Goal: Task Accomplishment & Management: Manage account settings

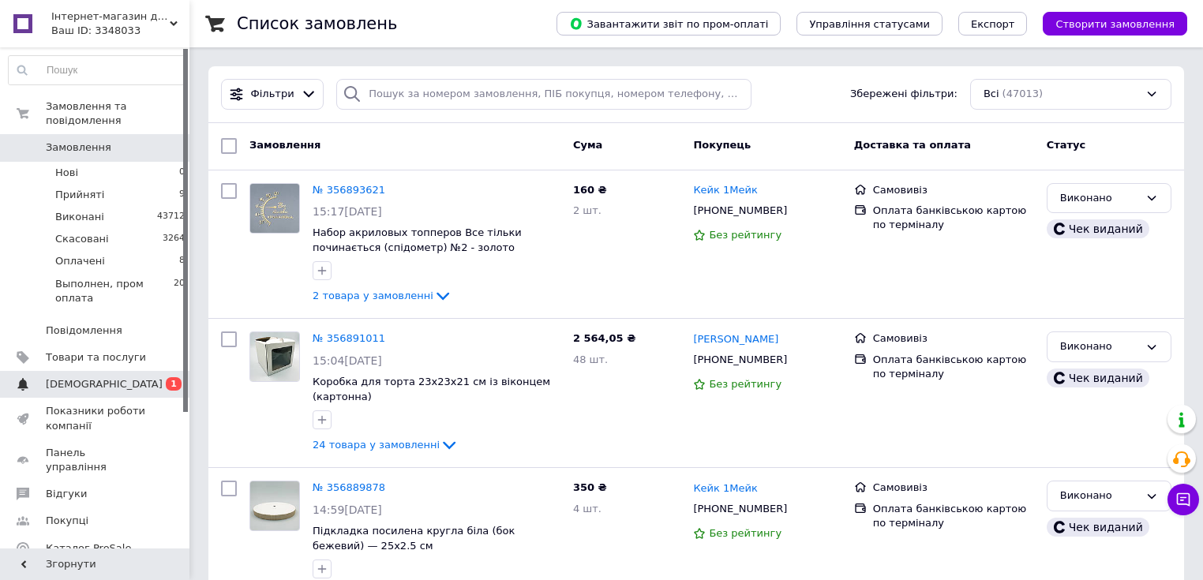
click at [96, 377] on span "[DEMOGRAPHIC_DATA]" at bounding box center [104, 384] width 117 height 14
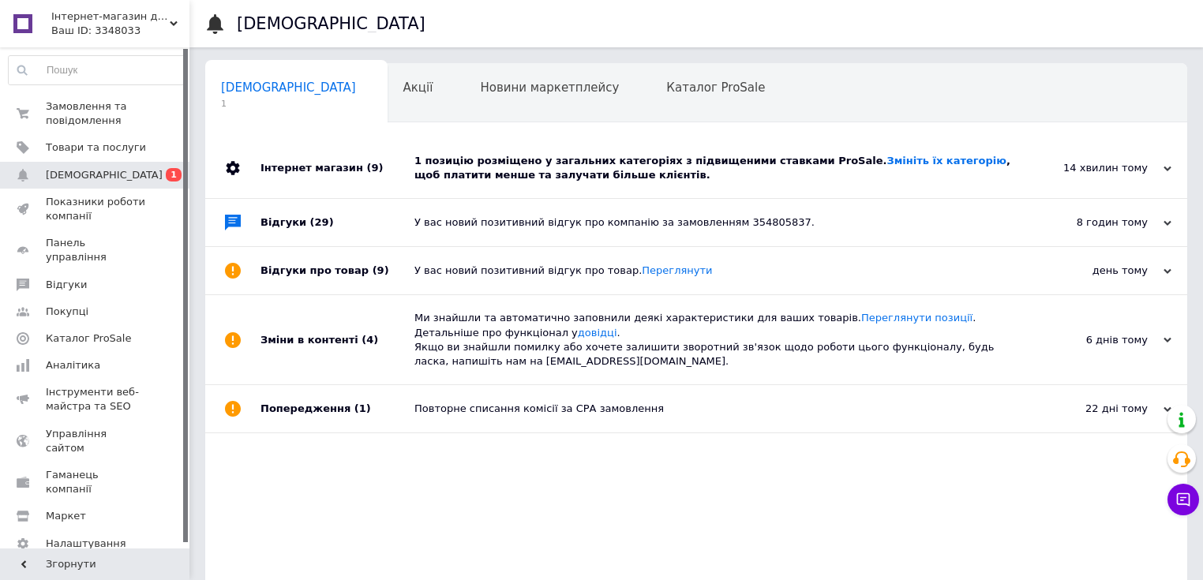
click at [515, 172] on div "1 позицію розміщено у загальних категоріях з підвищеними ставками ProSale. Змін…" at bounding box center [713, 168] width 599 height 28
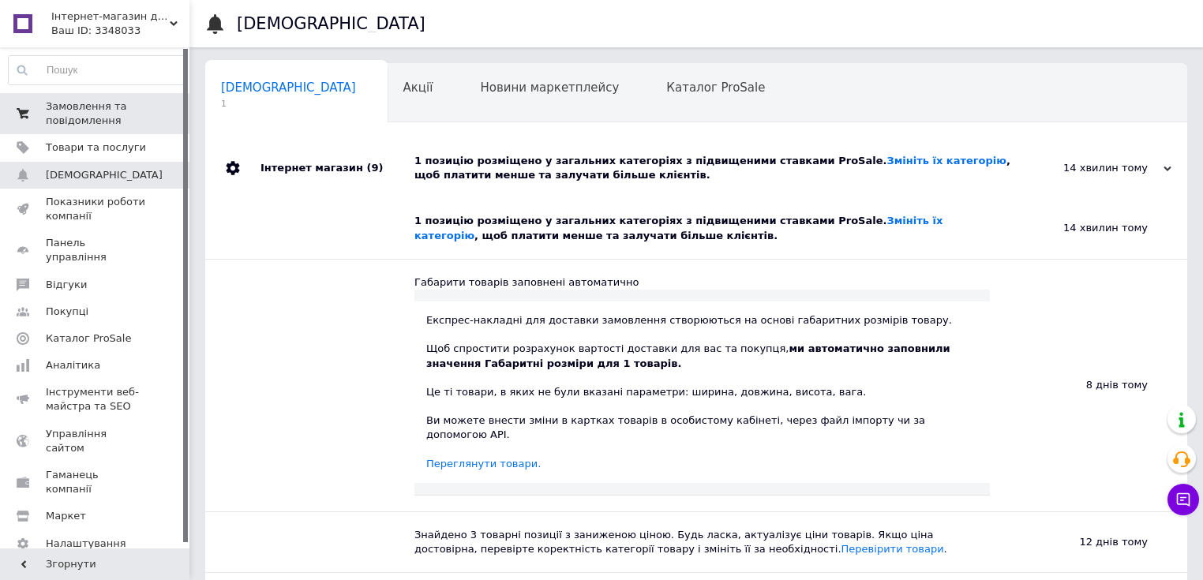
click at [124, 123] on span "Замовлення та повідомлення" at bounding box center [96, 113] width 100 height 28
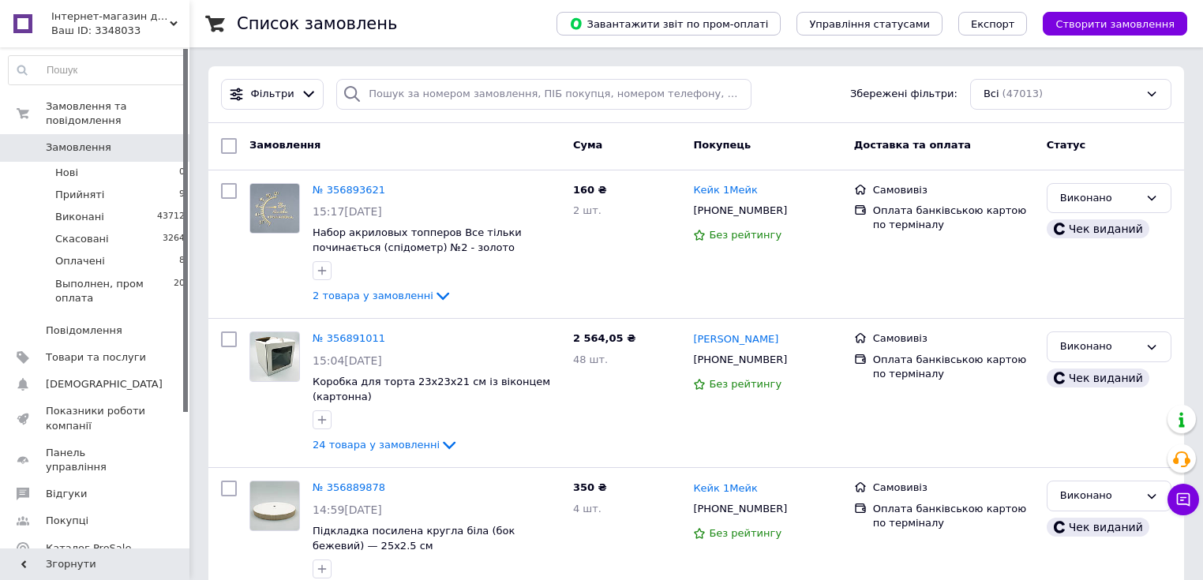
click at [118, 140] on span "Замовлення" at bounding box center [96, 147] width 100 height 14
click at [109, 140] on span "Замовлення" at bounding box center [96, 147] width 100 height 14
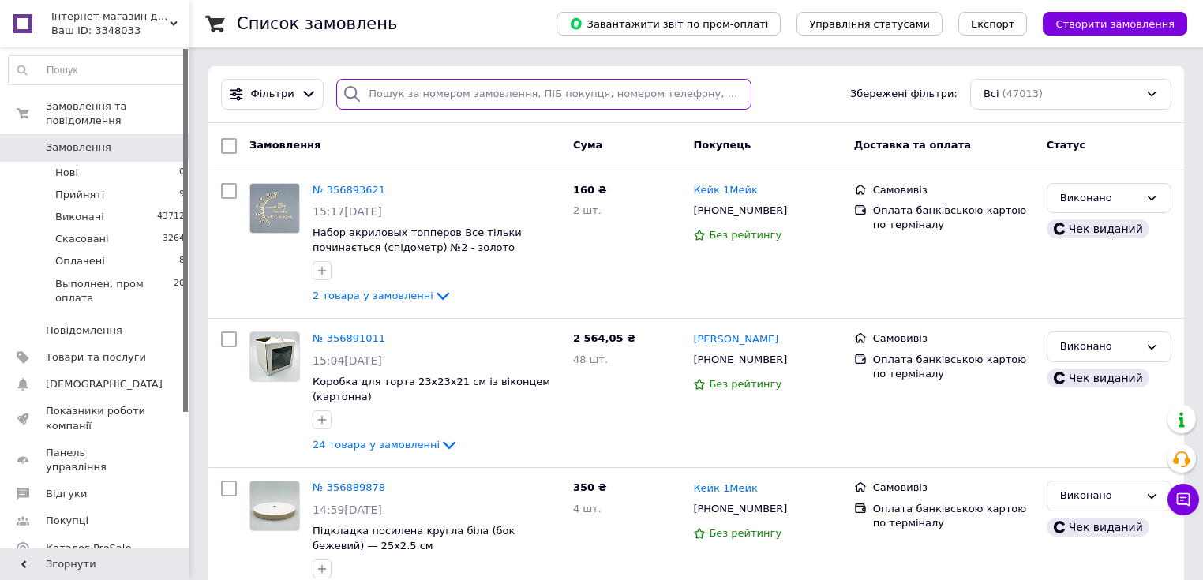
click at [417, 99] on input "search" at bounding box center [543, 94] width 415 height 31
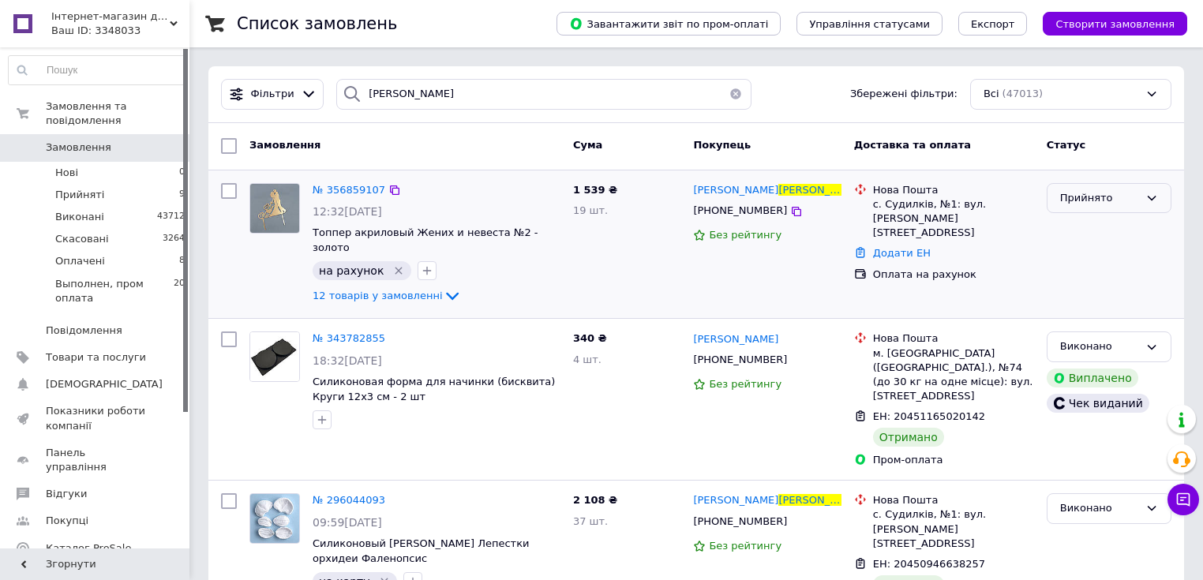
click at [1062, 196] on div "Прийнято" at bounding box center [1099, 198] width 79 height 17
click at [1079, 284] on li "Оплачено" at bounding box center [1108, 288] width 123 height 29
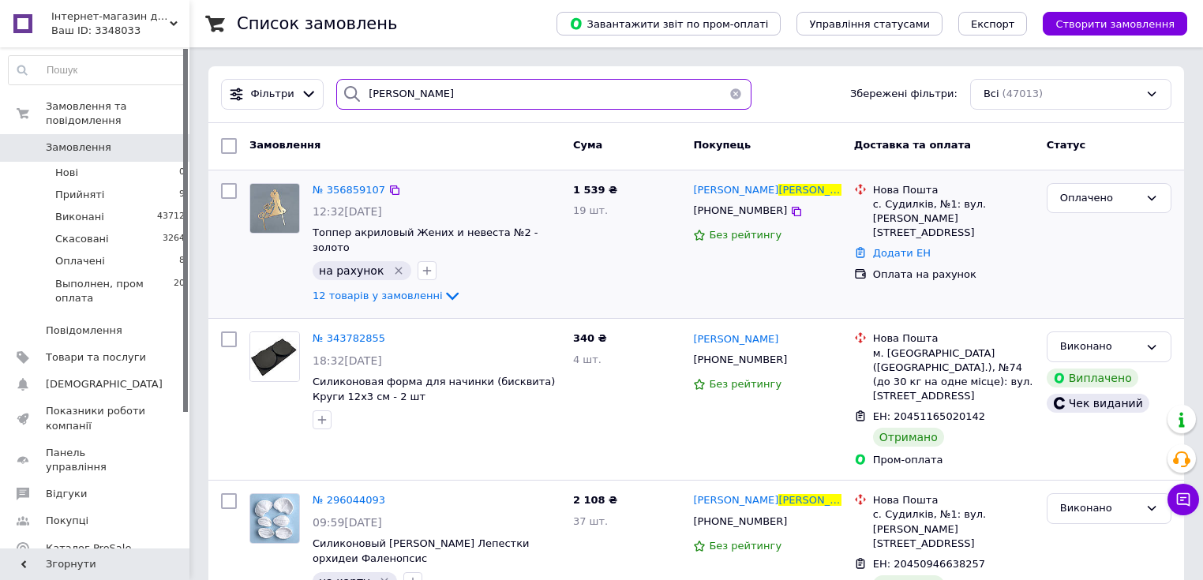
drag, startPoint x: 419, startPoint y: 96, endPoint x: 325, endPoint y: 88, distance: 94.3
click at [330, 88] on div "прохорова" at bounding box center [544, 94] width 428 height 31
paste input "356868848"
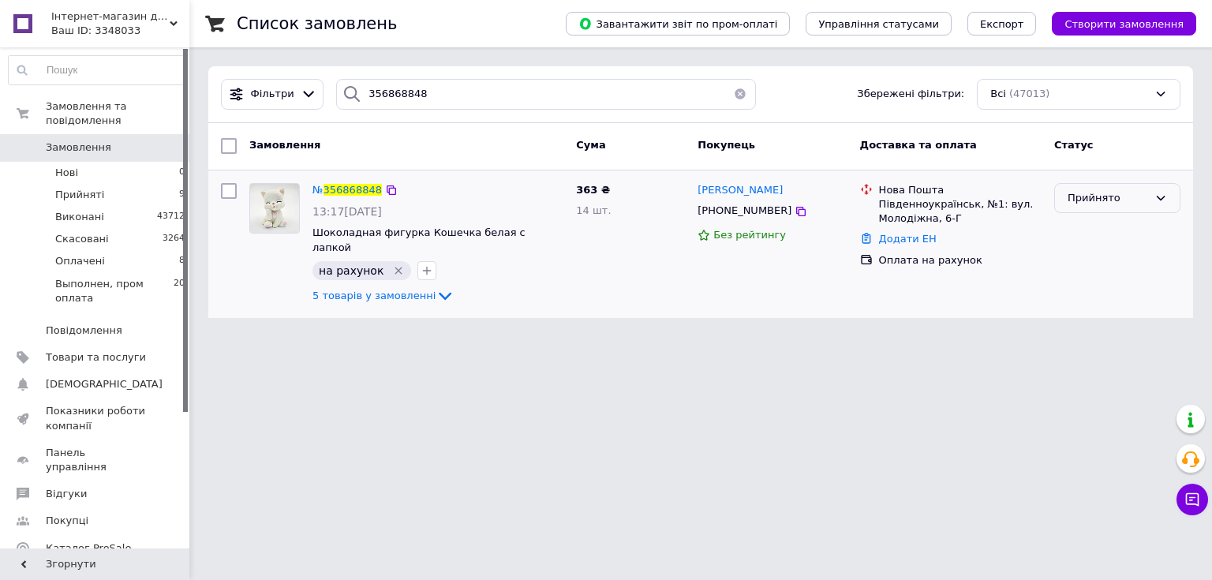
click at [1114, 202] on div "Прийнято" at bounding box center [1108, 198] width 80 height 17
click at [1083, 283] on li "Оплачено" at bounding box center [1117, 288] width 125 height 29
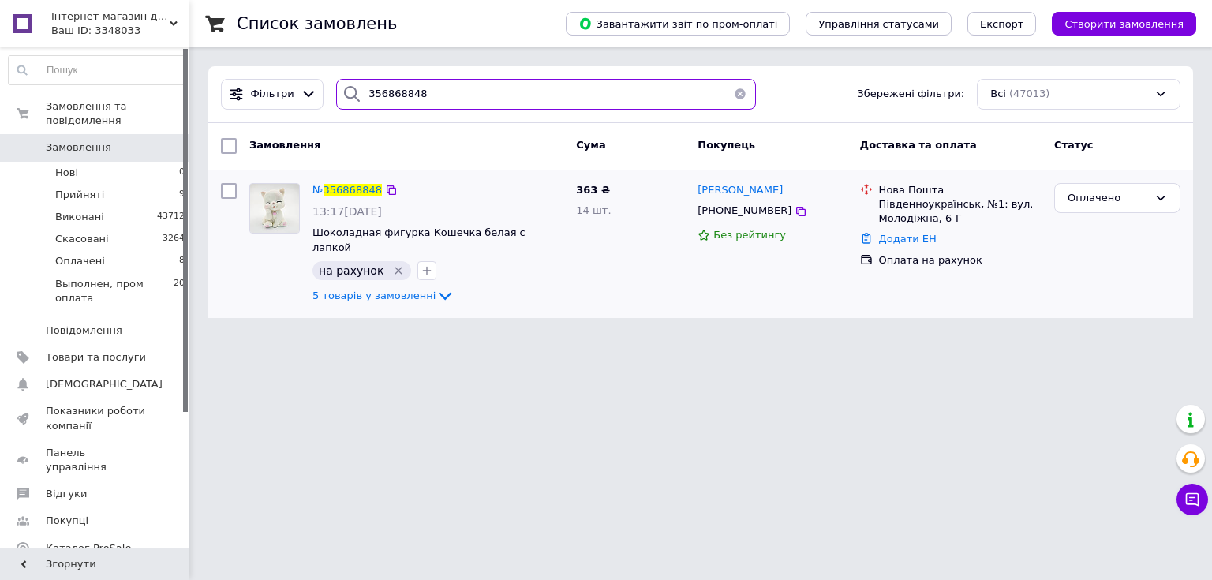
drag, startPoint x: 421, startPoint y: 95, endPoint x: 331, endPoint y: 84, distance: 90.5
click at [336, 88] on div "356868848" at bounding box center [546, 94] width 420 height 31
paste input "797986"
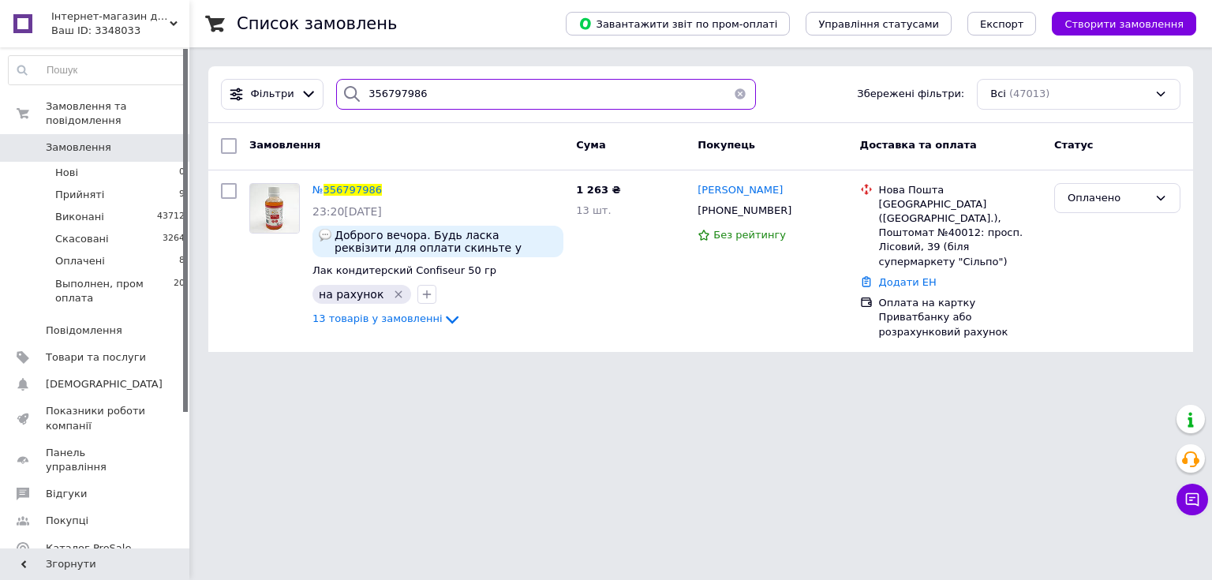
type input "356797986"
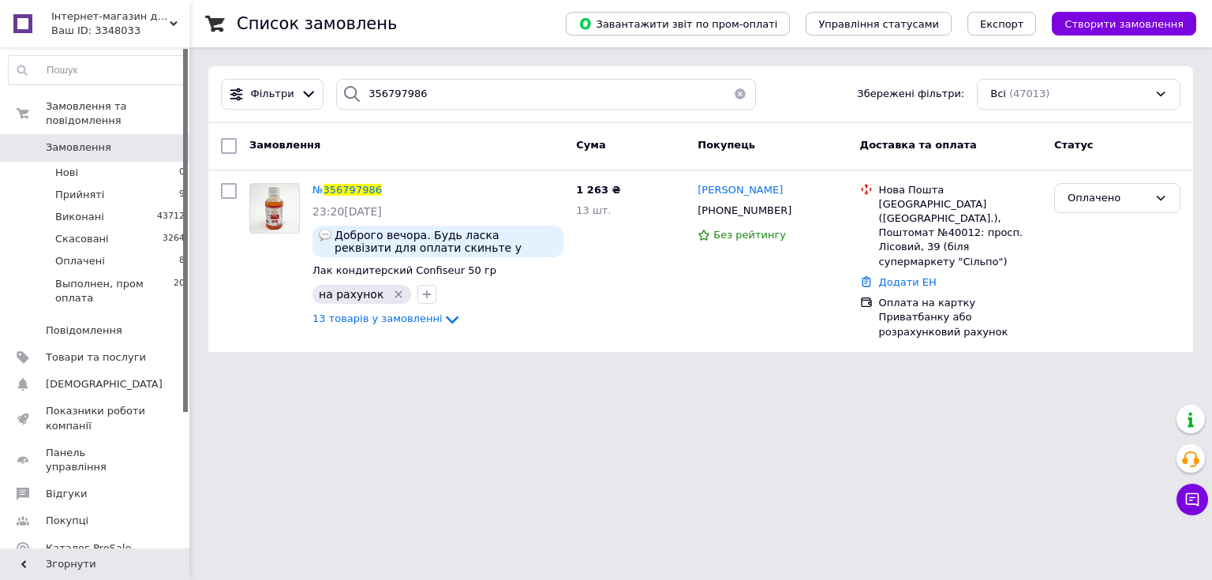
click at [731, 95] on button "button" at bounding box center [740, 94] width 32 height 31
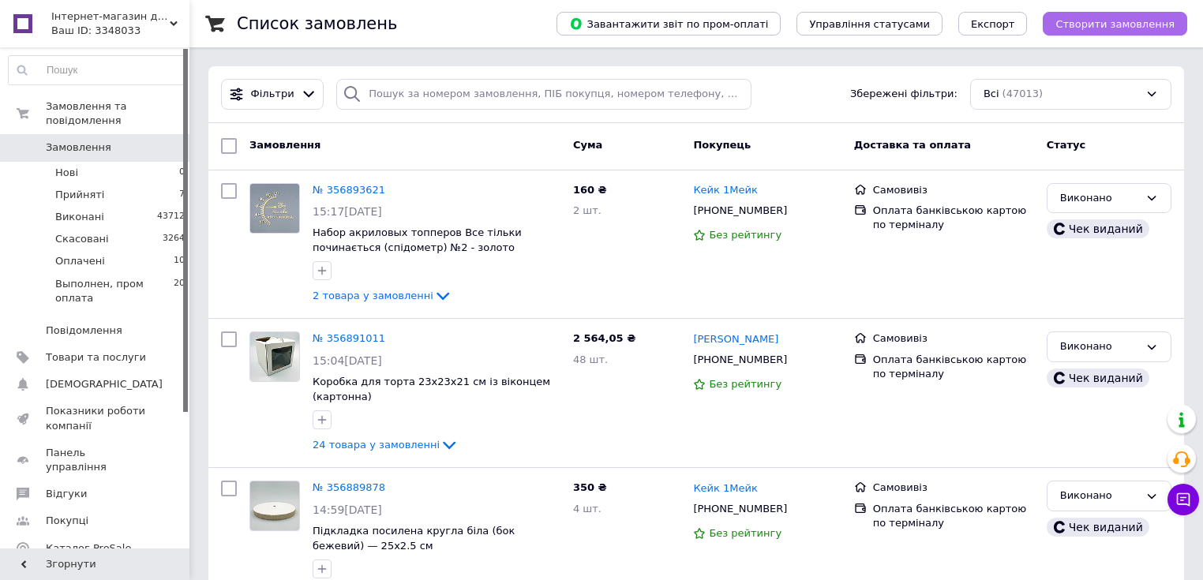
click at [1126, 32] on button "Створити замовлення" at bounding box center [1114, 24] width 144 height 24
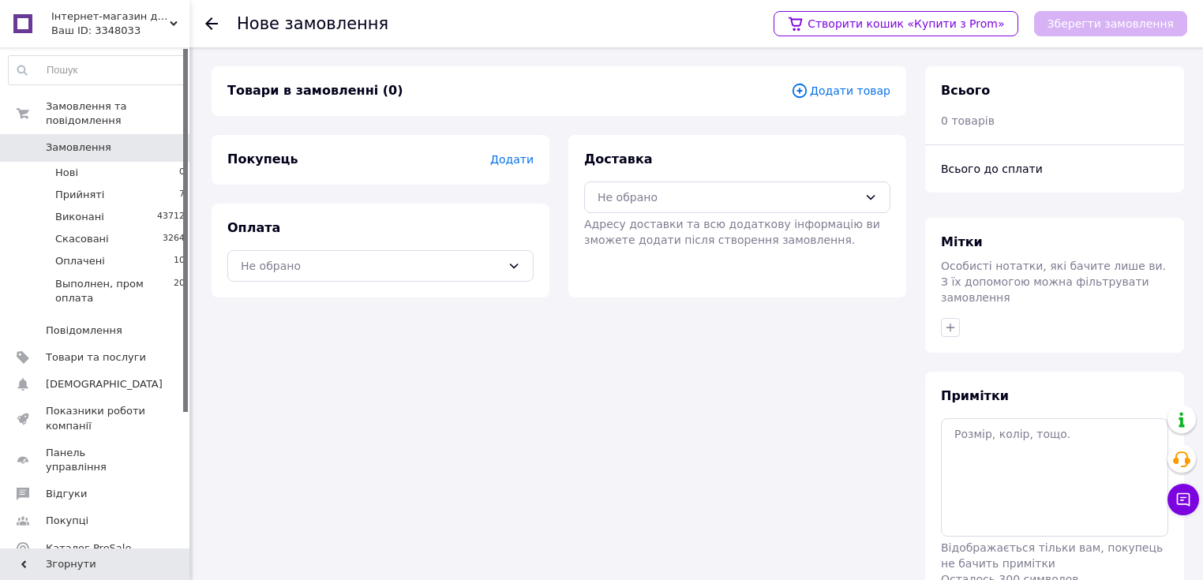
click at [841, 103] on div "Товари в замовленні (0) Додати товар" at bounding box center [558, 91] width 694 height 50
click at [837, 94] on span "Додати товар" at bounding box center [840, 90] width 99 height 17
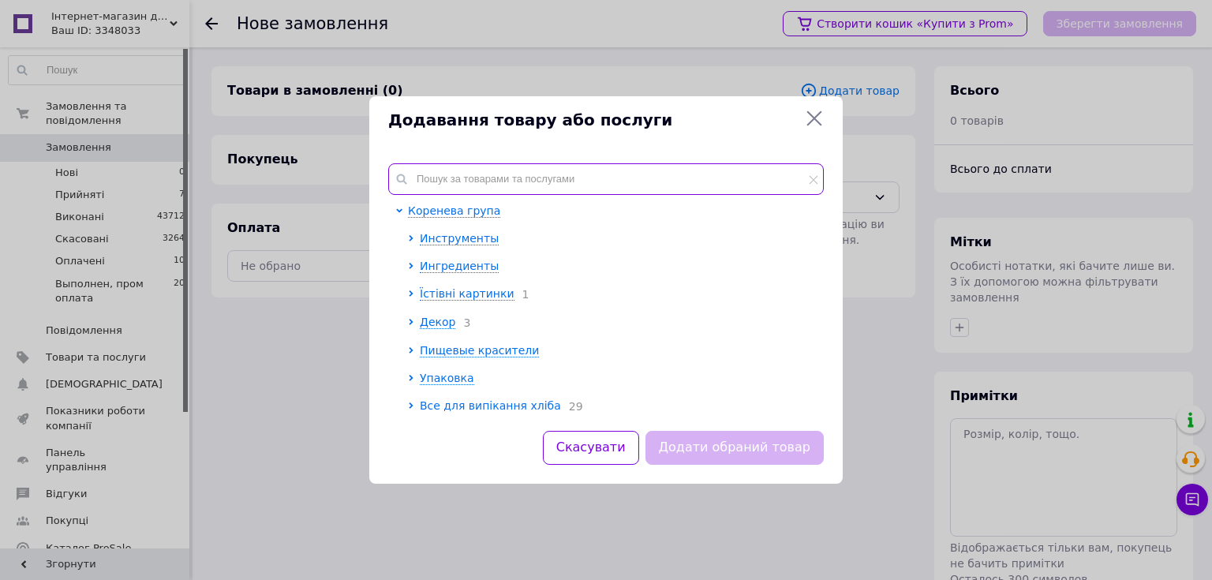
click at [473, 182] on input "text" at bounding box center [606, 179] width 436 height 32
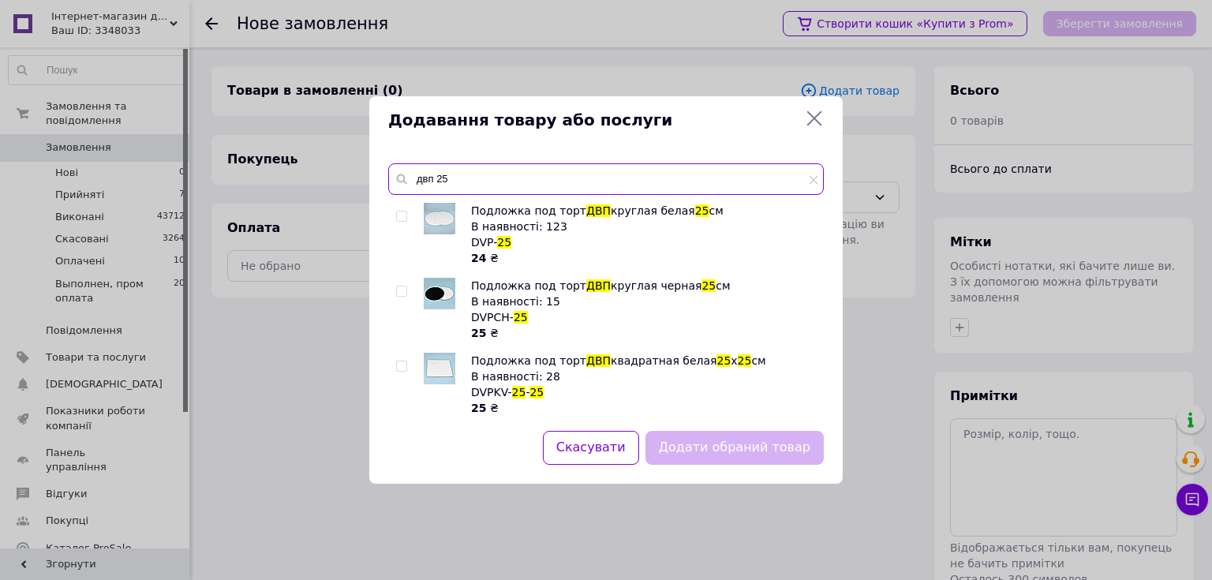
type input "двп 25"
click at [398, 218] on input "checkbox" at bounding box center [401, 216] width 10 height 10
checkbox input "true"
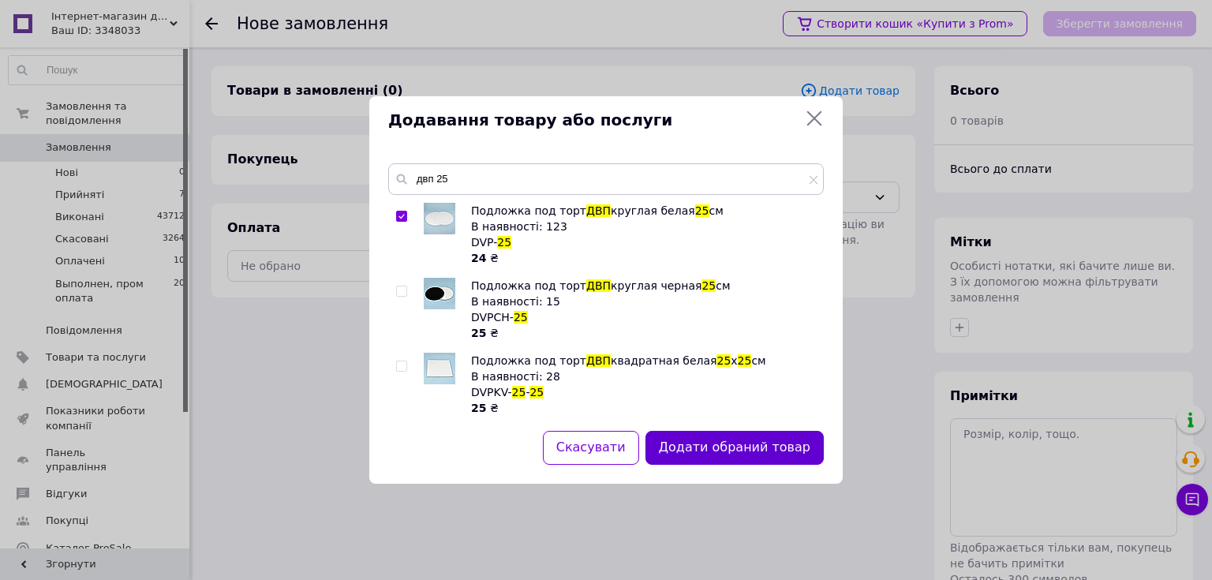
click at [727, 443] on button "Додати обраний товар" at bounding box center [734, 448] width 178 height 34
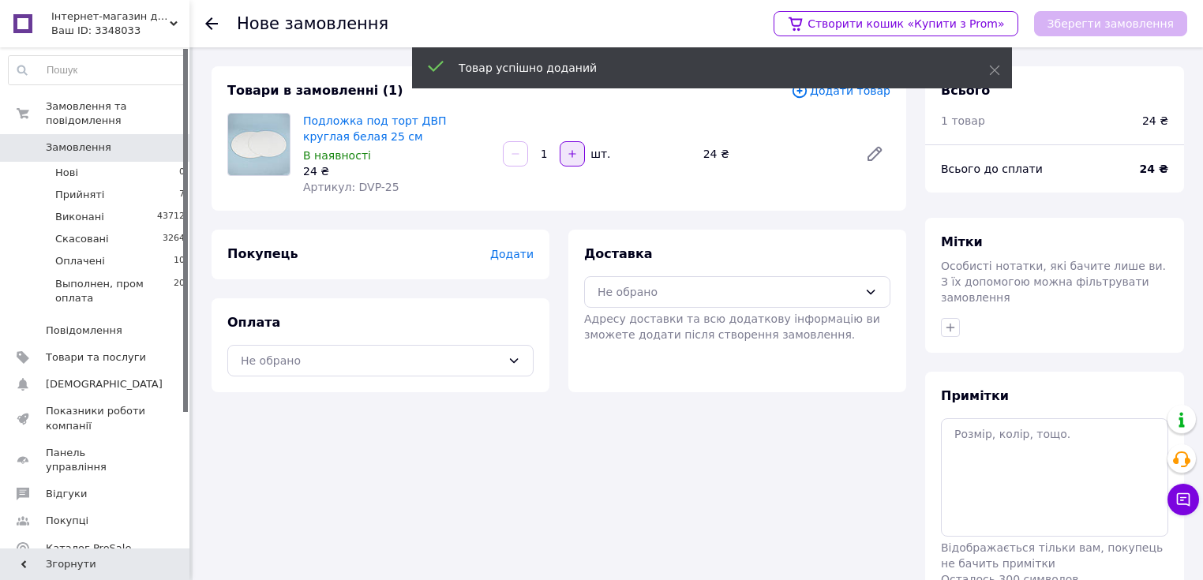
click at [575, 154] on icon "button" at bounding box center [572, 153] width 11 height 11
type input "2"
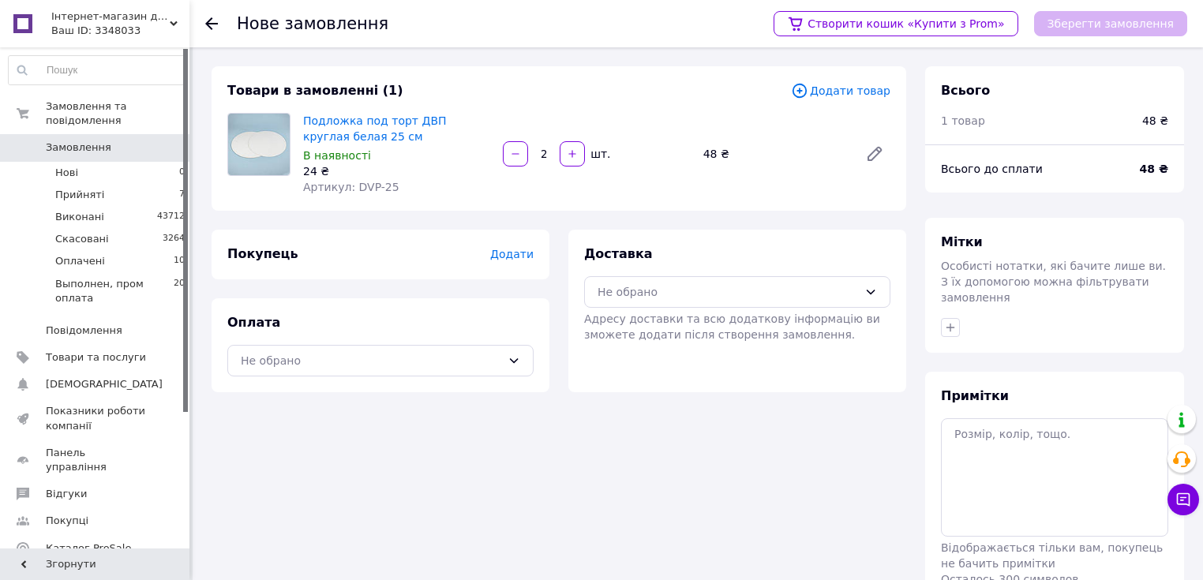
click at [839, 88] on span "Додати товар" at bounding box center [840, 90] width 99 height 17
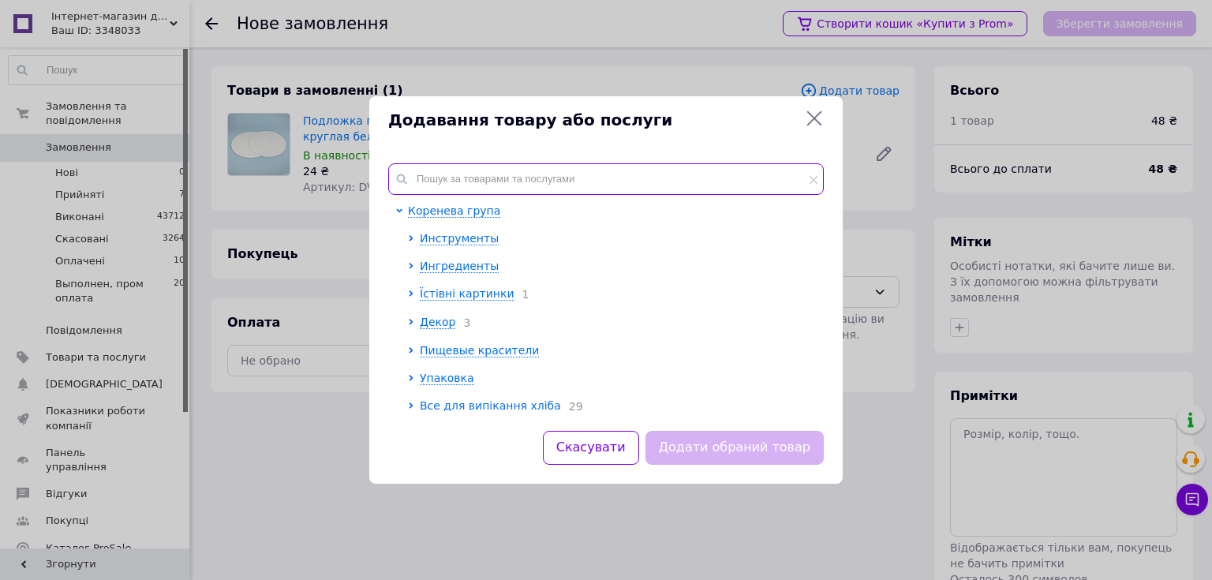
click at [614, 179] on input "text" at bounding box center [606, 179] width 436 height 32
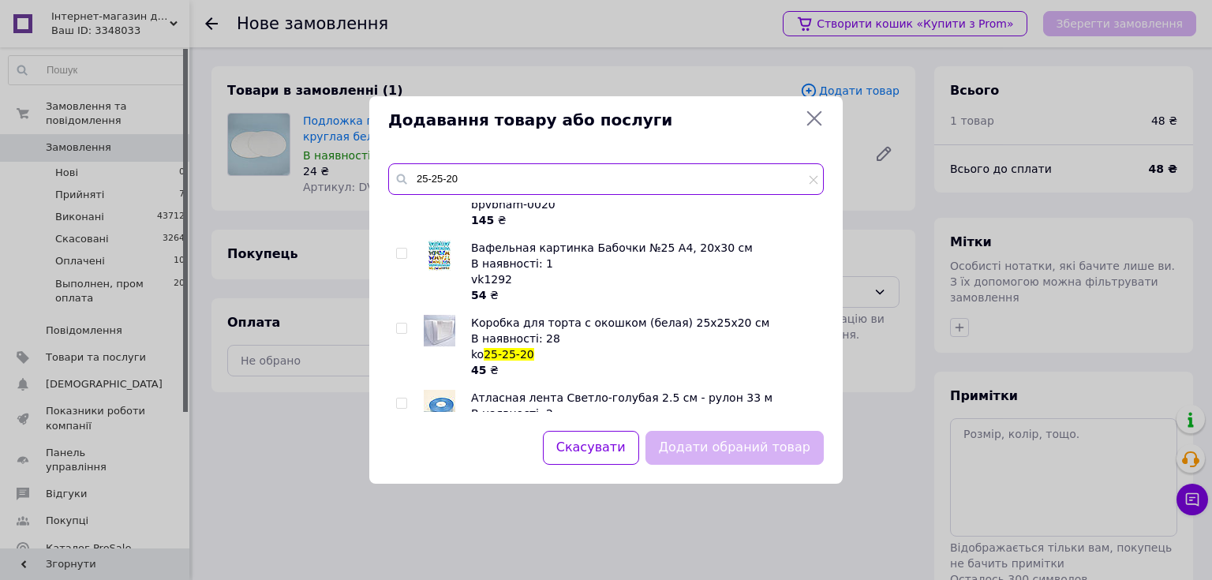
scroll to position [189, 0]
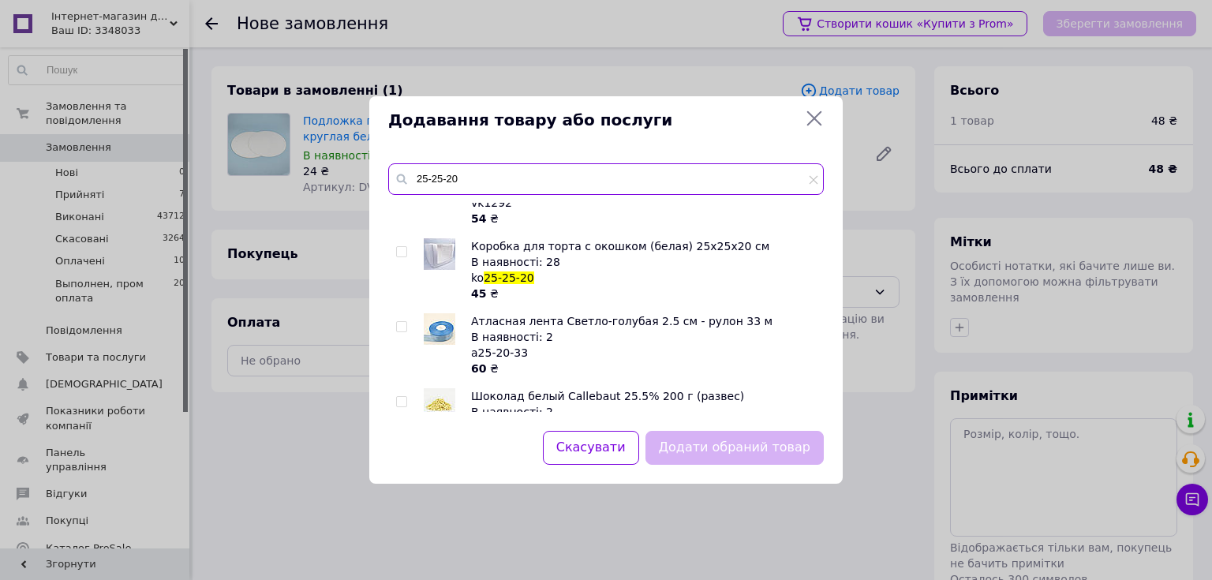
click at [467, 182] on input "25-25-20" at bounding box center [606, 179] width 436 height 32
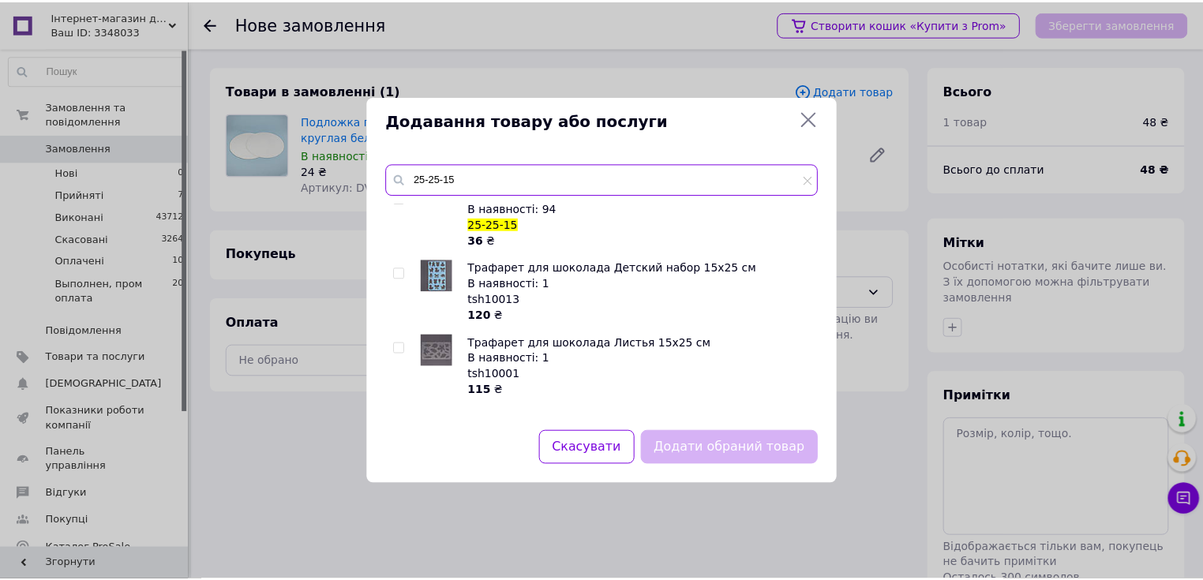
scroll to position [0, 0]
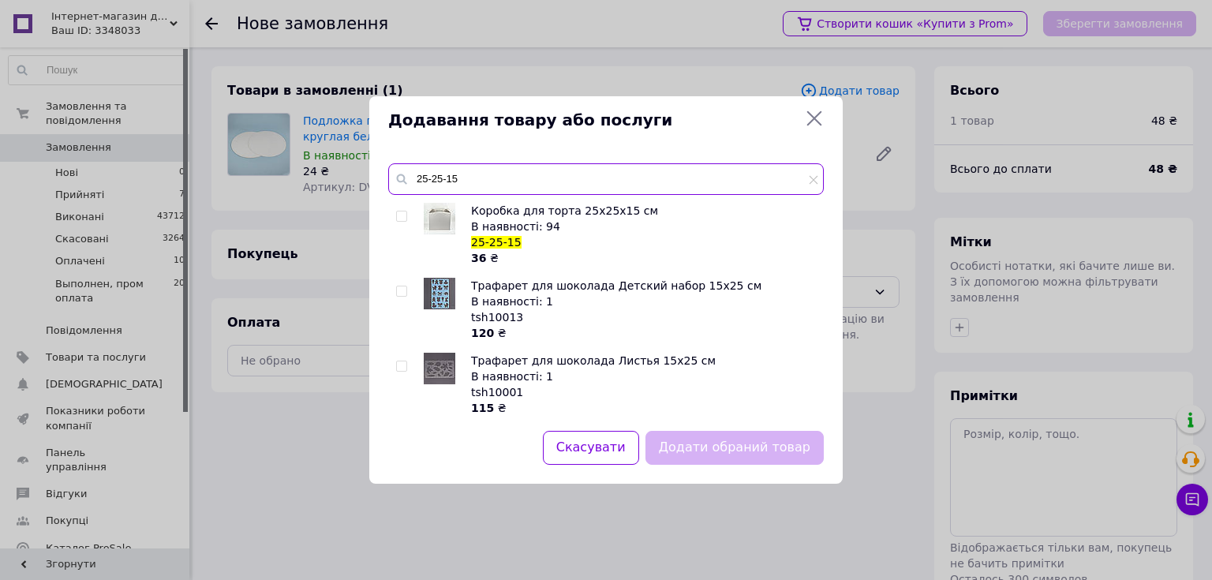
type input "25-25-15"
click at [403, 215] on input "checkbox" at bounding box center [401, 216] width 10 height 10
checkbox input "true"
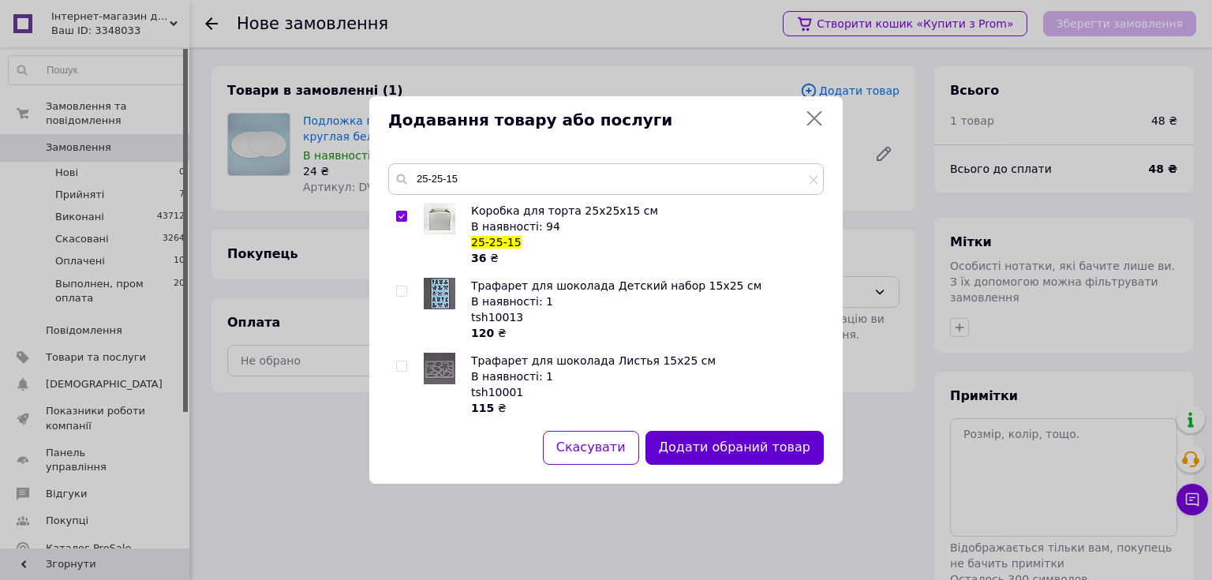
click at [716, 442] on button "Додати обраний товар" at bounding box center [734, 448] width 178 height 34
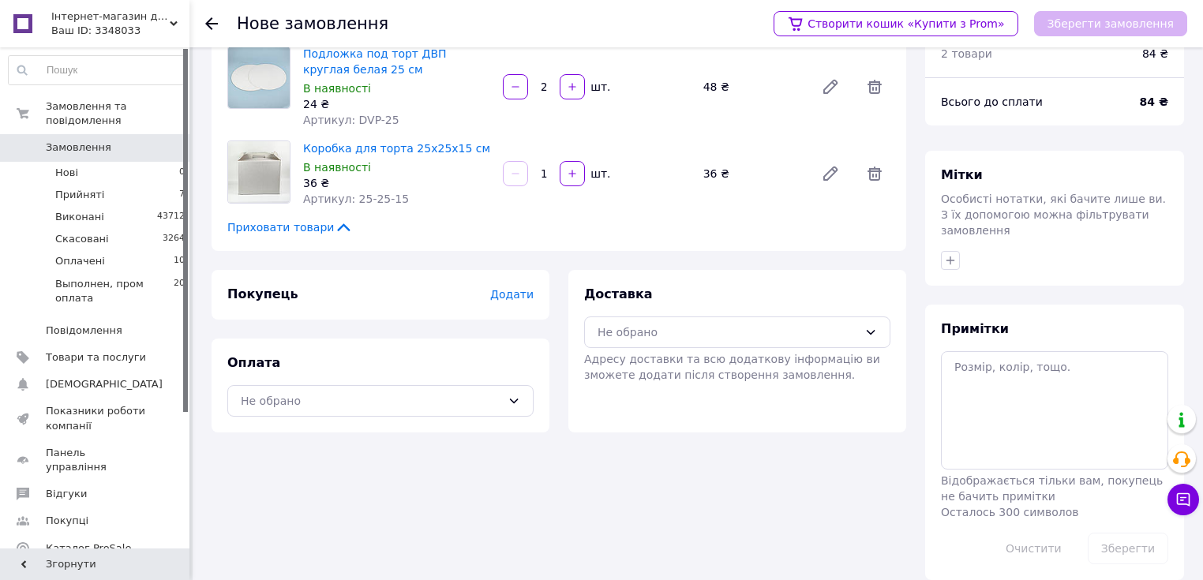
scroll to position [69, 0]
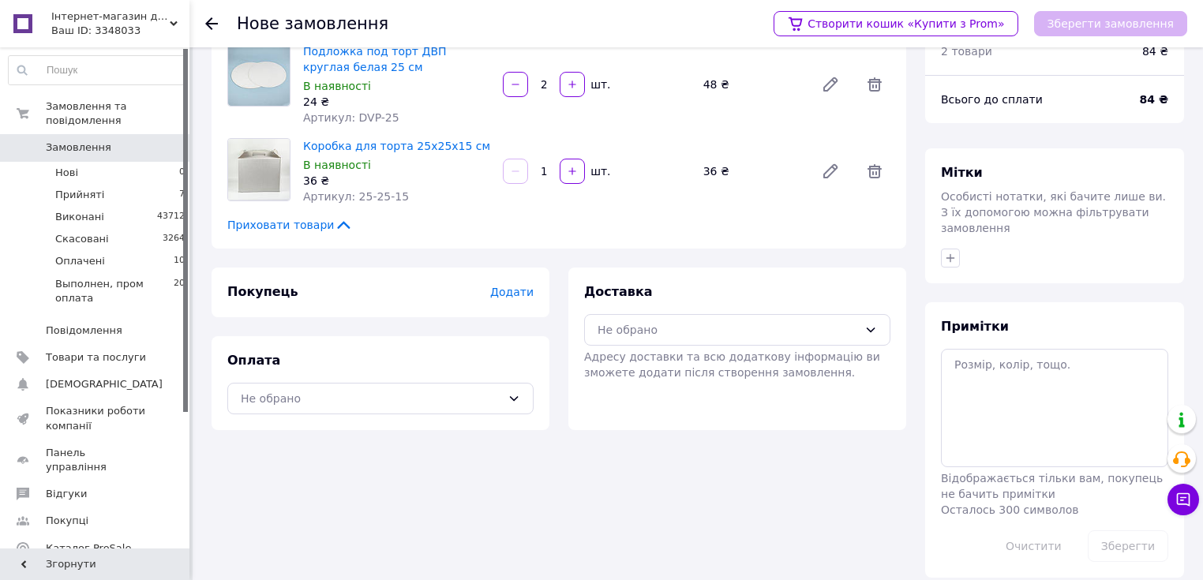
click at [511, 294] on span "Додати" at bounding box center [511, 292] width 43 height 13
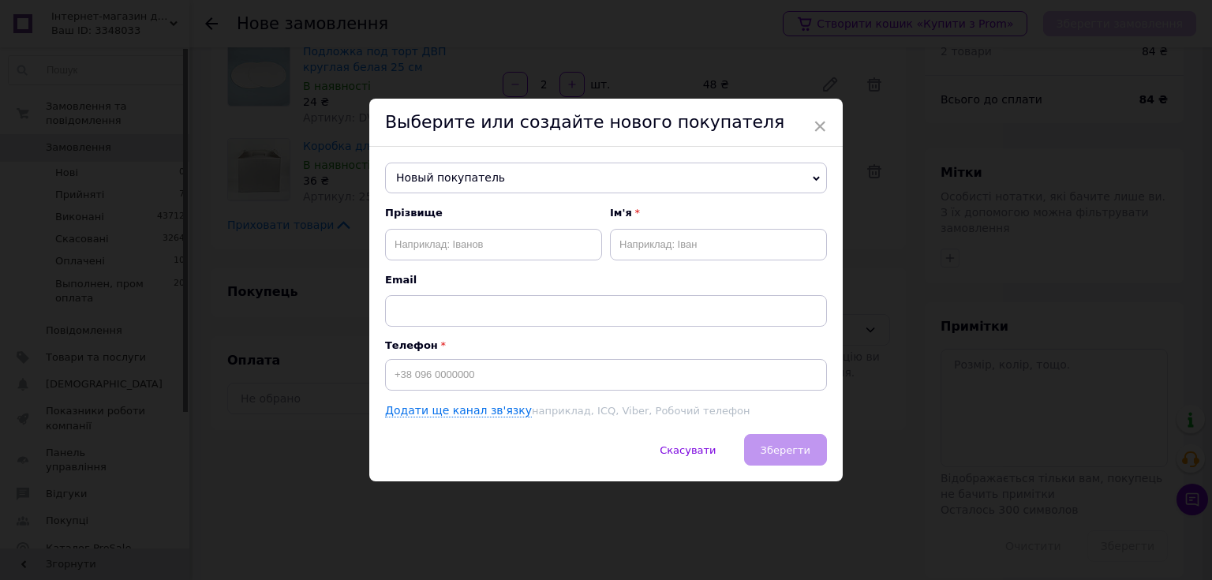
click at [444, 167] on span "Новый покупатель" at bounding box center [606, 179] width 442 height 32
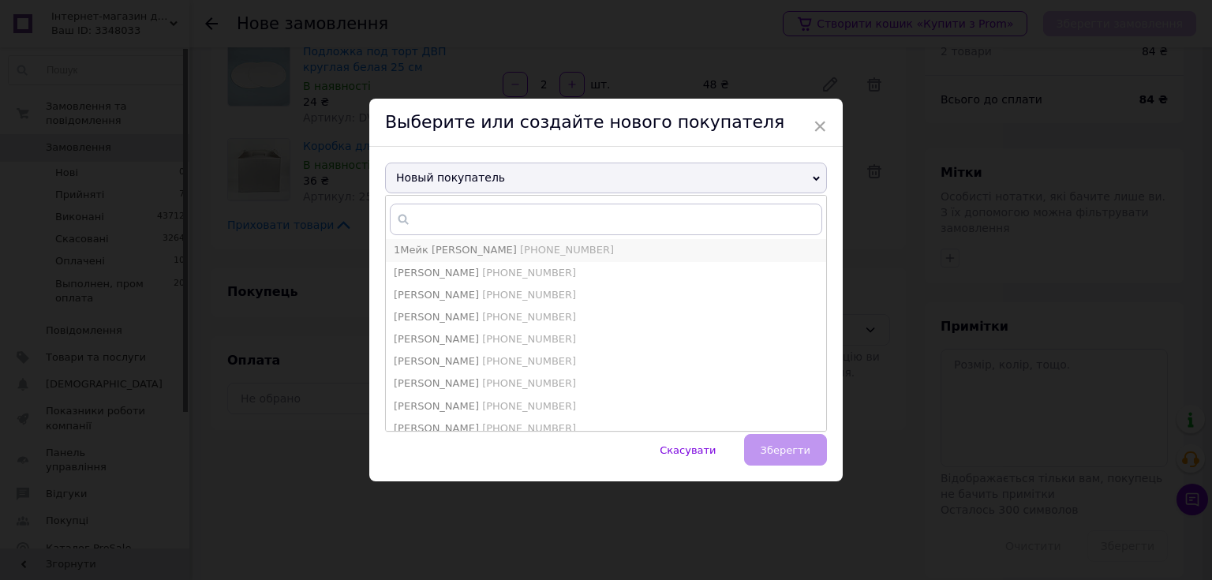
click at [445, 246] on span "1Мейк [PERSON_NAME]" at bounding box center [455, 250] width 123 height 12
type input "1Мейк [PERSON_NAME]"
type input "[PHONE_NUMBER]"
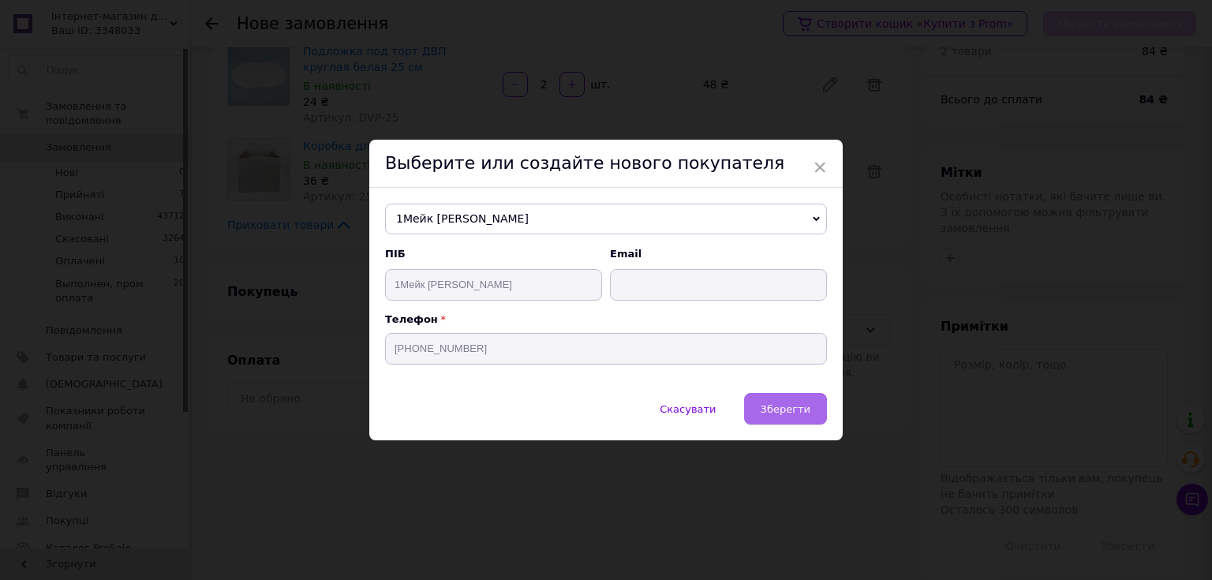
click at [784, 412] on span "Зберегти" at bounding box center [786, 409] width 50 height 12
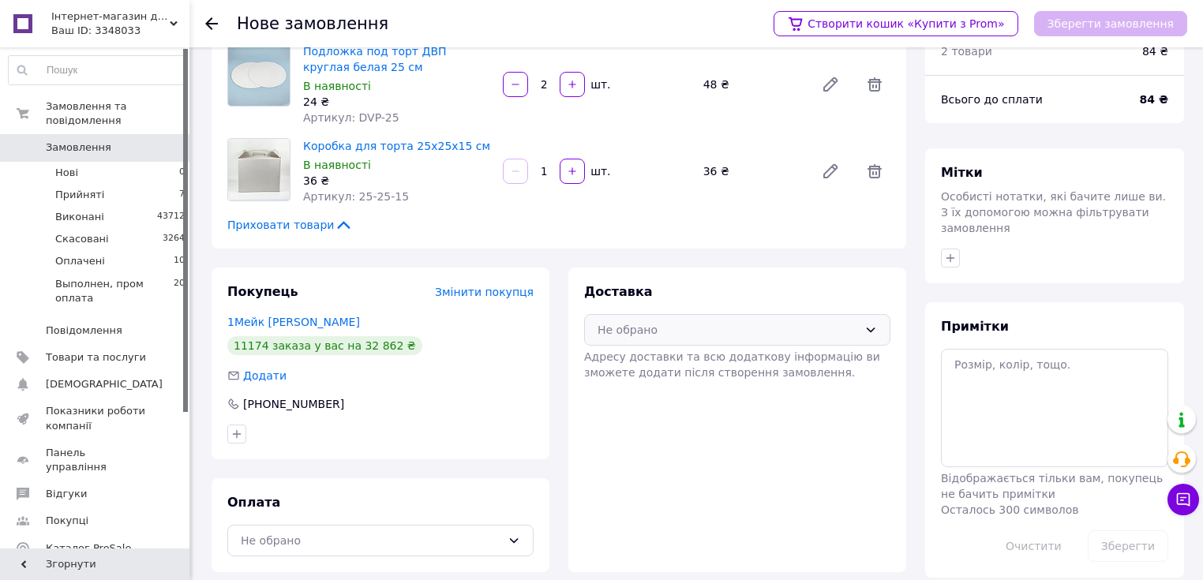
click at [697, 331] on div "Не обрано" at bounding box center [727, 329] width 260 height 17
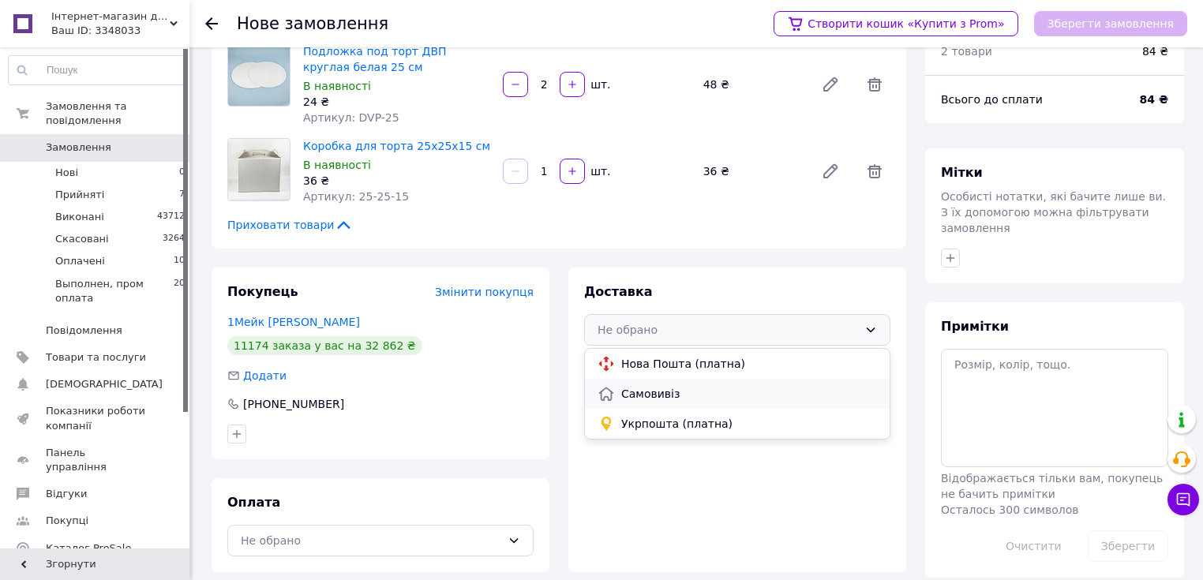
click at [649, 398] on span "Самовивіз" at bounding box center [749, 394] width 256 height 16
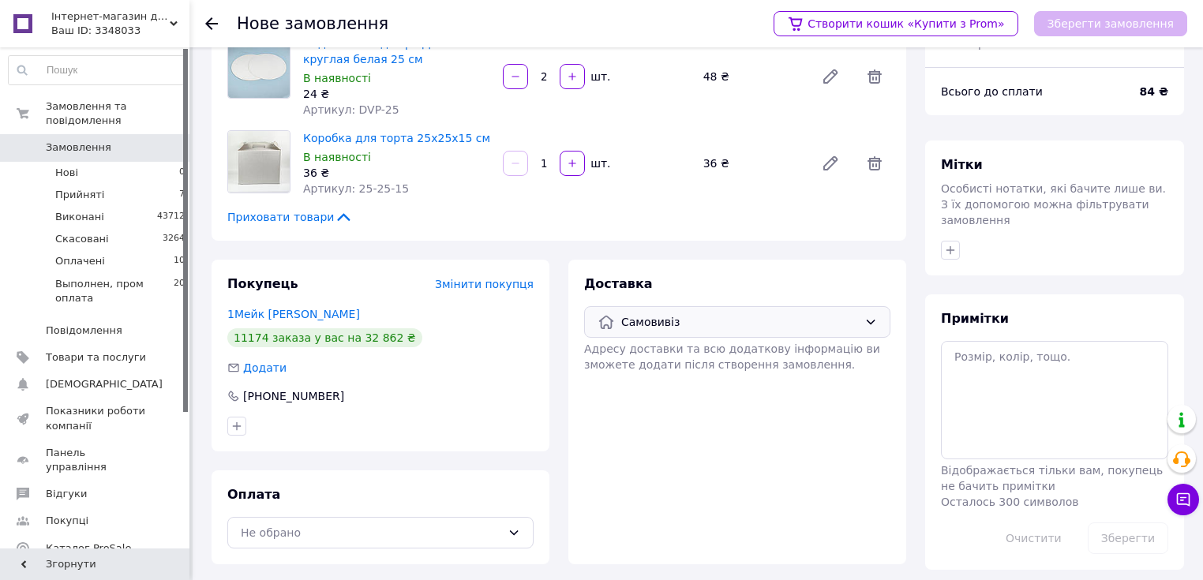
scroll to position [80, 0]
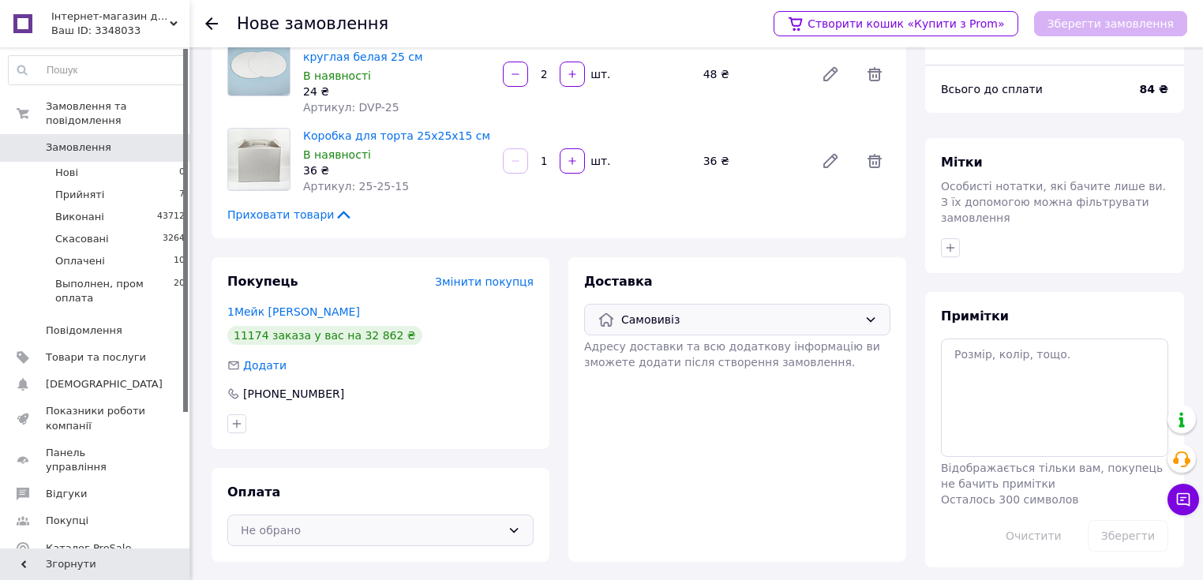
click at [462, 527] on div "Не обрано" at bounding box center [371, 530] width 260 height 17
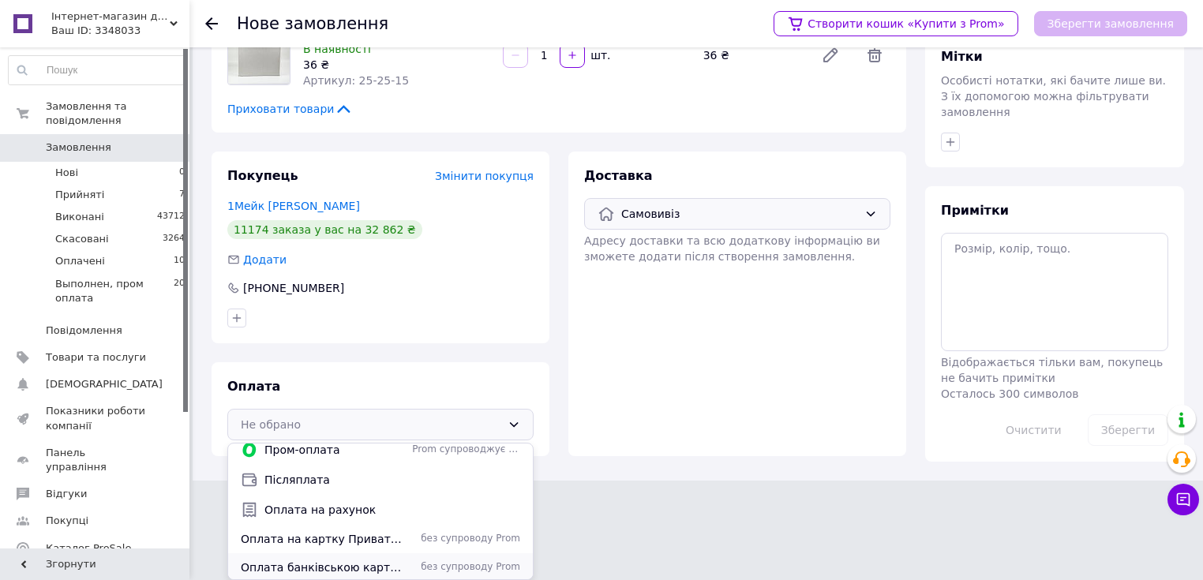
scroll to position [10, 0]
click at [418, 571] on span "без супроводу Prom" at bounding box center [466, 565] width 108 height 13
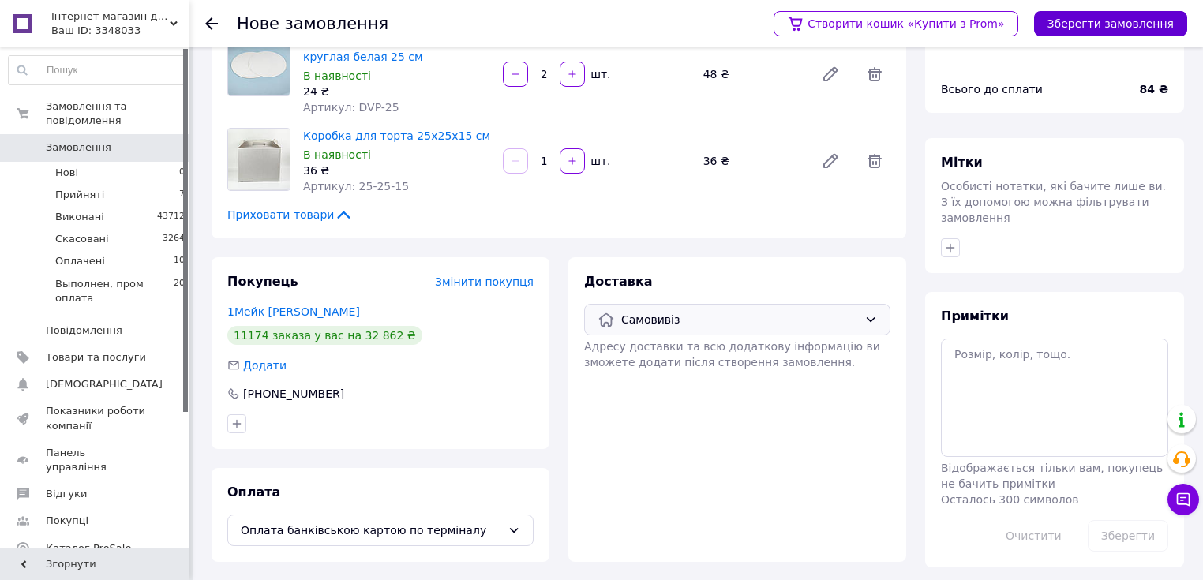
click at [1093, 25] on button "Зберегти замовлення" at bounding box center [1110, 23] width 153 height 25
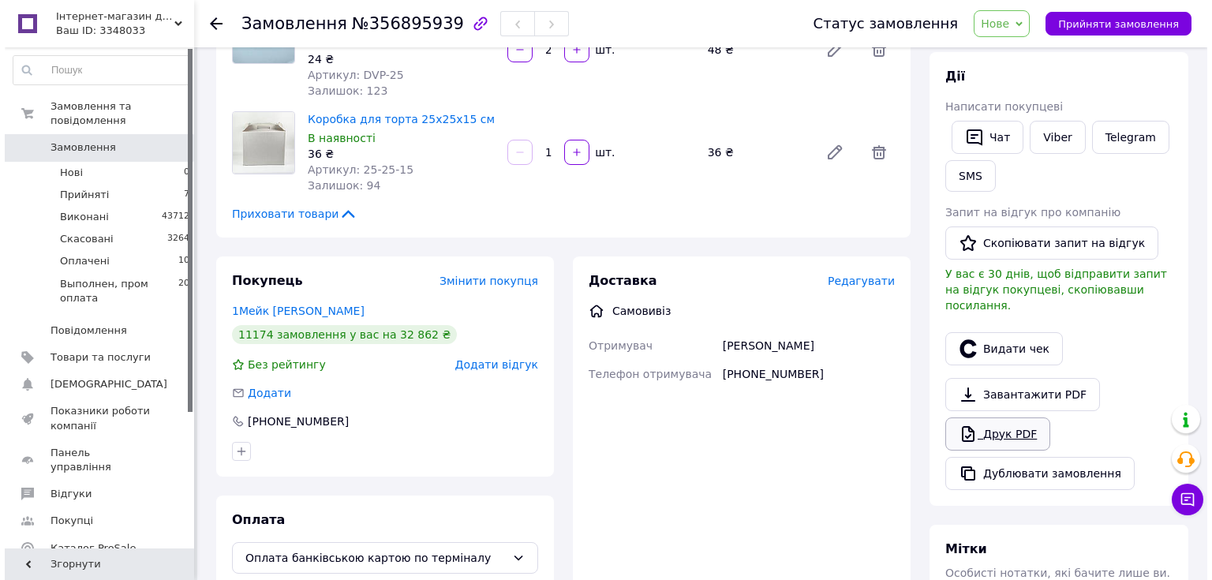
scroll to position [206, 0]
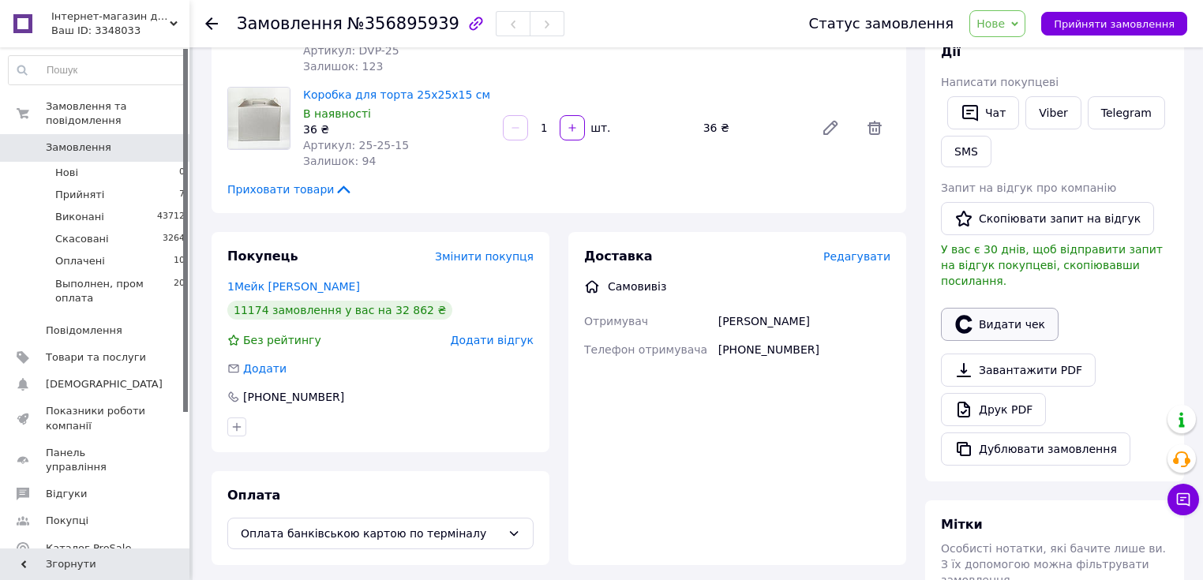
click at [984, 308] on button "Видати чек" at bounding box center [1000, 324] width 118 height 33
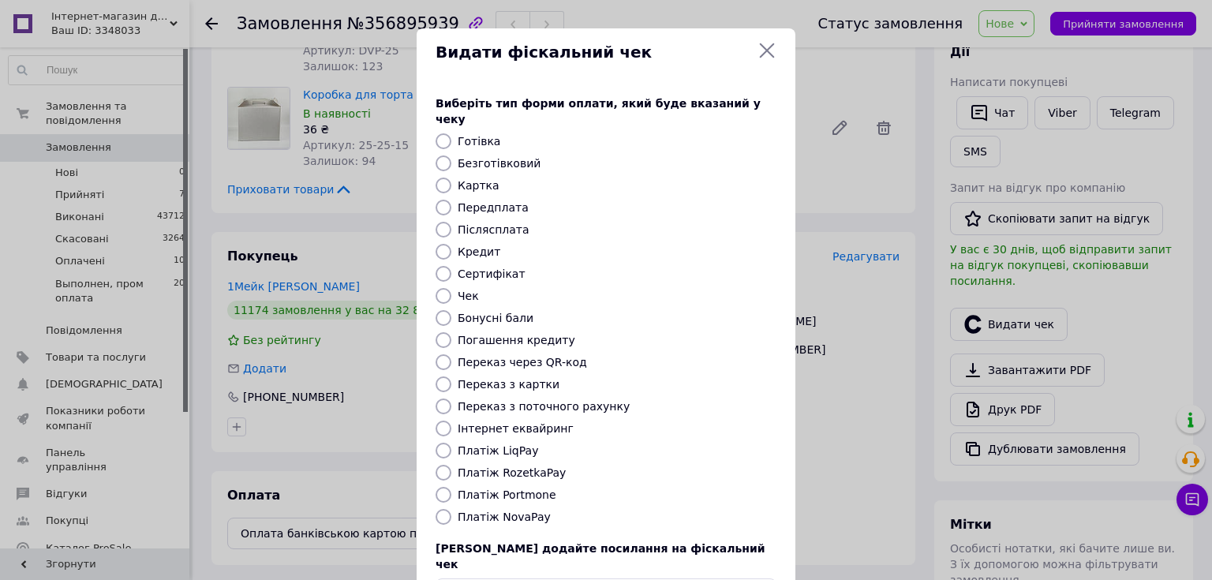
click at [442, 178] on input "Картка" at bounding box center [444, 186] width 16 height 16
radio input "true"
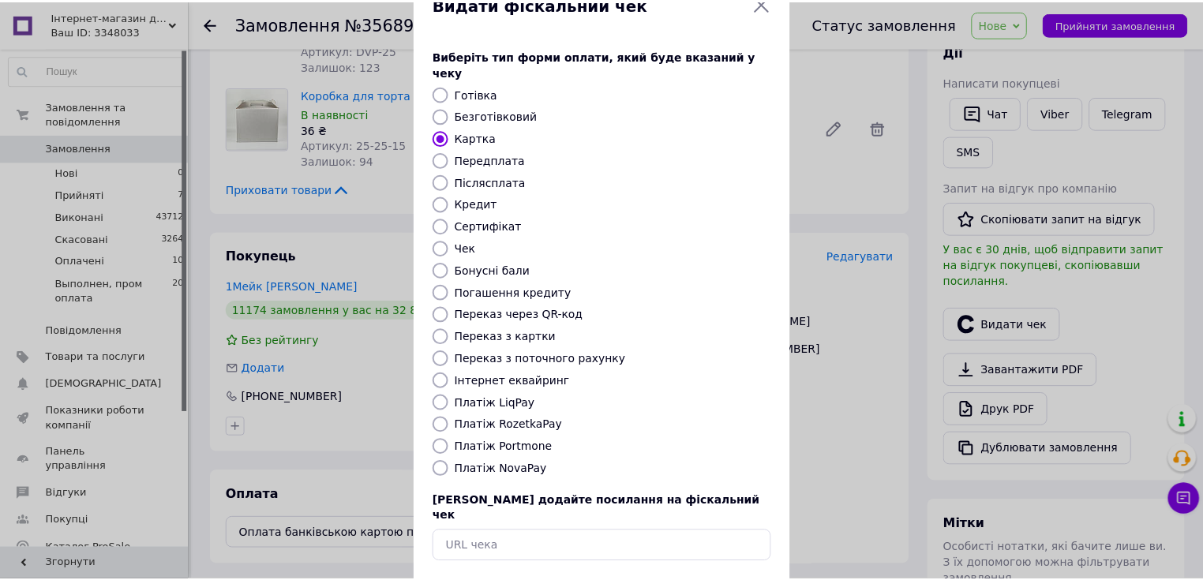
scroll to position [97, 0]
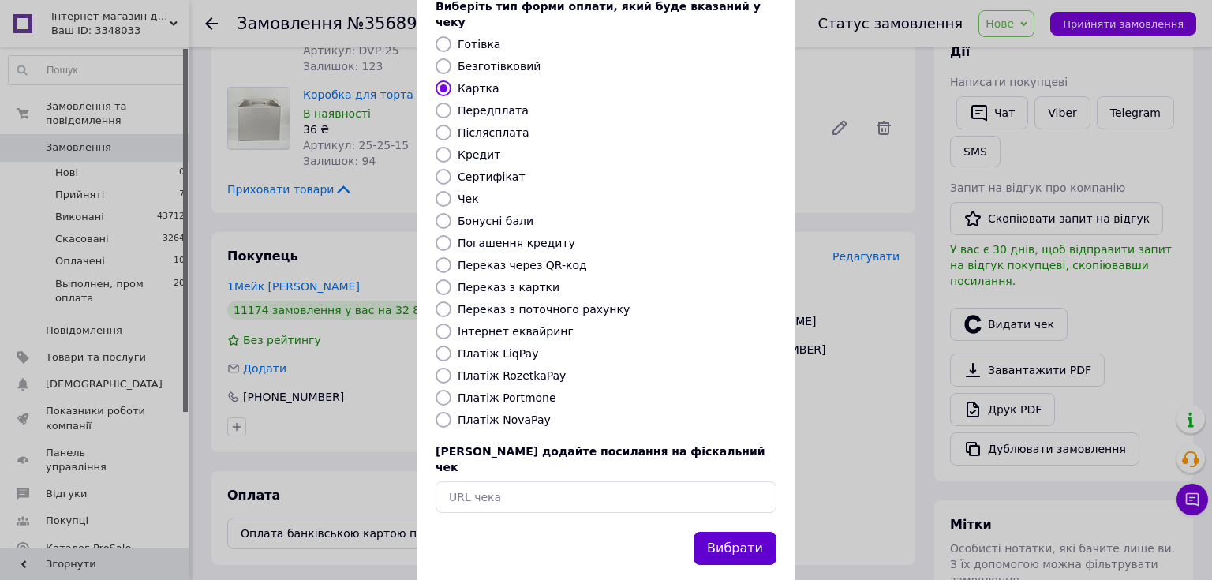
click at [737, 532] on button "Вибрати" at bounding box center [735, 549] width 83 height 34
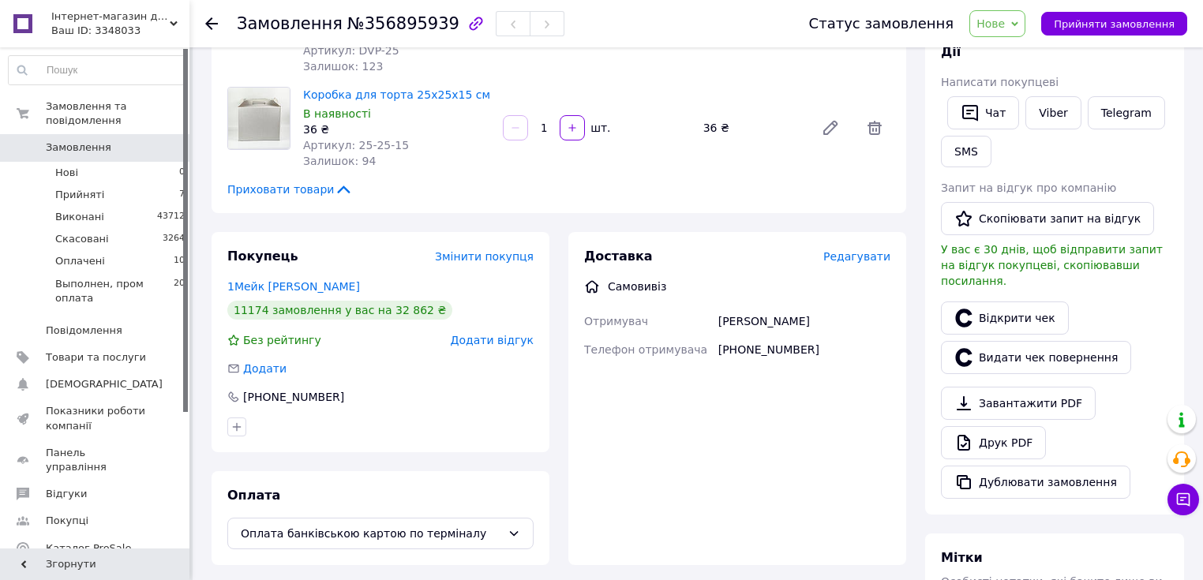
click at [1023, 31] on span "Нове" at bounding box center [997, 23] width 56 height 27
click at [1019, 76] on li "Виконано" at bounding box center [1042, 79] width 145 height 24
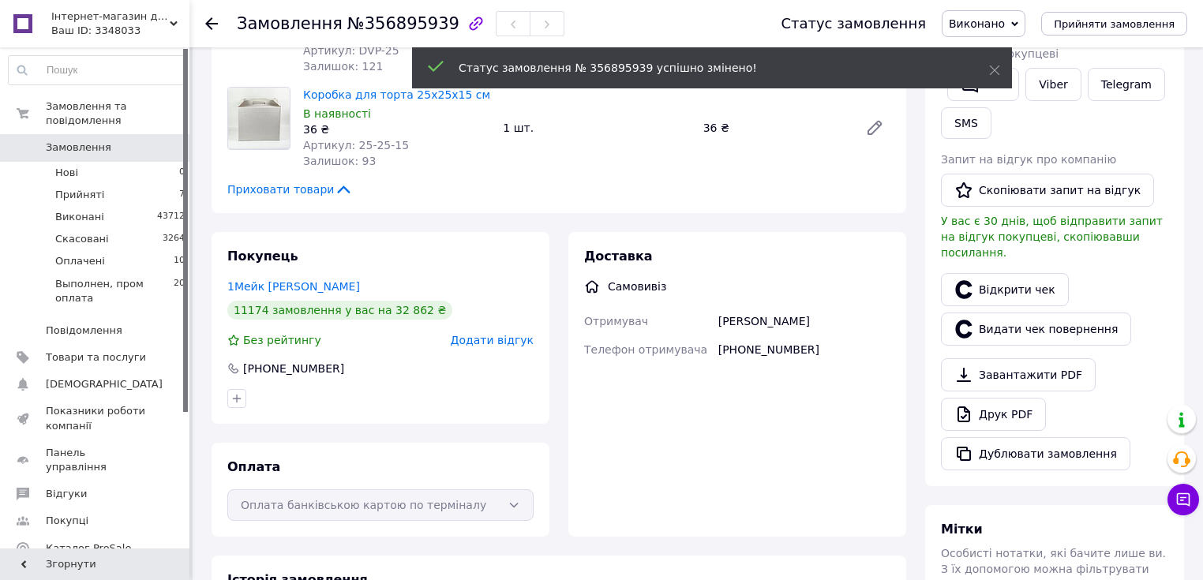
click at [207, 19] on icon at bounding box center [211, 23] width 13 height 13
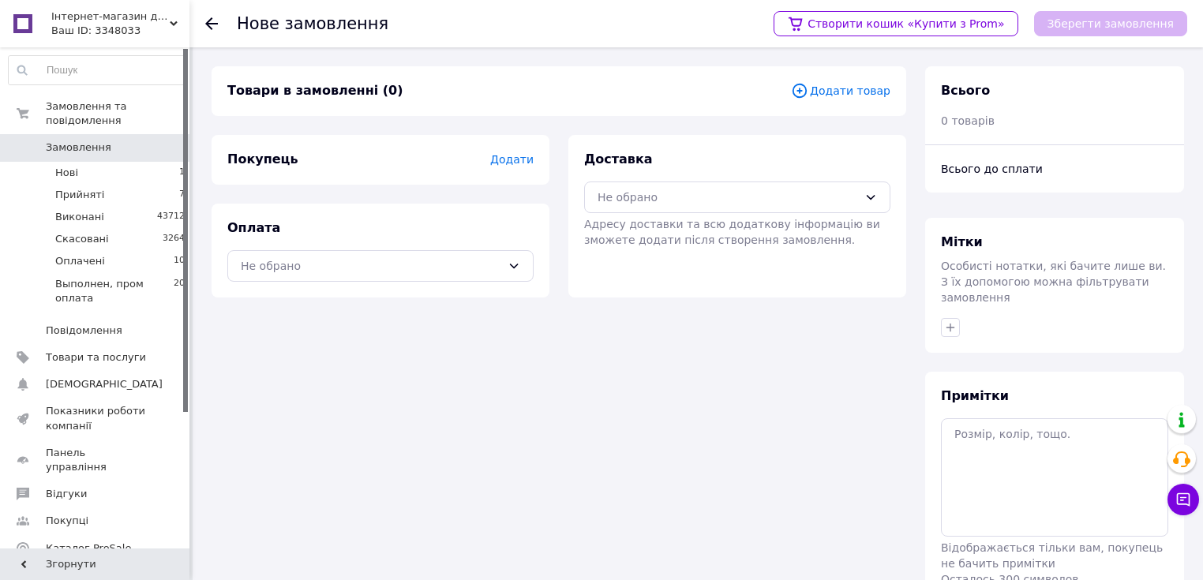
click at [853, 92] on span "Додати товар" at bounding box center [840, 90] width 99 height 17
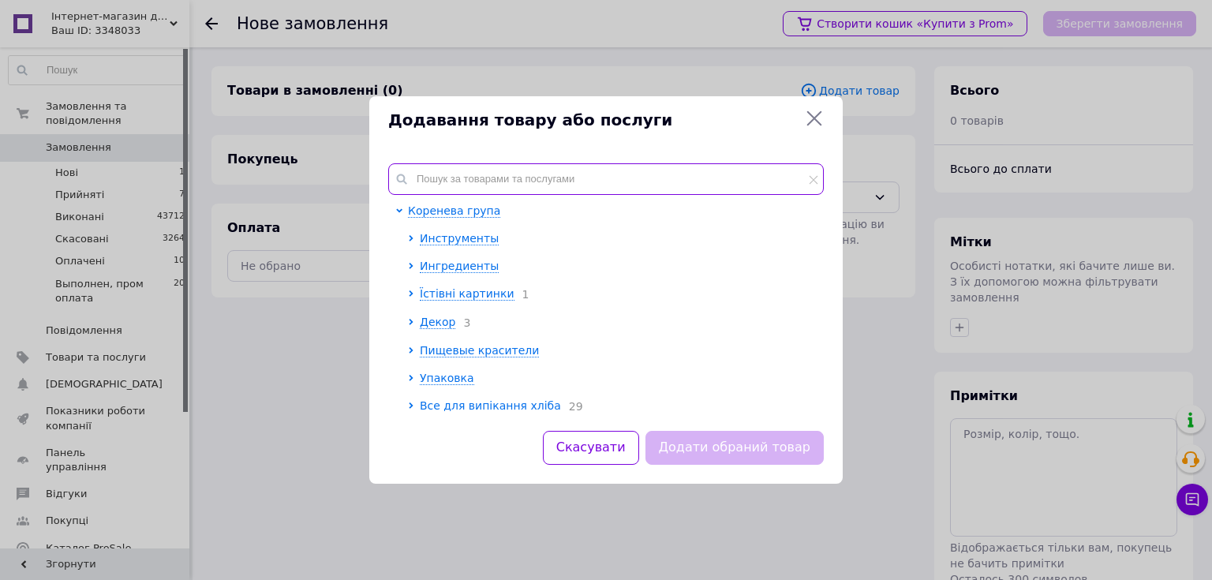
click at [543, 185] on input "text" at bounding box center [606, 179] width 436 height 32
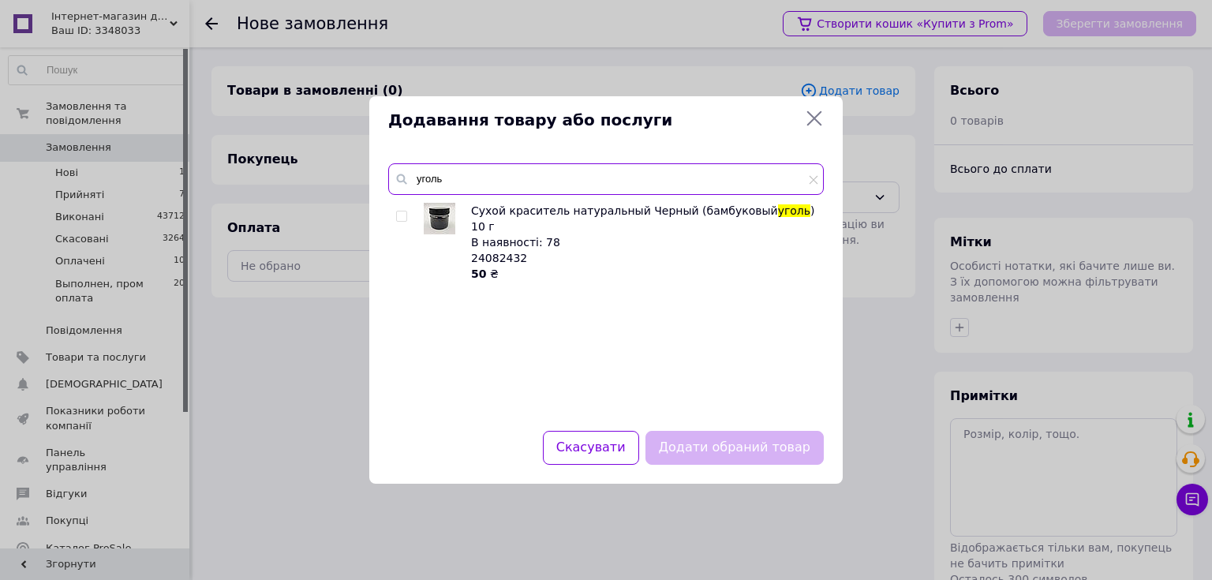
type input "уголь"
click at [402, 215] on input "checkbox" at bounding box center [401, 216] width 10 height 10
checkbox input "true"
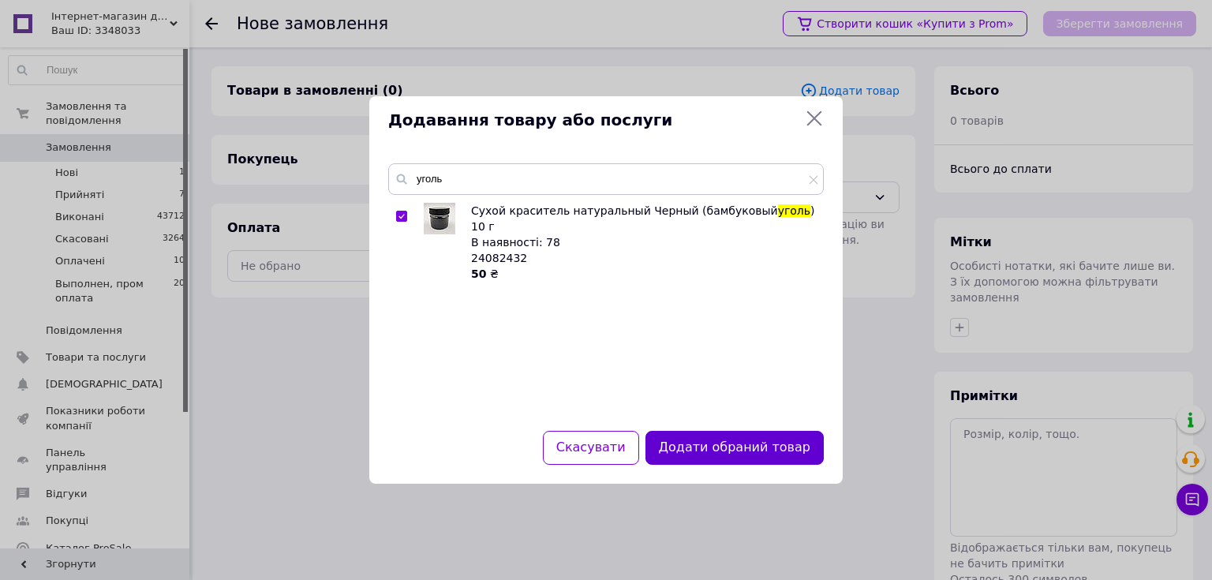
click at [713, 441] on button "Додати обраний товар" at bounding box center [734, 448] width 178 height 34
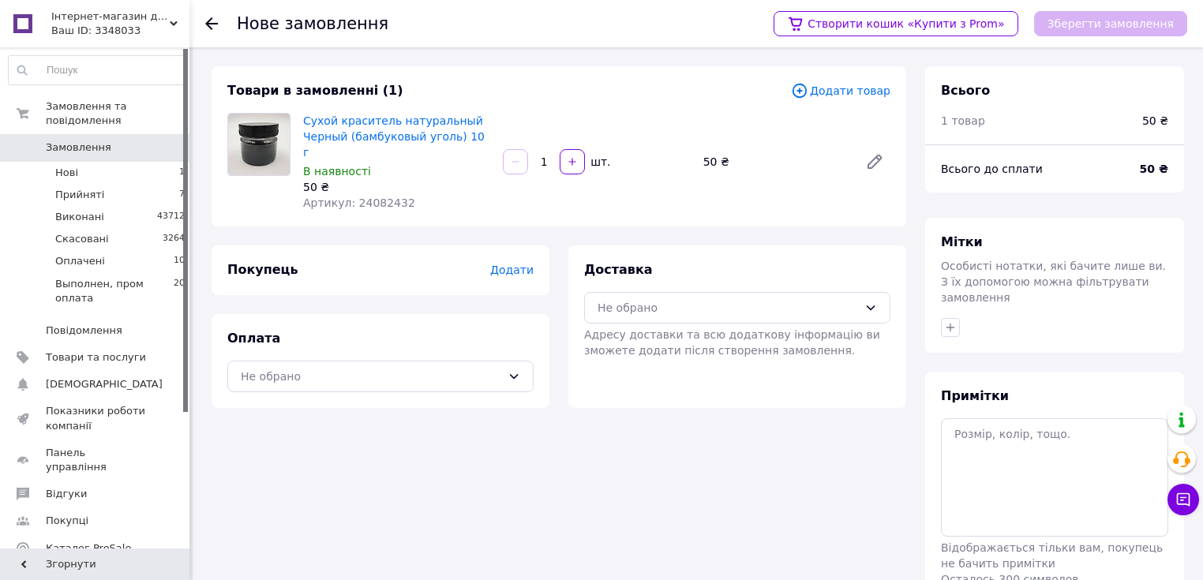
click at [505, 264] on span "Додати" at bounding box center [511, 270] width 43 height 13
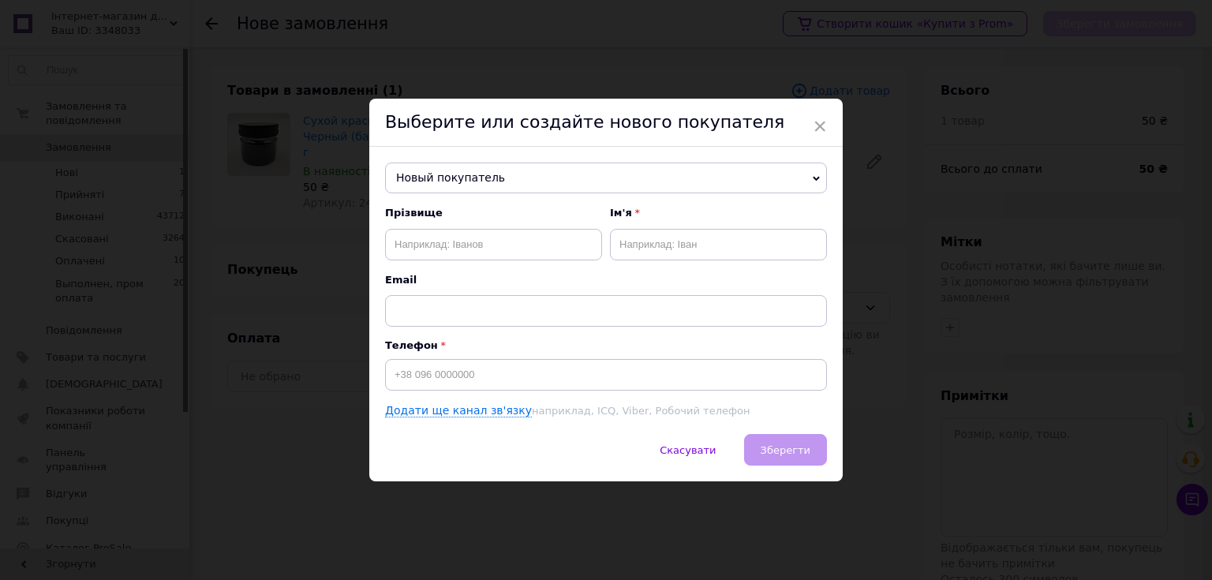
click at [461, 170] on span "Новый покупатель" at bounding box center [606, 179] width 442 height 32
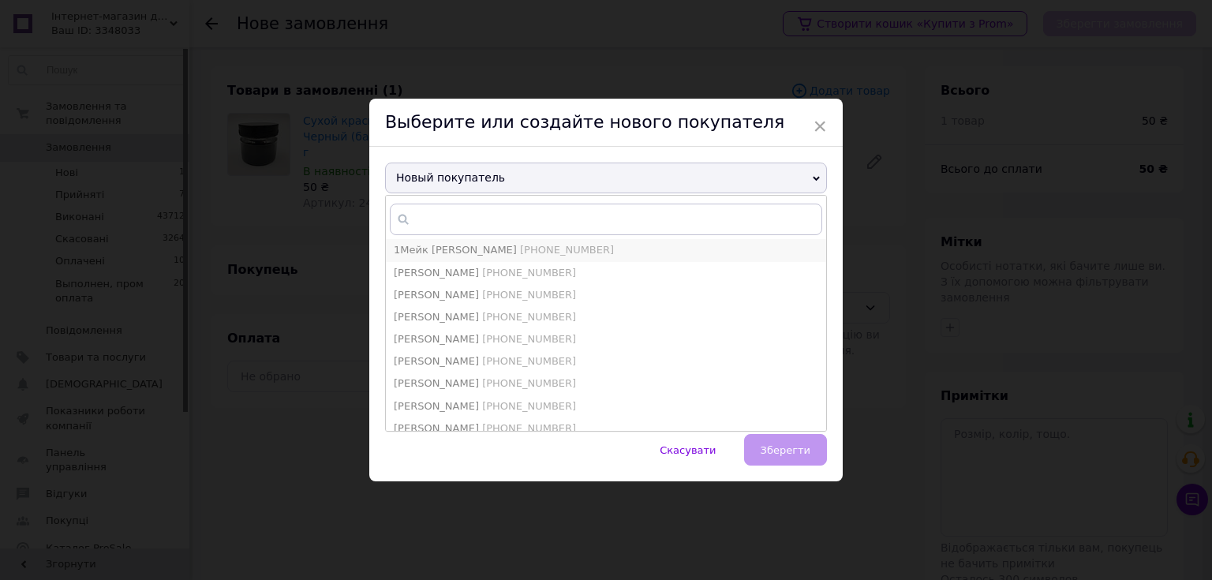
type input "1Мейк Кейк"
type input "[PHONE_NUMBER]"
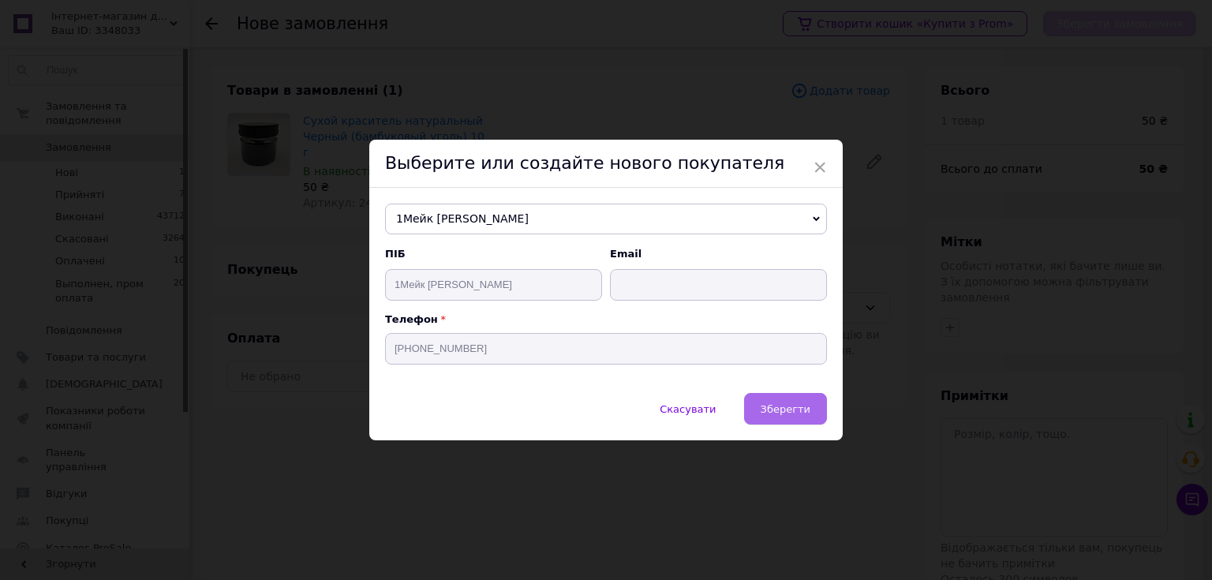
click at [803, 413] on span "Зберегти" at bounding box center [786, 409] width 50 height 12
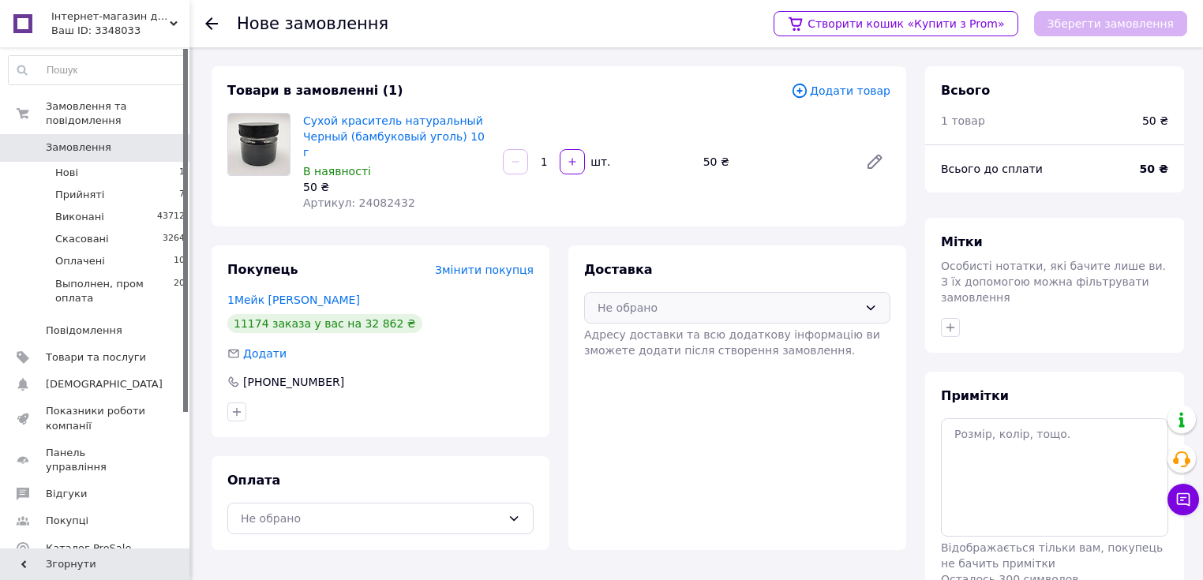
click at [666, 299] on div "Не обрано" at bounding box center [727, 307] width 260 height 17
click at [656, 364] on span "Самовивіз" at bounding box center [749, 372] width 256 height 16
click at [420, 544] on div "Товари в замовленні (1) Додати товар Сухой краситель натуральный Черный (бамбук…" at bounding box center [558, 356] width 713 height 581
click at [433, 510] on div "Не обрано" at bounding box center [371, 518] width 260 height 17
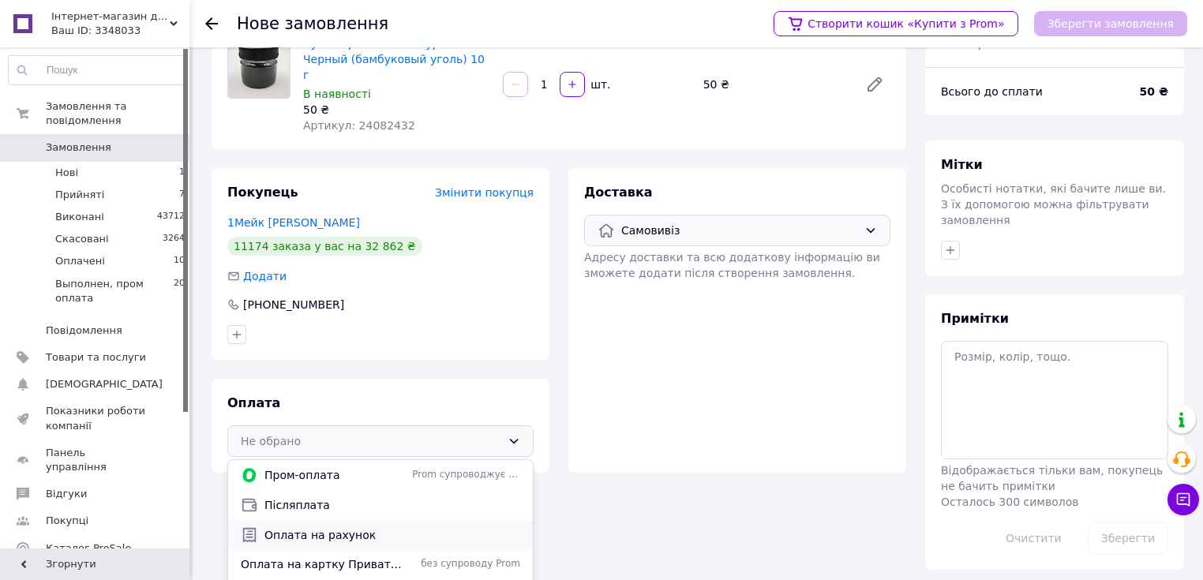
scroll to position [78, 0]
click at [354, 556] on span "Оплата на картку Приватбанку або розрахунковий рахунок" at bounding box center [323, 564] width 165 height 16
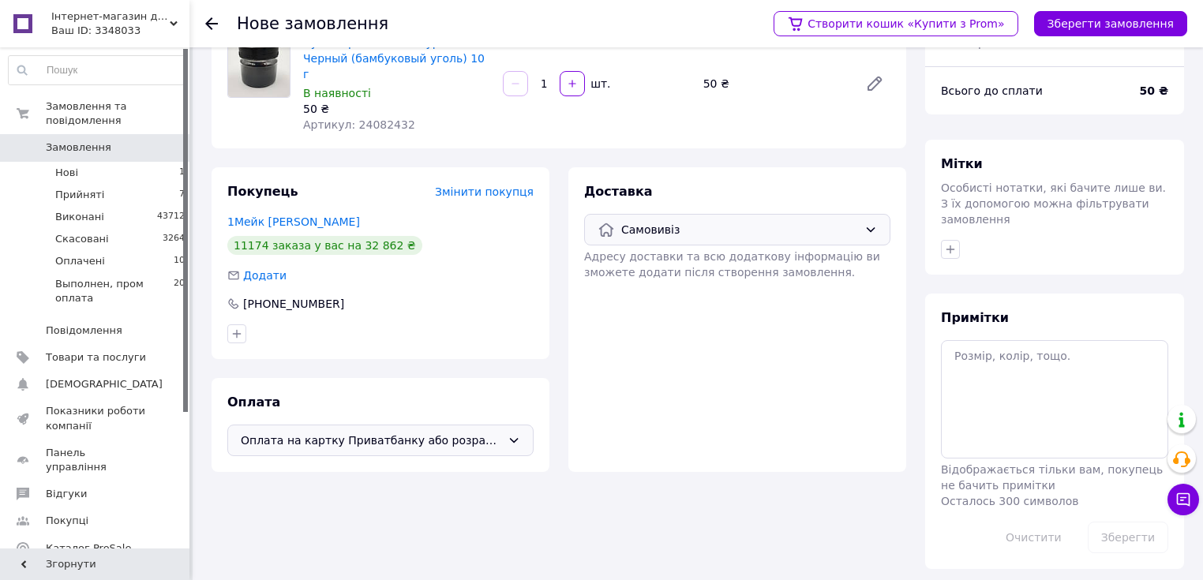
scroll to position [69, 0]
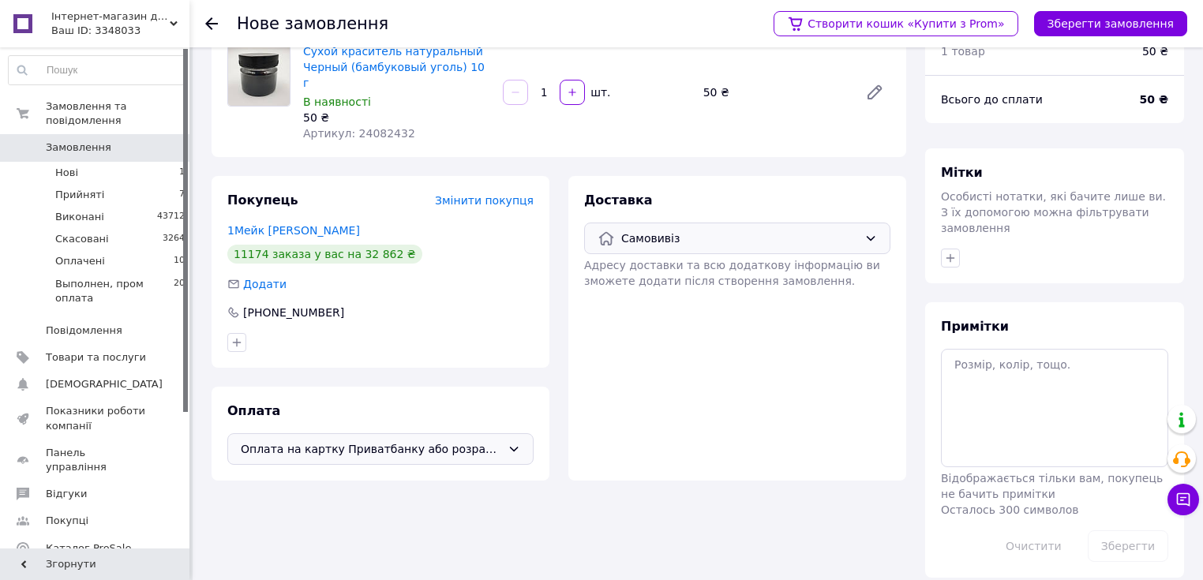
click at [433, 442] on span "Оплата на картку Приватбанку або розрахунковий рахунок" at bounding box center [371, 448] width 260 height 17
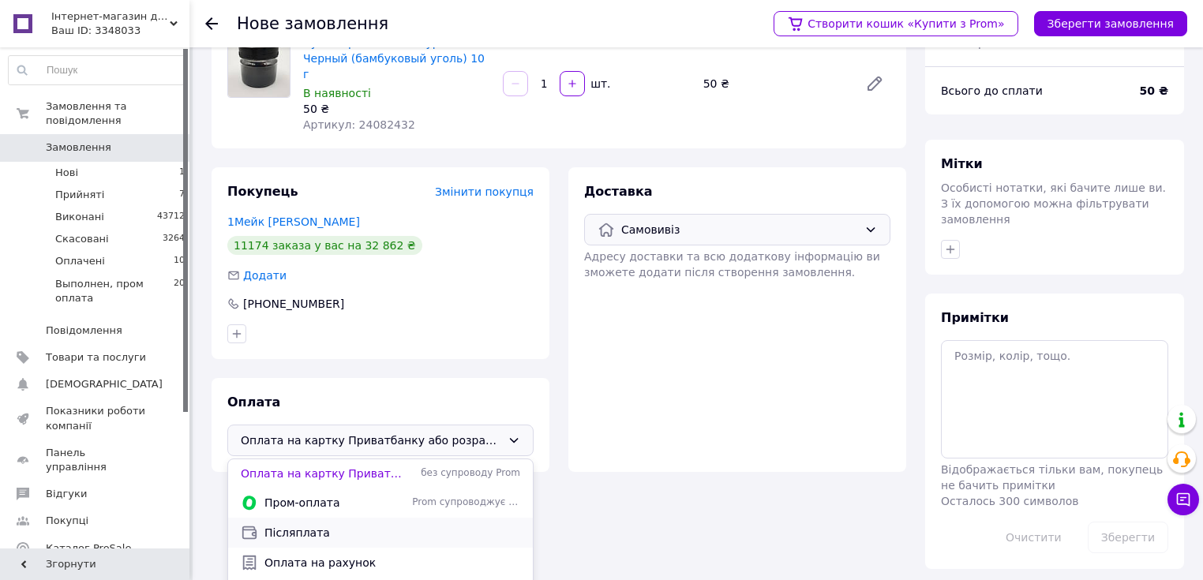
scroll to position [10, 0]
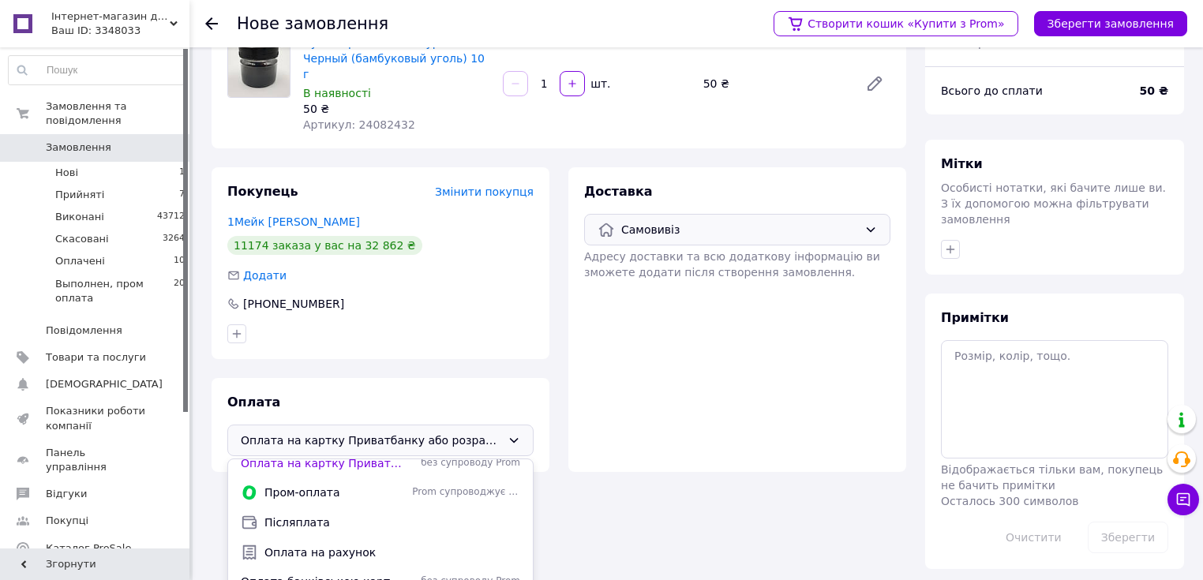
click at [366, 574] on span "Оплата банківською картою по терміналу" at bounding box center [323, 582] width 165 height 16
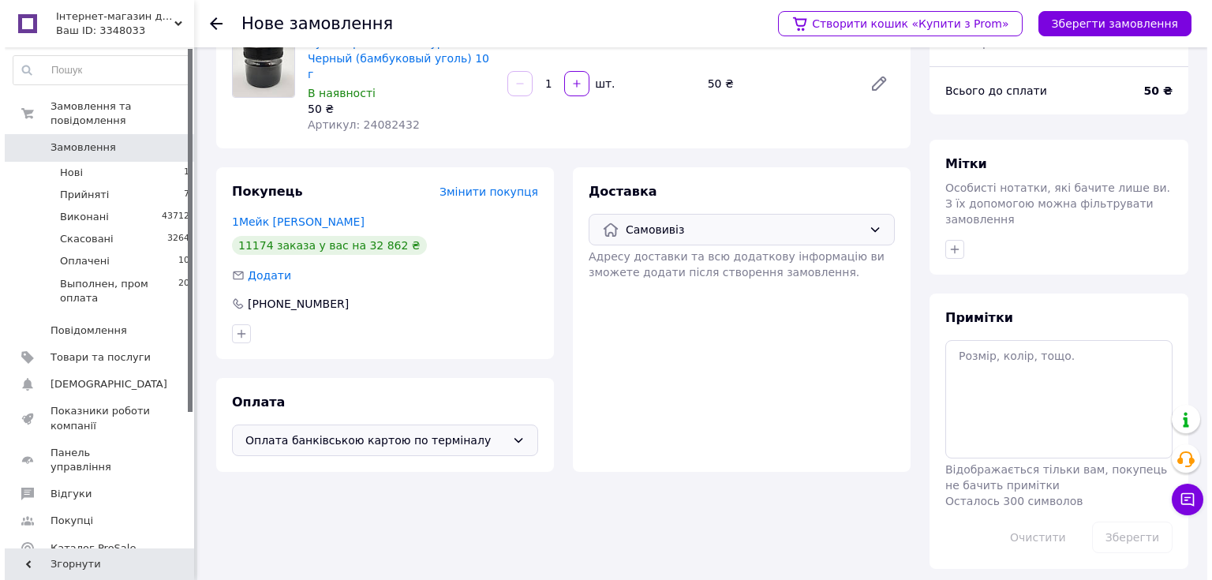
scroll to position [69, 0]
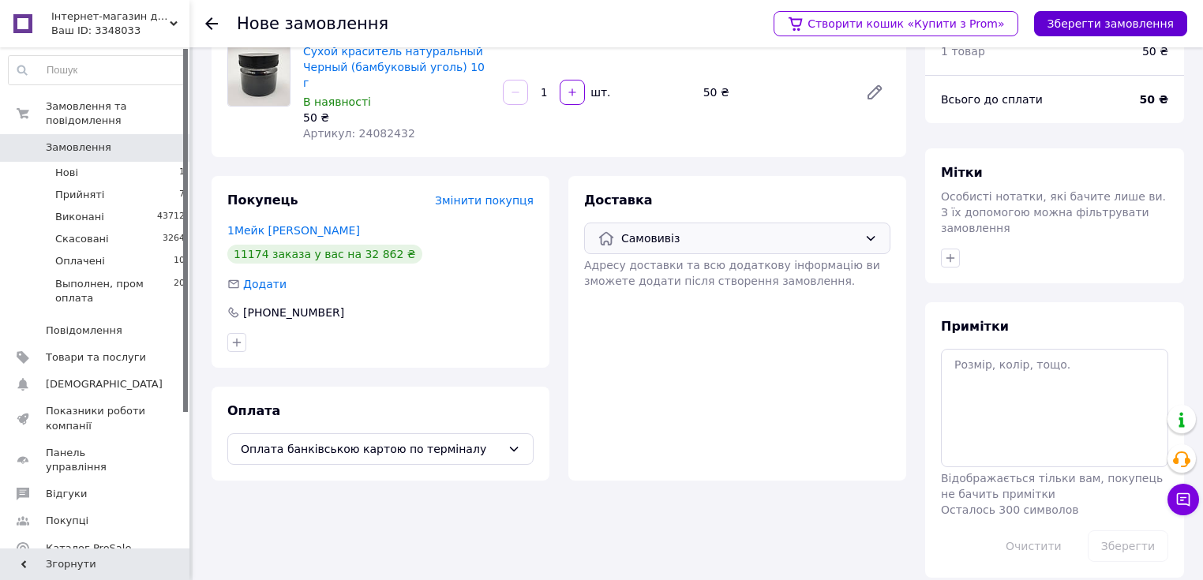
click at [1087, 31] on button "Зберегти замовлення" at bounding box center [1110, 23] width 153 height 25
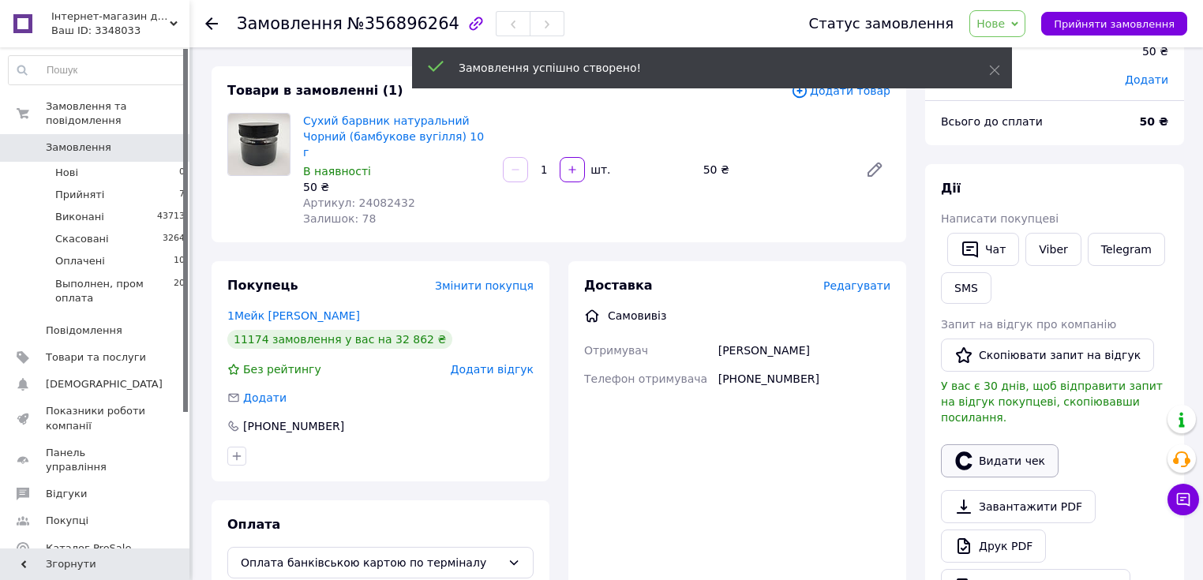
click at [972, 444] on button "Видати чек" at bounding box center [1000, 460] width 118 height 33
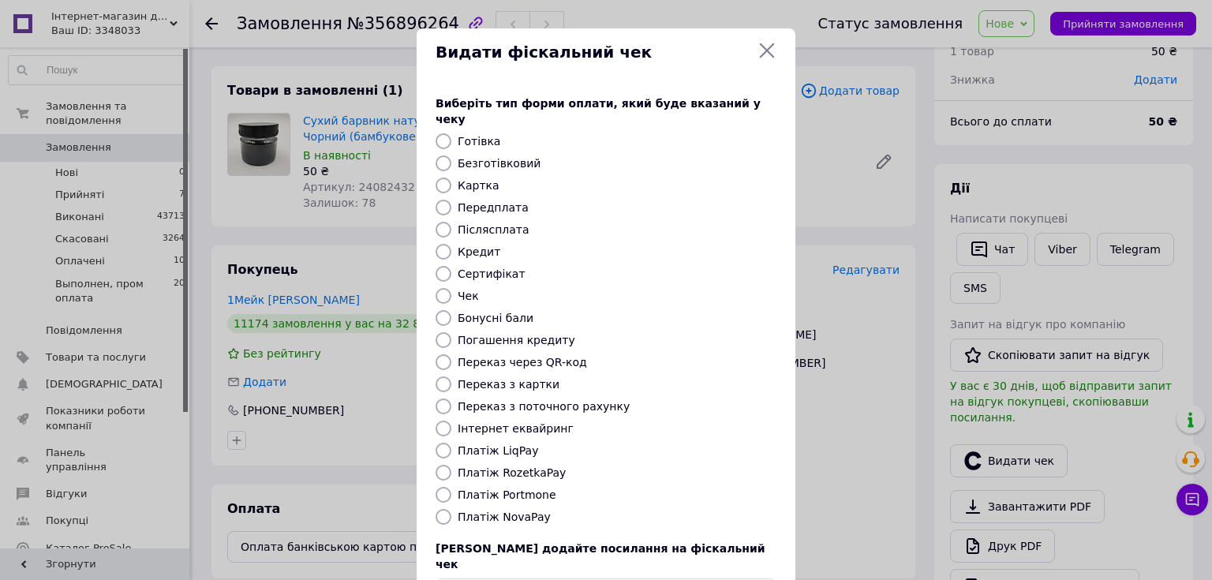
click at [447, 178] on input "Картка" at bounding box center [444, 186] width 16 height 16
radio input "true"
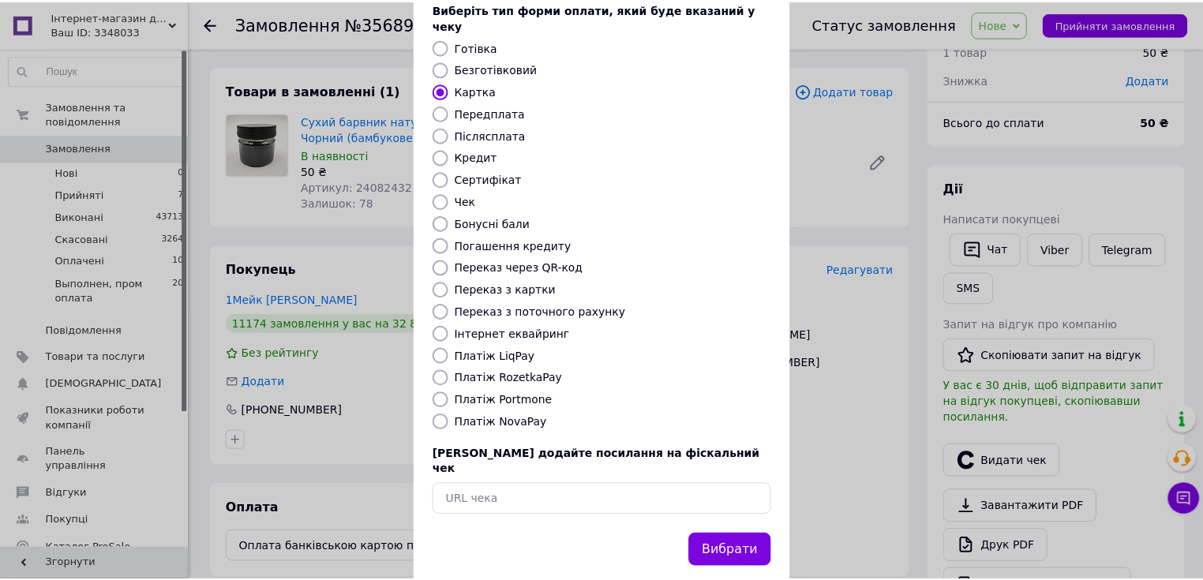
scroll to position [97, 0]
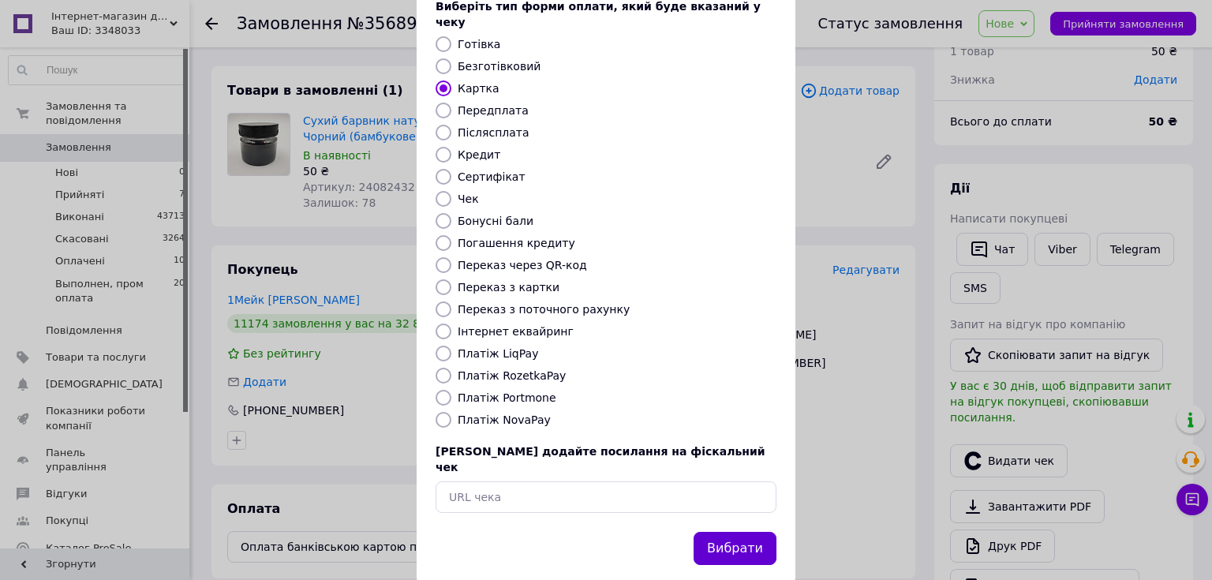
click at [720, 532] on button "Вибрати" at bounding box center [735, 549] width 83 height 34
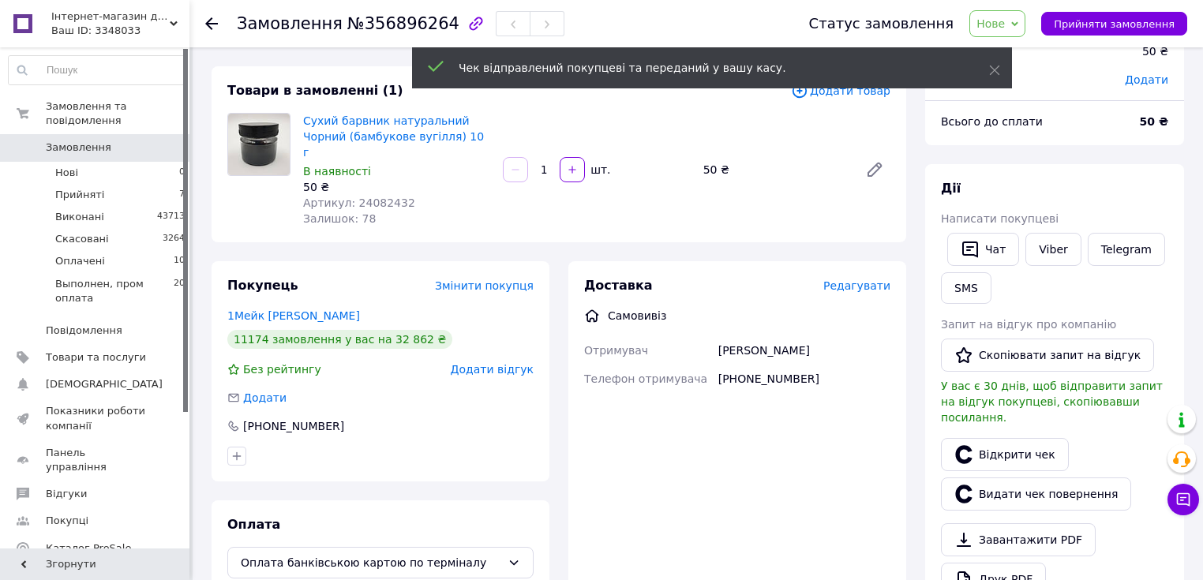
click at [1025, 23] on span "Нове" at bounding box center [997, 23] width 56 height 27
click at [1032, 74] on li "Виконано" at bounding box center [1042, 79] width 145 height 24
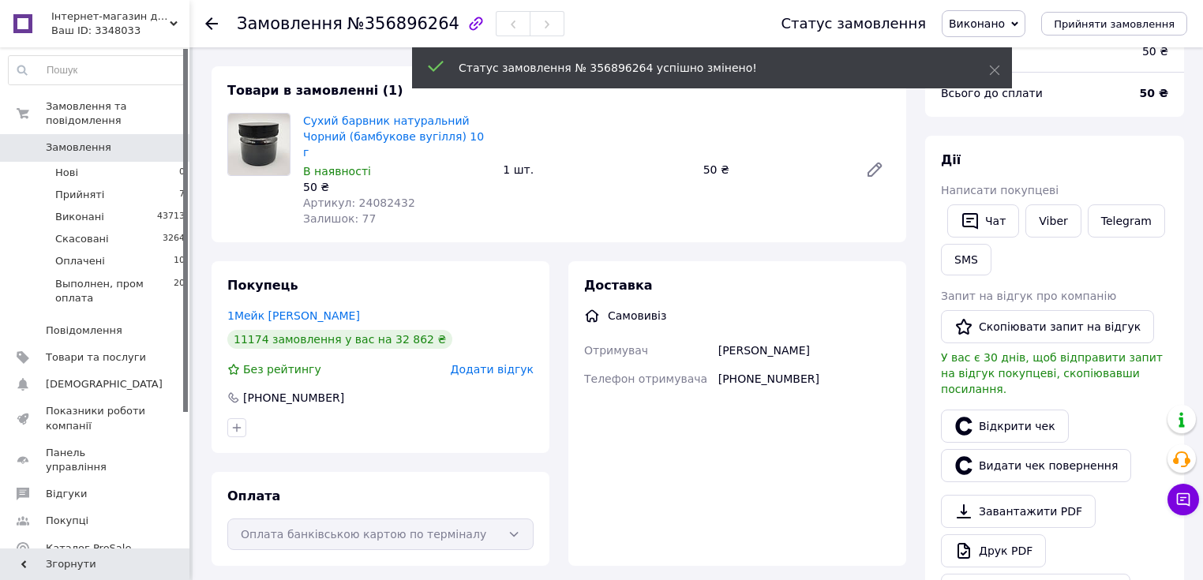
click at [69, 140] on span "Замовлення" at bounding box center [78, 147] width 65 height 14
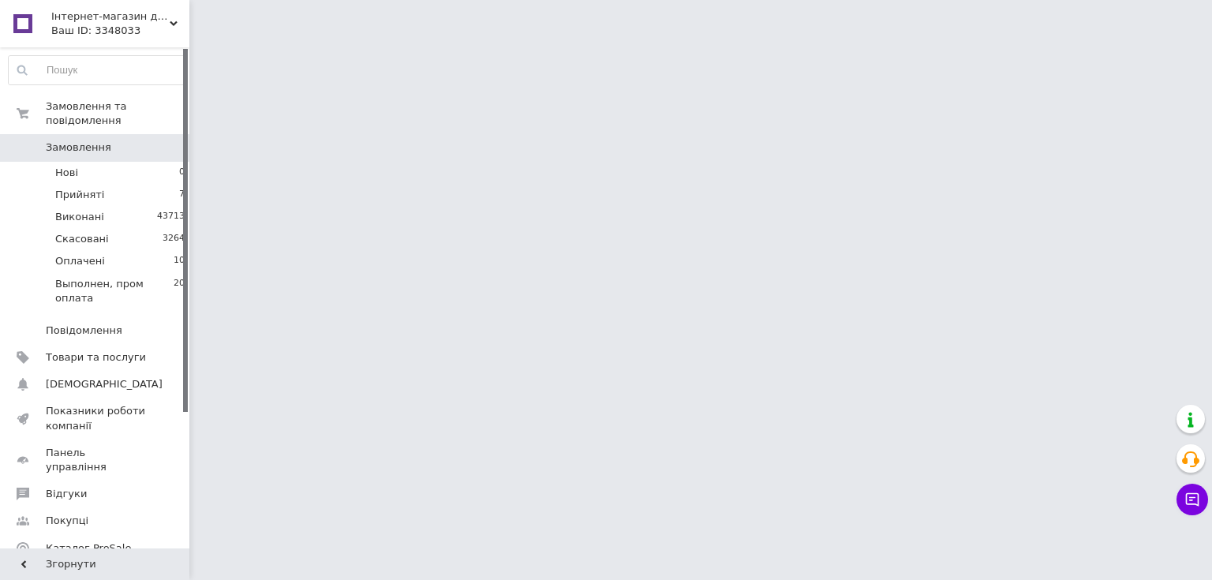
click at [531, 39] on html "Інтернет-магазин для кондитерів Ваш ID: 3348033 Сайт Інтернет-магазин для конди…" at bounding box center [606, 19] width 1212 height 39
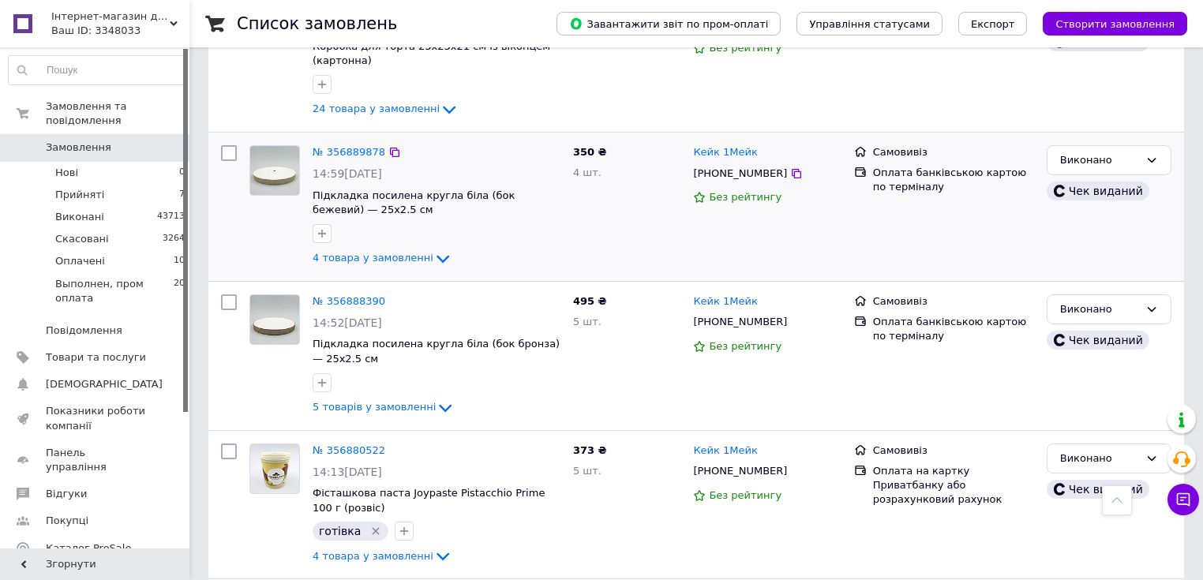
scroll to position [568, 0]
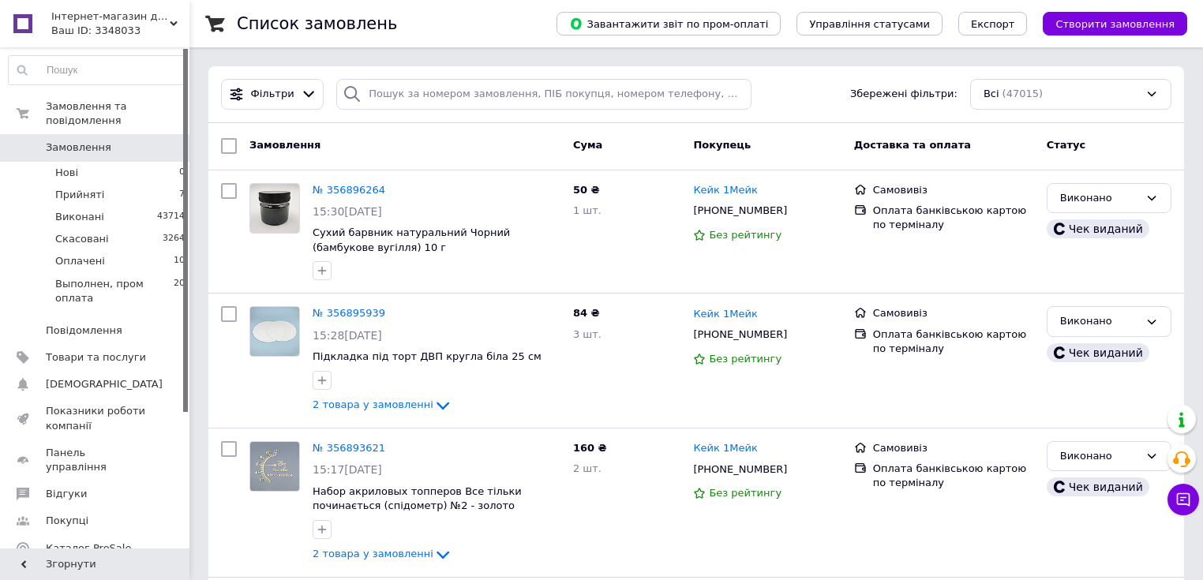
drag, startPoint x: 1101, startPoint y: 28, endPoint x: 1060, endPoint y: 33, distance: 41.4
click at [1099, 28] on span "Створити замовлення" at bounding box center [1114, 24] width 119 height 12
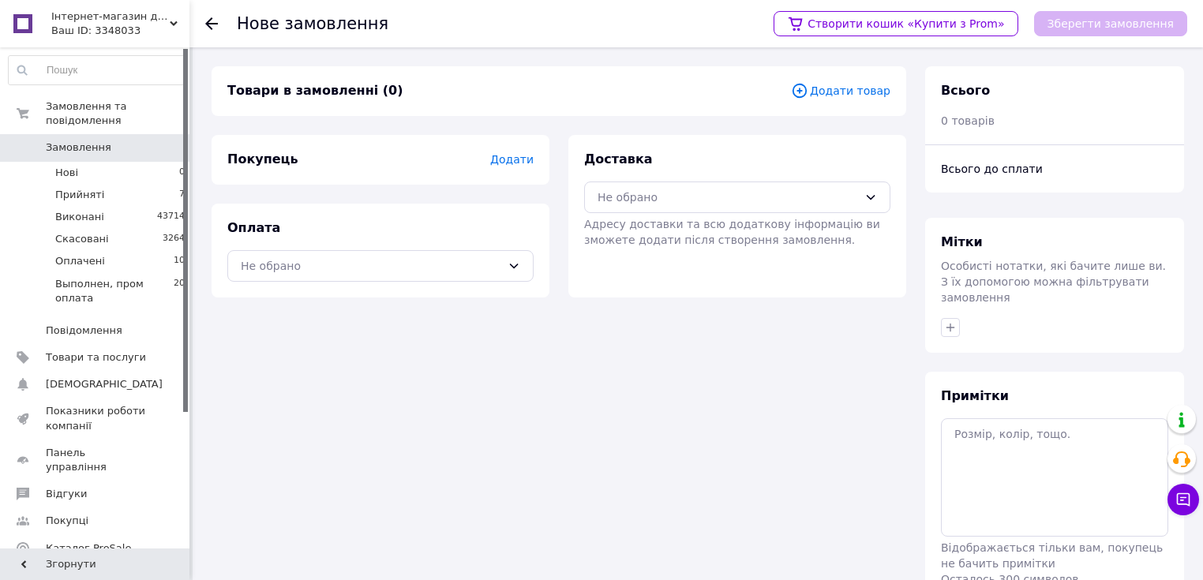
click at [851, 88] on span "Додати товар" at bounding box center [840, 90] width 99 height 17
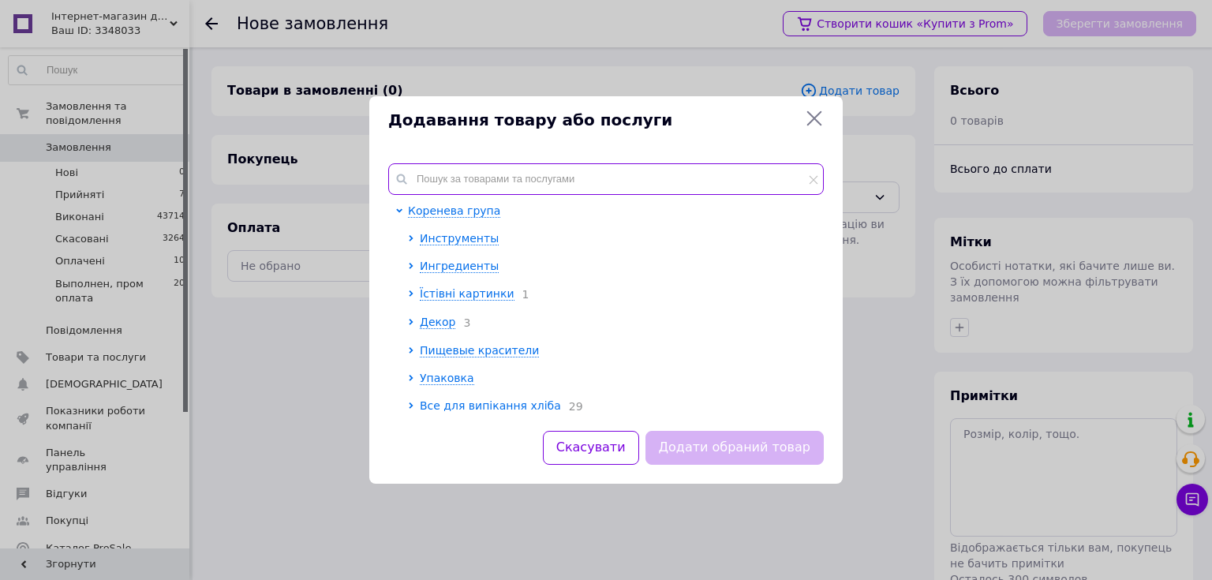
click at [499, 169] on input "text" at bounding box center [606, 179] width 436 height 32
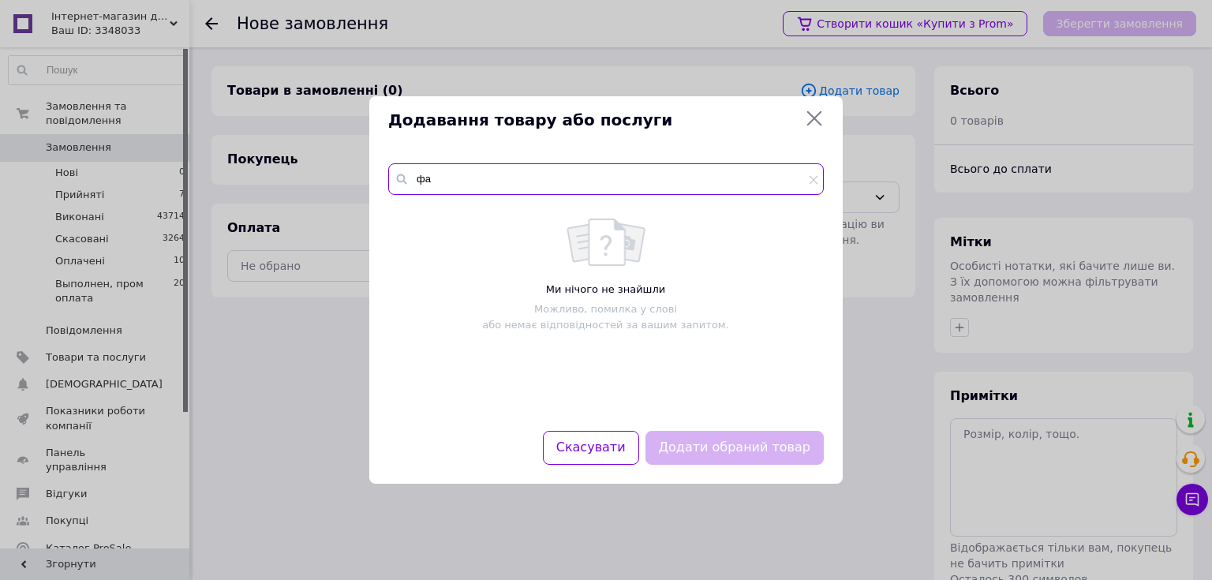
type input "ф"
type input "к"
click at [440, 175] on input "к" at bounding box center [606, 179] width 436 height 32
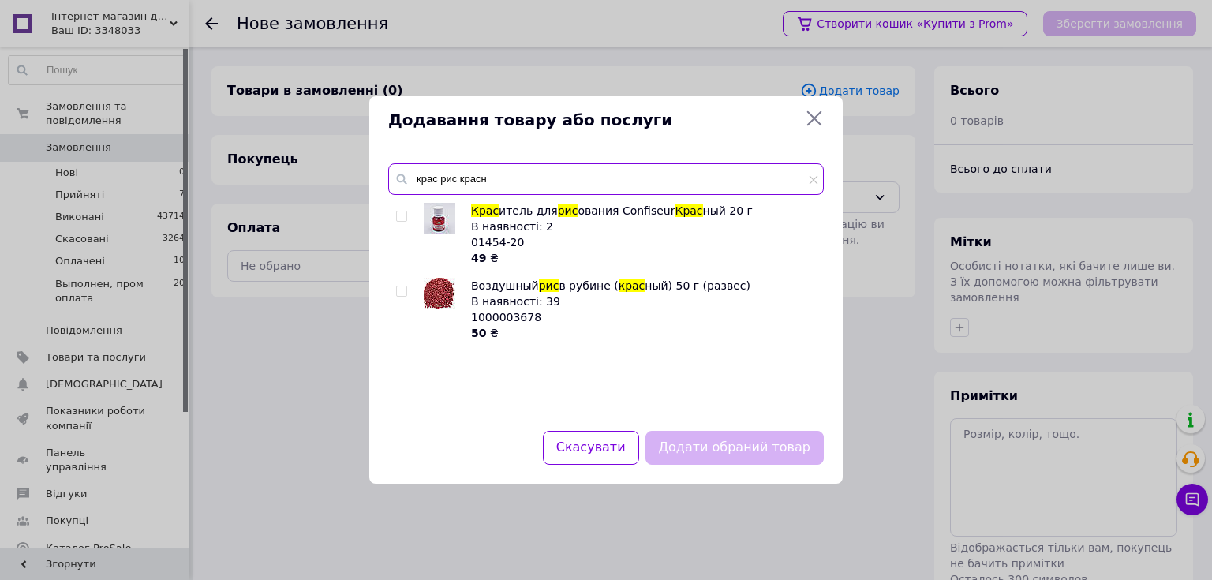
type input "крас рис красн"
click at [402, 215] on input "checkbox" at bounding box center [401, 216] width 10 height 10
checkbox input "true"
click at [503, 178] on input "крас рис красн" at bounding box center [606, 179] width 436 height 32
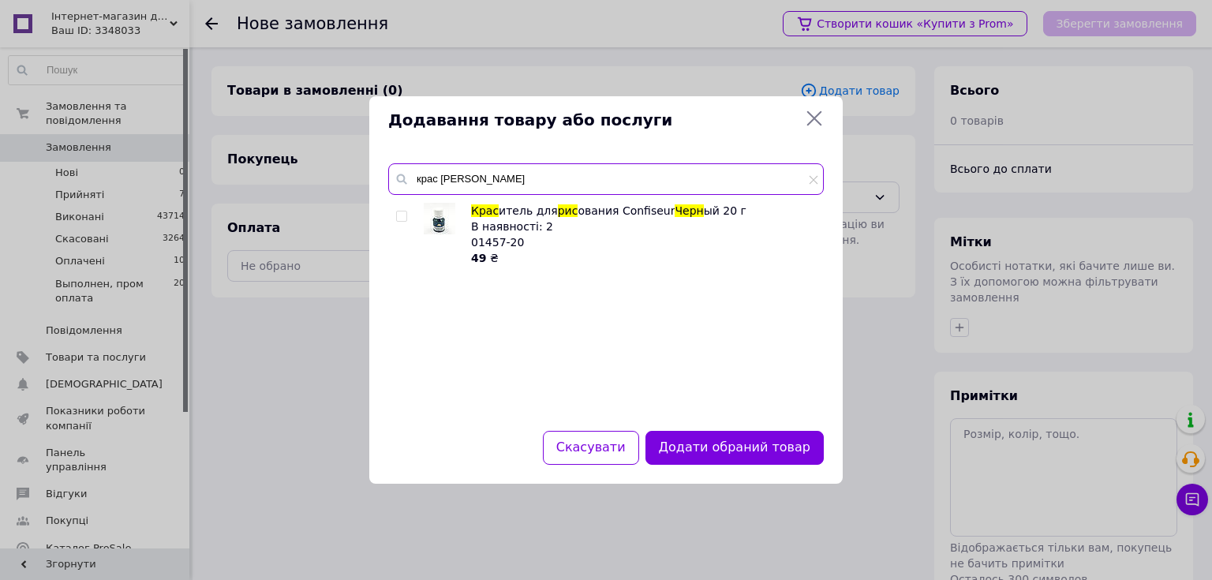
type input "крас рис черн"
click at [398, 211] on input "checkbox" at bounding box center [401, 216] width 10 height 10
checkbox input "true"
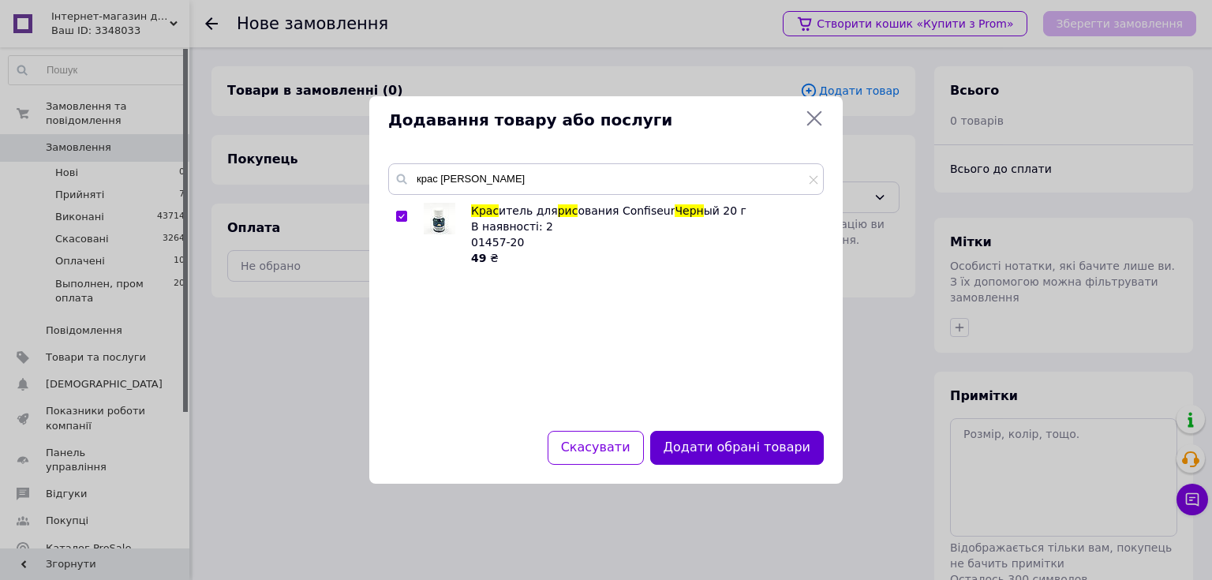
click at [718, 444] on button "Додати обрані товари" at bounding box center [737, 448] width 174 height 34
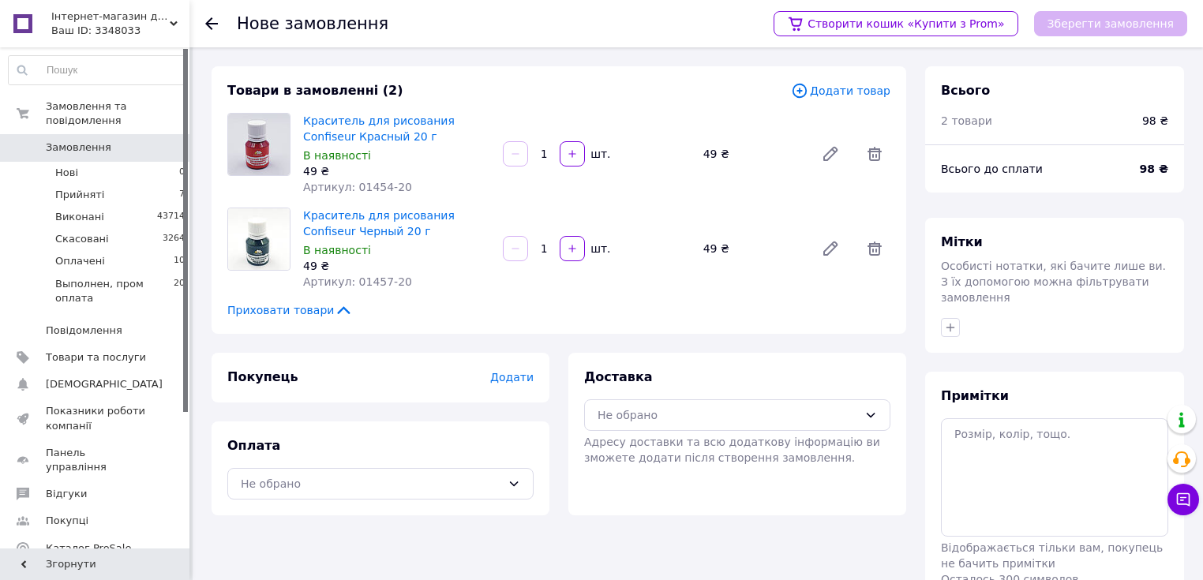
click at [843, 99] on span "Додати товар" at bounding box center [840, 90] width 99 height 17
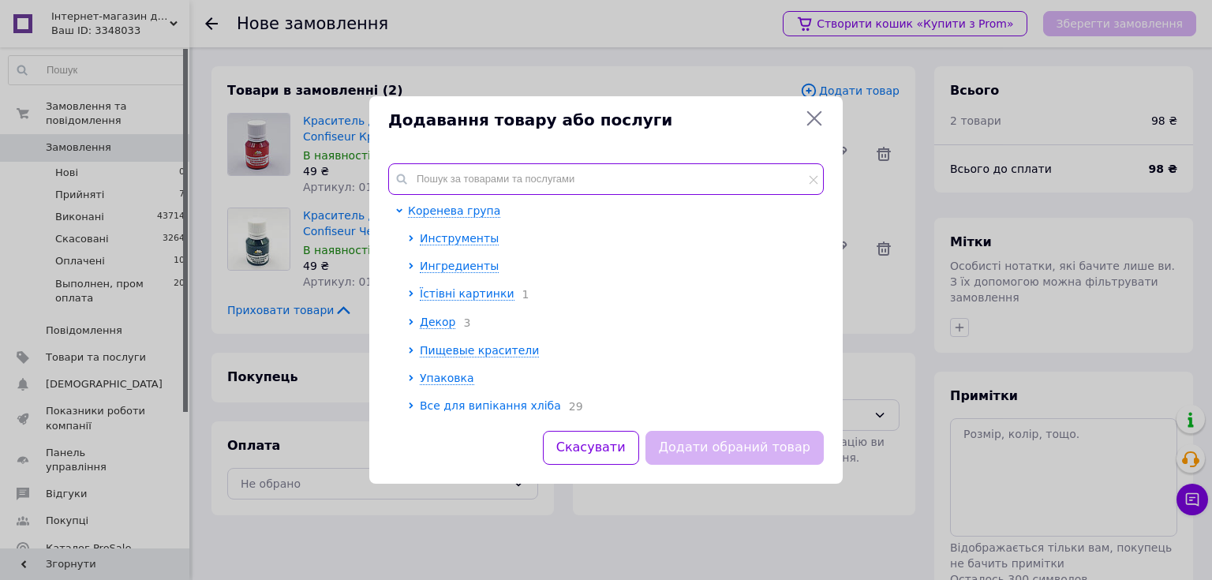
click at [421, 177] on input "text" at bounding box center [606, 179] width 436 height 32
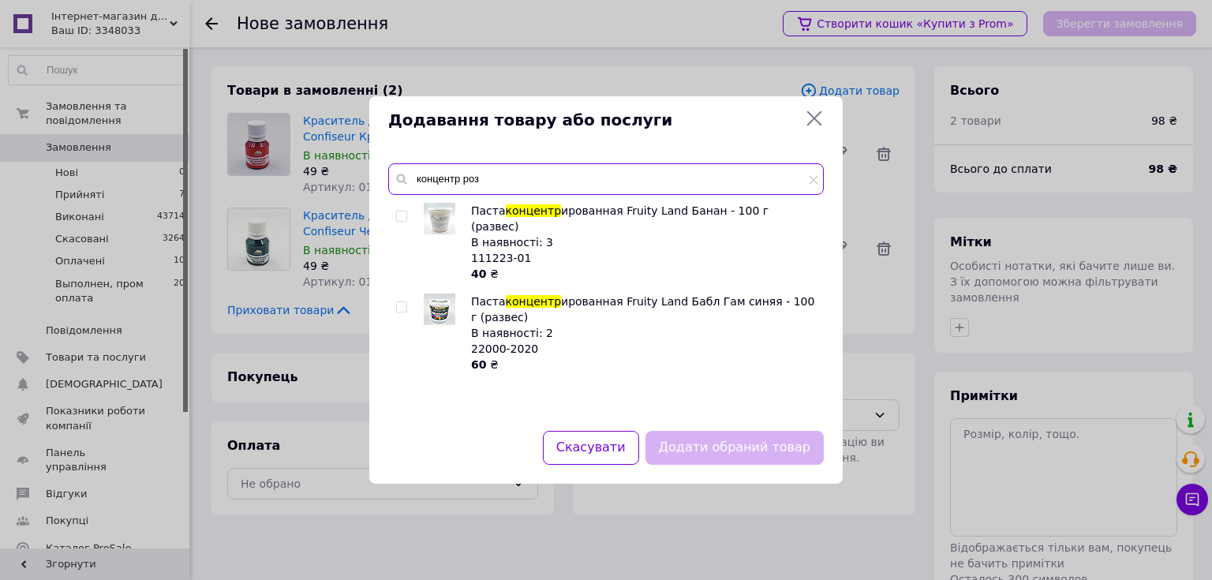
drag, startPoint x: 490, startPoint y: 176, endPoint x: 417, endPoint y: 174, distance: 73.4
click at [417, 174] on input "концентр роз" at bounding box center [606, 179] width 436 height 32
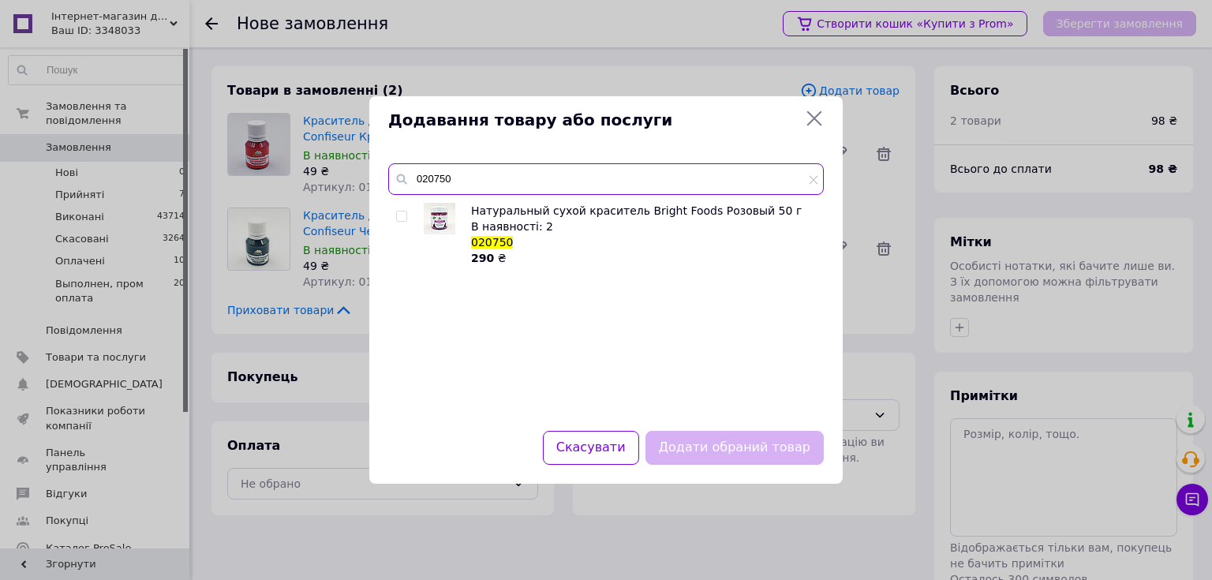
type input "020750"
click at [400, 218] on input "checkbox" at bounding box center [401, 216] width 10 height 10
checkbox input "true"
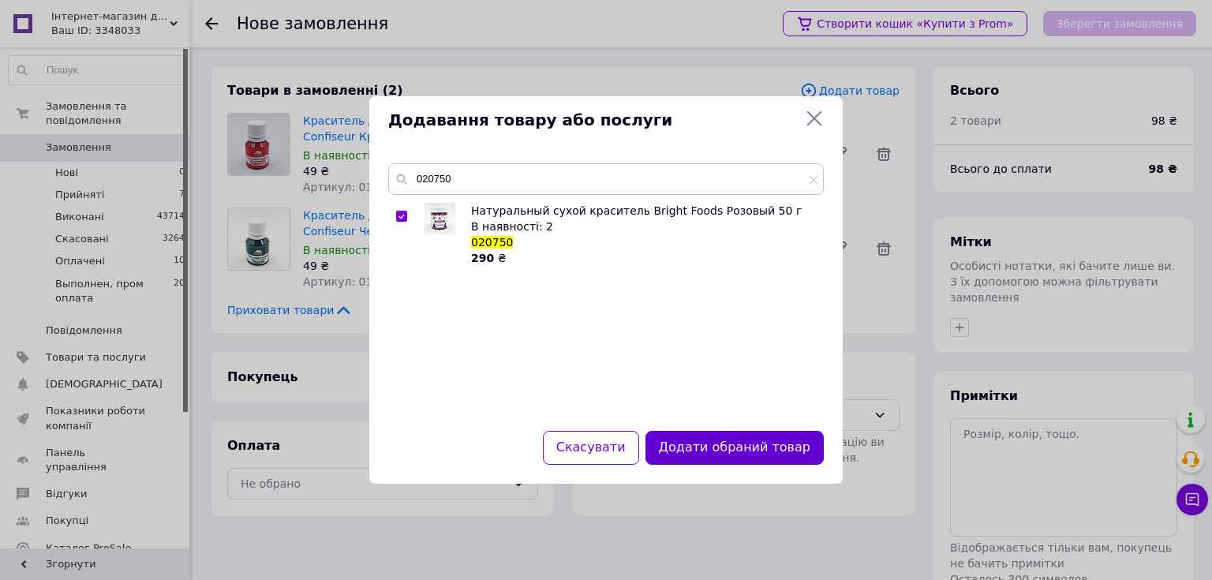
click at [705, 443] on button "Додати обраний товар" at bounding box center [734, 448] width 178 height 34
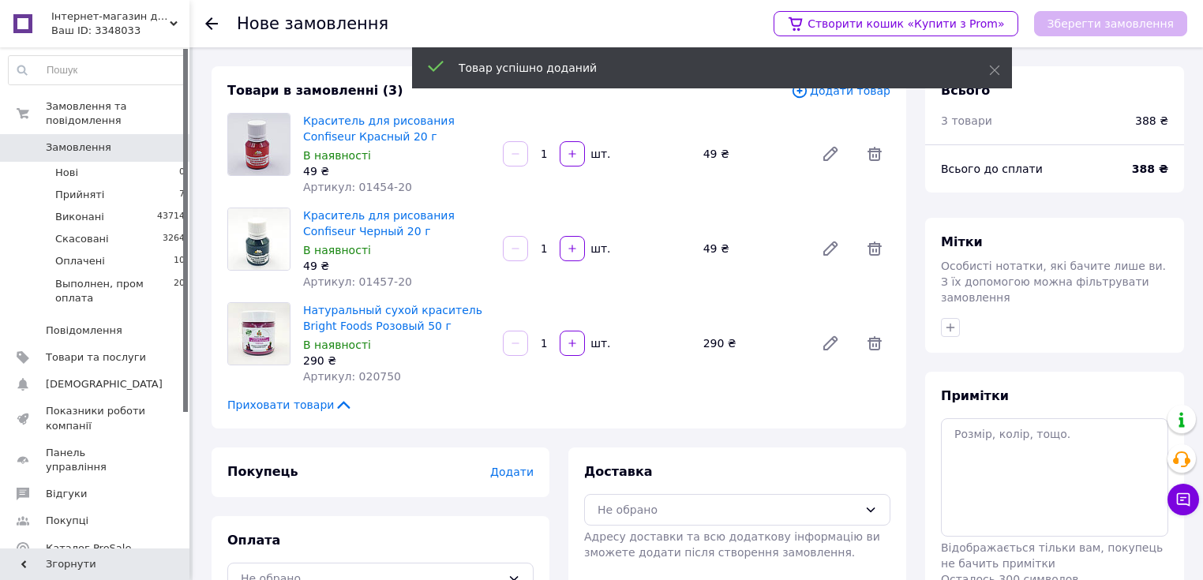
click at [843, 99] on span "Додати товар" at bounding box center [840, 90] width 99 height 17
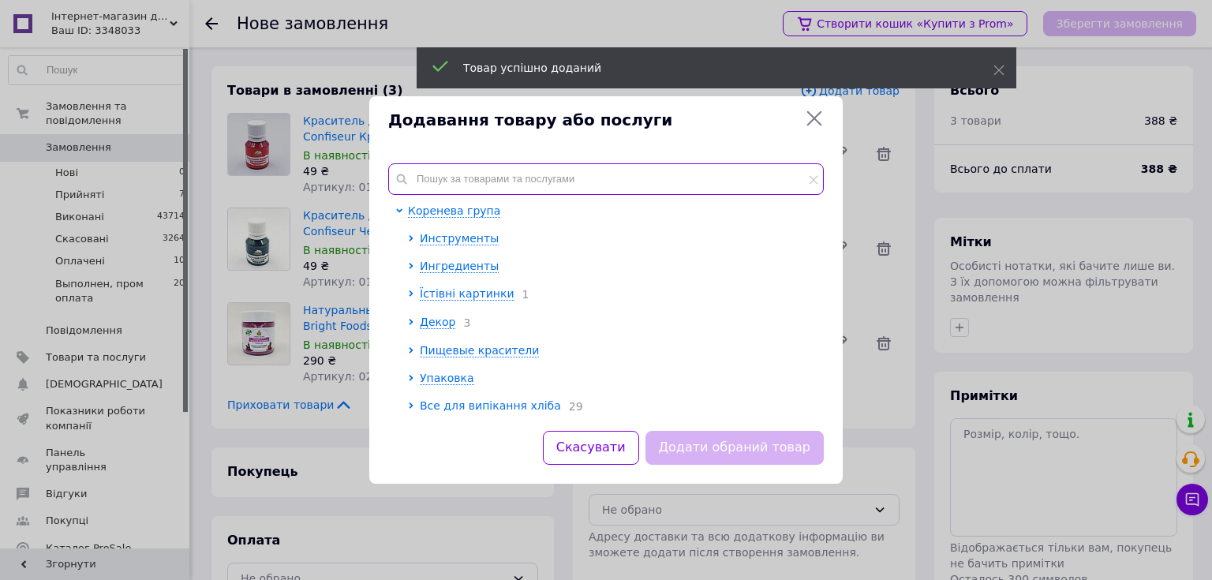
click at [442, 174] on input "text" at bounding box center [606, 179] width 436 height 32
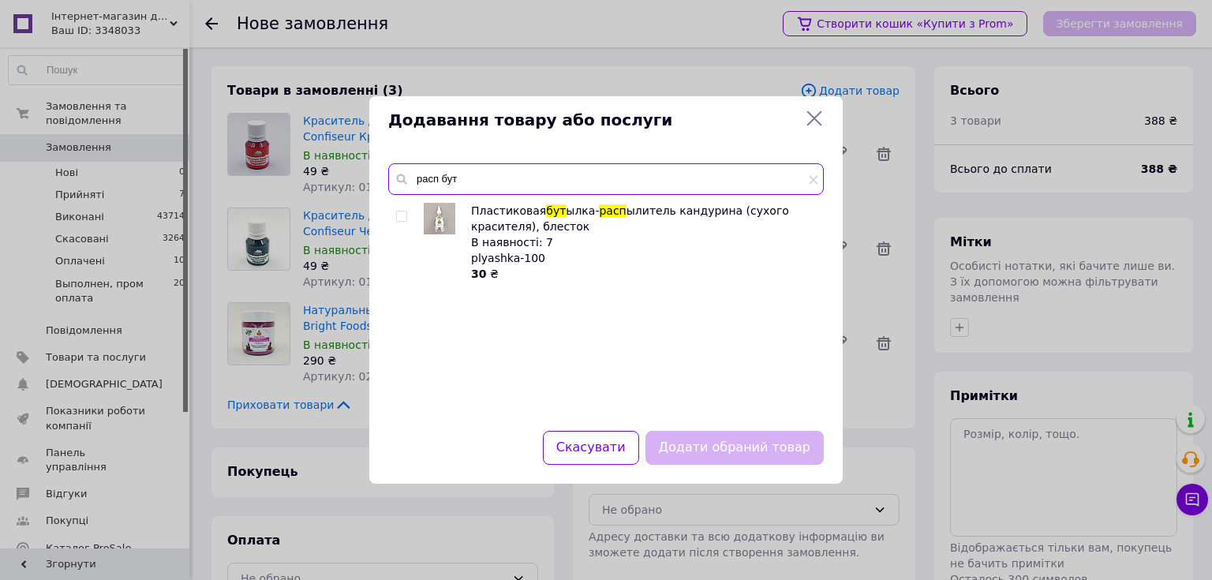
type input "расп бут"
click at [398, 217] on input "checkbox" at bounding box center [401, 216] width 10 height 10
checkbox input "true"
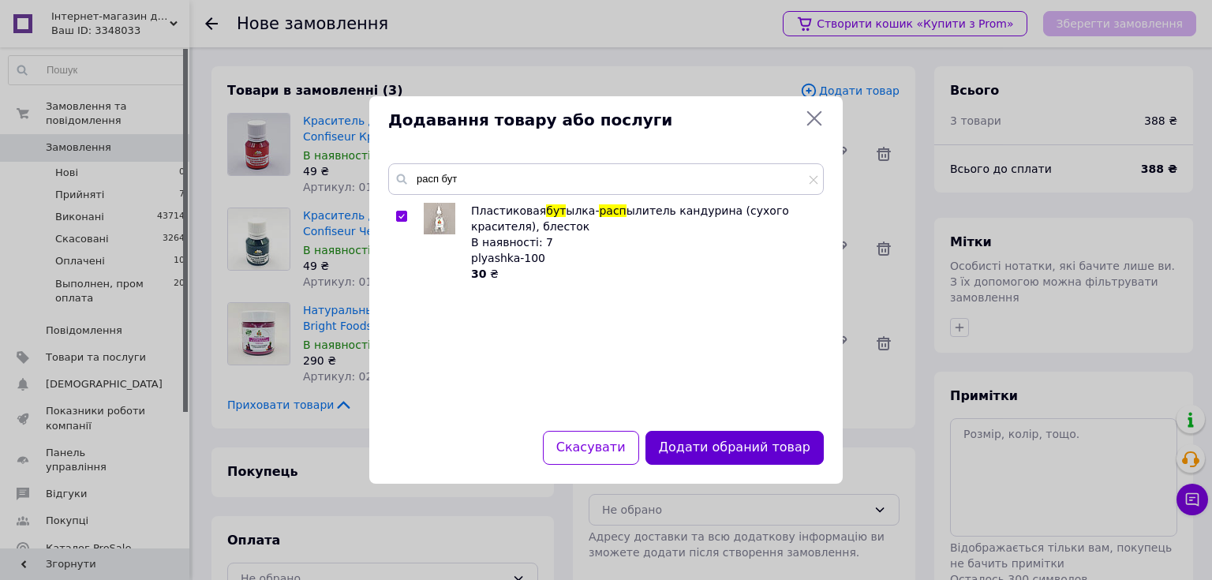
click at [709, 446] on button "Додати обраний товар" at bounding box center [734, 448] width 178 height 34
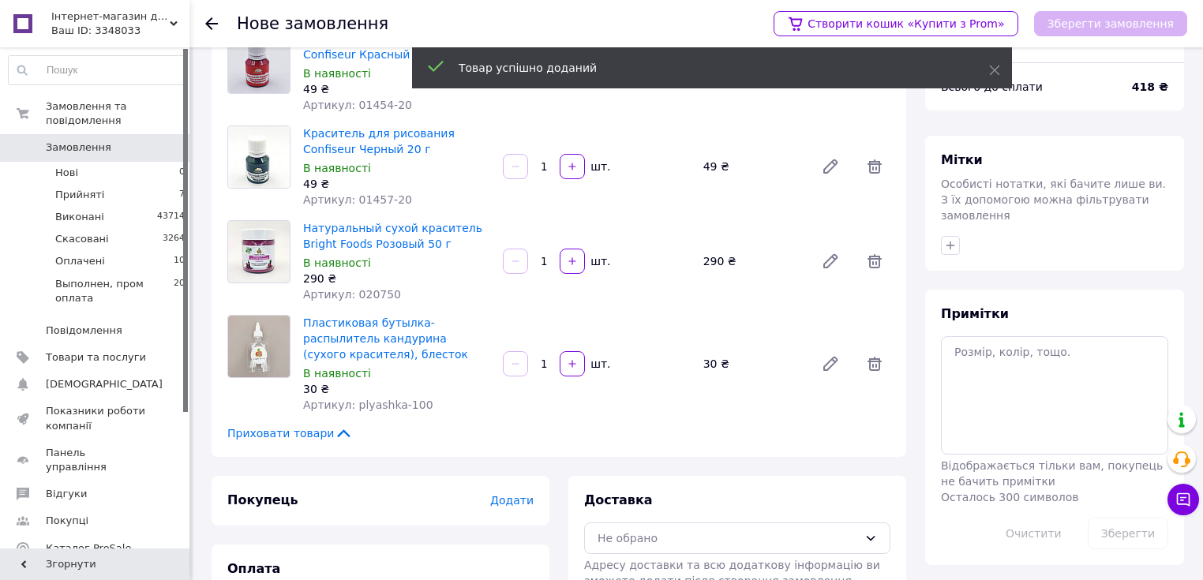
scroll to position [126, 0]
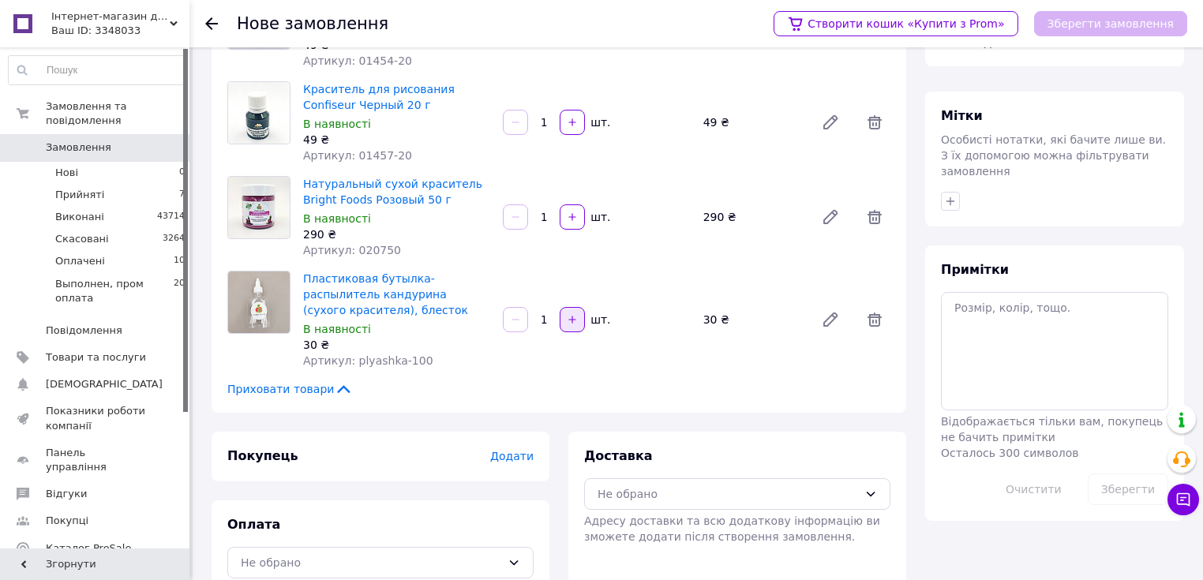
click at [568, 322] on icon "button" at bounding box center [572, 319] width 11 height 11
type input "3"
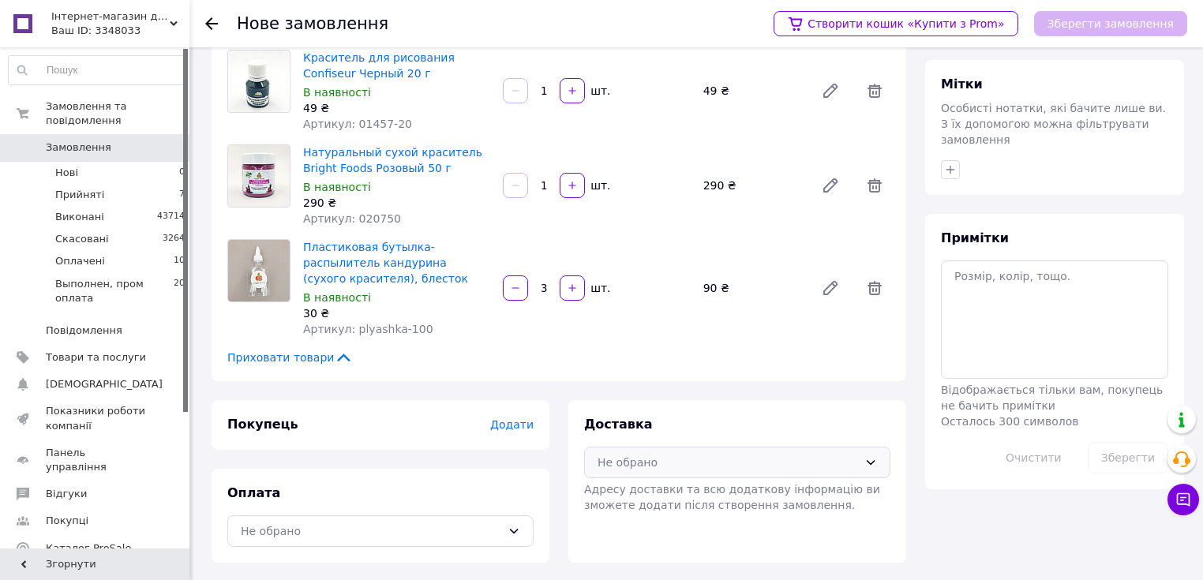
click at [638, 463] on div "Не обрано" at bounding box center [727, 462] width 260 height 17
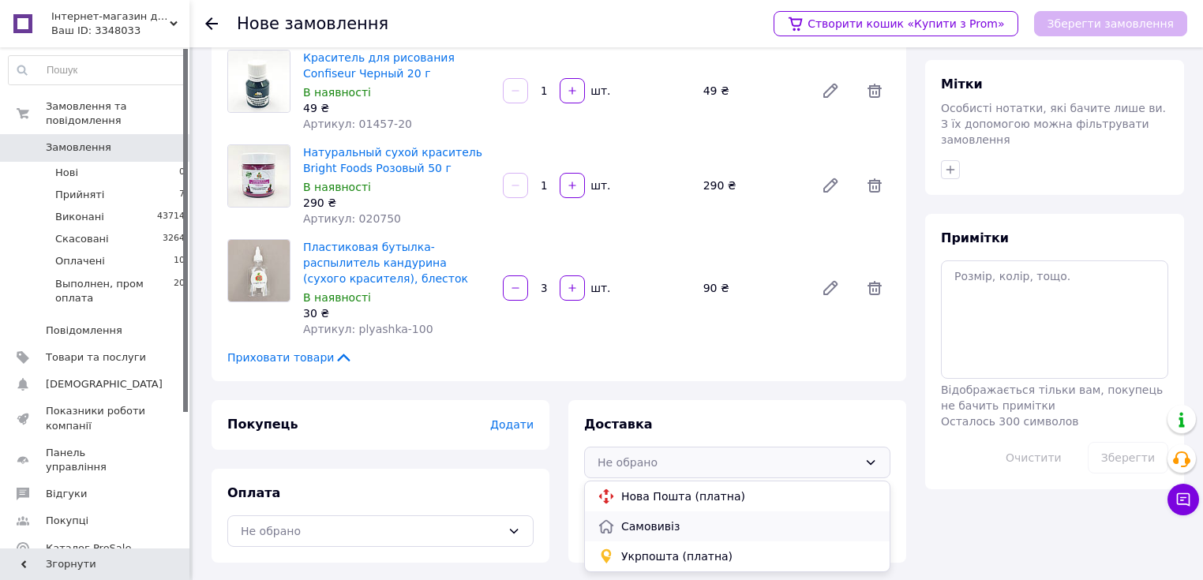
click at [631, 522] on span "Самовивіз" at bounding box center [749, 526] width 256 height 16
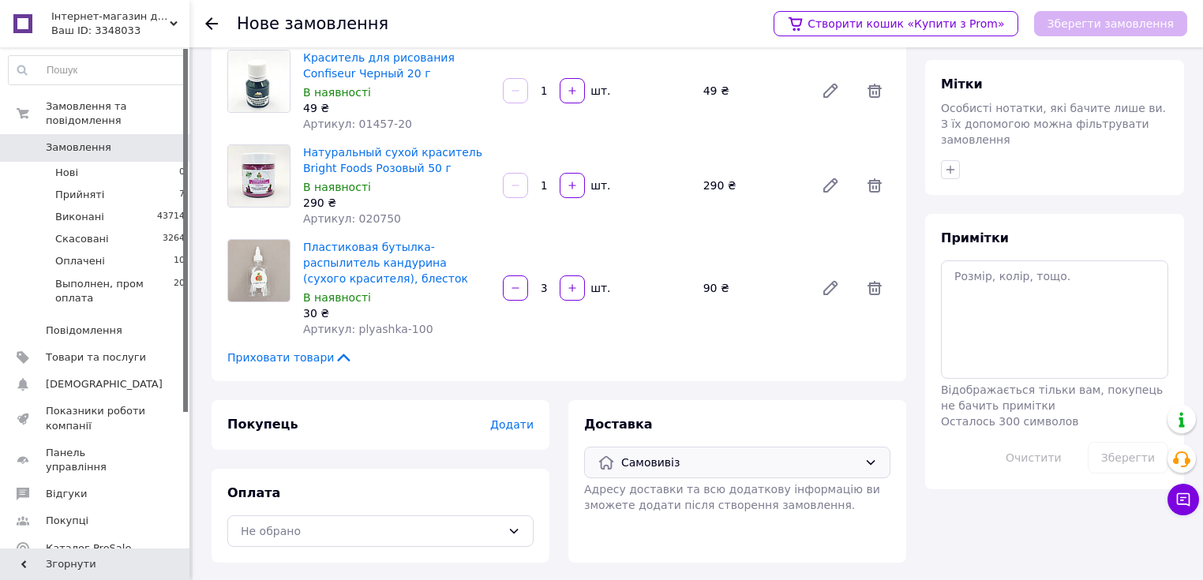
click at [514, 426] on span "Додати" at bounding box center [511, 424] width 43 height 13
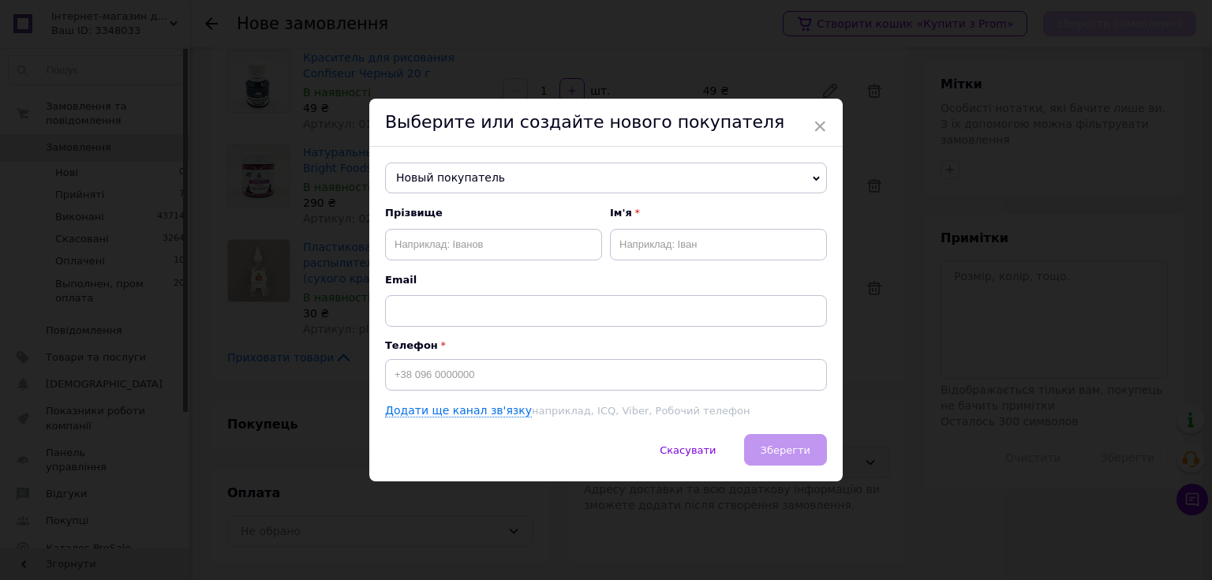
click at [517, 171] on span "Новый покупатель" at bounding box center [606, 179] width 442 height 32
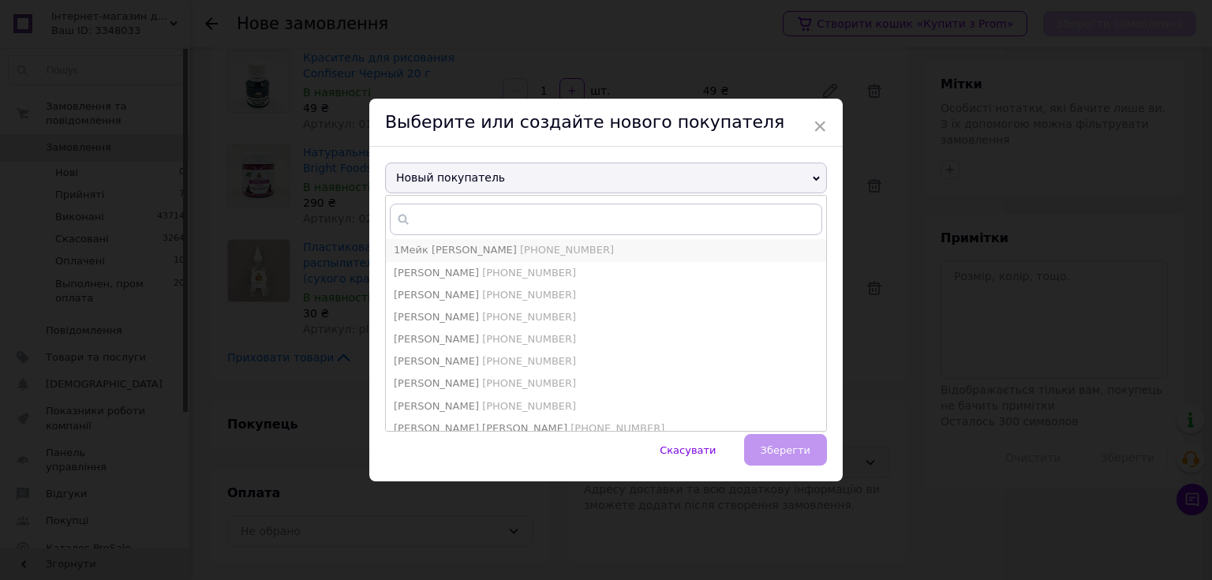
click at [520, 244] on span "[PHONE_NUMBER]" at bounding box center [567, 250] width 94 height 12
type input "1Мейк Кейк"
type input "[PHONE_NUMBER]"
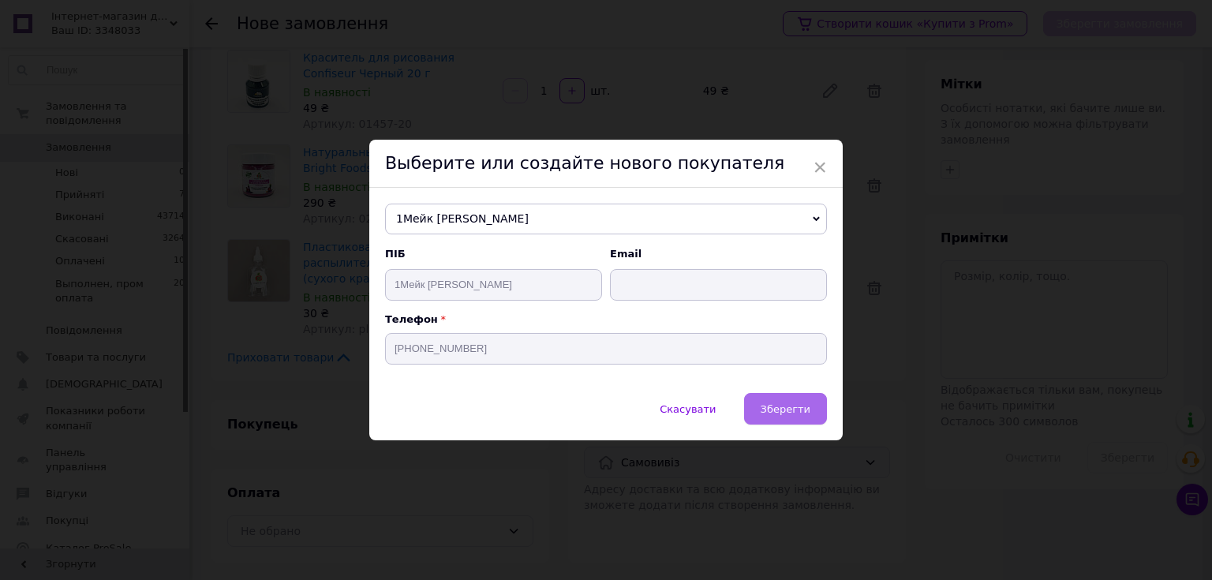
click at [791, 407] on span "Зберегти" at bounding box center [786, 409] width 50 height 12
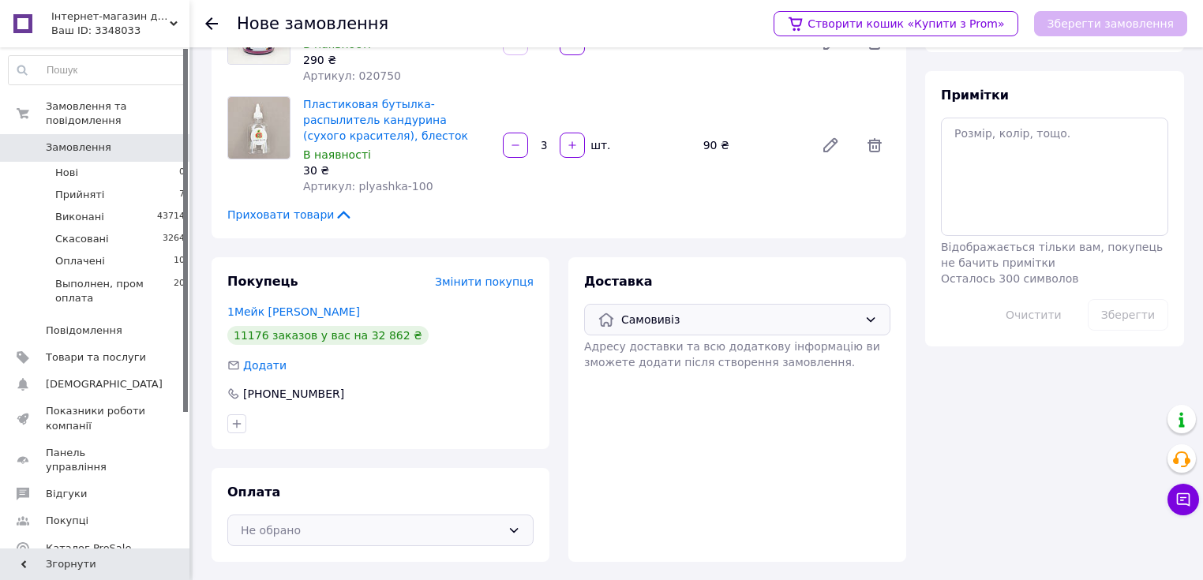
click at [404, 537] on div "Не обрано" at bounding box center [371, 530] width 260 height 17
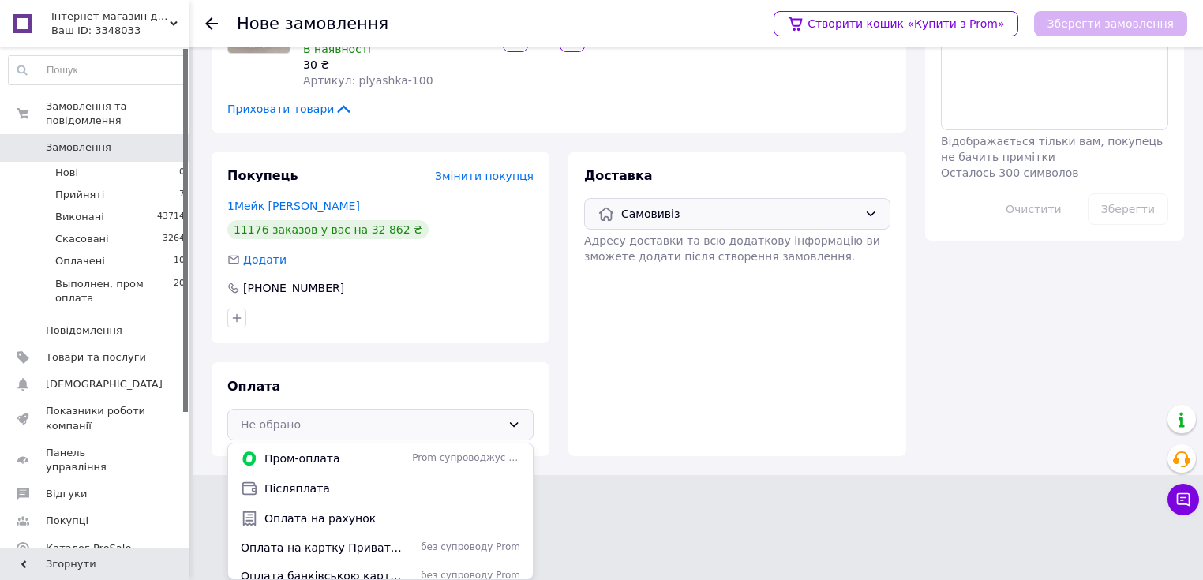
click at [365, 571] on span "Оплата банківською картою по терміналу" at bounding box center [323, 576] width 165 height 16
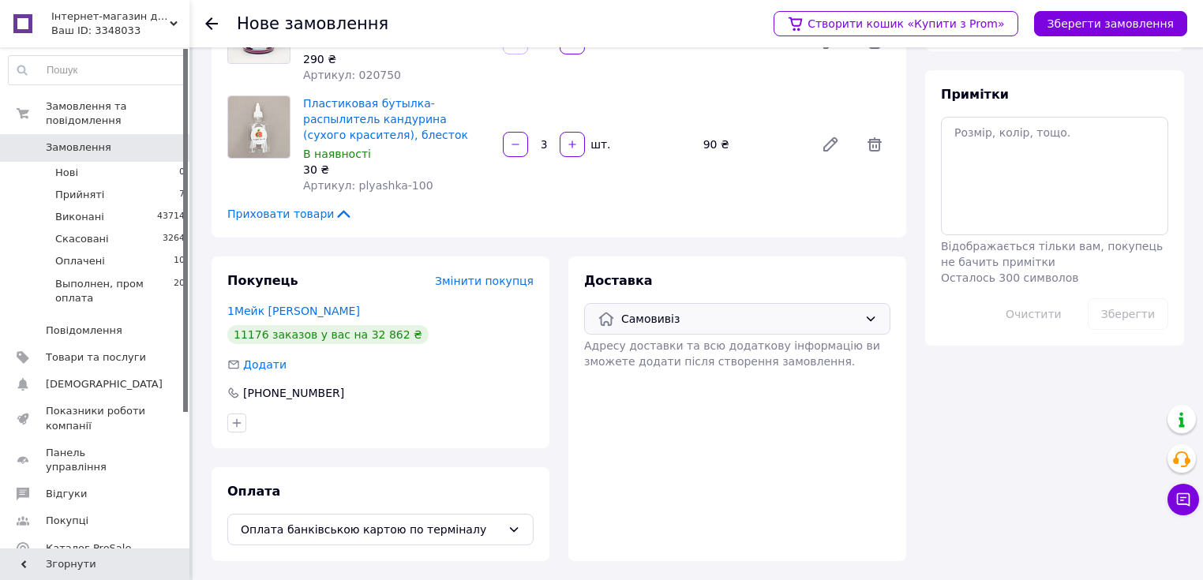
scroll to position [301, 0]
click at [1115, 29] on button "Зберегти замовлення" at bounding box center [1110, 23] width 153 height 25
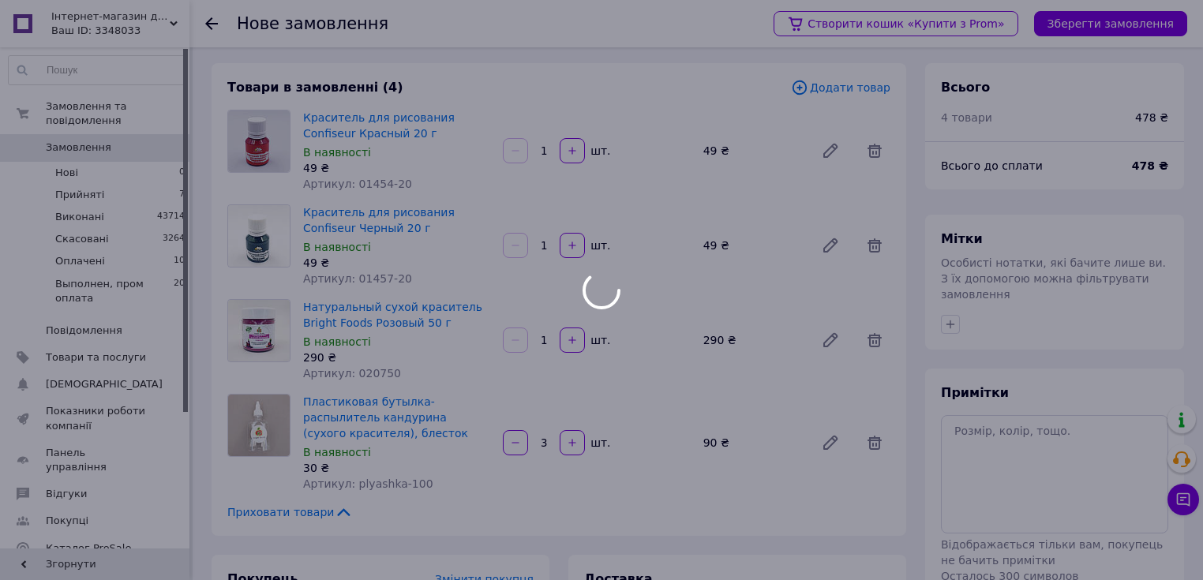
scroll to position [0, 0]
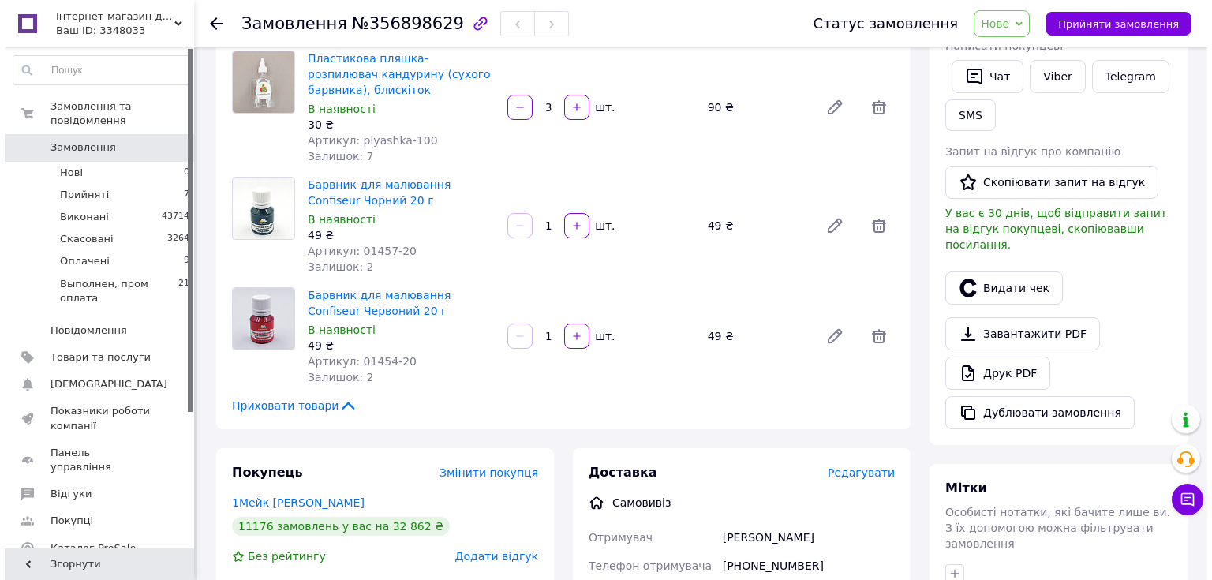
scroll to position [253, 0]
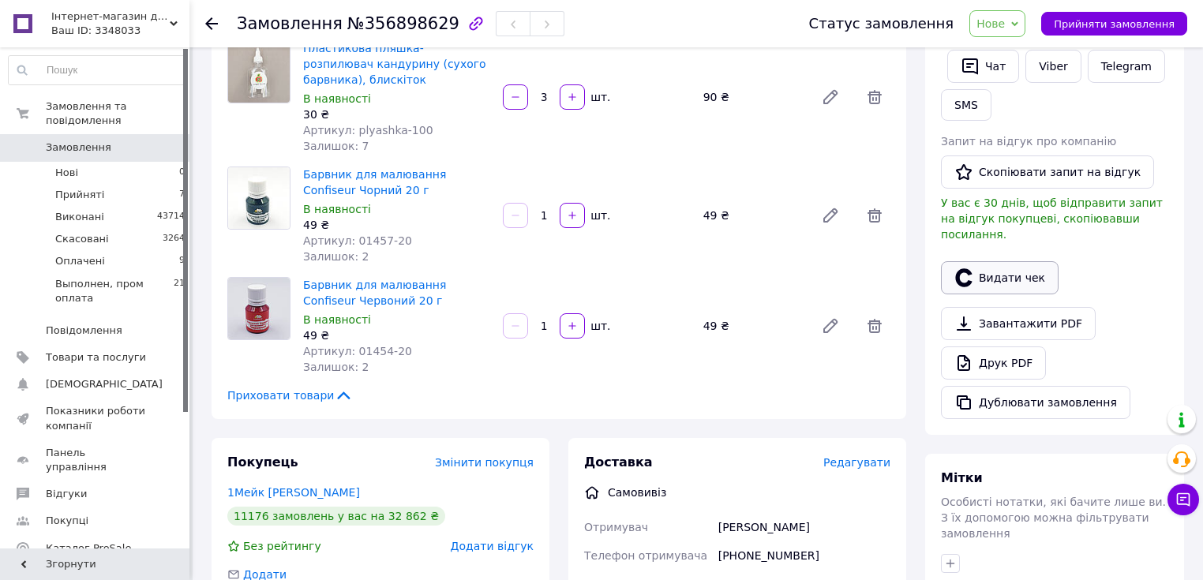
click at [986, 261] on button "Видати чек" at bounding box center [1000, 277] width 118 height 33
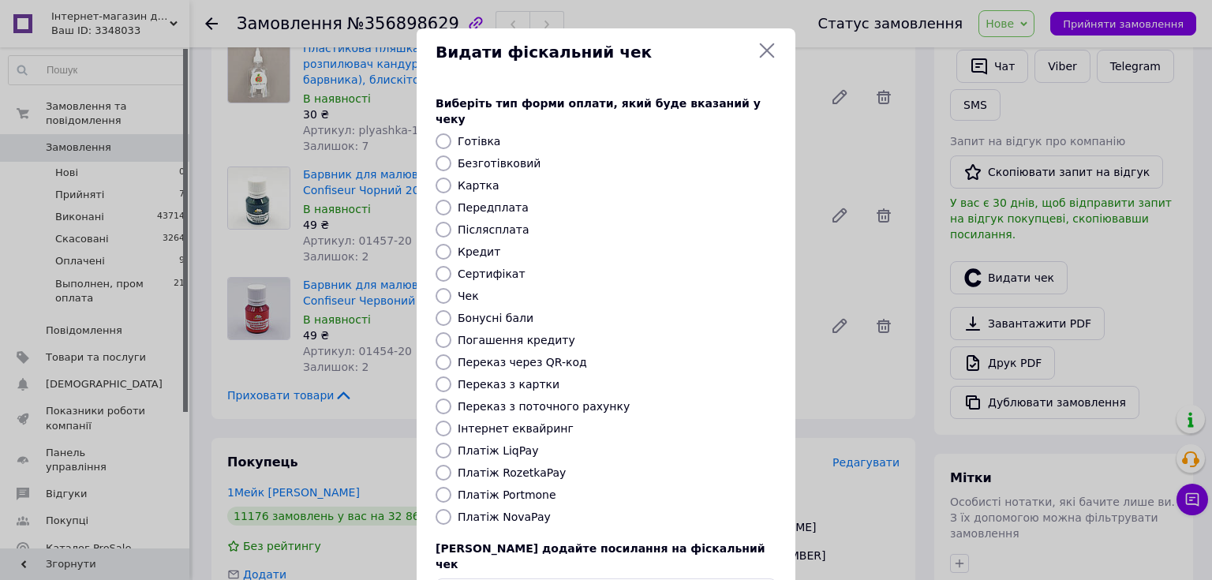
click at [442, 178] on input "Картка" at bounding box center [444, 186] width 16 height 16
radio input "true"
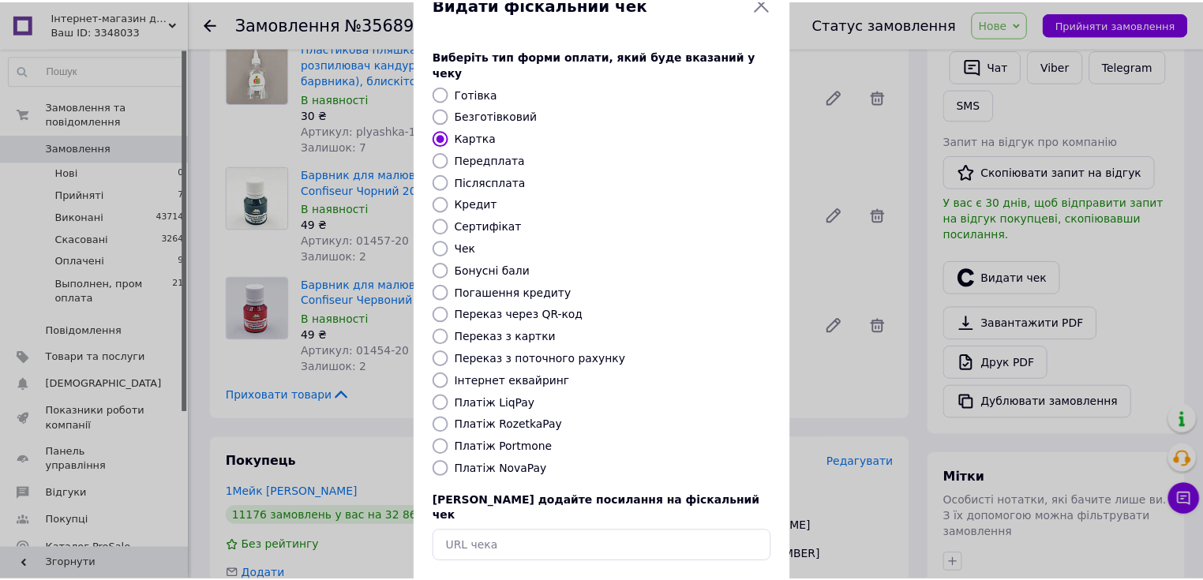
scroll to position [97, 0]
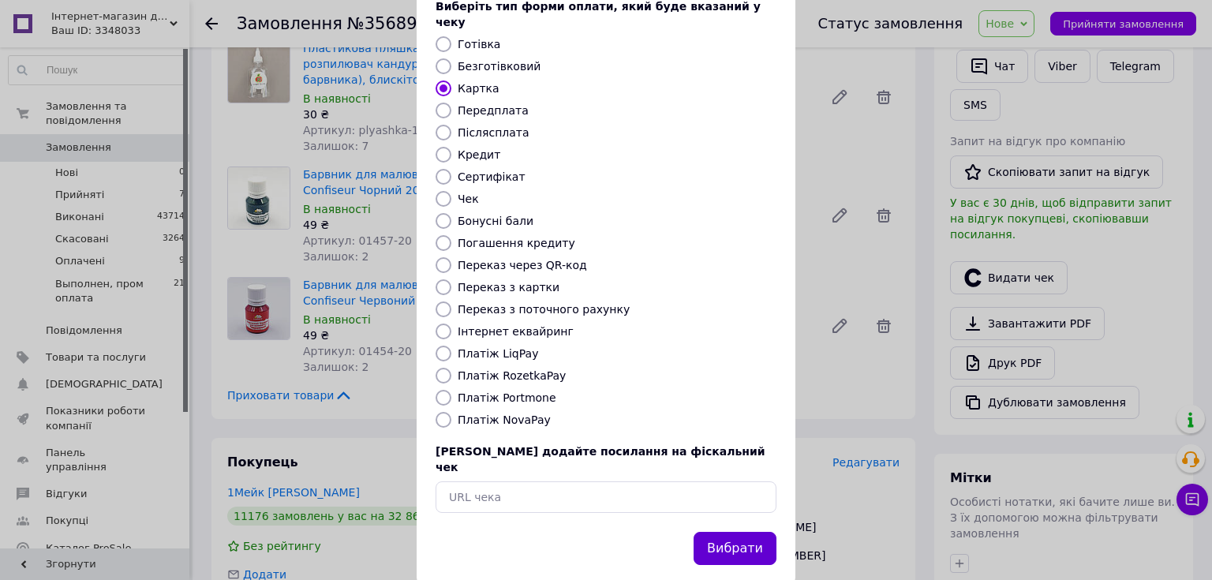
click at [739, 532] on button "Вибрати" at bounding box center [735, 549] width 83 height 34
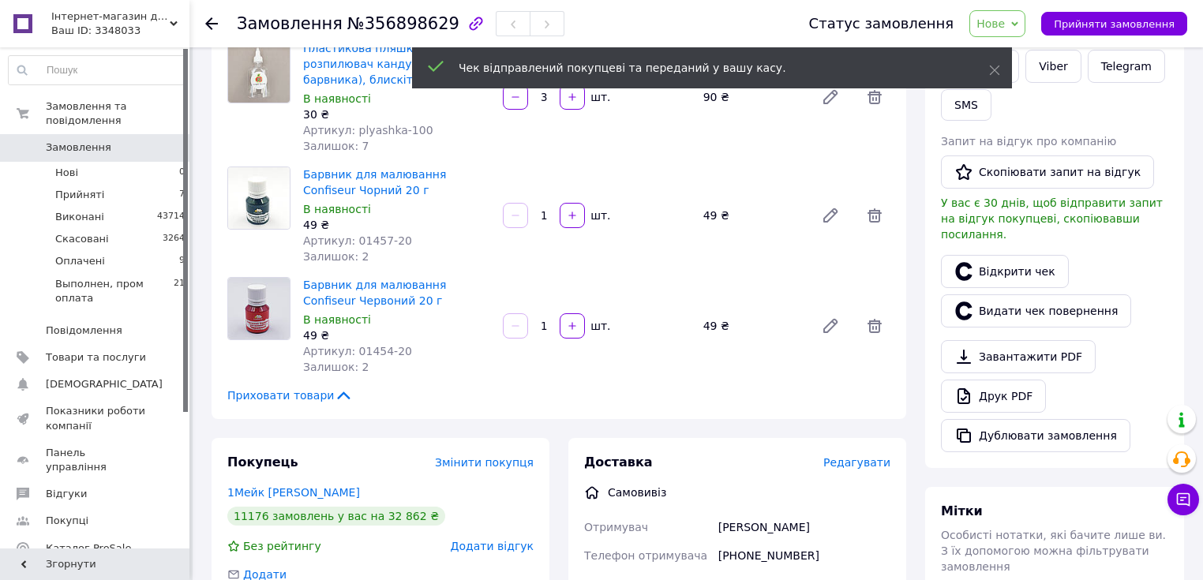
click at [1022, 26] on span "Нове" at bounding box center [997, 23] width 56 height 27
click at [1046, 76] on li "Виконано" at bounding box center [1042, 79] width 145 height 24
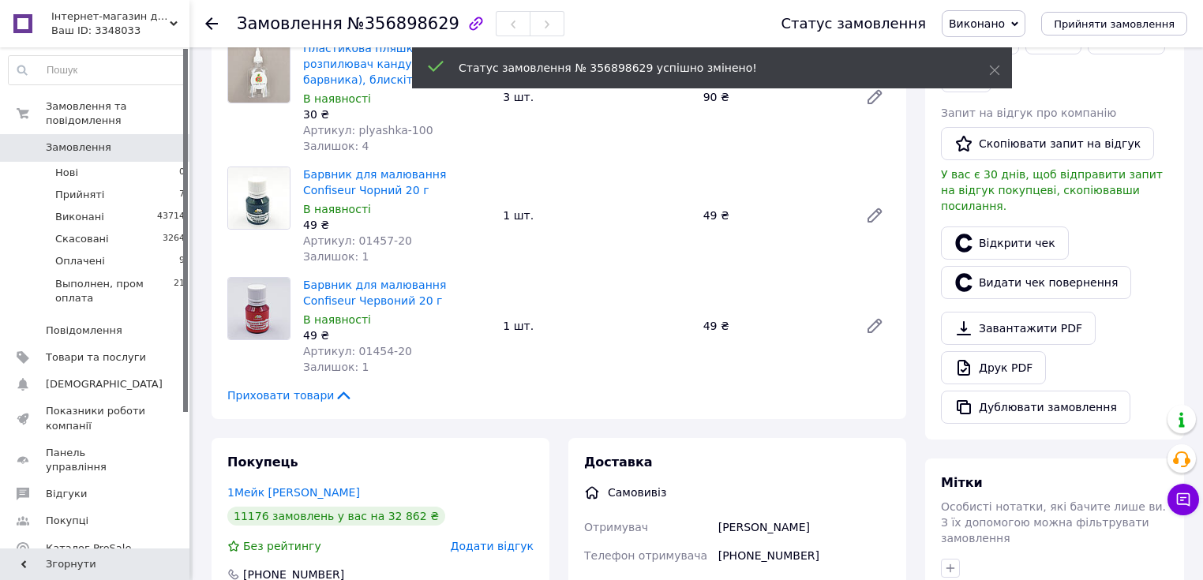
click at [211, 18] on use at bounding box center [211, 23] width 13 height 13
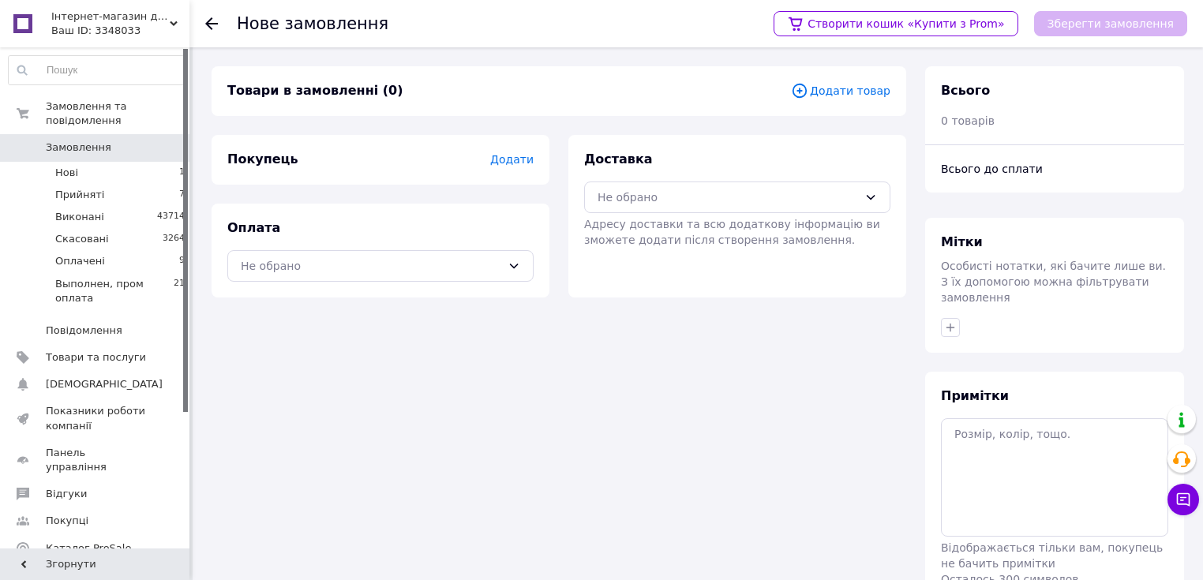
click at [209, 23] on use at bounding box center [211, 23] width 13 height 13
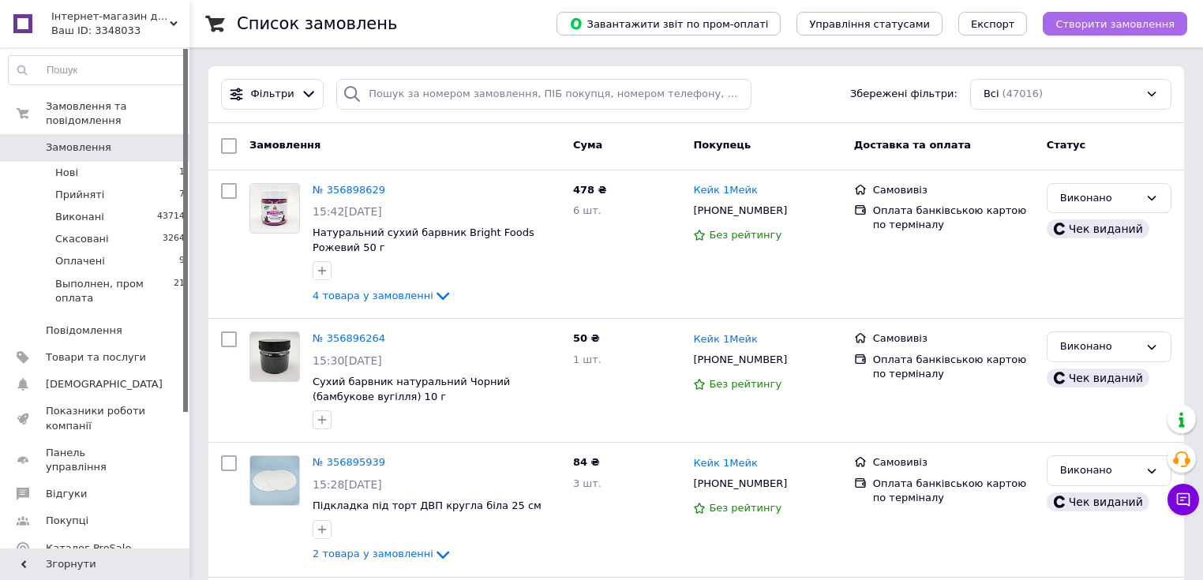
click at [1109, 18] on span "Створити замовлення" at bounding box center [1114, 24] width 119 height 12
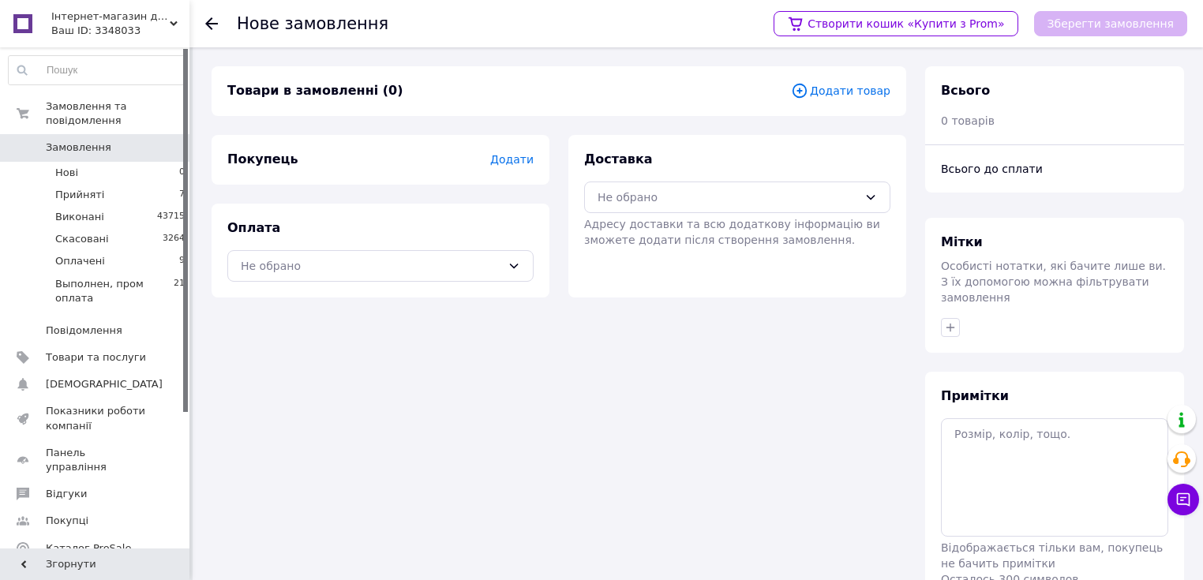
click at [868, 92] on span "Додати товар" at bounding box center [840, 90] width 99 height 17
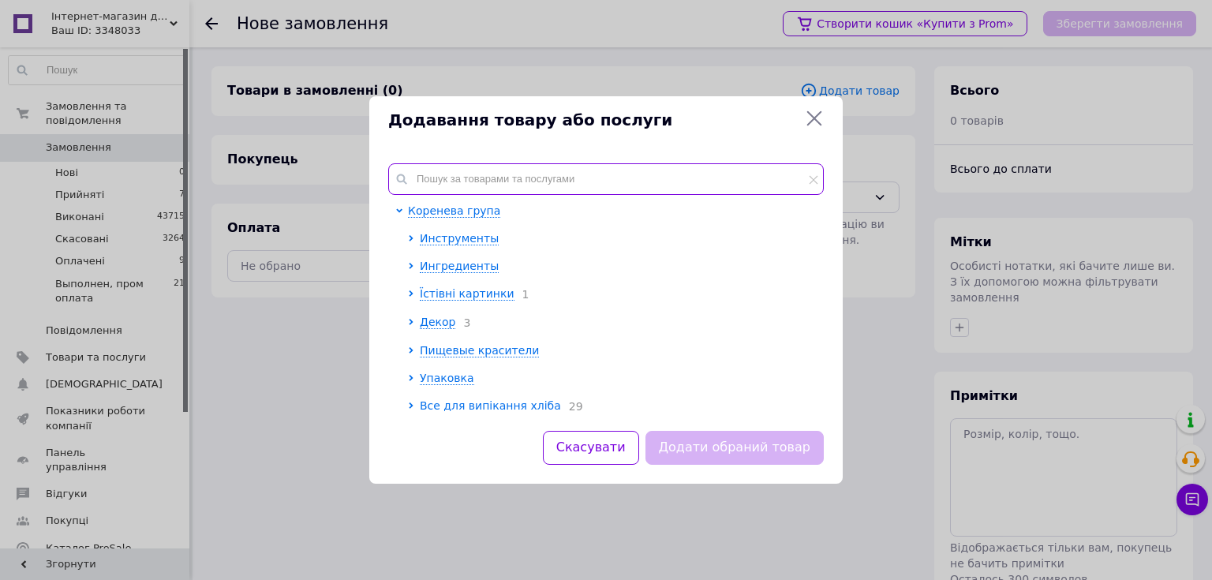
click at [519, 163] on input "text" at bounding box center [606, 179] width 436 height 32
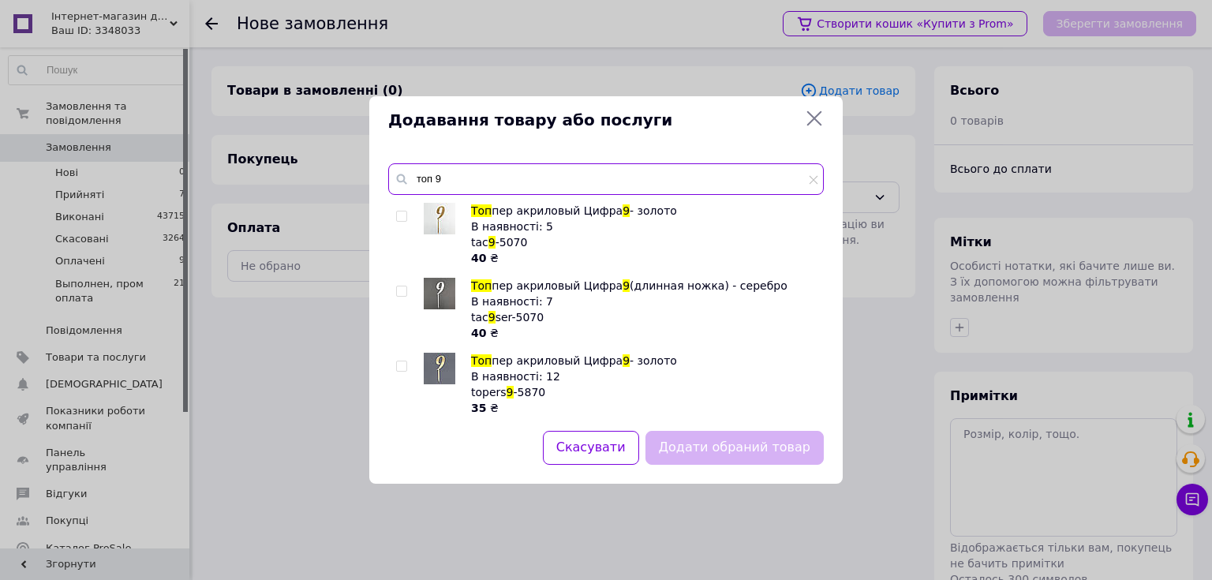
type input "топ 9"
click at [405, 219] on input "checkbox" at bounding box center [401, 216] width 10 height 10
checkbox input "true"
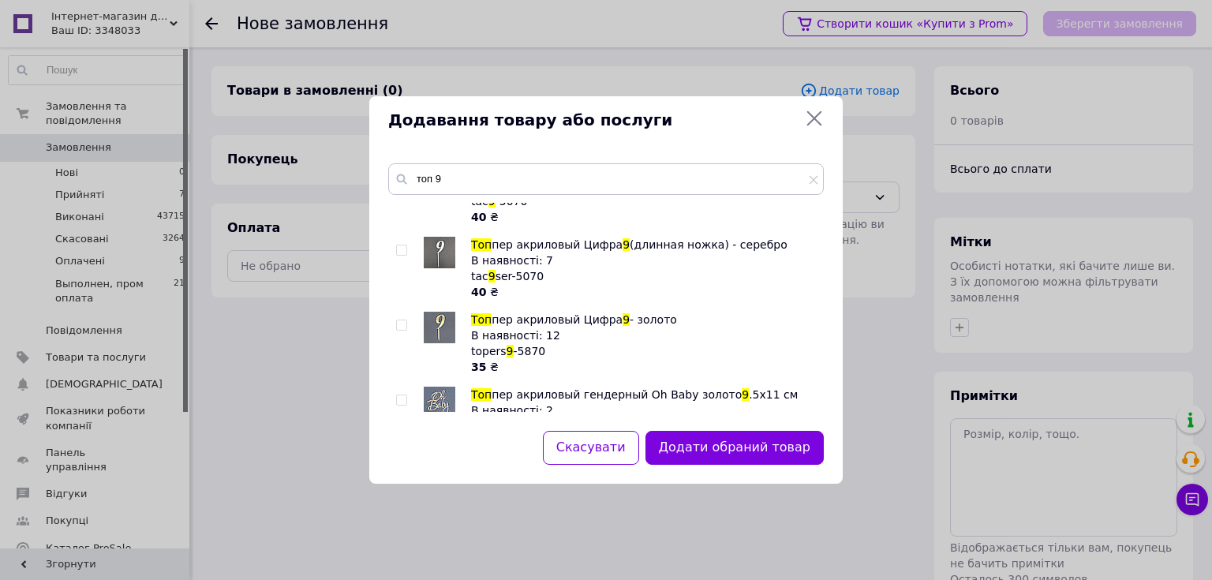
scroll to position [63, 0]
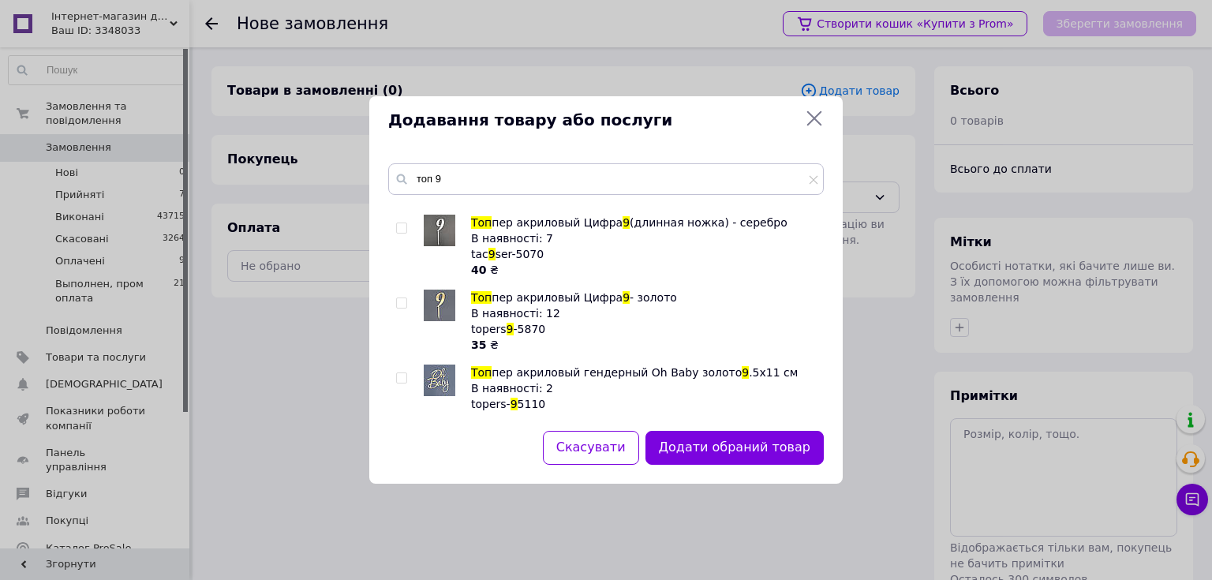
click at [402, 303] on input "checkbox" at bounding box center [401, 303] width 10 height 10
checkbox input "true"
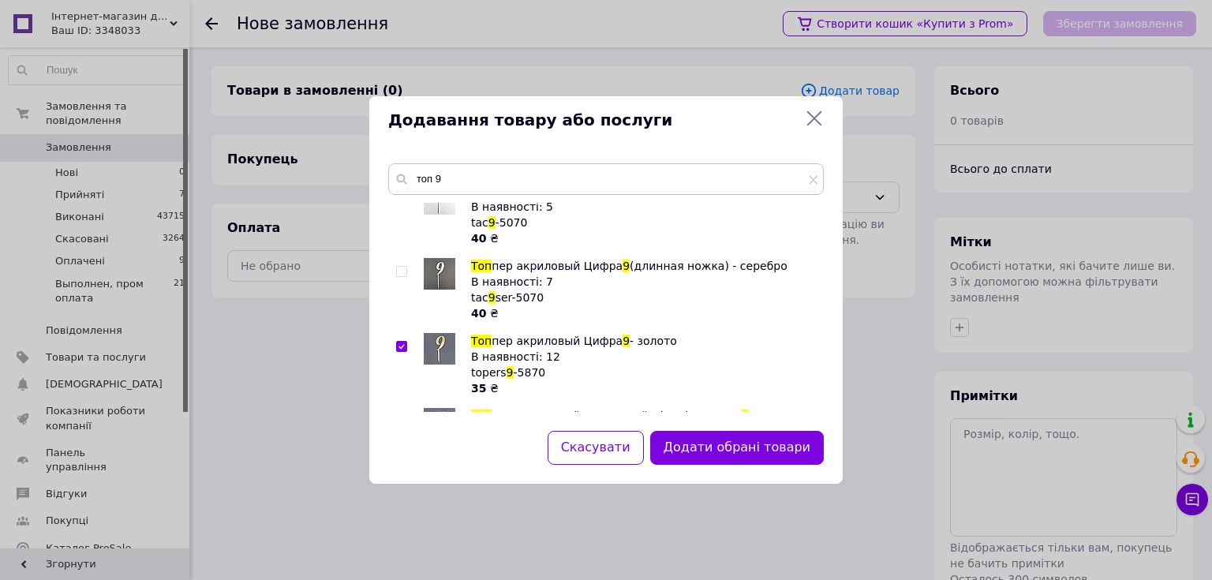
scroll to position [0, 0]
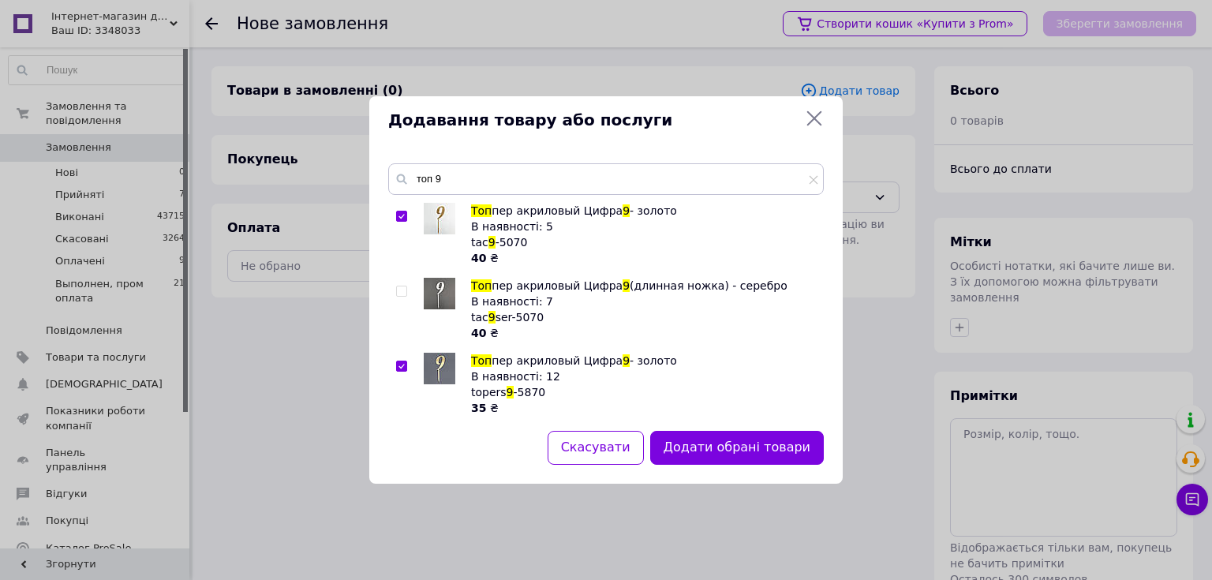
click at [398, 212] on input "checkbox" at bounding box center [401, 216] width 10 height 10
checkbox input "false"
click at [705, 454] on button "Додати обраний товар" at bounding box center [734, 448] width 178 height 34
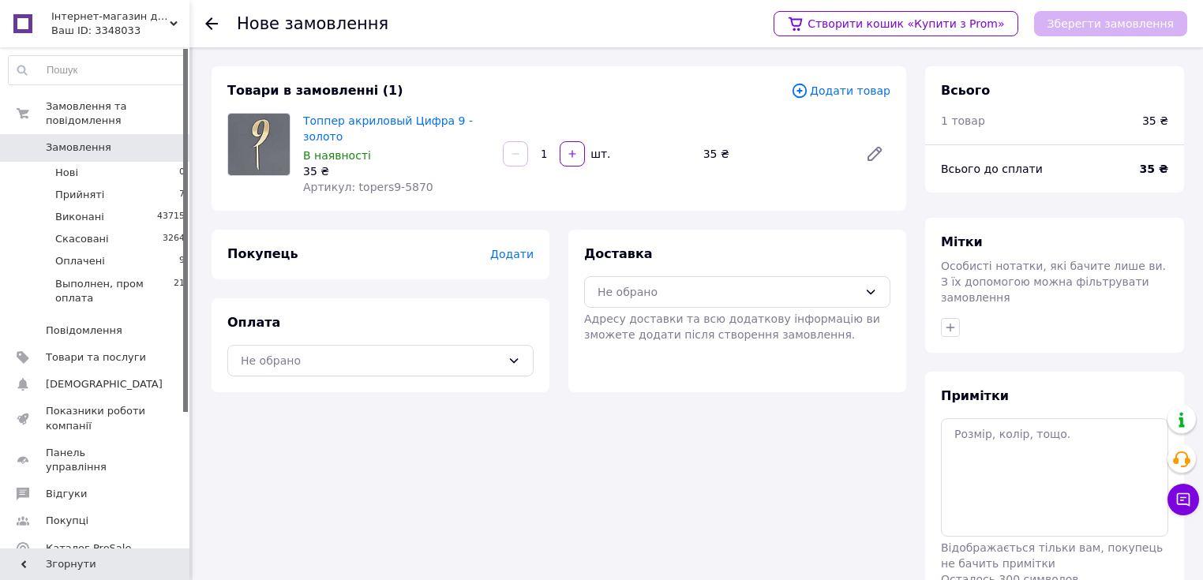
click at [844, 96] on span "Додати товар" at bounding box center [840, 90] width 99 height 17
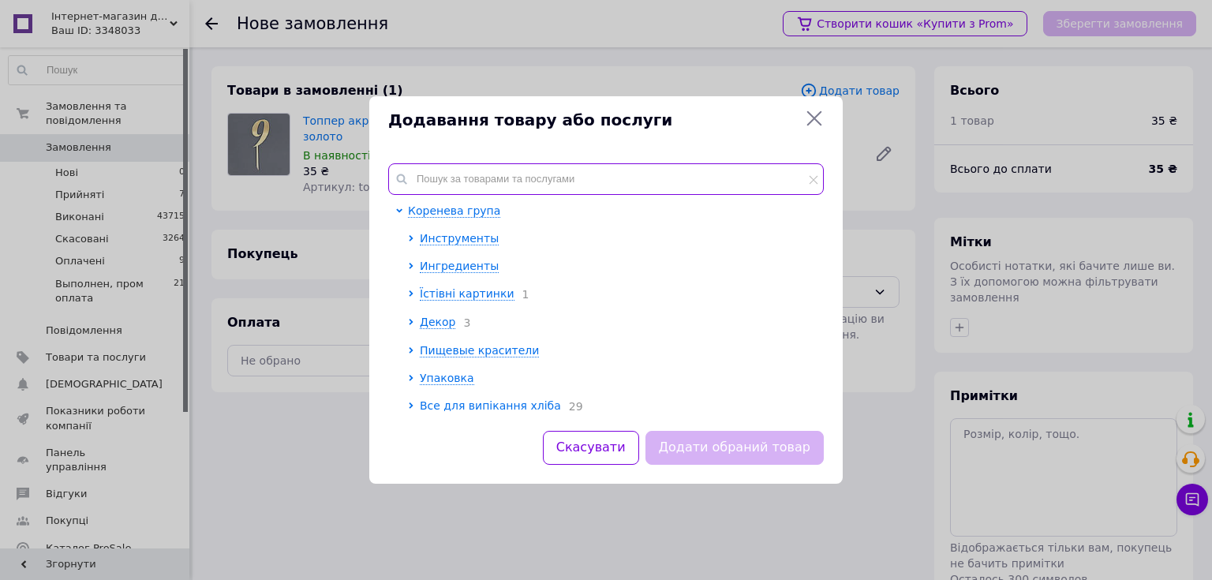
click at [451, 172] on input "text" at bounding box center [606, 179] width 436 height 32
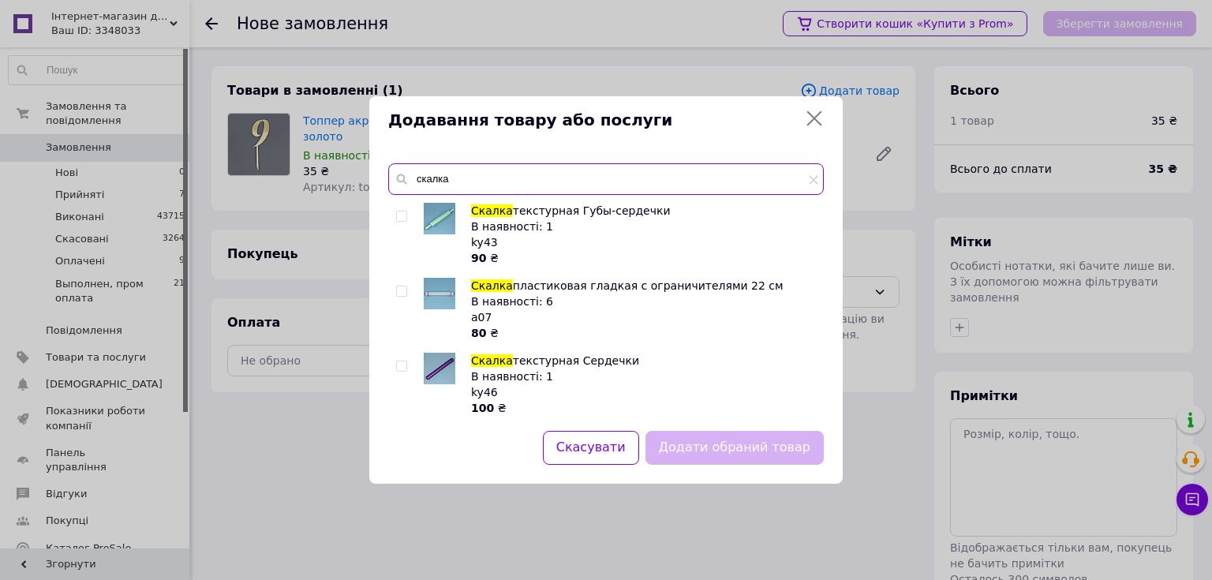
drag, startPoint x: 457, startPoint y: 178, endPoint x: 413, endPoint y: 181, distance: 44.4
click at [413, 181] on input "скалка" at bounding box center [606, 179] width 436 height 32
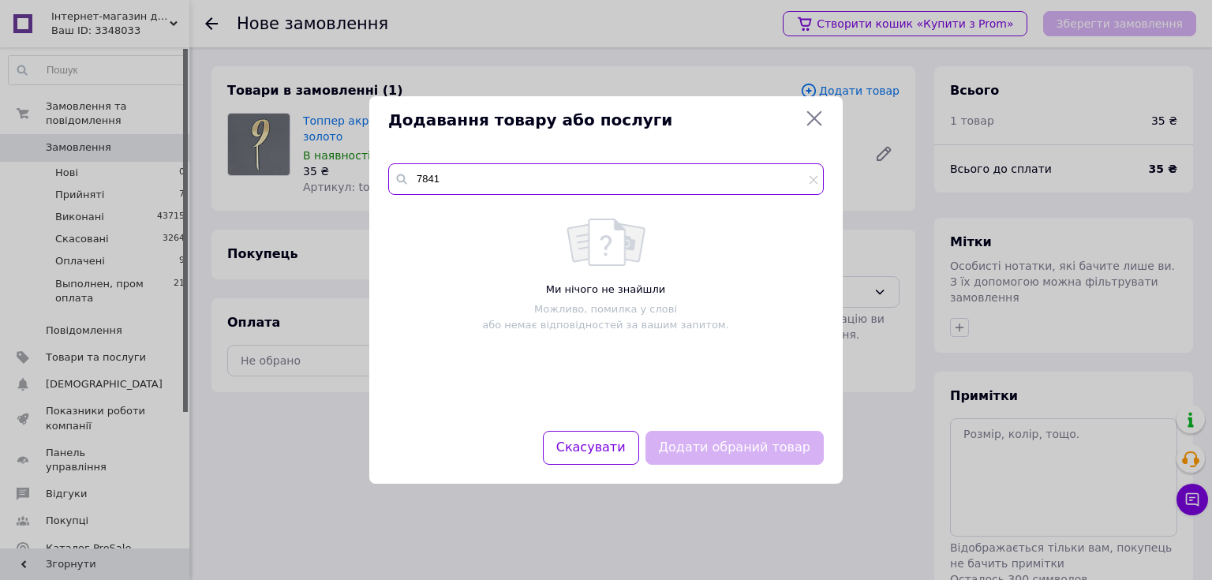
drag, startPoint x: 448, startPoint y: 185, endPoint x: 410, endPoint y: 176, distance: 39.0
click at [412, 179] on input "7841" at bounding box center [606, 179] width 436 height 32
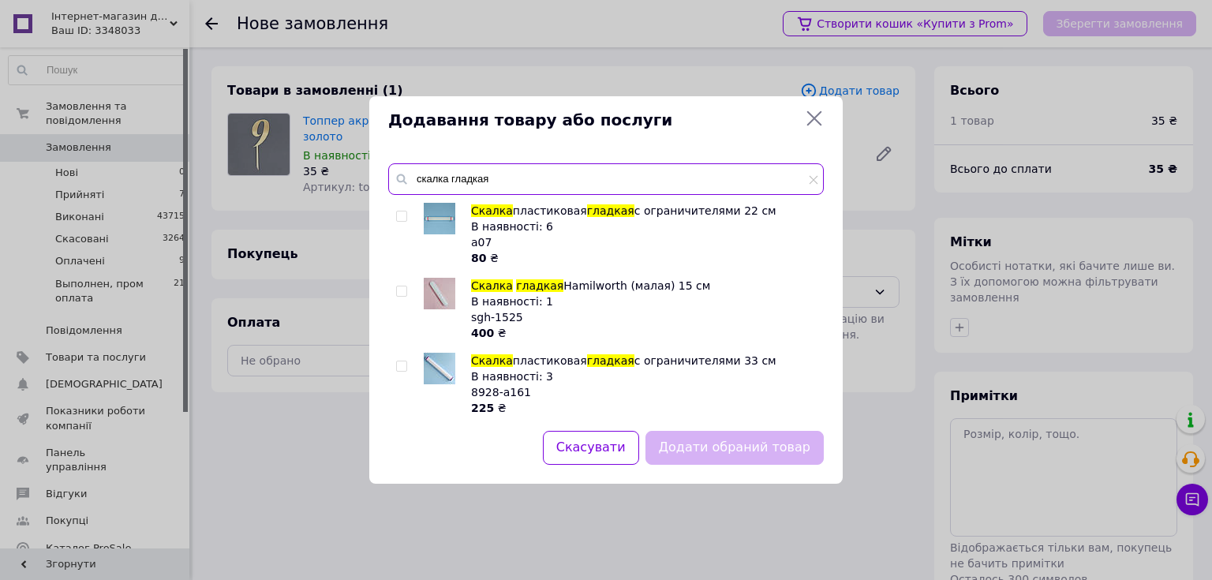
drag, startPoint x: 499, startPoint y: 185, endPoint x: 416, endPoint y: 174, distance: 83.7
click at [416, 174] on input "скалка гладкая" at bounding box center [606, 179] width 436 height 32
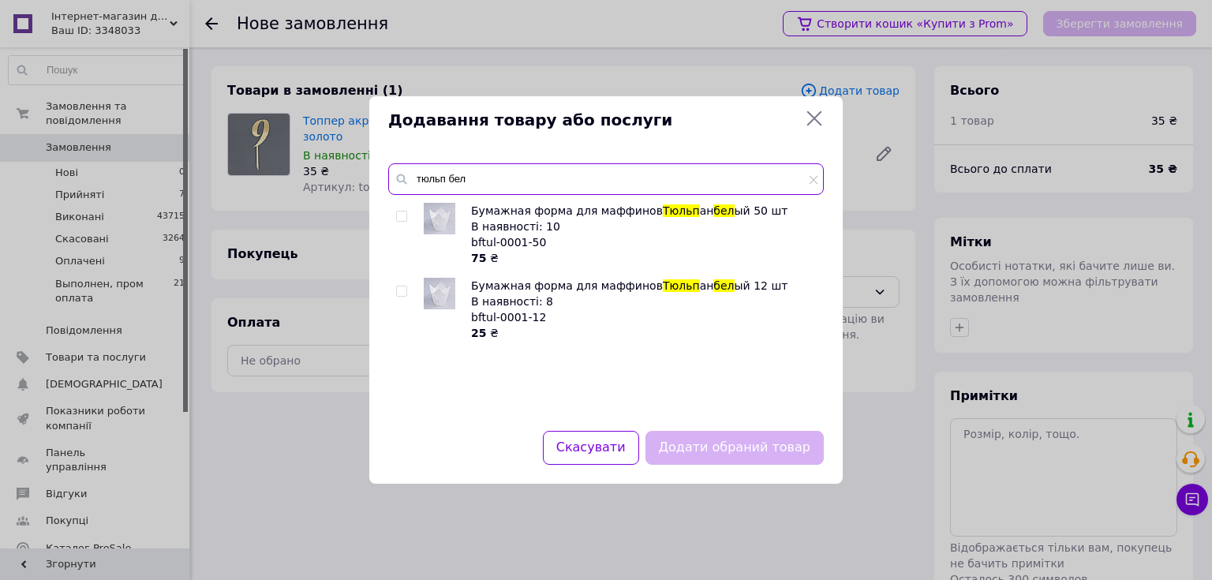
type input "тюльп бел"
click at [405, 217] on input "checkbox" at bounding box center [401, 216] width 10 height 10
checkbox input "true"
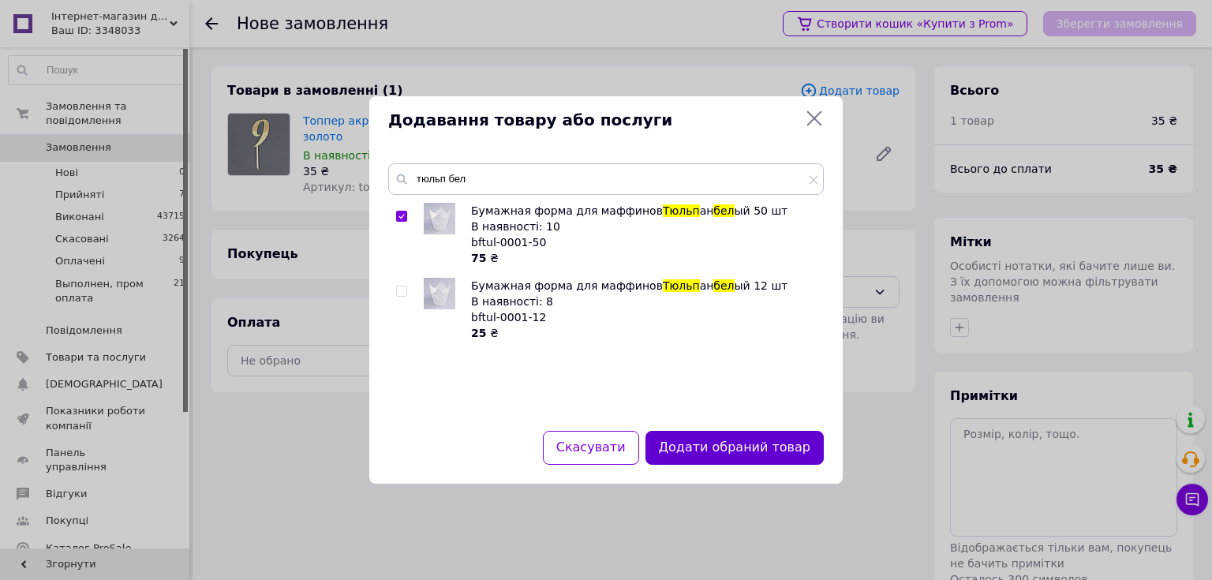
click at [742, 444] on button "Додати обраний товар" at bounding box center [734, 448] width 178 height 34
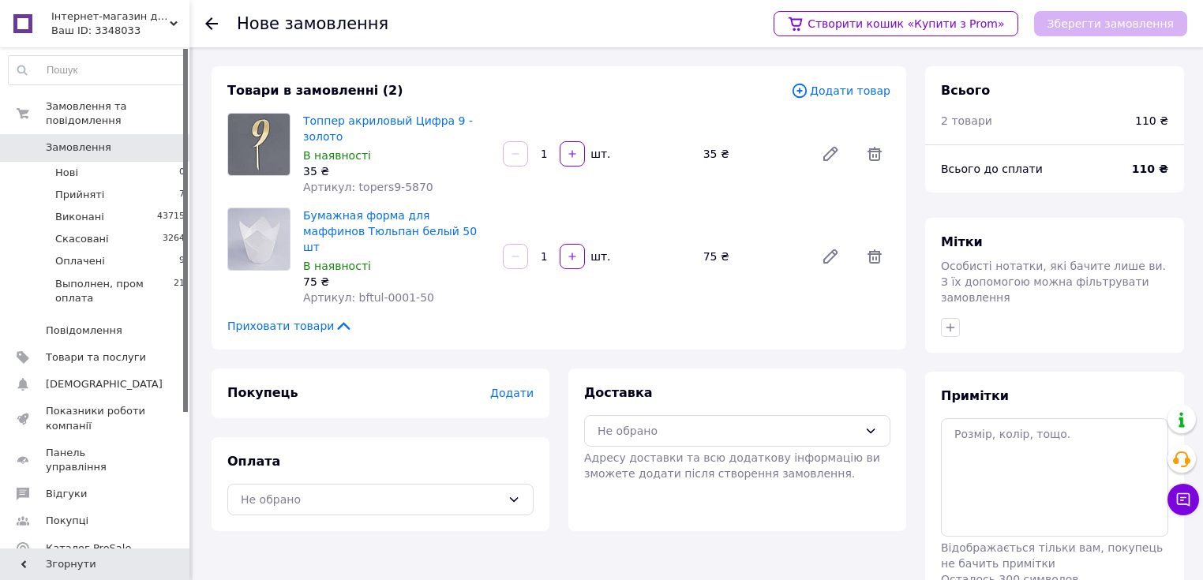
click at [838, 94] on span "Додати товар" at bounding box center [840, 90] width 99 height 17
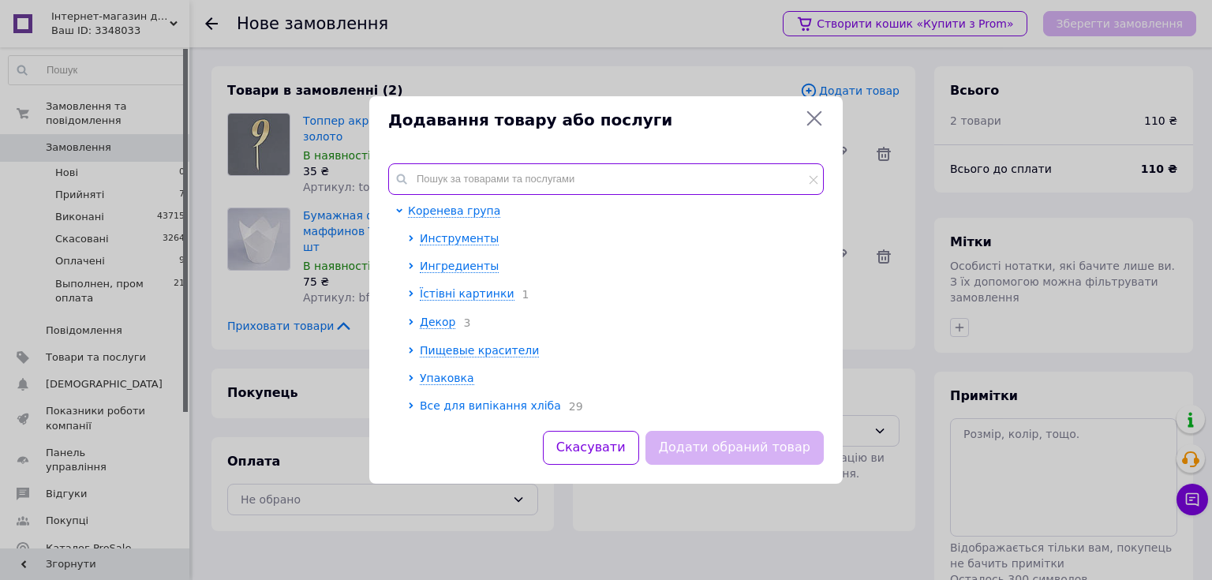
click at [479, 184] on input "text" at bounding box center [606, 179] width 436 height 32
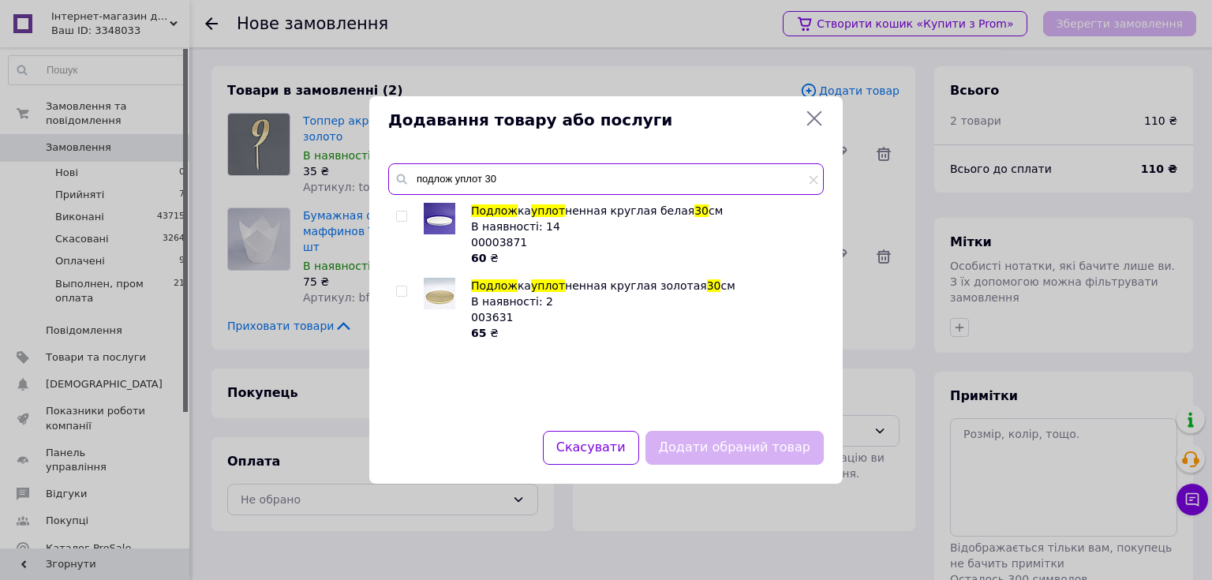
type input "подлож уплот 30"
click at [401, 216] on input "checkbox" at bounding box center [401, 216] width 10 height 10
checkbox input "true"
drag, startPoint x: 514, startPoint y: 179, endPoint x: 495, endPoint y: 179, distance: 19.7
click at [495, 179] on input "подлож уплот 30" at bounding box center [606, 179] width 436 height 32
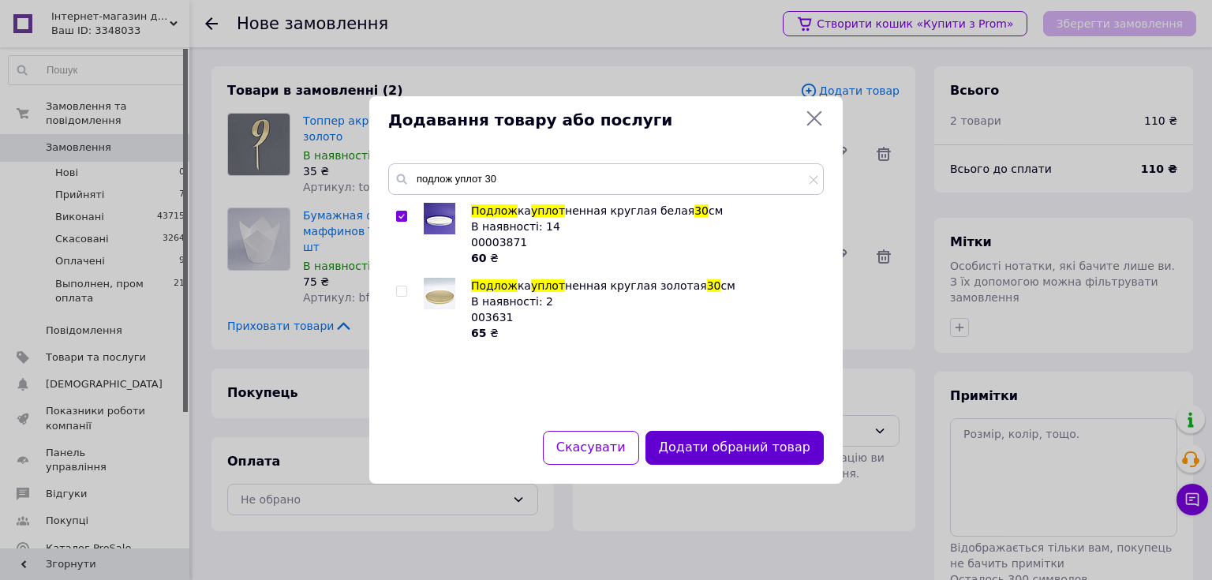
drag, startPoint x: 691, startPoint y: 451, endPoint x: 673, endPoint y: 417, distance: 38.5
click at [692, 451] on button "Додати обраний товар" at bounding box center [734, 448] width 178 height 34
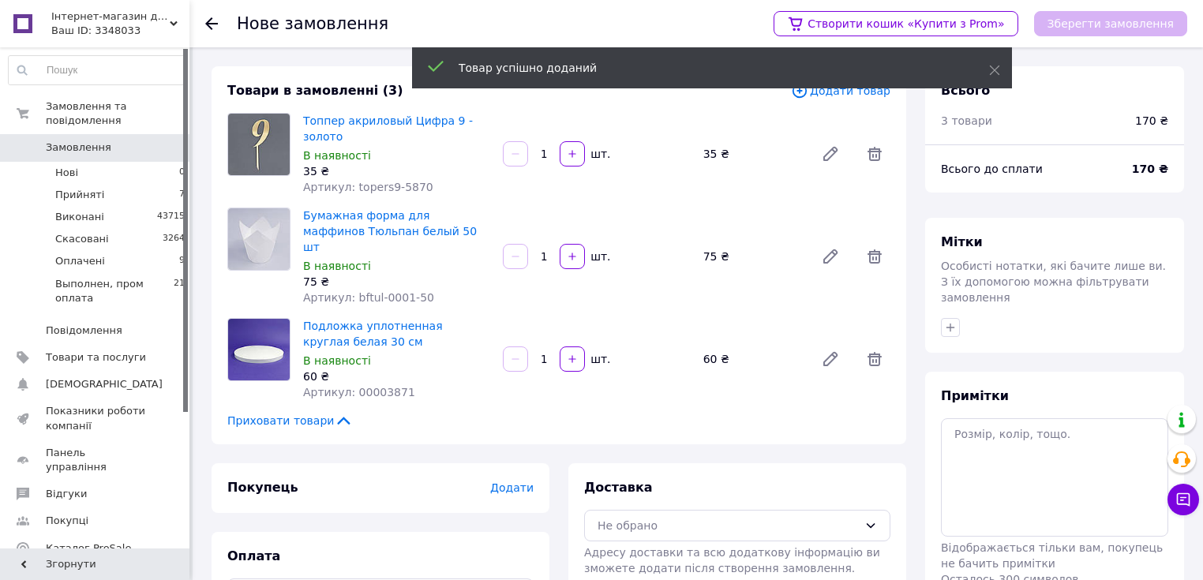
click at [828, 94] on span "Додати товар" at bounding box center [840, 90] width 99 height 17
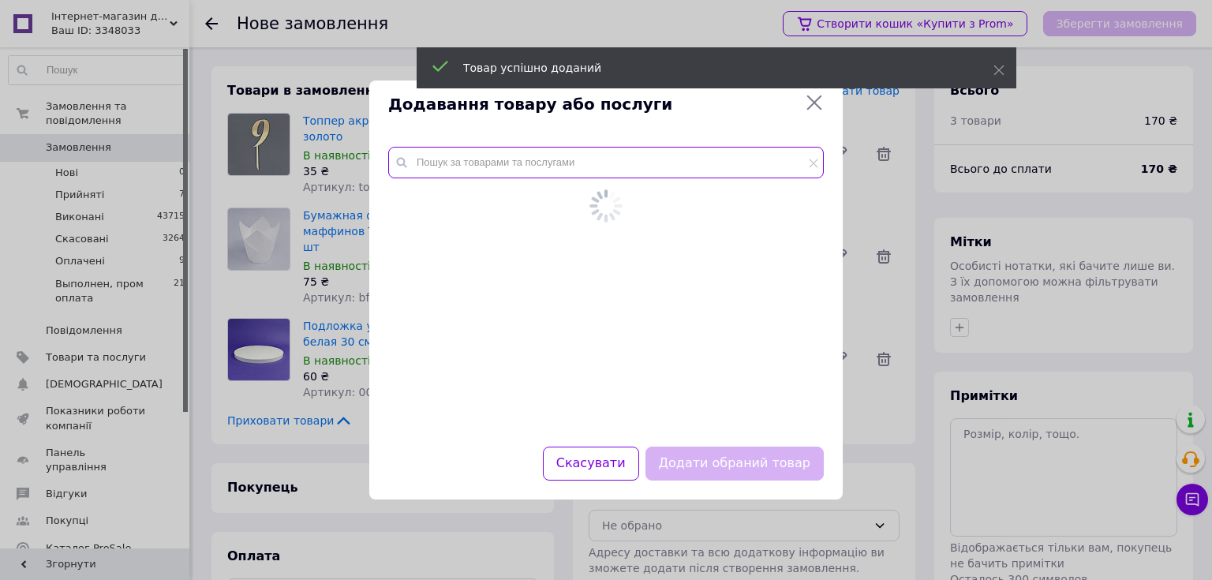
click at [441, 169] on input "text" at bounding box center [606, 163] width 436 height 32
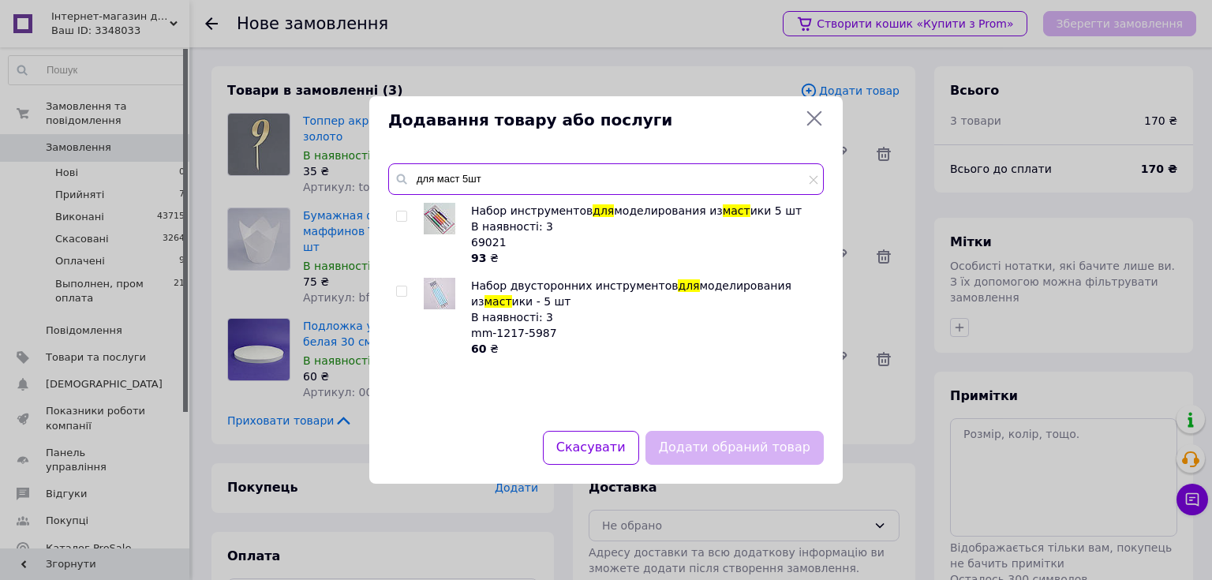
type input "для маст 5шт"
click at [398, 213] on input "checkbox" at bounding box center [401, 216] width 10 height 10
checkbox input "true"
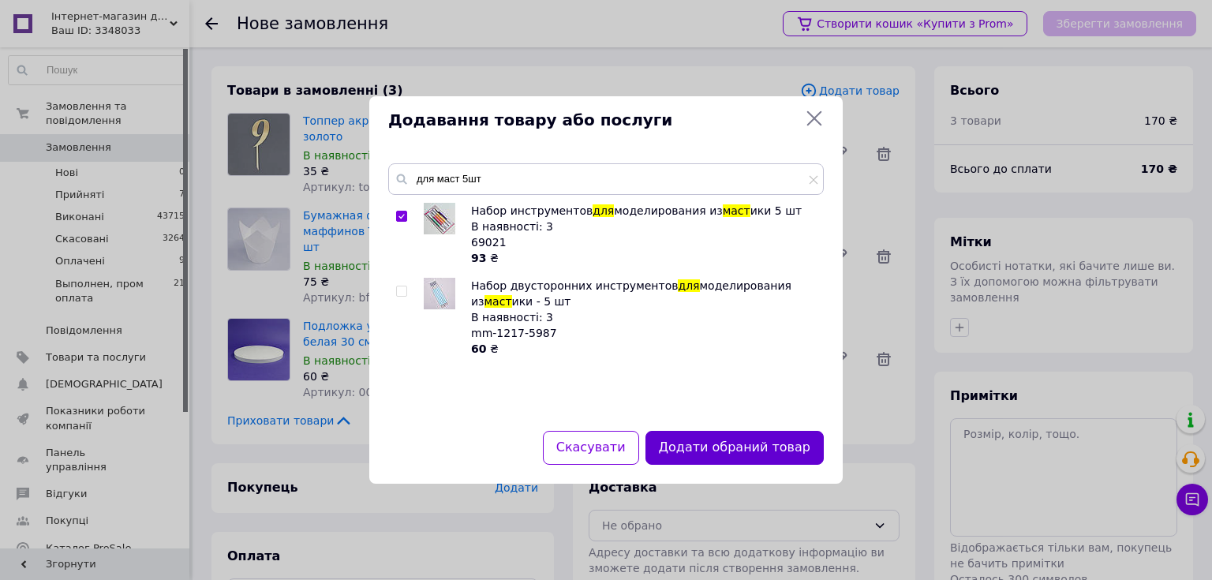
click at [732, 456] on button "Додати обраний товар" at bounding box center [734, 448] width 178 height 34
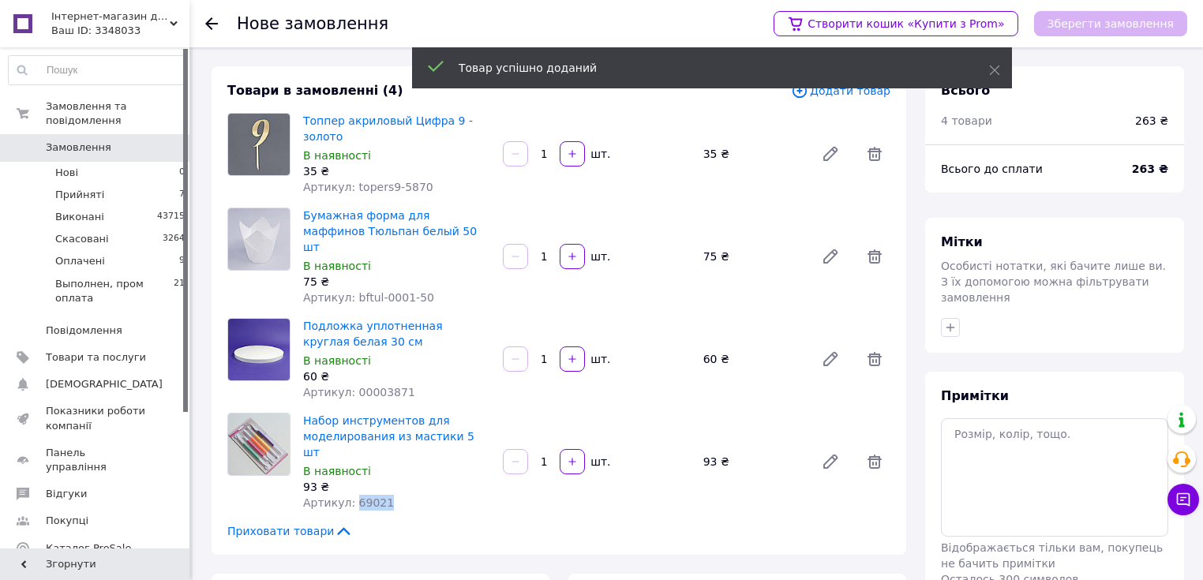
drag, startPoint x: 382, startPoint y: 472, endPoint x: 349, endPoint y: 473, distance: 33.2
click at [349, 495] on div "Артикул: 69021" at bounding box center [396, 503] width 187 height 16
copy span "69021"
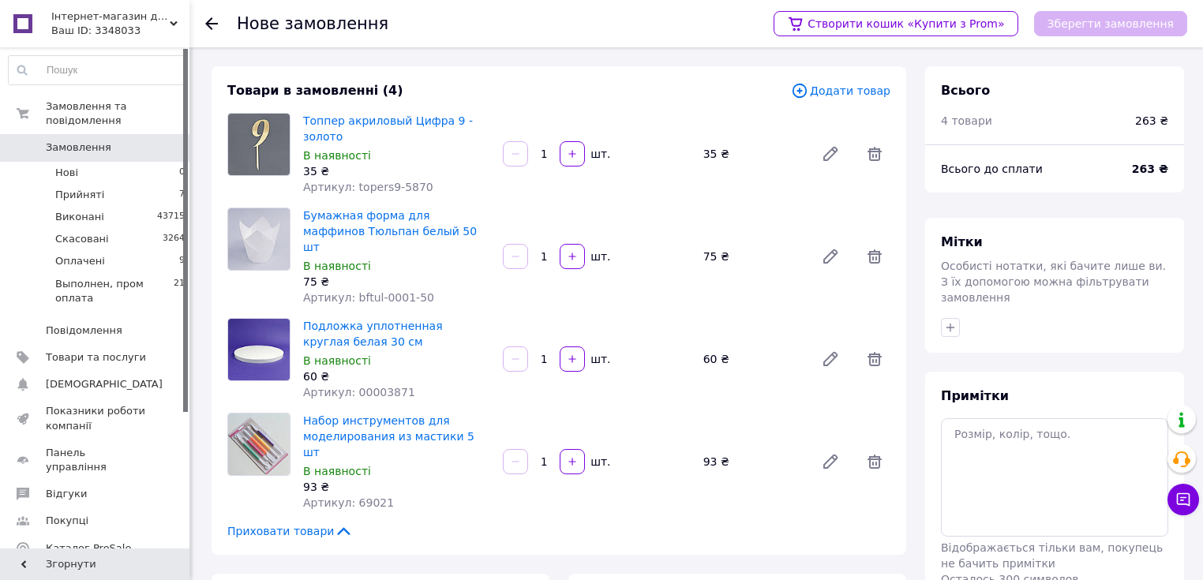
click at [608, 105] on div "Товари в замовленні (4) Додати товар Топпер акриловый Цифра 9 - золото В наявно…" at bounding box center [558, 310] width 694 height 488
click at [865, 97] on span "Додати товар" at bounding box center [840, 90] width 99 height 17
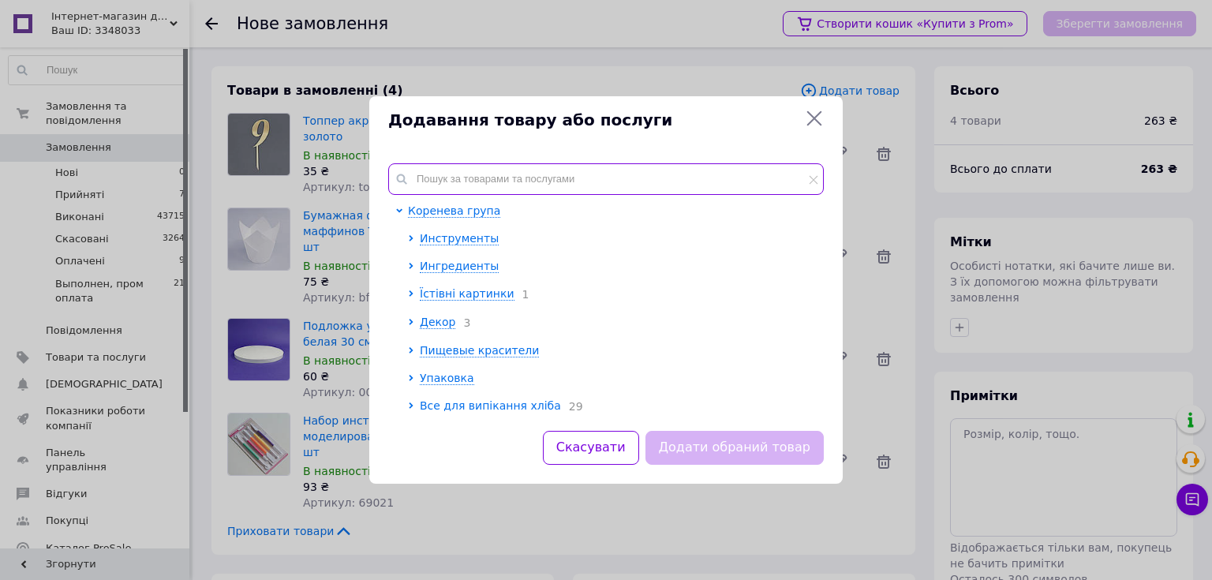
click at [480, 187] on input "text" at bounding box center [606, 179] width 436 height 32
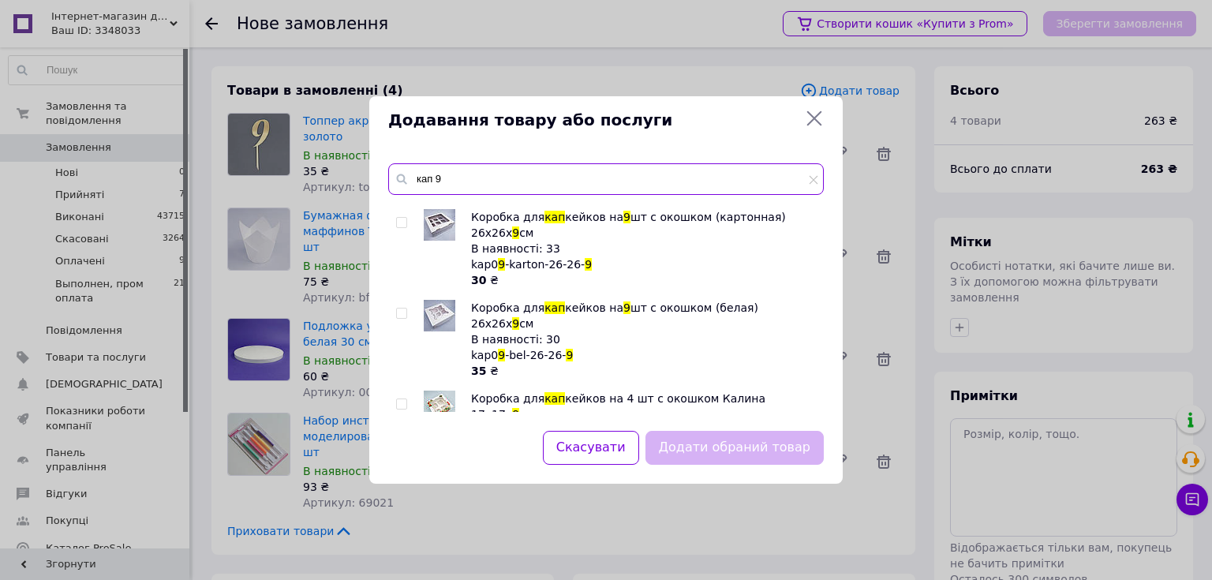
scroll to position [316, 0]
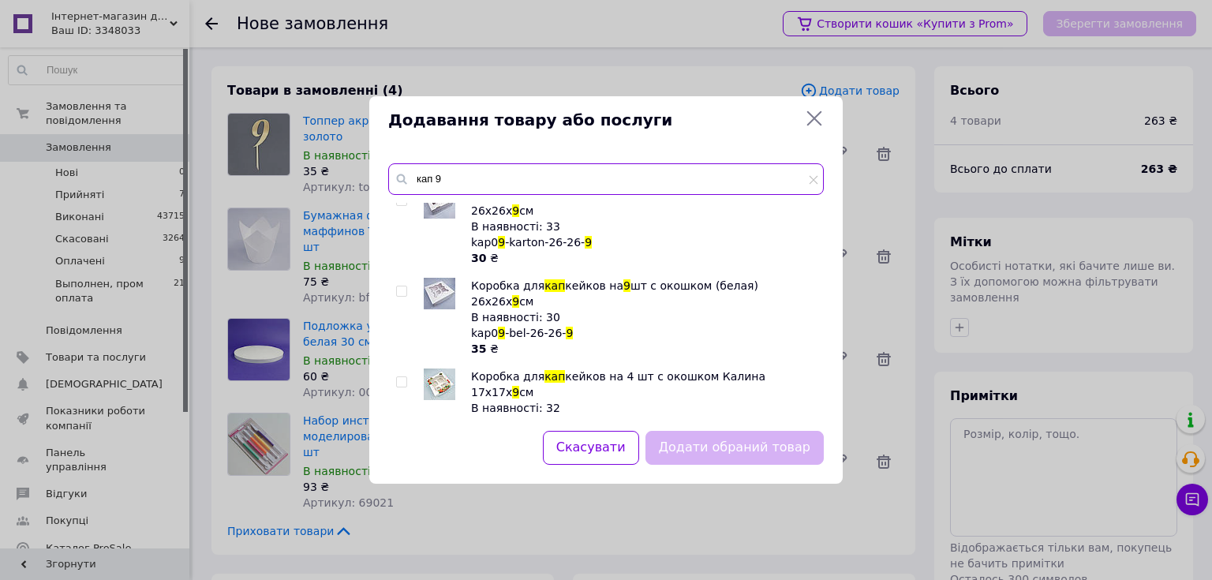
type input "кап 9"
click at [399, 286] on input "checkbox" at bounding box center [401, 291] width 10 height 10
checkbox input "true"
click at [462, 186] on input "кап 9" at bounding box center [606, 179] width 436 height 32
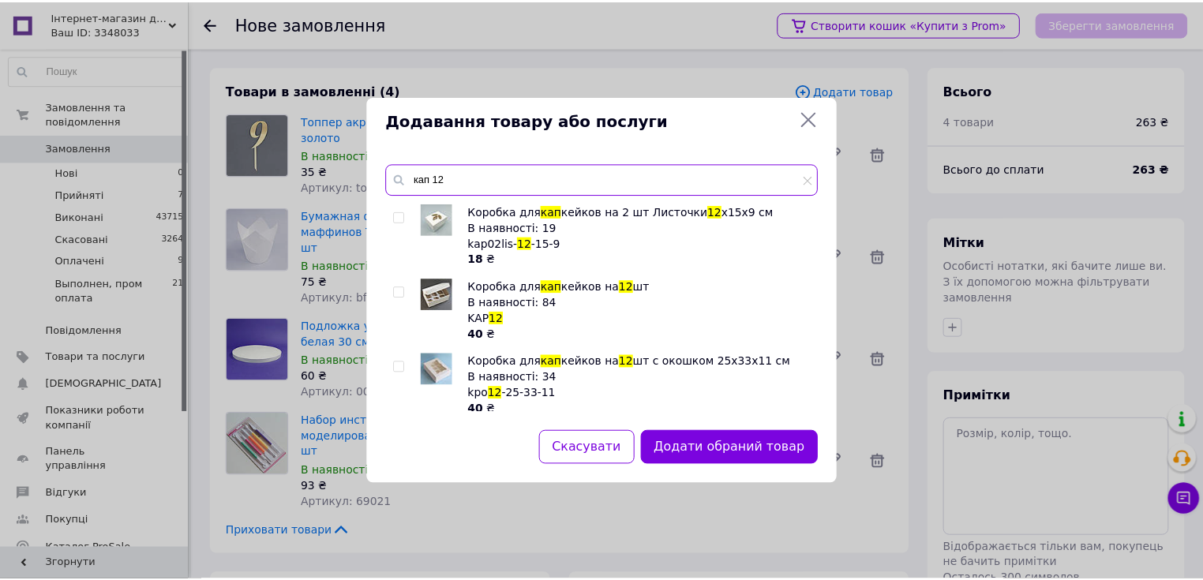
scroll to position [79, 0]
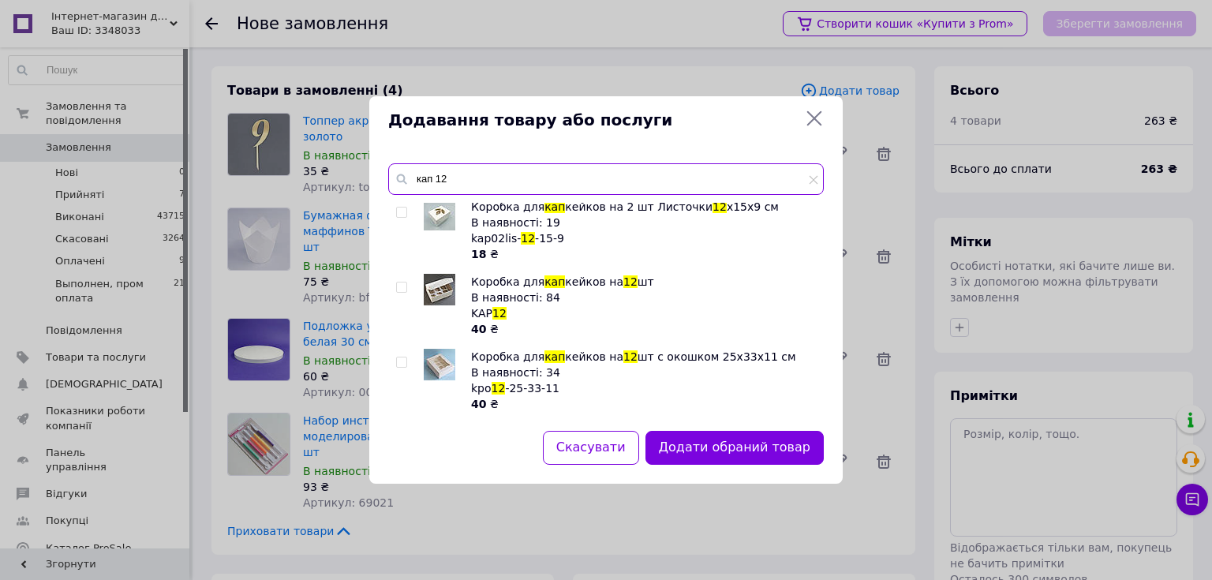
type input "кап 12"
click at [400, 365] on input "checkbox" at bounding box center [401, 362] width 10 height 10
checkbox input "true"
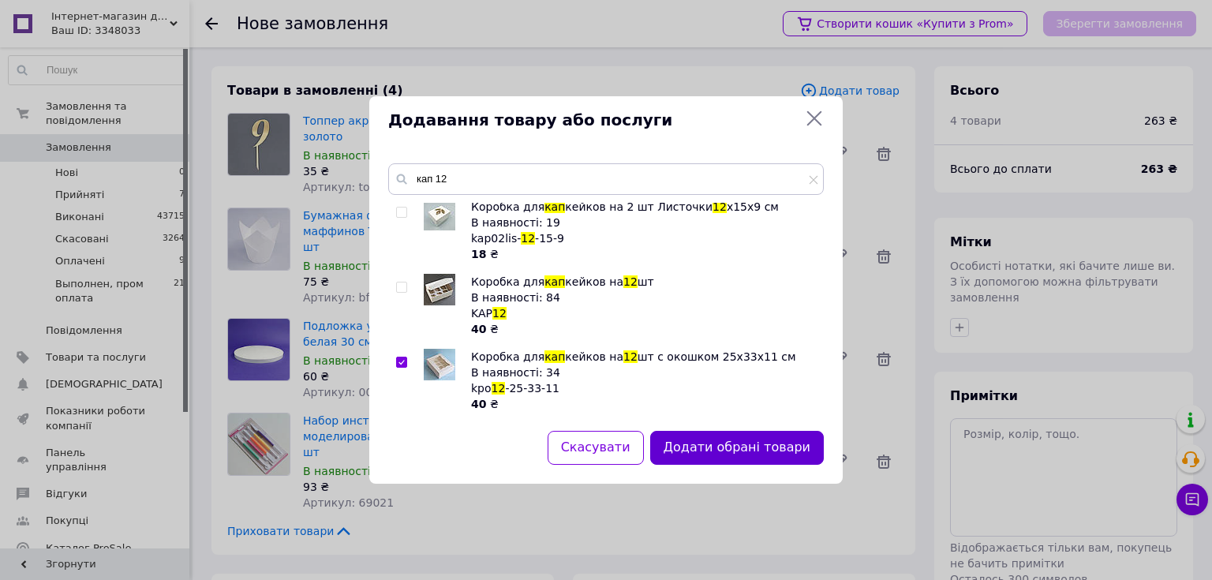
click at [716, 447] on button "Додати обрані товари" at bounding box center [737, 448] width 174 height 34
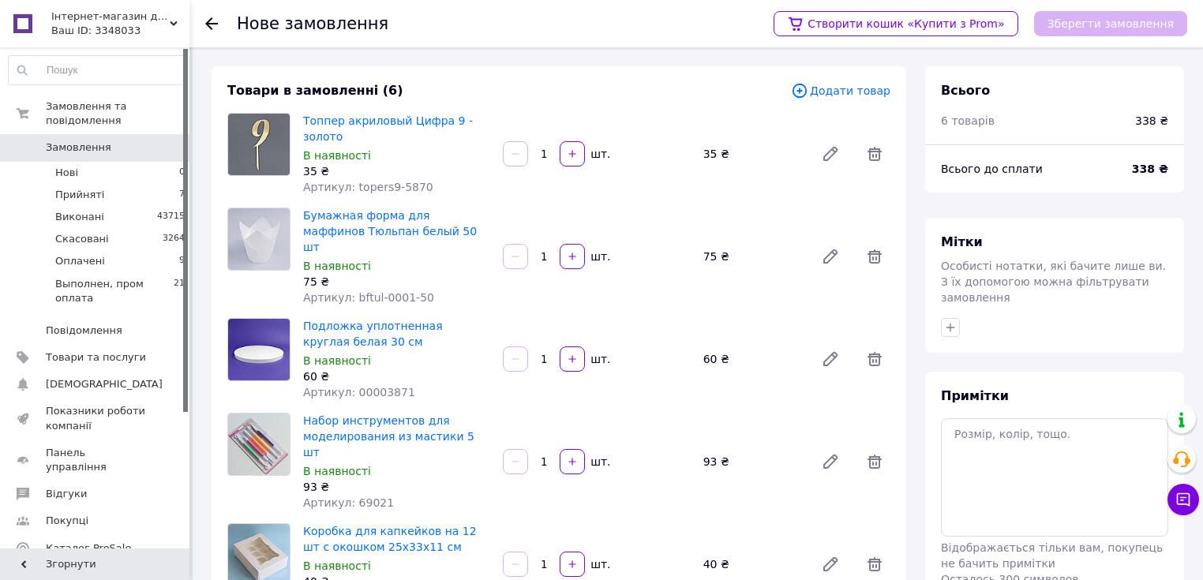
click at [851, 86] on span "Додати товар" at bounding box center [840, 90] width 99 height 17
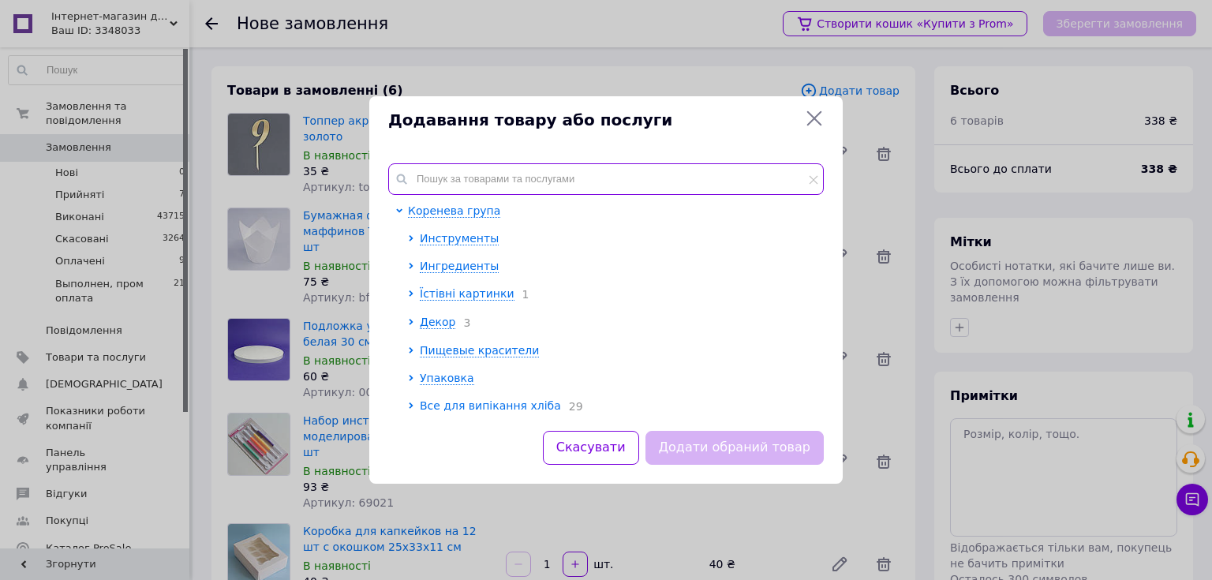
click at [509, 170] on input "text" at bounding box center [606, 179] width 436 height 32
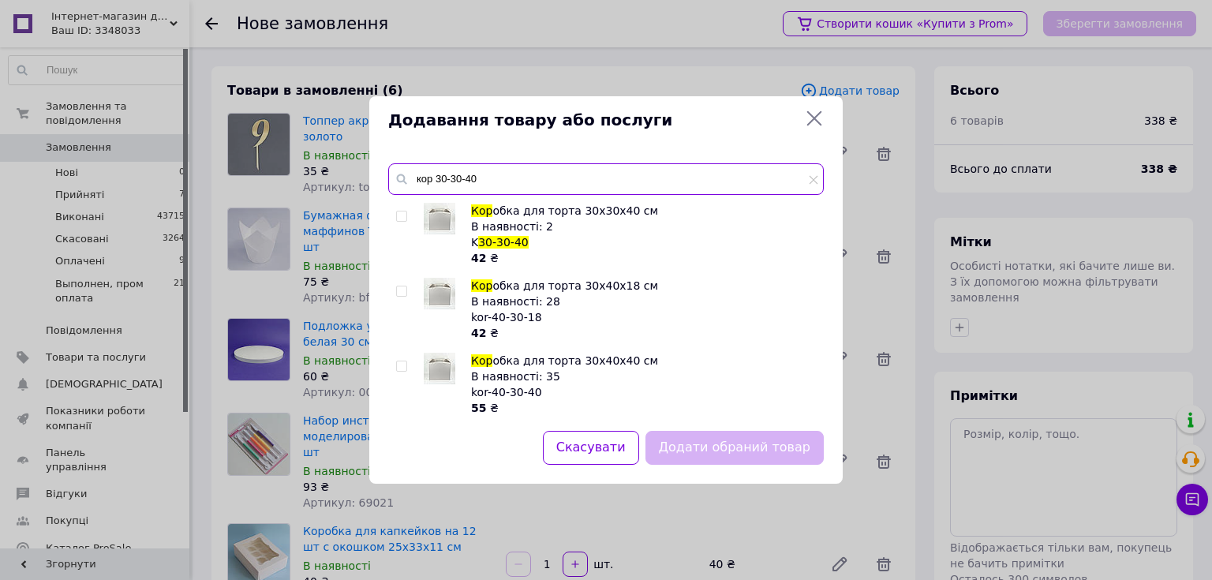
type input "кор 30-30-40"
click at [401, 218] on input "checkbox" at bounding box center [401, 216] width 10 height 10
checkbox input "true"
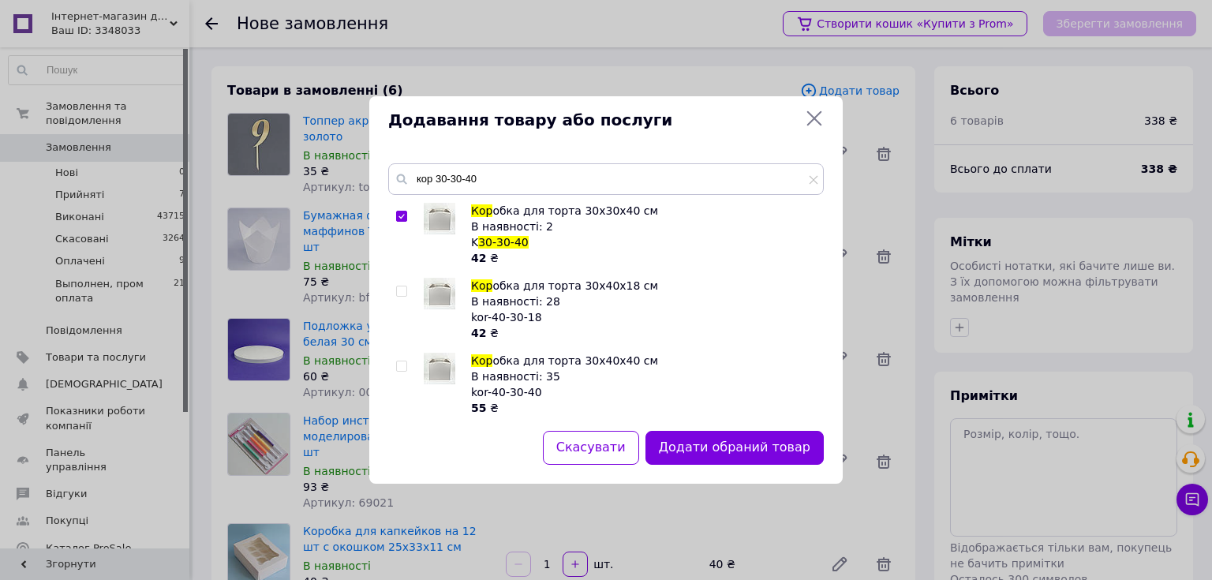
click at [691, 441] on button "Додати обраний товар" at bounding box center [734, 448] width 178 height 34
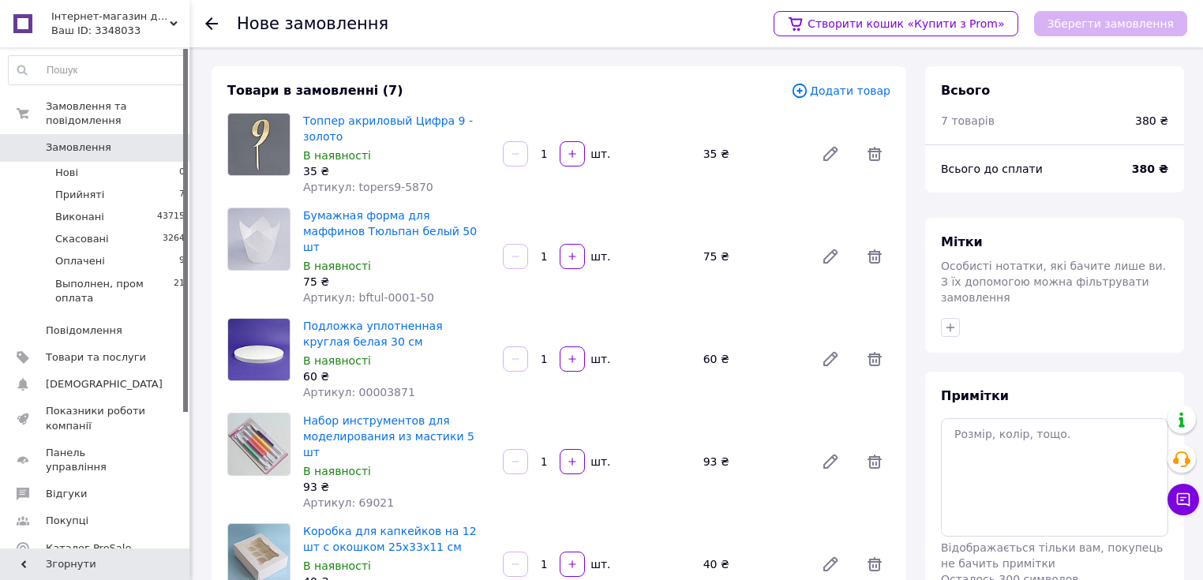
click at [832, 95] on span "Додати товар" at bounding box center [840, 90] width 99 height 17
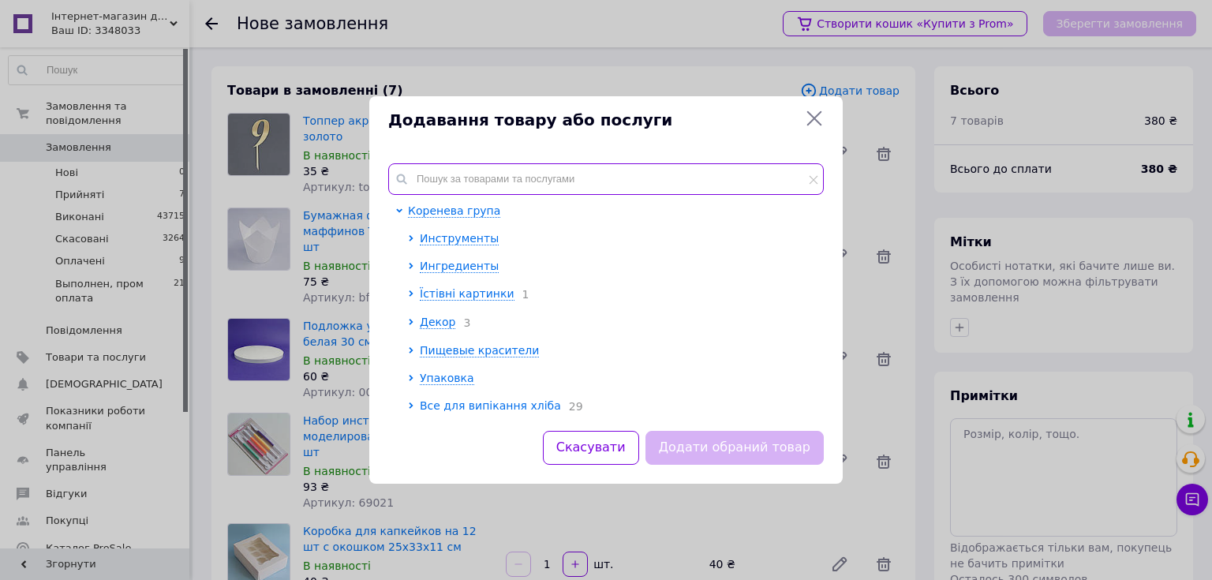
click at [447, 170] on input "text" at bounding box center [606, 179] width 436 height 32
paste input "sd-pearls-1523"
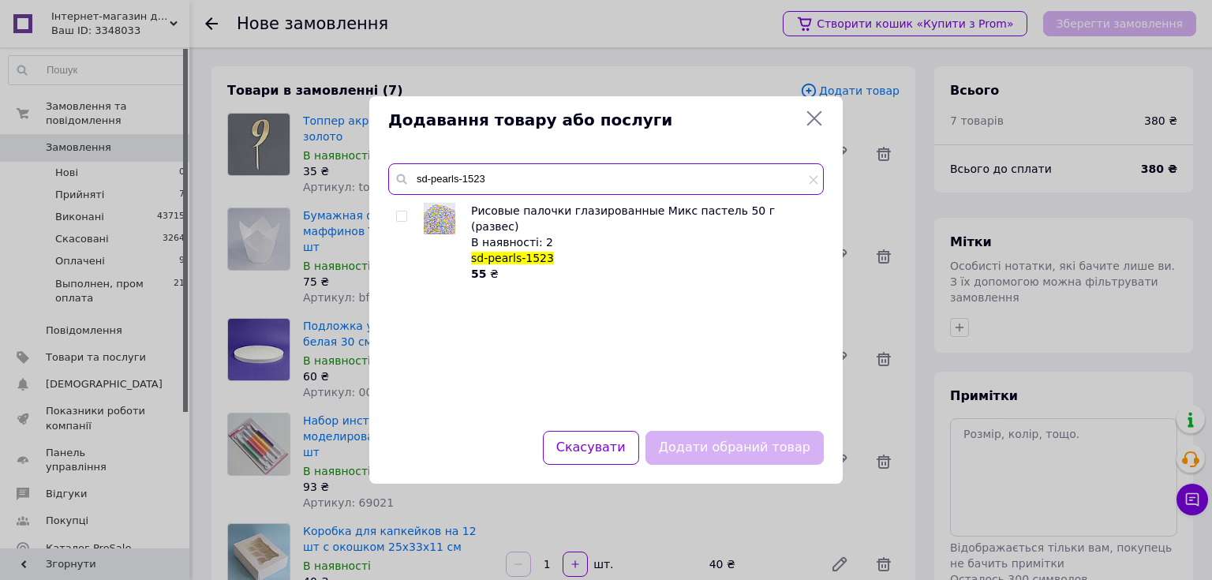
type input "sd-pearls-1523"
click at [400, 218] on input "checkbox" at bounding box center [401, 216] width 10 height 10
checkbox input "true"
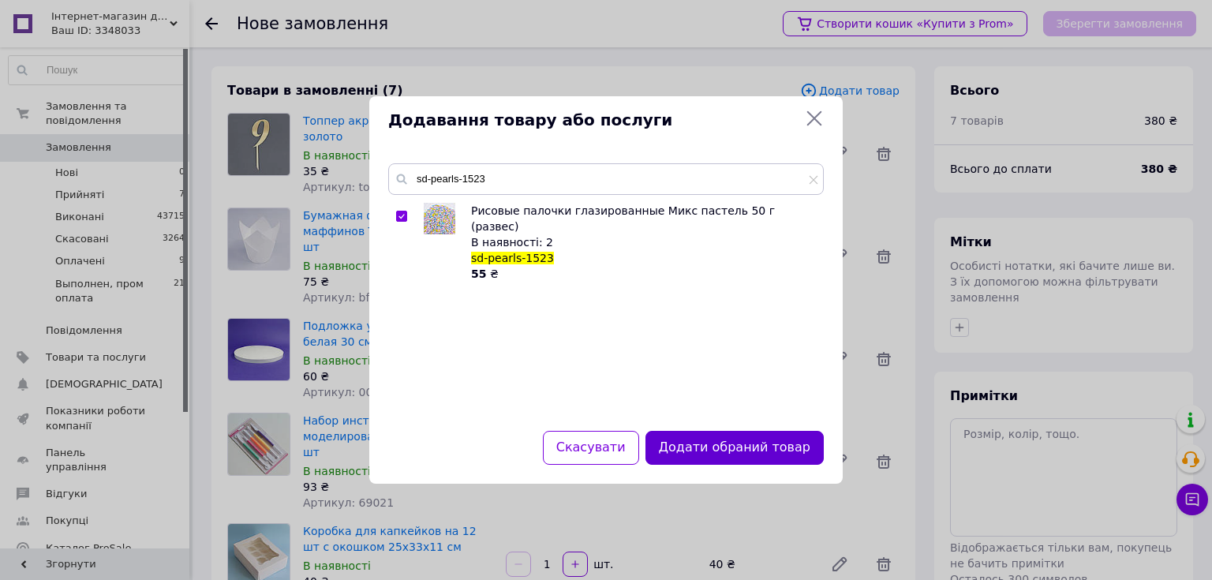
click at [723, 446] on button "Додати обраний товар" at bounding box center [734, 448] width 178 height 34
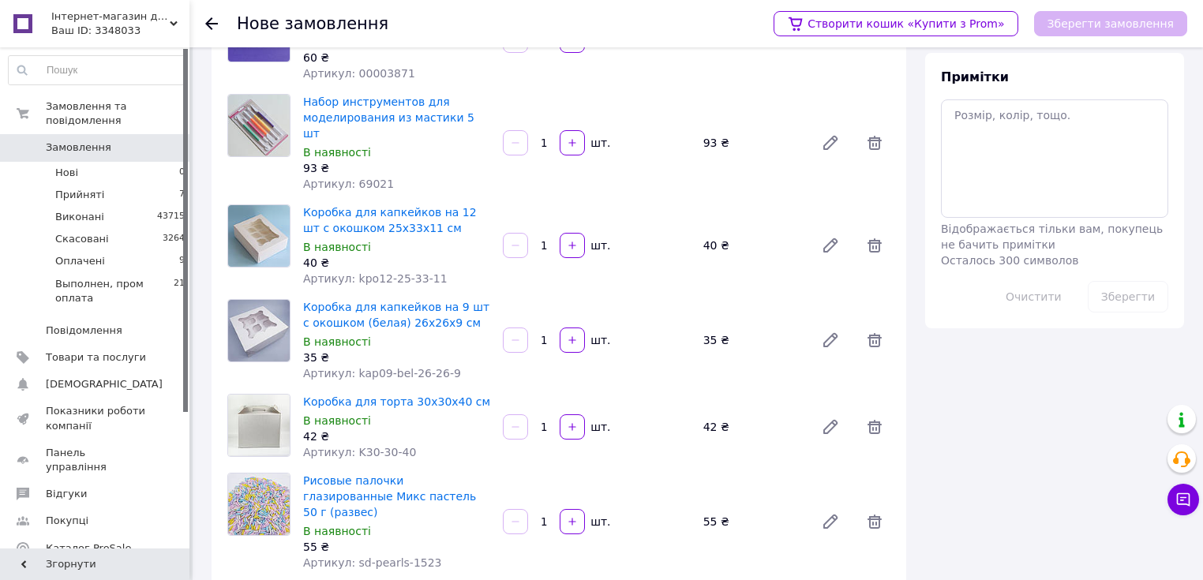
scroll to position [442, 0]
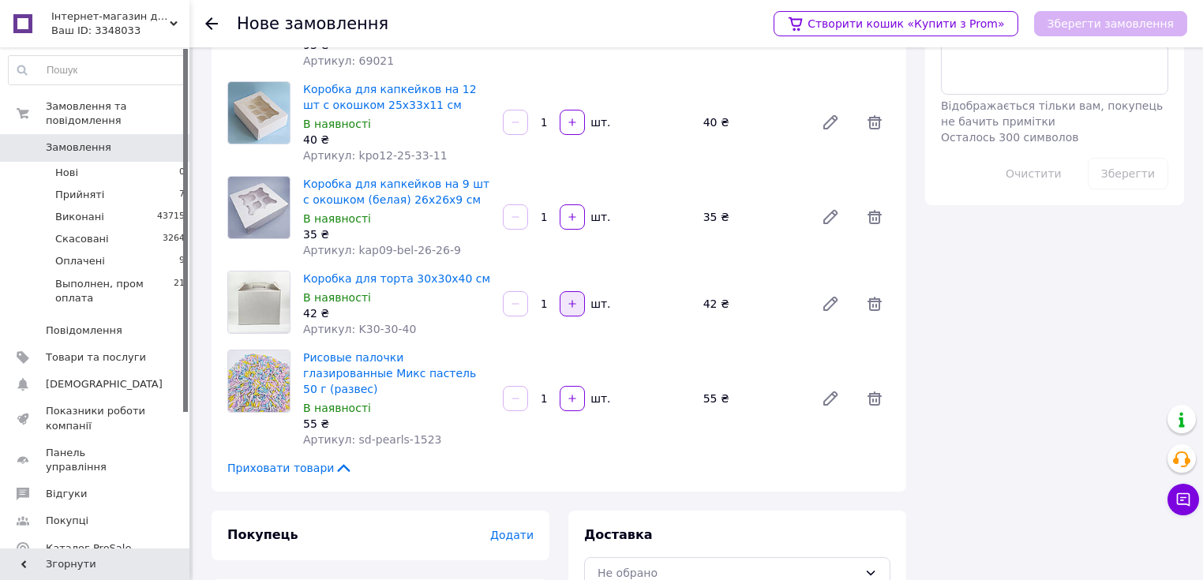
click at [579, 291] on button "button" at bounding box center [571, 303] width 25 height 25
type input "2"
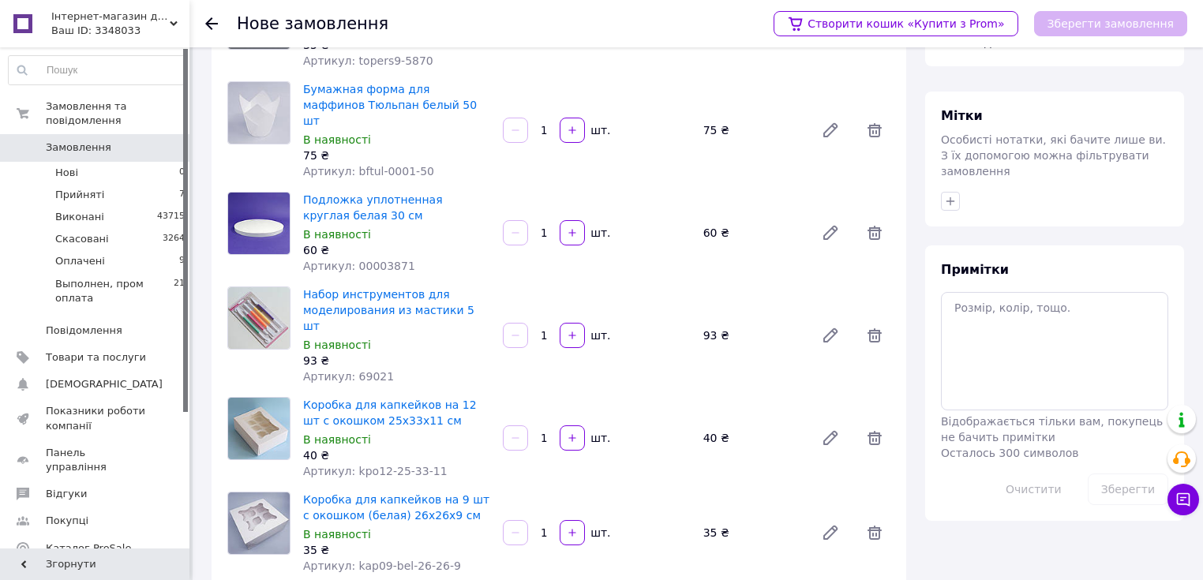
scroll to position [0, 0]
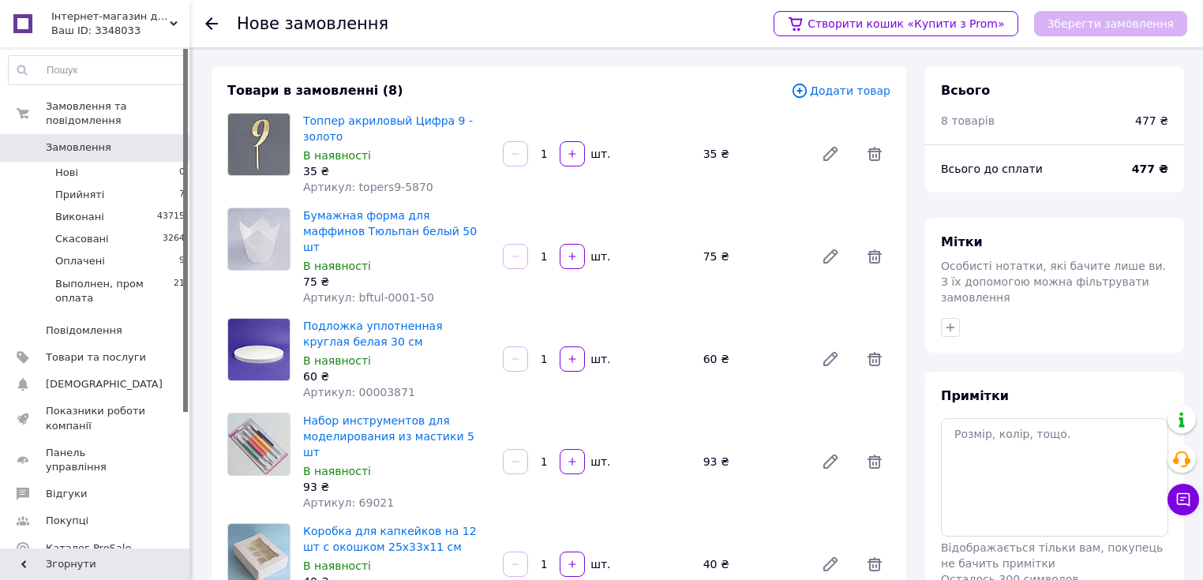
click at [848, 92] on span "Додати товар" at bounding box center [840, 90] width 99 height 17
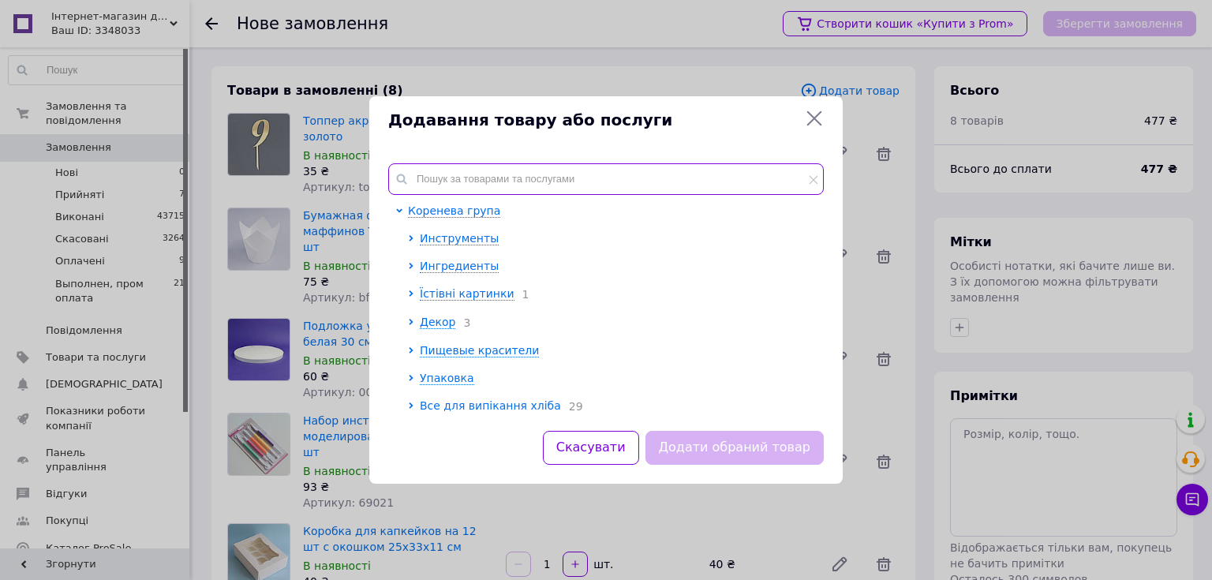
click at [450, 183] on input "text" at bounding box center [606, 179] width 436 height 32
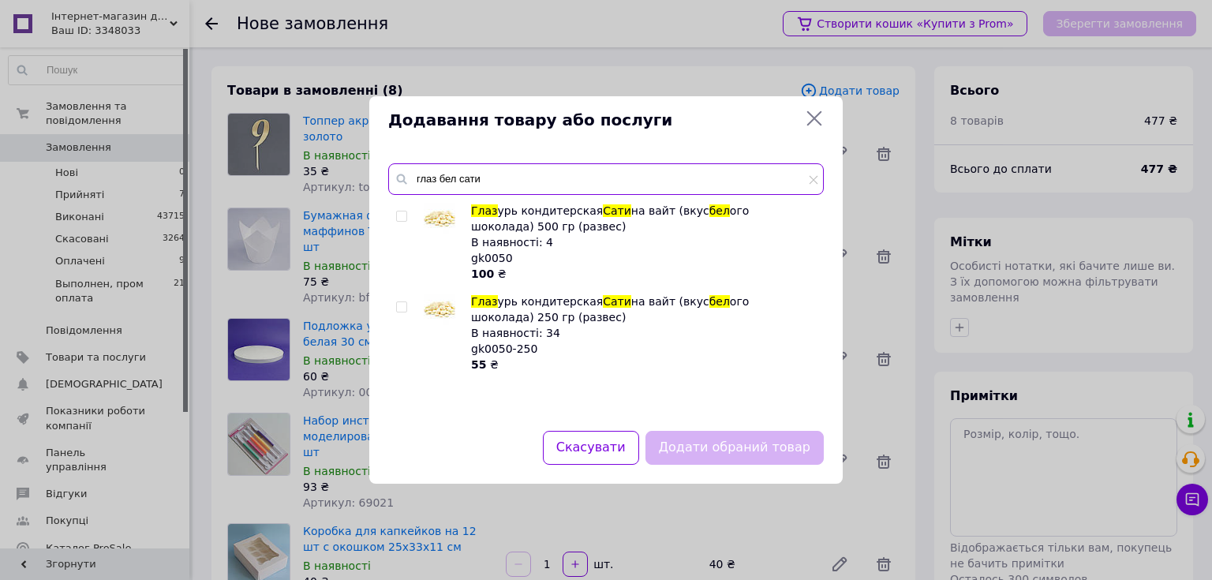
type input "глаз бел сати"
click at [396, 309] on input "checkbox" at bounding box center [401, 307] width 10 height 10
checkbox input "true"
drag, startPoint x: 470, startPoint y: 180, endPoint x: 413, endPoint y: 183, distance: 56.9
click at [413, 183] on input "глаз бел сати" at bounding box center [606, 179] width 436 height 32
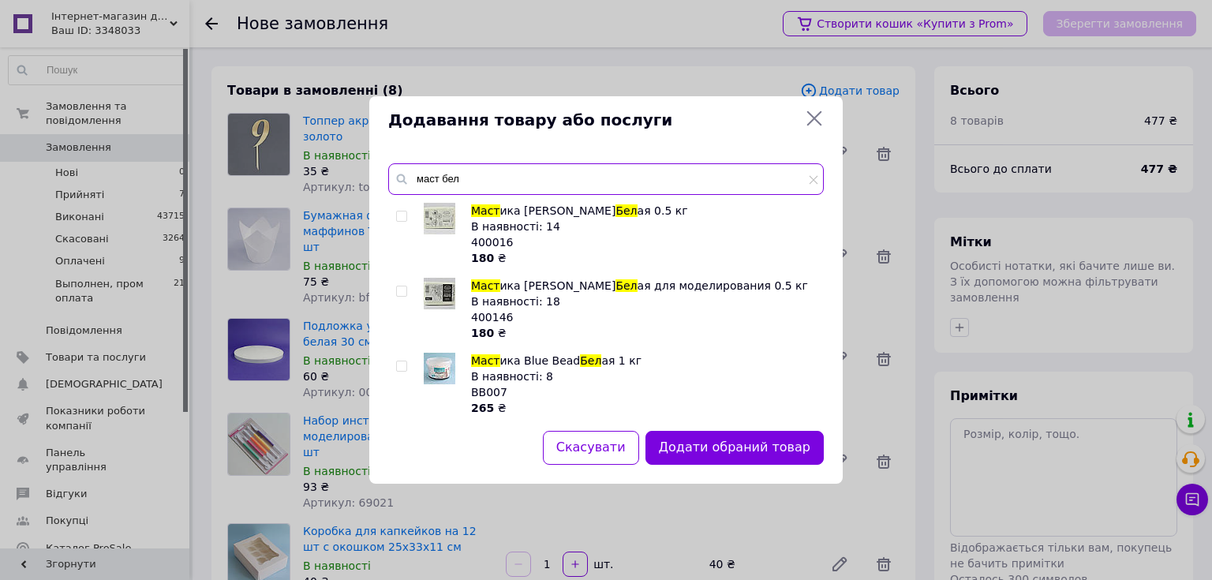
type input "маст бел"
click at [401, 219] on input "checkbox" at bounding box center [401, 216] width 10 height 10
checkbox input "true"
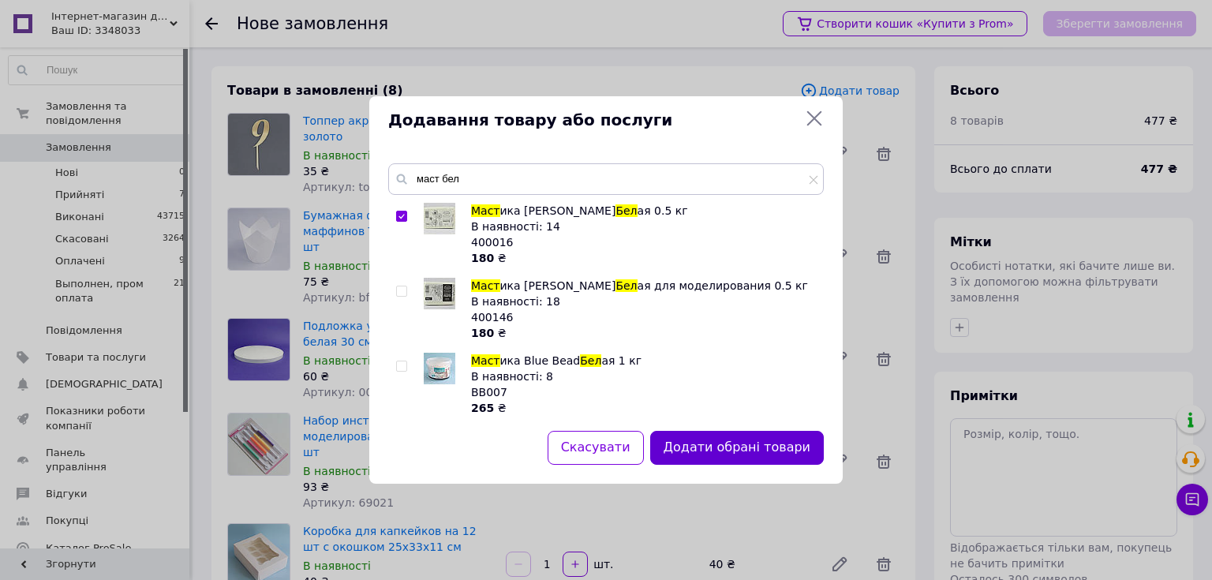
click at [725, 449] on button "Додати обрані товари" at bounding box center [737, 448] width 174 height 34
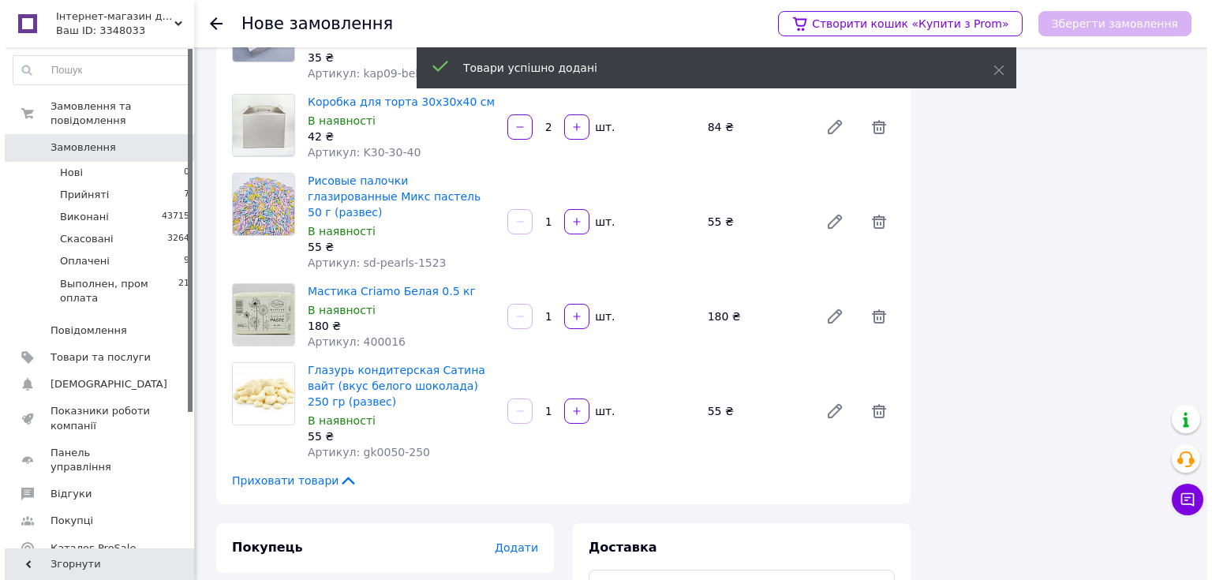
scroll to position [694, 0]
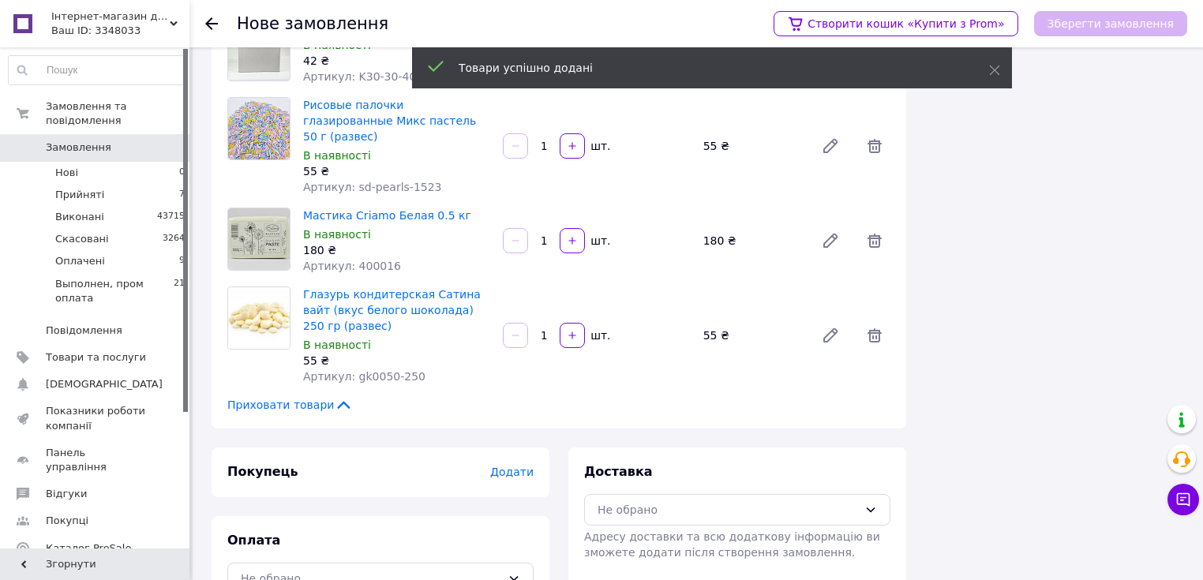
click at [498, 466] on span "Додати" at bounding box center [511, 472] width 43 height 13
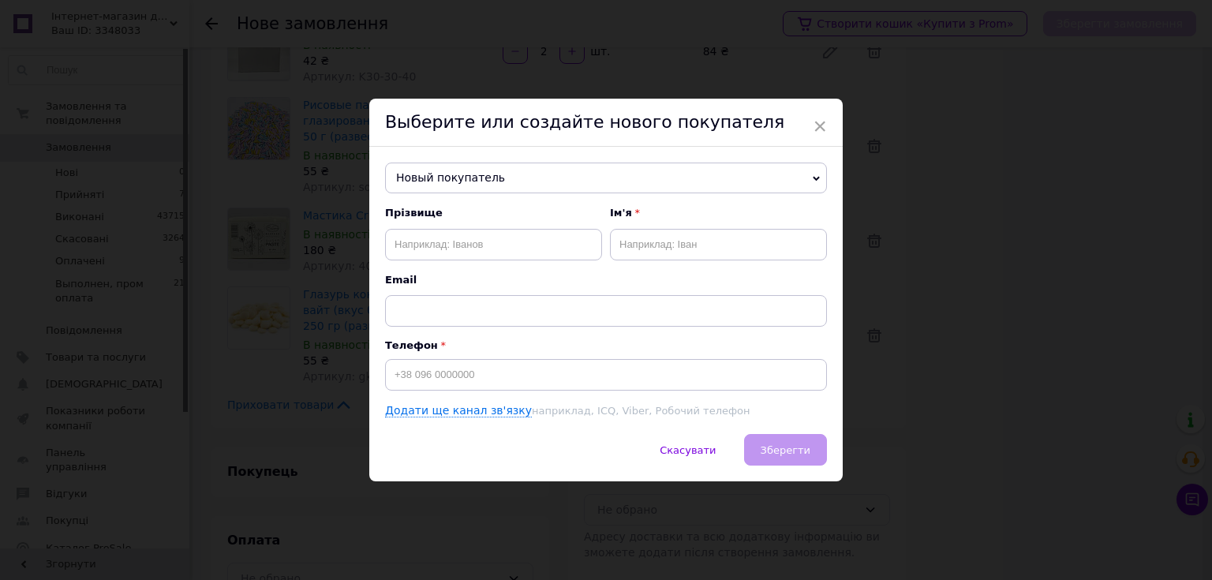
click at [566, 170] on span "Новый покупатель" at bounding box center [606, 179] width 442 height 32
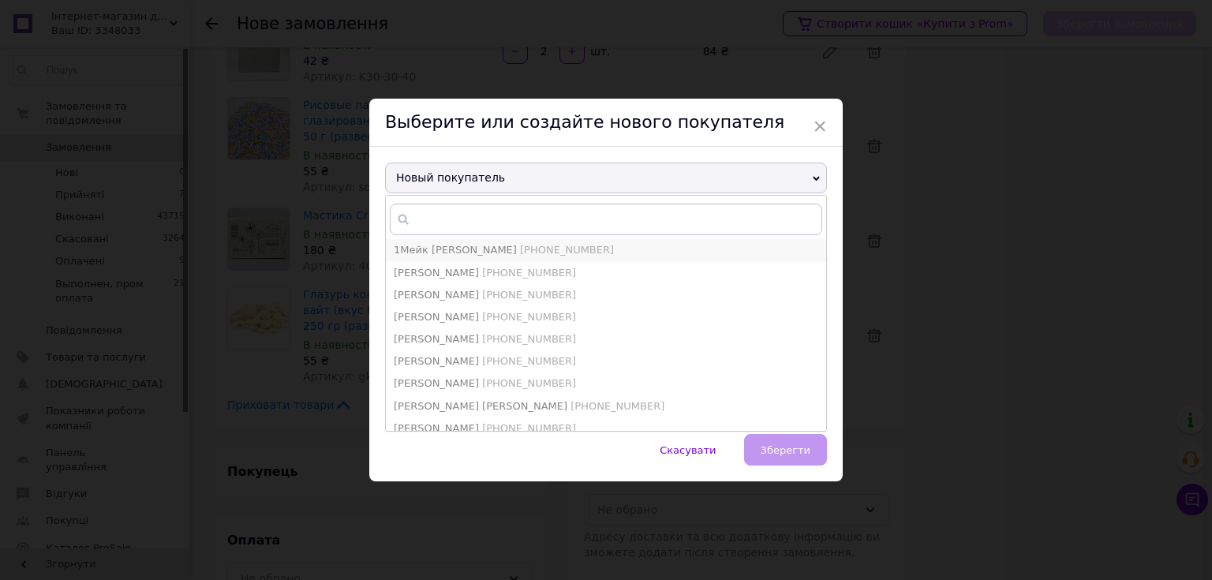
click at [520, 253] on span "[PHONE_NUMBER]" at bounding box center [567, 250] width 94 height 12
type input "1Мейк Кейк"
type input "[PHONE_NUMBER]"
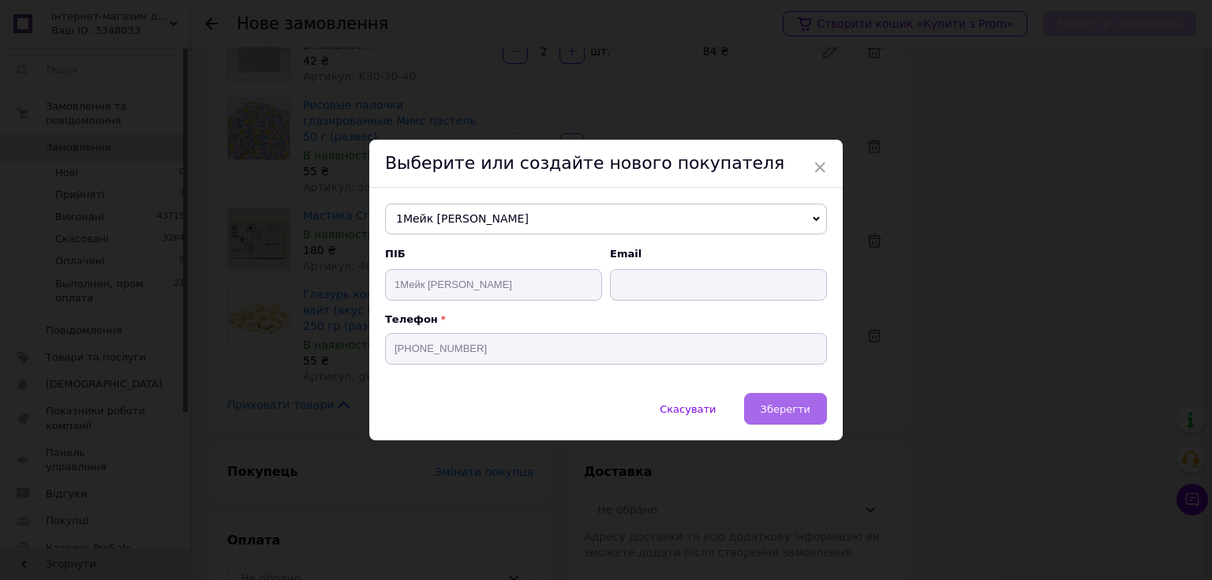
click at [775, 408] on span "Зберегти" at bounding box center [786, 409] width 50 height 12
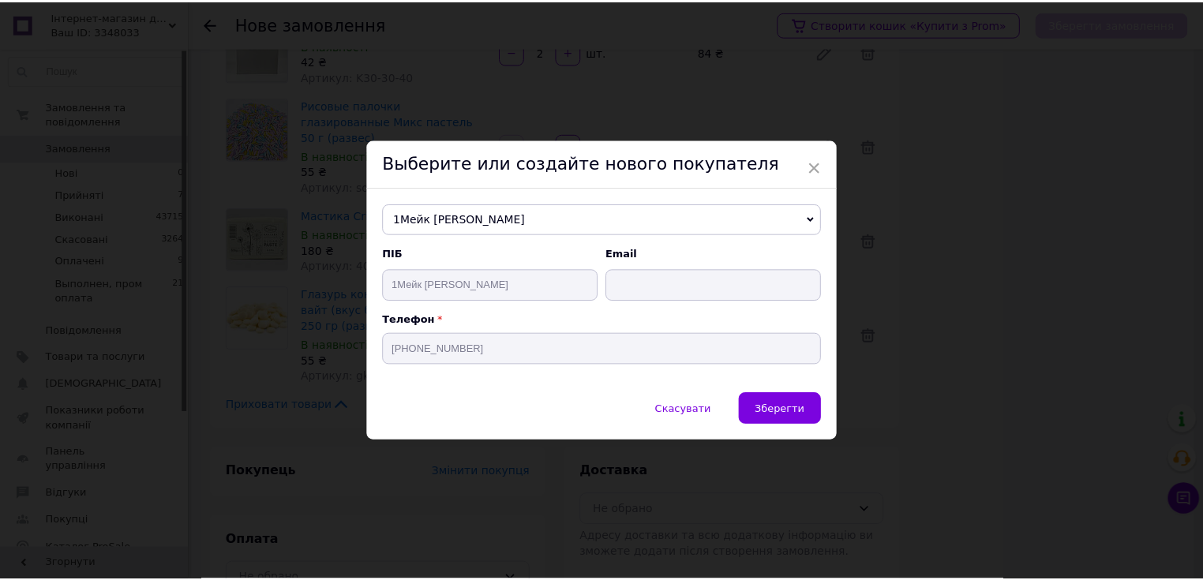
scroll to position [679, 0]
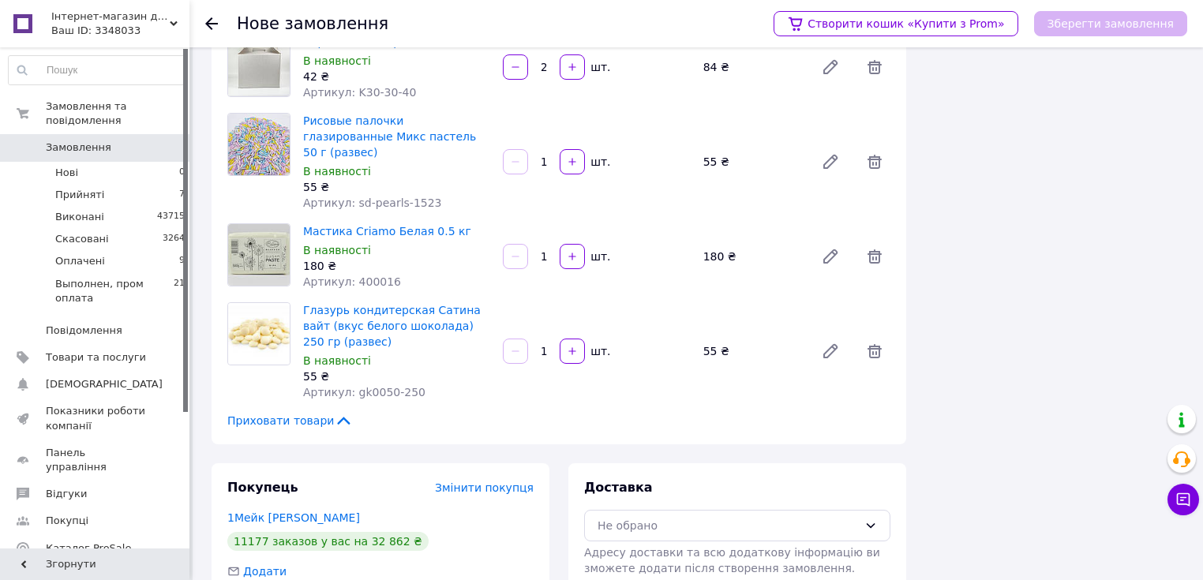
click at [494, 481] on span "Змінити покупця" at bounding box center [484, 487] width 99 height 13
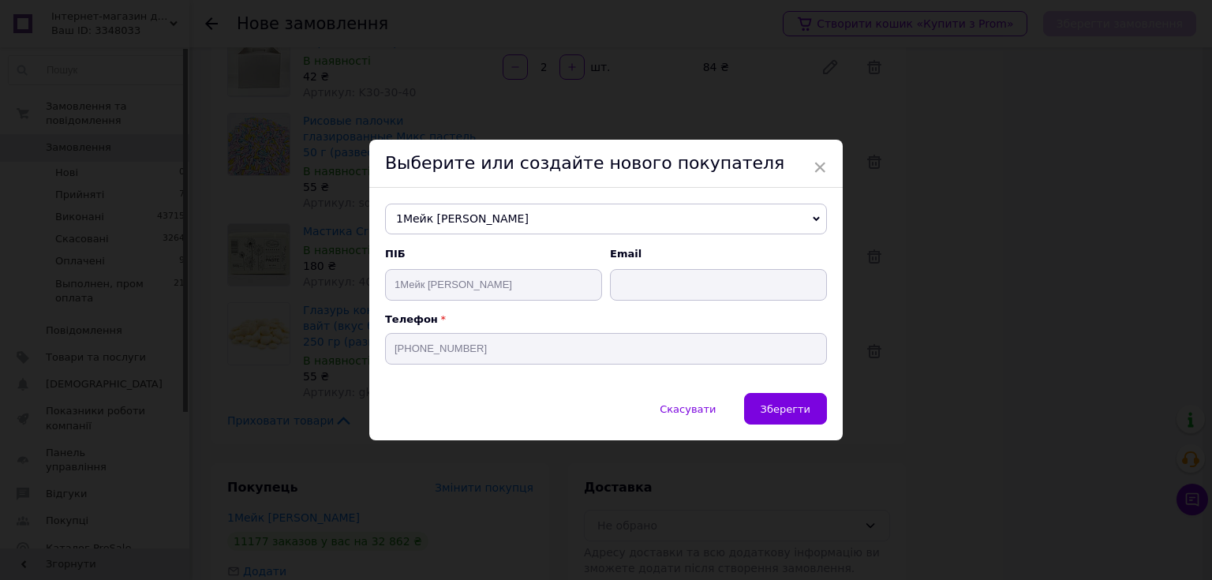
click at [461, 219] on span "1Мейк Кейк" at bounding box center [606, 220] width 442 height 32
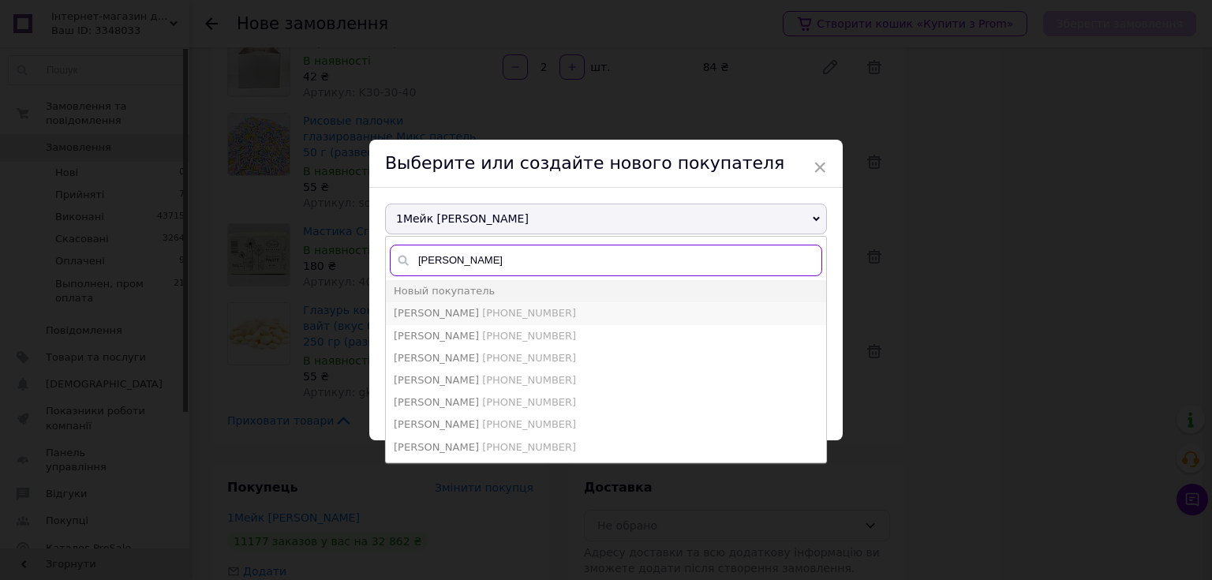
type input "кохан"
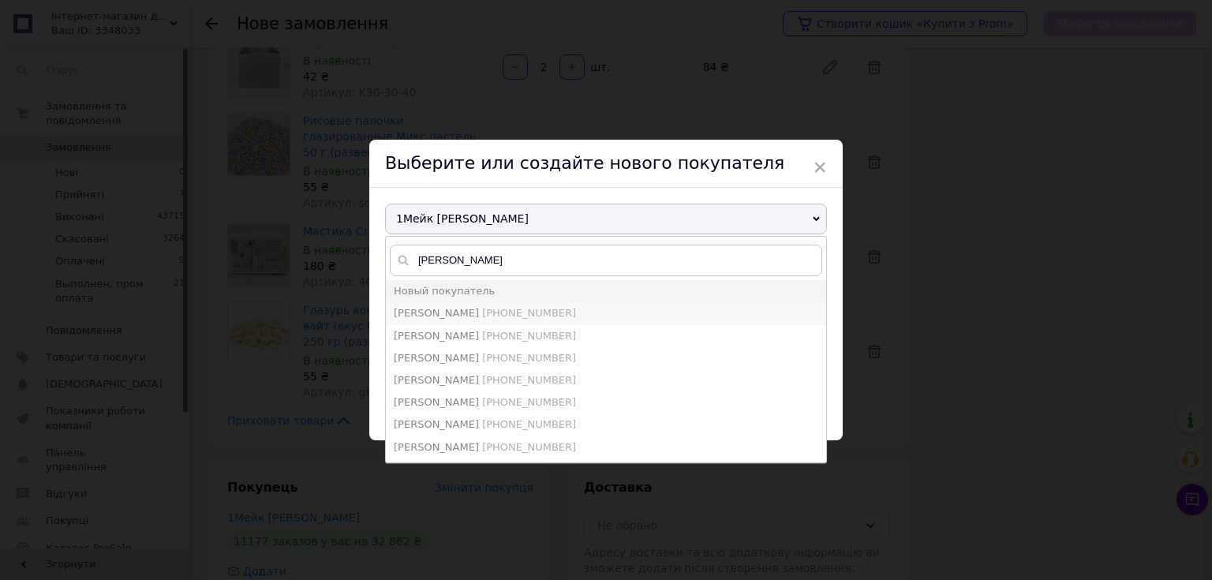
click at [462, 312] on span "Кохан Катерина" at bounding box center [436, 313] width 85 height 12
type input "Кохан Катерина"
type input "[PHONE_NUMBER]"
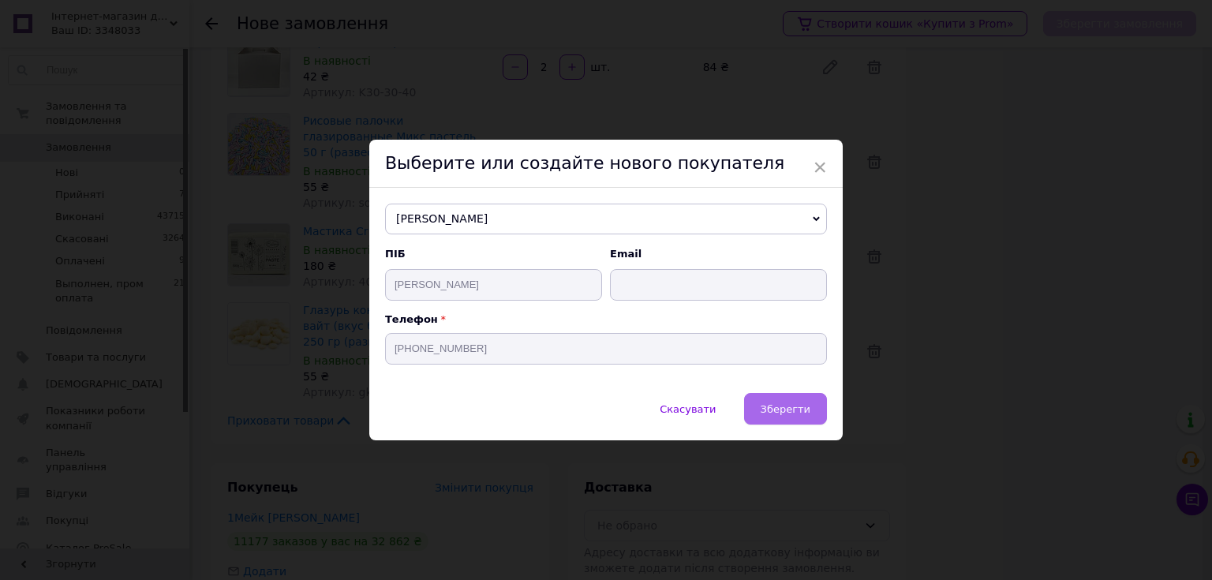
click at [778, 407] on span "Зберегти" at bounding box center [786, 409] width 50 height 12
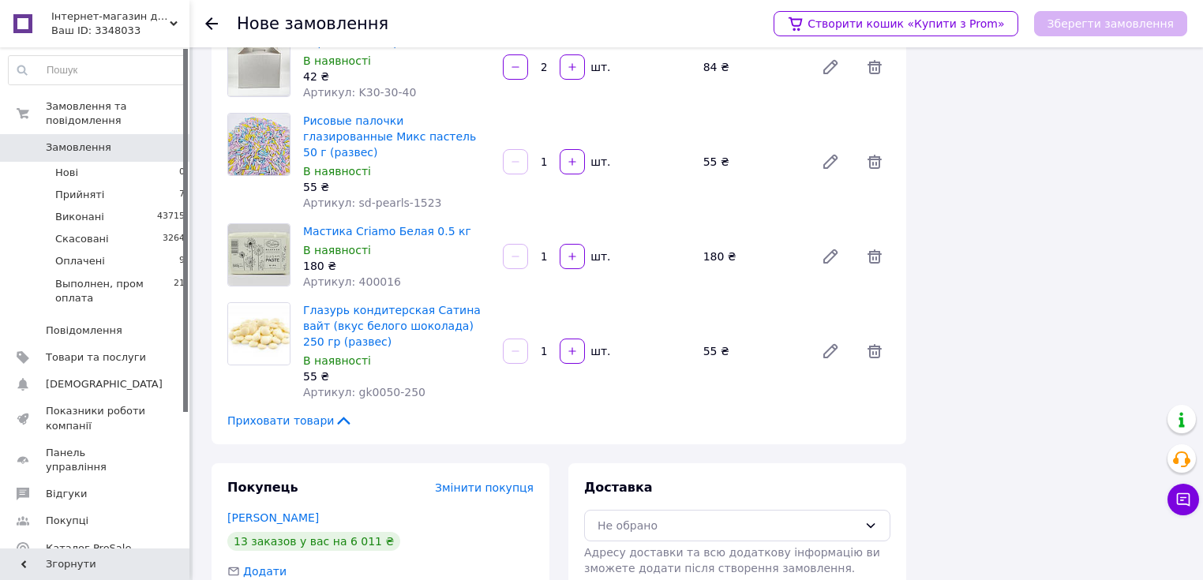
scroll to position [837, 0]
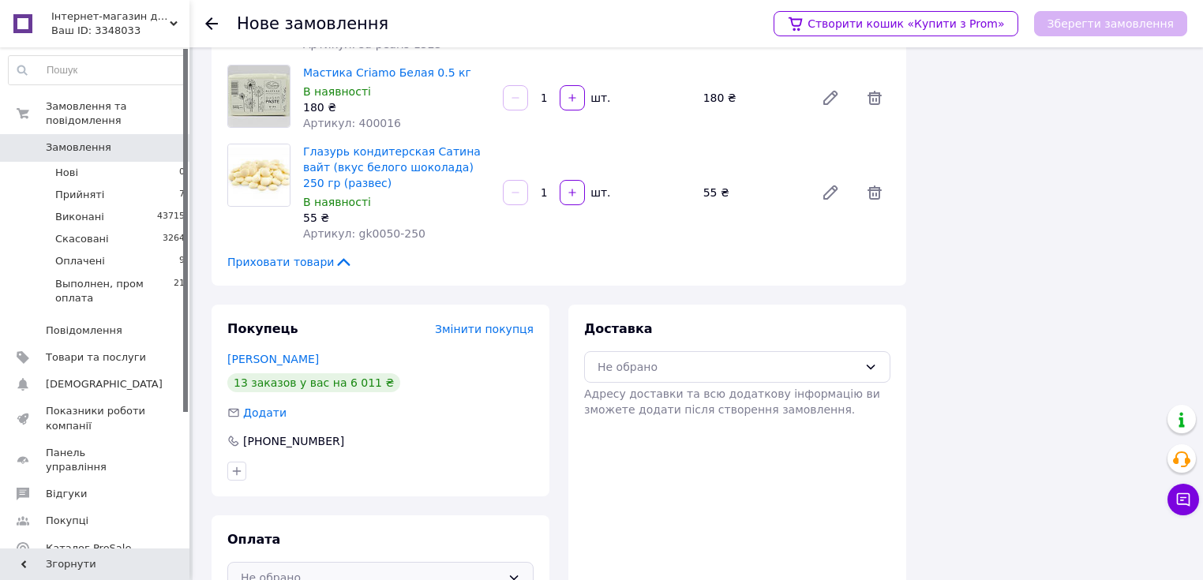
click at [423, 562] on div "Не обрано" at bounding box center [380, 578] width 306 height 32
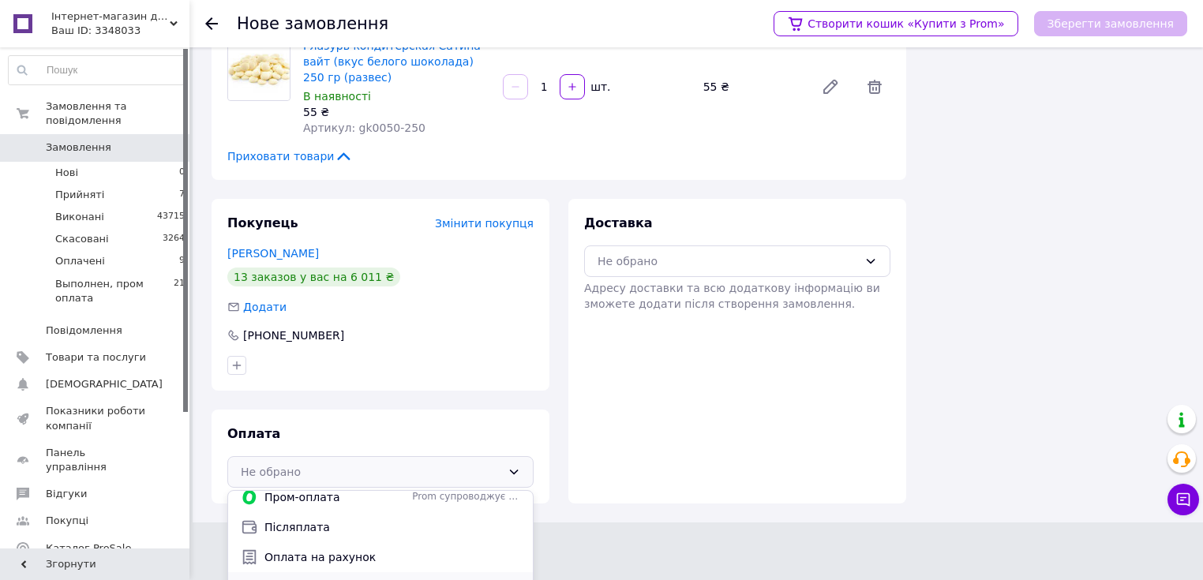
scroll to position [10, 0]
drag, startPoint x: 366, startPoint y: 565, endPoint x: 455, endPoint y: 464, distance: 134.2
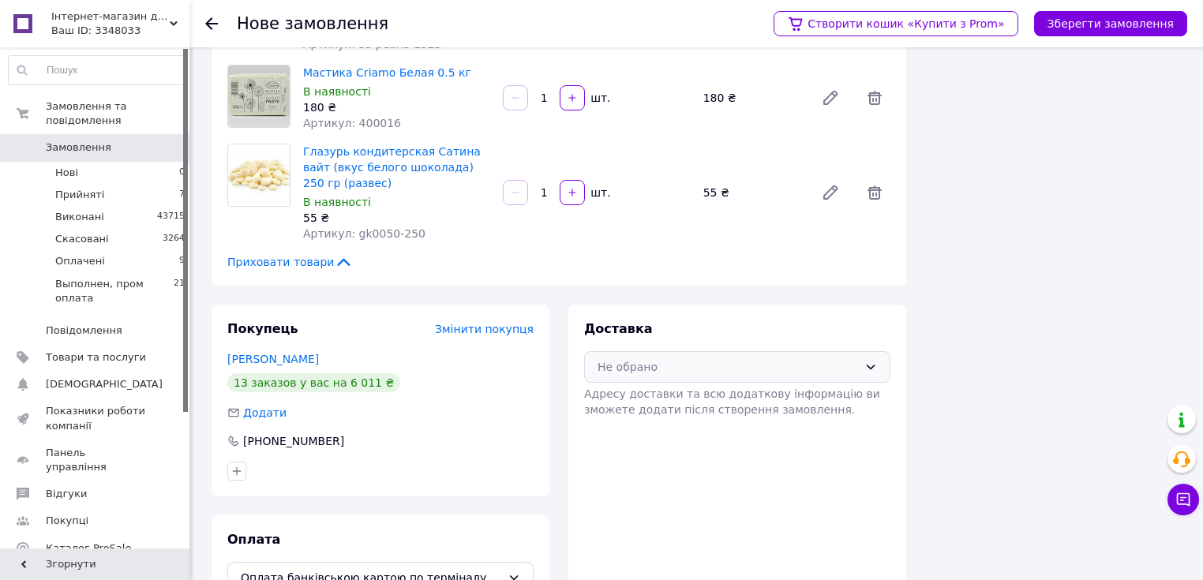
click at [672, 358] on div "Не обрано" at bounding box center [727, 366] width 260 height 17
click at [642, 423] on span "Самовивіз" at bounding box center [749, 431] width 256 height 16
click at [1109, 26] on button "Зберегти замовлення" at bounding box center [1110, 23] width 153 height 25
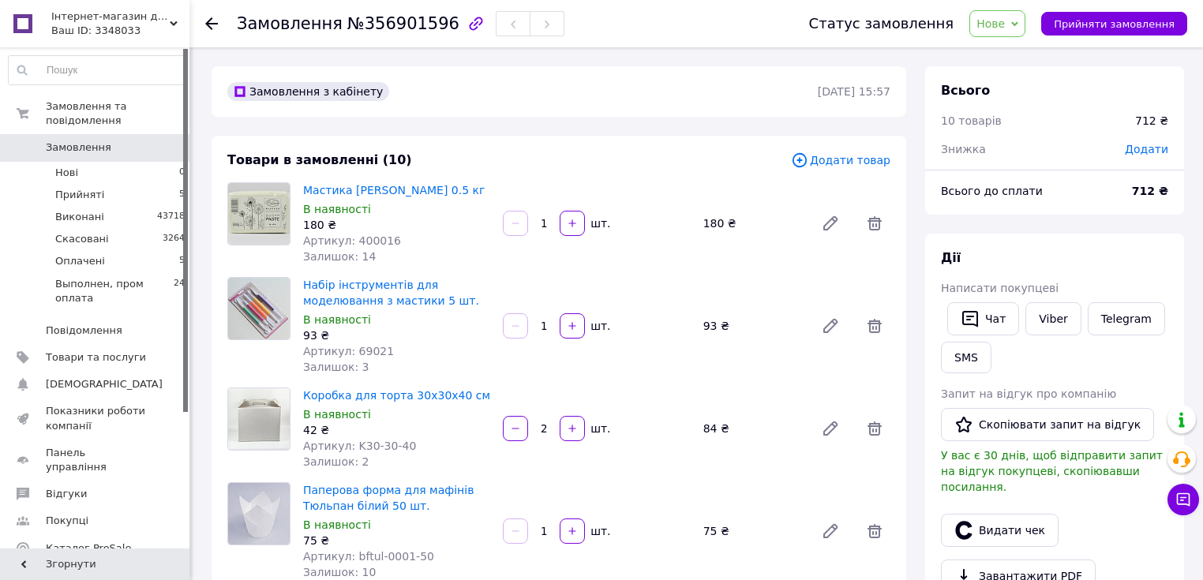
click at [1147, 155] on span "Додати" at bounding box center [1145, 149] width 43 height 13
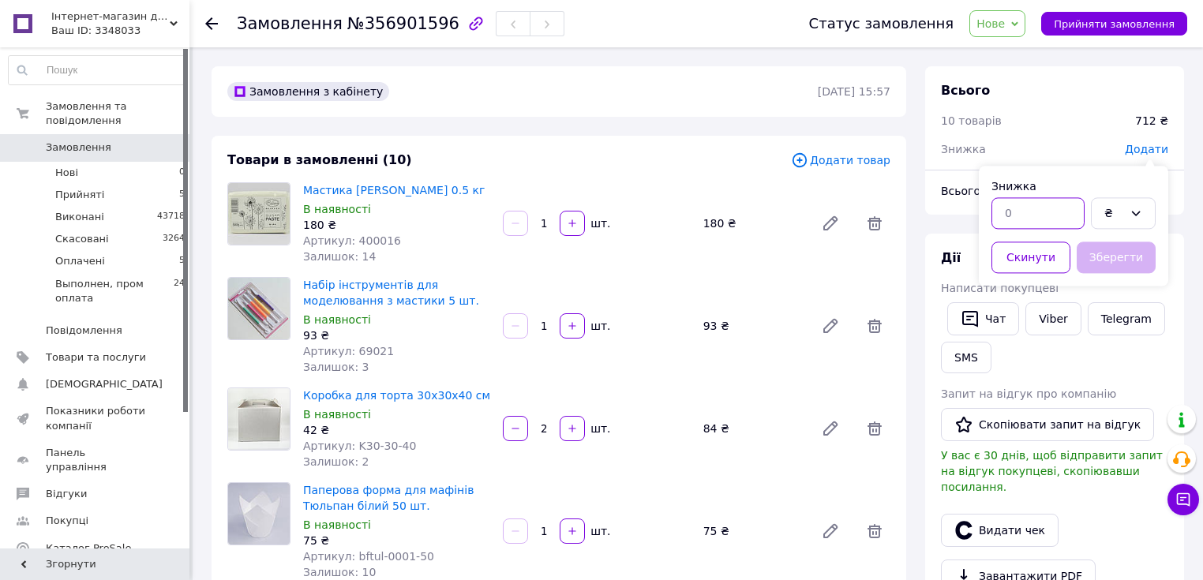
click at [1037, 208] on input "text" at bounding box center [1037, 213] width 93 height 32
type input "7"
click at [1113, 218] on div "₴" at bounding box center [1113, 212] width 19 height 17
click at [1113, 270] on li "%" at bounding box center [1122, 277] width 63 height 30
click at [1096, 246] on button "Зберегти" at bounding box center [1115, 257] width 79 height 32
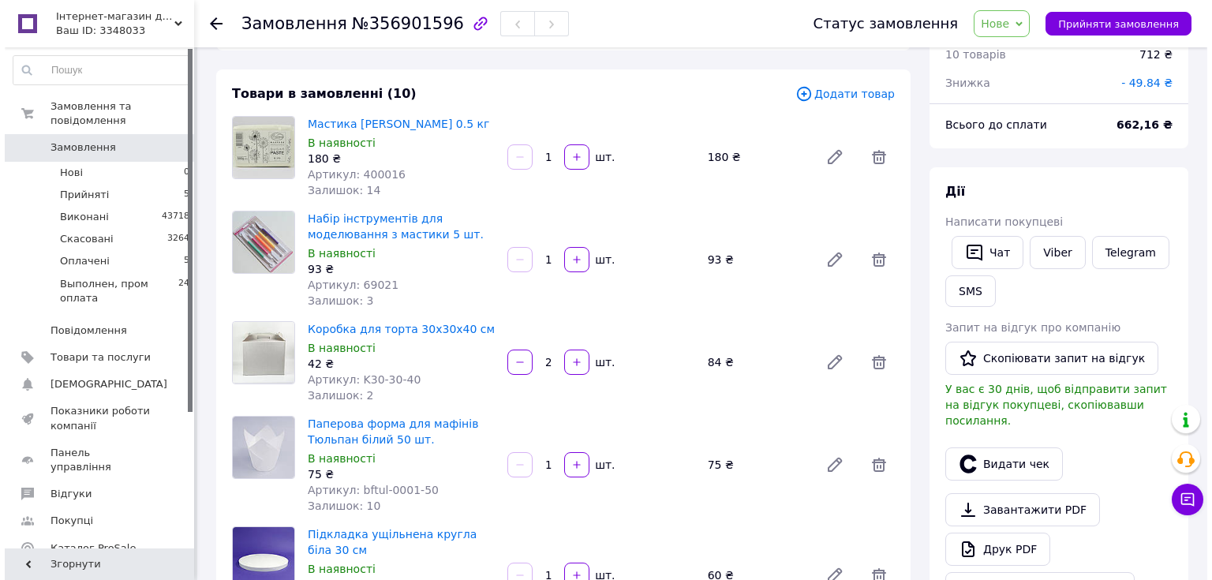
scroll to position [126, 0]
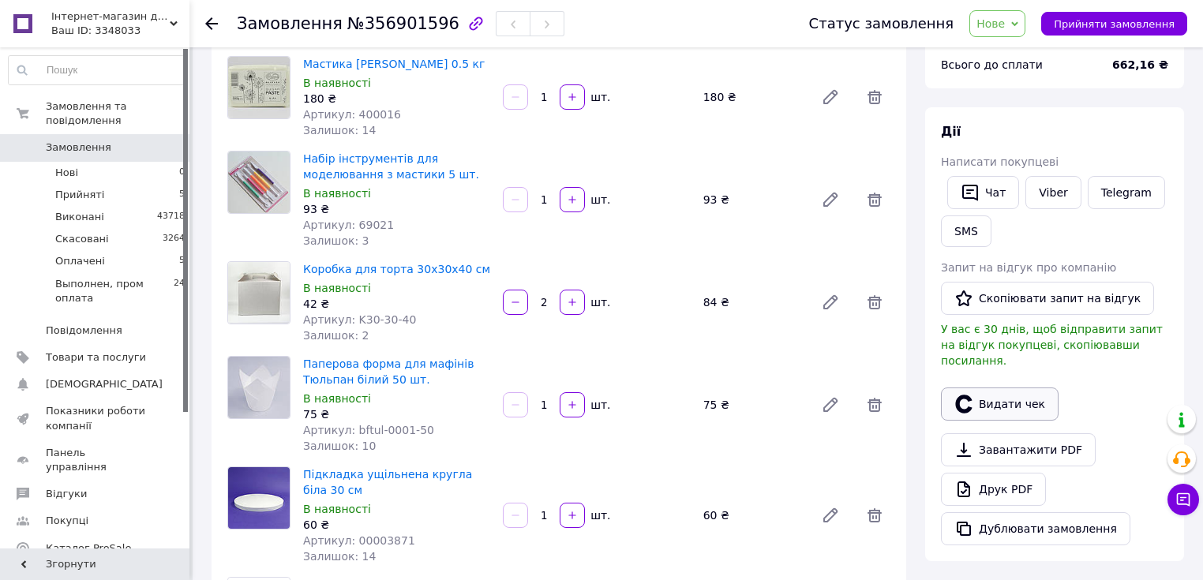
click at [1019, 388] on button "Видати чек" at bounding box center [1000, 403] width 118 height 33
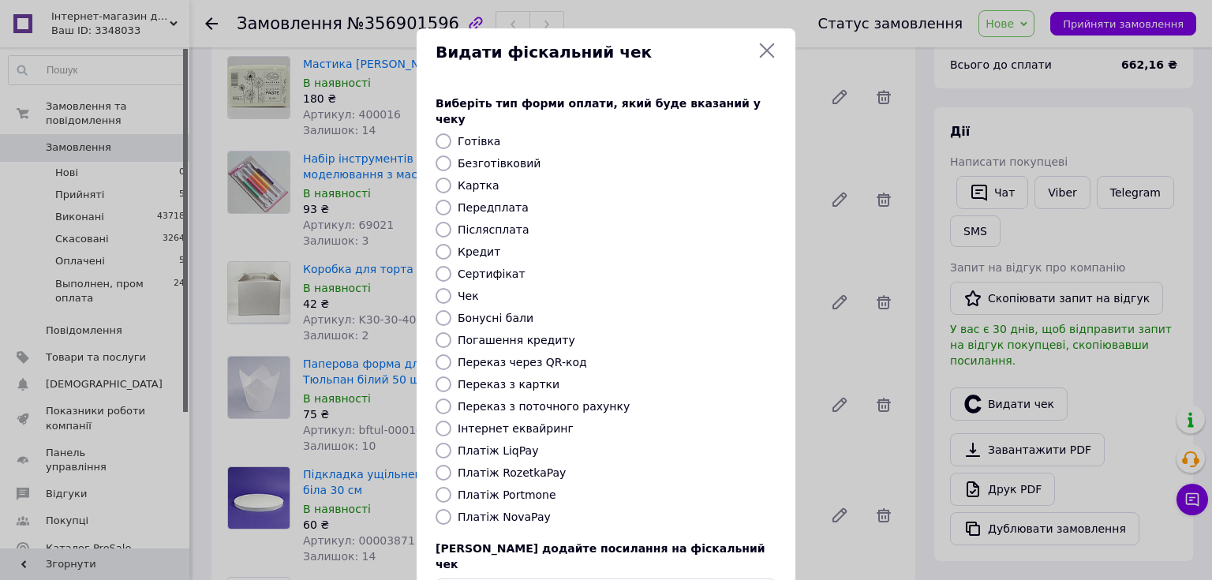
click at [442, 178] on input "Картка" at bounding box center [444, 186] width 16 height 16
radio input "true"
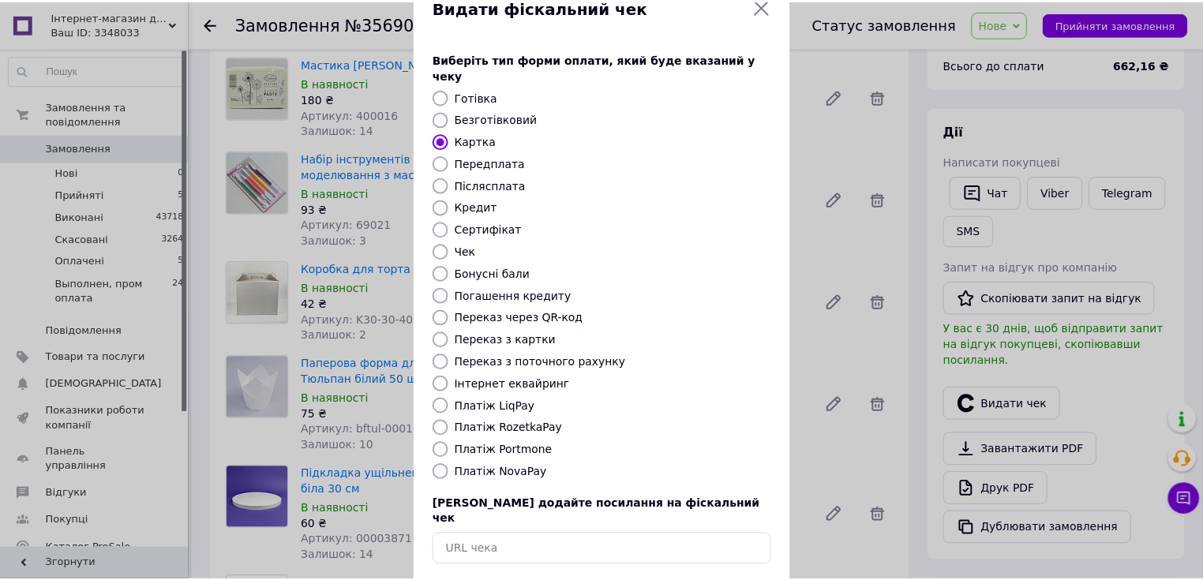
scroll to position [97, 0]
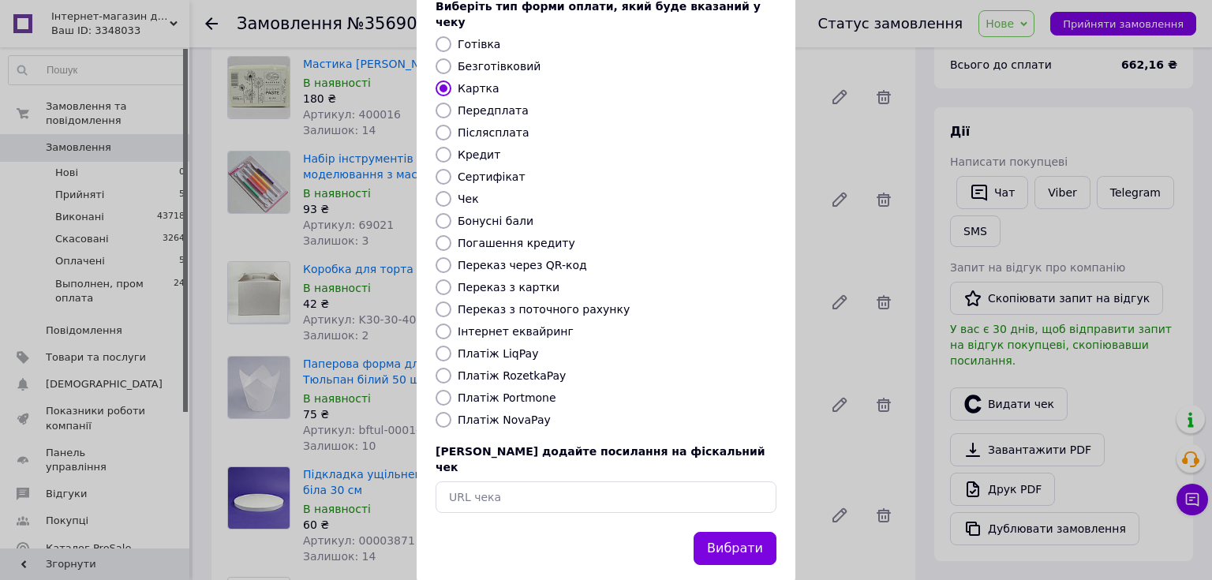
click at [732, 532] on button "Вибрати" at bounding box center [735, 549] width 83 height 34
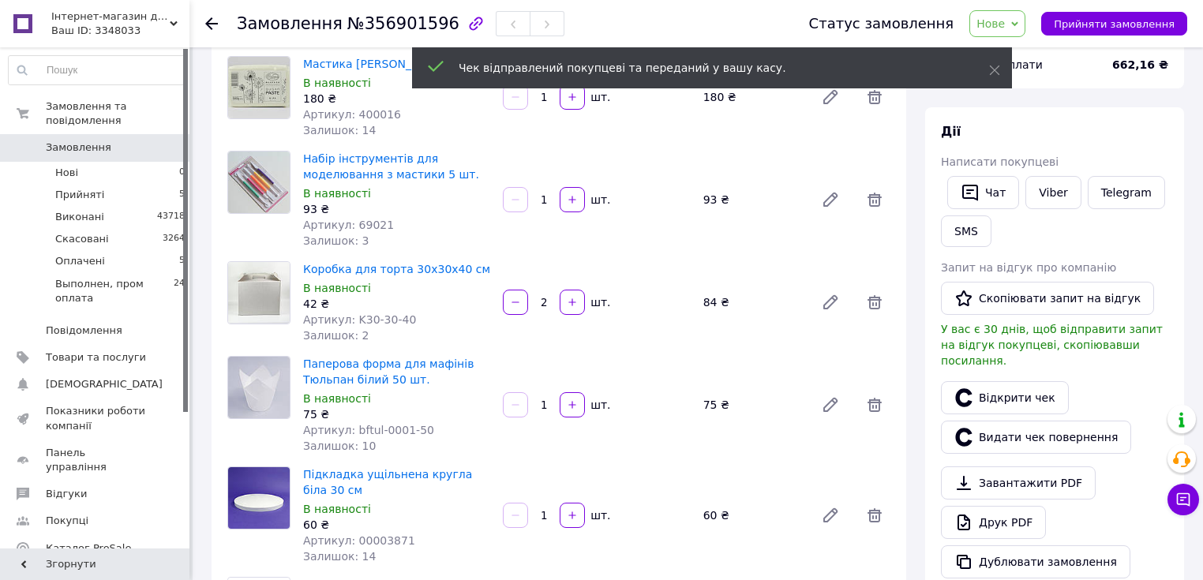
click at [1004, 24] on span "Нове" at bounding box center [990, 23] width 28 height 13
click at [1043, 77] on li "Виконано" at bounding box center [1042, 79] width 145 height 24
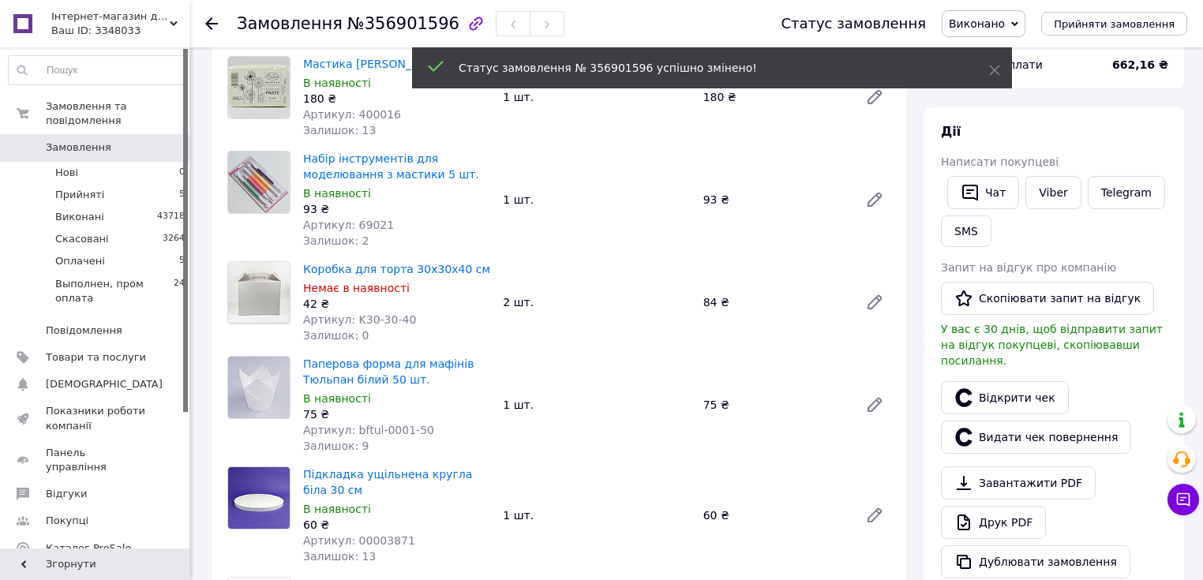
click at [212, 21] on icon at bounding box center [211, 23] width 13 height 13
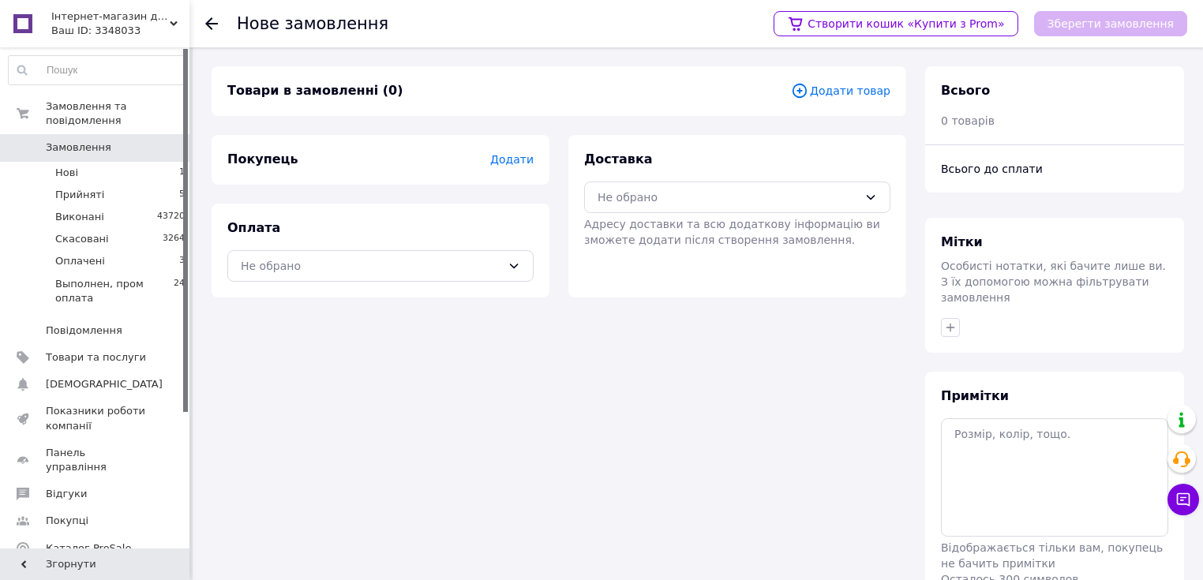
click at [83, 140] on span "Замовлення" at bounding box center [78, 147] width 65 height 14
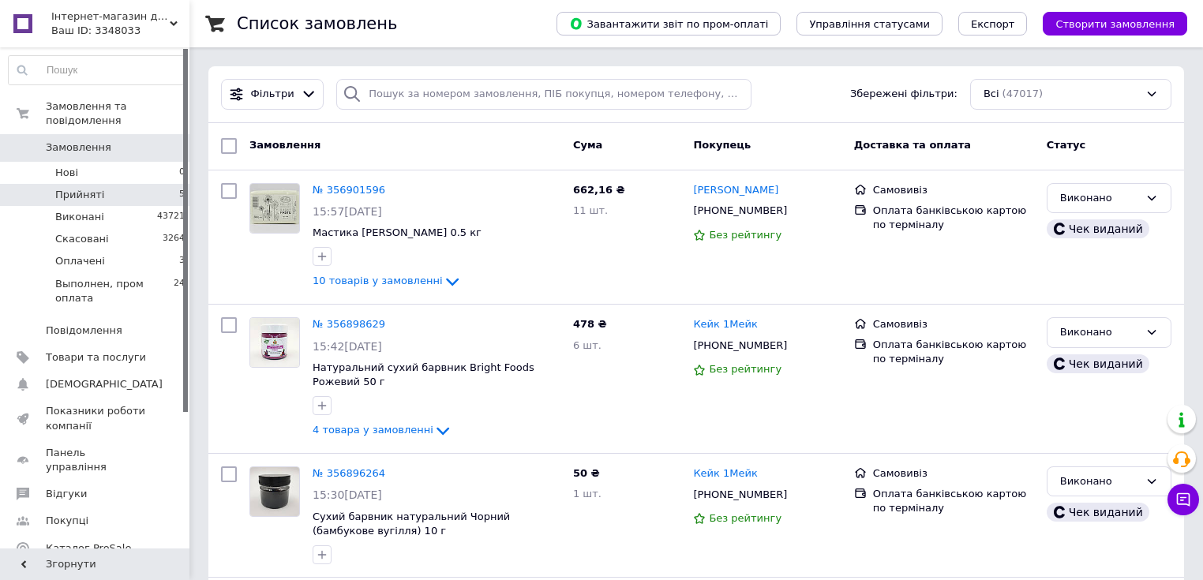
click at [129, 184] on li "Прийняті 5" at bounding box center [97, 195] width 194 height 22
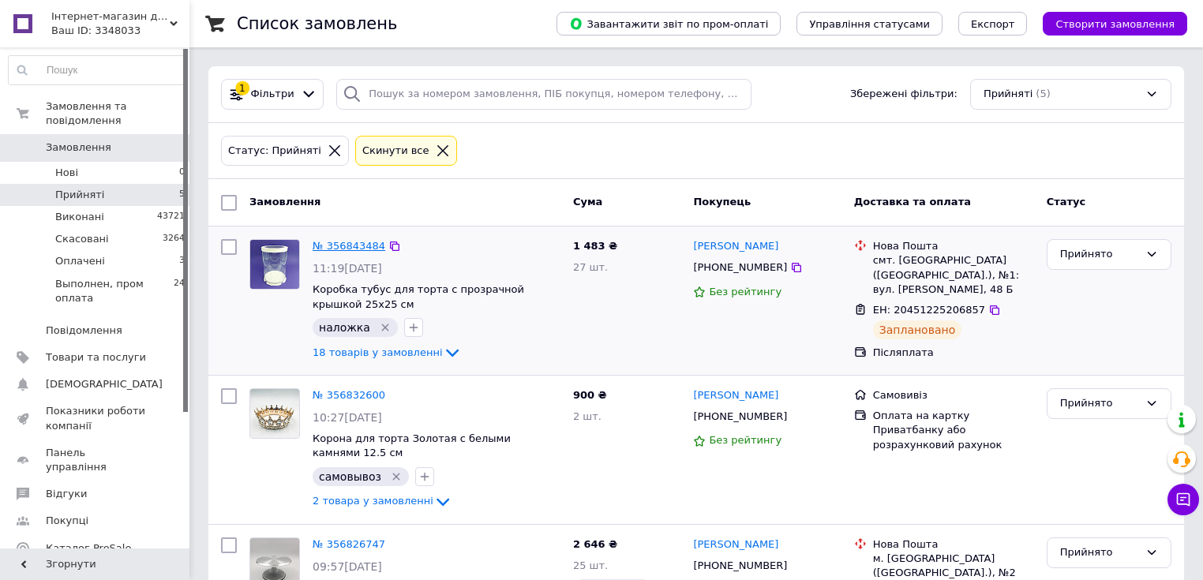
click at [353, 240] on link "№ 356843484" at bounding box center [348, 246] width 73 height 12
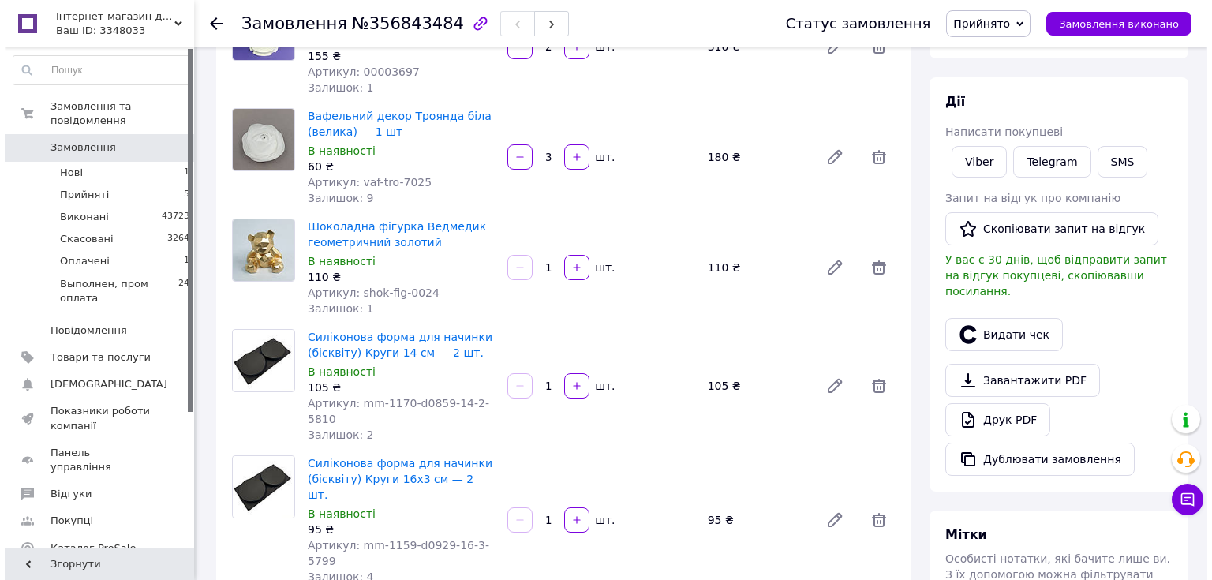
scroll to position [253, 0]
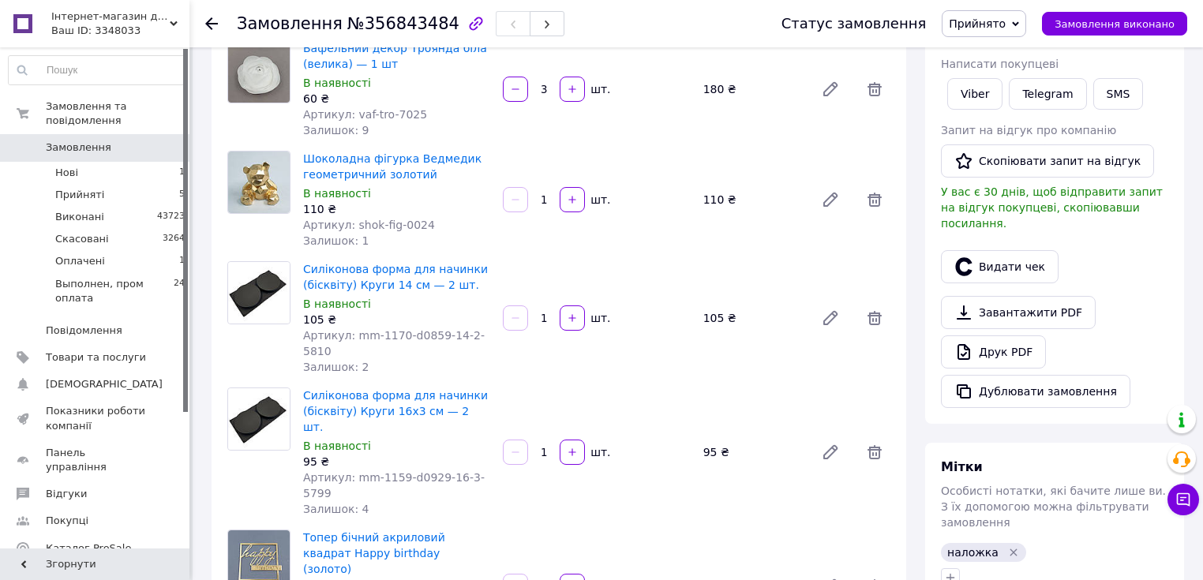
click at [1027, 241] on div at bounding box center [1054, 244] width 234 height 6
click at [1019, 250] on button "Видати чек" at bounding box center [1000, 266] width 118 height 33
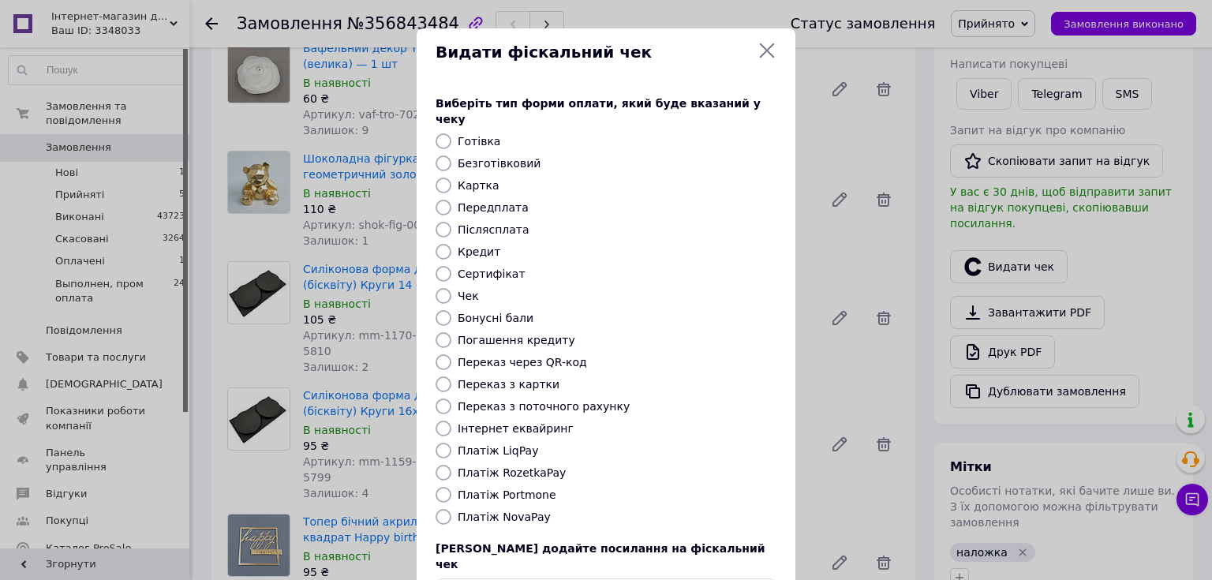
click at [499, 221] on div "Виберіть тип форми оплати, який буде вказаний у чеку Готівка Безготівковий Карт…" at bounding box center [606, 353] width 379 height 552
click at [501, 223] on label "Післясплата" at bounding box center [494, 229] width 72 height 13
click at [451, 222] on input "Післясплата" at bounding box center [444, 230] width 16 height 16
radio input "true"
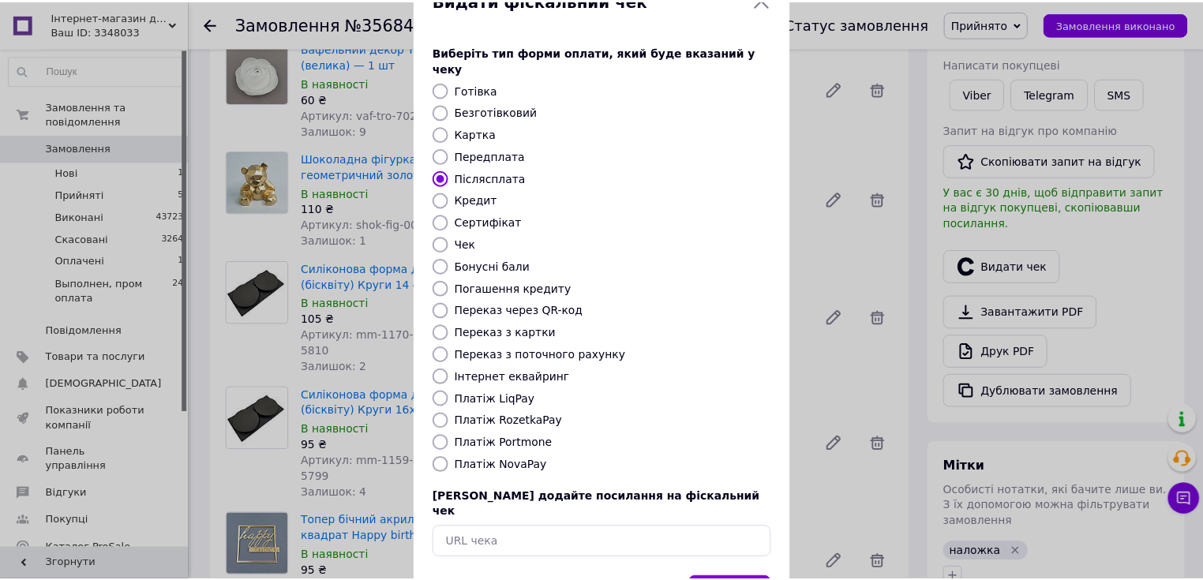
scroll to position [97, 0]
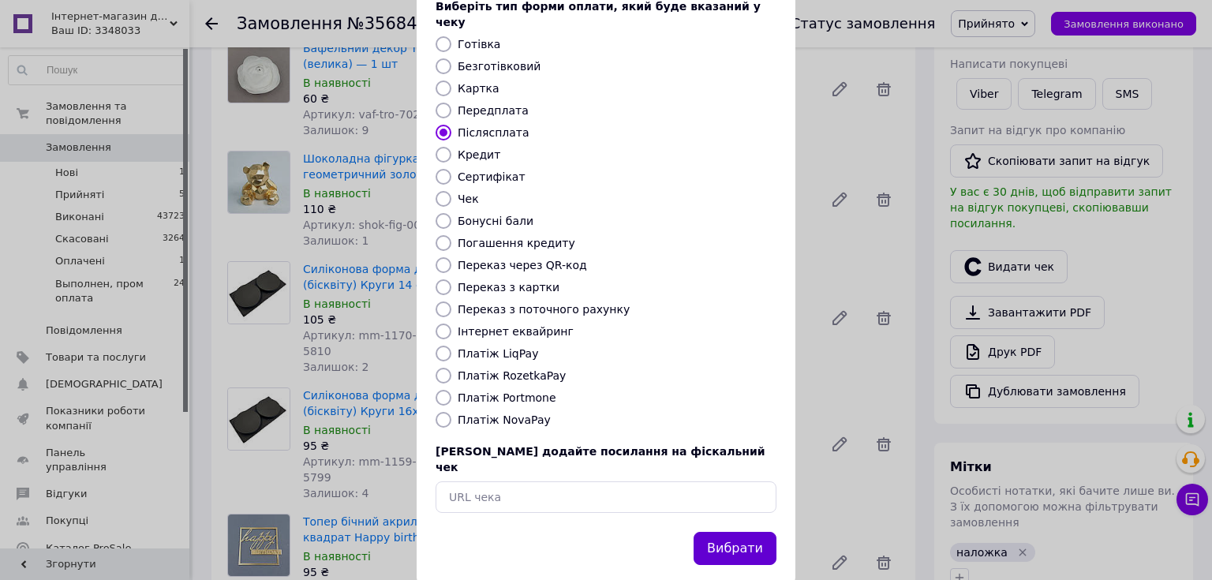
click at [734, 532] on button "Вибрати" at bounding box center [735, 549] width 83 height 34
click at [1104, 222] on div "Видати фіскальний чек Виберіть тип форми оплати, який буде вказаний у чеку Готі…" at bounding box center [606, 257] width 1212 height 709
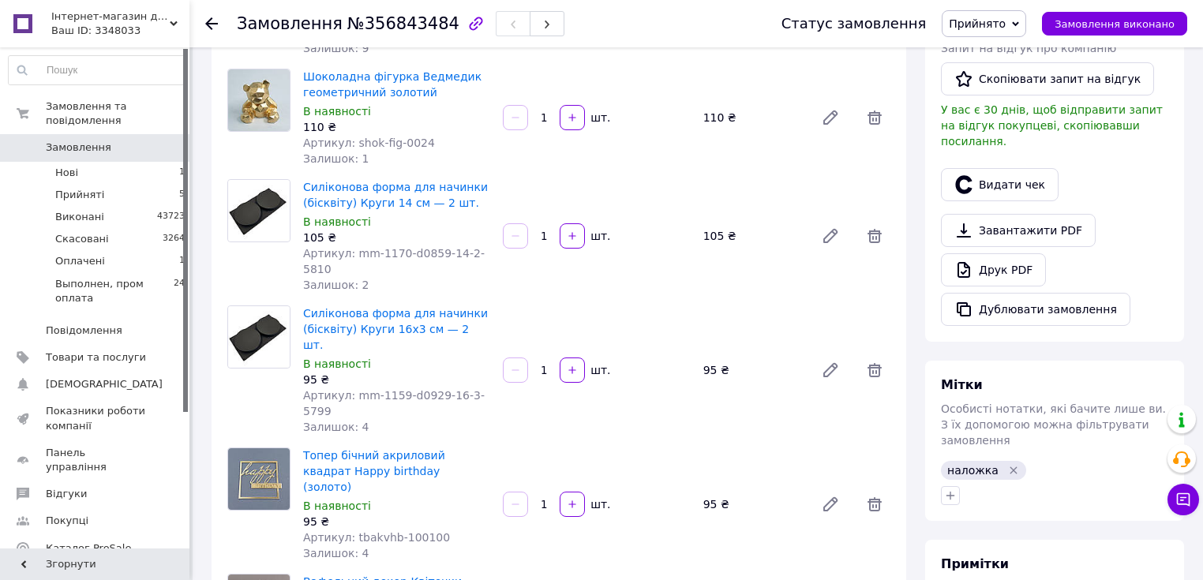
scroll to position [442, 0]
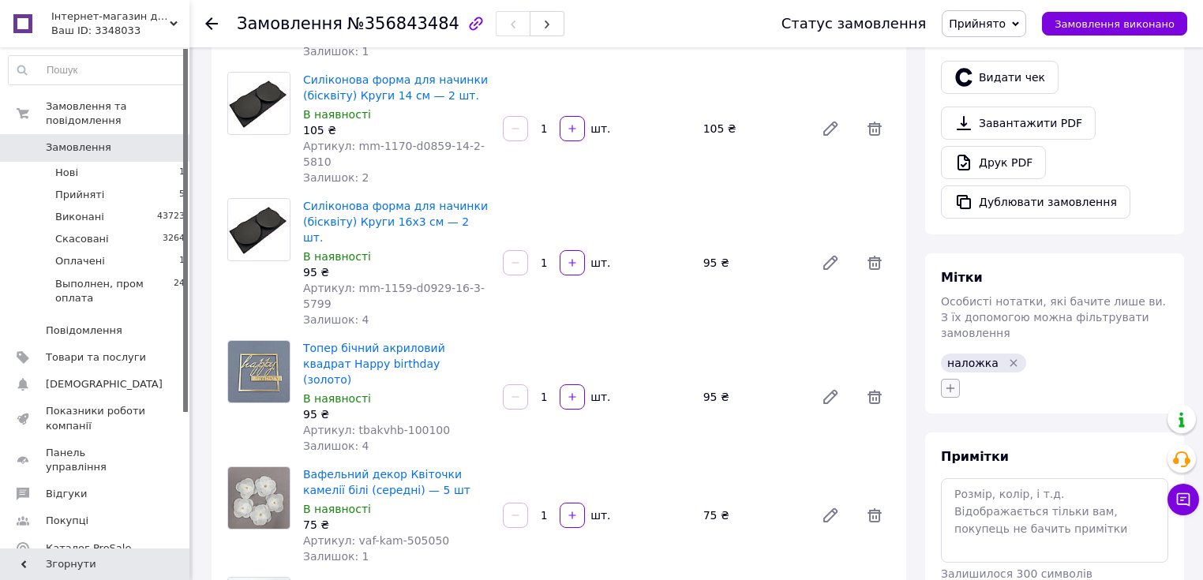
click at [950, 382] on icon "button" at bounding box center [950, 388] width 13 height 13
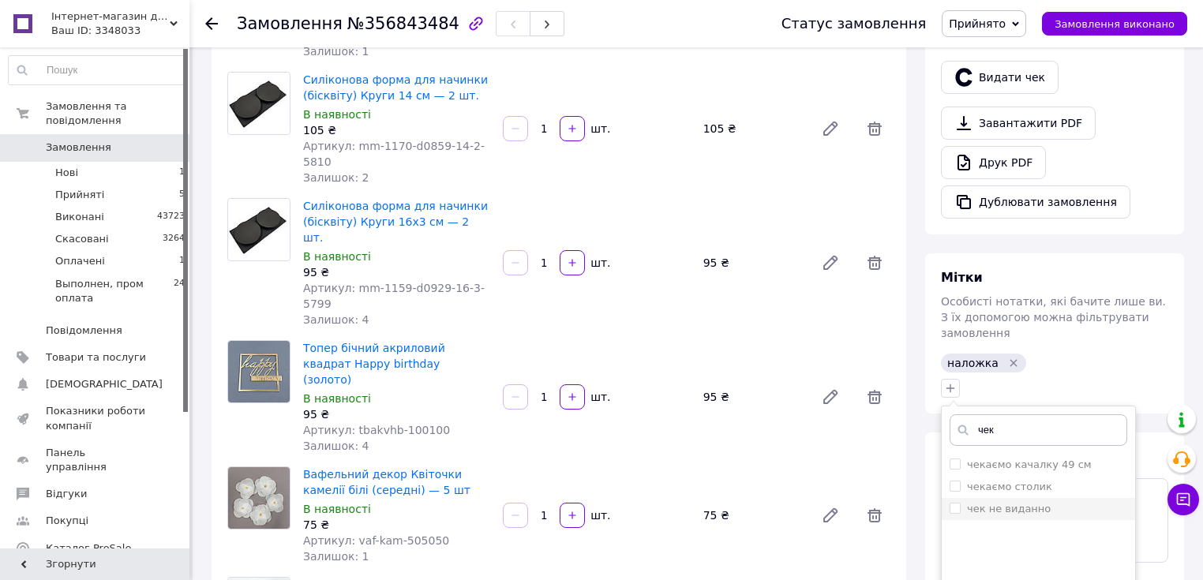
type input "чек"
click at [1007, 503] on label "чек не виданно" at bounding box center [1009, 509] width 84 height 12
checkbox input "true"
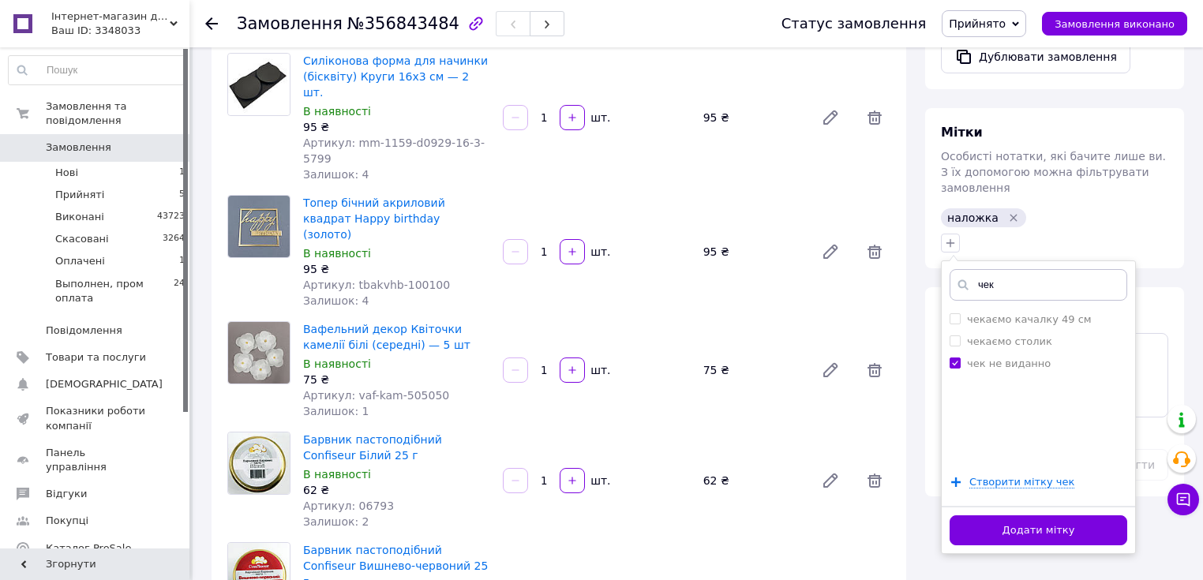
scroll to position [694, 0]
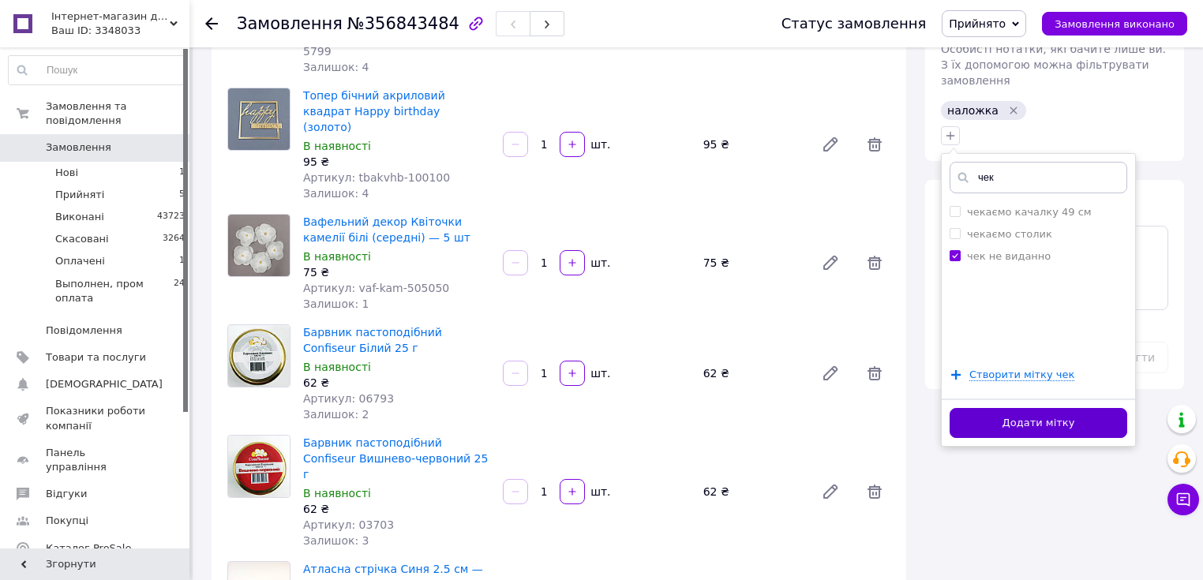
click at [1032, 408] on button "Додати мітку" at bounding box center [1038, 423] width 178 height 31
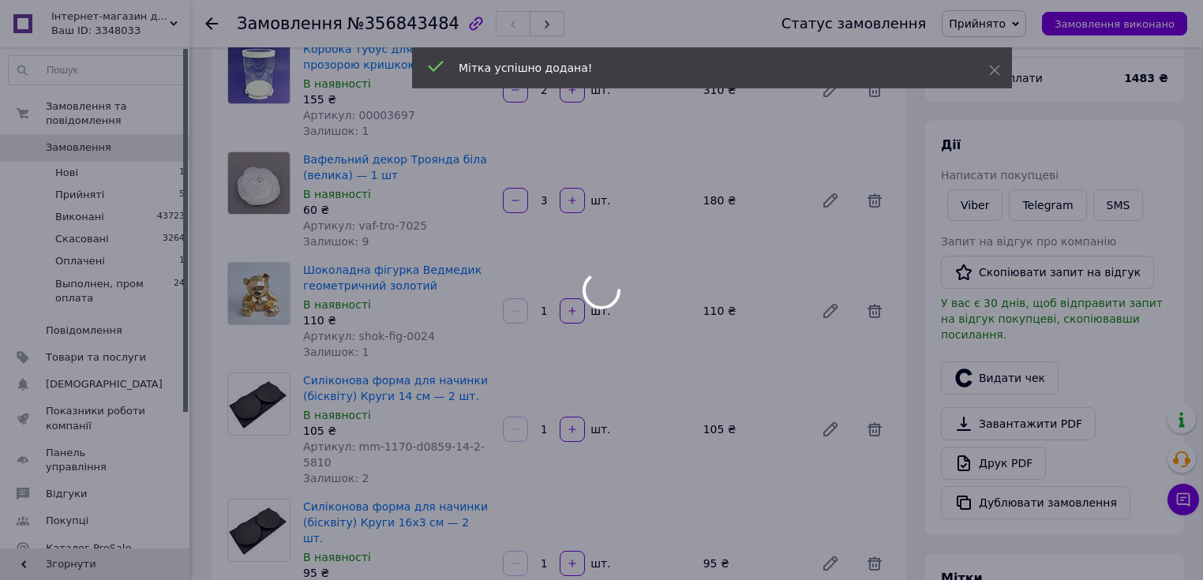
scroll to position [63, 0]
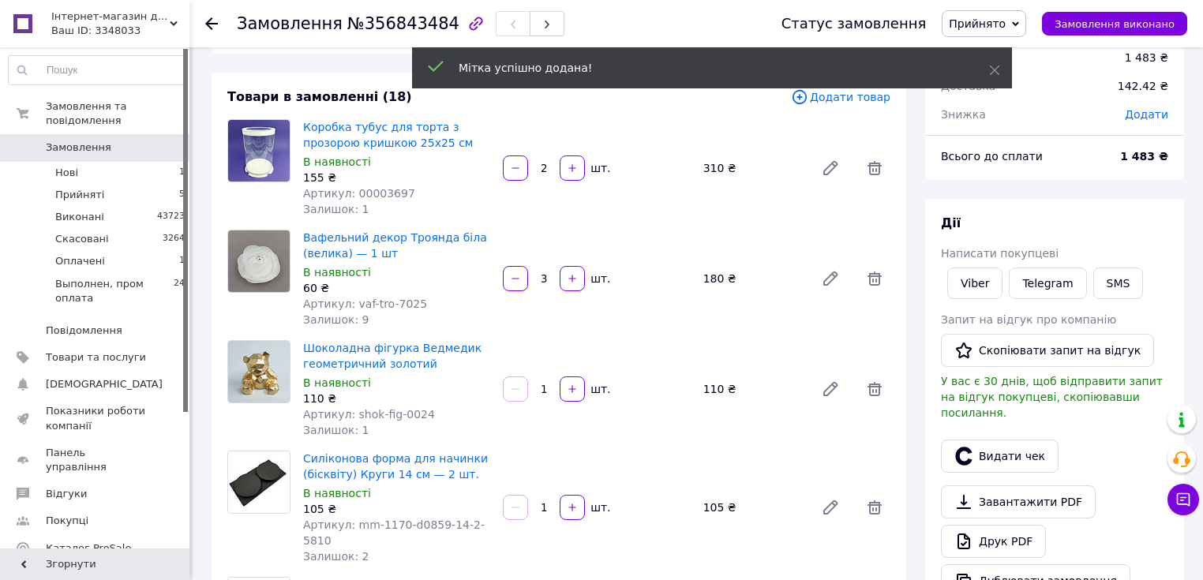
click at [133, 140] on span "Замовлення" at bounding box center [96, 147] width 100 height 14
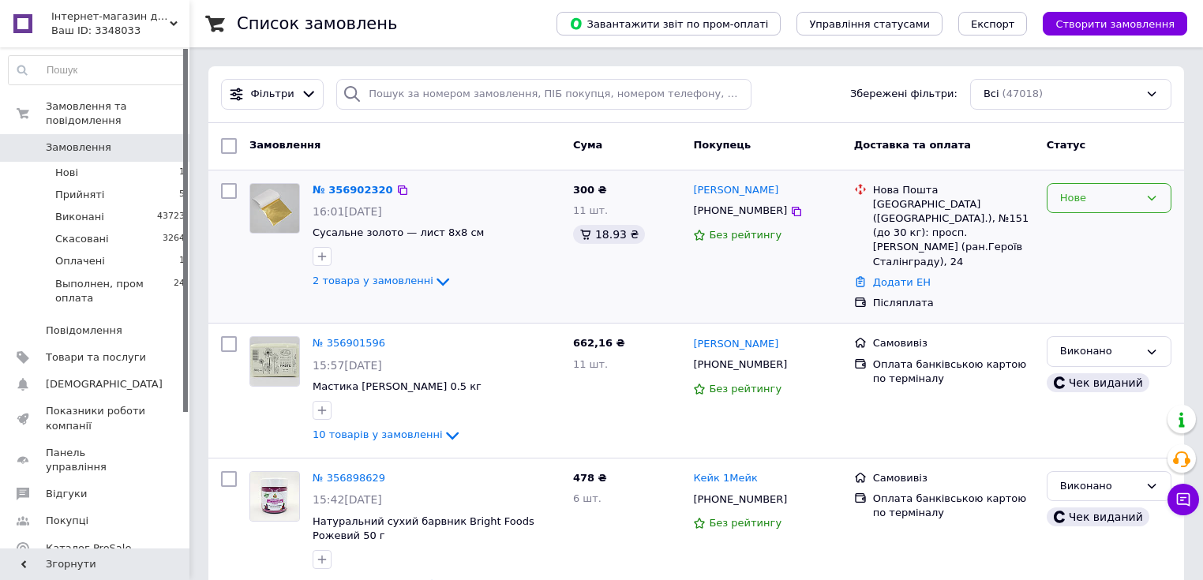
drag, startPoint x: 1094, startPoint y: 202, endPoint x: 1095, endPoint y: 211, distance: 9.5
click at [1094, 202] on div "Нове" at bounding box center [1099, 198] width 79 height 17
click at [1094, 238] on li "Прийнято" at bounding box center [1108, 230] width 123 height 29
click at [230, 190] on input "checkbox" at bounding box center [229, 191] width 16 height 16
checkbox input "true"
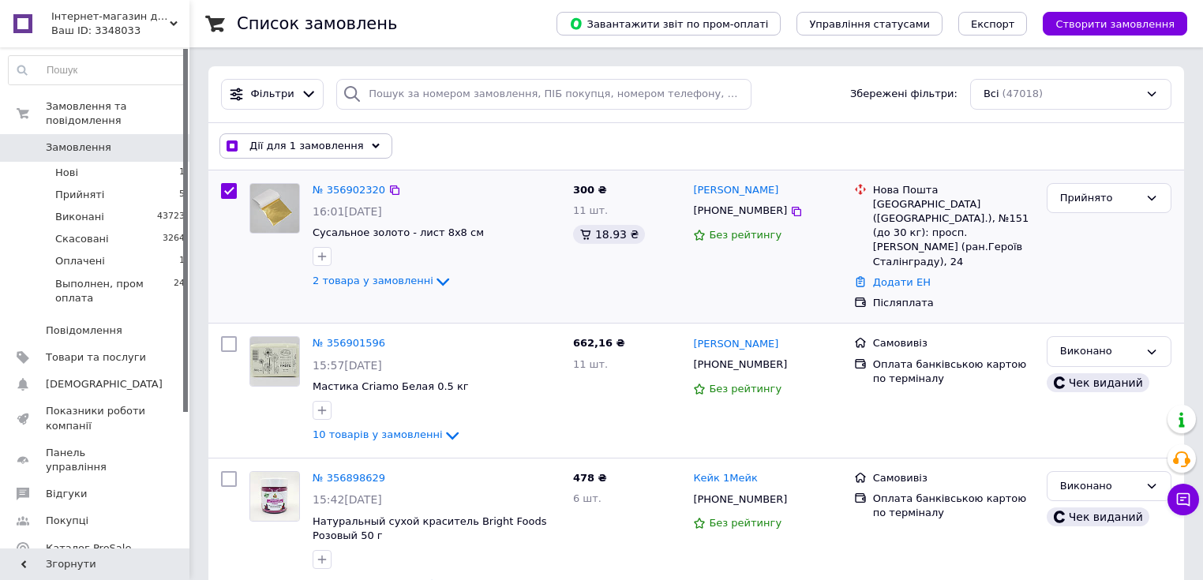
click at [271, 148] on span "Дії для 1 замовлення" at bounding box center [306, 146] width 114 height 14
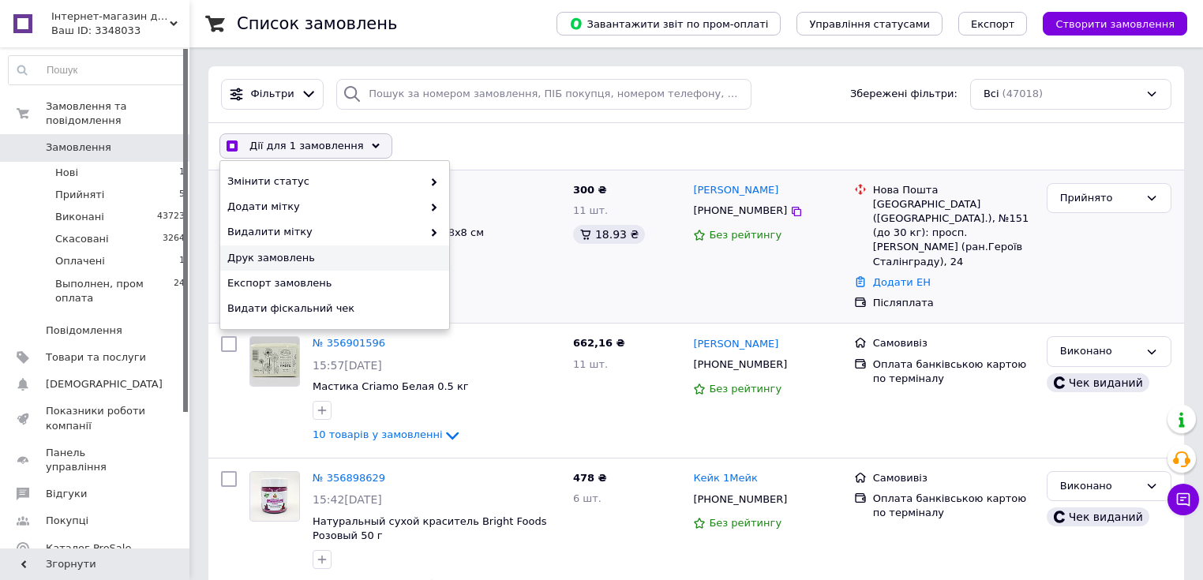
click at [294, 253] on span "Друк замовлень" at bounding box center [332, 258] width 211 height 14
drag, startPoint x: 688, startPoint y: 274, endPoint x: 625, endPoint y: 274, distance: 63.1
click at [687, 274] on div "[PERSON_NAME] [PHONE_NUMBER] Без рейтингу" at bounding box center [766, 247] width 160 height 140
checkbox input "true"
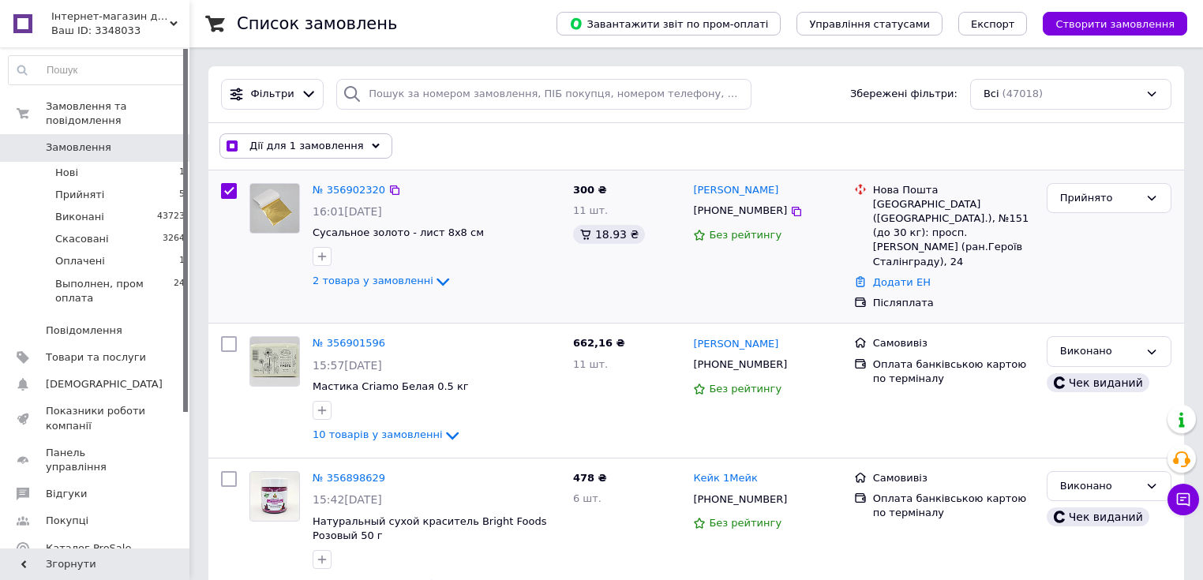
click at [234, 186] on input "checkbox" at bounding box center [229, 191] width 16 height 16
checkbox input "false"
click at [402, 279] on span "2 товара у замовленні" at bounding box center [372, 281] width 121 height 12
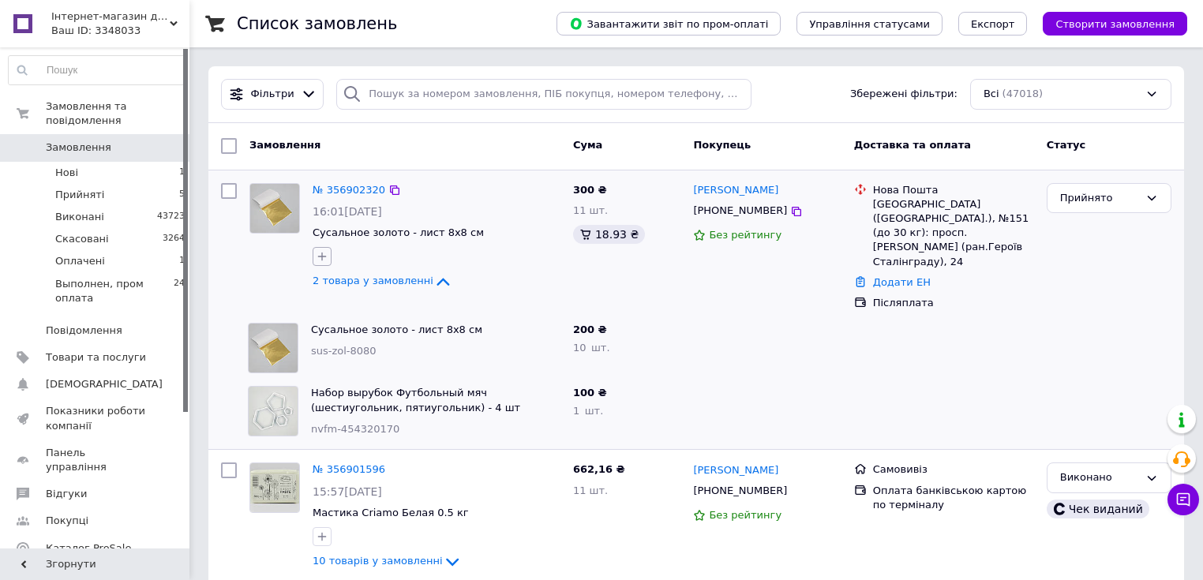
click at [325, 253] on icon "button" at bounding box center [322, 256] width 13 height 13
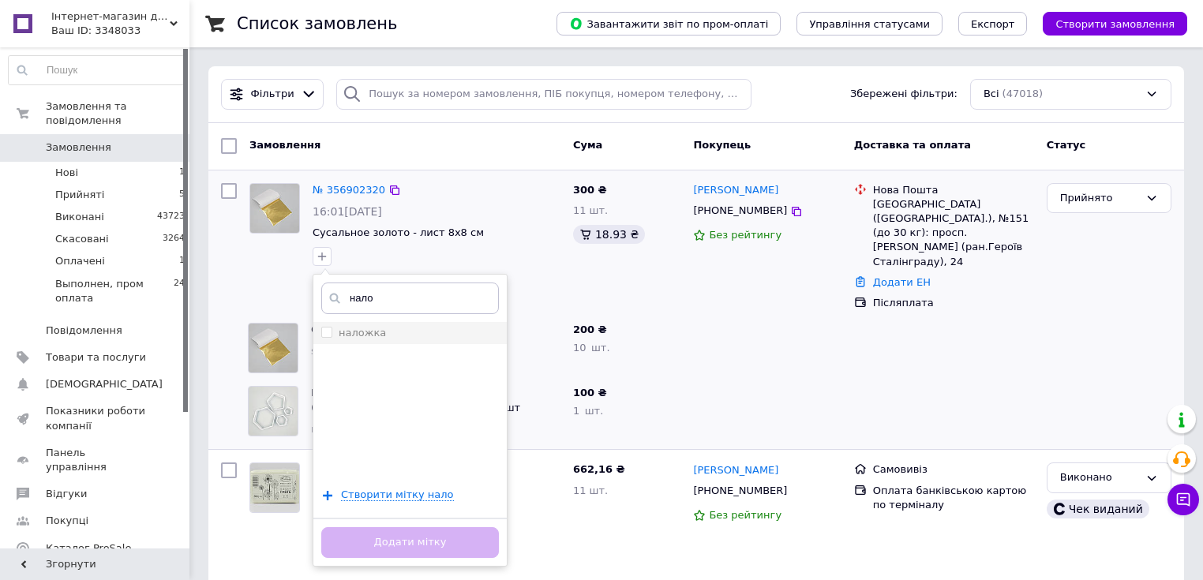
type input "нало"
click at [395, 339] on div "наложка" at bounding box center [410, 333] width 178 height 14
checkbox input "true"
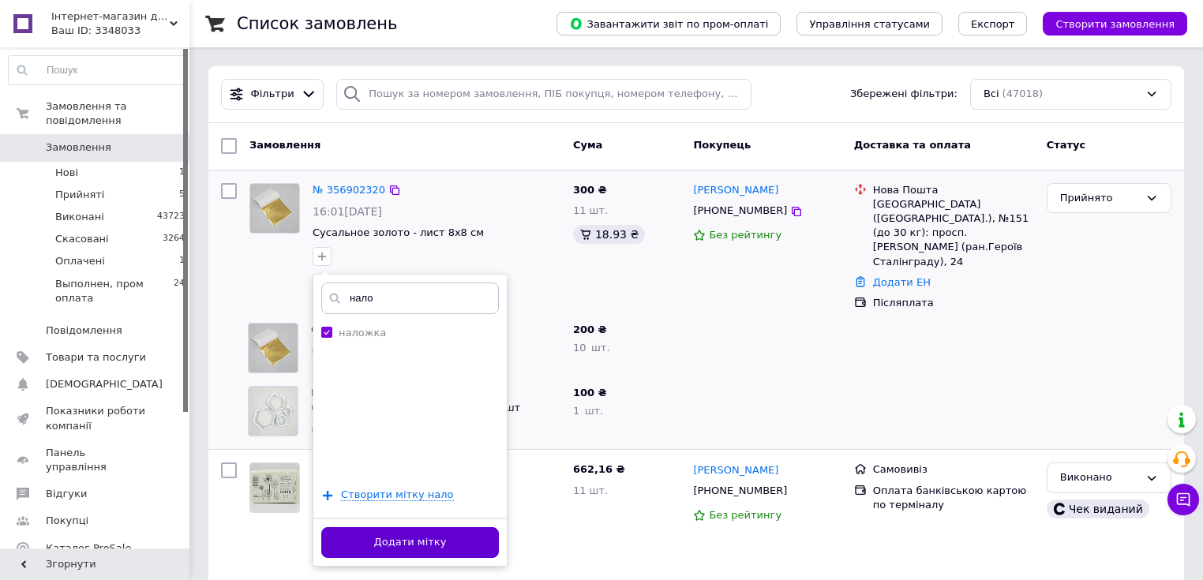
click at [432, 550] on button "Додати мітку" at bounding box center [410, 542] width 178 height 31
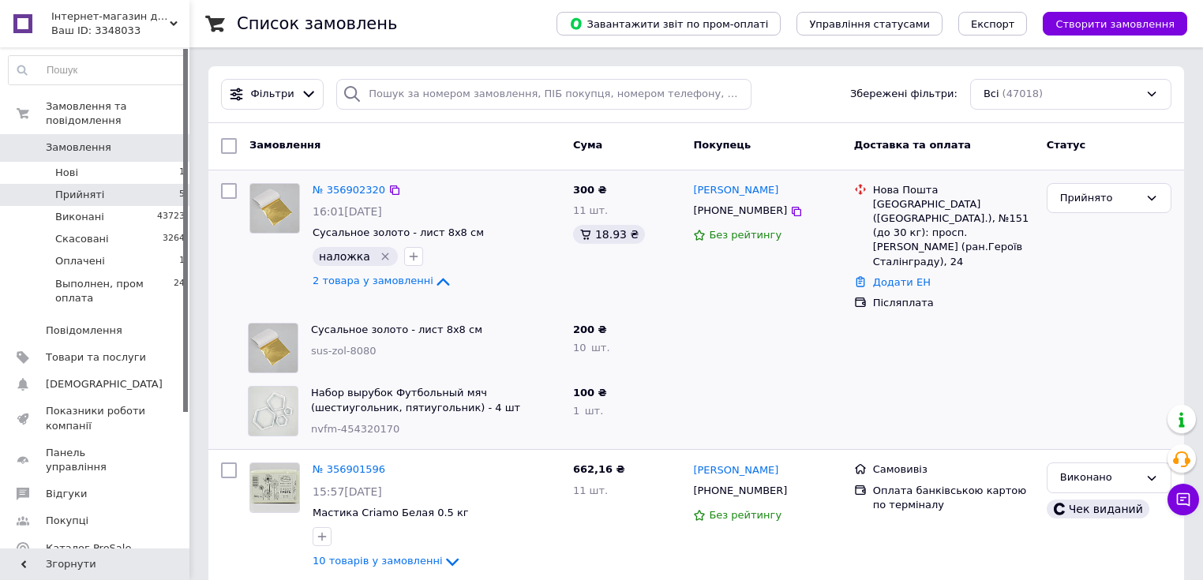
click at [151, 184] on li "Прийняті 5" at bounding box center [97, 195] width 194 height 22
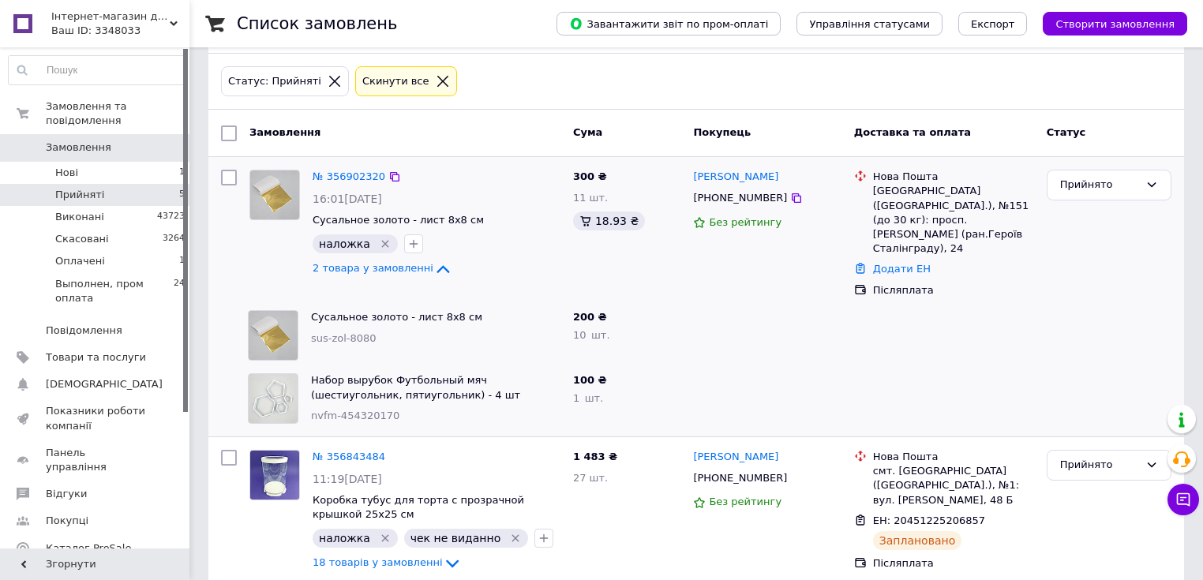
scroll to position [379, 0]
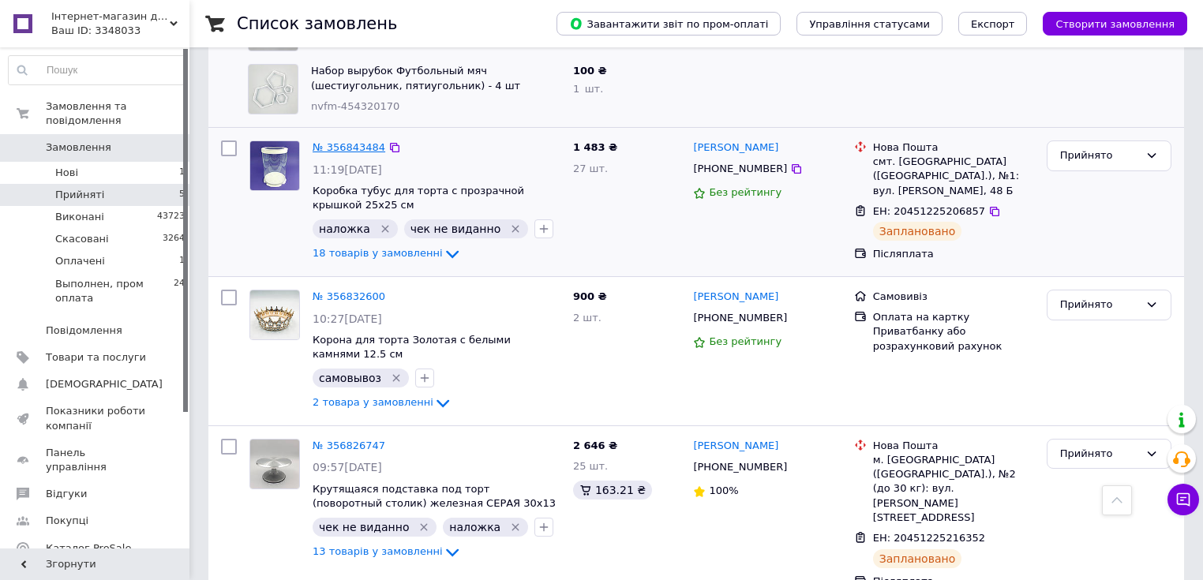
click at [331, 141] on link "№ 356843484" at bounding box center [348, 147] width 73 height 12
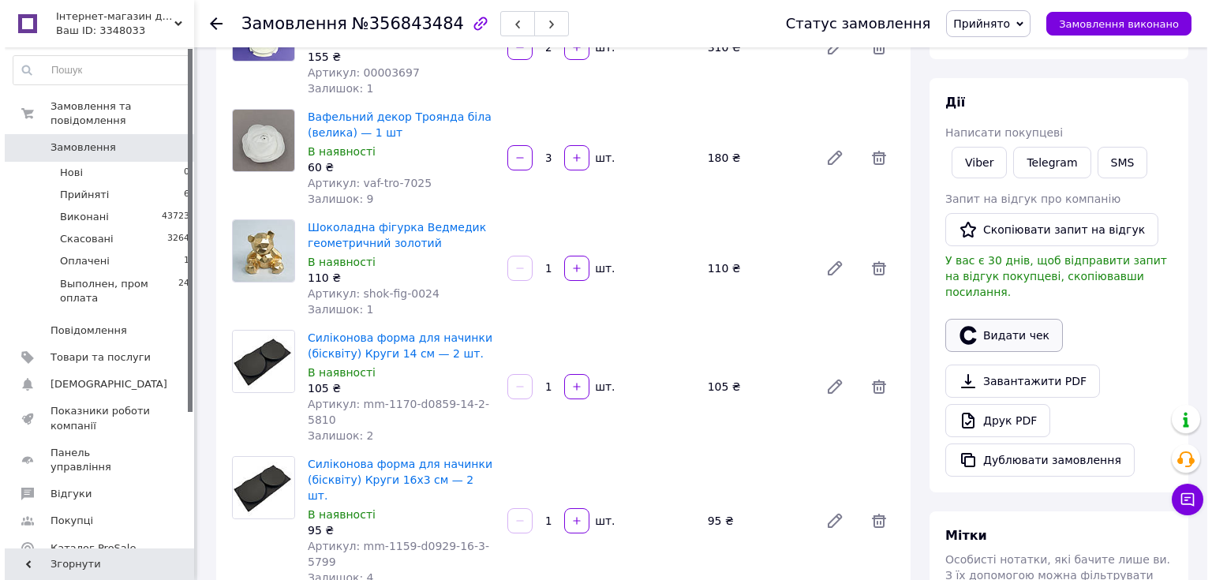
scroll to position [189, 0]
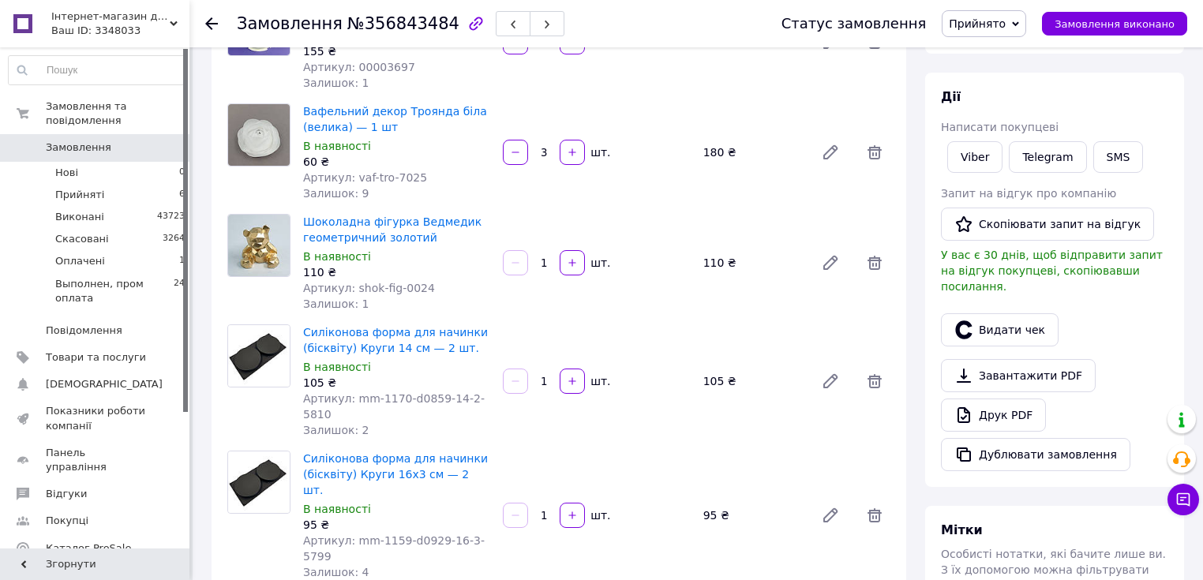
click at [1000, 310] on div "Видати чек" at bounding box center [1054, 329] width 234 height 39
click at [1005, 315] on button "Видати чек" at bounding box center [1000, 329] width 118 height 33
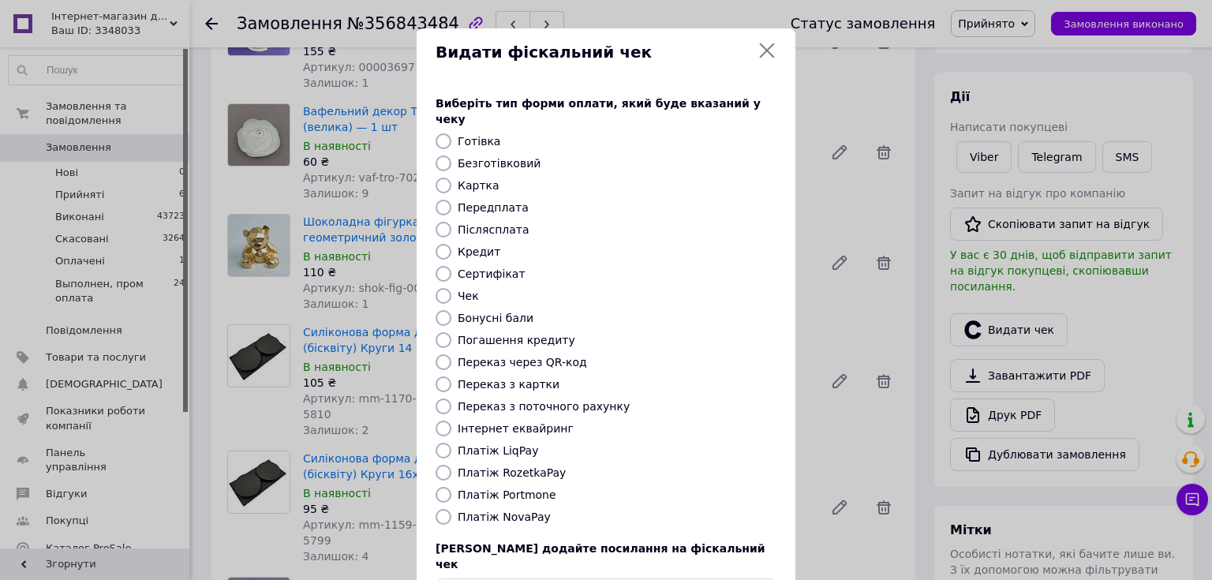
click at [472, 179] on label "Картка" at bounding box center [479, 185] width 42 height 13
click at [451, 178] on input "Картка" at bounding box center [444, 186] width 16 height 16
radio input "true"
click at [496, 223] on label "Післясплата" at bounding box center [494, 229] width 72 height 13
click at [451, 222] on input "Післясплата" at bounding box center [444, 230] width 16 height 16
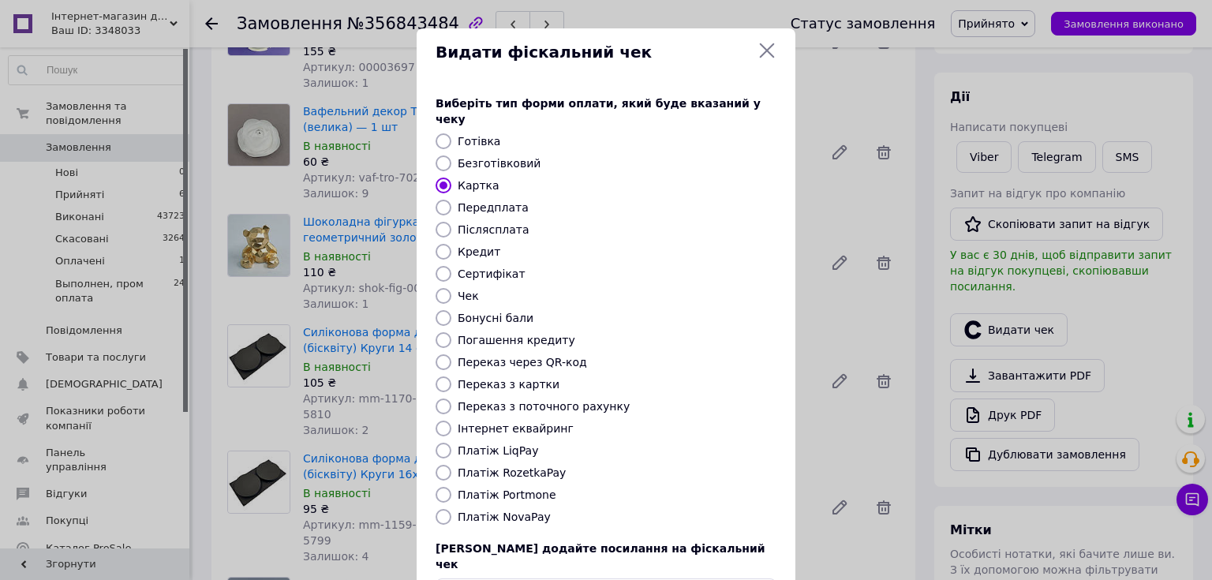
radio input "true"
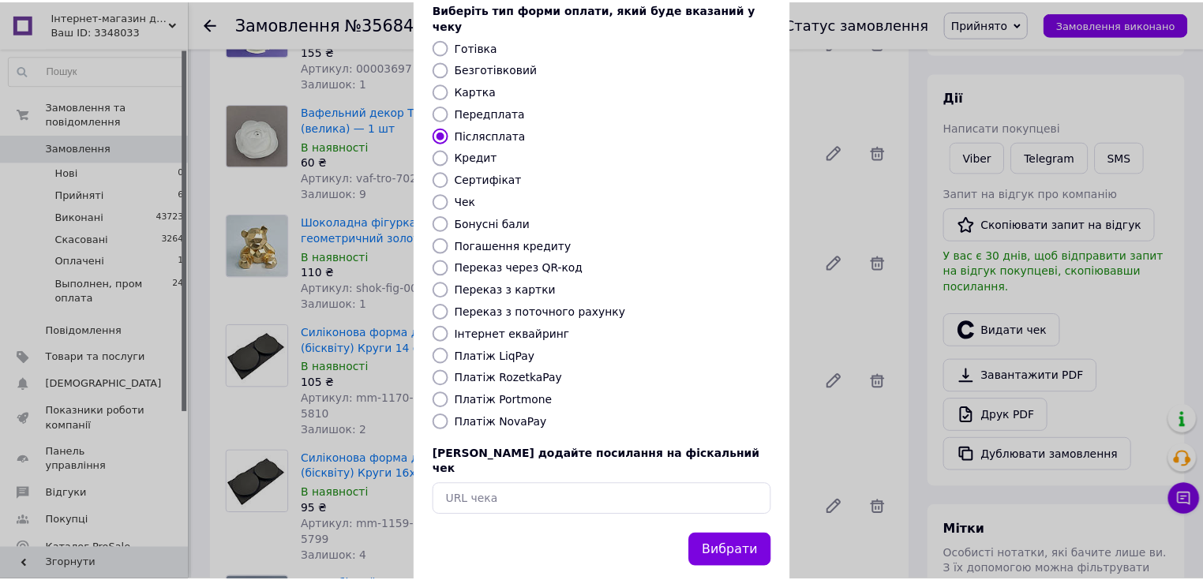
scroll to position [97, 0]
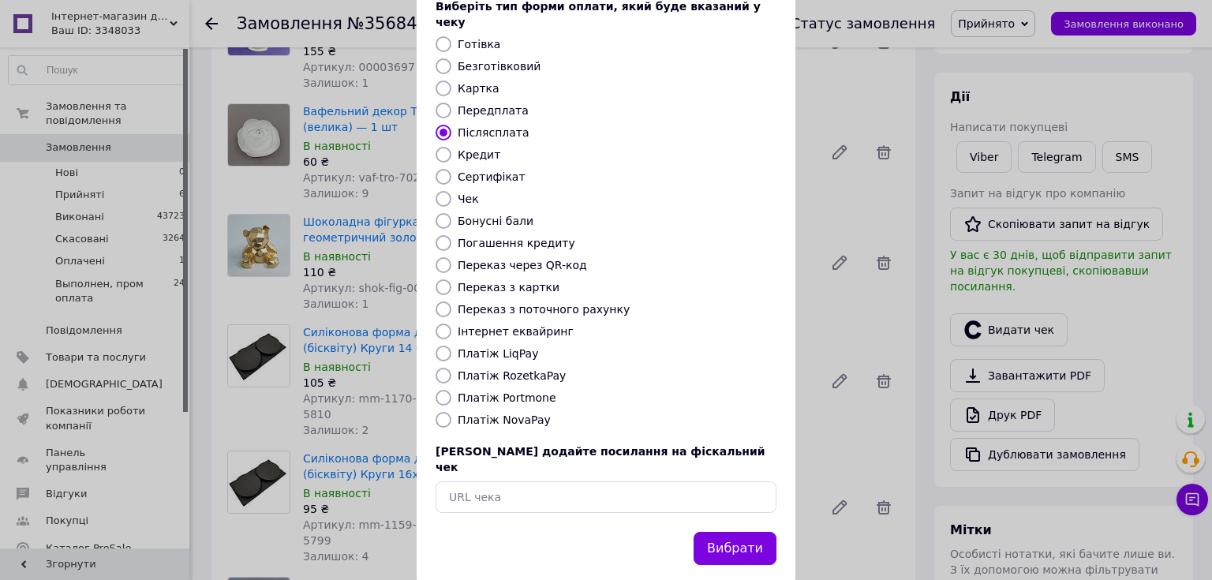
click at [1072, 467] on div "Видати фіскальний чек Виберіть тип форми оплати, який буде вказаний у чеку Готі…" at bounding box center [606, 257] width 1212 height 709
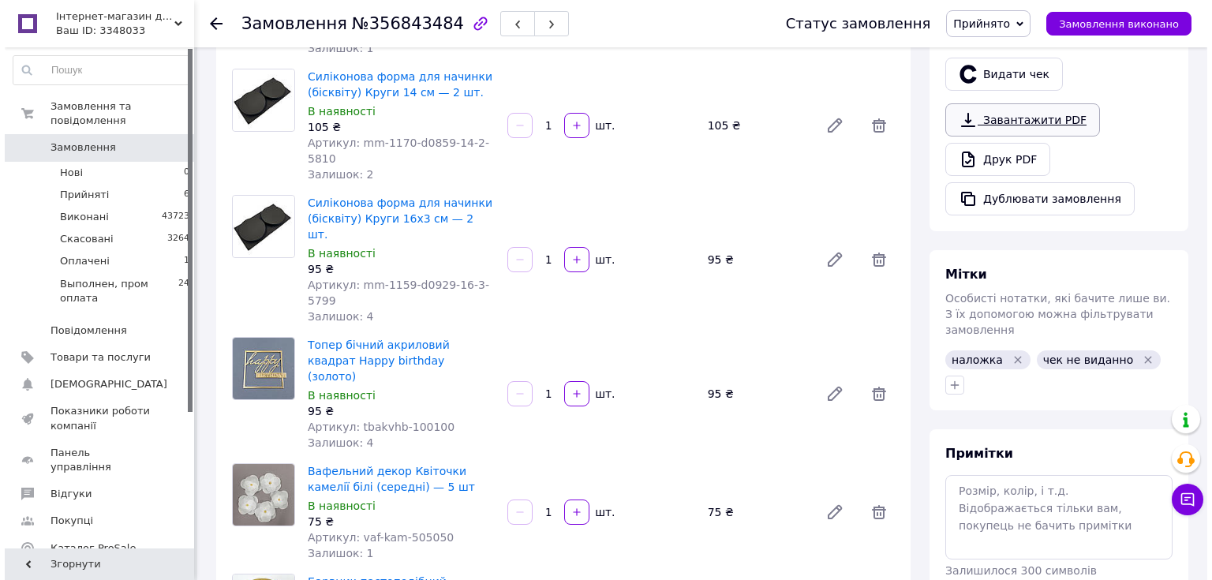
scroll to position [189, 0]
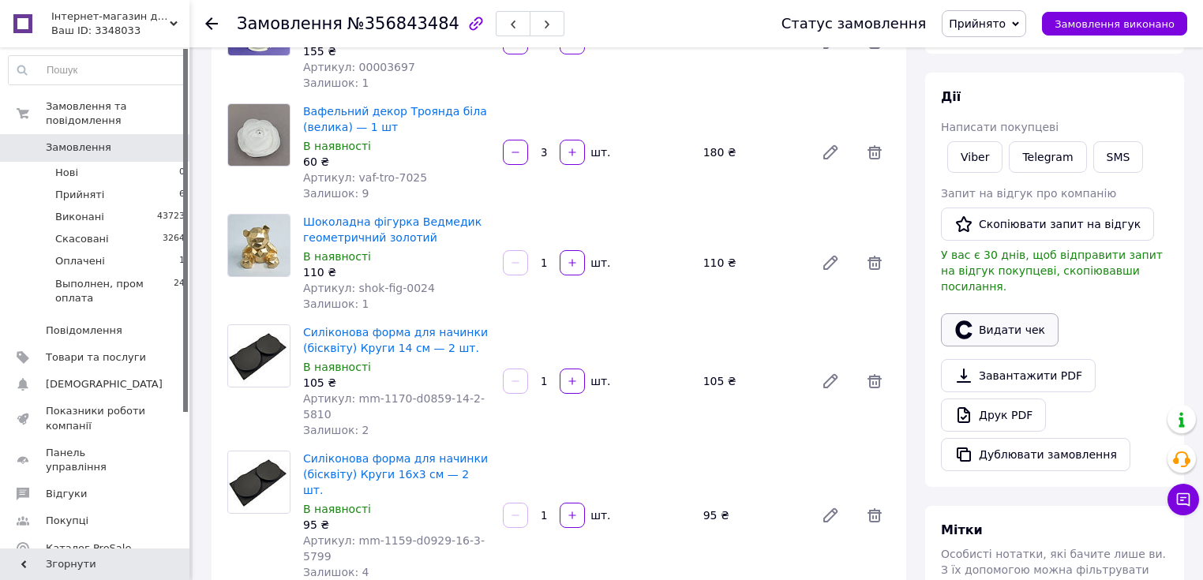
click at [1010, 313] on button "Видати чек" at bounding box center [1000, 329] width 118 height 33
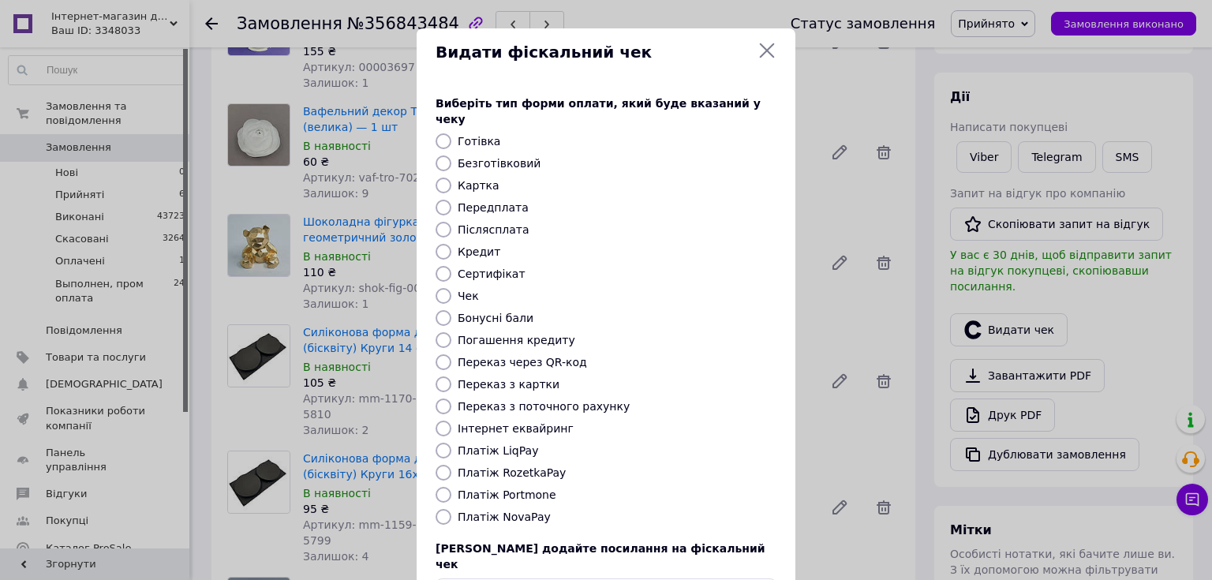
click at [490, 223] on label "Післясплата" at bounding box center [494, 229] width 72 height 13
click at [451, 222] on input "Післясплата" at bounding box center [444, 230] width 16 height 16
radio input "true"
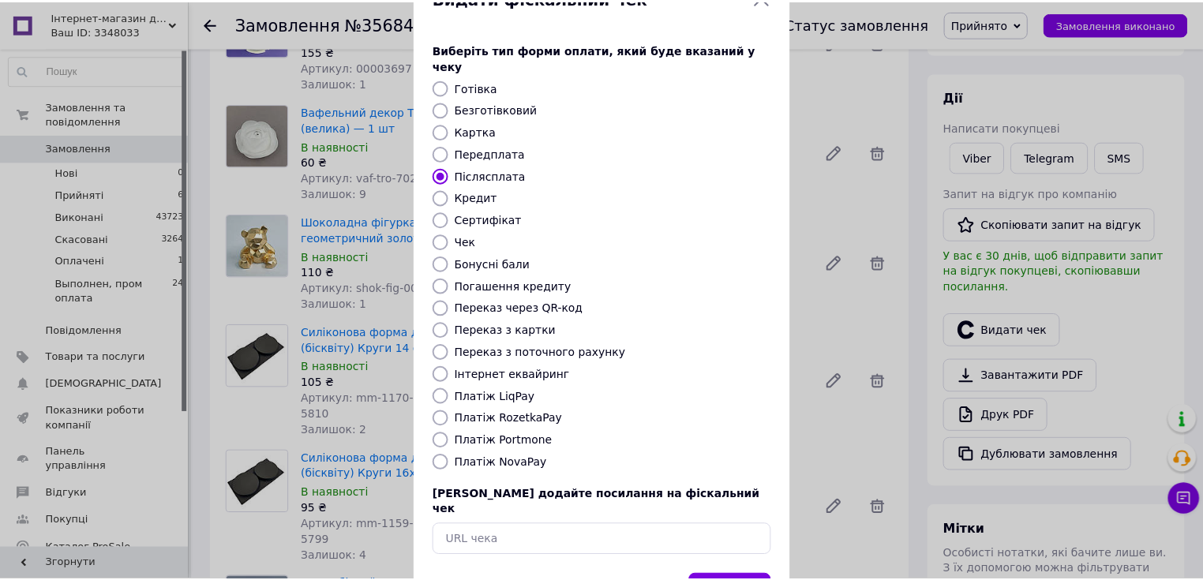
scroll to position [97, 0]
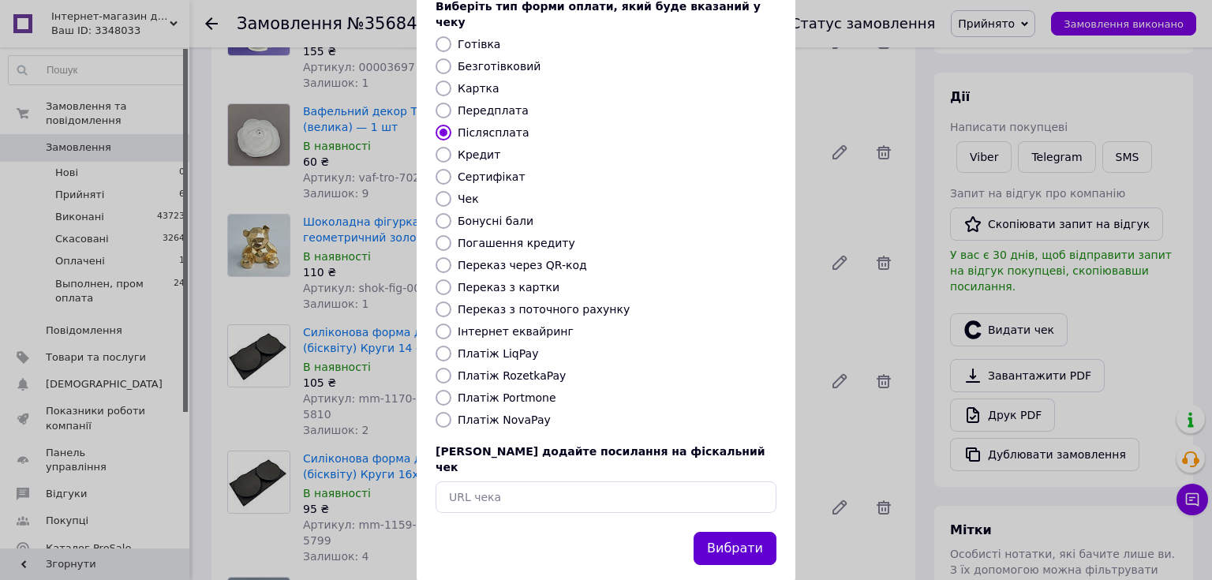
click at [754, 532] on button "Вибрати" at bounding box center [735, 549] width 83 height 34
click at [900, 88] on div "Видати фіскальний чек Виберіть тип форми оплати, який буде вказаний у чеку Готі…" at bounding box center [606, 257] width 1212 height 709
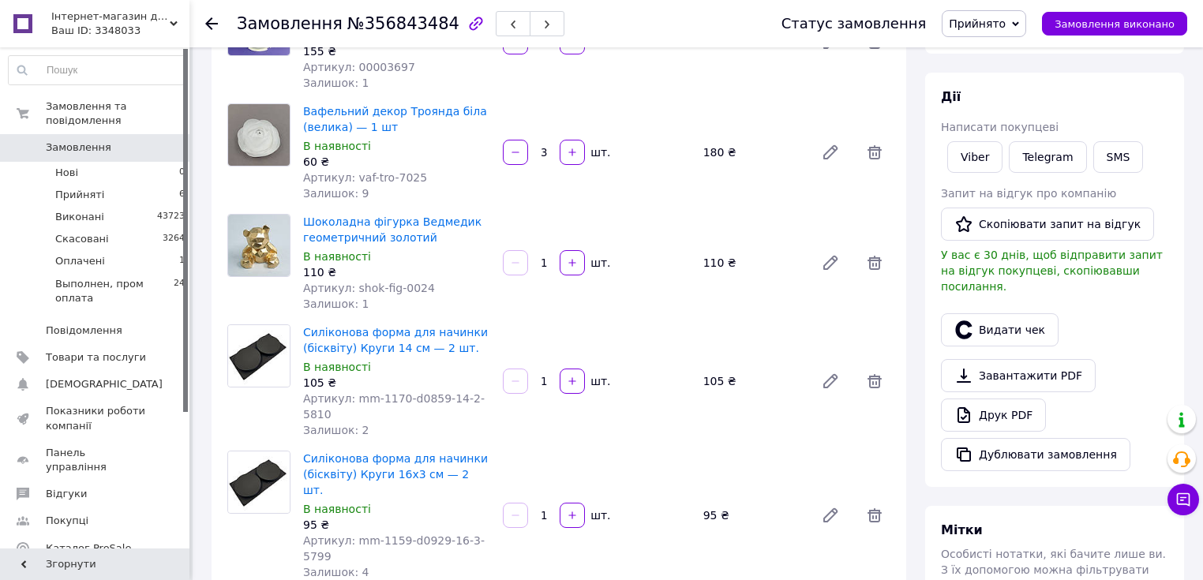
click at [49, 140] on span "Замовлення" at bounding box center [78, 147] width 65 height 14
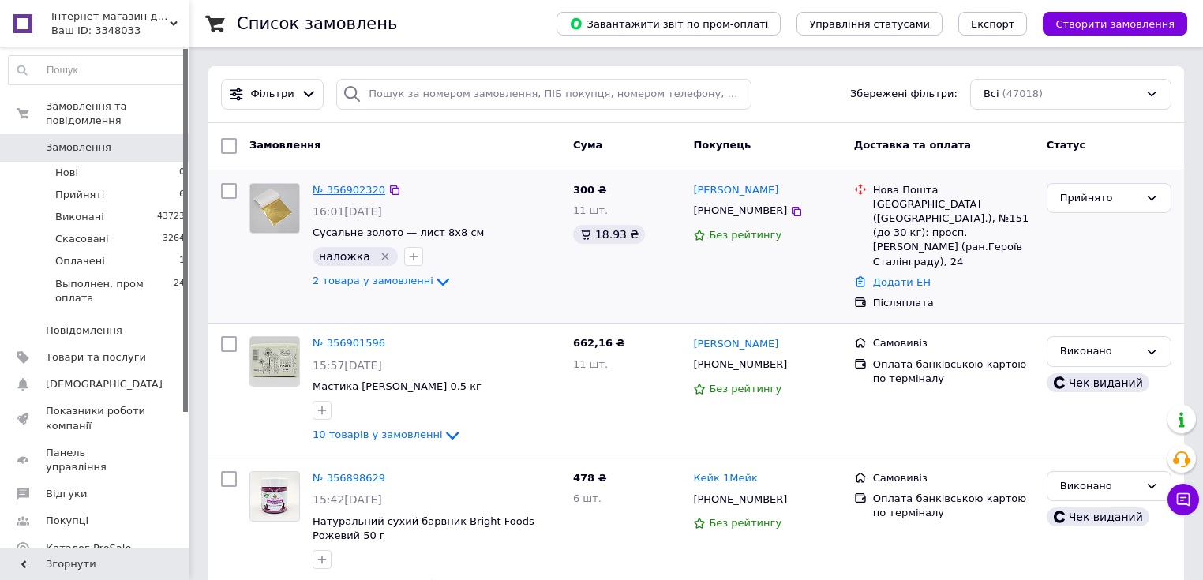
click at [357, 186] on link "№ 356902320" at bounding box center [348, 190] width 73 height 12
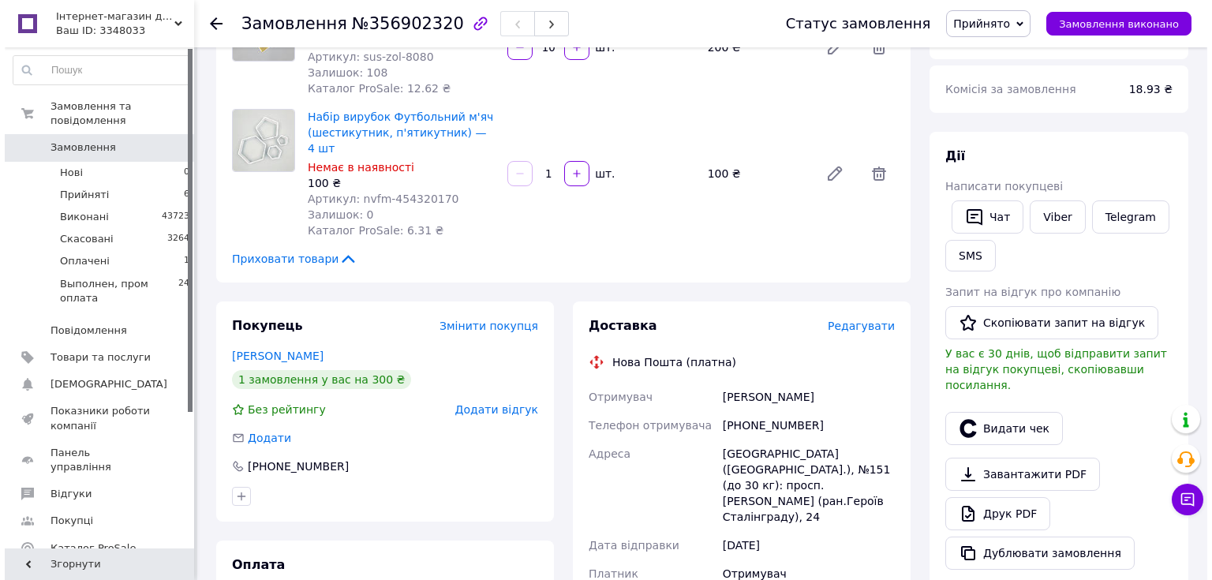
scroll to position [379, 0]
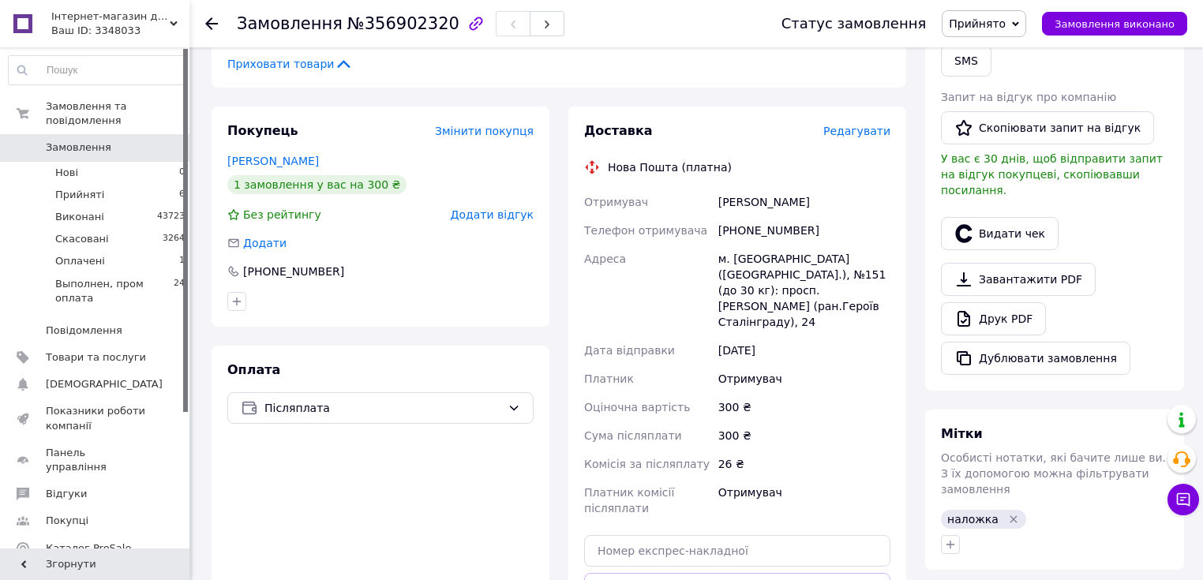
click at [861, 107] on div "Доставка Редагувати Нова Пошта (платна) Отримувач [PERSON_NAME] отримувача [PHO…" at bounding box center [737, 399] width 338 height 584
click at [859, 125] on span "Редагувати" at bounding box center [856, 131] width 67 height 13
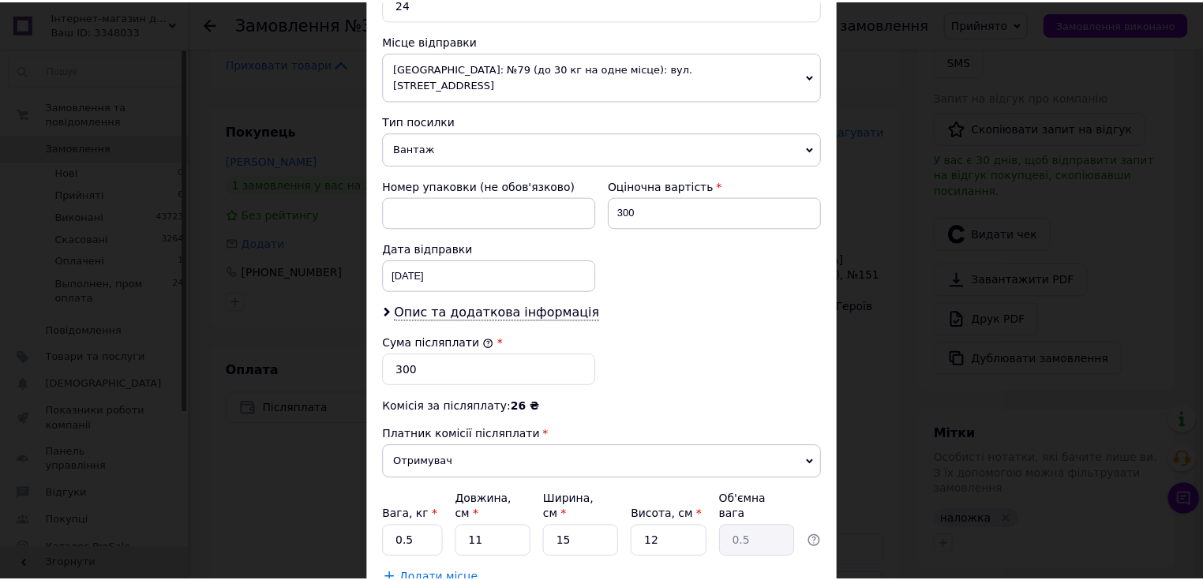
scroll to position [619, 0]
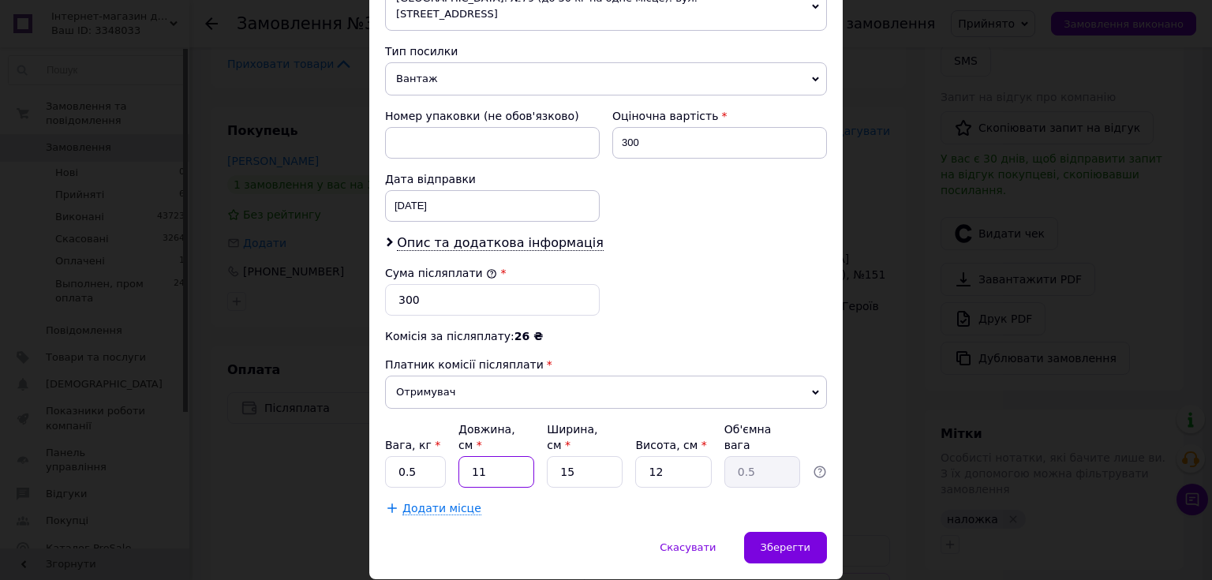
click at [486, 456] on input "11" at bounding box center [496, 472] width 76 height 32
type input "1"
type input "0.1"
type input "1"
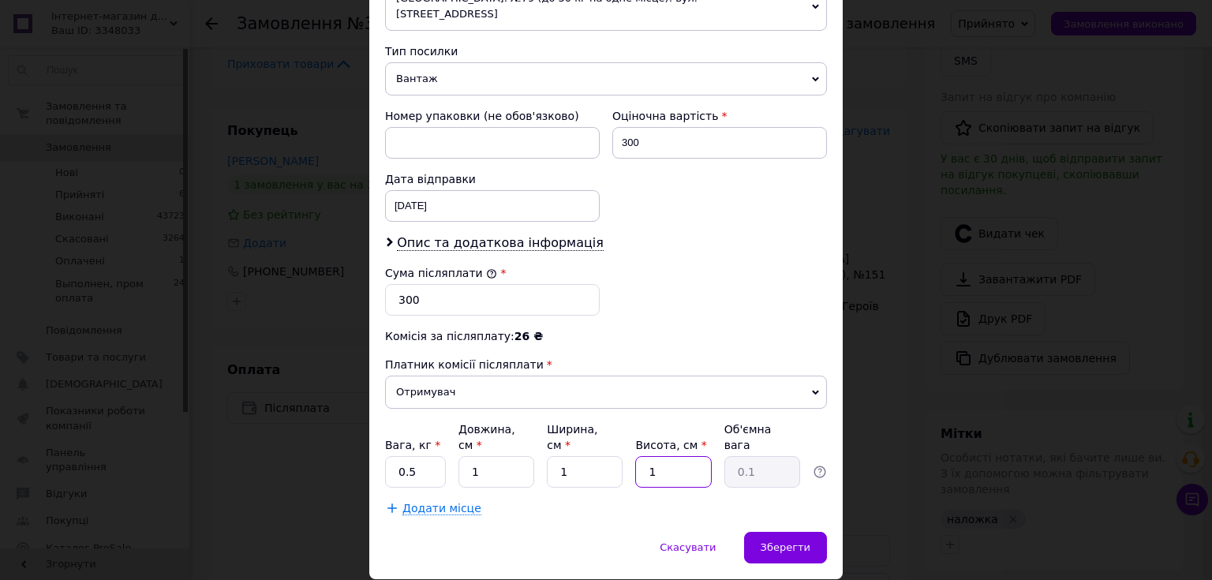
type input "1"
click at [793, 532] on div "Зберегти" at bounding box center [785, 548] width 83 height 32
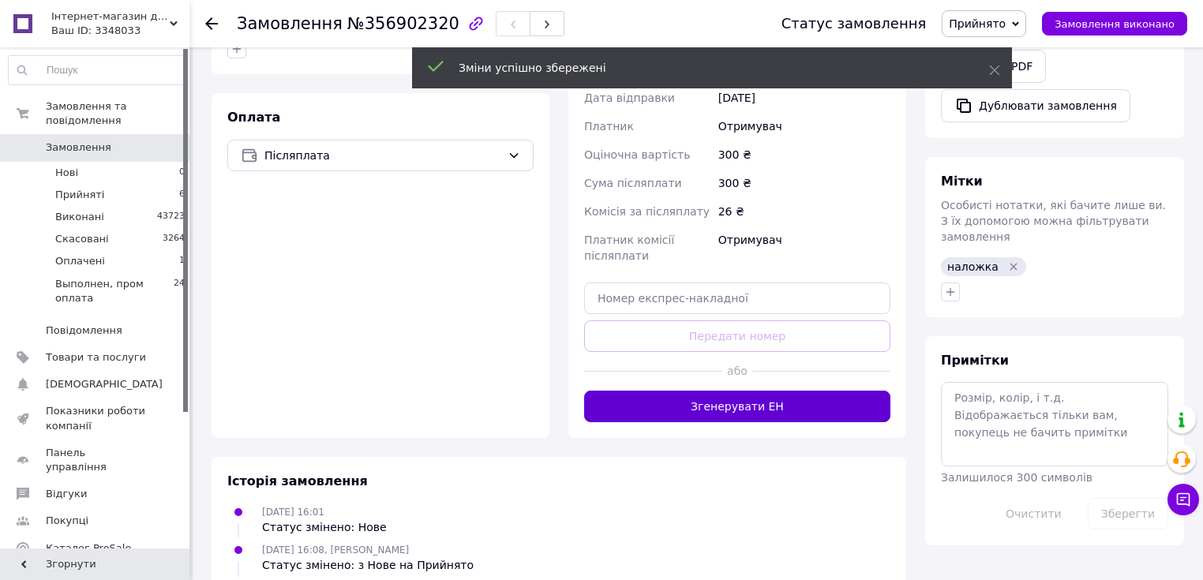
click at [696, 391] on button "Згенерувати ЕН" at bounding box center [737, 407] width 306 height 32
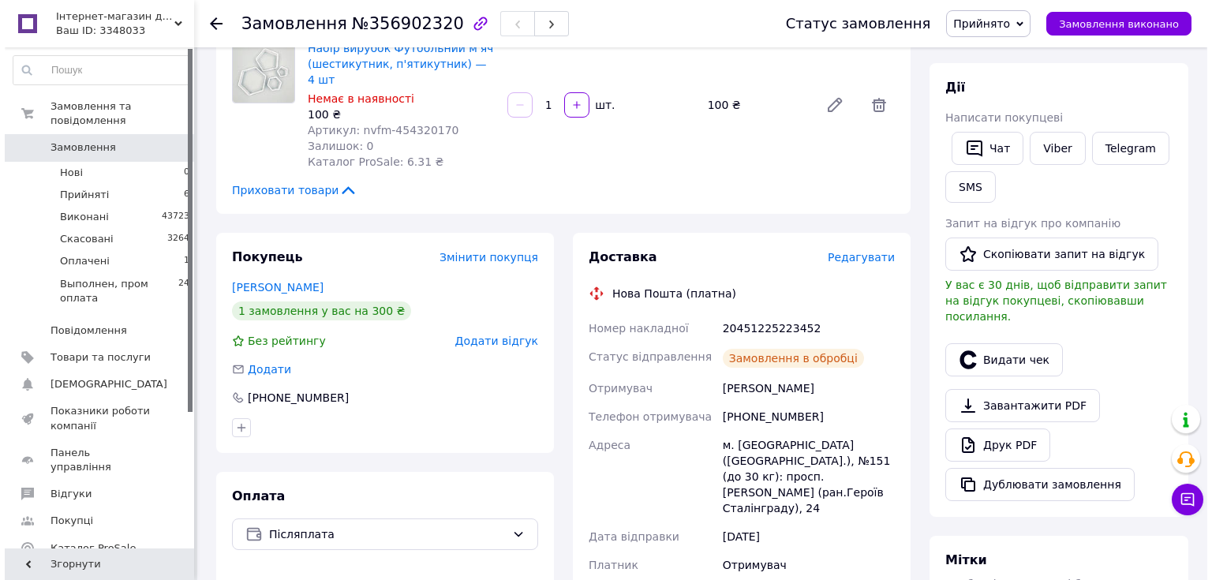
scroll to position [189, 0]
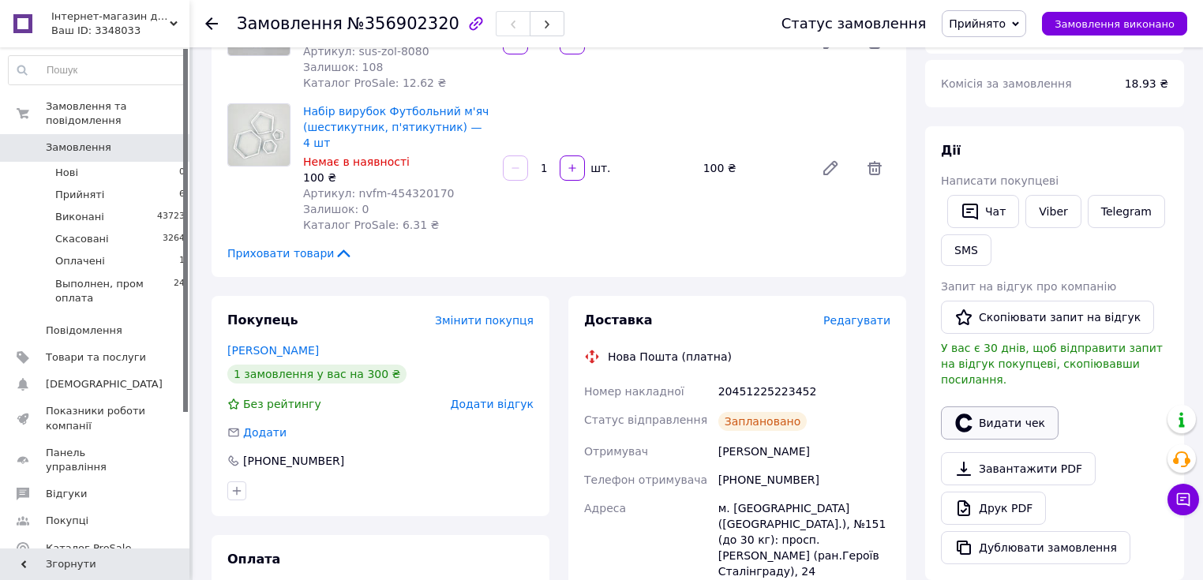
click at [997, 410] on button "Видати чек" at bounding box center [1000, 422] width 118 height 33
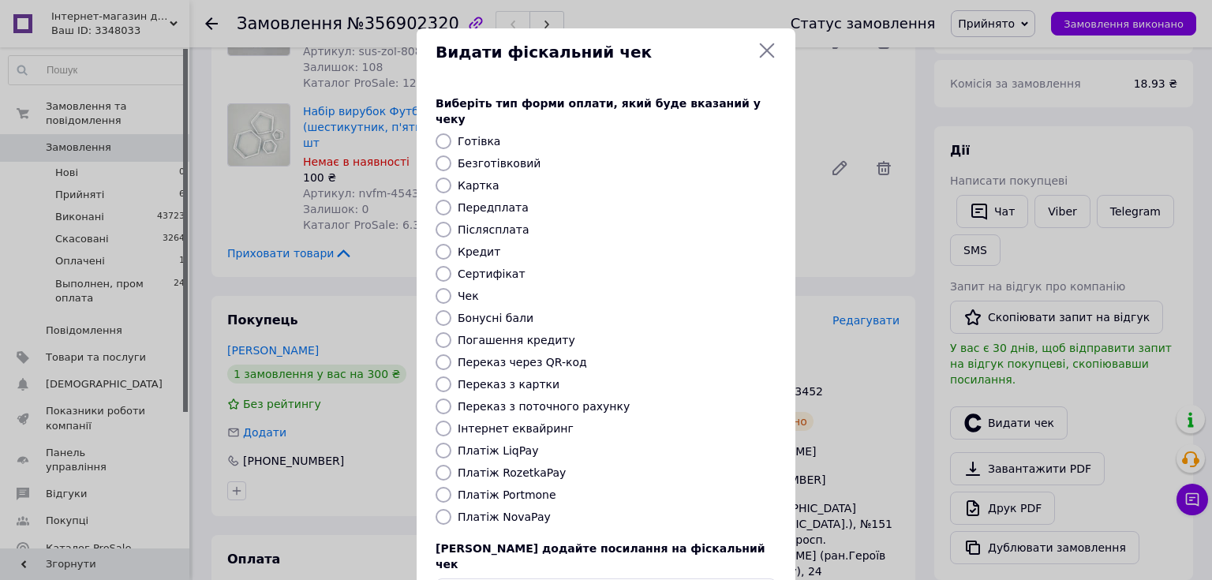
click at [485, 223] on label "Післясплата" at bounding box center [494, 229] width 72 height 13
click at [451, 222] on input "Післясплата" at bounding box center [444, 230] width 16 height 16
radio input "true"
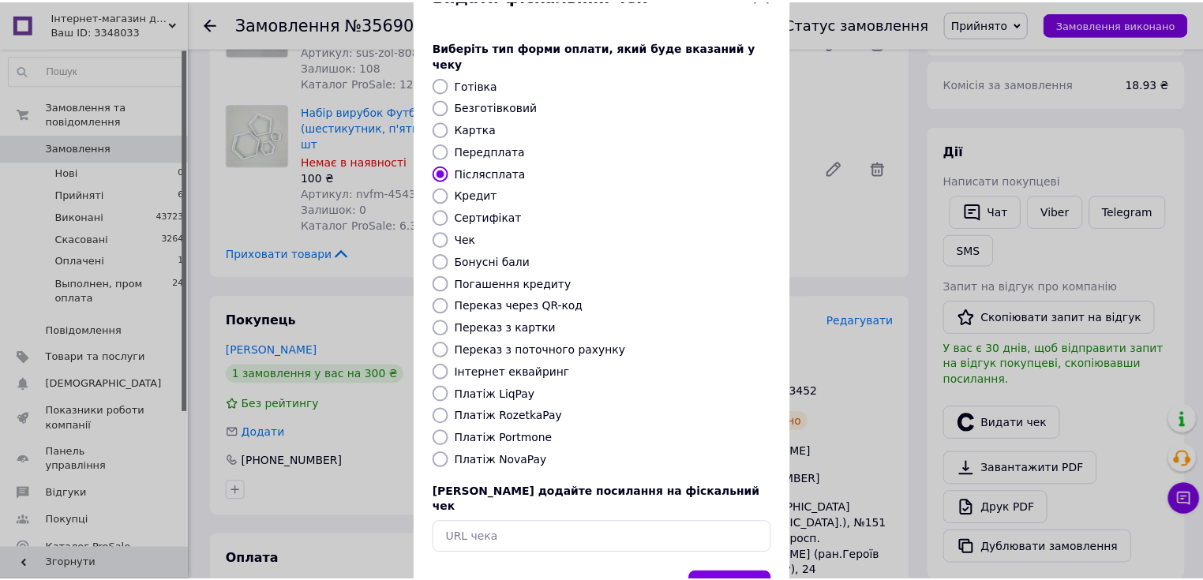
scroll to position [97, 0]
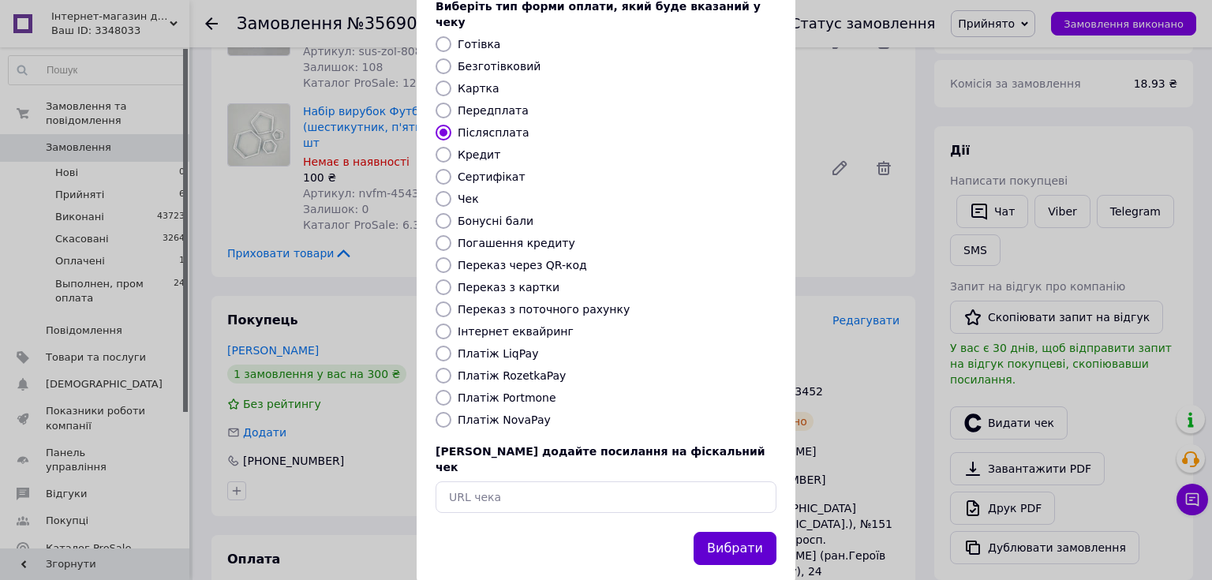
click at [733, 532] on button "Вибрати" at bounding box center [735, 549] width 83 height 34
click at [903, 177] on div "Видати фіскальний чек Виберіть тип форми оплати, який буде вказаний у чеку Готі…" at bounding box center [606, 257] width 1212 height 709
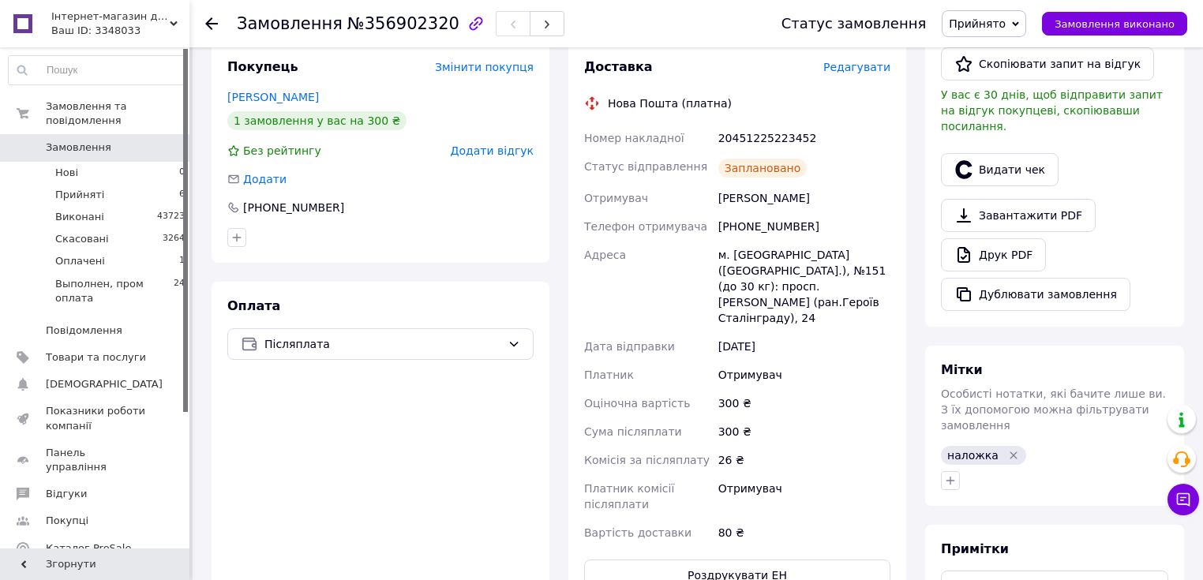
scroll to position [505, 0]
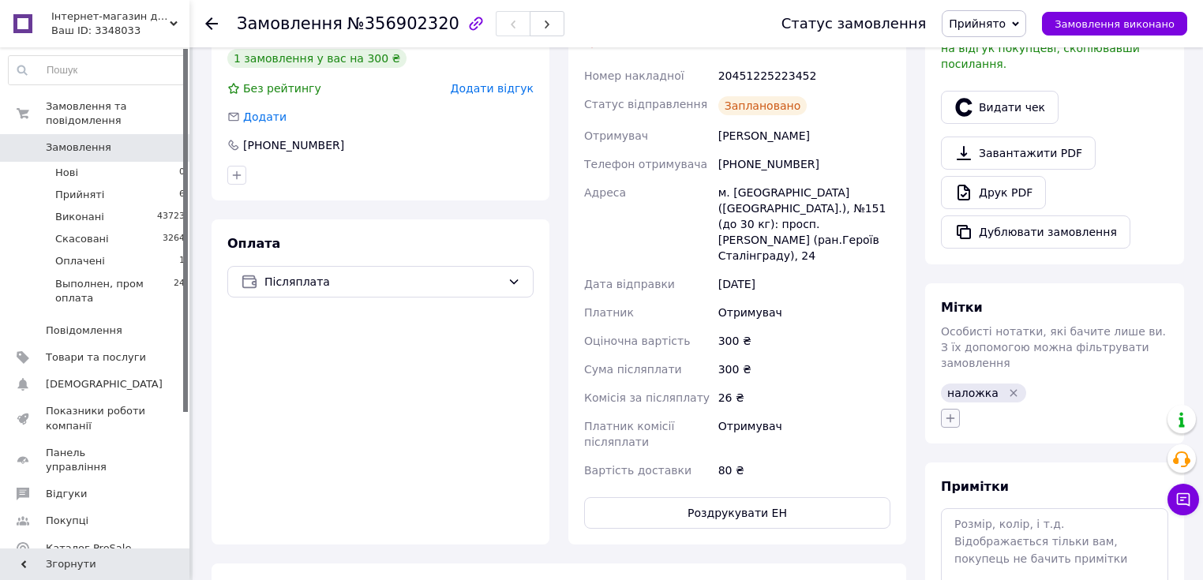
click at [951, 412] on icon "button" at bounding box center [950, 418] width 13 height 13
type input "чек"
click at [1029, 533] on label "чек не виданно" at bounding box center [1009, 539] width 84 height 12
checkbox input "true"
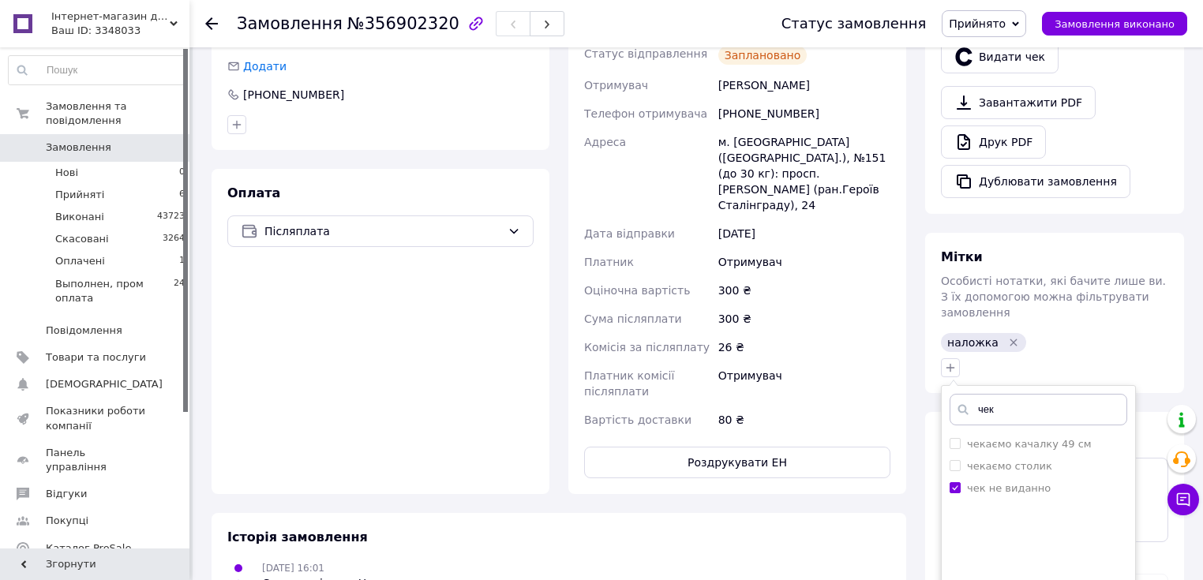
scroll to position [631, 0]
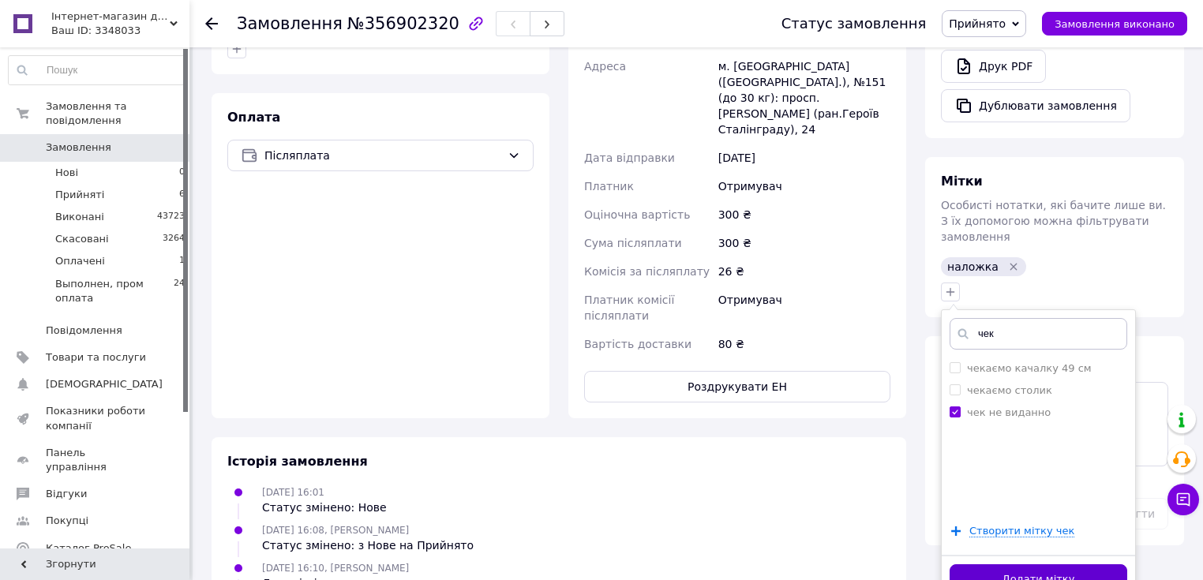
click at [1032, 564] on button "Додати мітку" at bounding box center [1038, 579] width 178 height 31
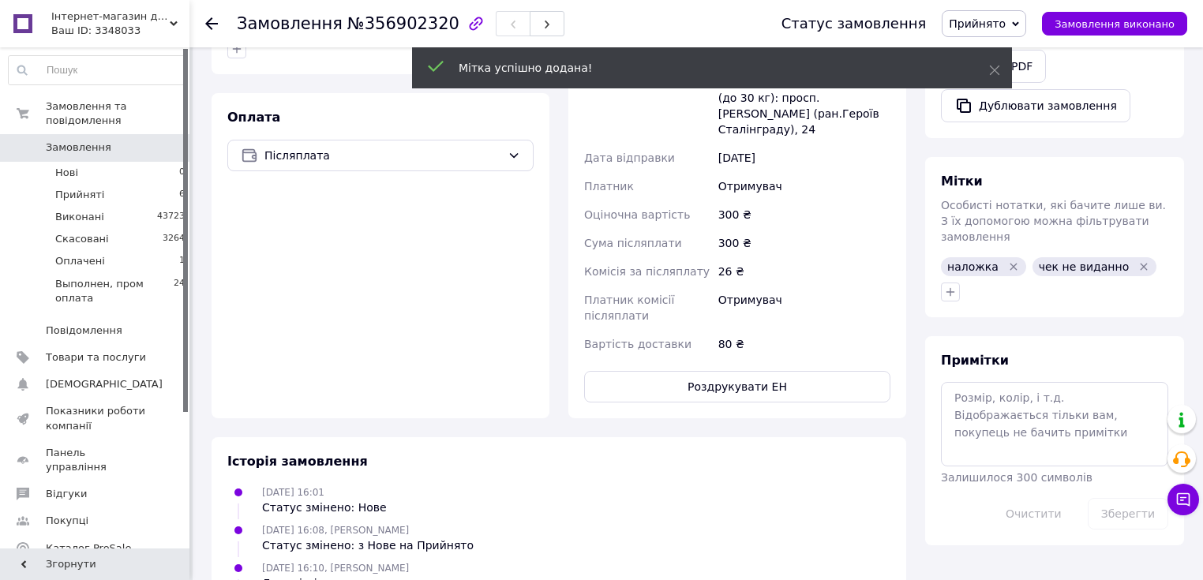
click at [60, 140] on span "Замовлення" at bounding box center [78, 147] width 65 height 14
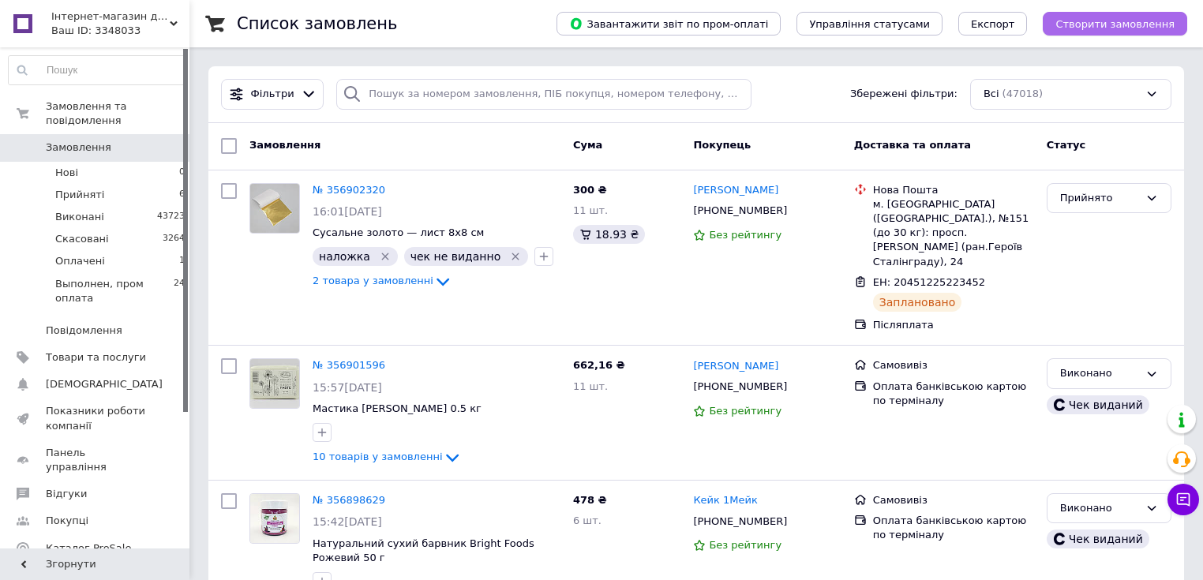
click at [1121, 18] on span "Створити замовлення" at bounding box center [1114, 24] width 119 height 12
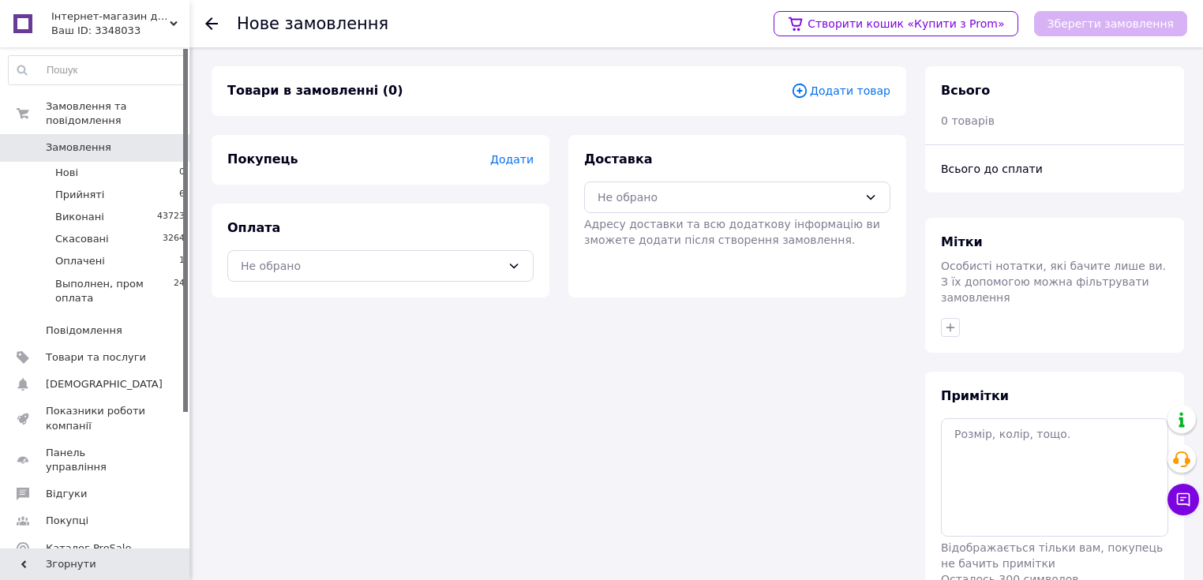
click at [856, 88] on span "Додати товар" at bounding box center [840, 90] width 99 height 17
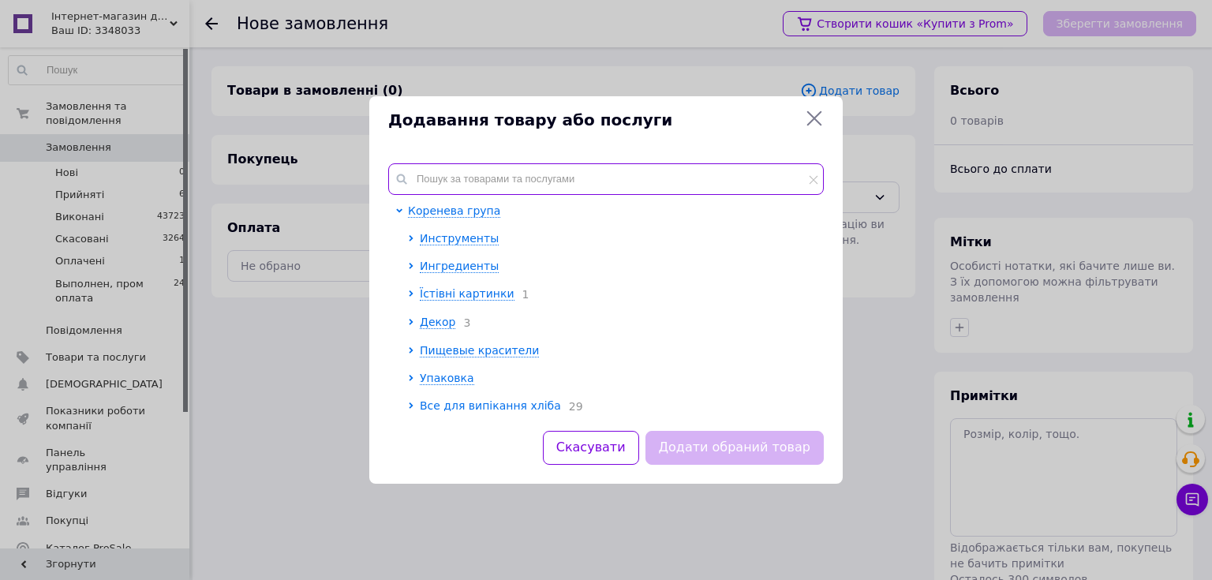
click at [503, 174] on input "text" at bounding box center [606, 179] width 436 height 32
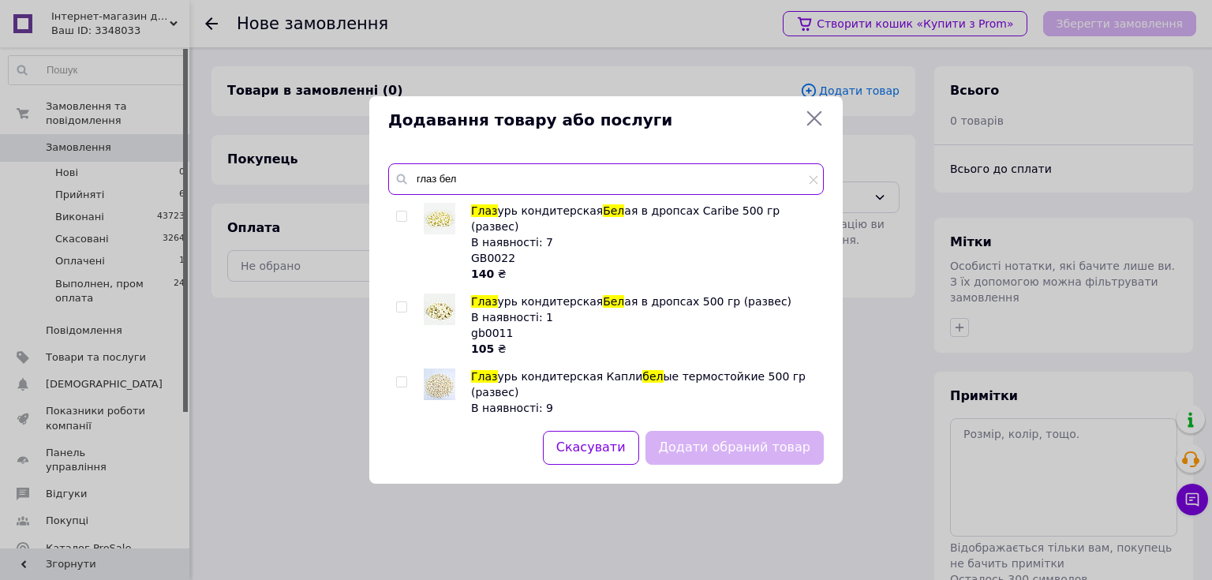
type input "глаз бел"
click at [402, 221] on input "checkbox" at bounding box center [401, 216] width 10 height 10
checkbox input "true"
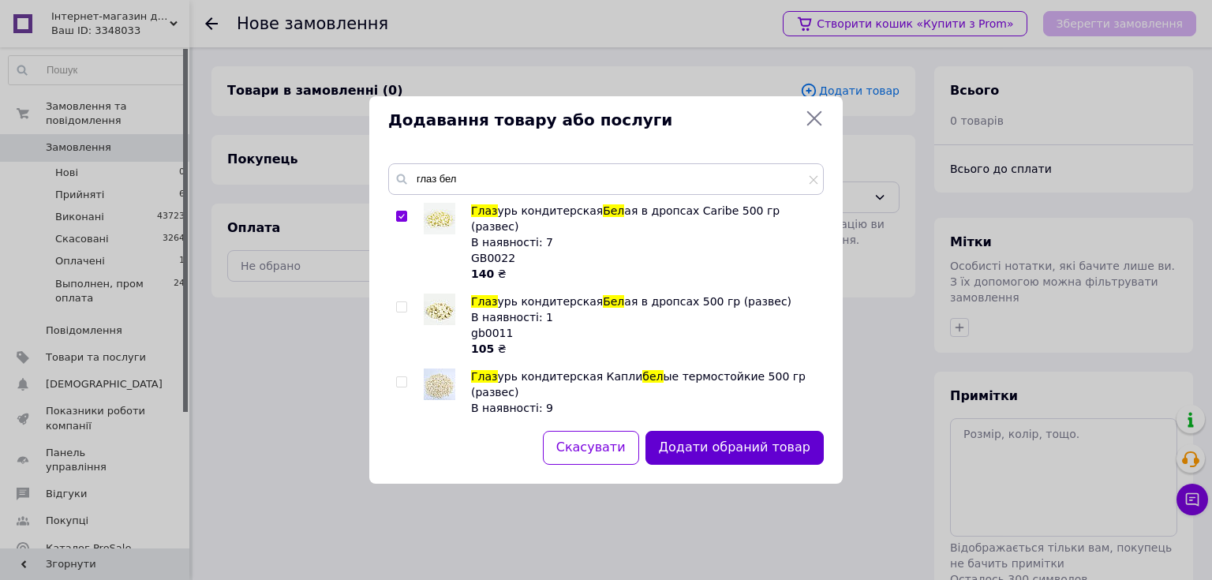
click at [704, 443] on button "Додати обраний товар" at bounding box center [734, 448] width 178 height 34
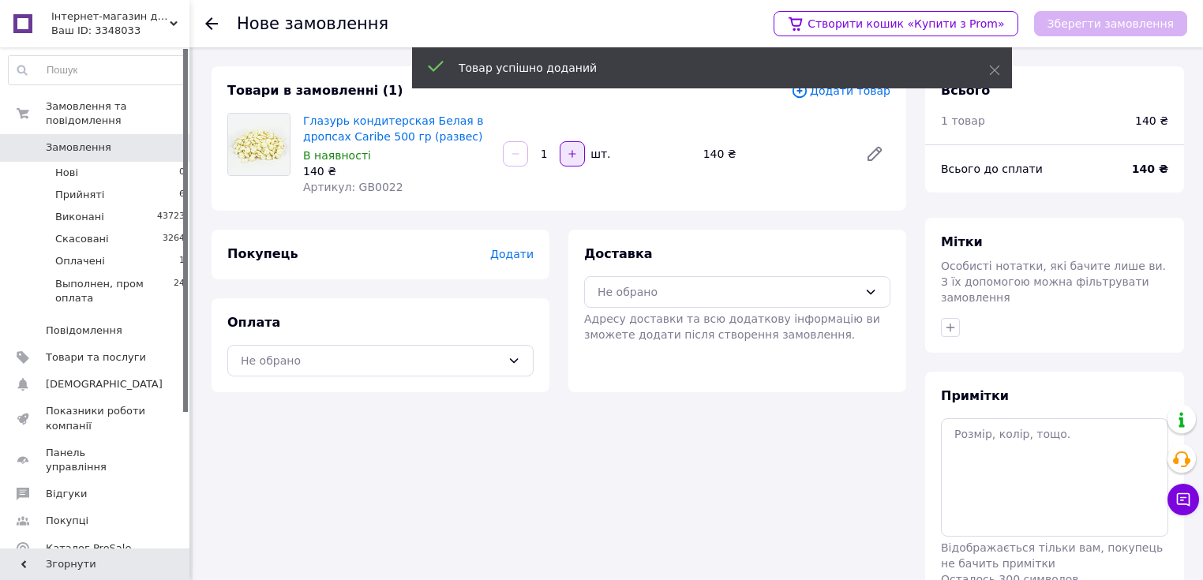
click at [578, 153] on button "button" at bounding box center [571, 153] width 25 height 25
type input "3"
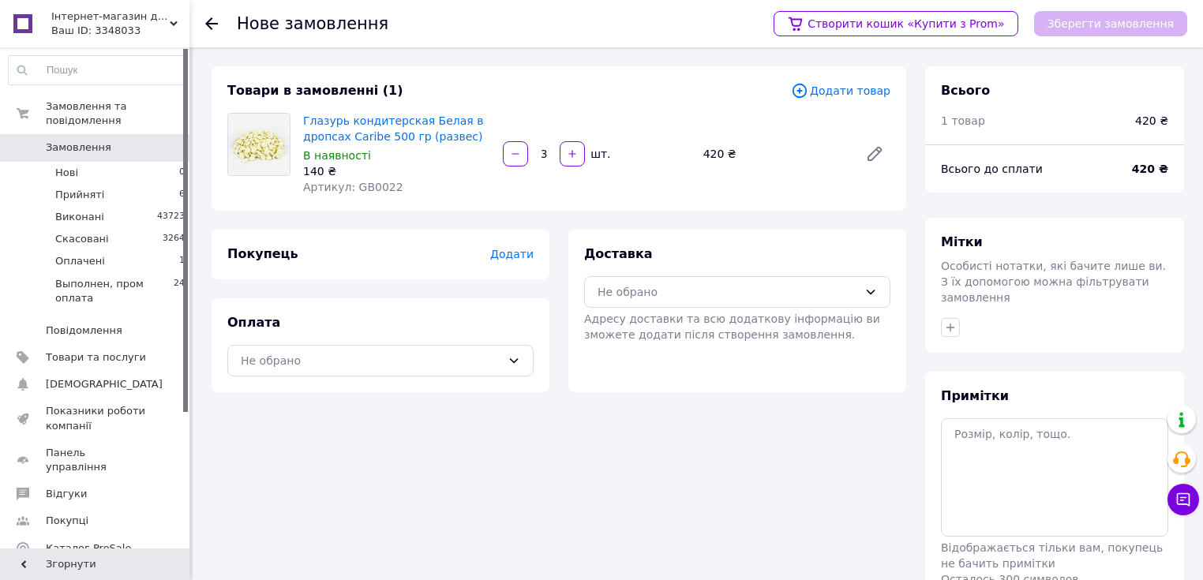
click at [837, 94] on span "Додати товар" at bounding box center [840, 90] width 99 height 17
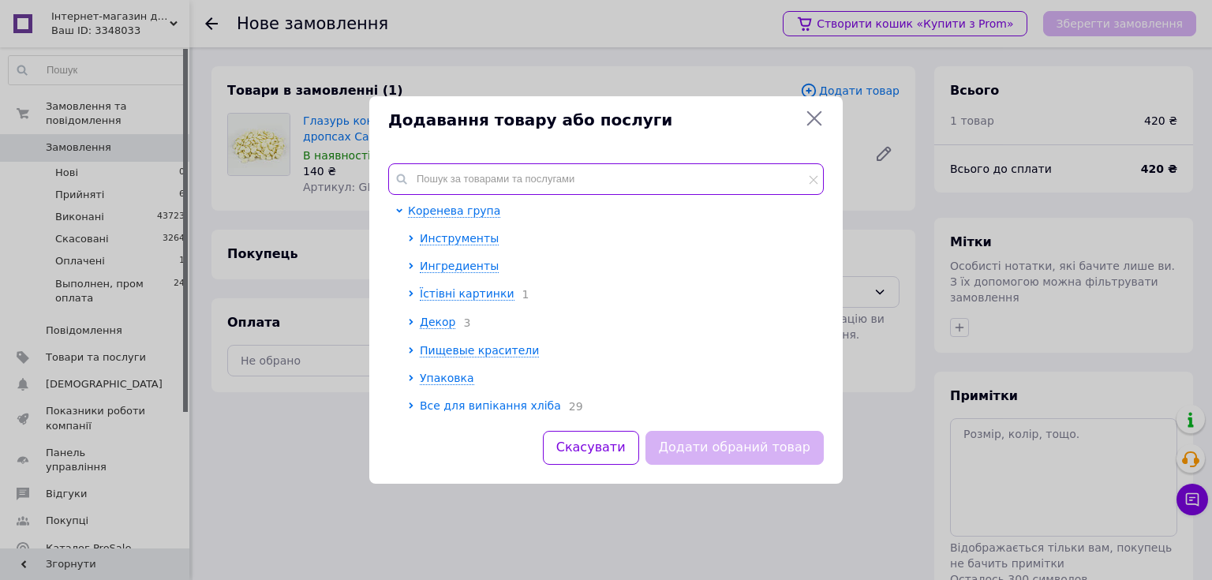
click at [461, 181] on input "text" at bounding box center [606, 179] width 436 height 32
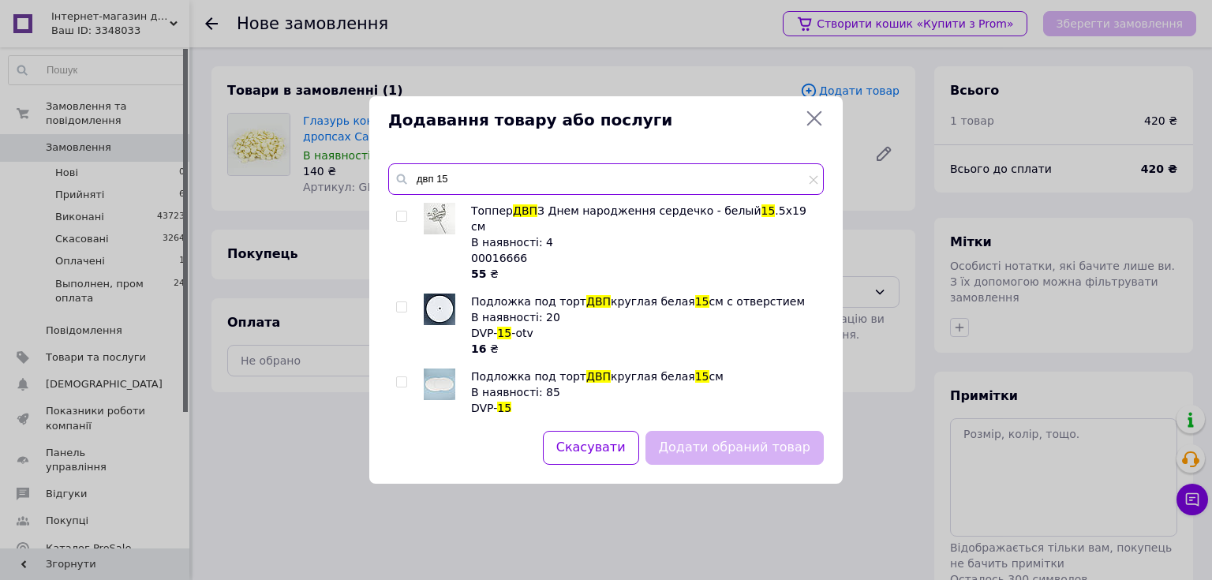
drag, startPoint x: 433, startPoint y: 180, endPoint x: 413, endPoint y: 179, distance: 19.7
click at [413, 179] on input "двп 15" at bounding box center [606, 179] width 436 height 32
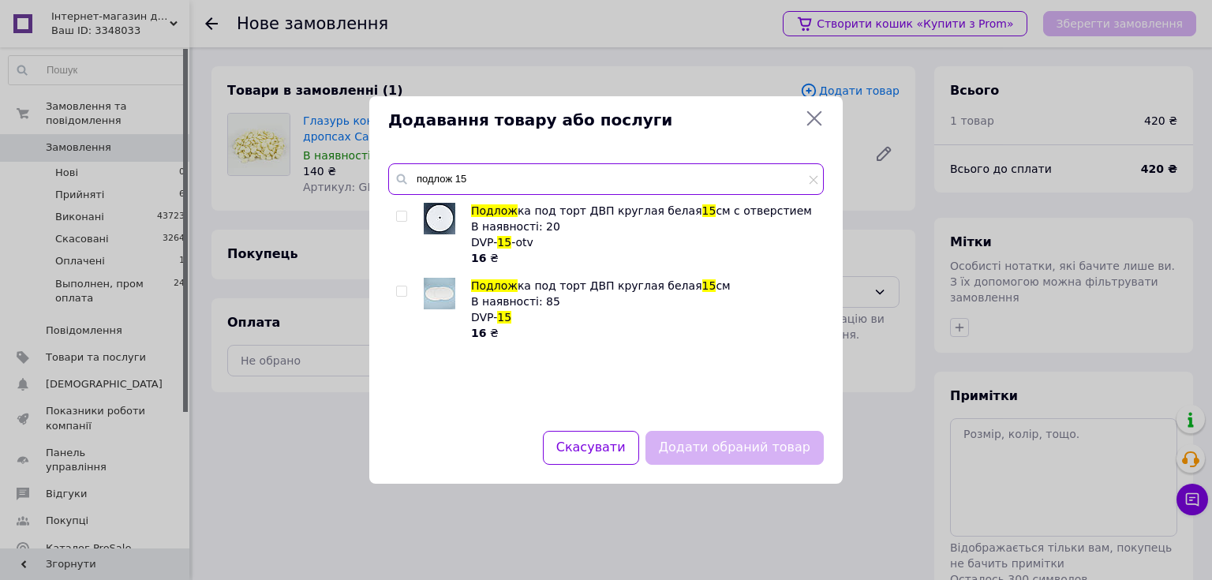
click at [501, 185] on input "подлож 15" at bounding box center [606, 179] width 436 height 32
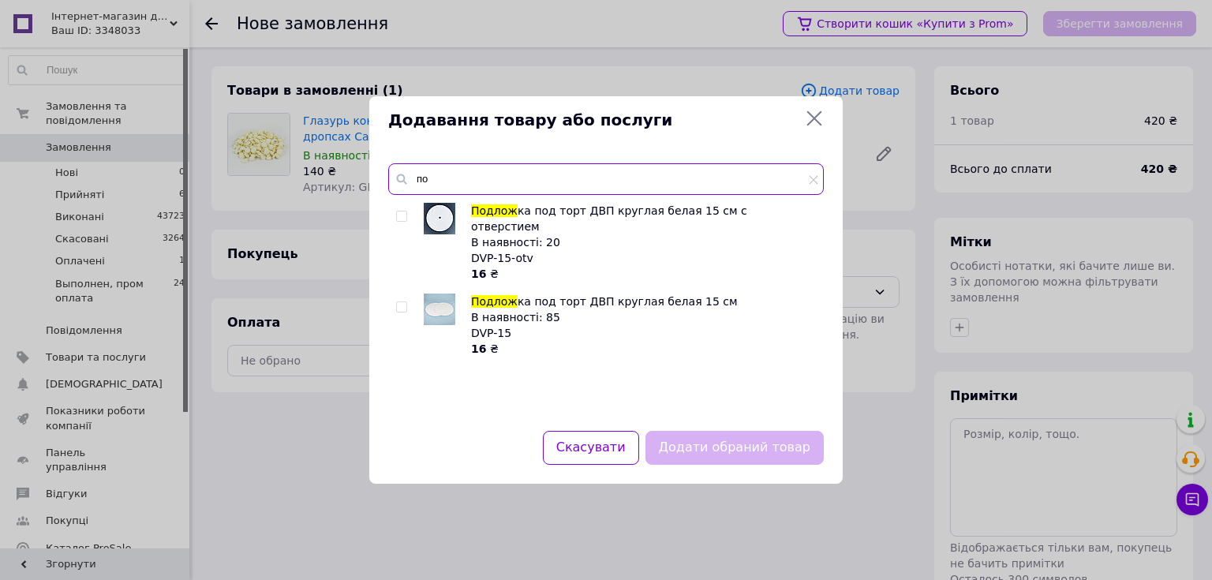
type input "п"
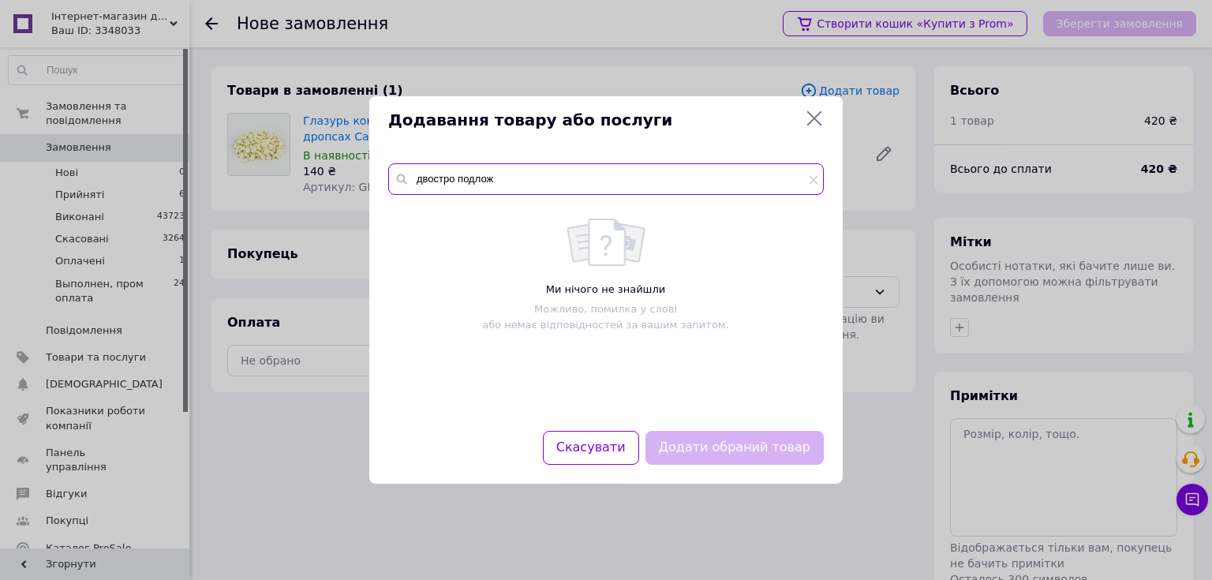
drag, startPoint x: 454, startPoint y: 181, endPoint x: 461, endPoint y: 177, distance: 8.1
click at [454, 180] on input "двостро подлож" at bounding box center [606, 179] width 436 height 32
click at [499, 181] on input "двостр подлож" at bounding box center [606, 179] width 436 height 32
drag, startPoint x: 614, startPoint y: 181, endPoint x: 410, endPoint y: 183, distance: 203.6
click at [397, 185] on div "двостр подлож" at bounding box center [606, 179] width 436 height 32
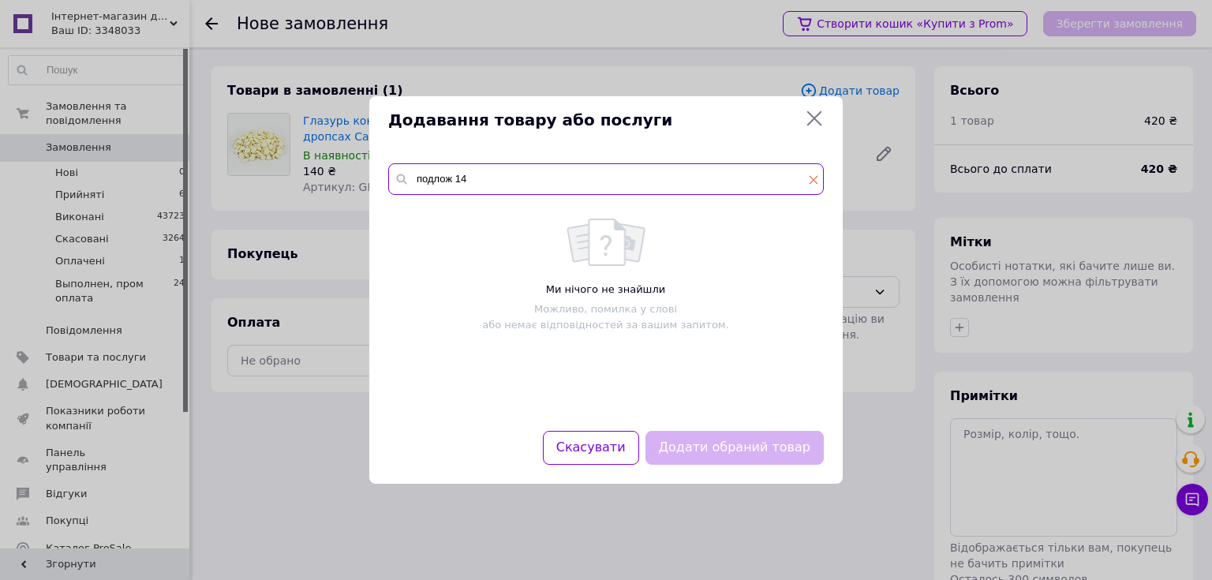
type input "подлож 14"
click at [812, 182] on icon at bounding box center [814, 179] width 9 height 9
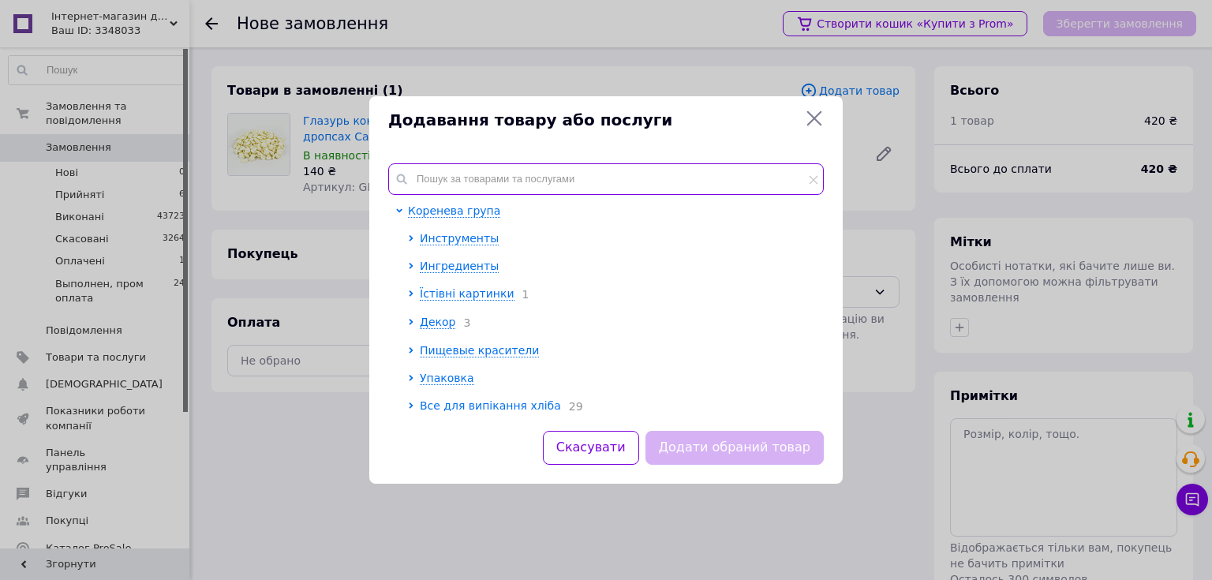
click at [542, 183] on input "text" at bounding box center [606, 179] width 436 height 32
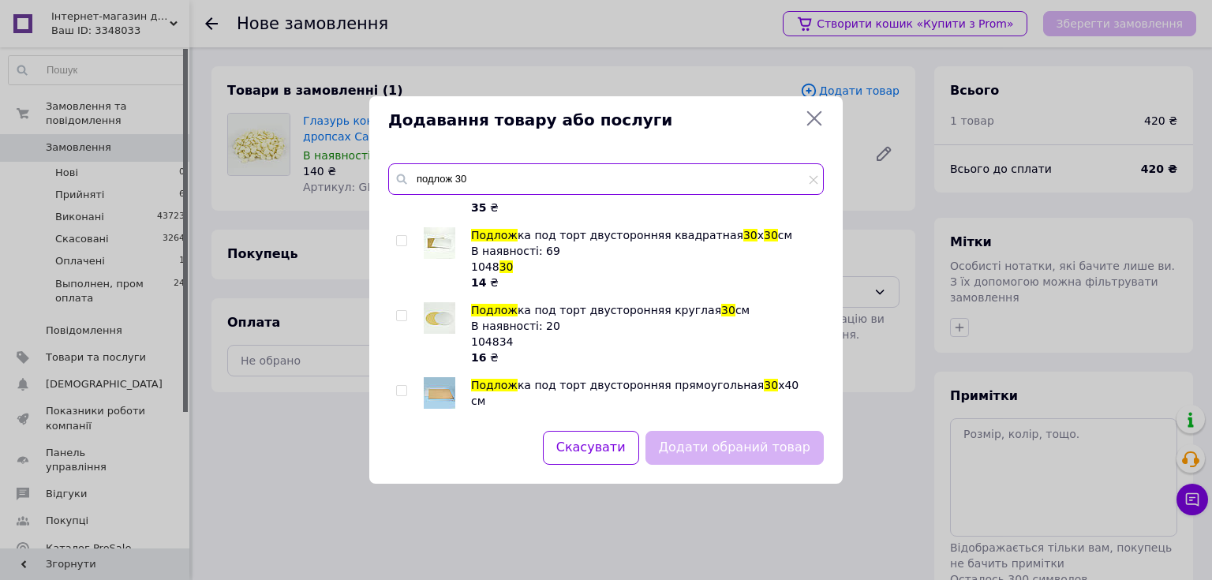
scroll to position [126, 0]
type input "подлож 30"
click at [399, 239] on input "checkbox" at bounding box center [401, 240] width 10 height 10
checkbox input "true"
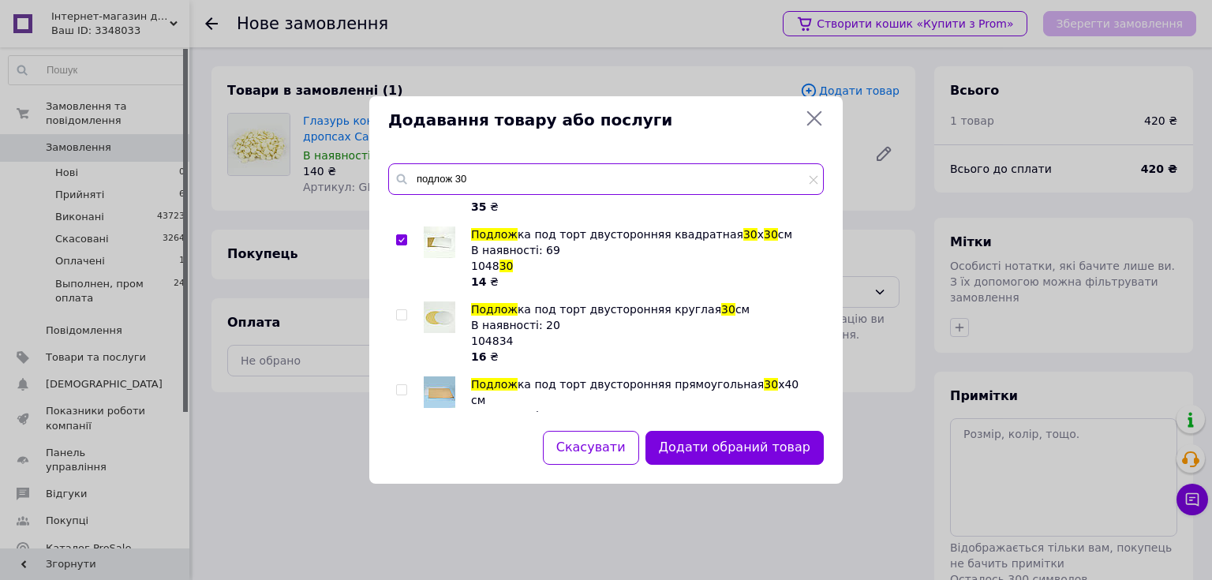
click at [473, 183] on input "подлож 30" at bounding box center [606, 179] width 436 height 32
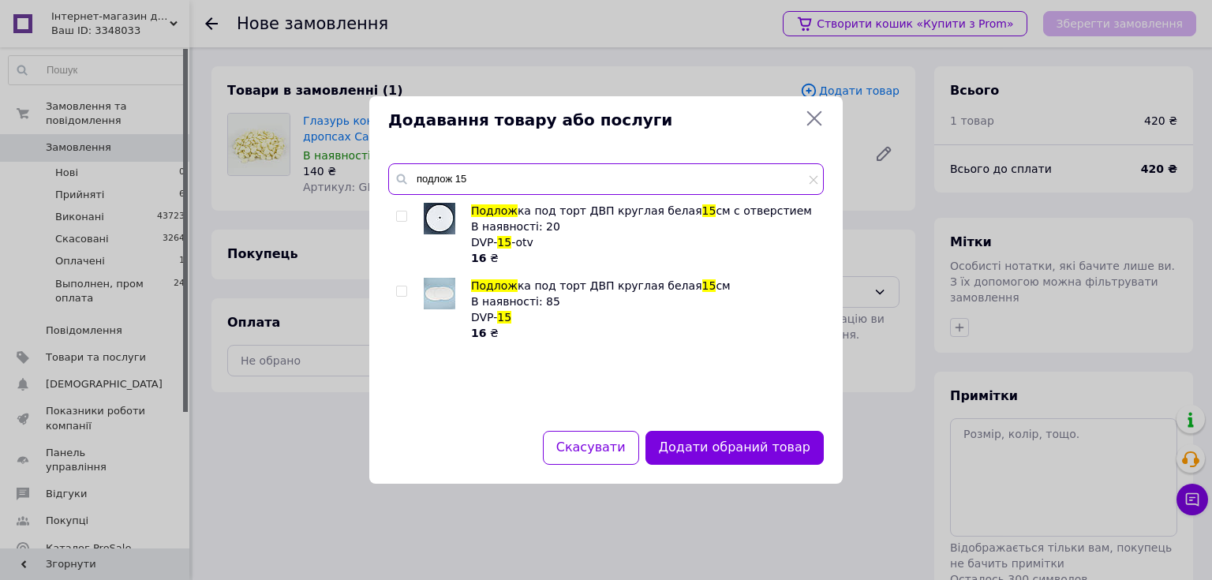
type input "подлож 15"
click at [397, 288] on input "checkbox" at bounding box center [401, 291] width 10 height 10
checkbox input "true"
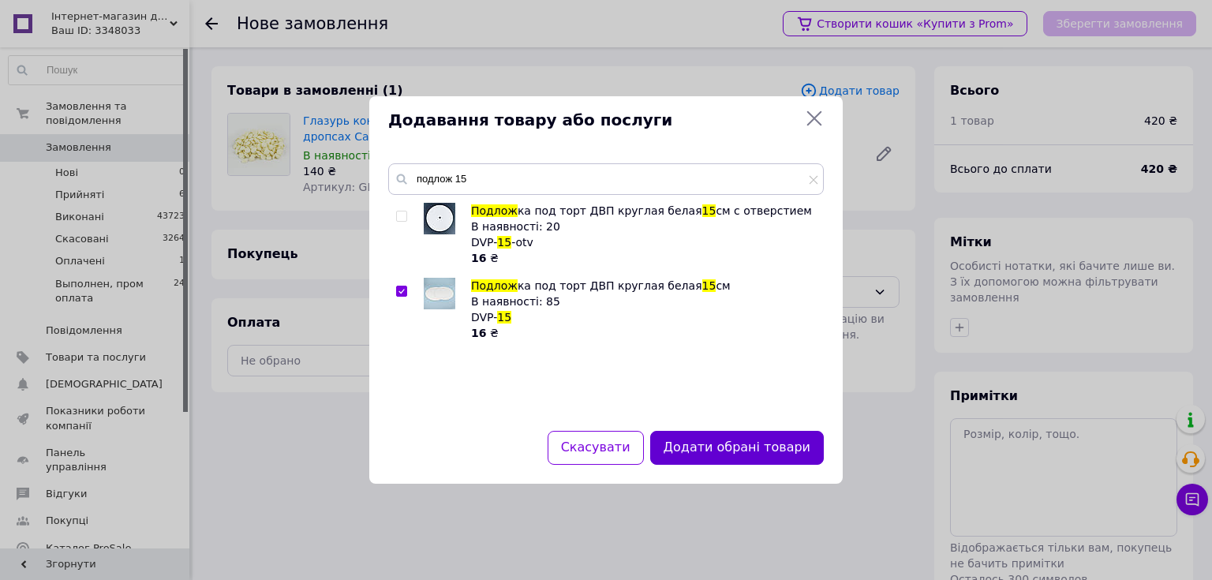
click at [747, 456] on button "Додати обрані товари" at bounding box center [737, 448] width 174 height 34
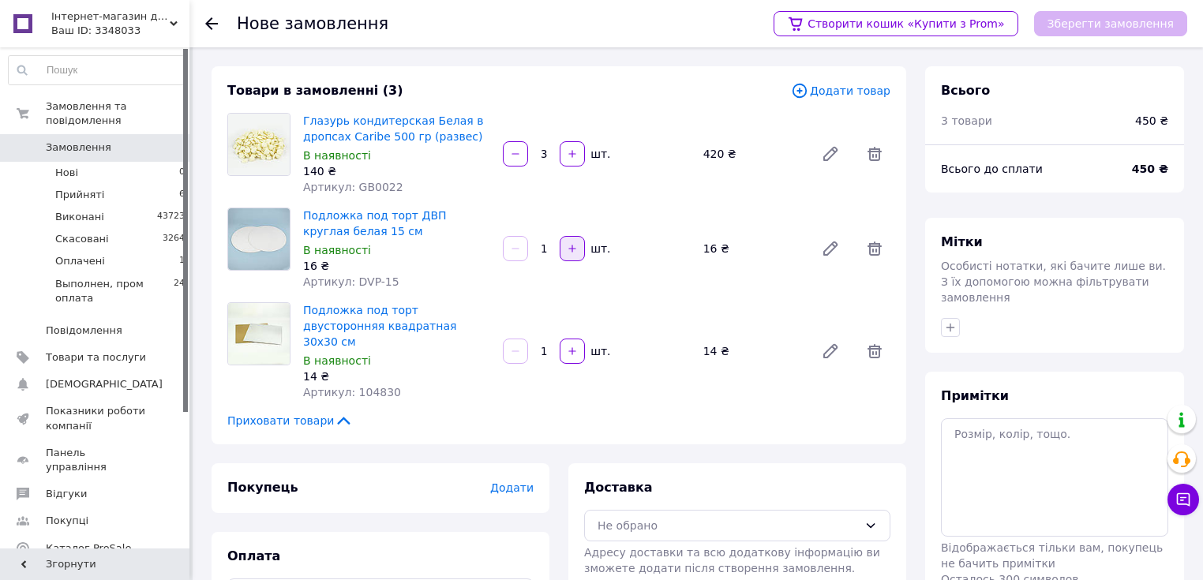
click at [564, 259] on button "button" at bounding box center [571, 248] width 25 height 25
type input "4"
click at [859, 91] on span "Додати товар" at bounding box center [840, 90] width 99 height 17
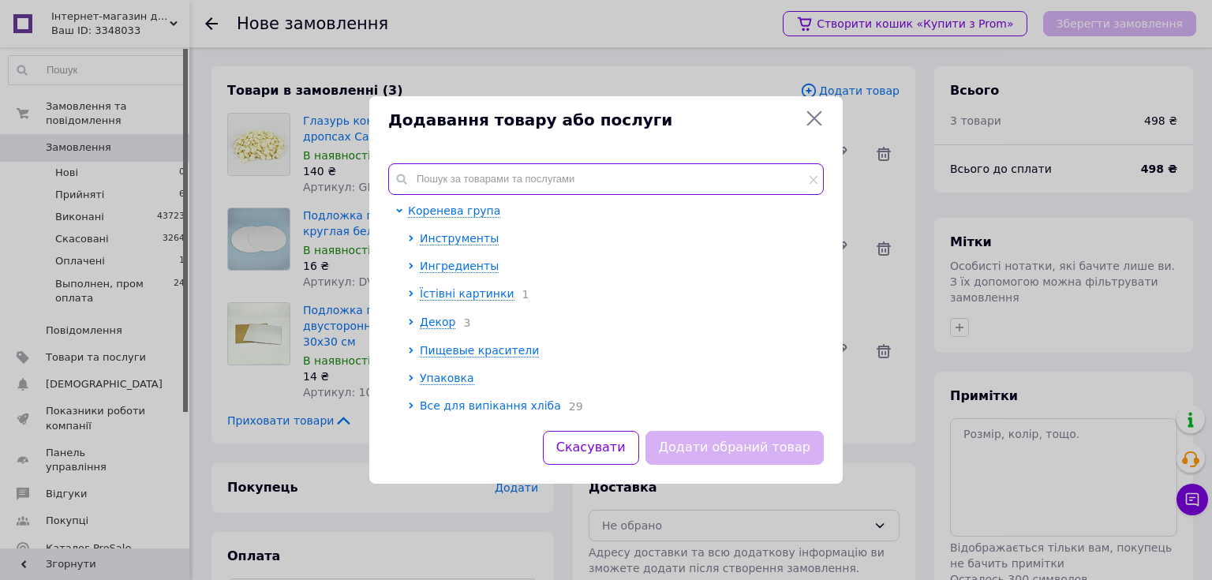
click at [455, 183] on input "text" at bounding box center [606, 179] width 436 height 32
click at [436, 183] on input "text" at bounding box center [606, 179] width 436 height 32
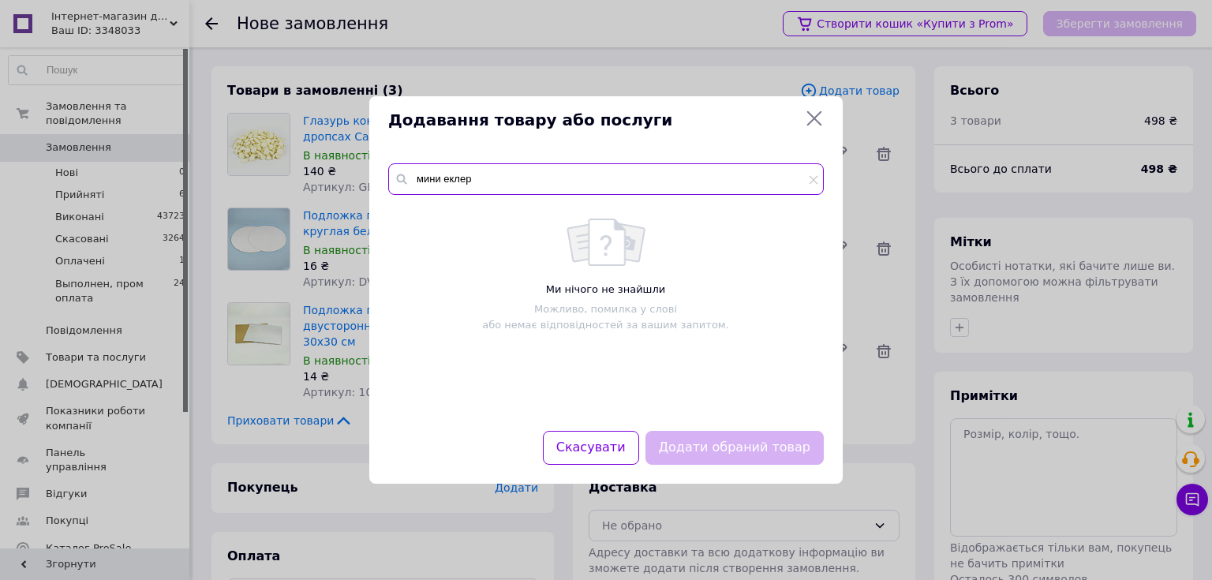
drag, startPoint x: 440, startPoint y: 174, endPoint x: 405, endPoint y: 175, distance: 35.5
click at [405, 175] on div "мини еклер" at bounding box center [606, 179] width 436 height 32
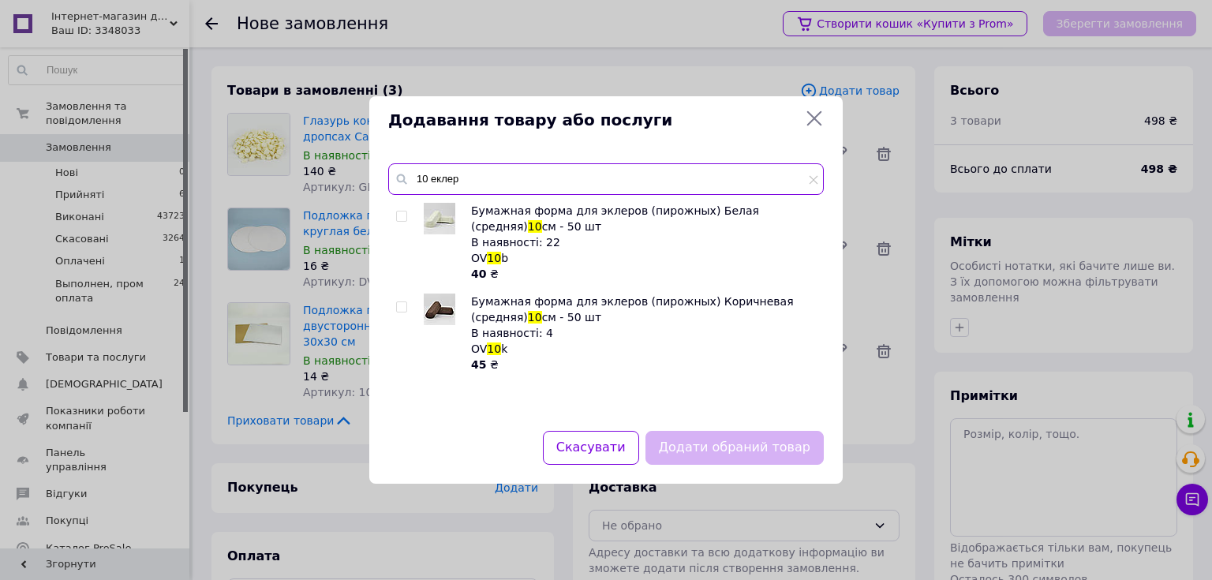
type input "10 еклер"
click at [404, 307] on input "checkbox" at bounding box center [401, 307] width 10 height 10
checkbox input "true"
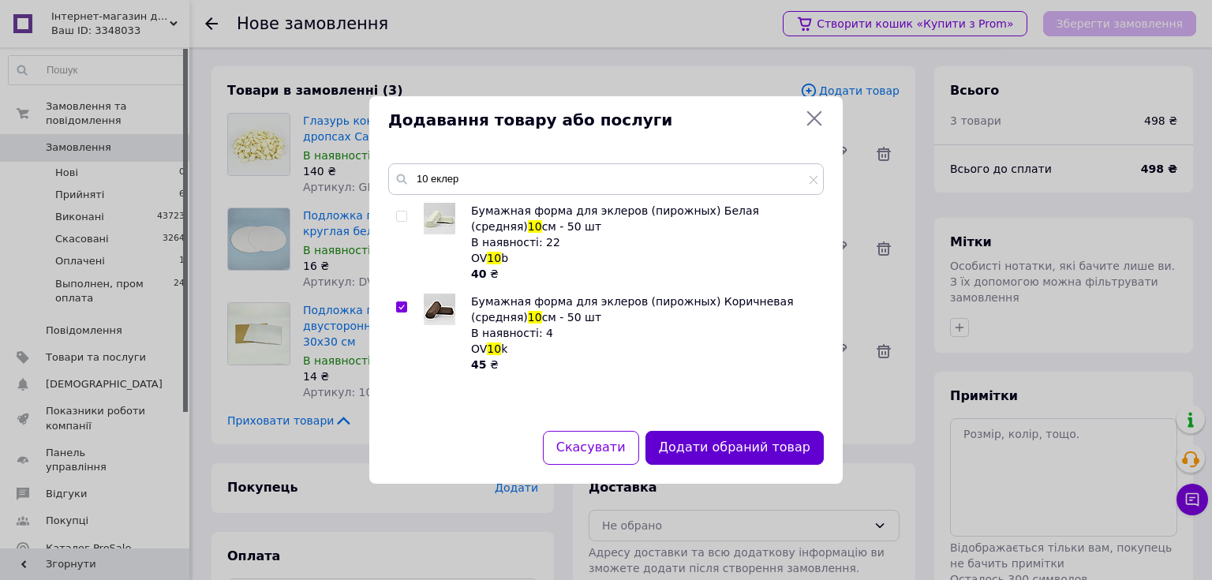
click at [685, 442] on button "Додати обраний товар" at bounding box center [734, 448] width 178 height 34
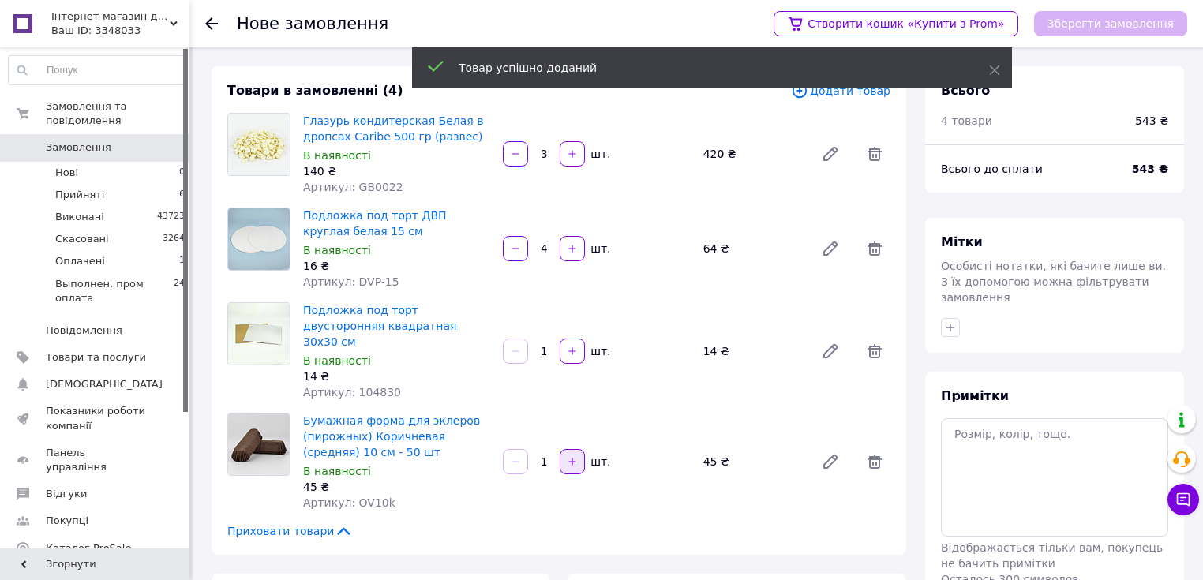
click at [573, 453] on button "button" at bounding box center [571, 461] width 25 height 25
click at [573, 451] on button "button" at bounding box center [571, 461] width 25 height 25
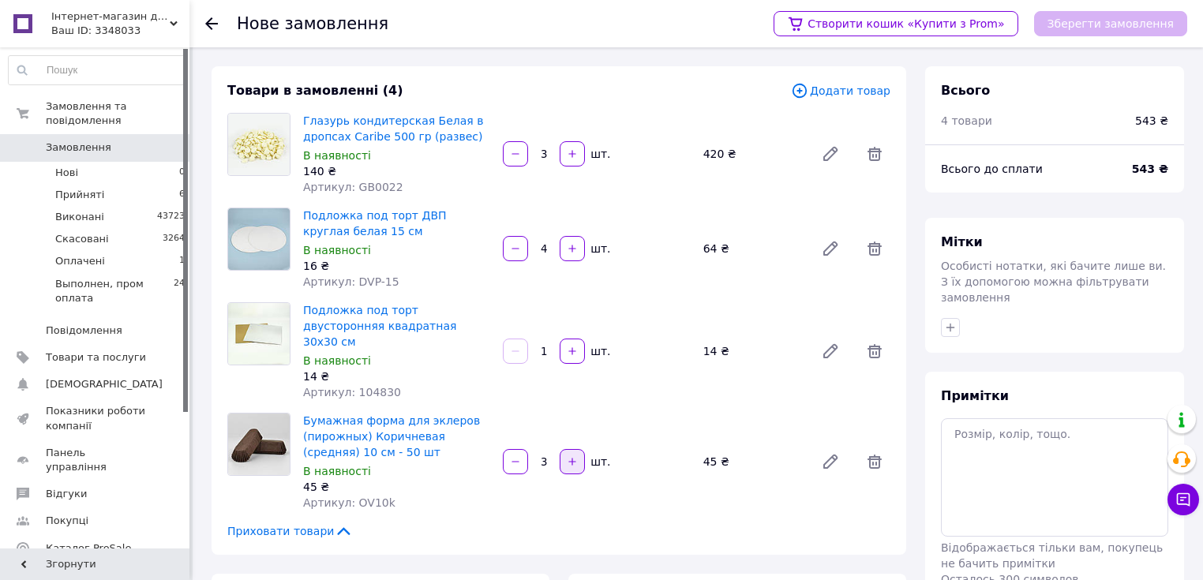
click at [573, 451] on button "button" at bounding box center [571, 461] width 25 height 25
type input "4"
click at [840, 88] on span "Додати товар" at bounding box center [840, 90] width 99 height 17
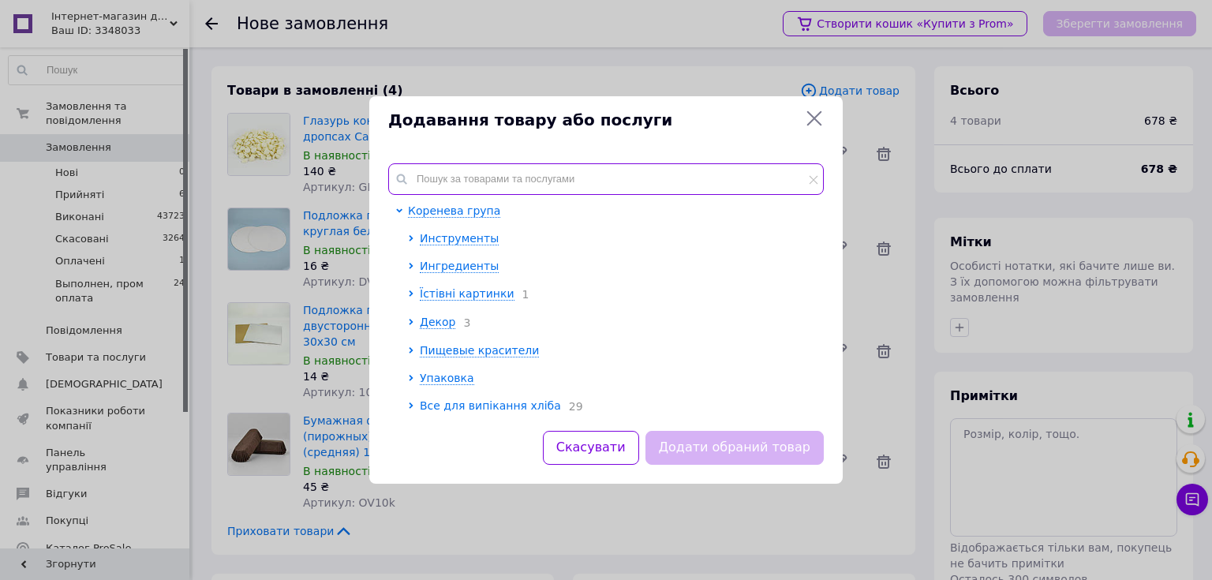
click at [443, 178] on input "text" at bounding box center [606, 179] width 436 height 32
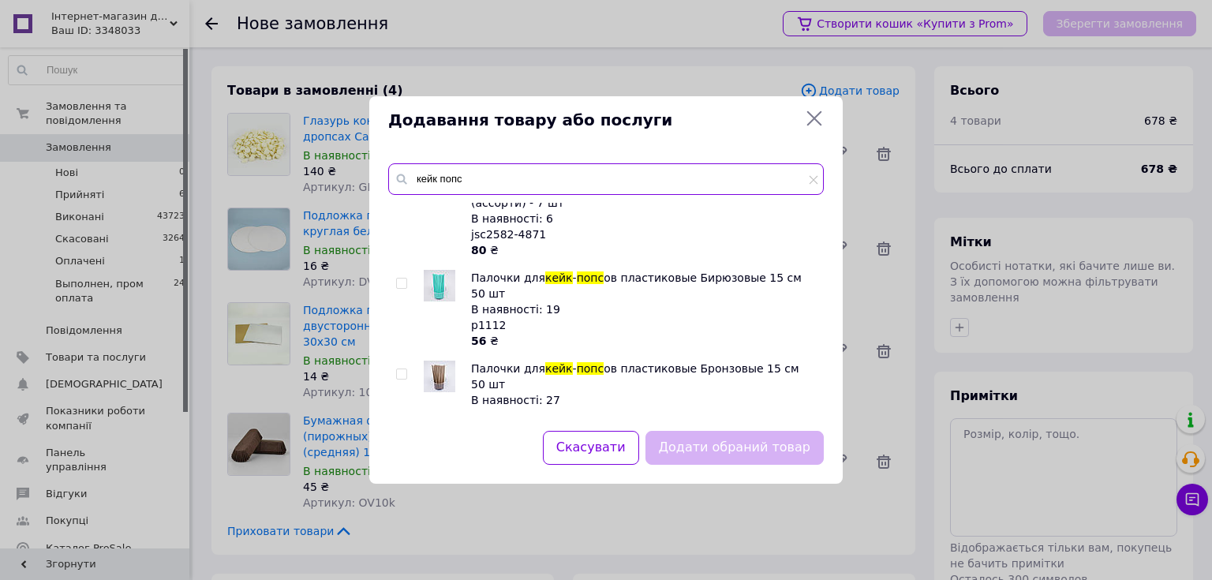
scroll to position [1704, 0]
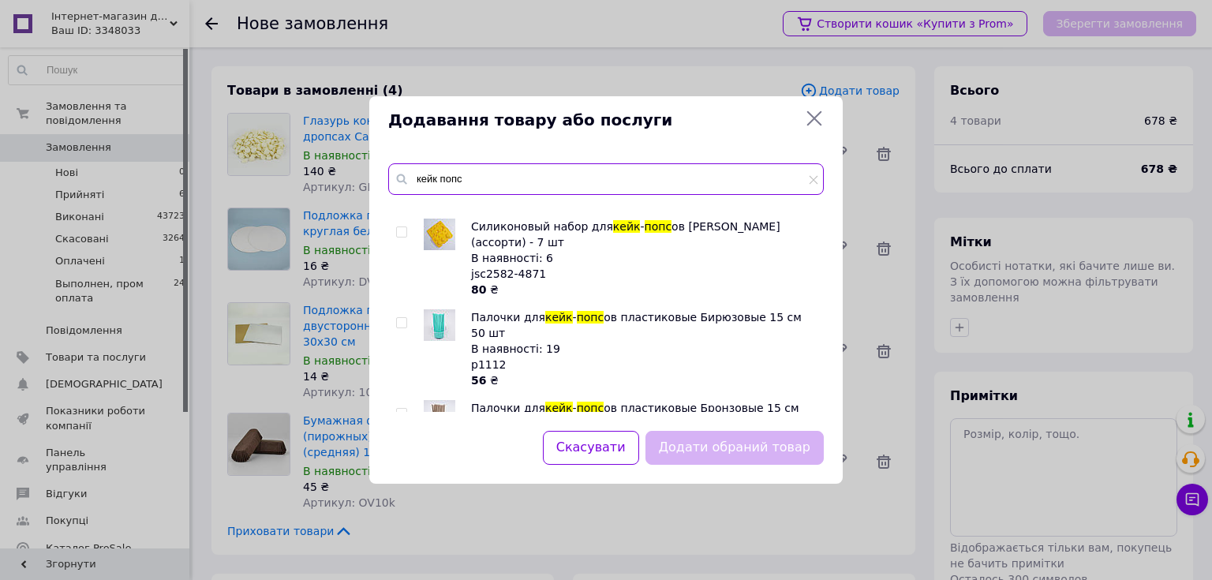
drag, startPoint x: 484, startPoint y: 183, endPoint x: 416, endPoint y: 181, distance: 67.9
click at [416, 181] on input "кейк попс" at bounding box center [606, 179] width 436 height 32
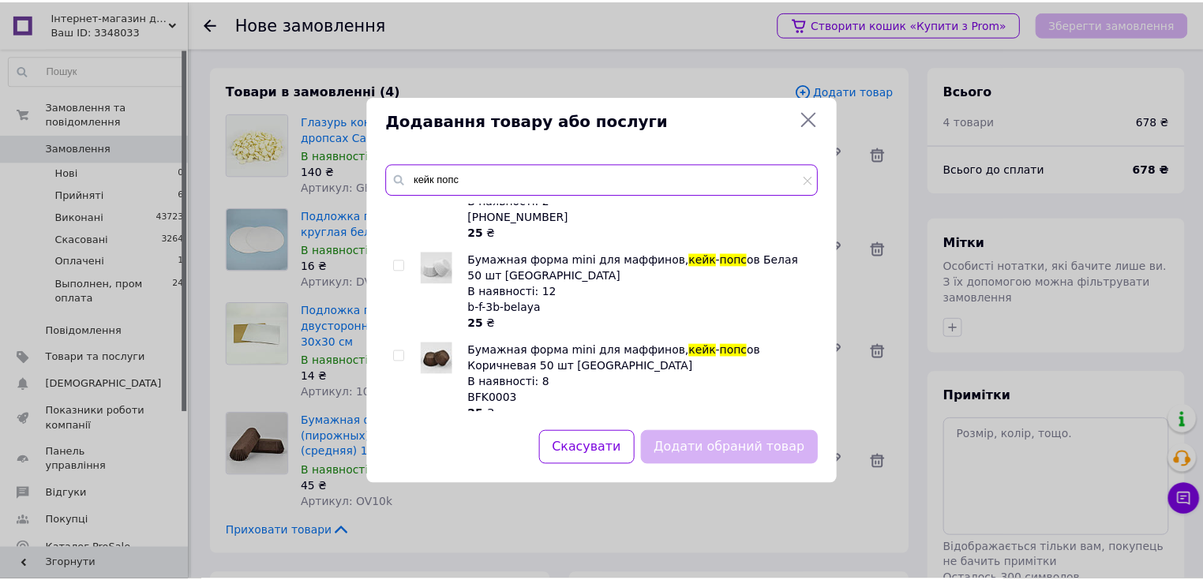
scroll to position [63, 0]
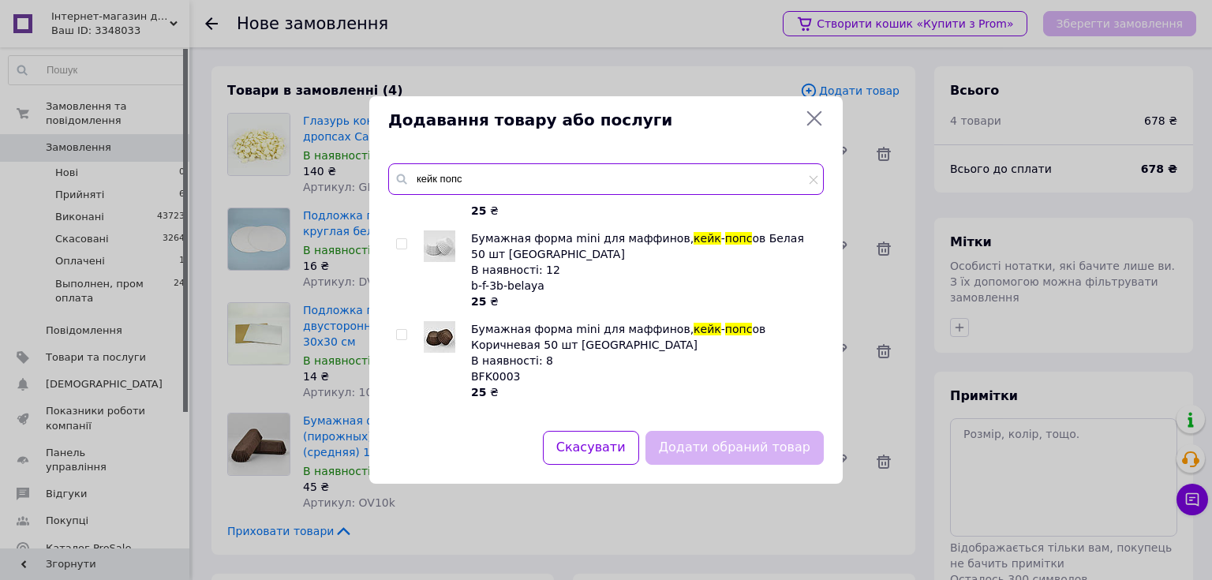
type input "кейк попс"
click at [398, 337] on input "checkbox" at bounding box center [401, 335] width 10 height 10
checkbox input "true"
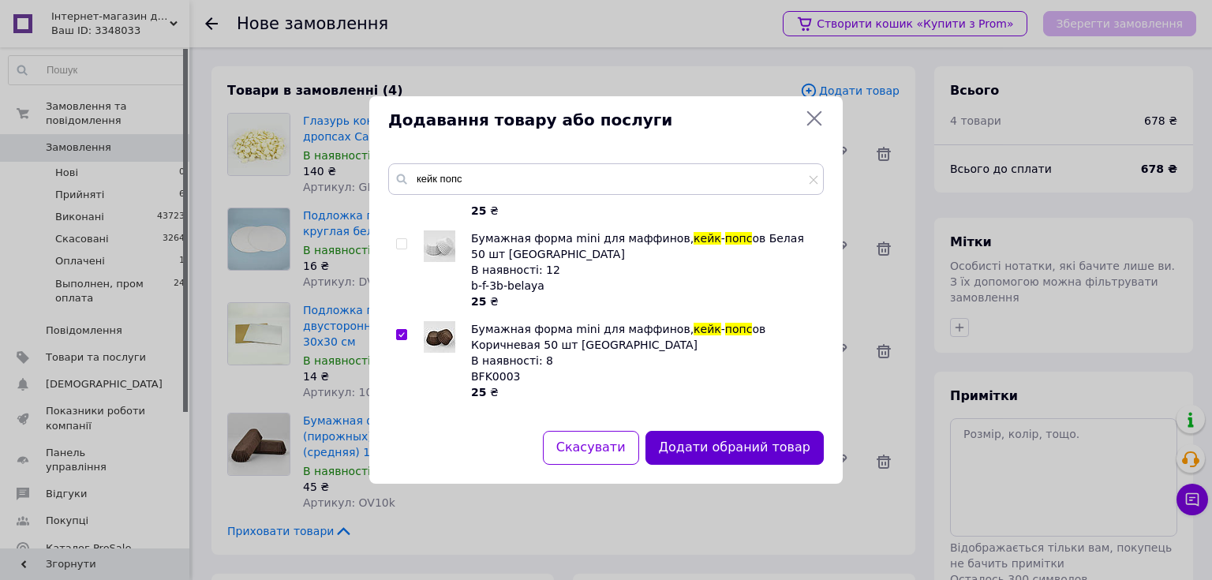
click at [721, 452] on button "Додати обраний товар" at bounding box center [734, 448] width 178 height 34
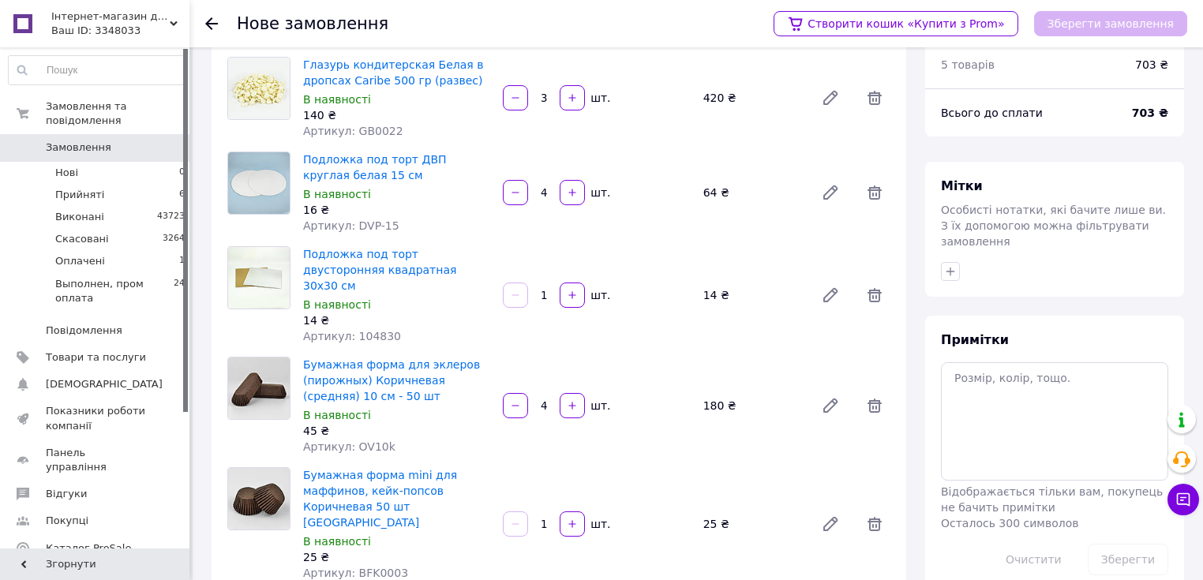
scroll to position [253, 0]
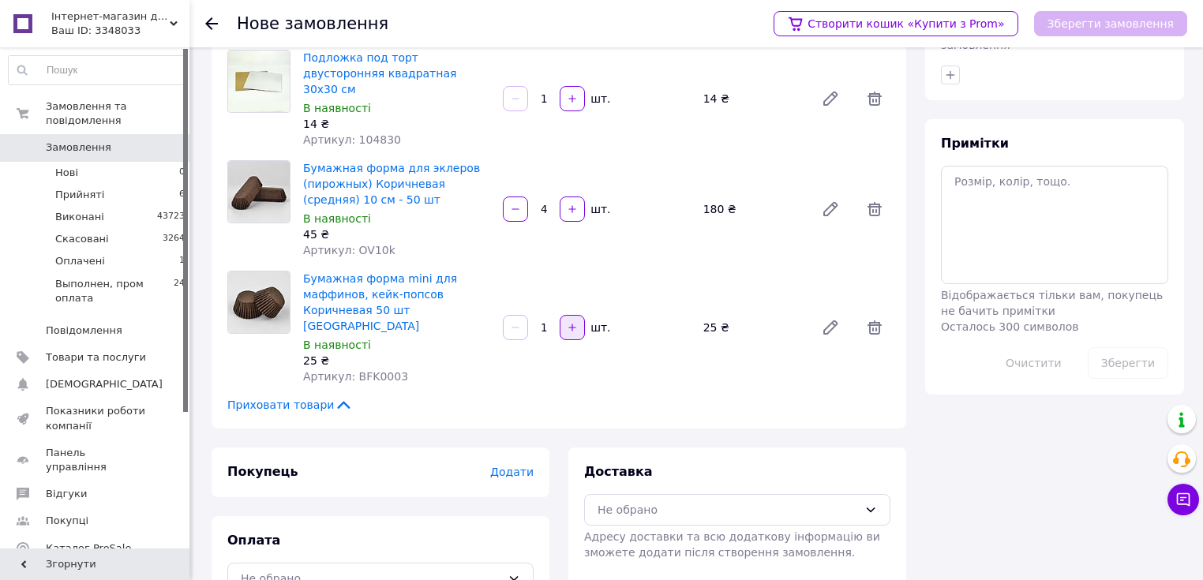
click at [571, 315] on button "button" at bounding box center [571, 327] width 25 height 25
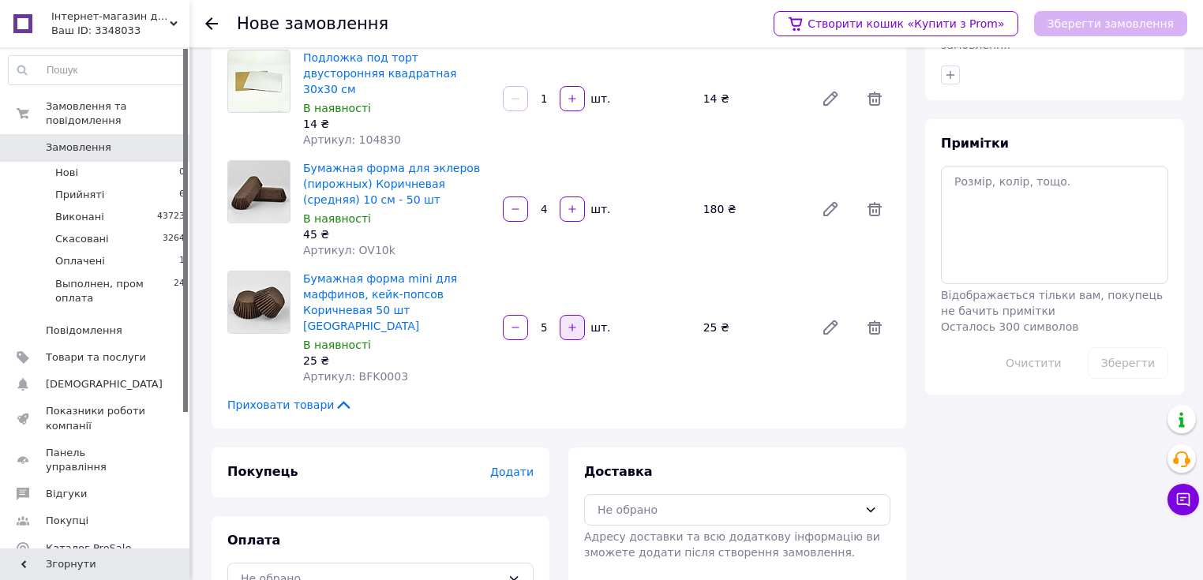
type input "6"
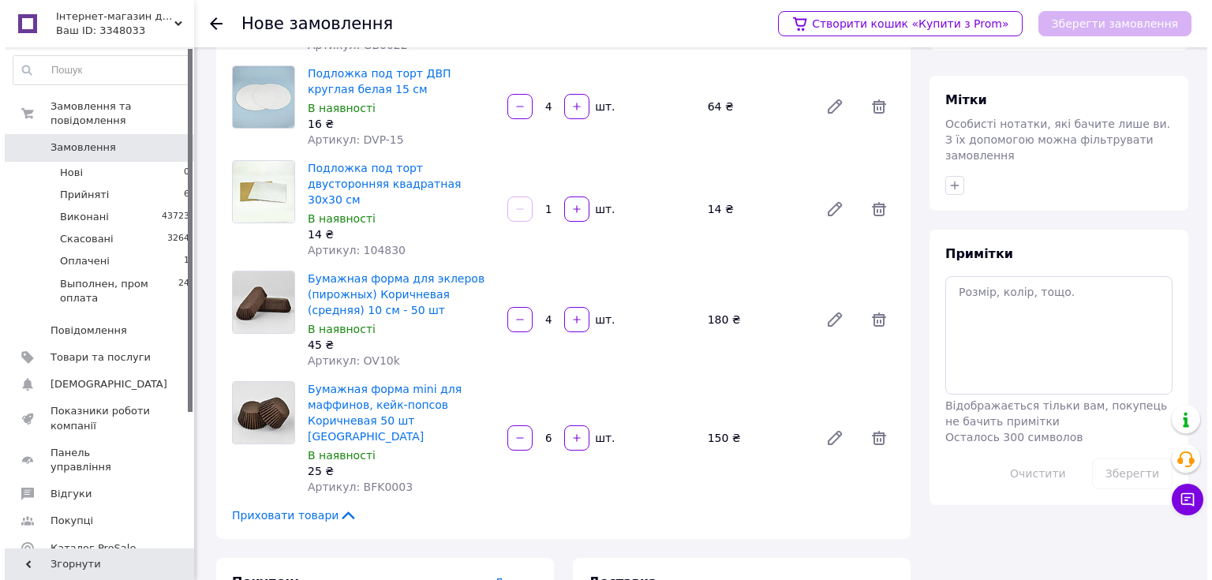
scroll to position [0, 0]
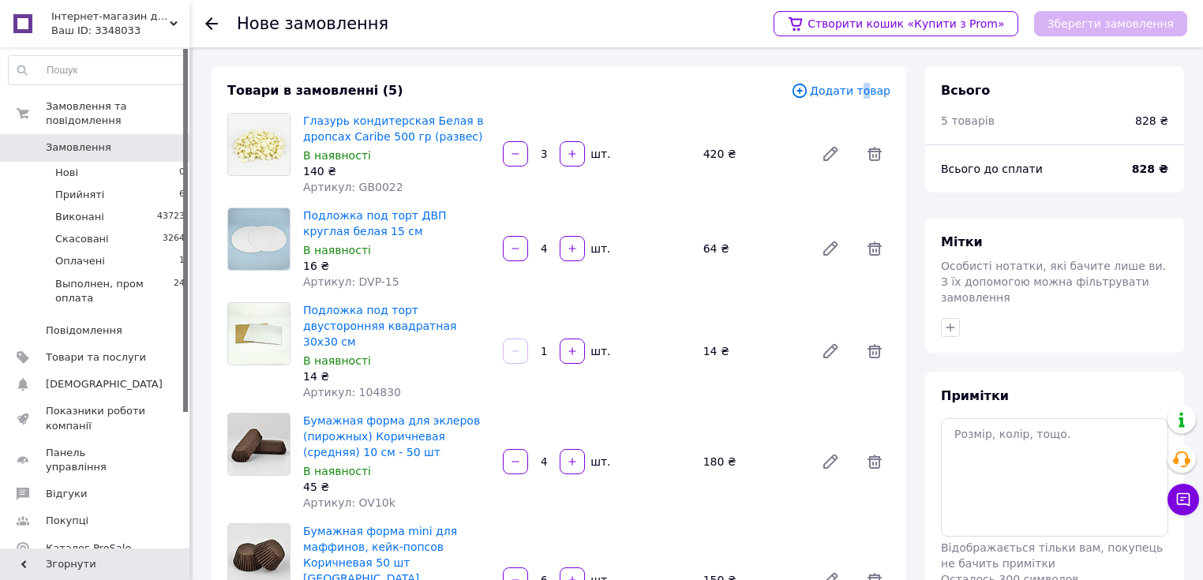
click at [866, 92] on span "Додати товар" at bounding box center [840, 90] width 99 height 17
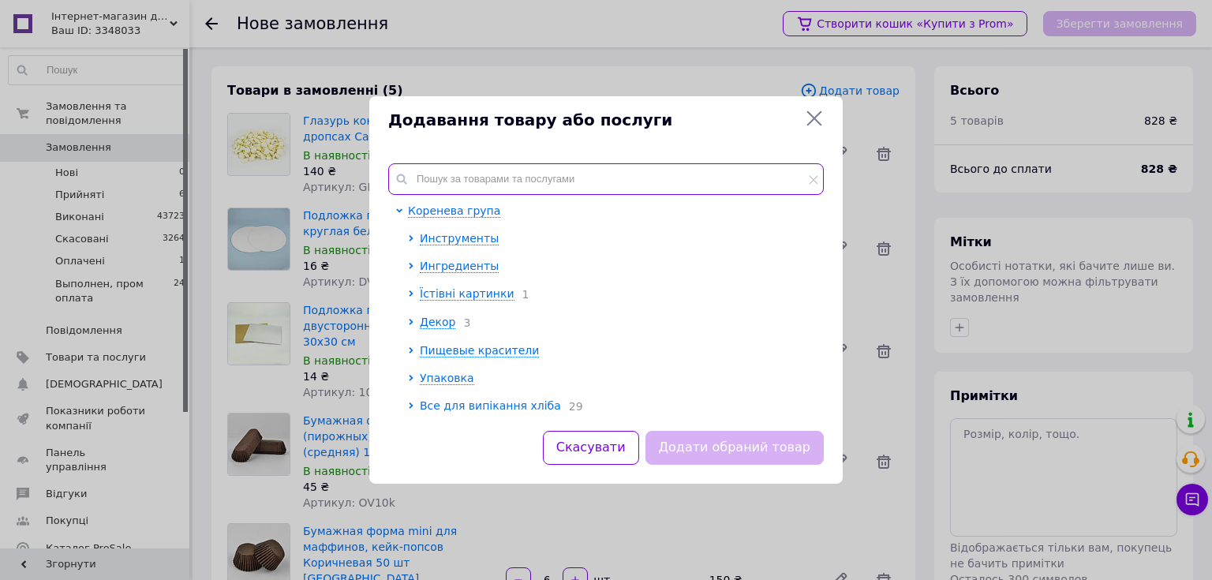
click at [436, 187] on input "text" at bounding box center [606, 179] width 436 height 32
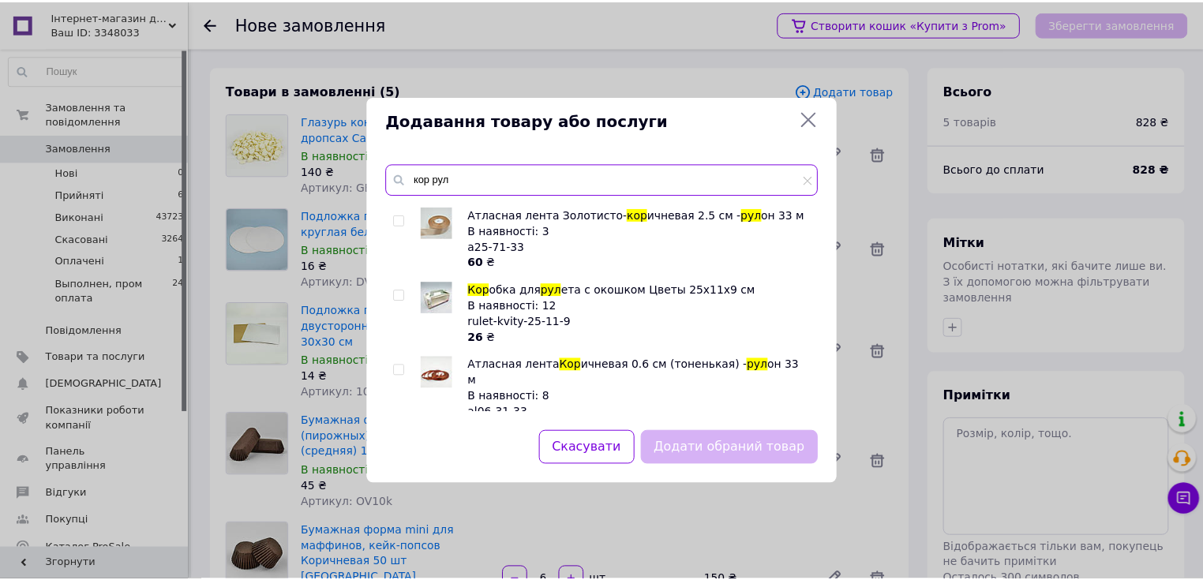
scroll to position [568, 0]
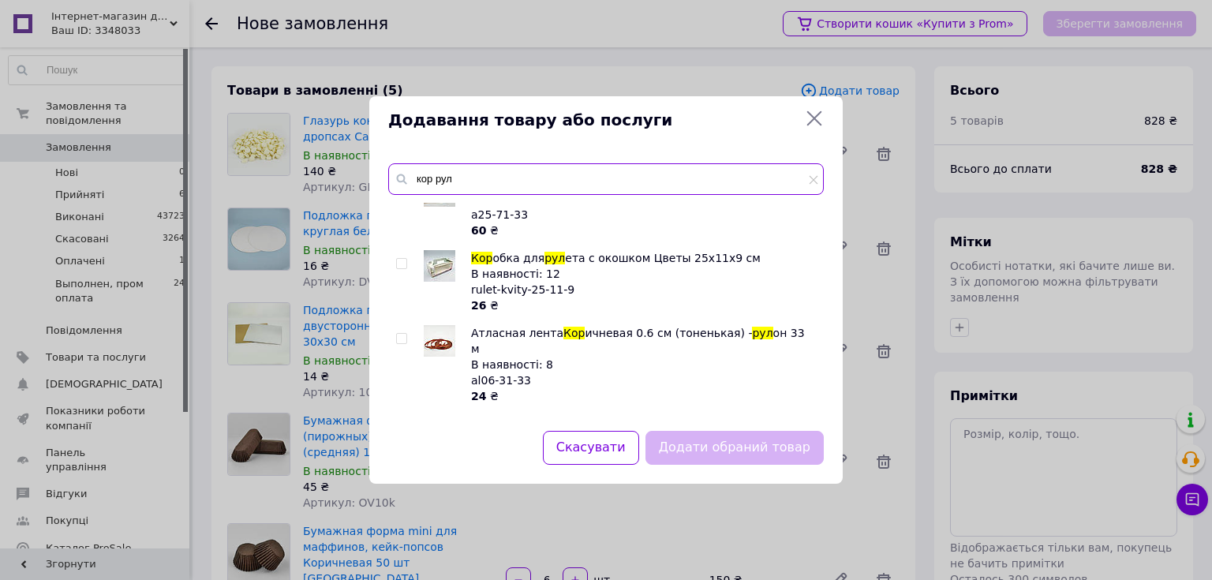
type input "кор рул"
click at [399, 267] on input "checkbox" at bounding box center [401, 264] width 10 height 10
checkbox input "true"
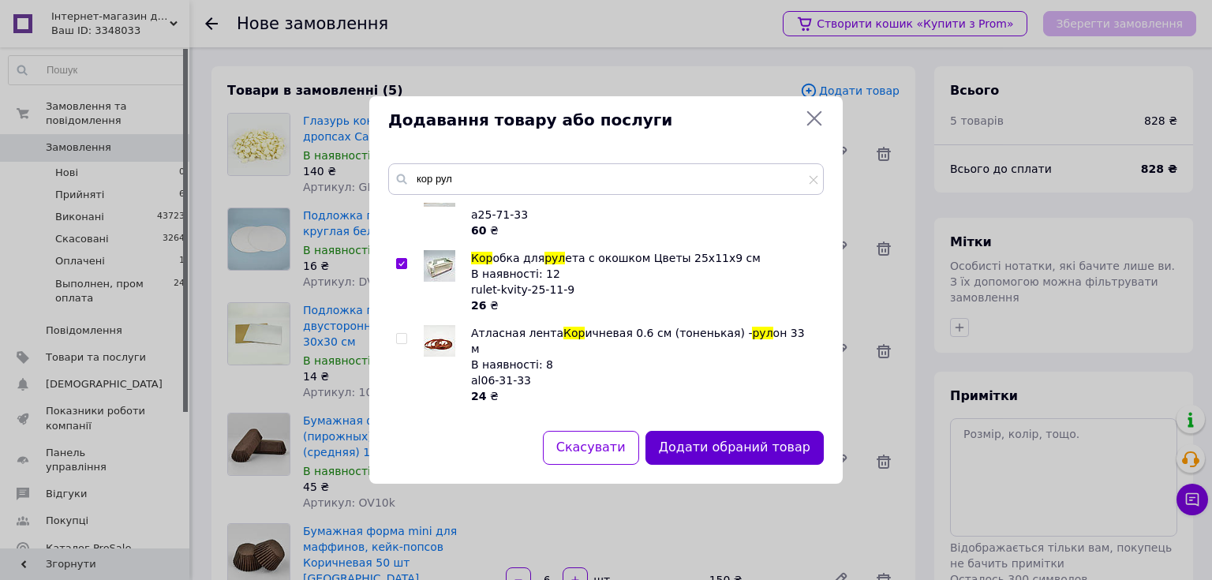
click at [716, 445] on button "Додати обраний товар" at bounding box center [734, 448] width 178 height 34
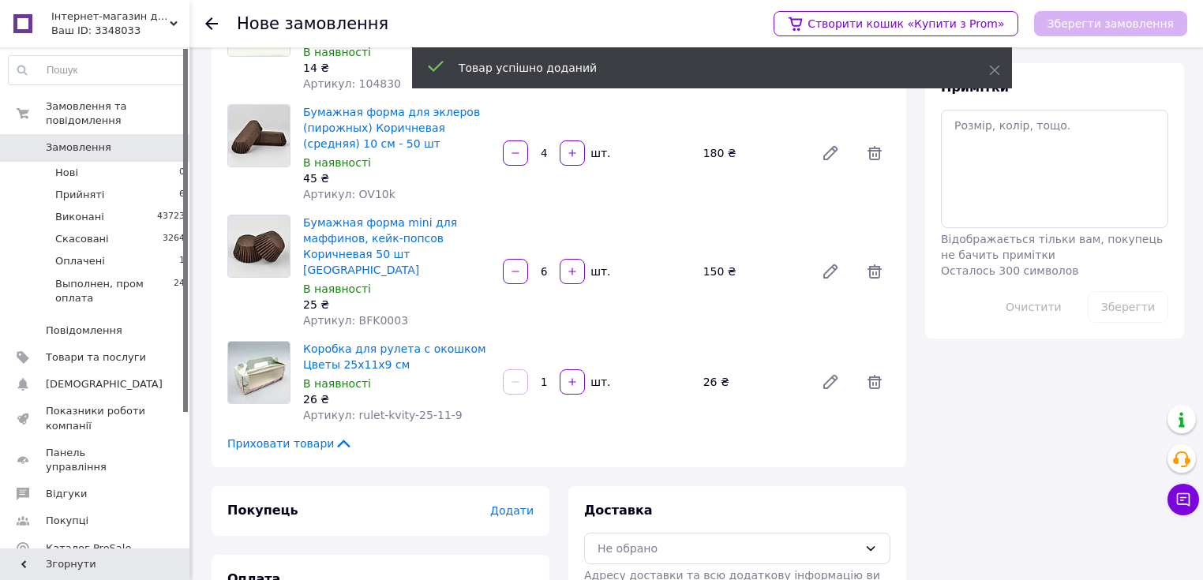
scroll to position [363, 0]
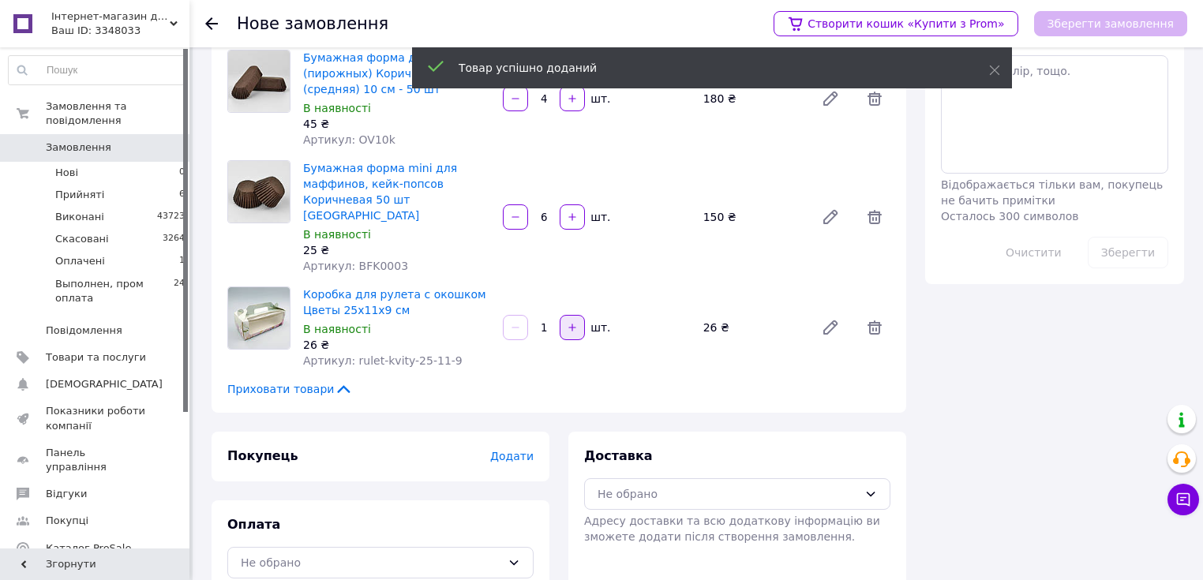
click at [568, 322] on icon "button" at bounding box center [572, 327] width 11 height 11
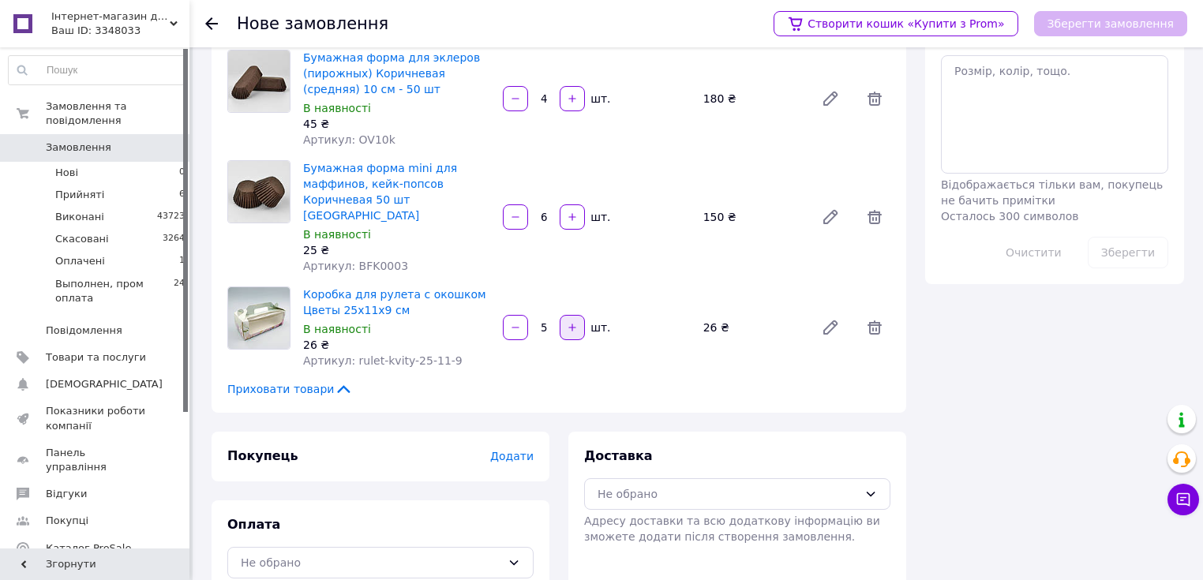
click at [568, 322] on icon "button" at bounding box center [572, 327] width 11 height 11
type input "6"
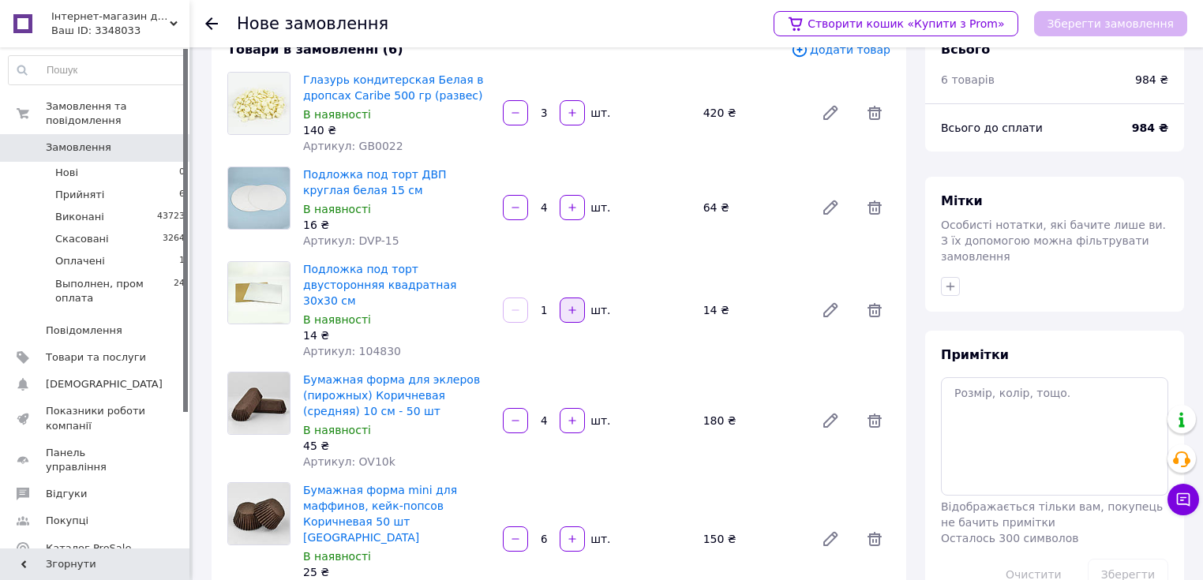
scroll to position [0, 0]
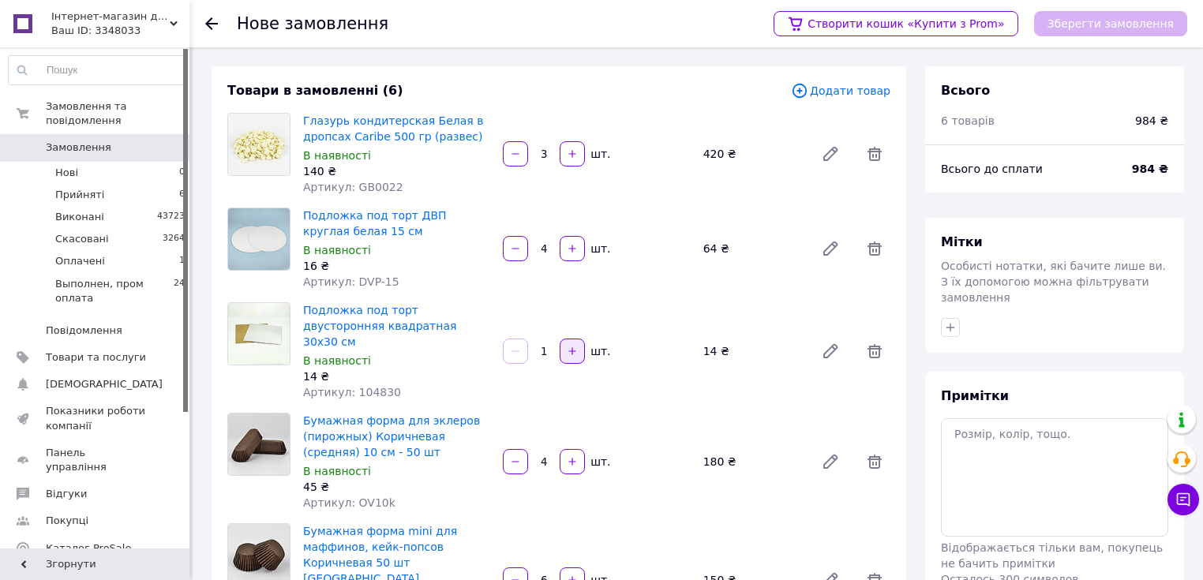
click at [567, 346] on icon "button" at bounding box center [572, 351] width 11 height 11
type input "5"
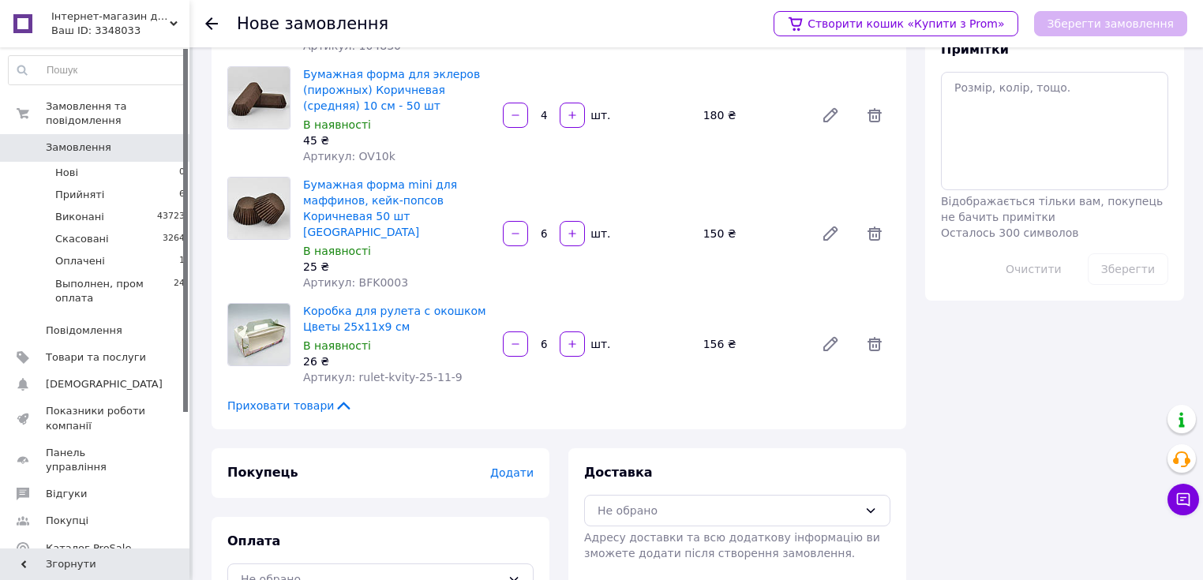
scroll to position [363, 0]
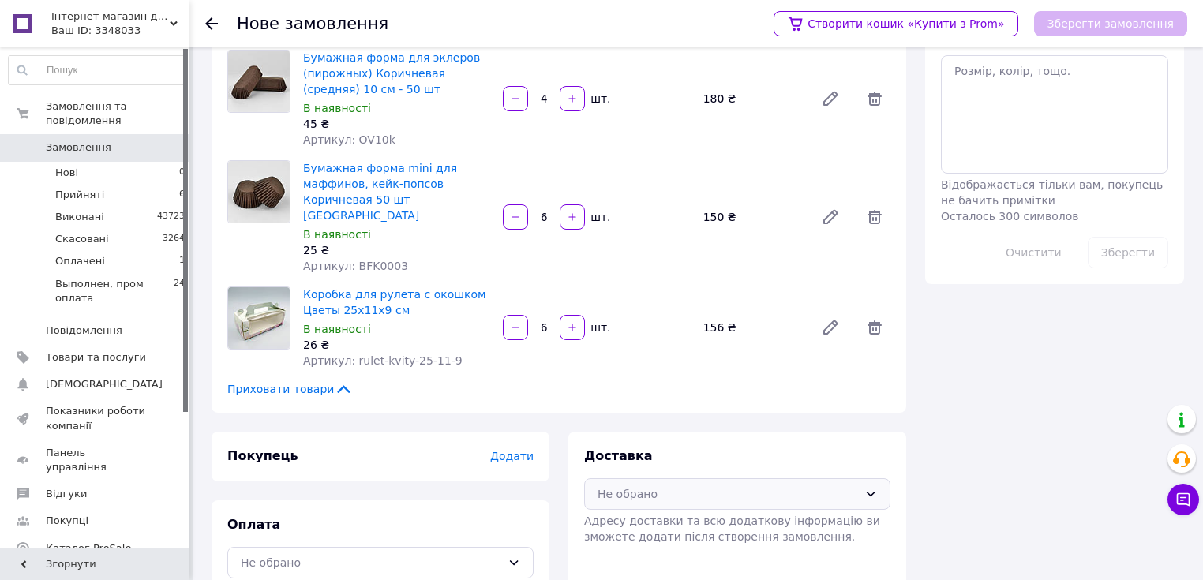
click at [695, 485] on div "Не обрано" at bounding box center [727, 493] width 260 height 17
click at [660, 550] on span "Самовивіз" at bounding box center [749, 558] width 256 height 16
click at [513, 450] on span "Додати" at bounding box center [511, 456] width 43 height 13
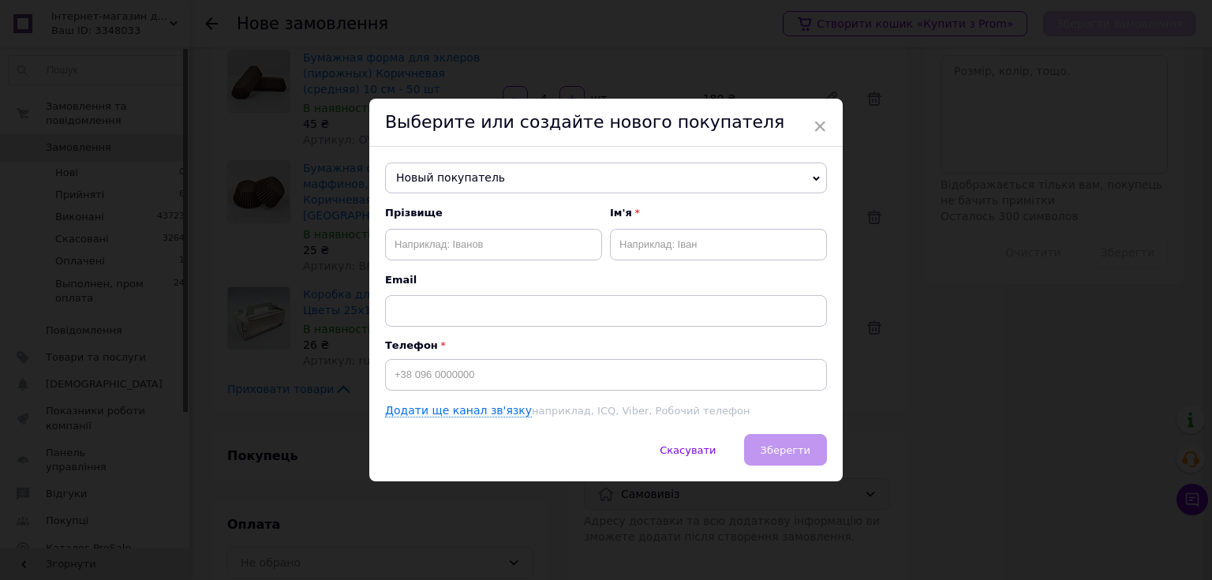
click at [492, 178] on span "Новый покупатель" at bounding box center [606, 179] width 442 height 32
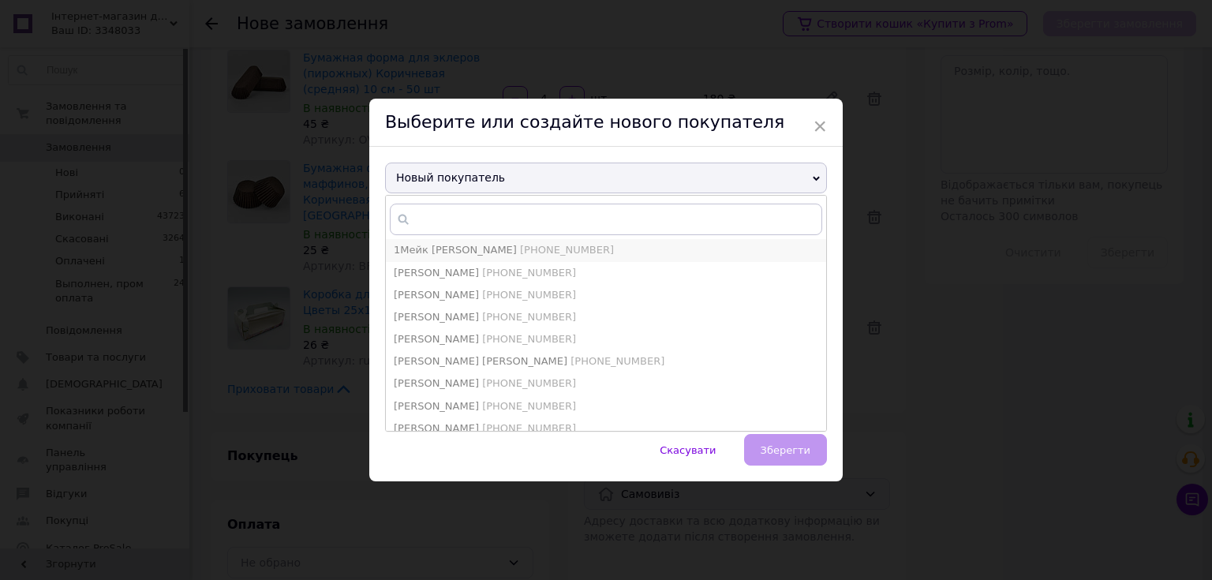
click at [520, 246] on span "[PHONE_NUMBER]" at bounding box center [567, 250] width 94 height 12
type input "1Мейк [PERSON_NAME]"
type input "[PHONE_NUMBER]"
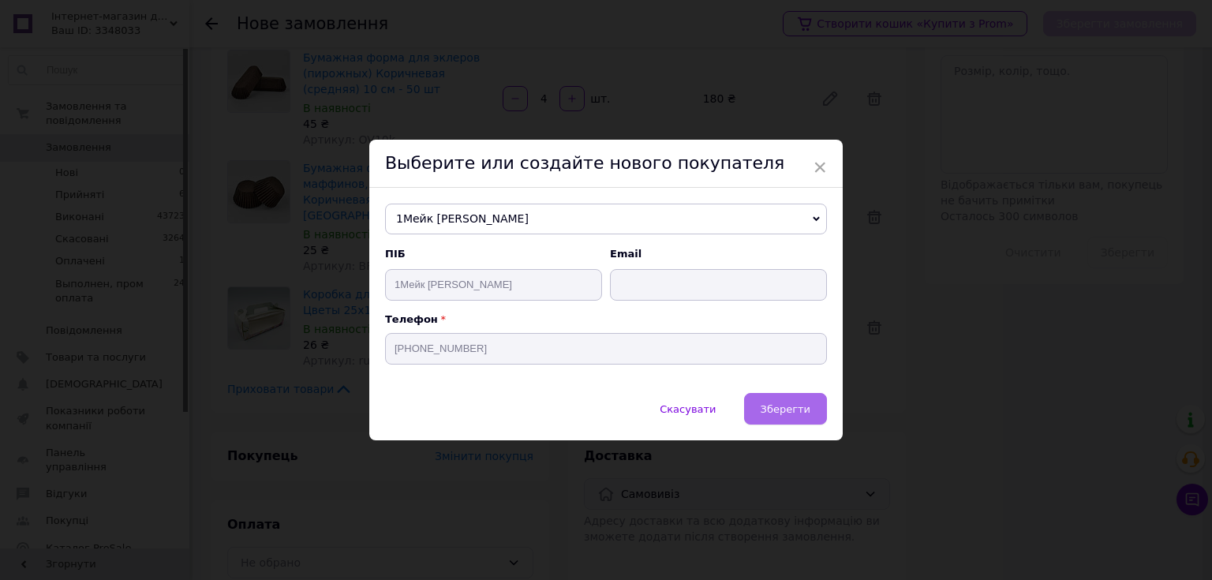
click at [794, 406] on span "Зберегти" at bounding box center [786, 409] width 50 height 12
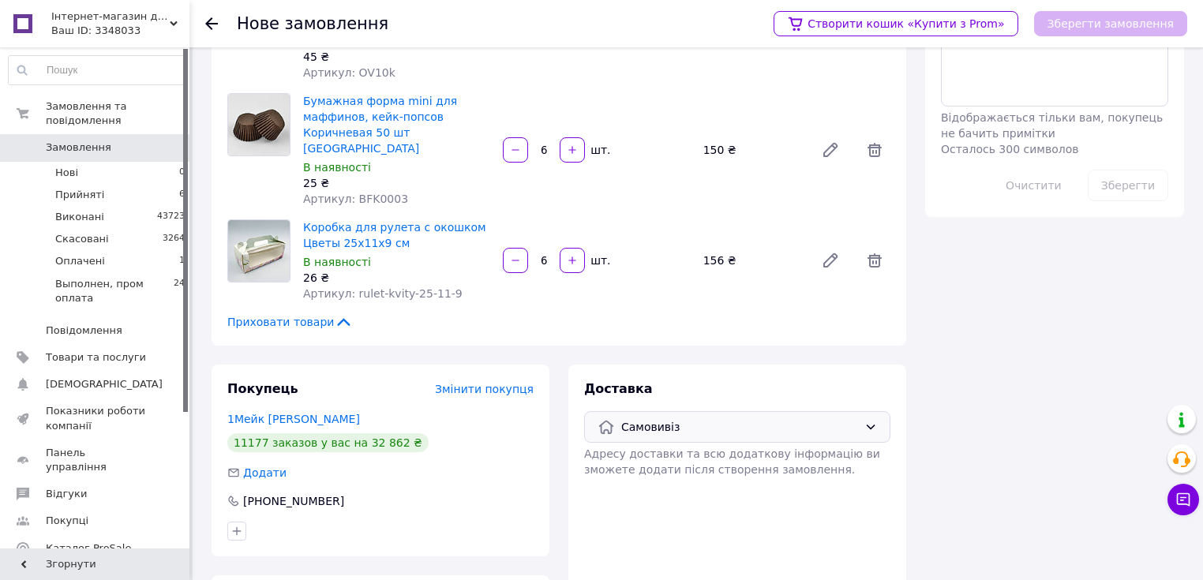
scroll to position [506, 0]
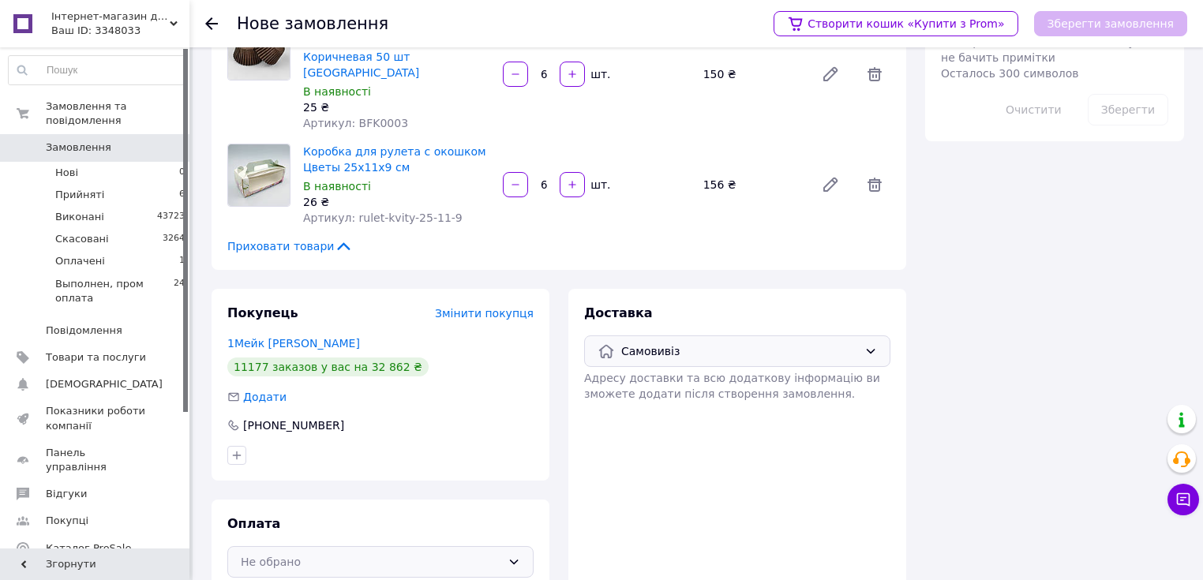
click at [447, 553] on div "Не обрано" at bounding box center [371, 561] width 260 height 17
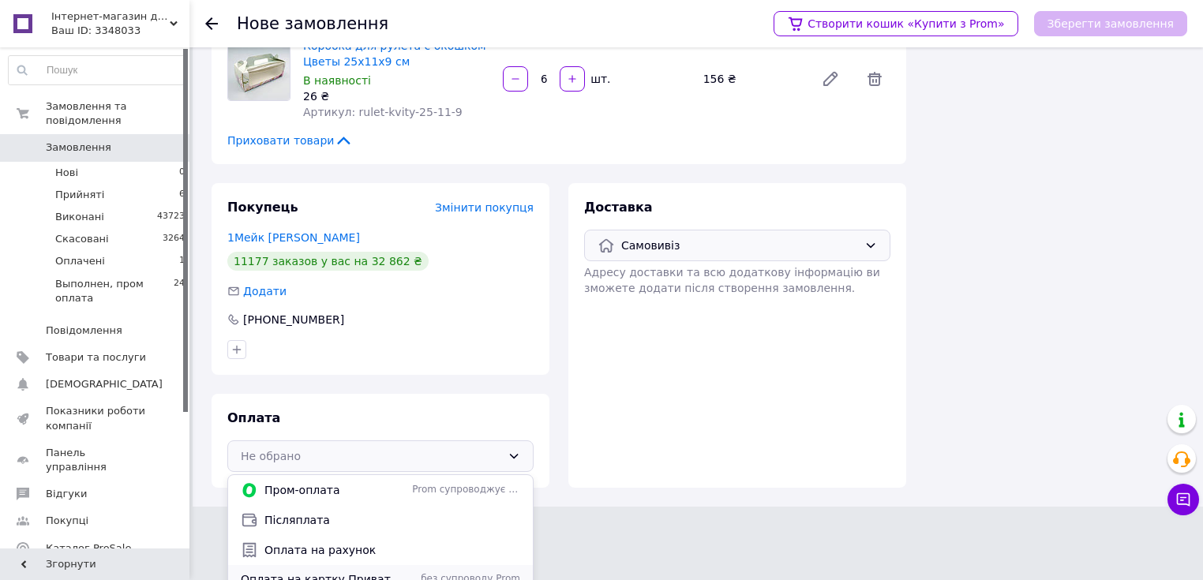
click at [423, 572] on span "без супроводу Prom" at bounding box center [466, 578] width 108 height 13
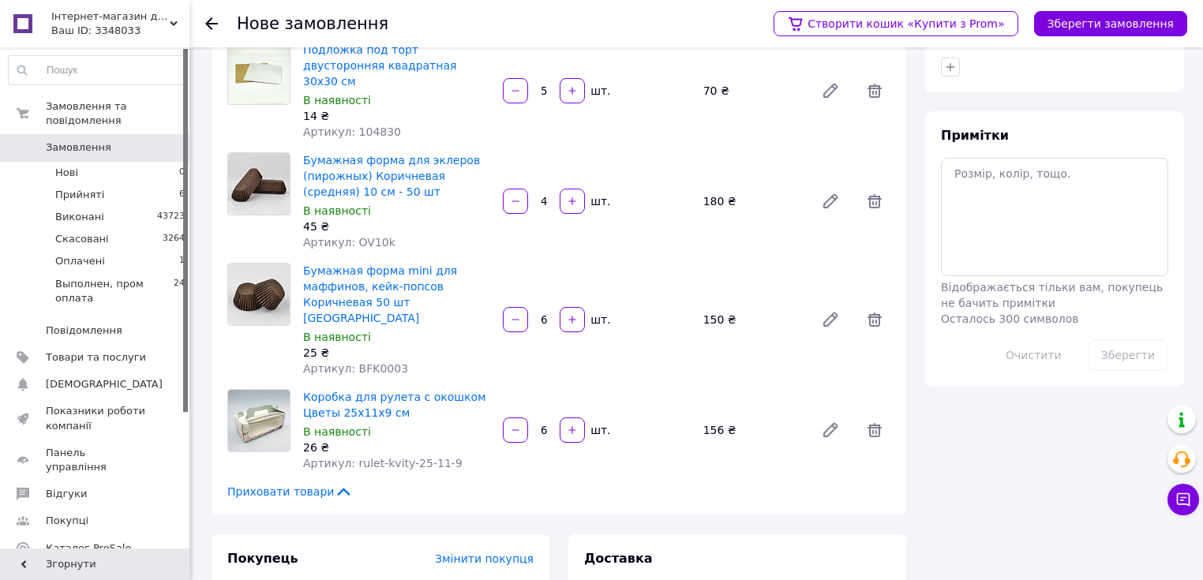
scroll to position [253, 0]
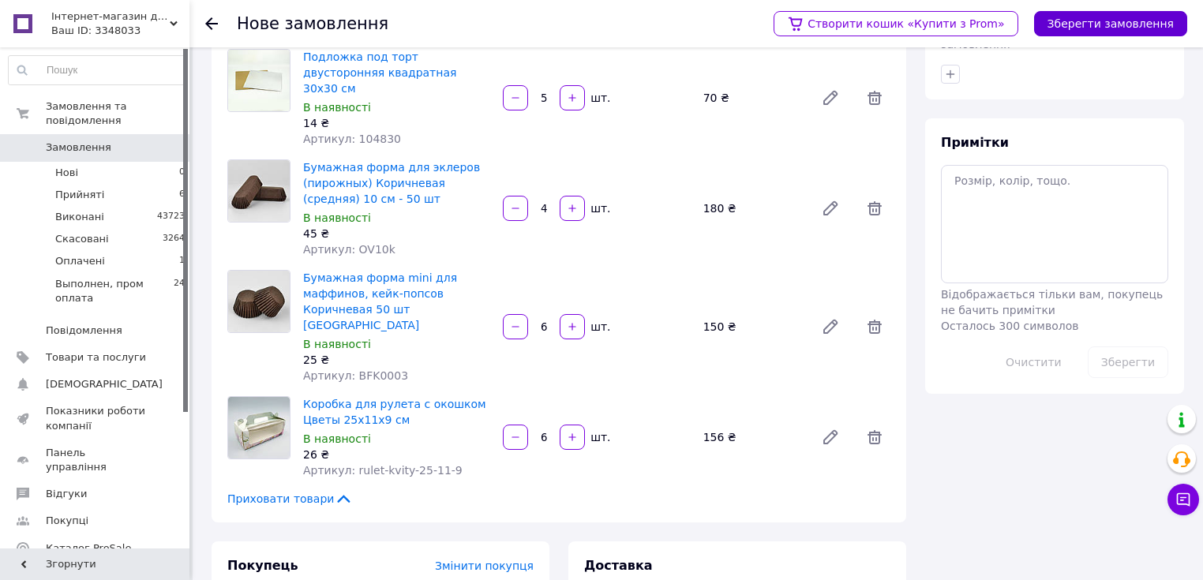
click at [1108, 16] on button "Зберегти замовлення" at bounding box center [1110, 23] width 153 height 25
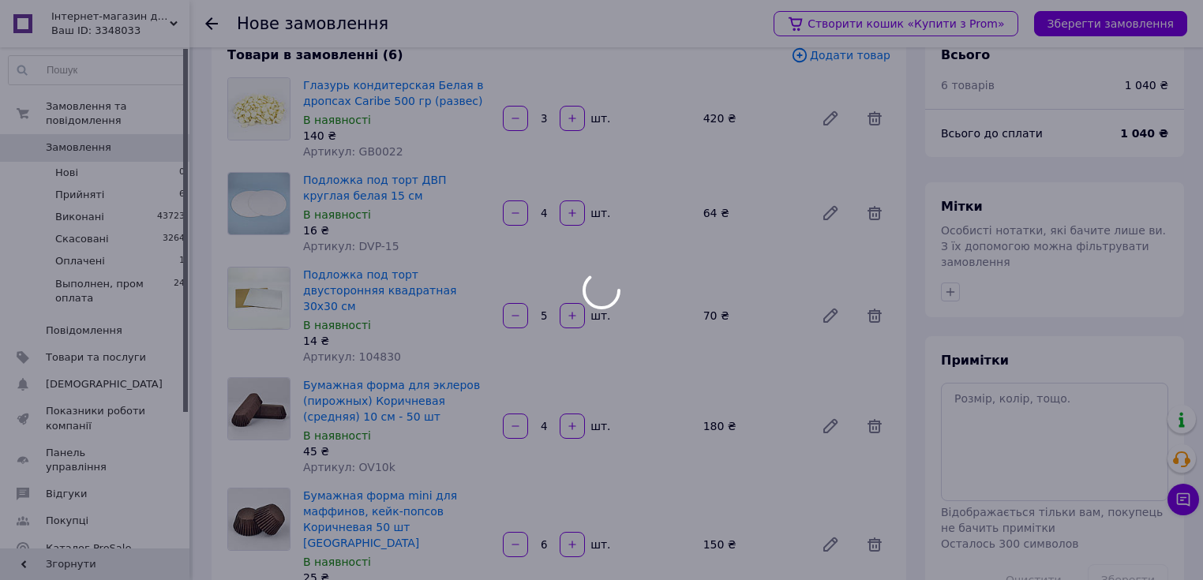
scroll to position [0, 0]
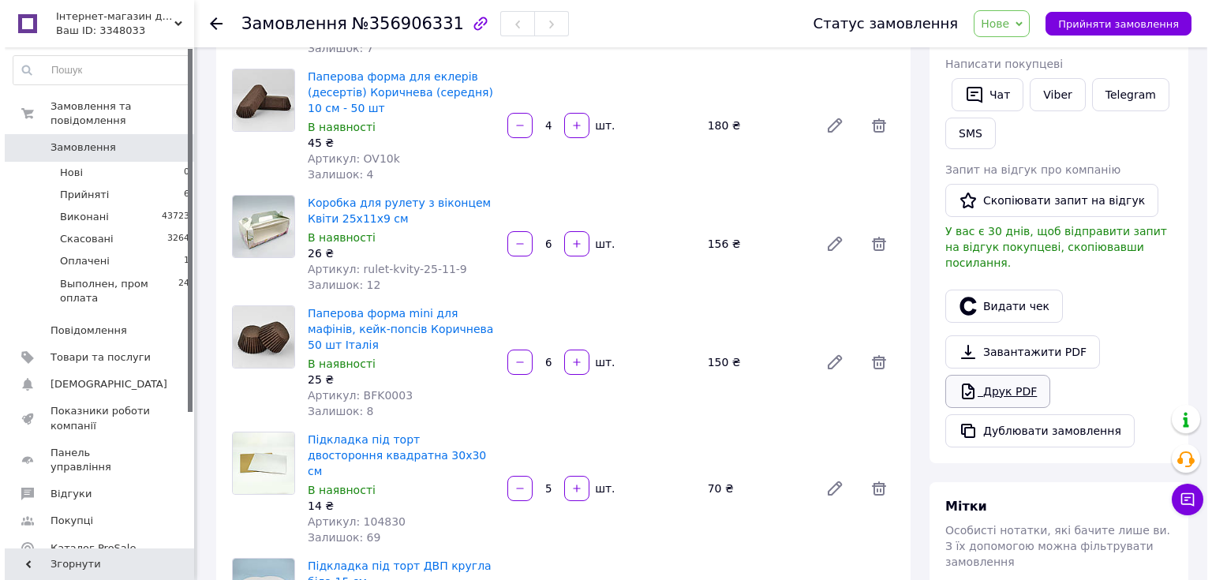
scroll to position [253, 0]
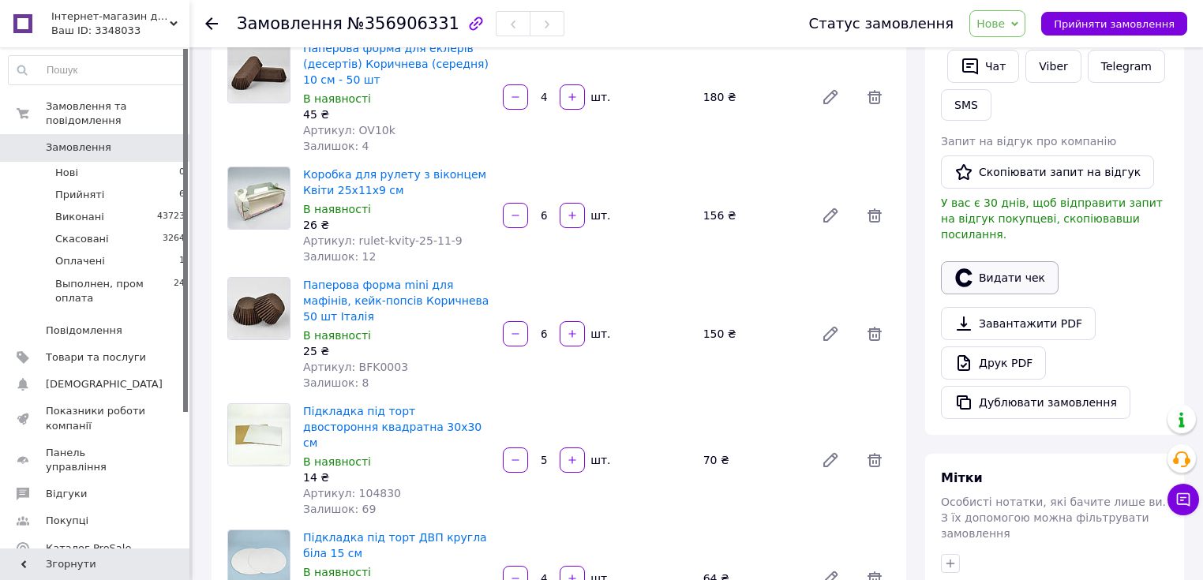
click at [978, 261] on button "Видати чек" at bounding box center [1000, 277] width 118 height 33
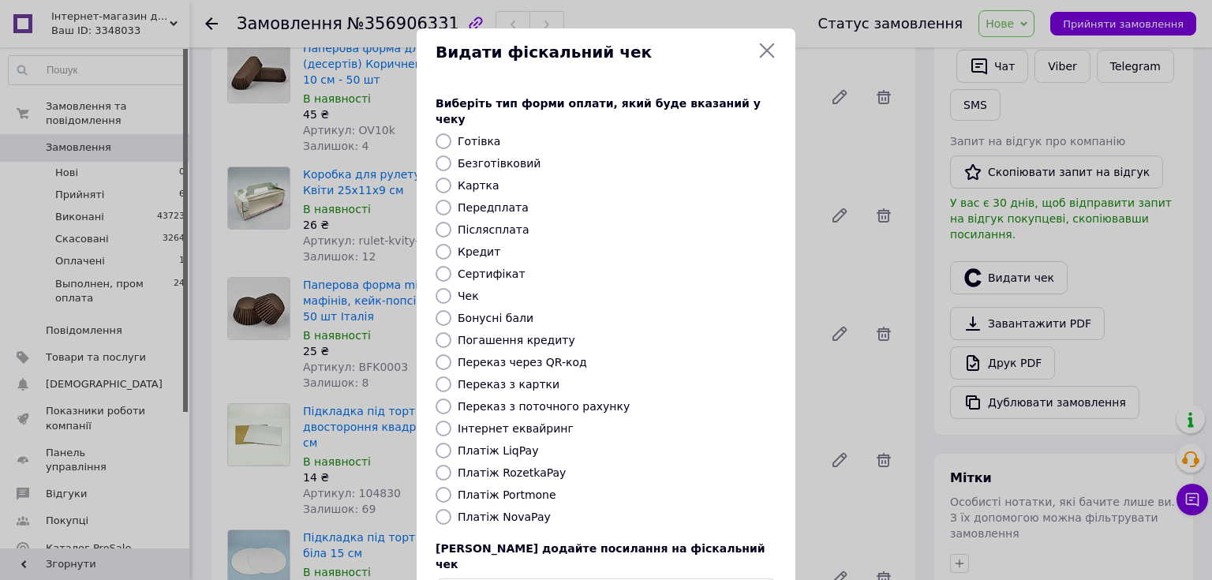
click at [446, 133] on input "Готівка" at bounding box center [444, 141] width 16 height 16
radio input "true"
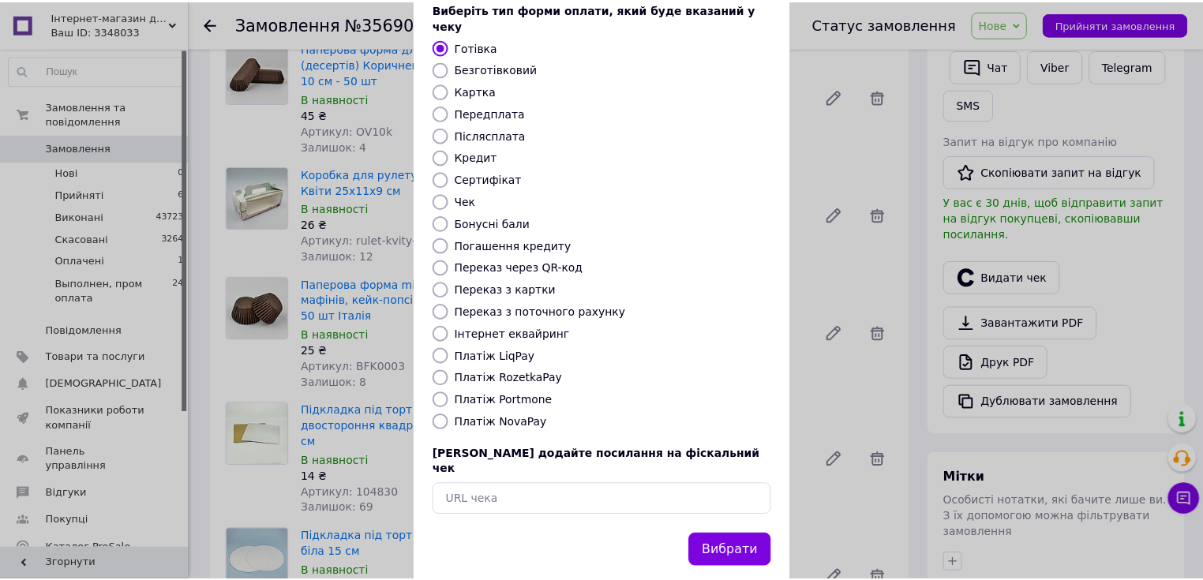
scroll to position [97, 0]
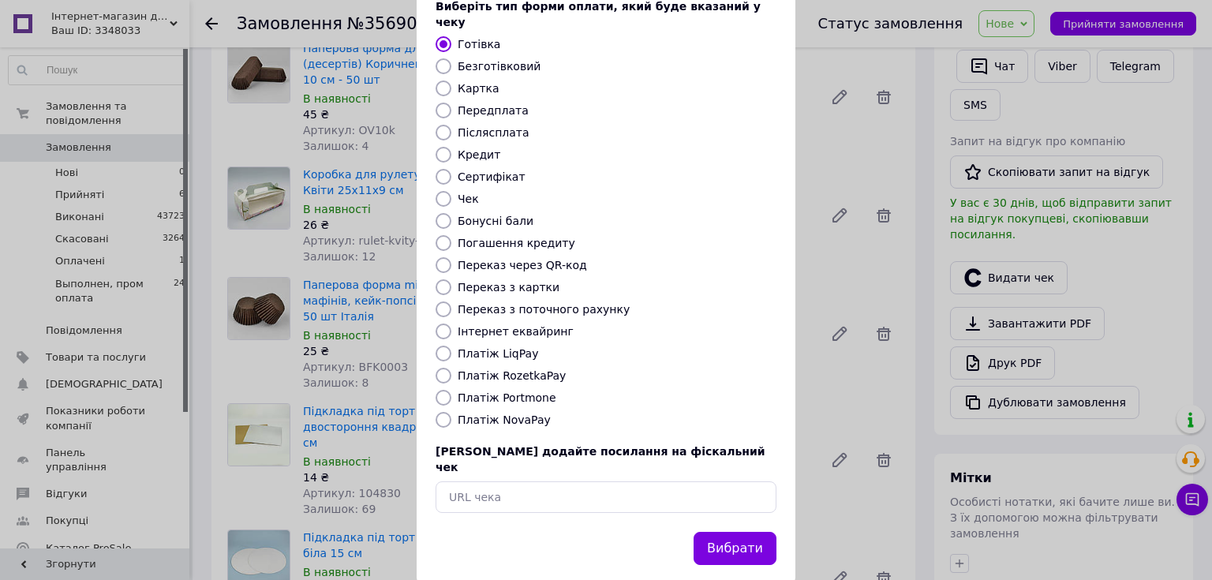
click at [704, 532] on button "Вибрати" at bounding box center [735, 549] width 83 height 34
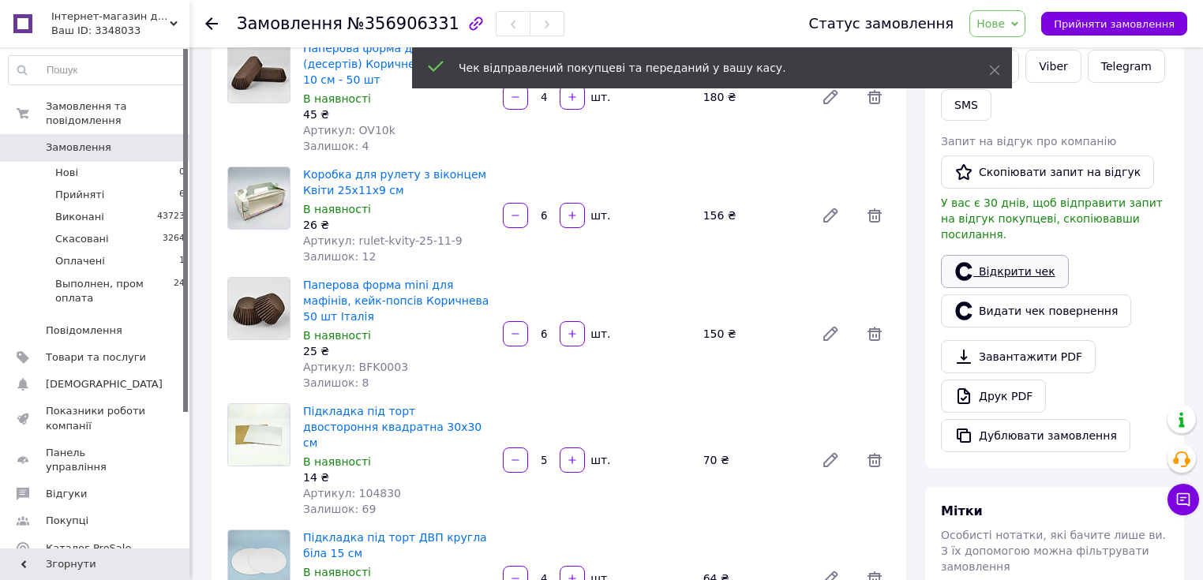
click at [988, 255] on link "Відкрити чек" at bounding box center [1005, 271] width 128 height 33
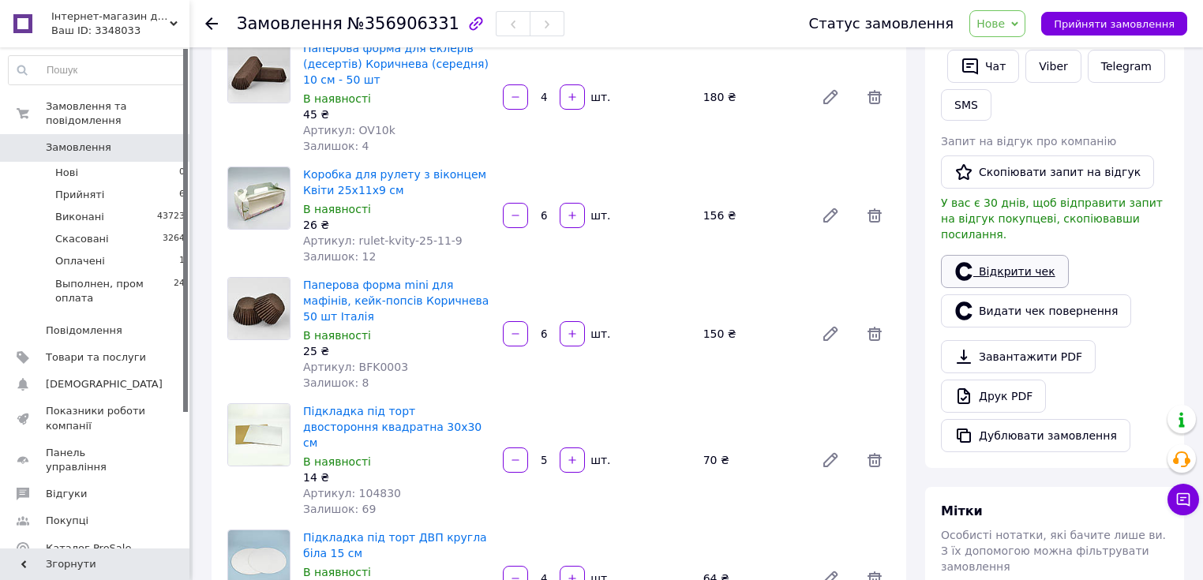
click at [1007, 256] on link "Відкрити чек" at bounding box center [1005, 271] width 128 height 33
click at [1019, 32] on span "Нове" at bounding box center [997, 23] width 56 height 27
click at [1030, 73] on li "Виконано" at bounding box center [1042, 79] width 145 height 24
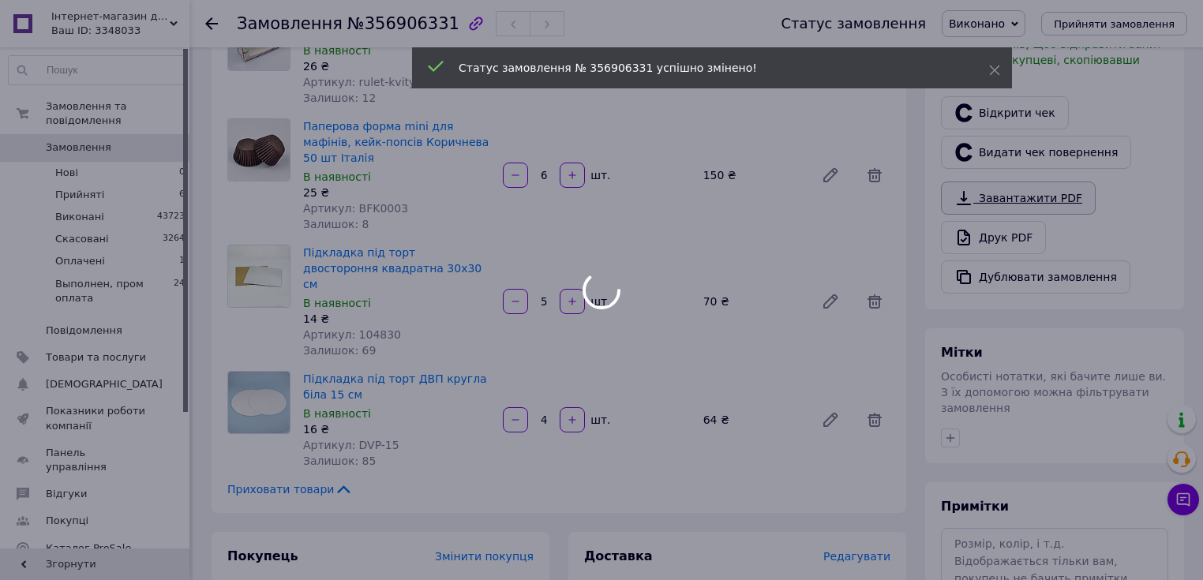
scroll to position [442, 0]
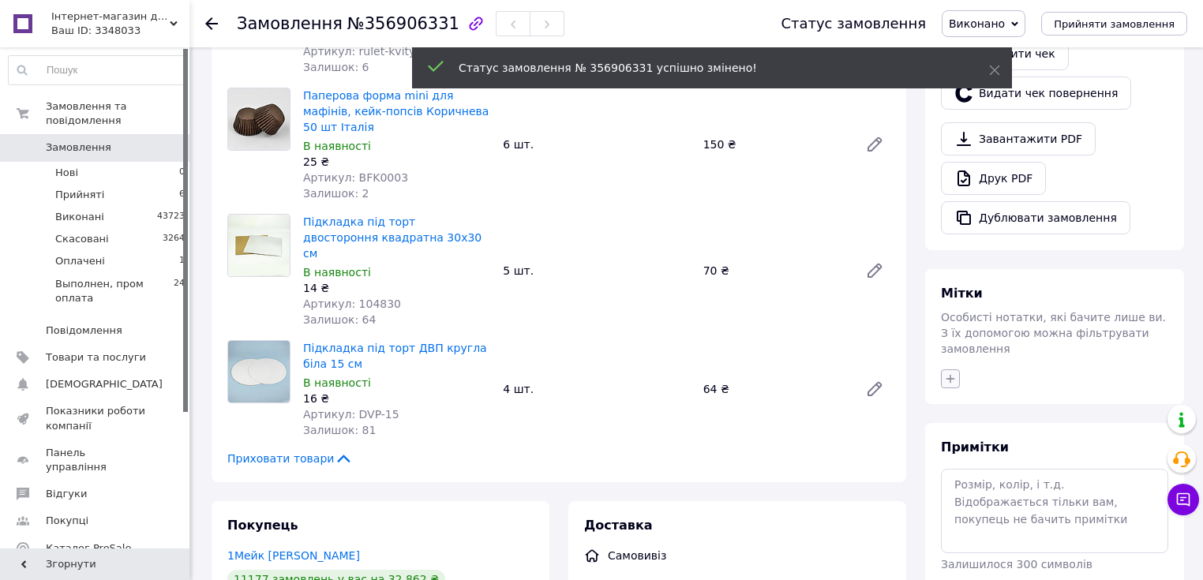
click at [952, 372] on icon "button" at bounding box center [950, 378] width 13 height 13
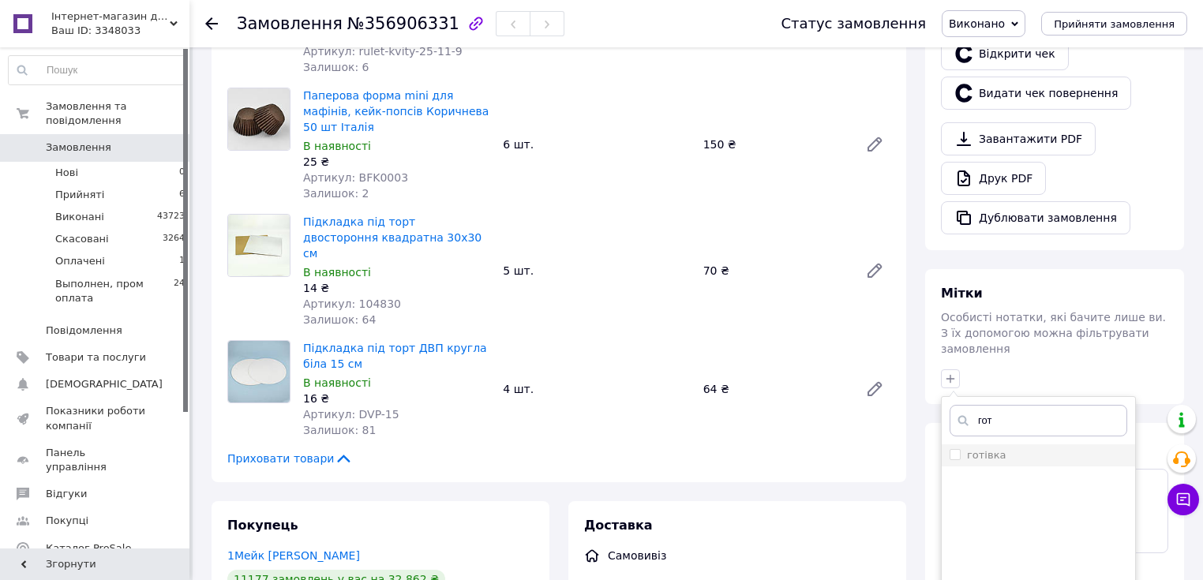
type input "гот"
click at [1002, 448] on div "готівка" at bounding box center [1038, 455] width 178 height 14
checkbox input "true"
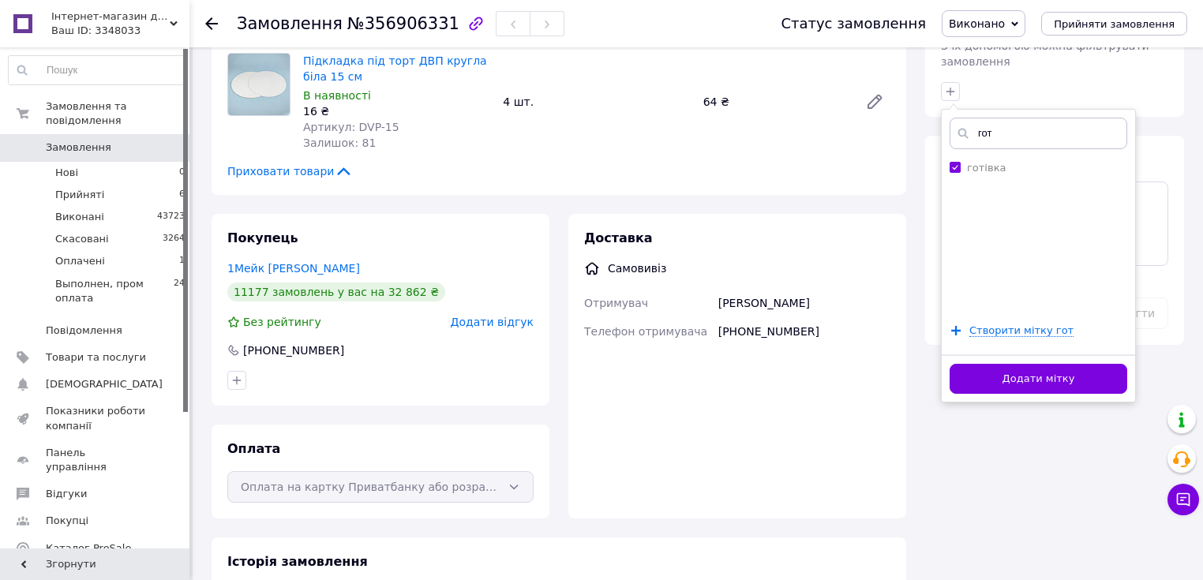
scroll to position [758, 0]
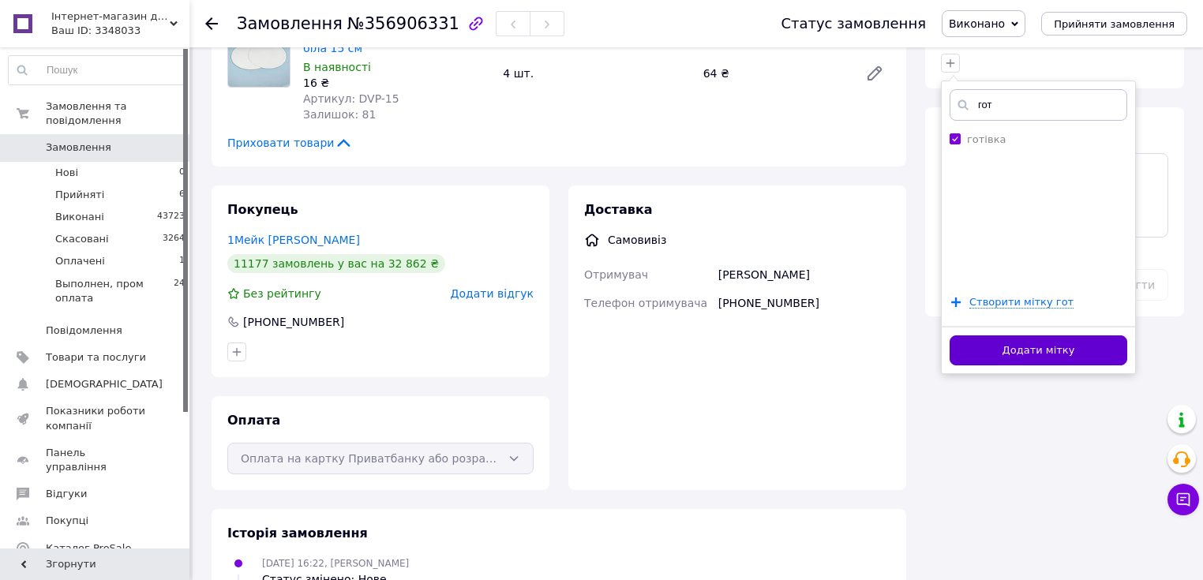
click at [1004, 335] on button "Додати мітку" at bounding box center [1038, 350] width 178 height 31
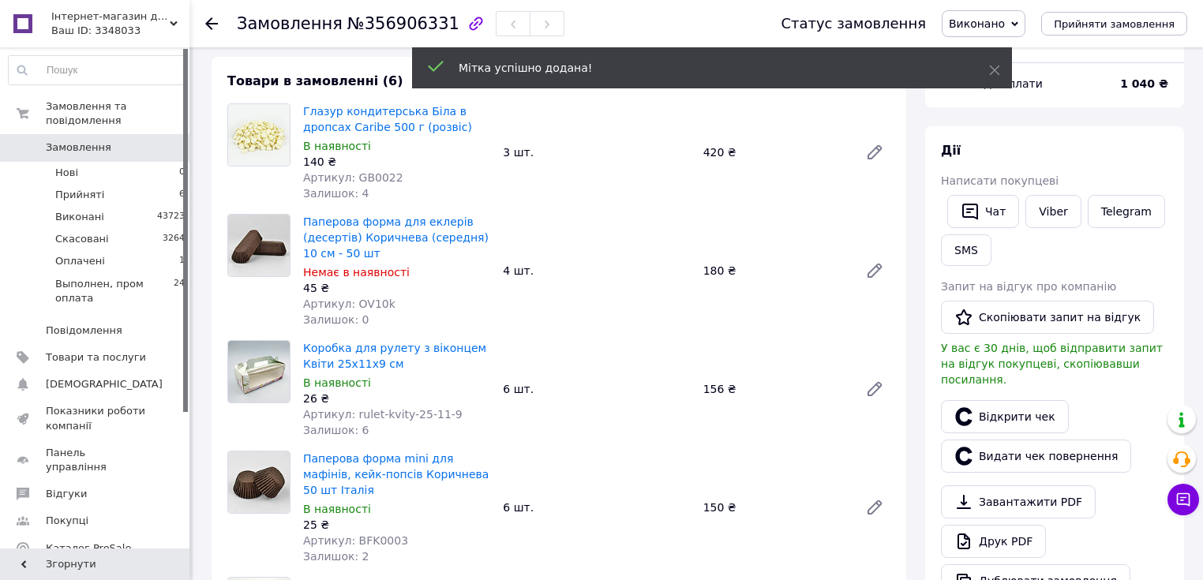
scroll to position [0, 0]
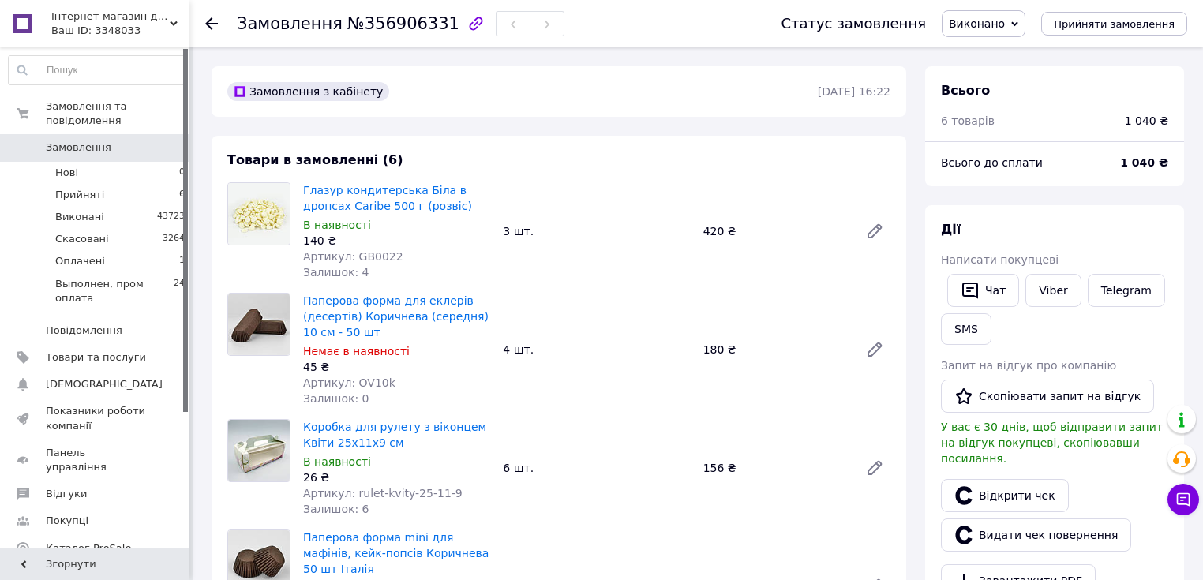
click at [110, 140] on span "Замовлення" at bounding box center [96, 147] width 100 height 14
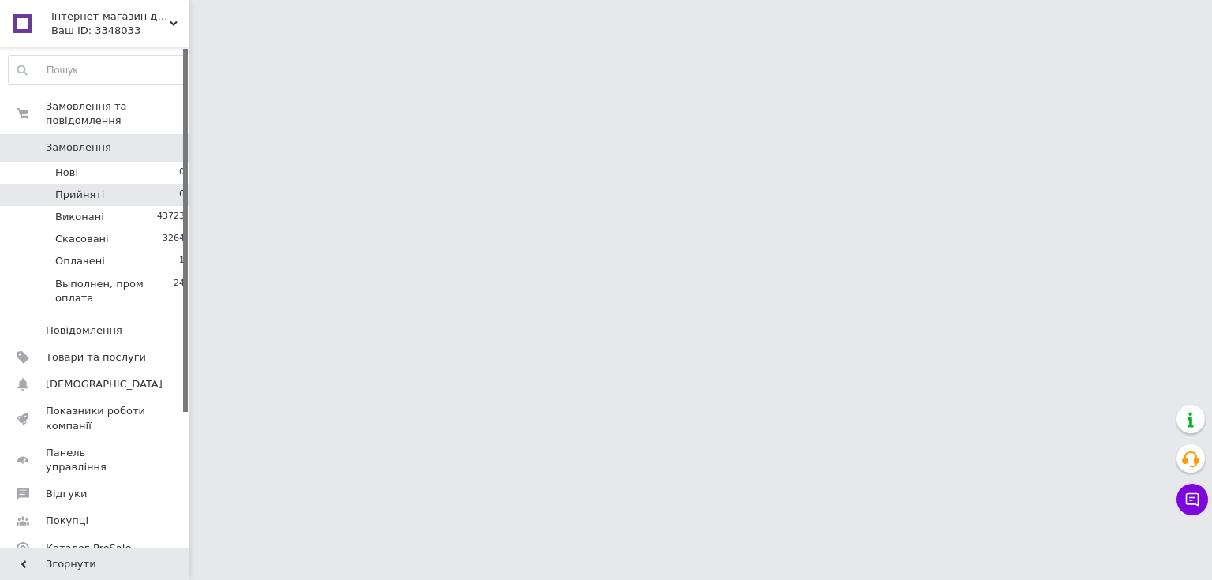
click at [90, 188] on span "Прийняті" at bounding box center [79, 195] width 49 height 14
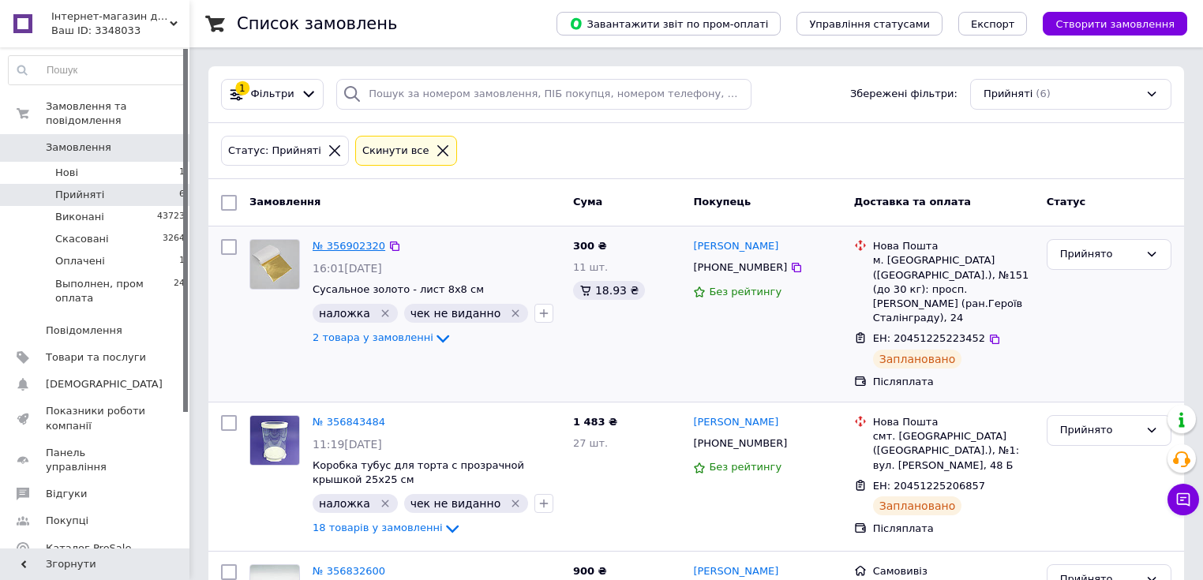
click at [337, 243] on link "№ 356902320" at bounding box center [348, 246] width 73 height 12
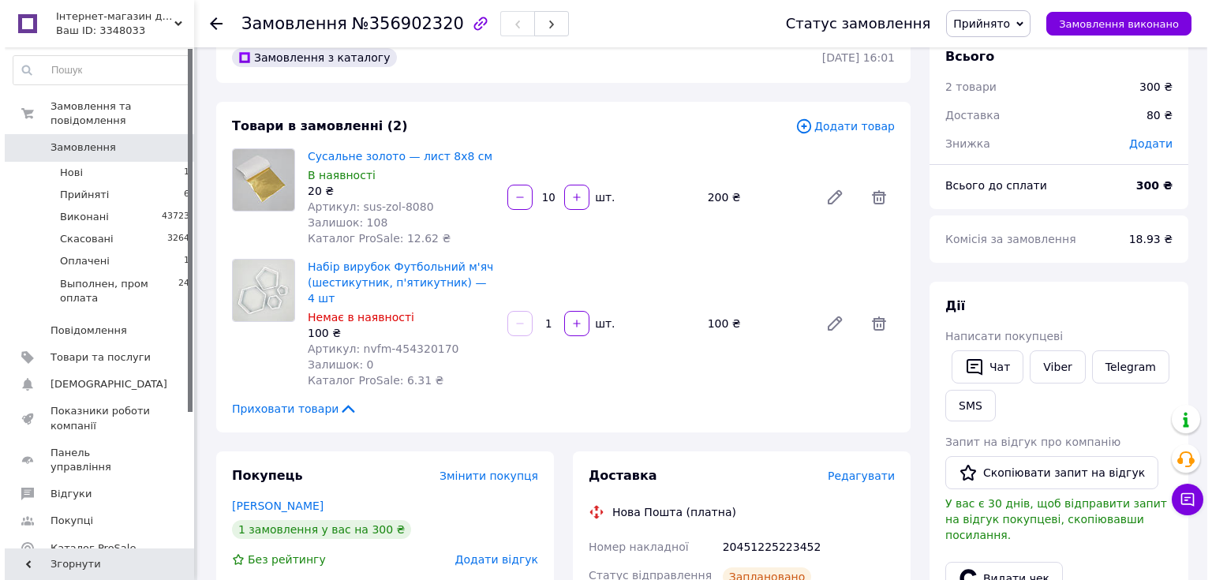
scroll to position [126, 0]
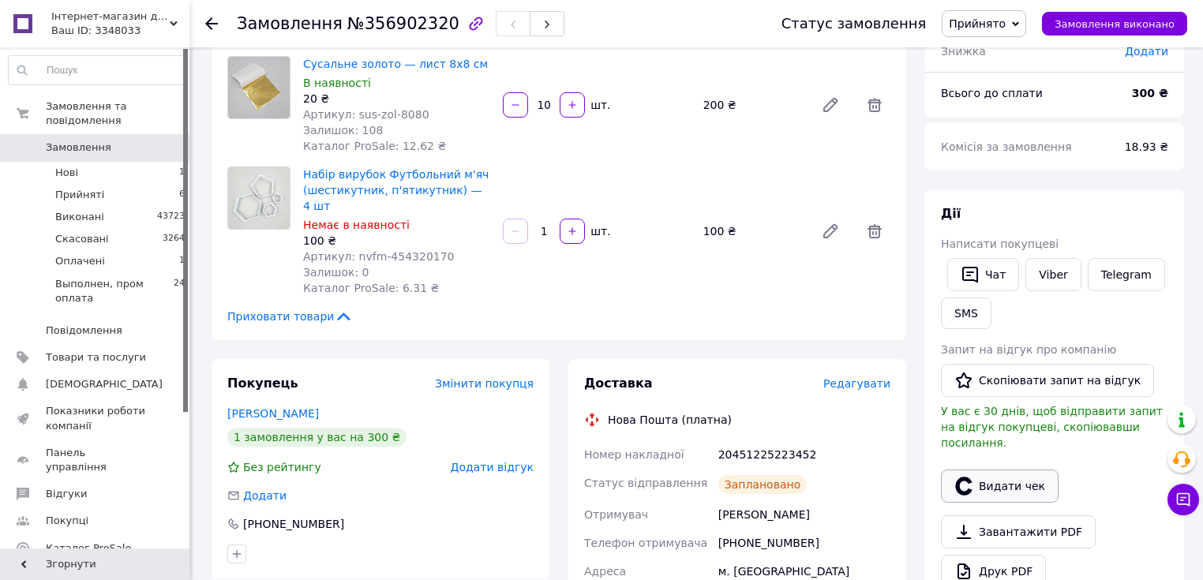
click at [1012, 473] on button "Видати чек" at bounding box center [1000, 485] width 118 height 33
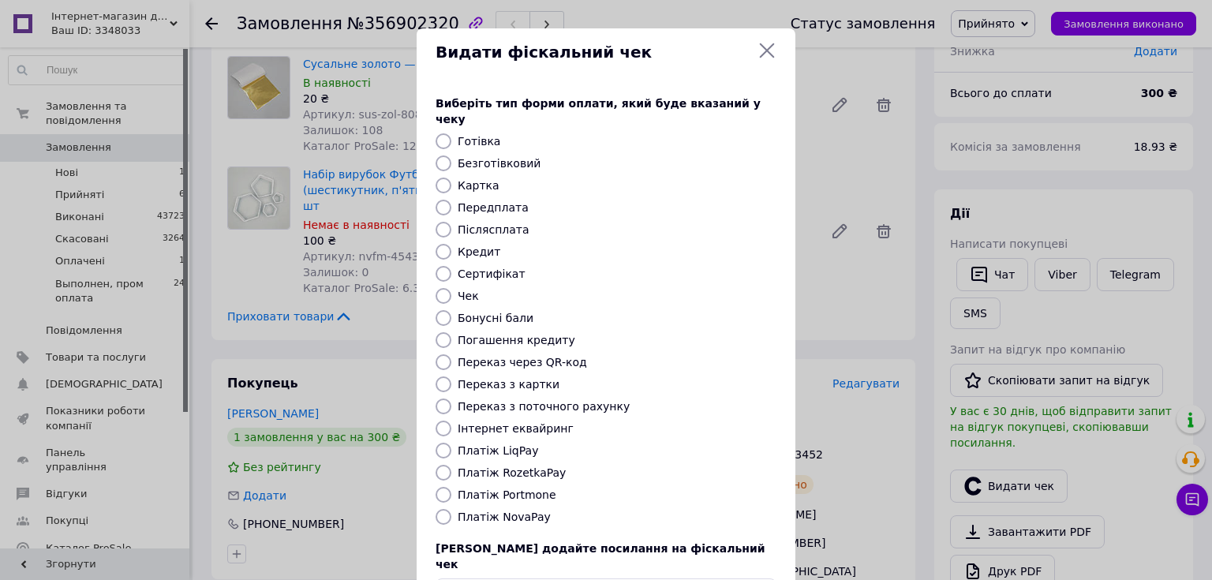
click at [445, 222] on input "Післясплата" at bounding box center [444, 230] width 16 height 16
radio input "true"
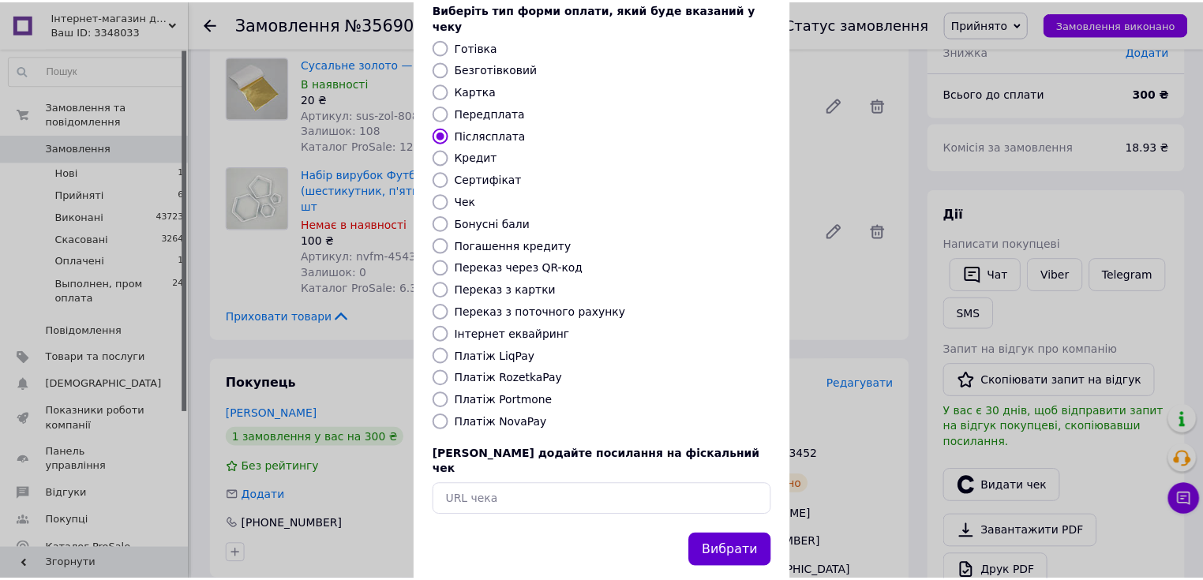
scroll to position [97, 0]
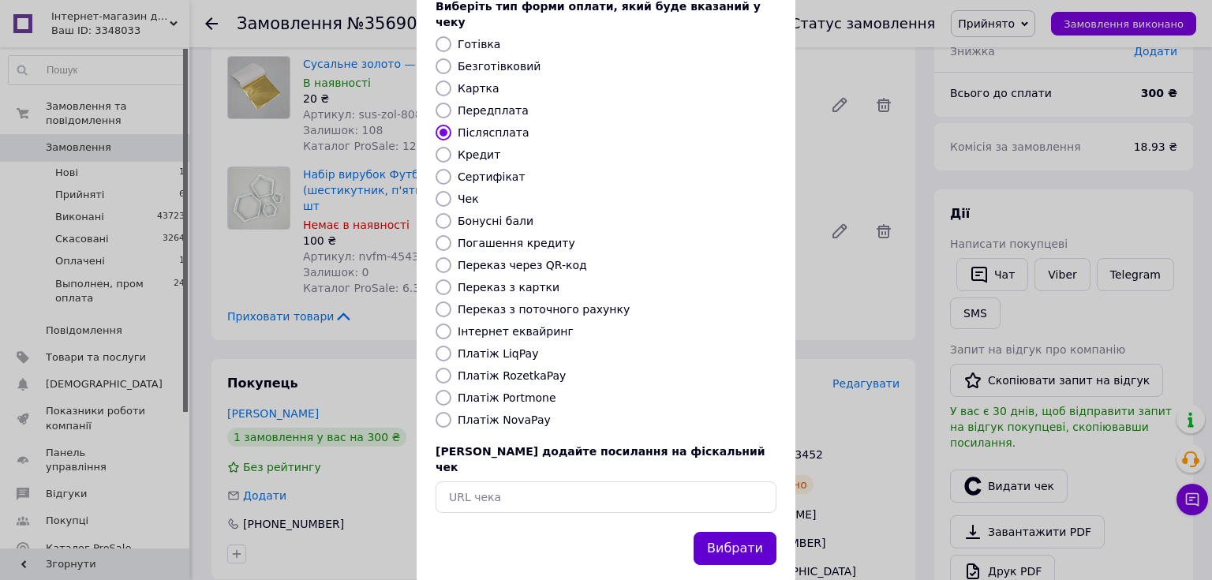
click at [739, 532] on button "Вибрати" at bounding box center [735, 549] width 83 height 34
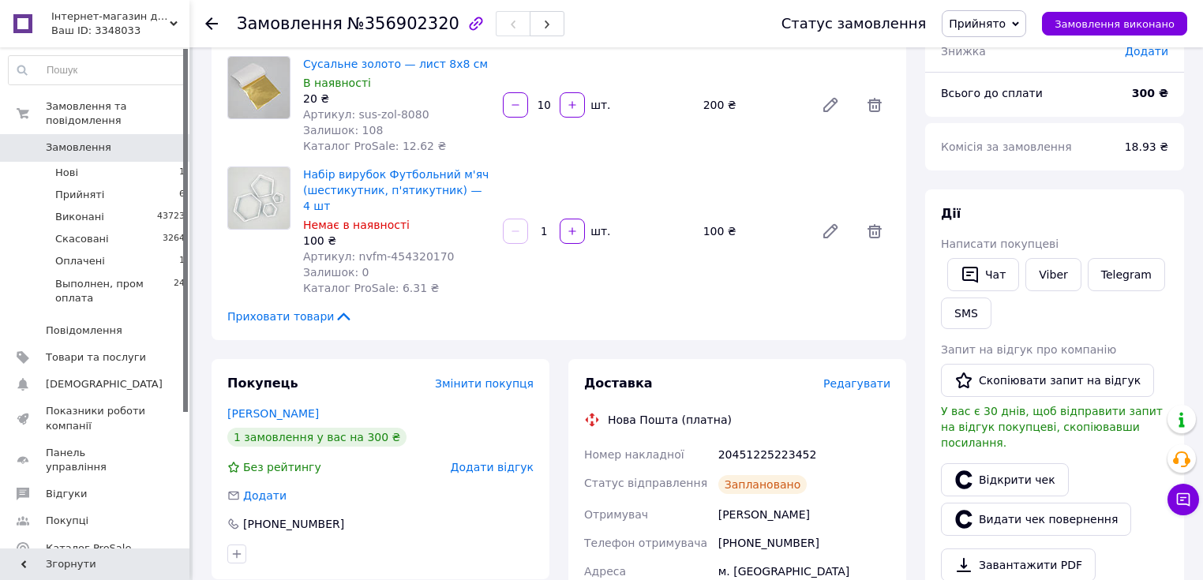
click at [745, 440] on div "20451225223452" at bounding box center [804, 454] width 178 height 28
copy div "20451225223452"
click at [1105, 18] on span "Замовлення виконано" at bounding box center [1114, 24] width 120 height 12
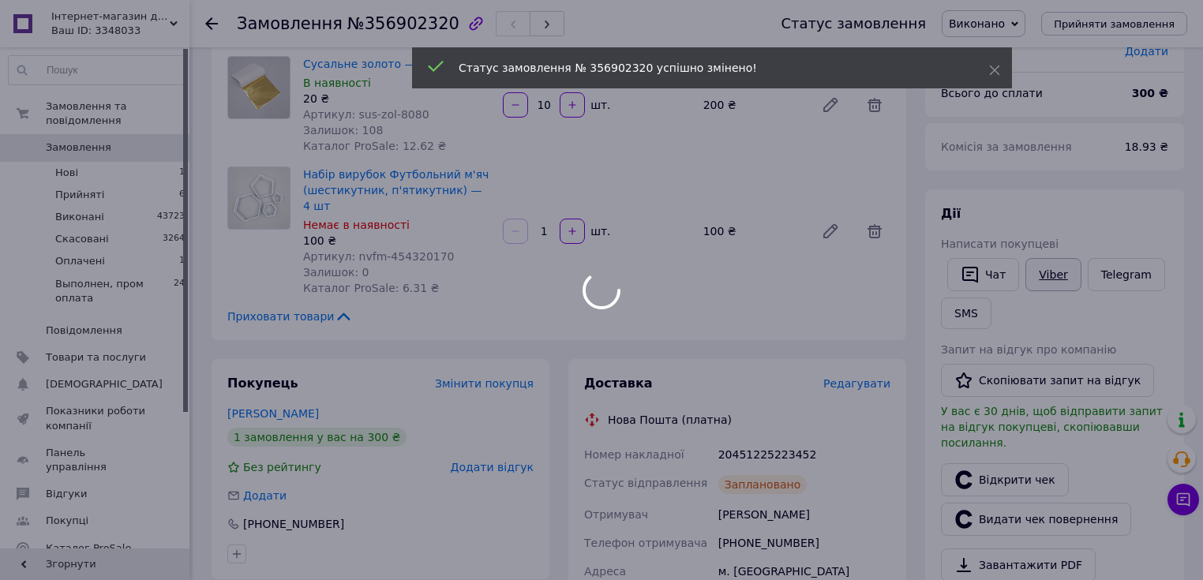
click at [1038, 266] on div at bounding box center [601, 290] width 1203 height 580
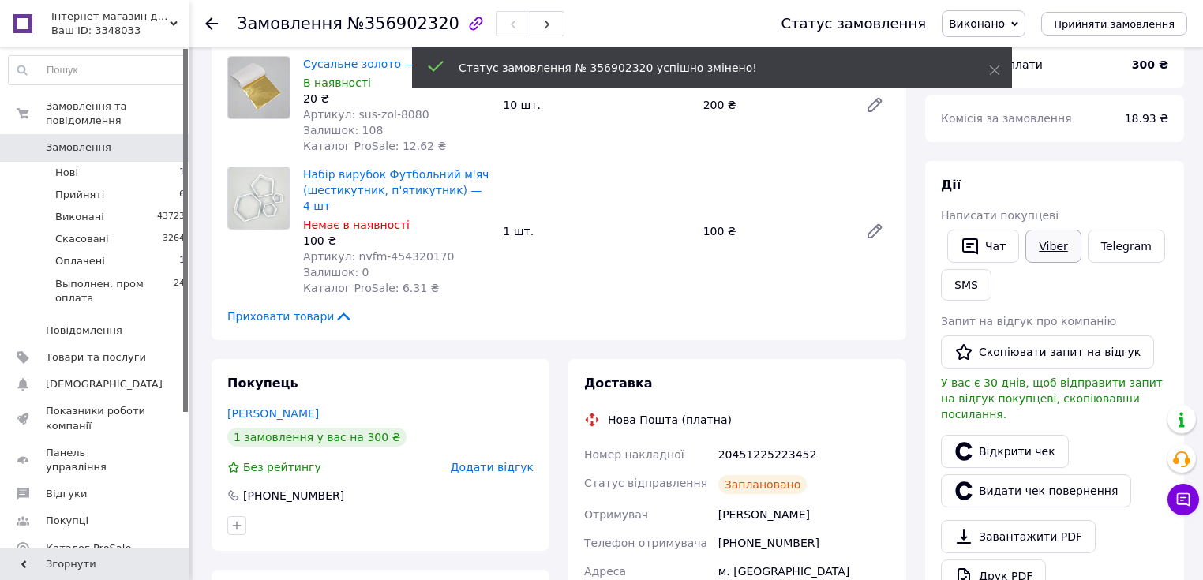
click at [1038, 244] on link "Viber" at bounding box center [1052, 246] width 55 height 33
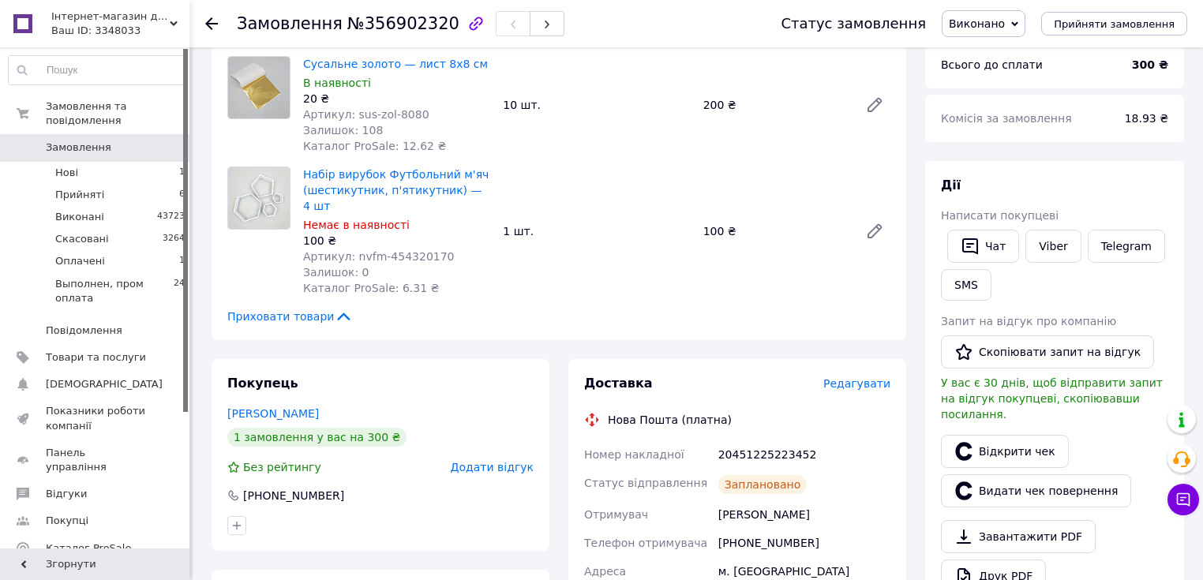
click at [658, 529] on div "Телефон отримувача" at bounding box center [648, 543] width 134 height 28
click at [210, 24] on use at bounding box center [211, 23] width 13 height 13
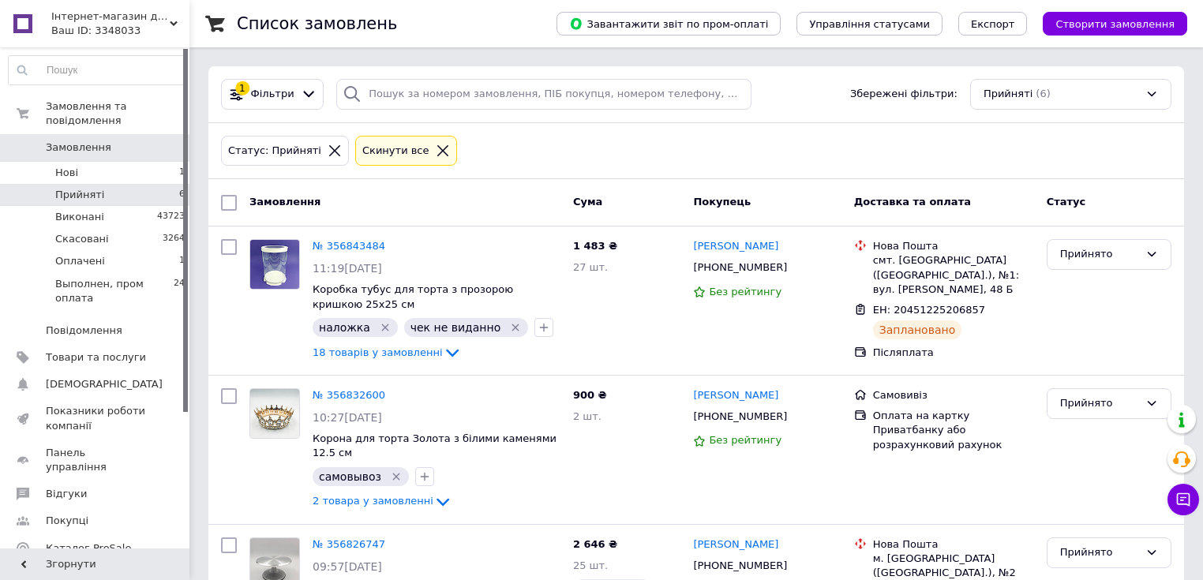
click at [329, 155] on icon at bounding box center [334, 150] width 11 height 11
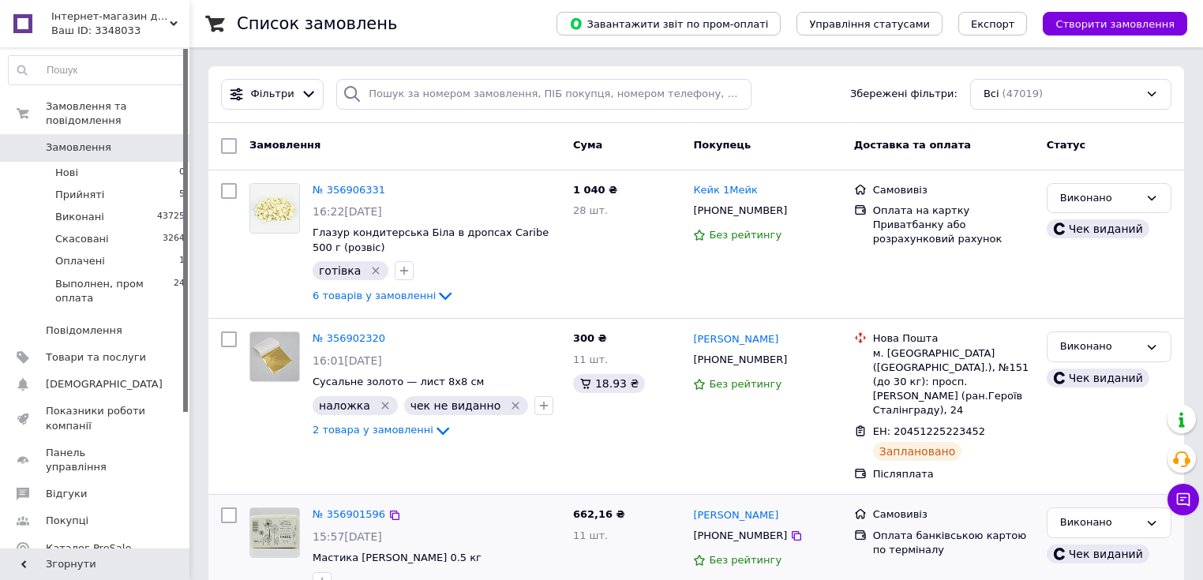
click at [579, 529] on span "11 шт." at bounding box center [590, 535] width 35 height 12
click at [110, 350] on span "Товари та послуги" at bounding box center [96, 357] width 100 height 14
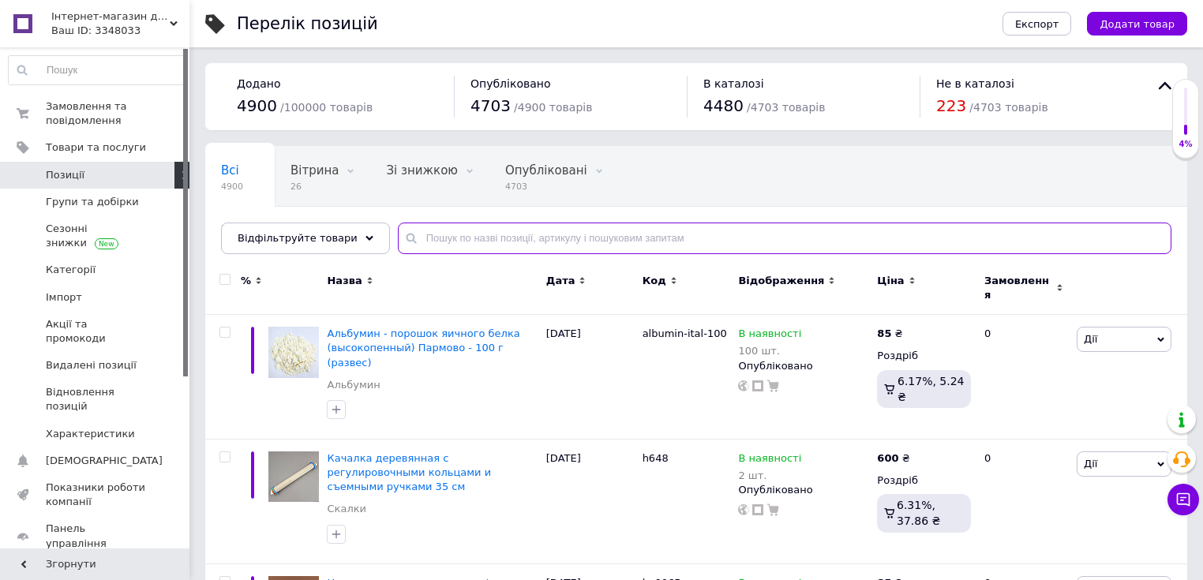
click at [477, 237] on input "text" at bounding box center [784, 239] width 773 height 32
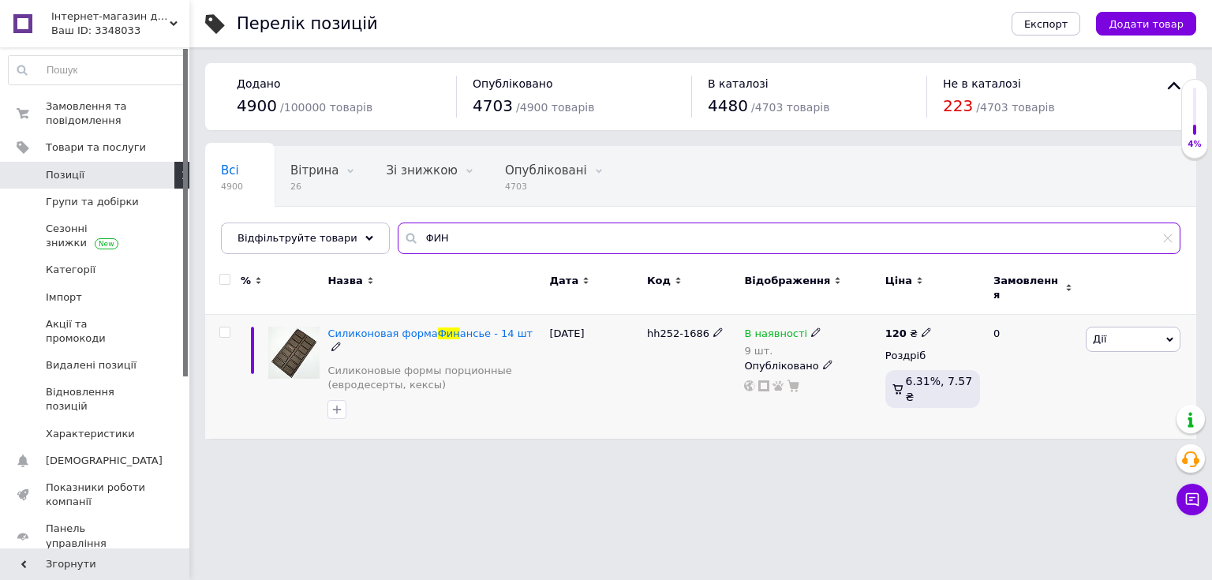
type input "ФИН"
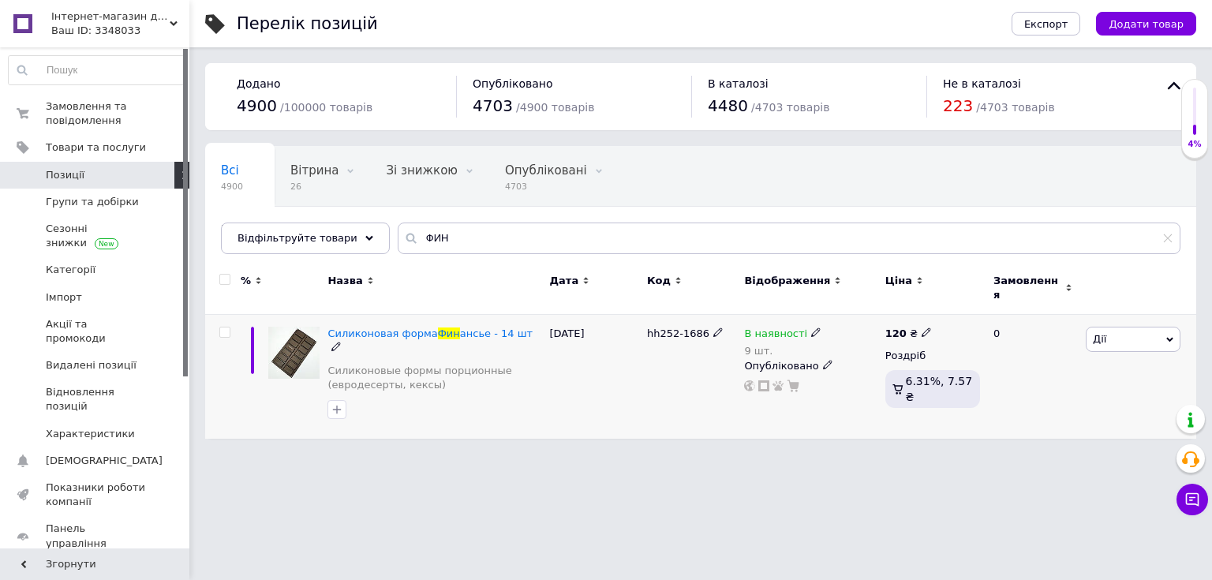
click at [811, 327] on icon at bounding box center [815, 331] width 9 height 9
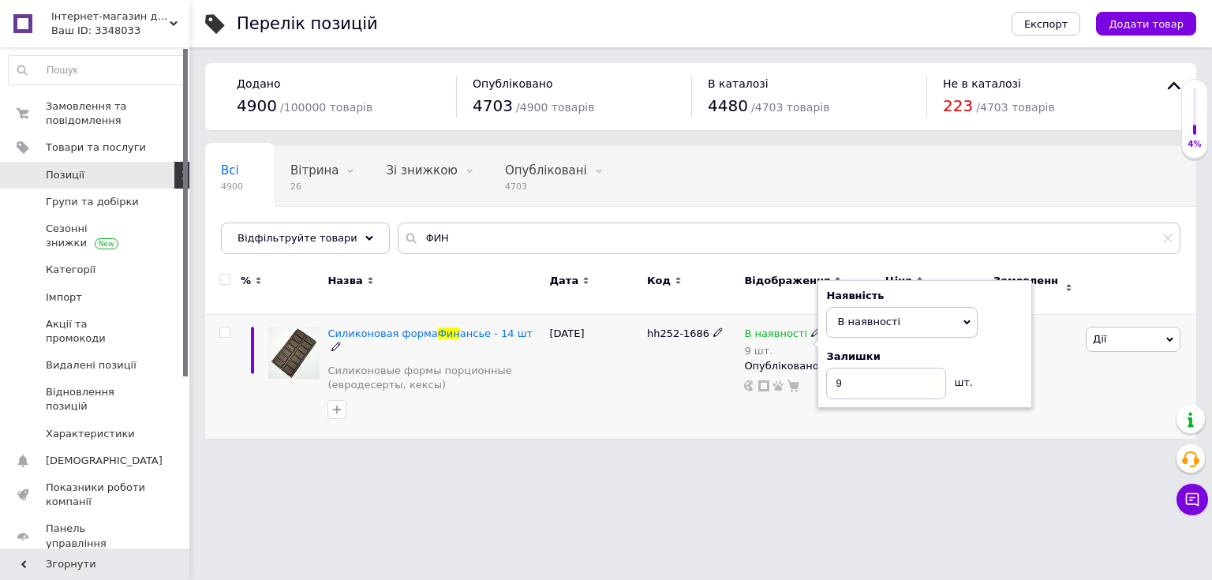
click at [992, 331] on div "Наявність В наявності Немає в наявності Під замовлення Готово до відправки Зали…" at bounding box center [924, 344] width 197 height 110
drag, startPoint x: 855, startPoint y: 378, endPoint x: 787, endPoint y: 366, distance: 69.7
click at [787, 366] on div "В наявності 9 шт. Наявність В наявності Немає в наявності Під замовлення Готово…" at bounding box center [810, 359] width 133 height 65
type input "24"
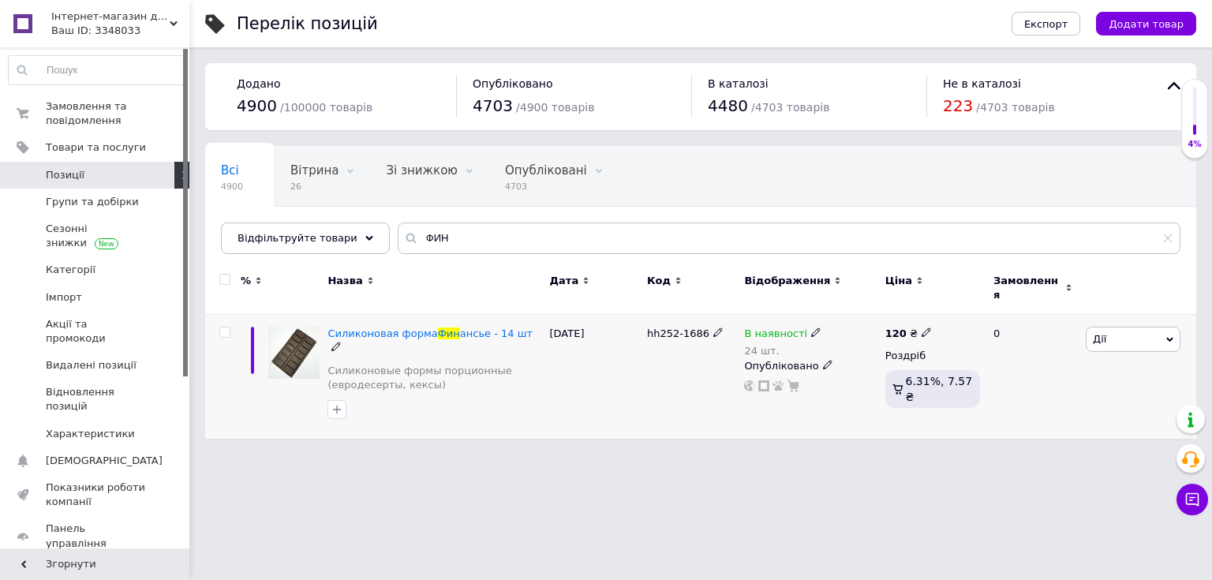
drag, startPoint x: 638, startPoint y: 317, endPoint x: 702, endPoint y: 320, distance: 64.7
click at [702, 320] on div "Силиконовая форма Фин ансье - 14 шт Силиконовые формы порционные (евродесерты, …" at bounding box center [700, 377] width 991 height 124
copy div "hh252-1686"
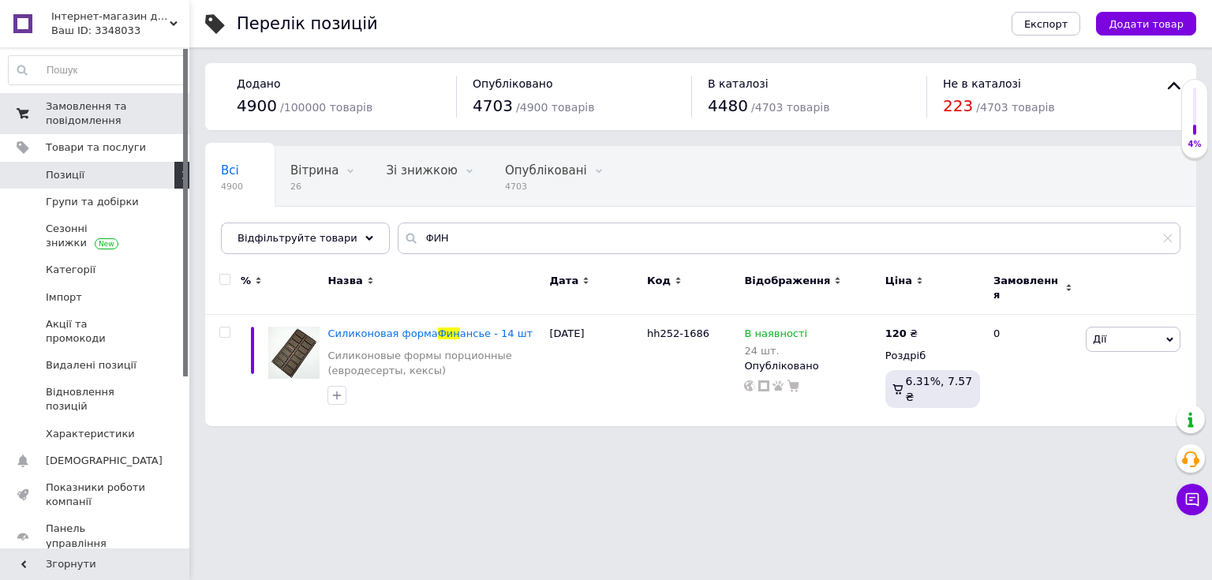
click at [140, 114] on span "Замовлення та повідомлення" at bounding box center [96, 113] width 100 height 28
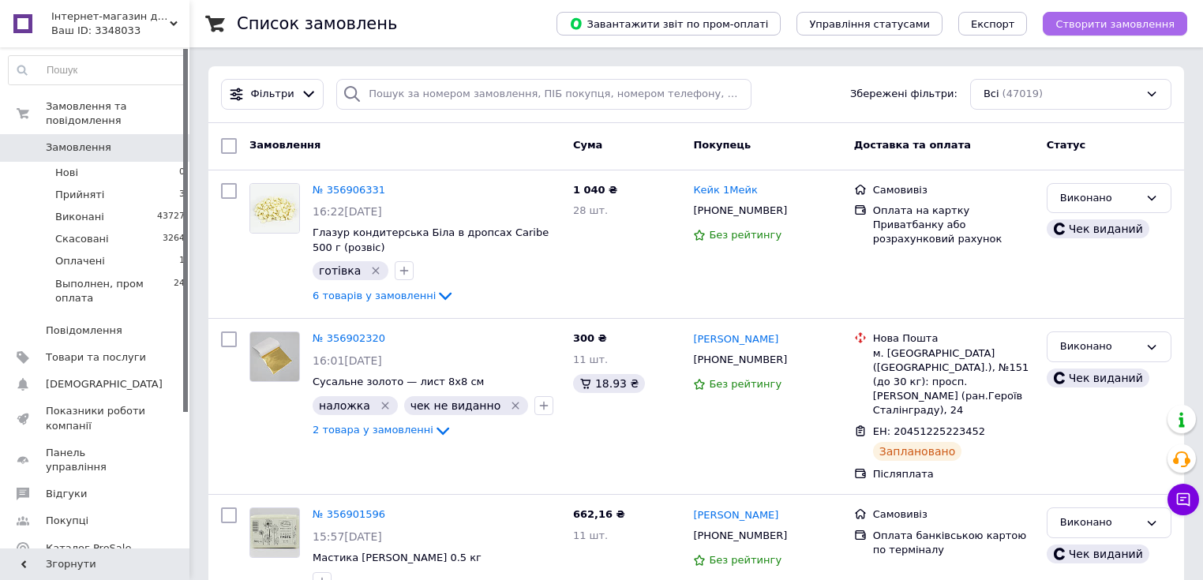
click at [1112, 21] on span "Створити замовлення" at bounding box center [1114, 24] width 119 height 12
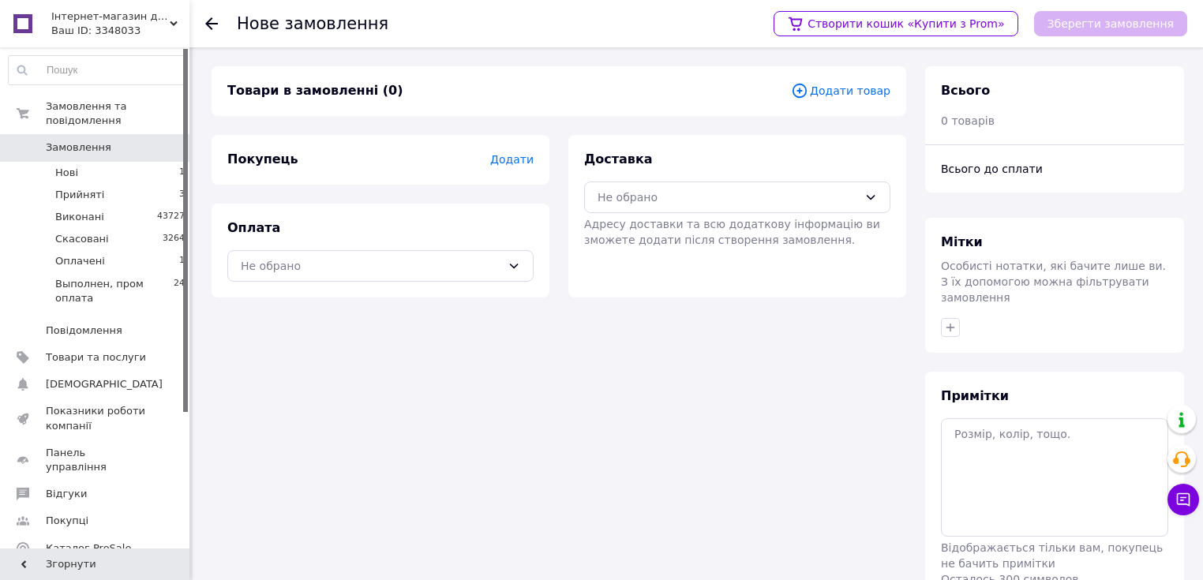
click at [880, 80] on div "Товари в замовленні (0) Додати товар" at bounding box center [558, 91] width 694 height 50
click at [860, 99] on div "Додати товар" at bounding box center [840, 91] width 99 height 18
click at [852, 97] on span "Додати товар" at bounding box center [840, 90] width 99 height 17
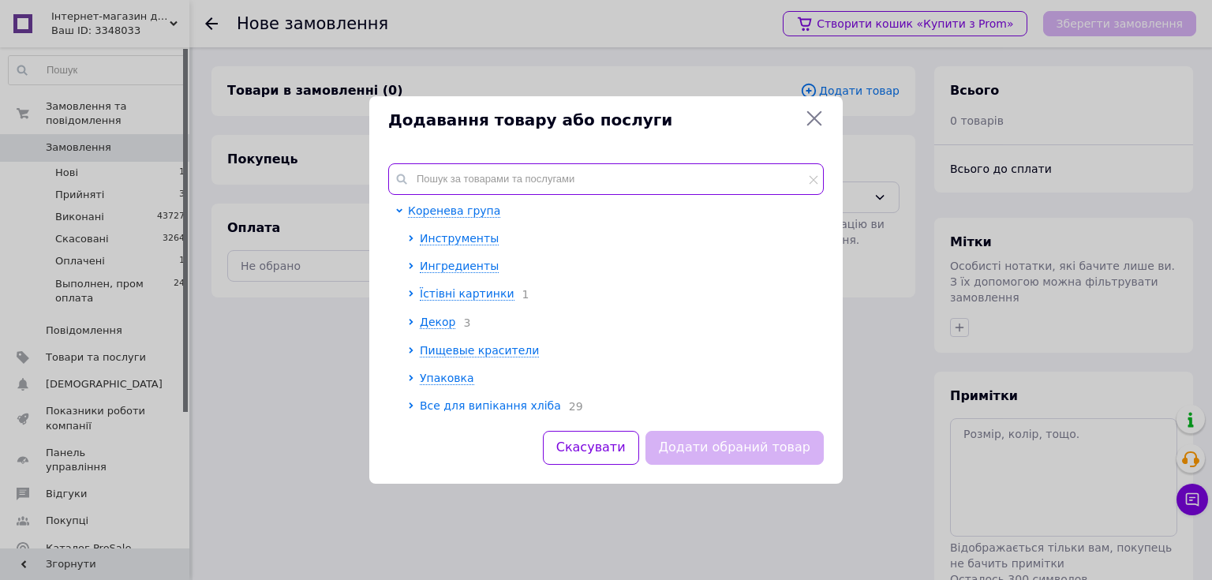
click at [653, 171] on input "text" at bounding box center [606, 179] width 436 height 32
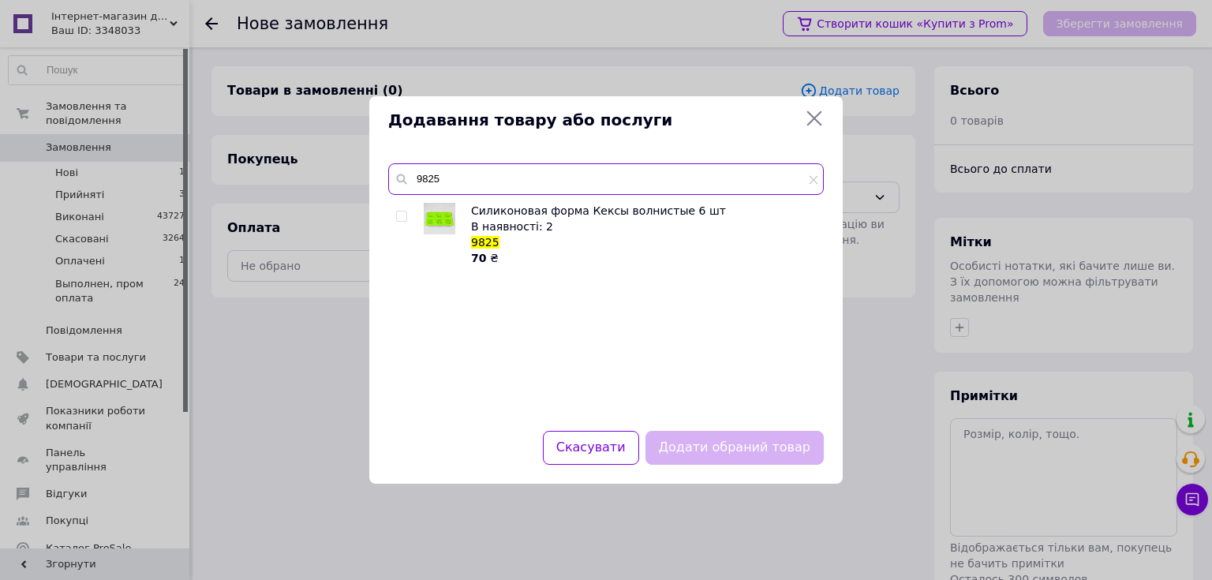
drag, startPoint x: 455, startPoint y: 181, endPoint x: 404, endPoint y: 174, distance: 51.0
click at [410, 178] on input "9825" at bounding box center [606, 179] width 436 height 32
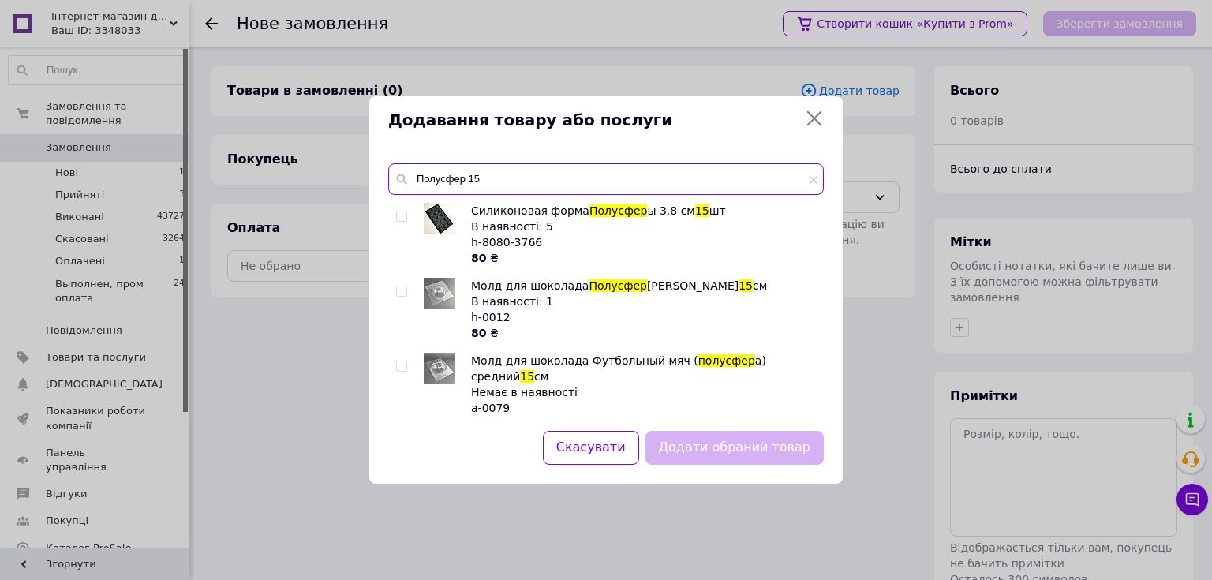
drag, startPoint x: 465, startPoint y: 174, endPoint x: 393, endPoint y: 170, distance: 71.9
click at [393, 171] on div "Полусфер 15" at bounding box center [606, 179] width 436 height 32
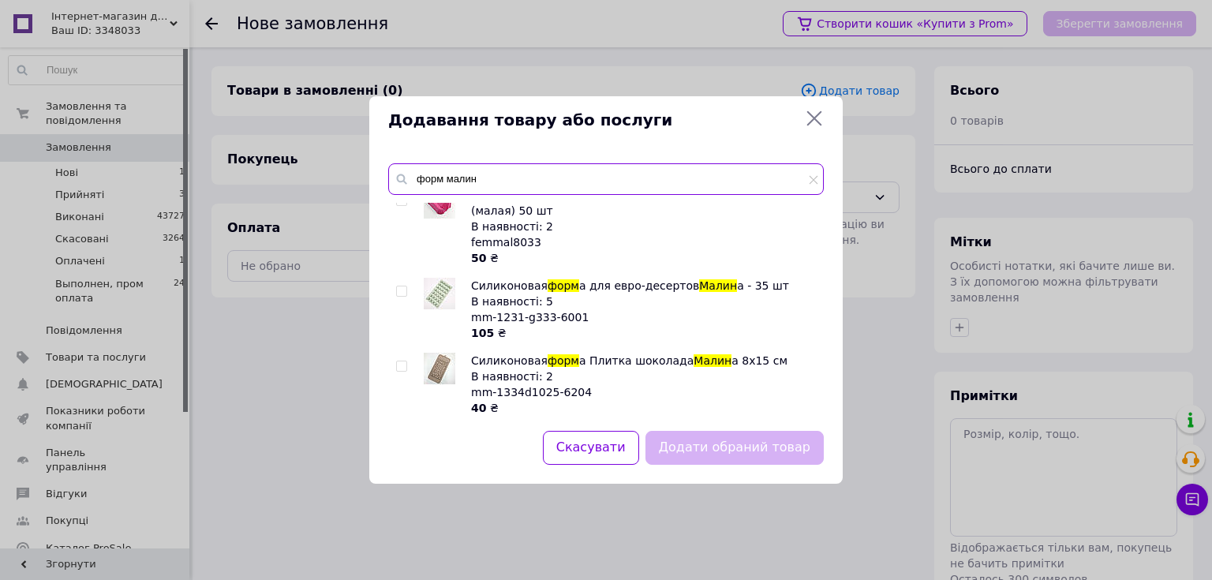
scroll to position [20, 0]
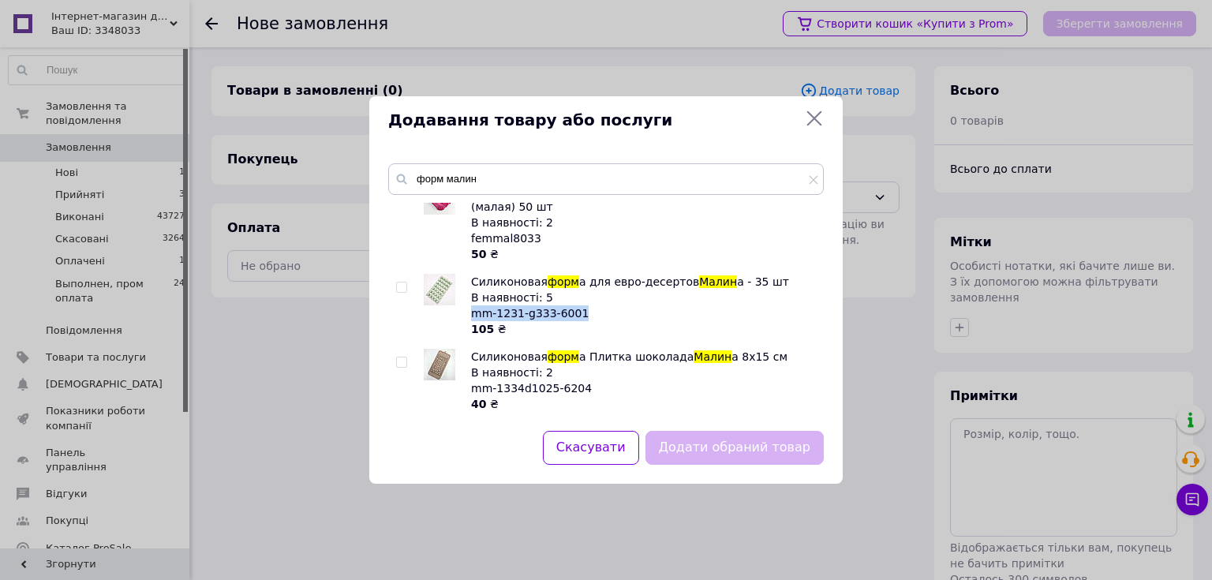
drag, startPoint x: 581, startPoint y: 312, endPoint x: 473, endPoint y: 309, distance: 107.4
click at [473, 309] on div "Силиконовая форм а для евро-десертов Малин а - 35 шт В наявності: 5 mm-1231-g33…" at bounding box center [643, 305] width 344 height 63
copy span "mm-1231-g333-6001"
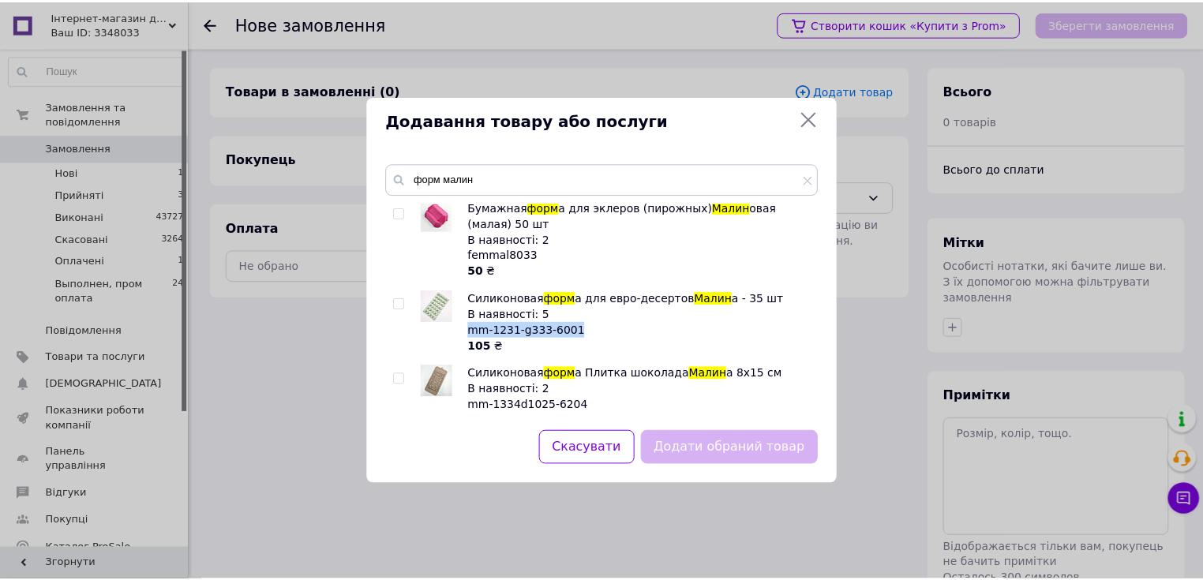
scroll to position [0, 0]
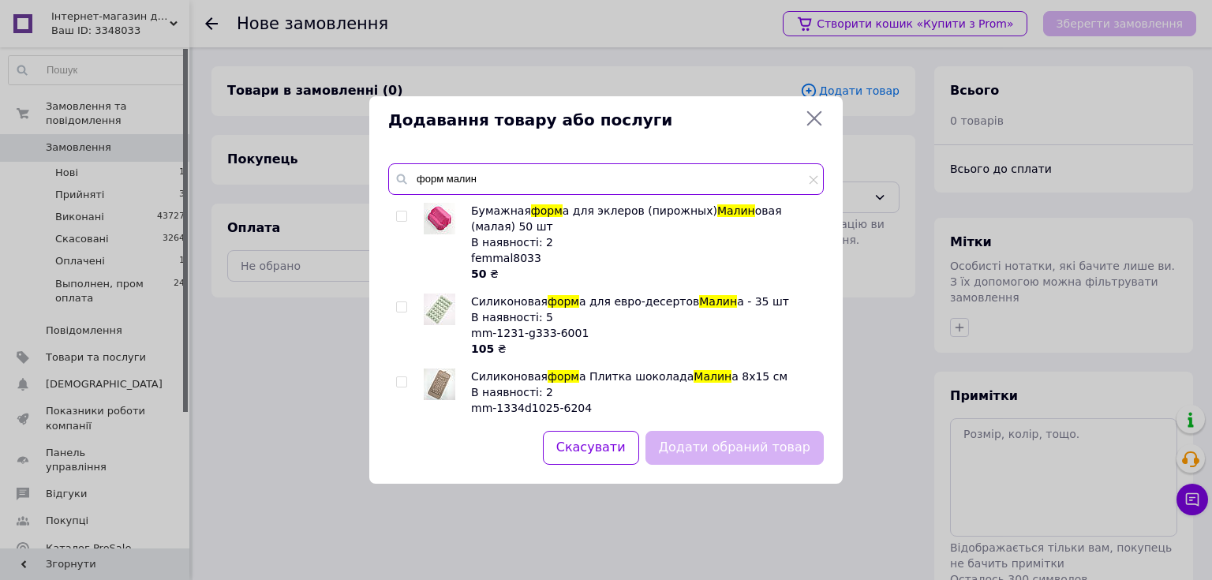
drag, startPoint x: 496, startPoint y: 180, endPoint x: 372, endPoint y: 180, distance: 123.1
click at [372, 180] on div "форм малин Бумажная форм а для эклеров (пирожных) Малин овая (малая) 50 шт В на…" at bounding box center [605, 287] width 473 height 286
type input "с"
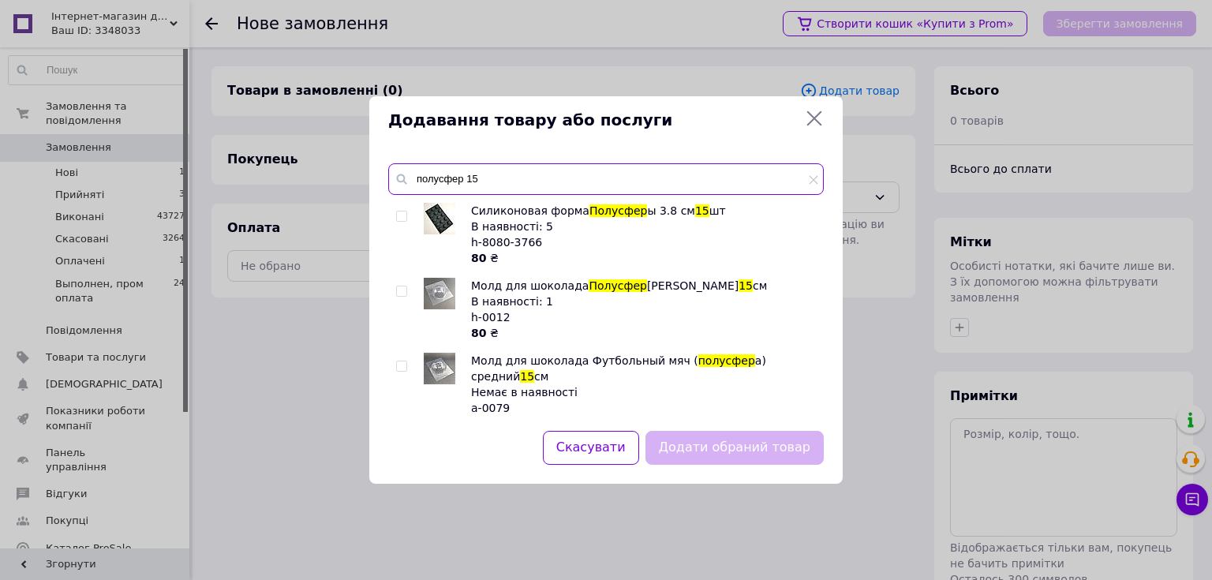
type input "полусфер 15"
click at [811, 116] on icon at bounding box center [814, 118] width 15 height 15
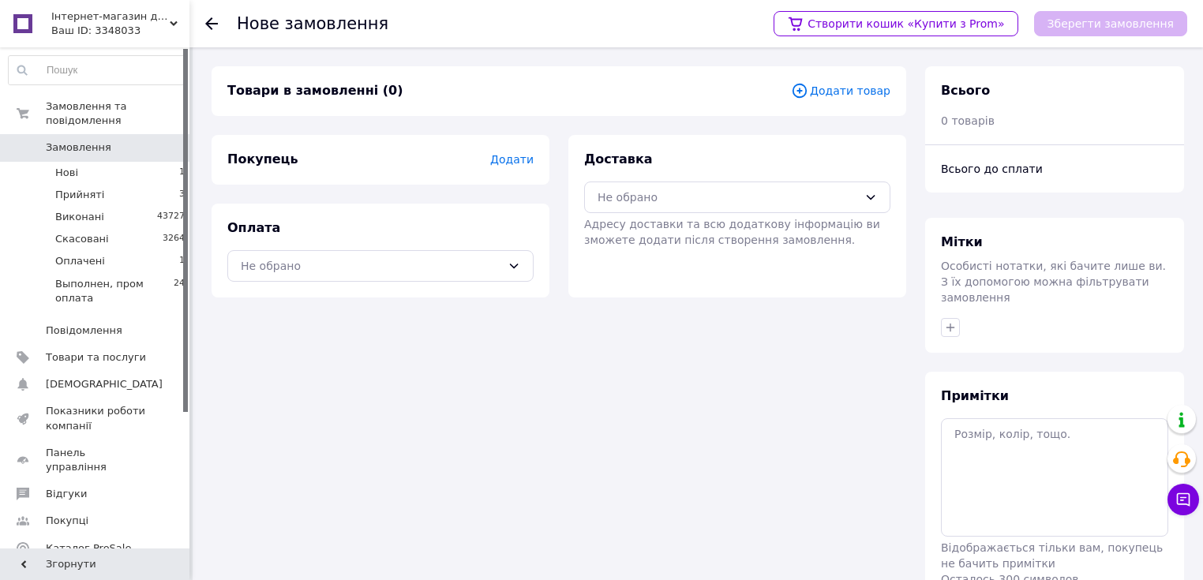
click at [113, 140] on span "Замовлення" at bounding box center [96, 147] width 100 height 14
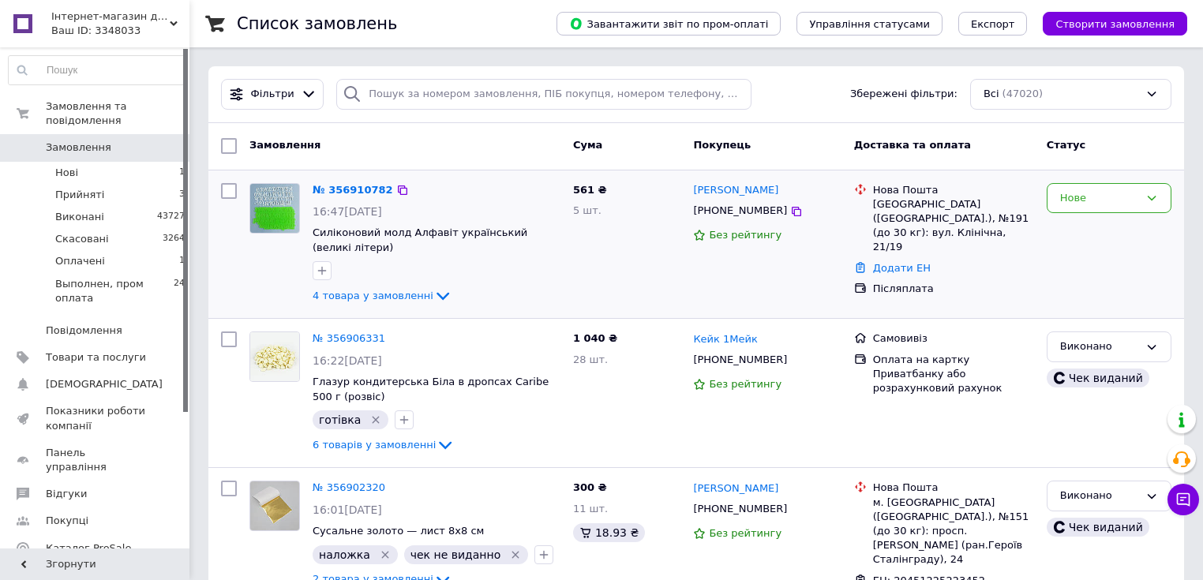
click at [233, 190] on input "checkbox" at bounding box center [229, 191] width 16 height 16
checkbox input "true"
click at [287, 150] on span "Дії для 1 замовлення" at bounding box center [306, 146] width 114 height 14
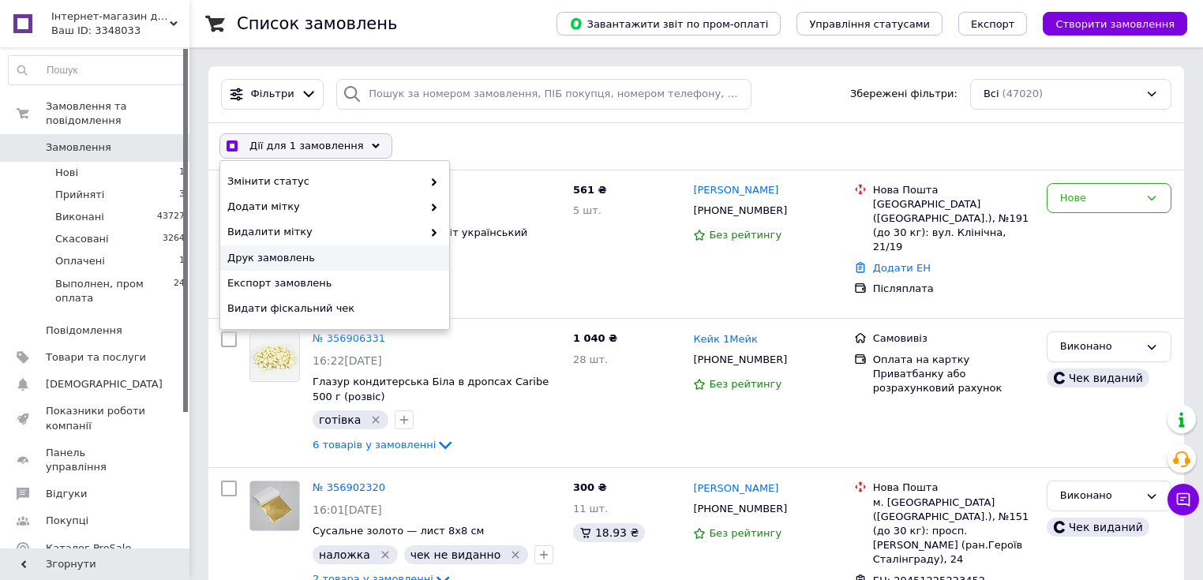
click at [274, 253] on span "Друк замовлень" at bounding box center [332, 258] width 211 height 14
click at [621, 153] on div "Дії для 1 замовлення Вибрати все 47020 замовлень Вибрані всі 47020 замовлень Ск…" at bounding box center [695, 145] width 969 height 41
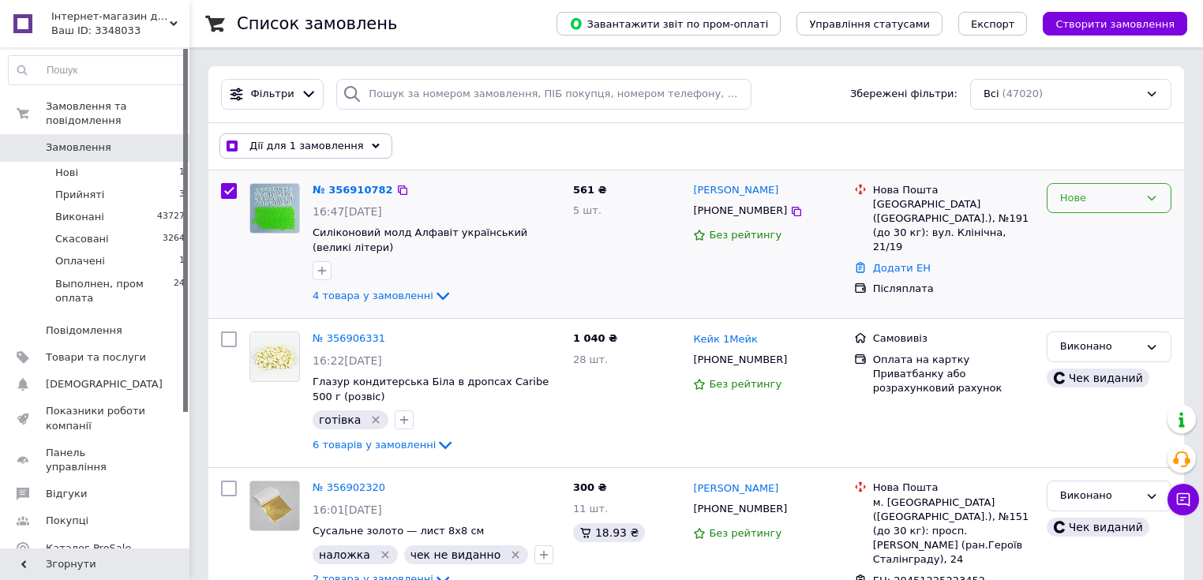
click at [1093, 192] on div "Нове" at bounding box center [1099, 198] width 79 height 17
checkbox input "true"
click at [1084, 224] on li "Прийнято" at bounding box center [1108, 230] width 123 height 29
checkbox input "false"
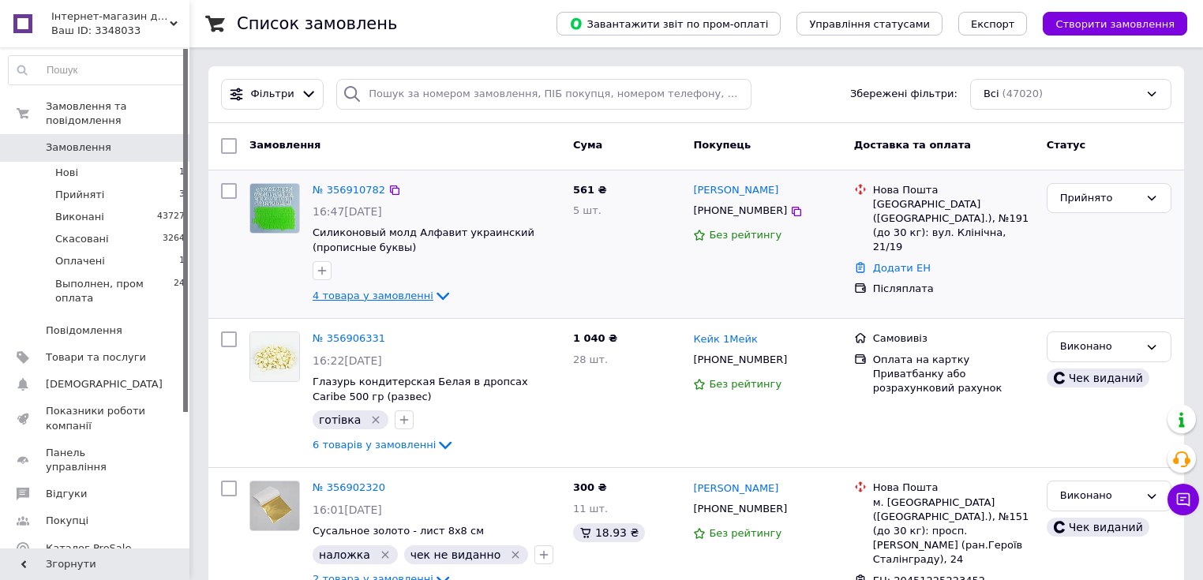
click at [388, 296] on span "4 товара у замовленні" at bounding box center [372, 296] width 121 height 12
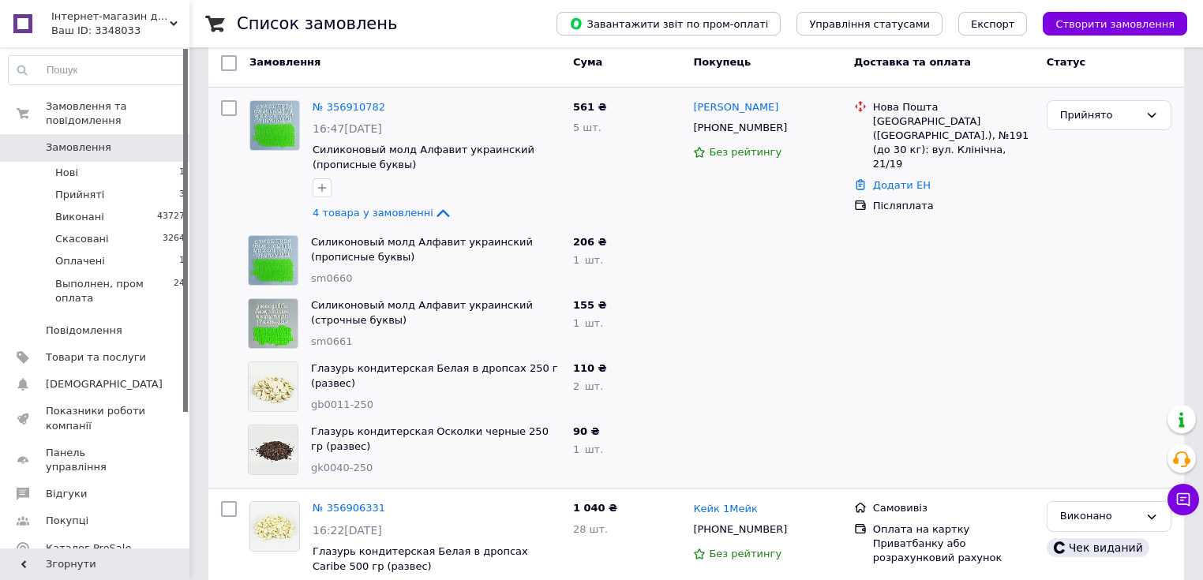
scroll to position [63, 0]
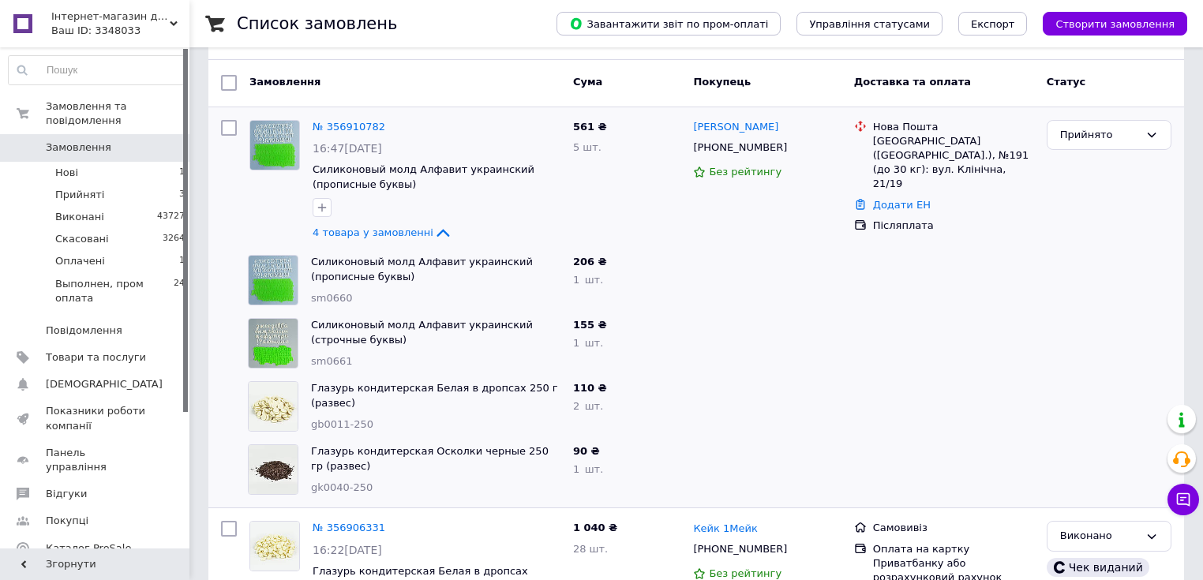
click at [1136, 28] on span "Створити замовлення" at bounding box center [1114, 24] width 119 height 12
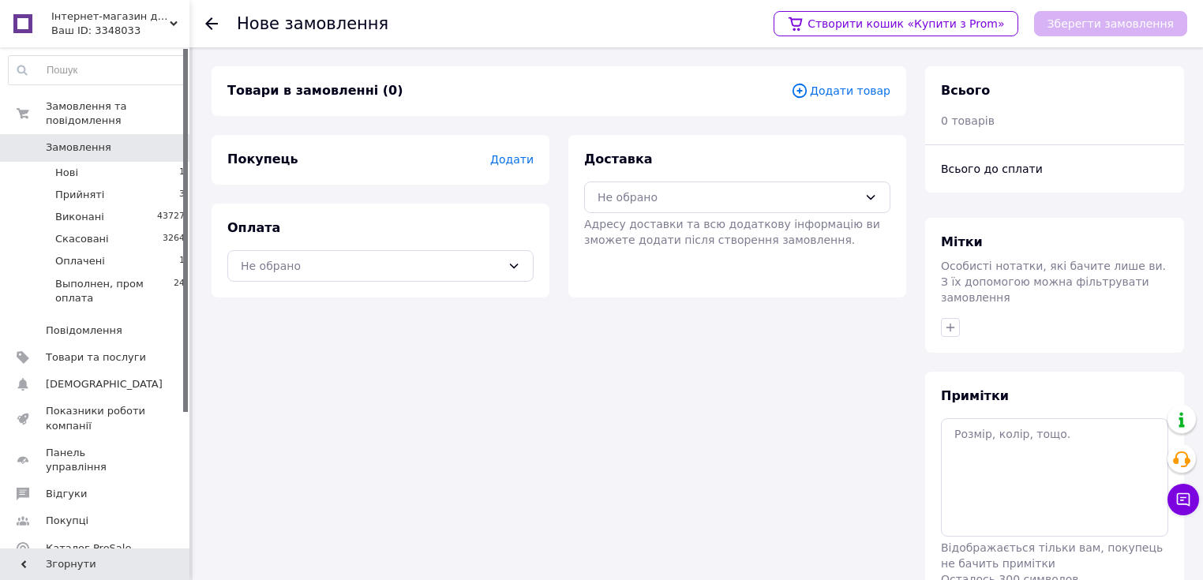
click at [840, 95] on span "Додати товар" at bounding box center [840, 90] width 99 height 17
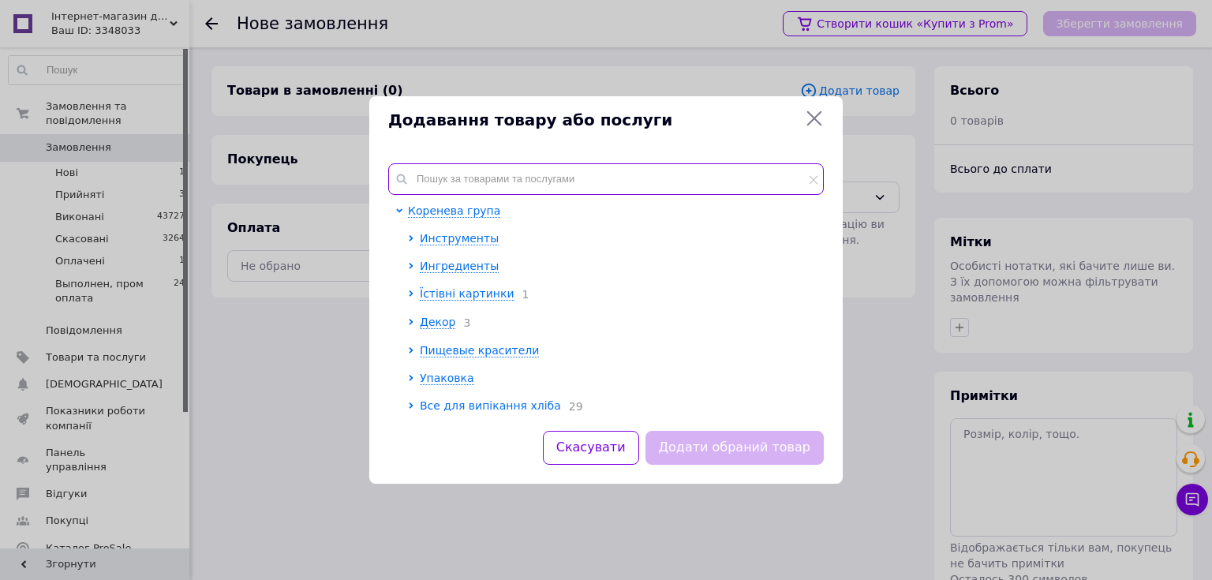
click at [460, 187] on input "text" at bounding box center [606, 179] width 436 height 32
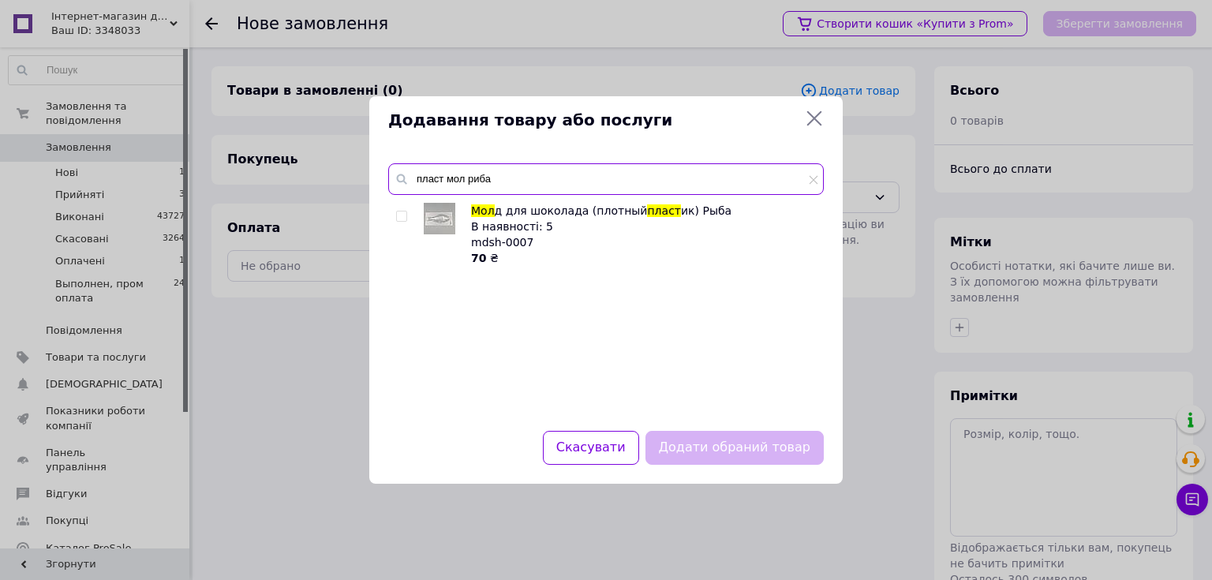
type input "пласт мол риба"
click at [398, 220] on input "checkbox" at bounding box center [401, 216] width 10 height 10
checkbox input "true"
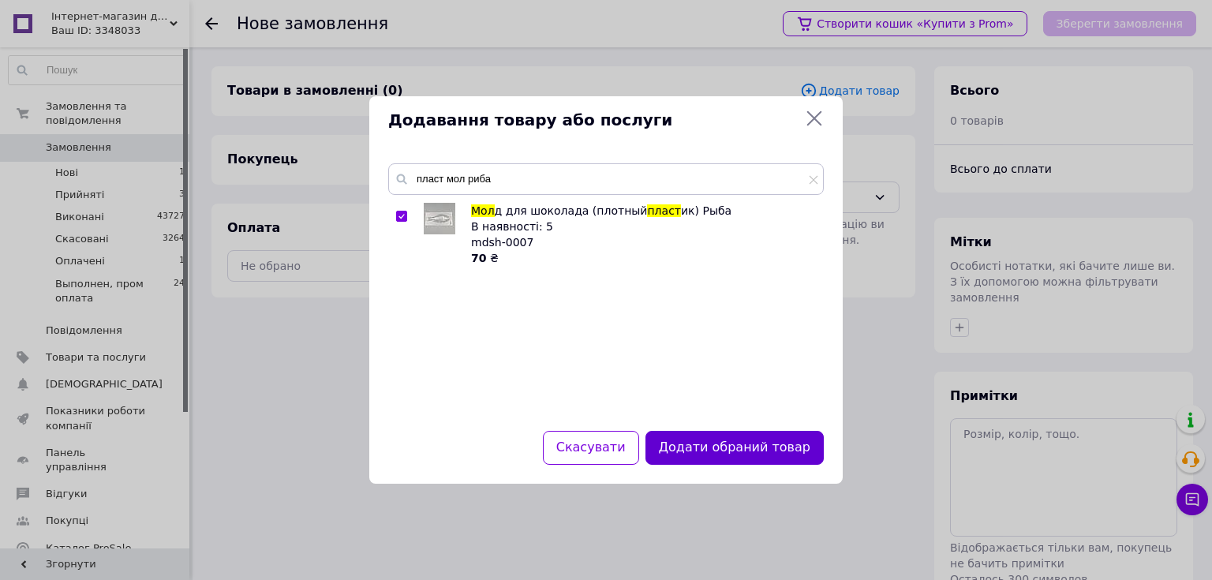
click at [694, 446] on button "Додати обраний товар" at bounding box center [734, 448] width 178 height 34
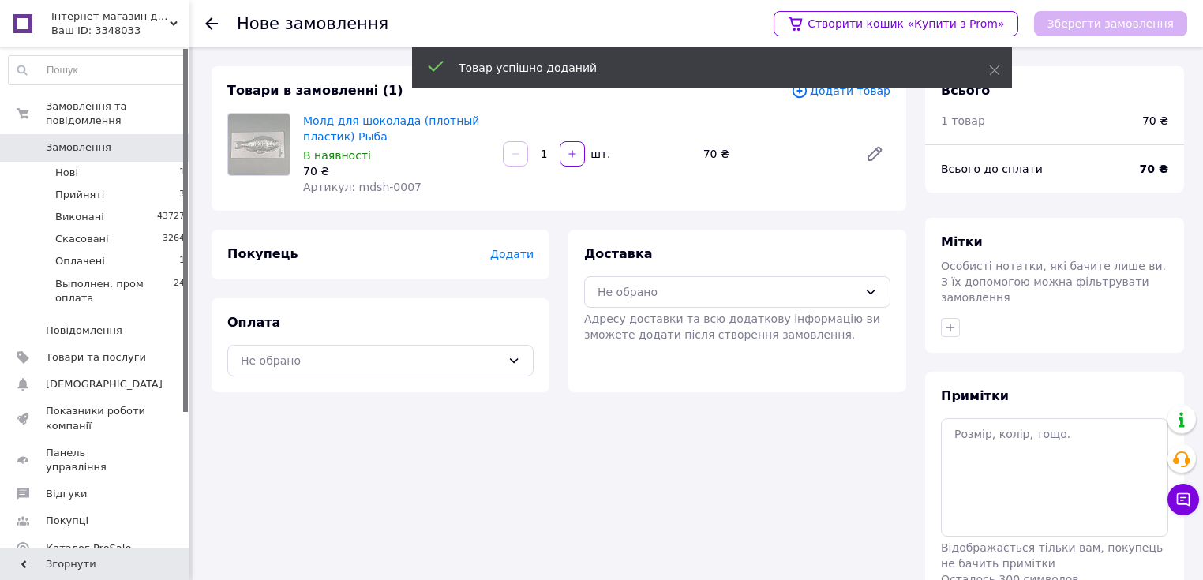
click at [543, 152] on input "1" at bounding box center [543, 154] width 25 height 12
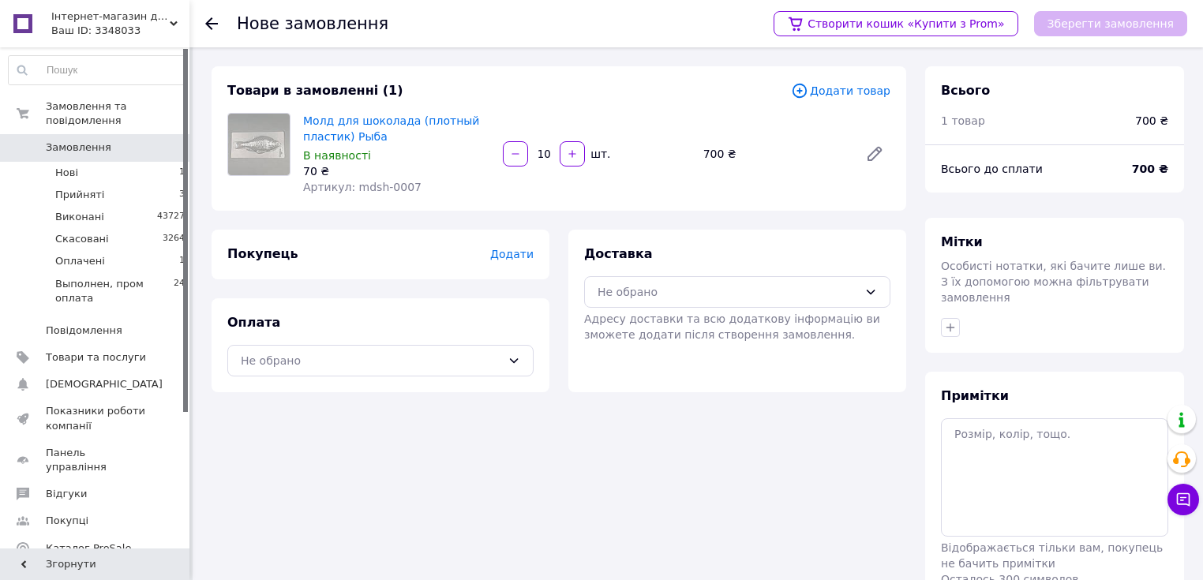
type input "10"
click at [579, 177] on div "Молд для шоколада (плотный пластик) Рыба В наявності 70 ₴ Артикул: mdsh-0007 10…" at bounding box center [597, 154] width 600 height 88
click at [850, 95] on span "Додати товар" at bounding box center [840, 90] width 99 height 17
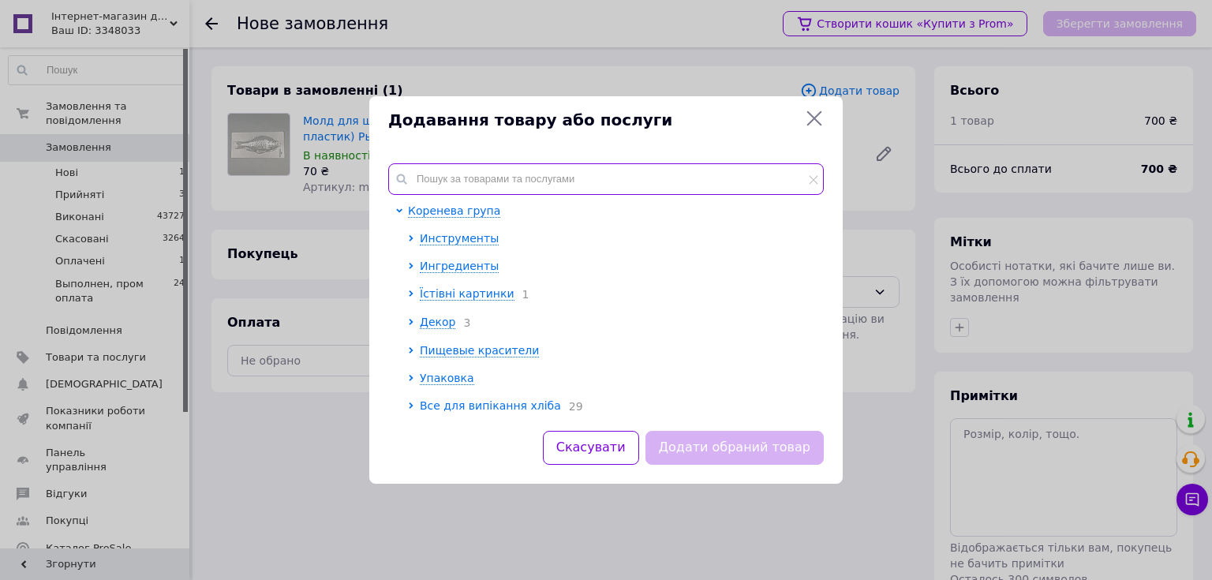
click at [575, 182] on input "text" at bounding box center [606, 179] width 436 height 32
click at [95, 122] on div "Додавання товару або послуги Коренева група Инструменты Ингредиенты Їстівні кар…" at bounding box center [606, 290] width 1212 height 580
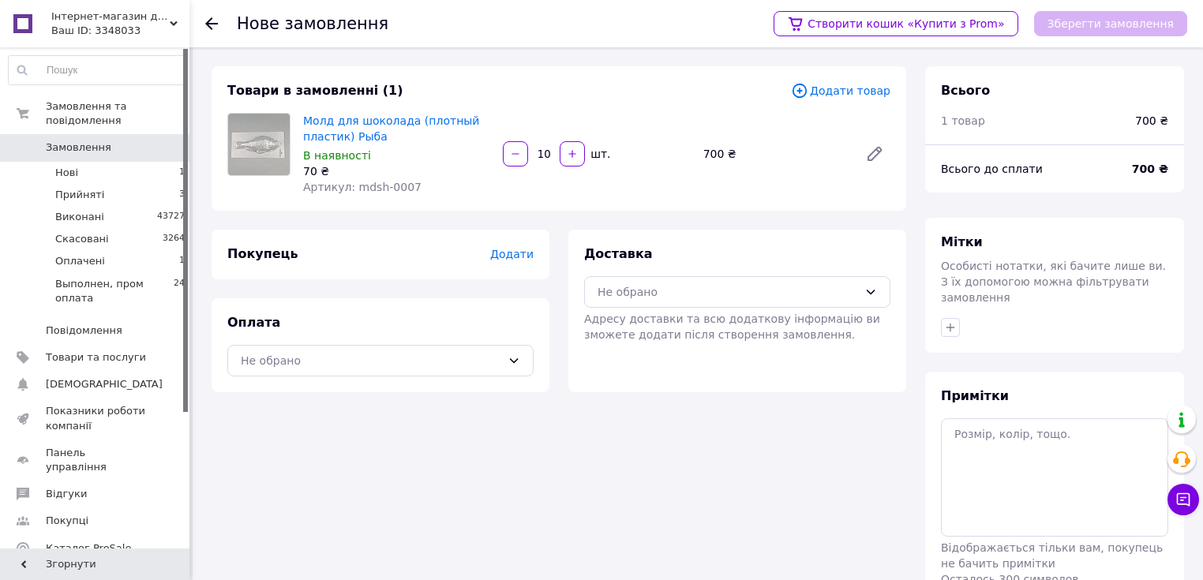
click at [844, 95] on span "Додати товар" at bounding box center [840, 90] width 99 height 17
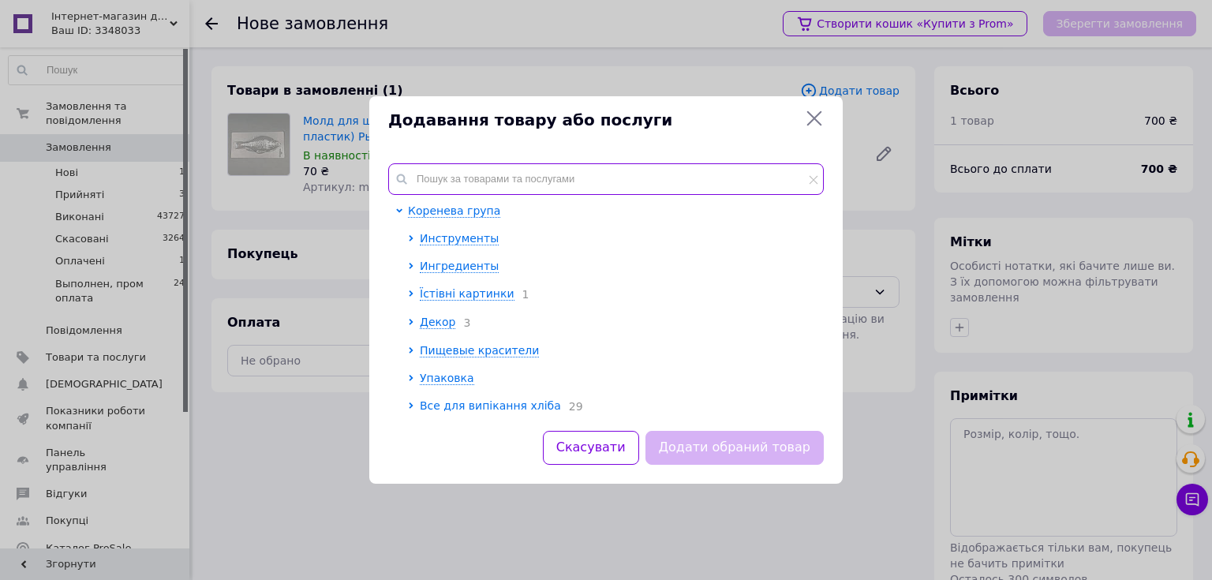
click at [467, 186] on input "text" at bounding box center [606, 179] width 436 height 32
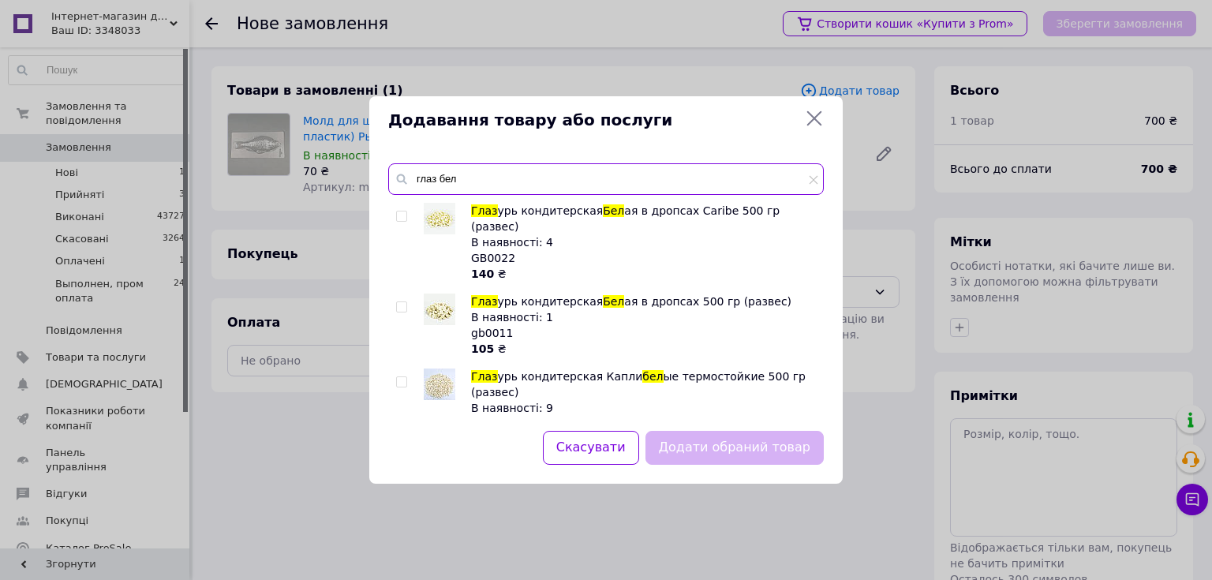
type input "глаз бел"
click at [401, 218] on input "checkbox" at bounding box center [401, 216] width 10 height 10
checkbox input "true"
drag, startPoint x: 476, startPoint y: 181, endPoint x: 442, endPoint y: 180, distance: 33.9
click at [442, 180] on input "глаз бел" at bounding box center [606, 179] width 436 height 32
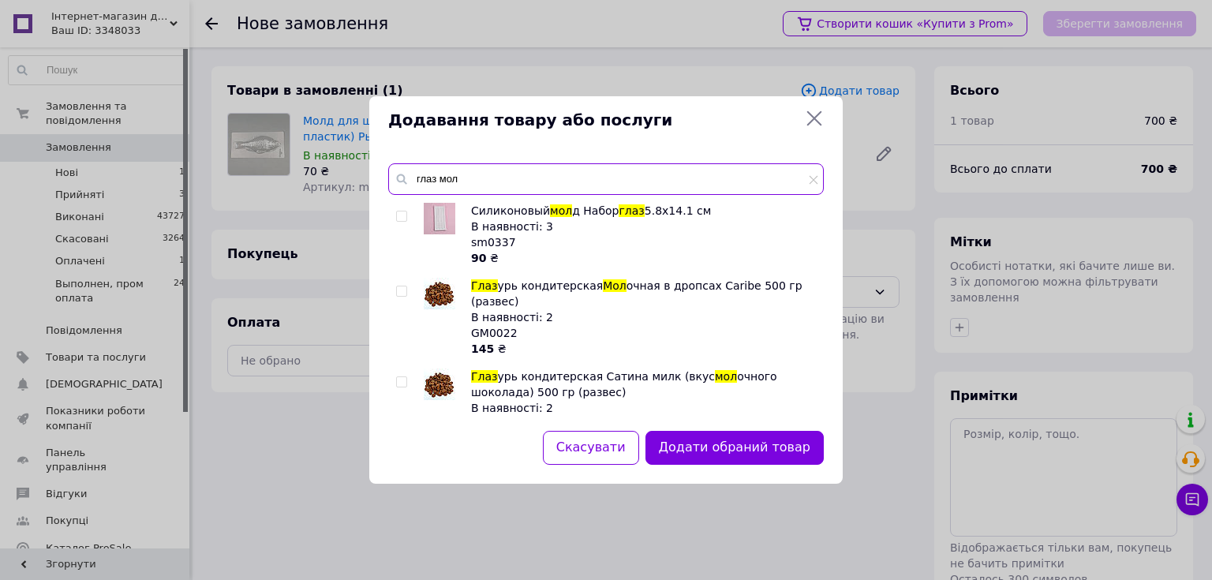
type input "глаз мол"
click at [400, 291] on input "checkbox" at bounding box center [401, 291] width 10 height 10
checkbox input "true"
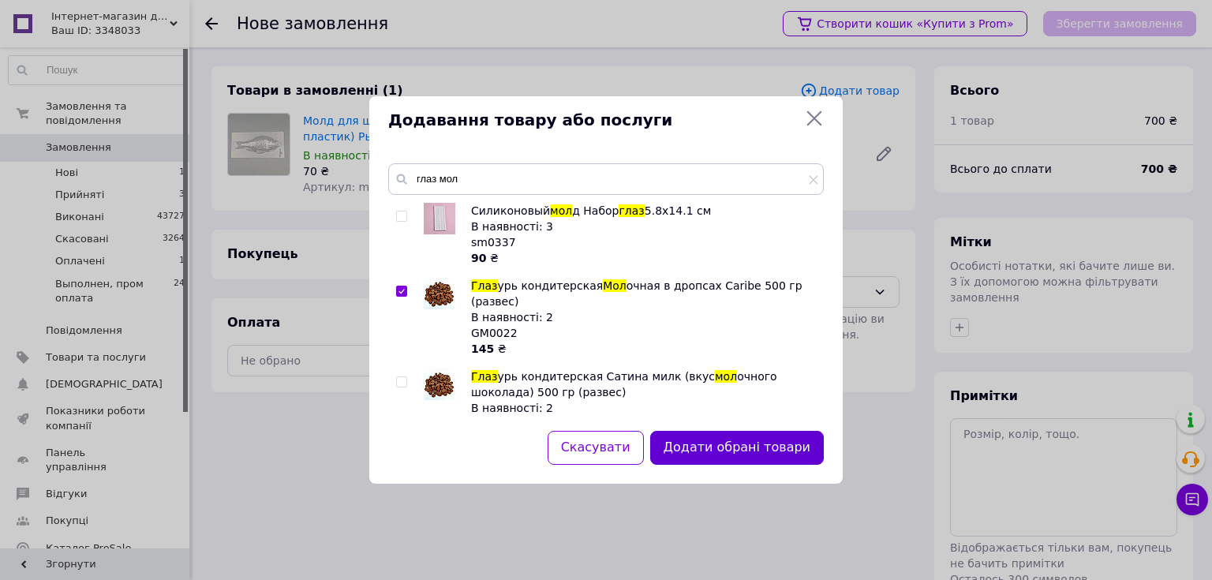
click at [732, 450] on button "Додати обрані товари" at bounding box center [737, 448] width 174 height 34
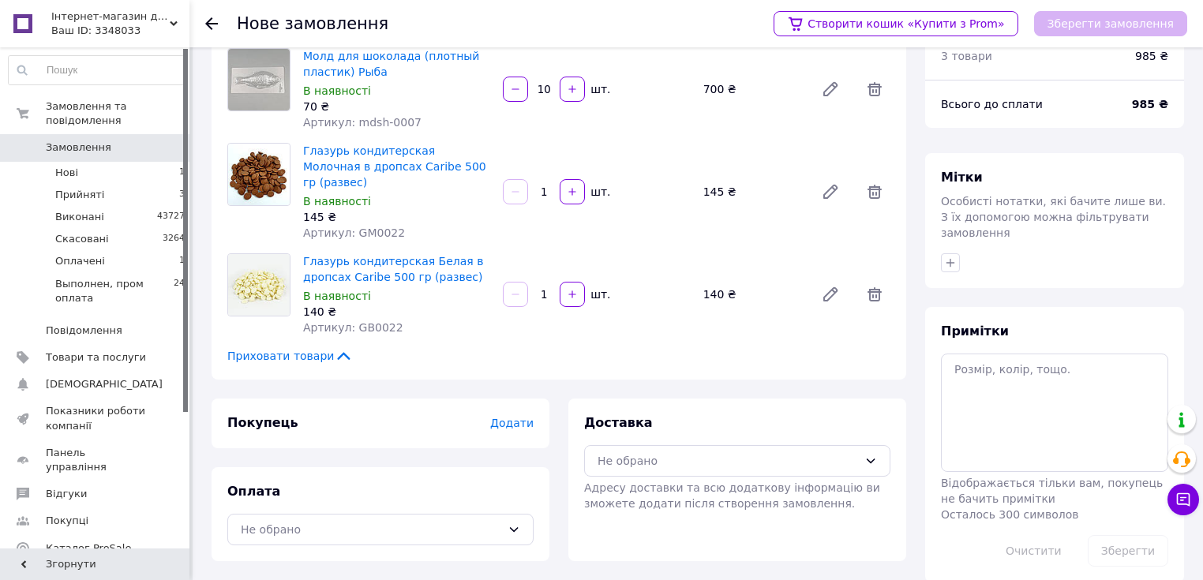
scroll to position [69, 0]
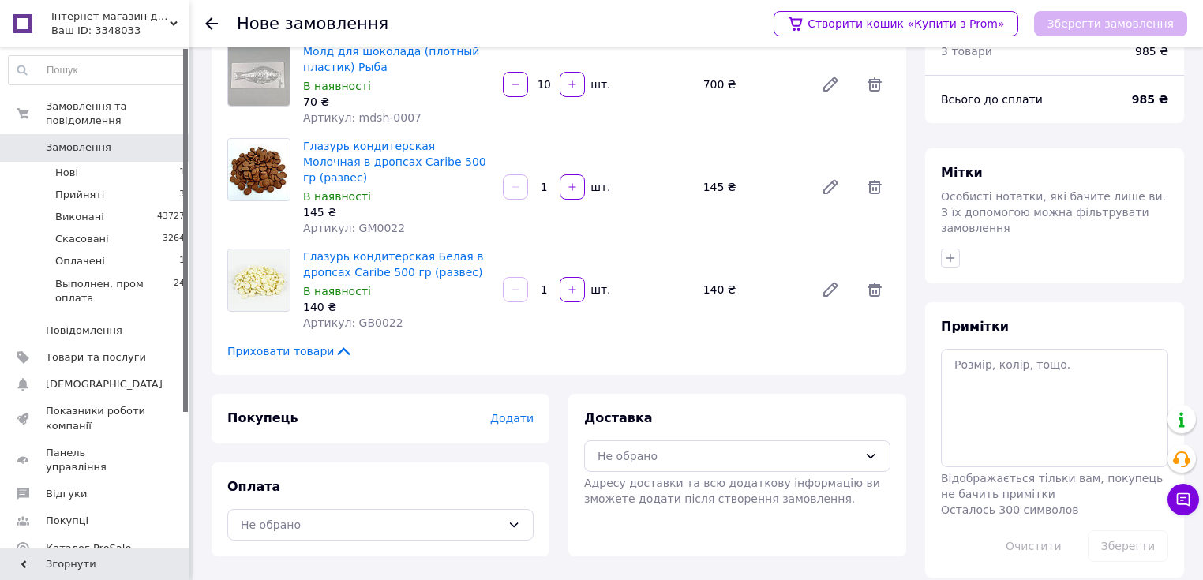
click at [526, 412] on span "Додати" at bounding box center [511, 418] width 43 height 13
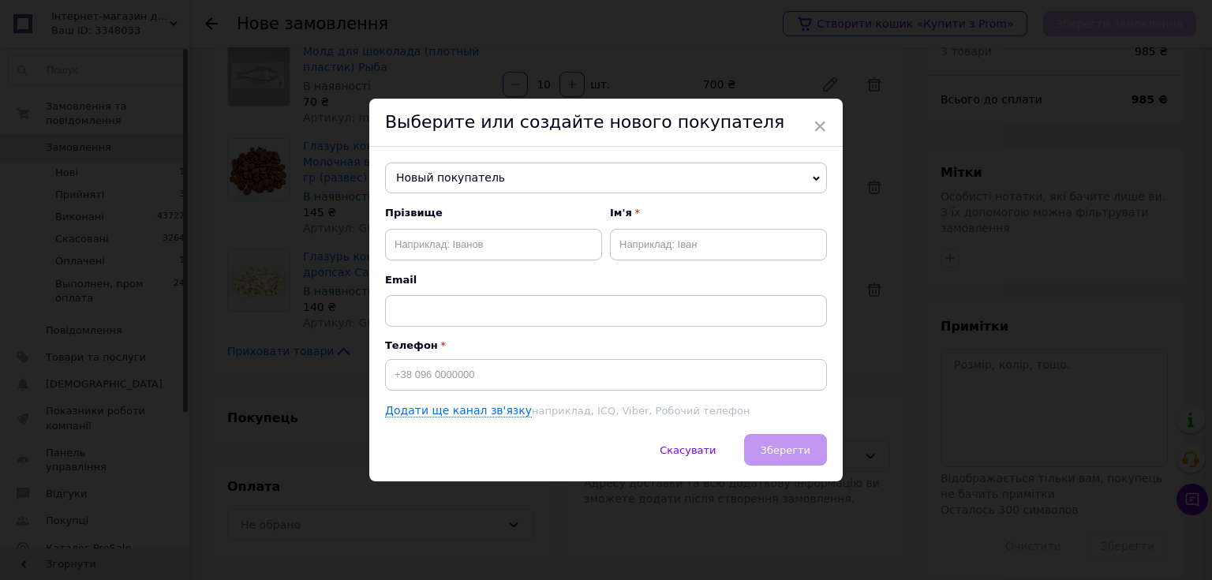
click at [533, 177] on span "Новый покупатель" at bounding box center [606, 179] width 442 height 32
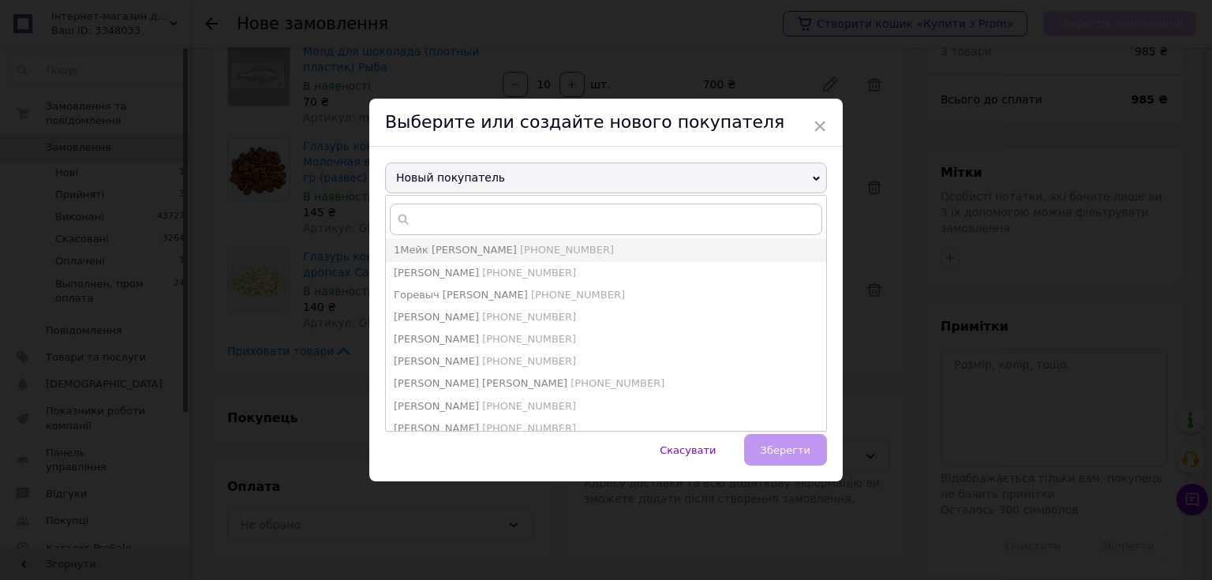
click at [486, 177] on span "Новый покупатель" at bounding box center [606, 179] width 442 height 32
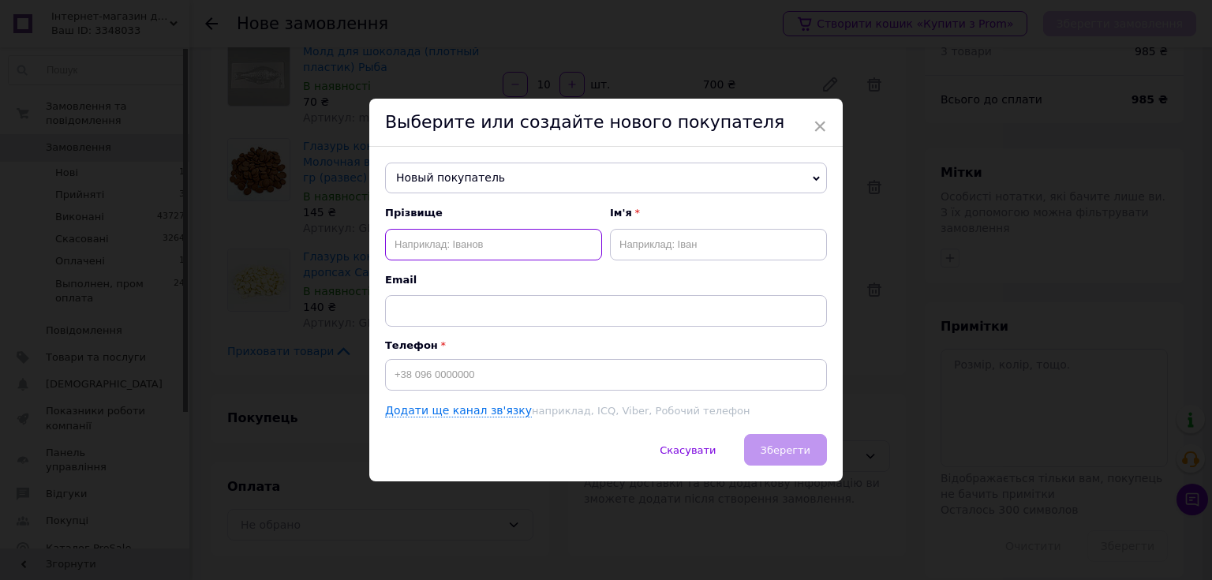
click at [454, 242] on input "text" at bounding box center [493, 245] width 217 height 32
click at [458, 380] on input at bounding box center [606, 375] width 442 height 32
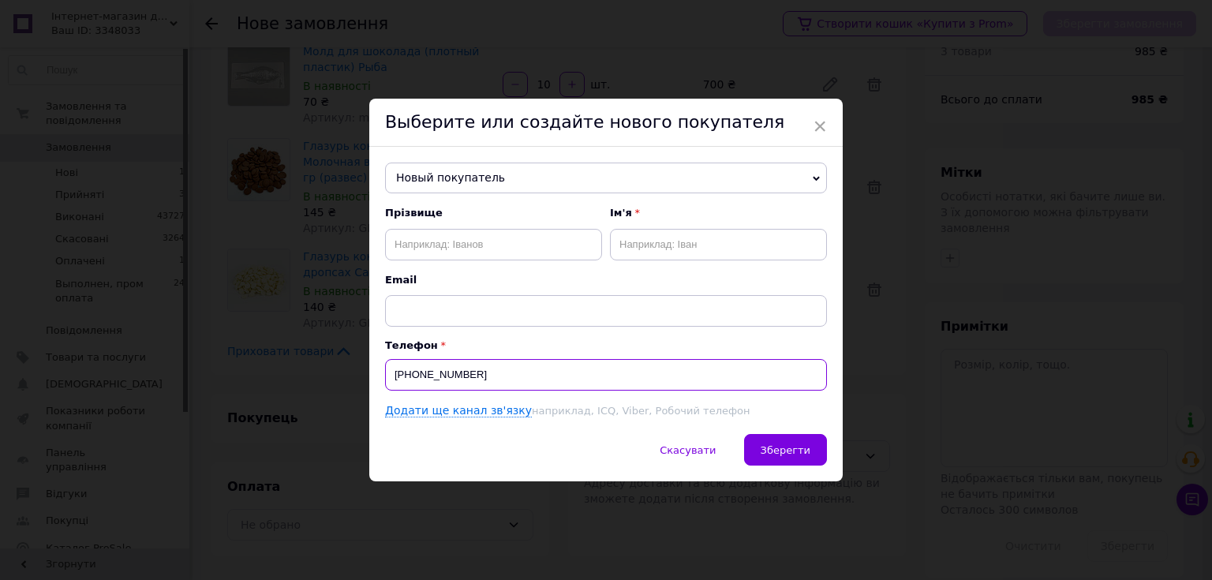
type input "[PHONE_NUMBER]"
click at [436, 234] on input "text" at bounding box center [493, 245] width 217 height 32
type input "Блажеєва"
click at [660, 246] on input "text" at bounding box center [718, 245] width 217 height 32
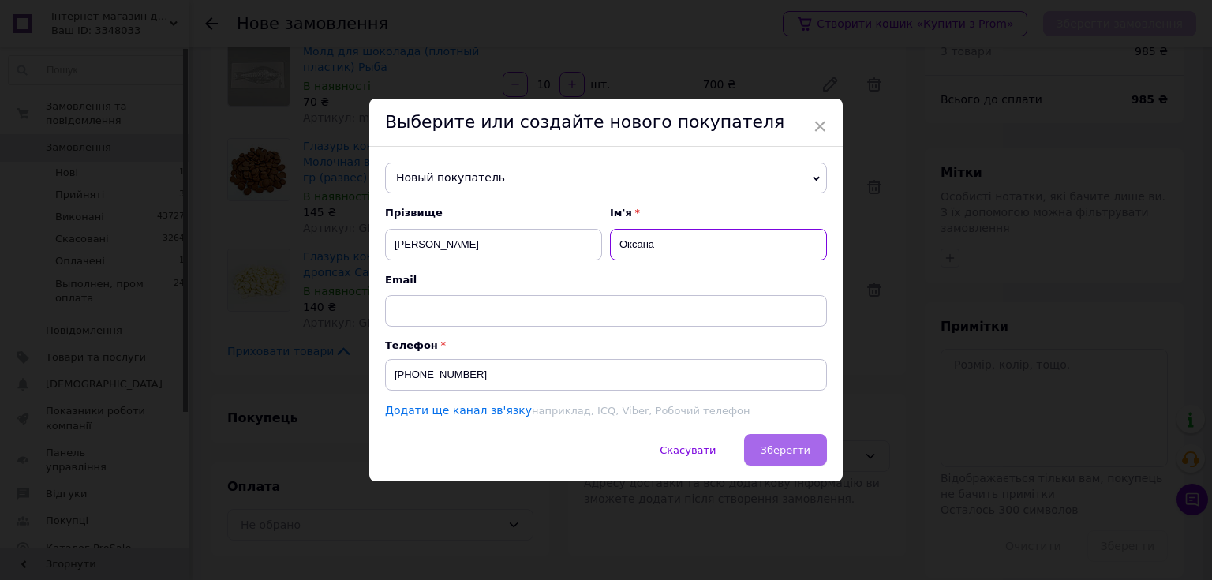
type input "Оксана"
click at [761, 444] on button "Зберегти" at bounding box center [785, 450] width 83 height 32
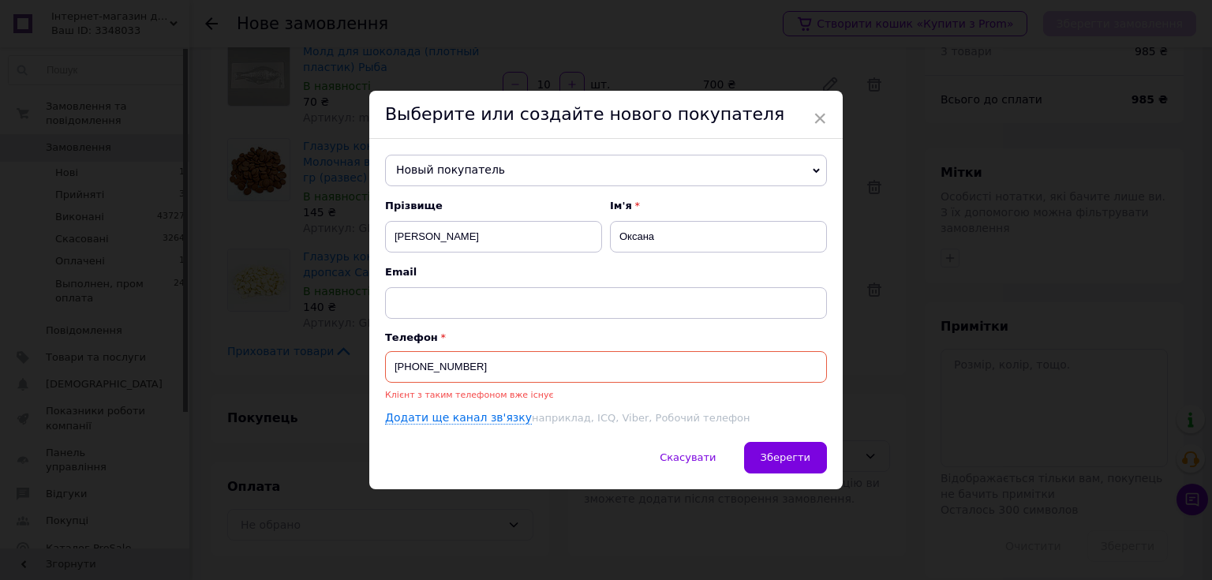
click at [495, 170] on span "Новый покупатель" at bounding box center [606, 171] width 442 height 32
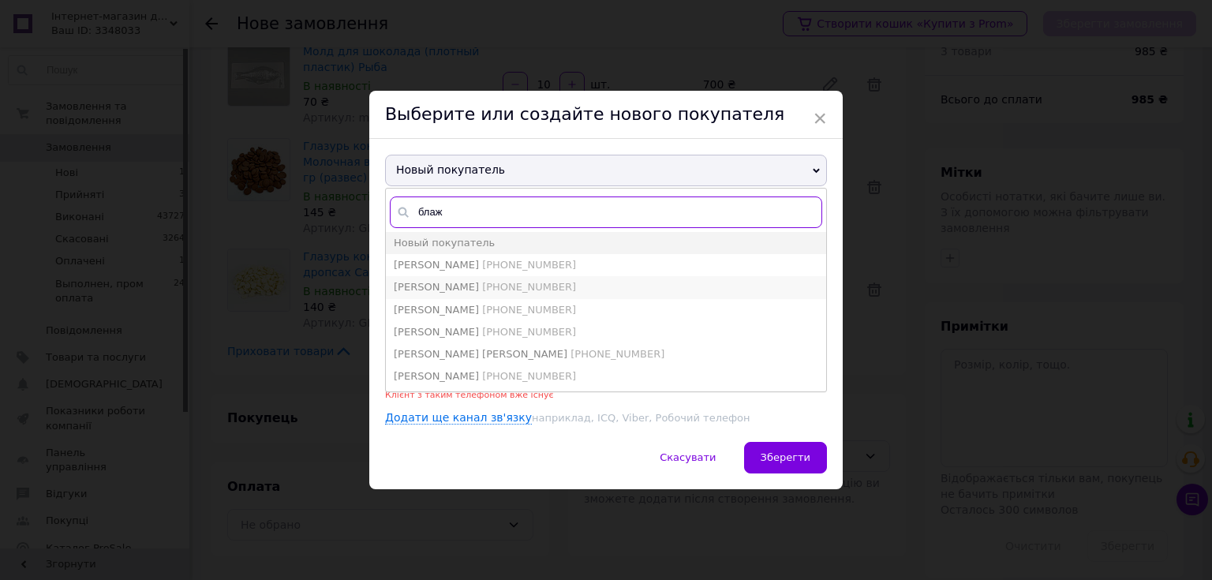
type input "блаж"
click at [503, 291] on span "[PHONE_NUMBER]" at bounding box center [529, 287] width 94 height 12
type input "[PERSON_NAME]"
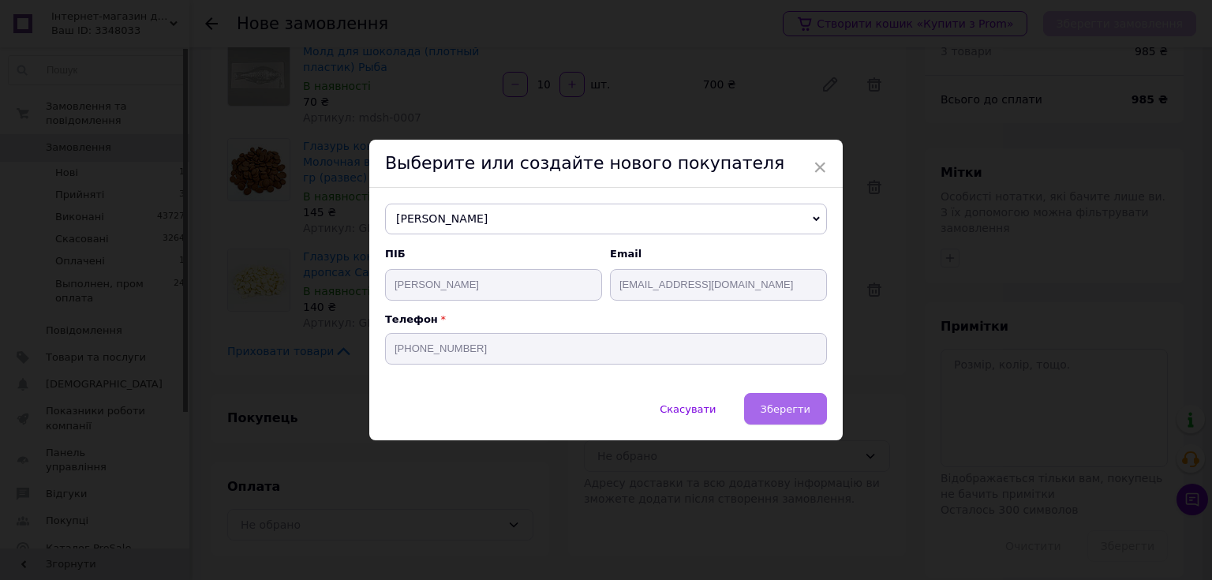
click at [775, 406] on span "Зберегти" at bounding box center [786, 409] width 50 height 12
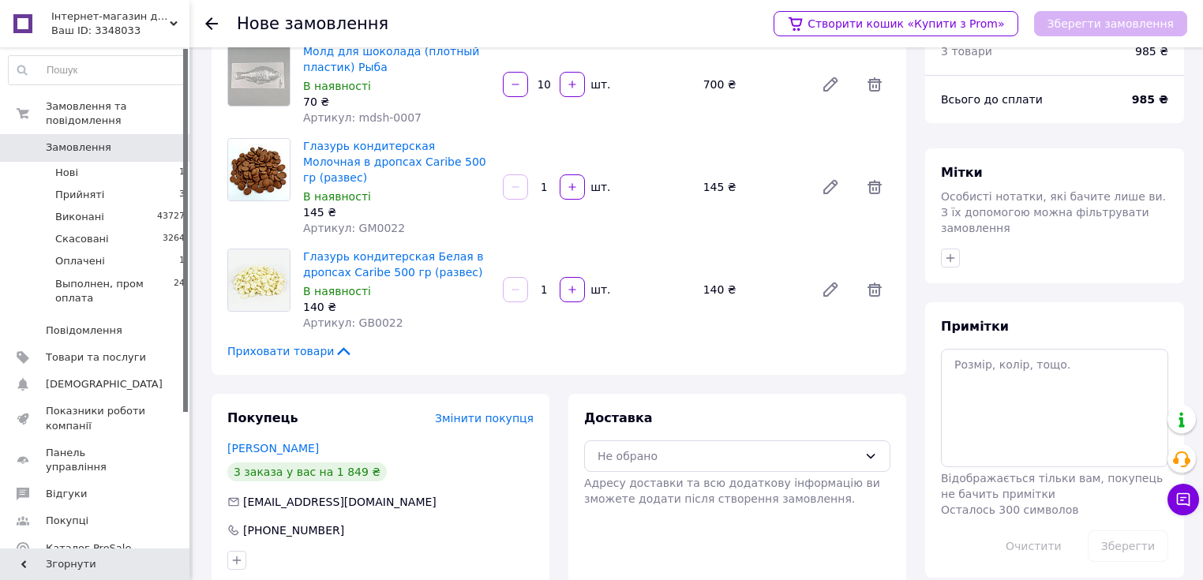
scroll to position [190, 0]
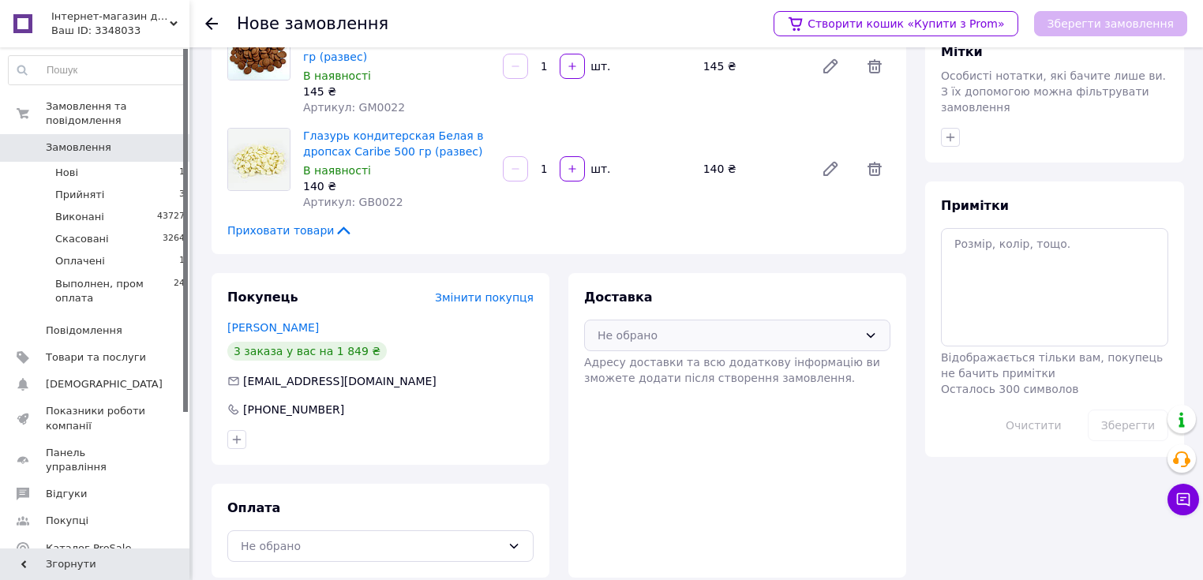
click at [732, 327] on div "Не обрано" at bounding box center [727, 335] width 260 height 17
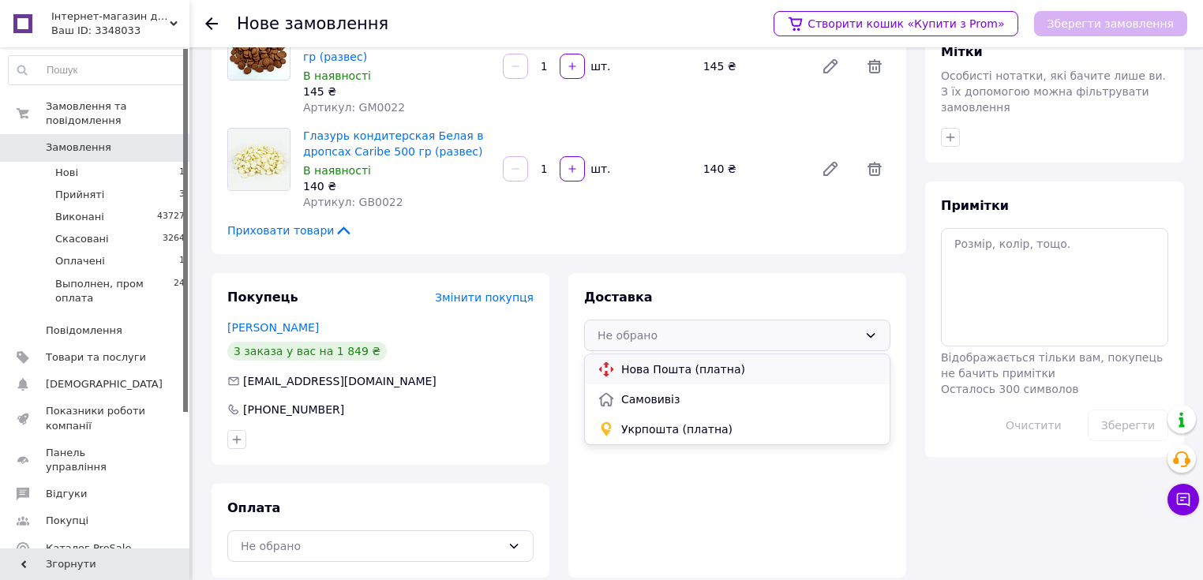
click at [680, 361] on span "Нова Пошта (платна)" at bounding box center [749, 369] width 256 height 16
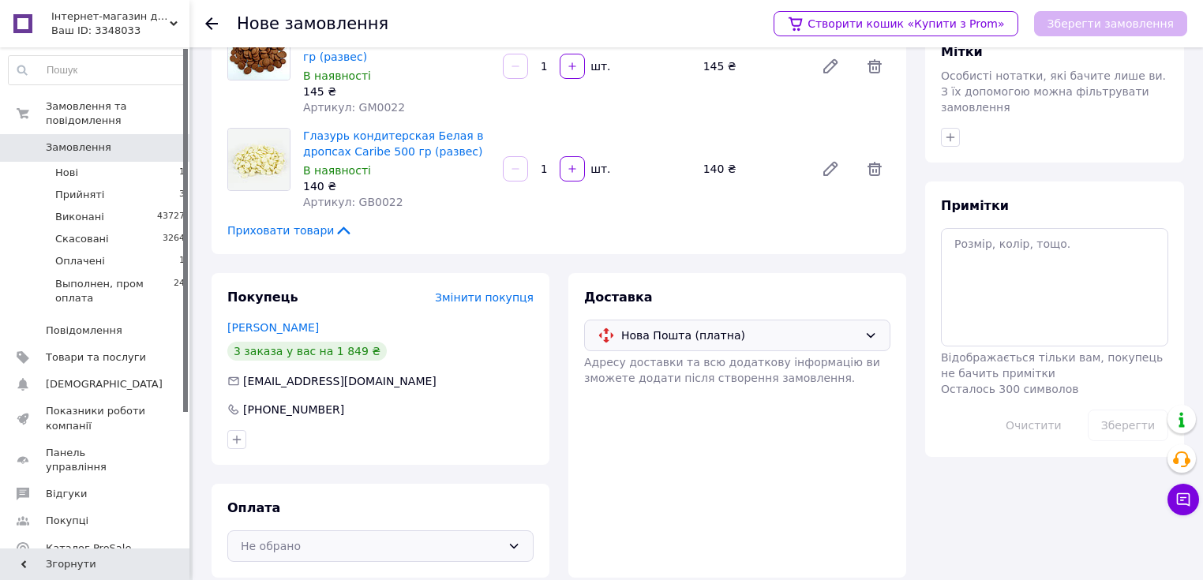
click at [306, 537] on div "Не обрано" at bounding box center [371, 545] width 260 height 17
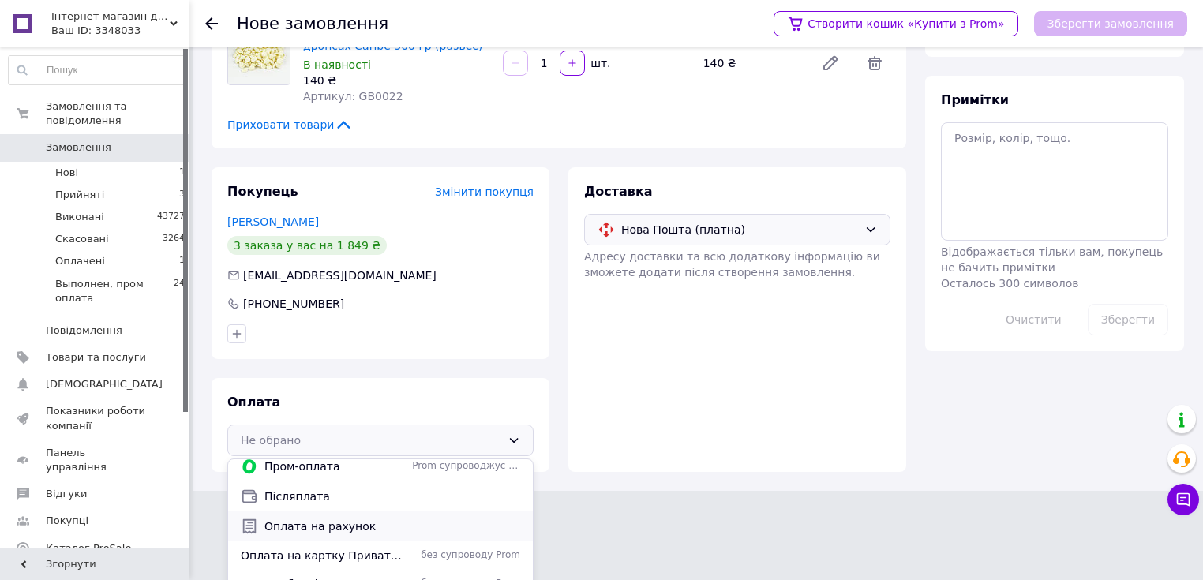
scroll to position [10, 0]
click at [368, 486] on span "Післяплата" at bounding box center [392, 494] width 256 height 16
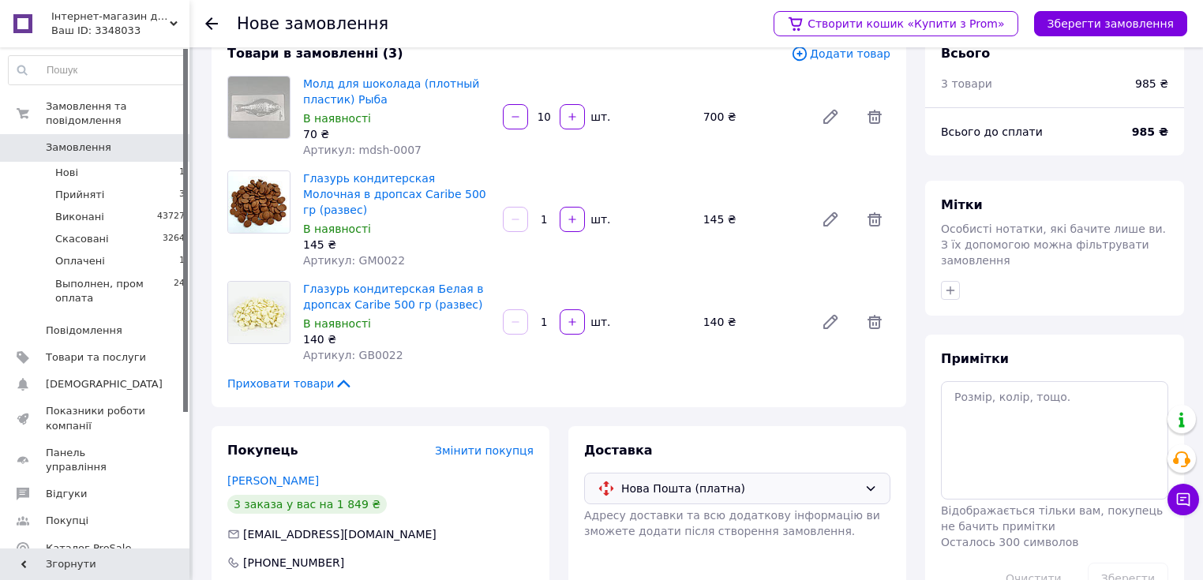
scroll to position [1, 0]
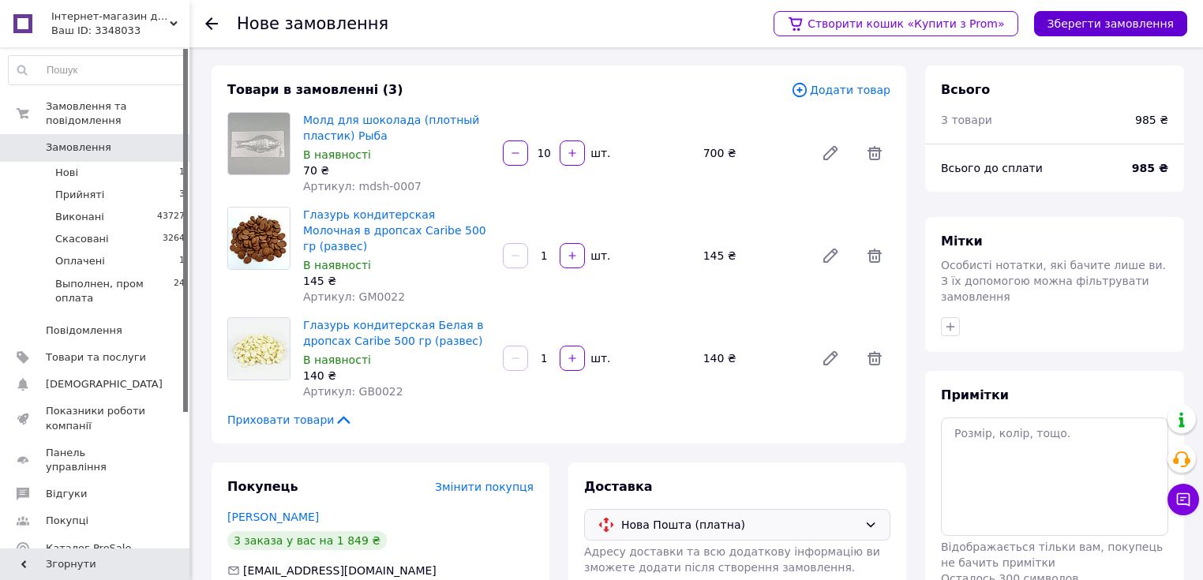
click at [1107, 22] on button "Зберегти замовлення" at bounding box center [1110, 23] width 153 height 25
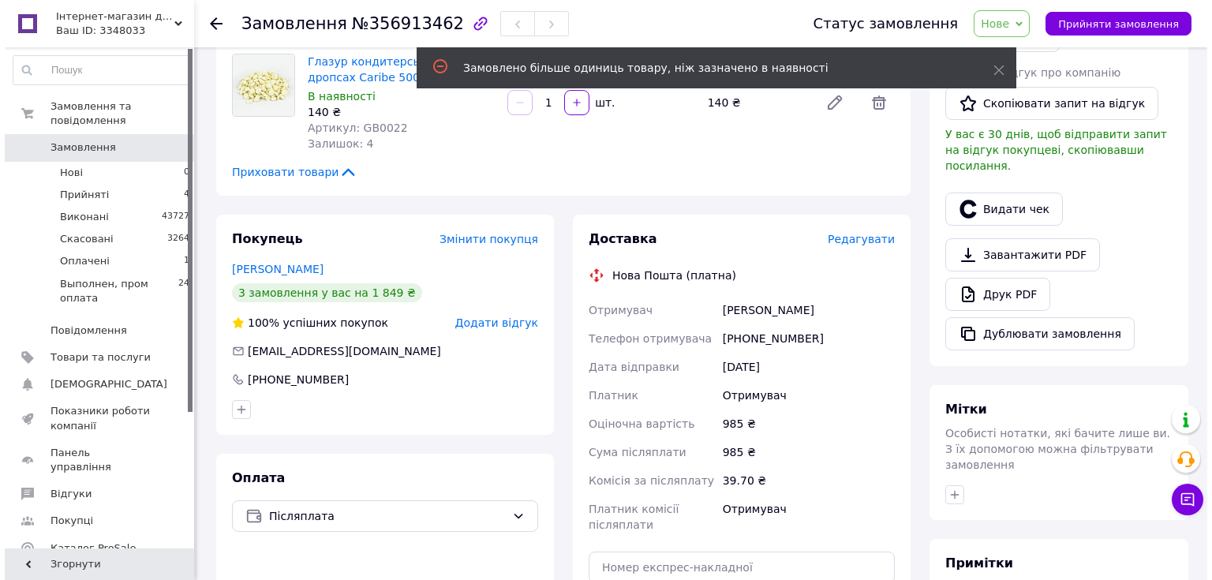
scroll to position [442, 0]
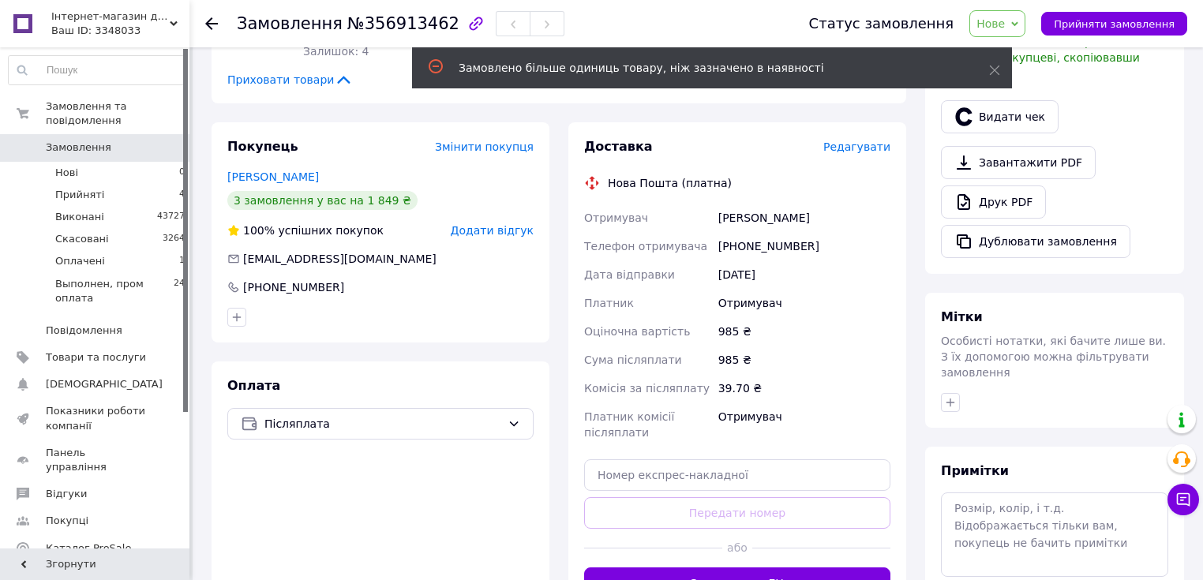
click at [866, 146] on span "Редагувати" at bounding box center [856, 146] width 67 height 13
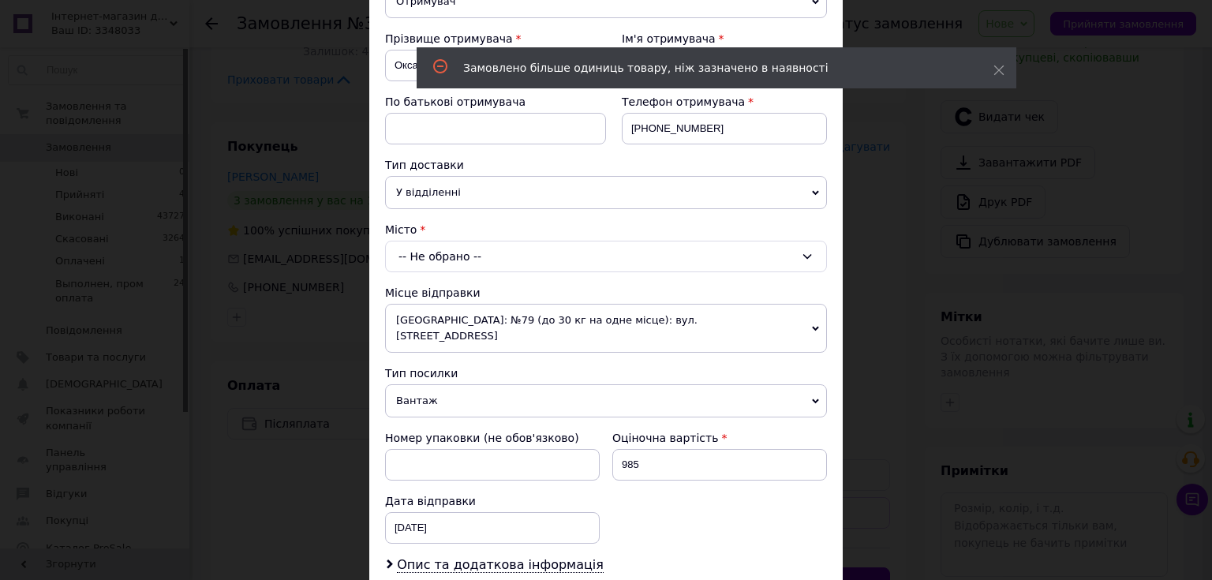
scroll to position [253, 0]
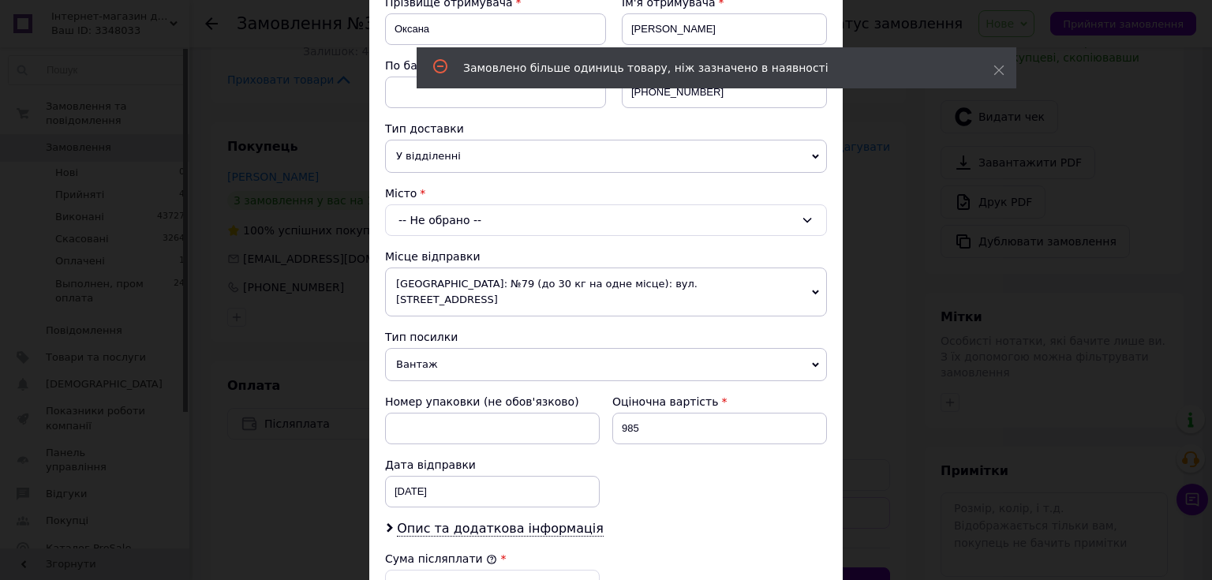
click at [419, 144] on span "У відділенні" at bounding box center [606, 156] width 442 height 33
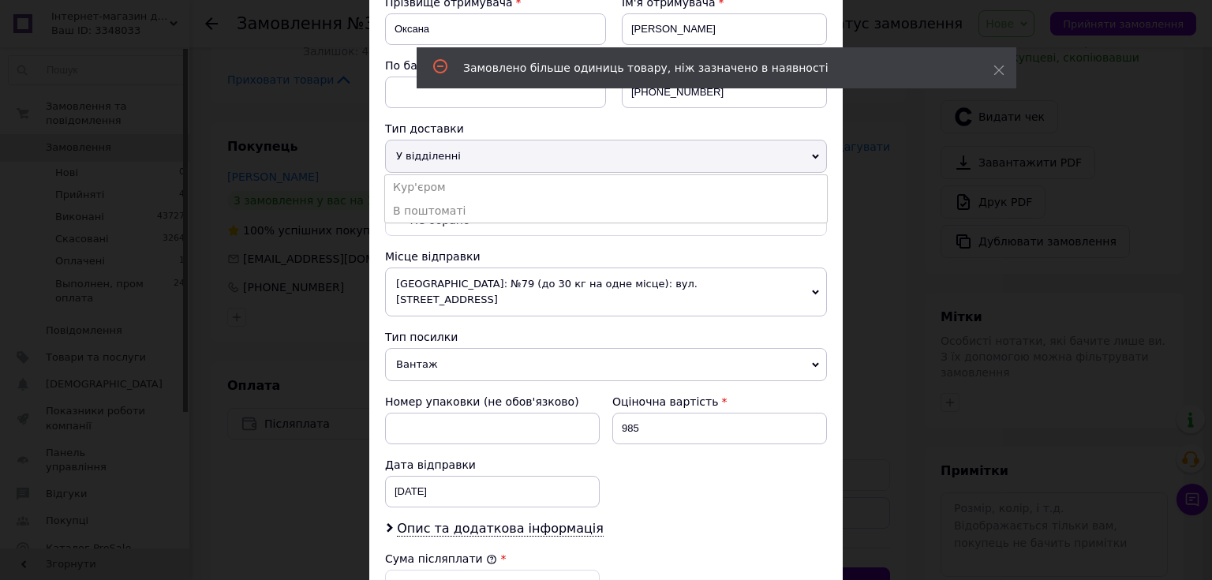
click at [455, 152] on span "У відділенні" at bounding box center [606, 156] width 442 height 33
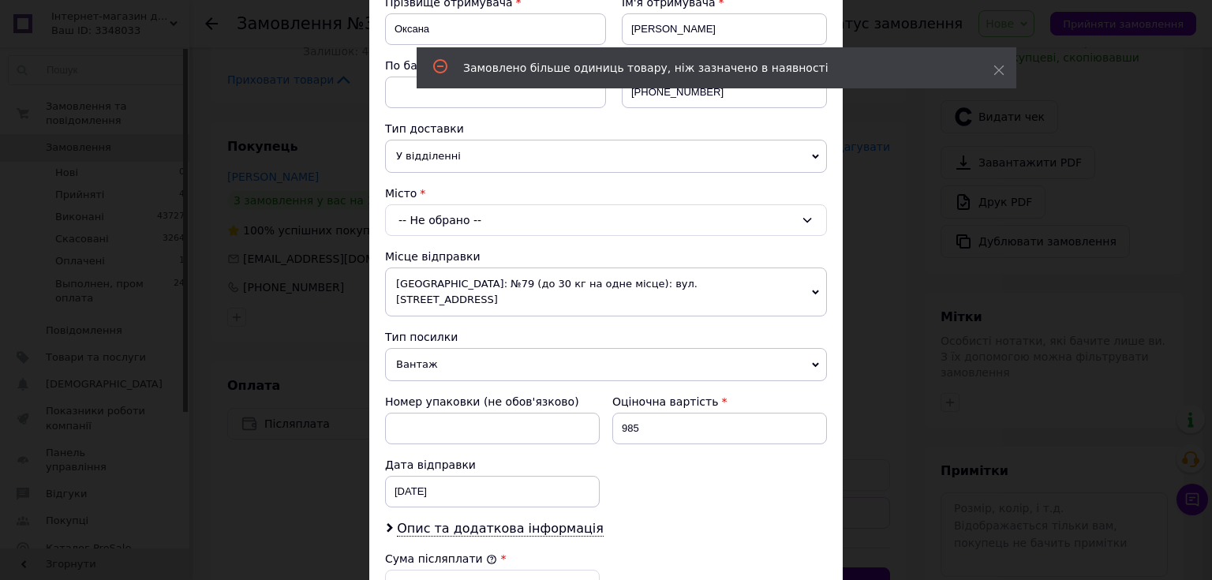
click at [428, 221] on div "-- Не обрано --" at bounding box center [606, 220] width 442 height 32
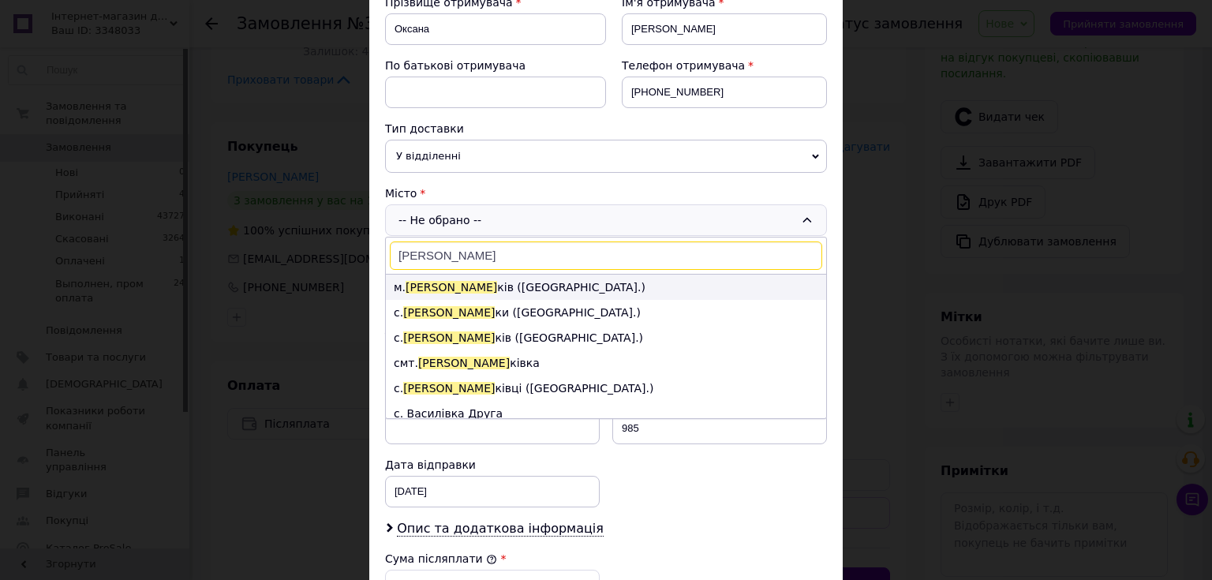
type input "василь"
click at [460, 284] on li "м. Василь ків (Київська обл.)" at bounding box center [606, 287] width 440 height 25
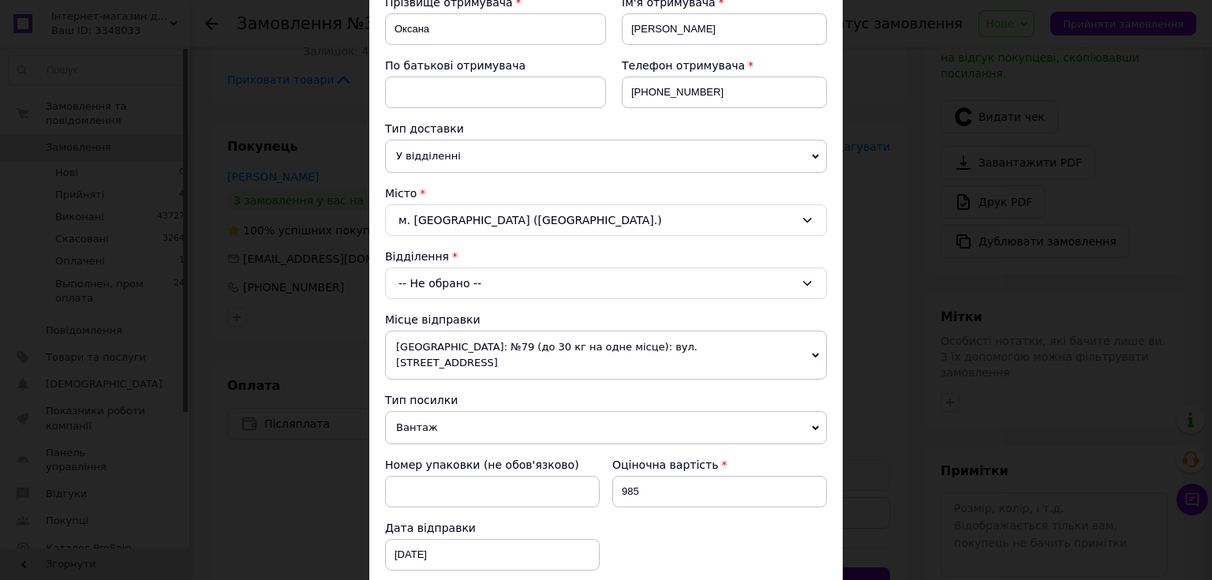
click at [443, 279] on div "-- Не обрано --" at bounding box center [606, 283] width 442 height 32
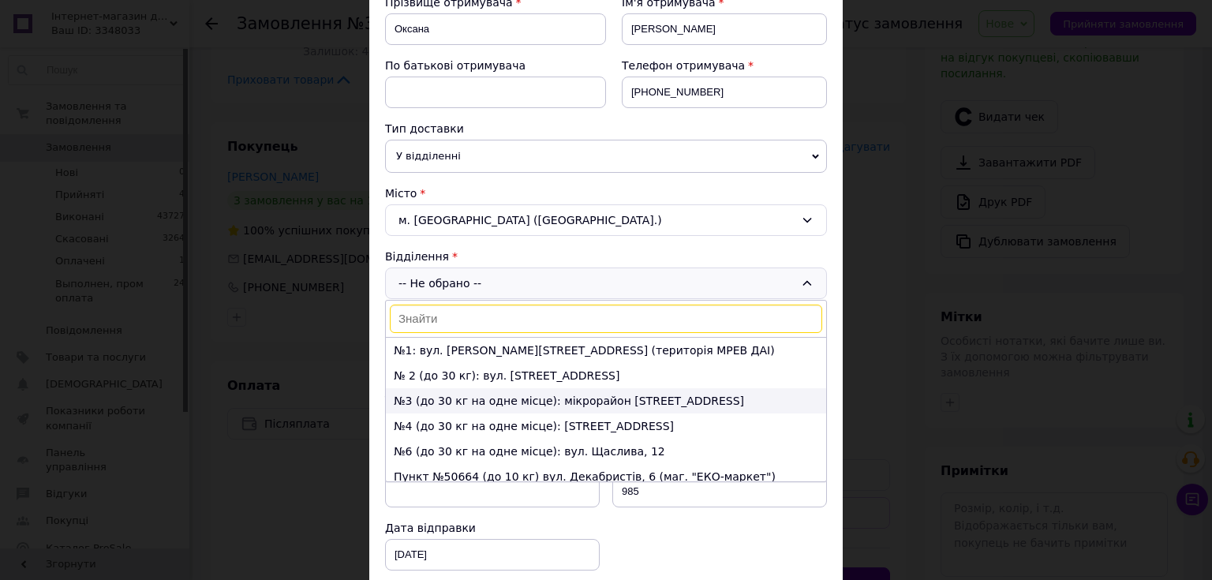
click at [445, 395] on li "№3 (до 30 кг на одне місце): мікрорайон Військове містечко, 11, буд. 5а" at bounding box center [606, 400] width 440 height 25
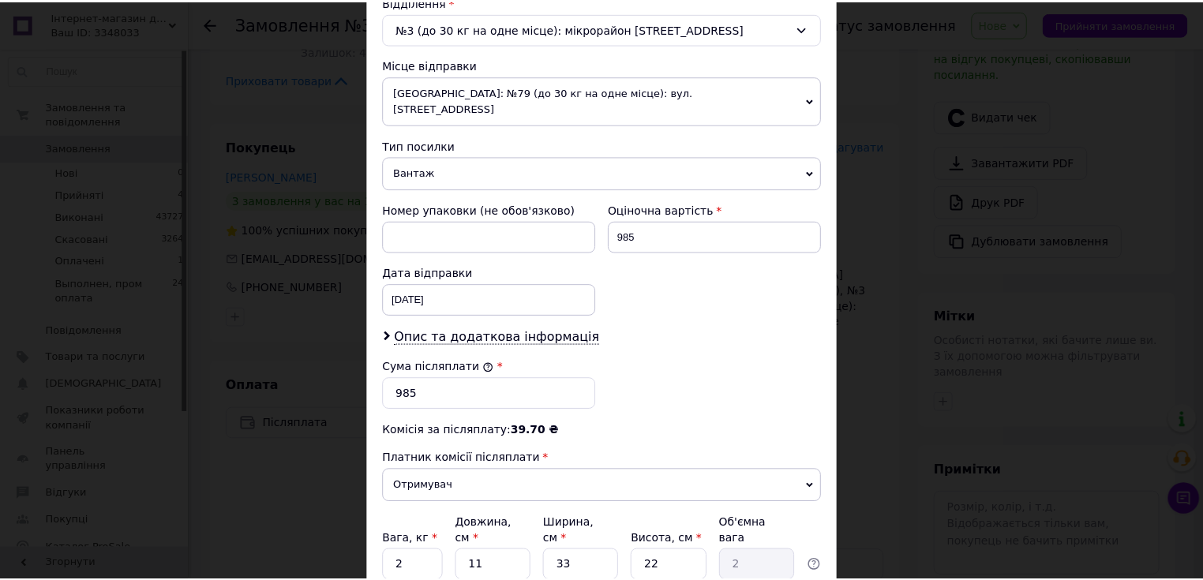
scroll to position [619, 0]
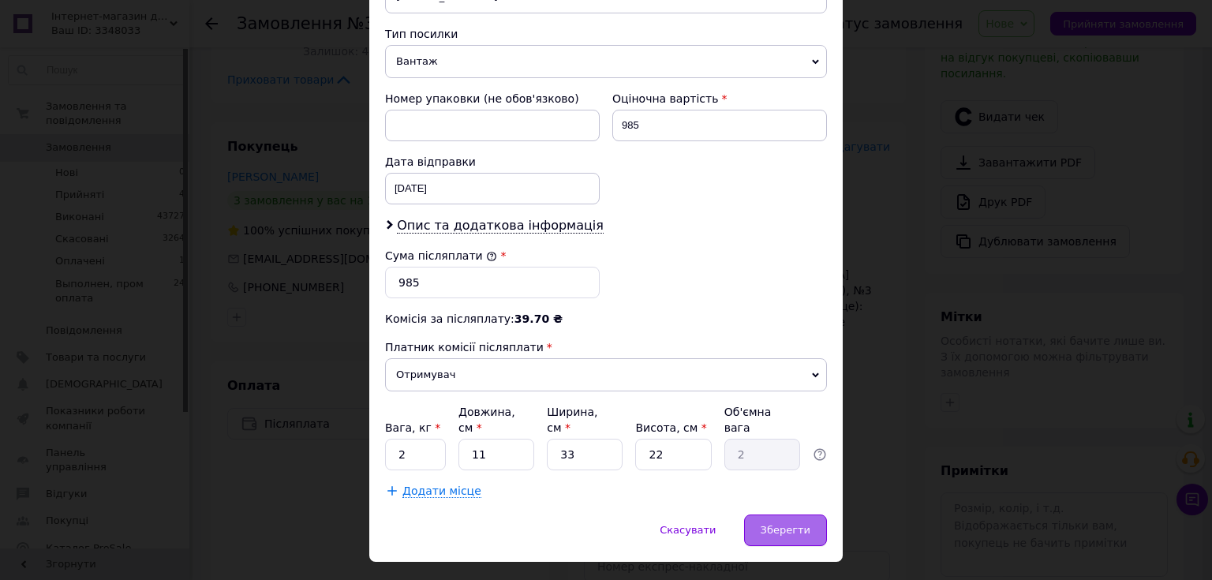
click at [781, 524] on span "Зберегти" at bounding box center [786, 530] width 50 height 12
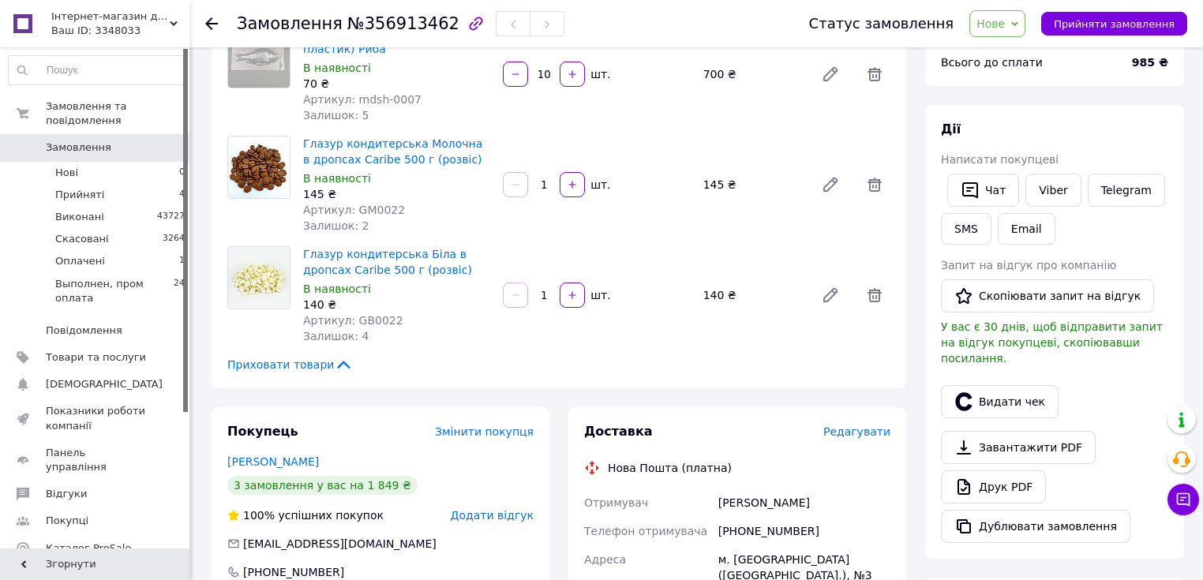
scroll to position [0, 0]
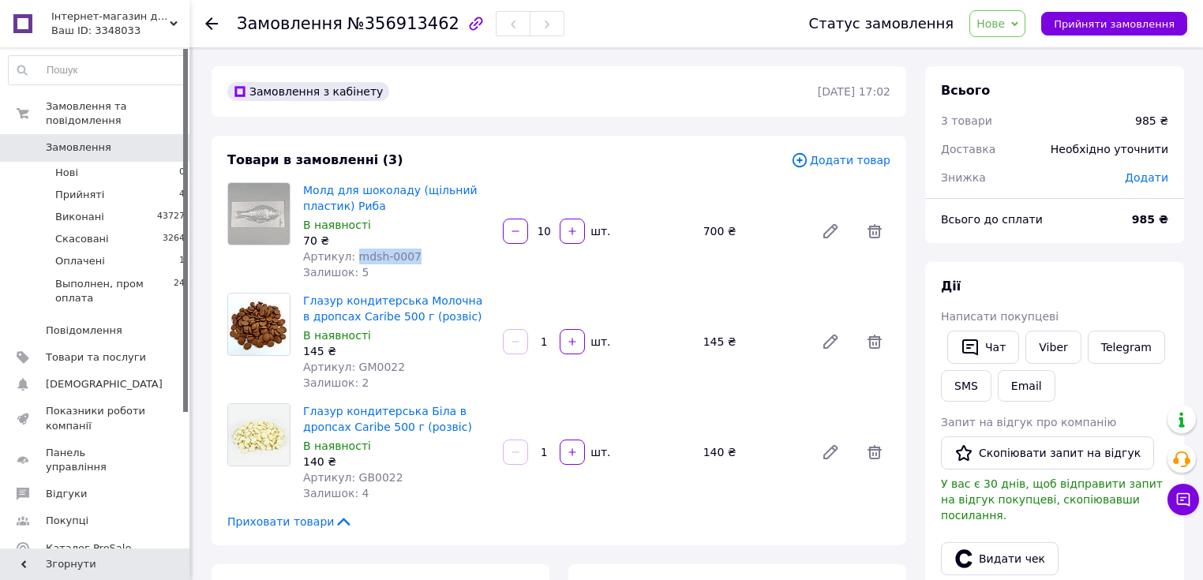
drag, startPoint x: 406, startPoint y: 256, endPoint x: 350, endPoint y: 255, distance: 56.8
click at [350, 255] on div "Артикул: mdsh-0007" at bounding box center [396, 257] width 187 height 16
copy span "mdsh-0007"
drag, startPoint x: 644, startPoint y: 148, endPoint x: 569, endPoint y: 144, distance: 75.1
click at [645, 148] on div "Товари в замовленні (3) Додати товар Молд для шоколаду (щільний пластик) Риба В…" at bounding box center [558, 341] width 694 height 410
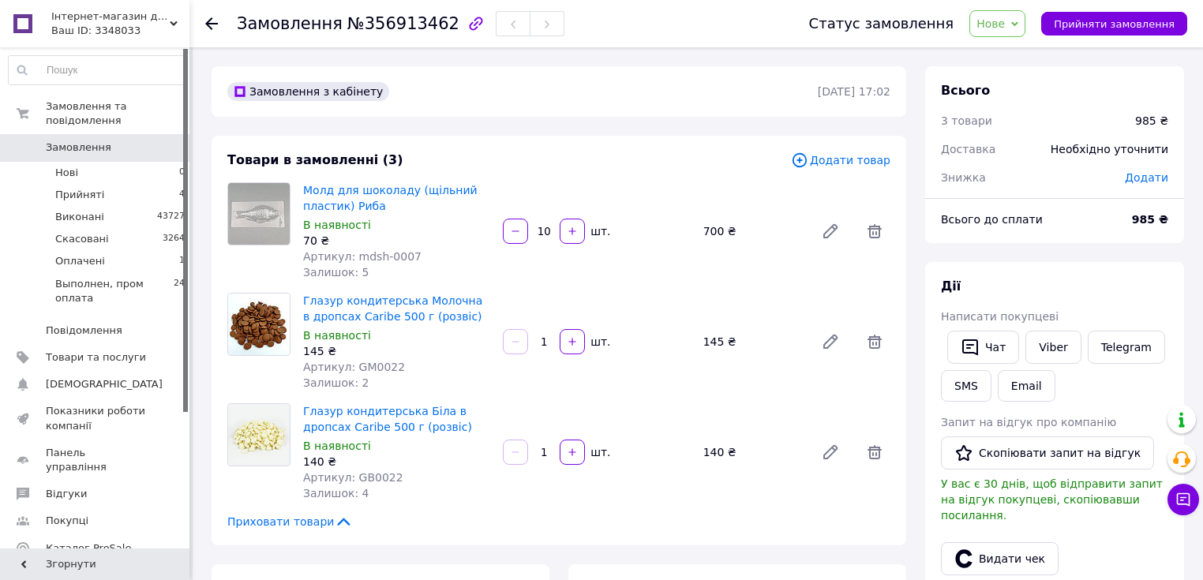
click at [1004, 29] on span "Нове" at bounding box center [990, 23] width 28 height 13
click at [1001, 61] on li "Прийнято" at bounding box center [1042, 55] width 145 height 24
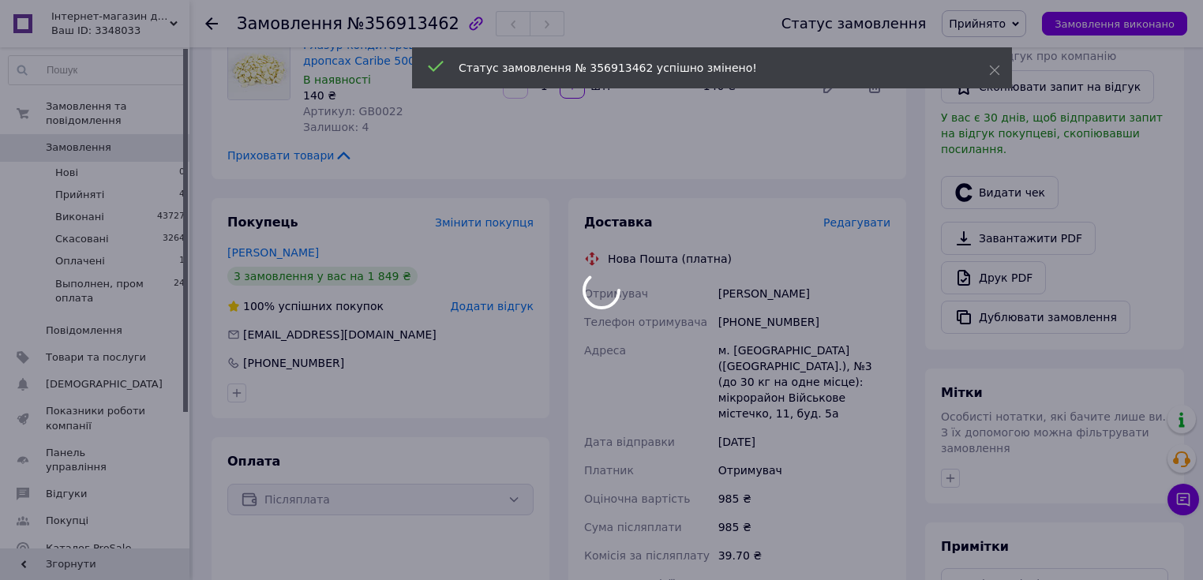
scroll to position [505, 0]
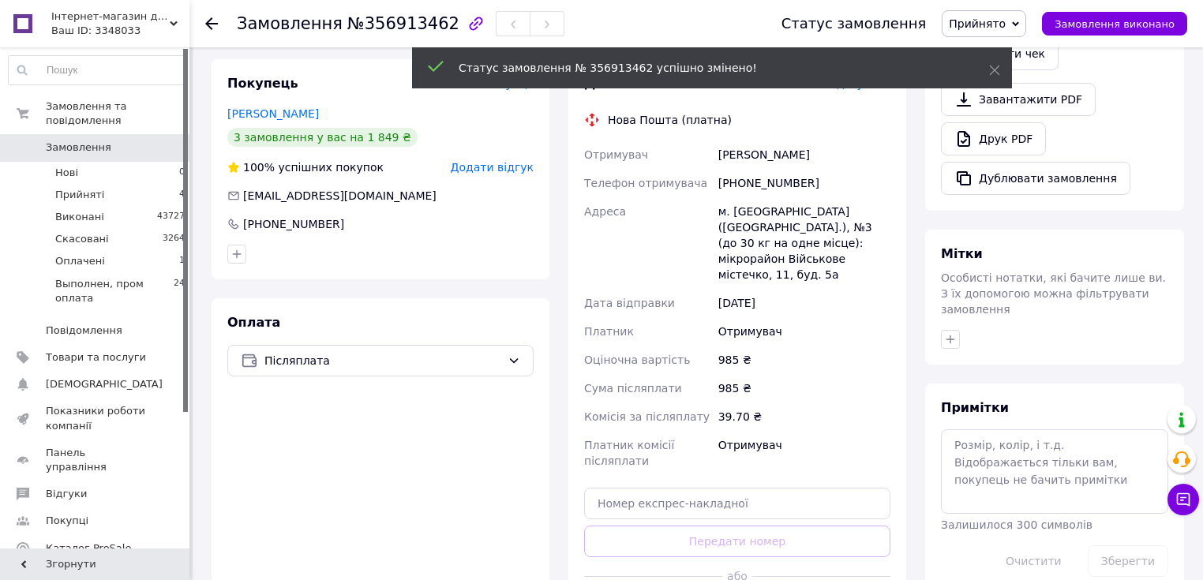
click at [945, 275] on span "Особисті нотатки, які бачите лише ви. З їх допомогою можна фільтрувати замовлен…" at bounding box center [1053, 293] width 225 height 44
click at [953, 333] on icon "button" at bounding box center [950, 339] width 13 height 13
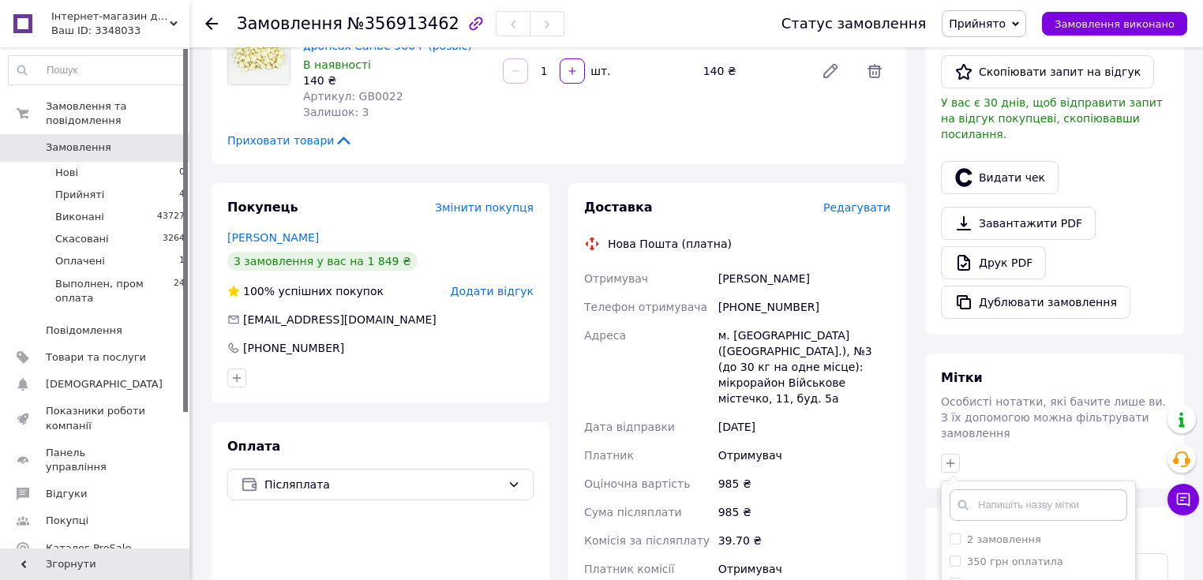
scroll to position [379, 0]
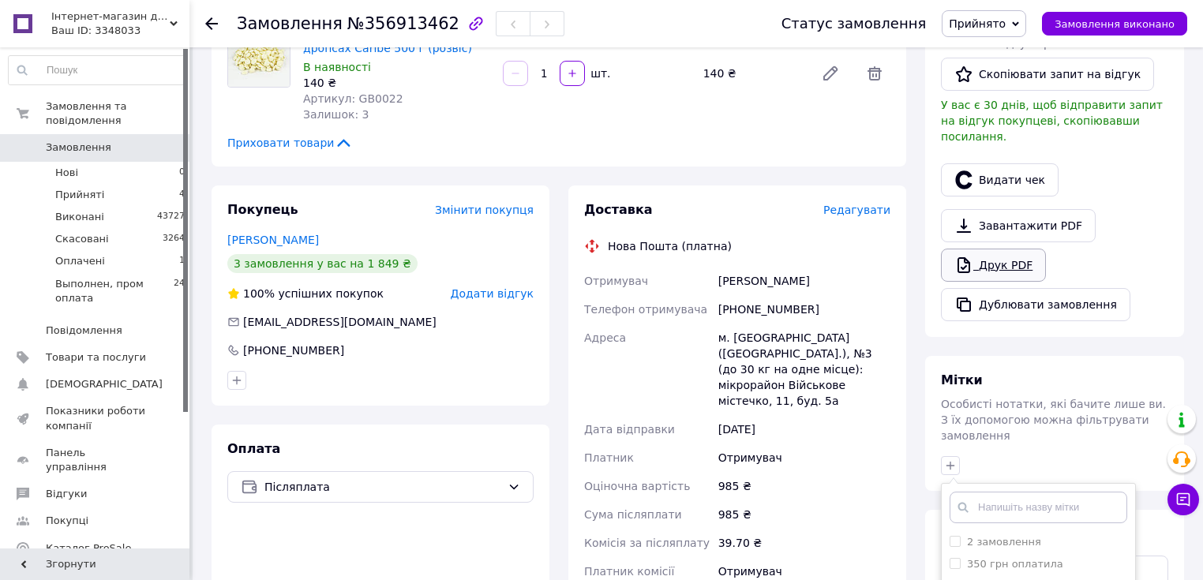
click at [982, 249] on link "Друк PDF" at bounding box center [993, 265] width 105 height 33
click at [943, 456] on button "button" at bounding box center [950, 465] width 19 height 19
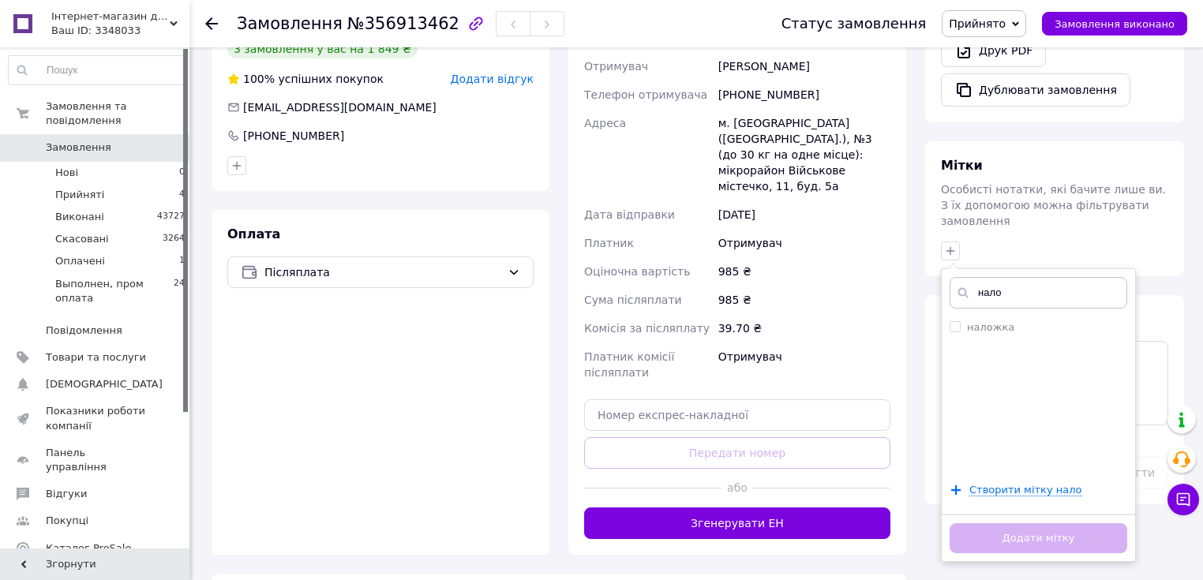
scroll to position [631, 0]
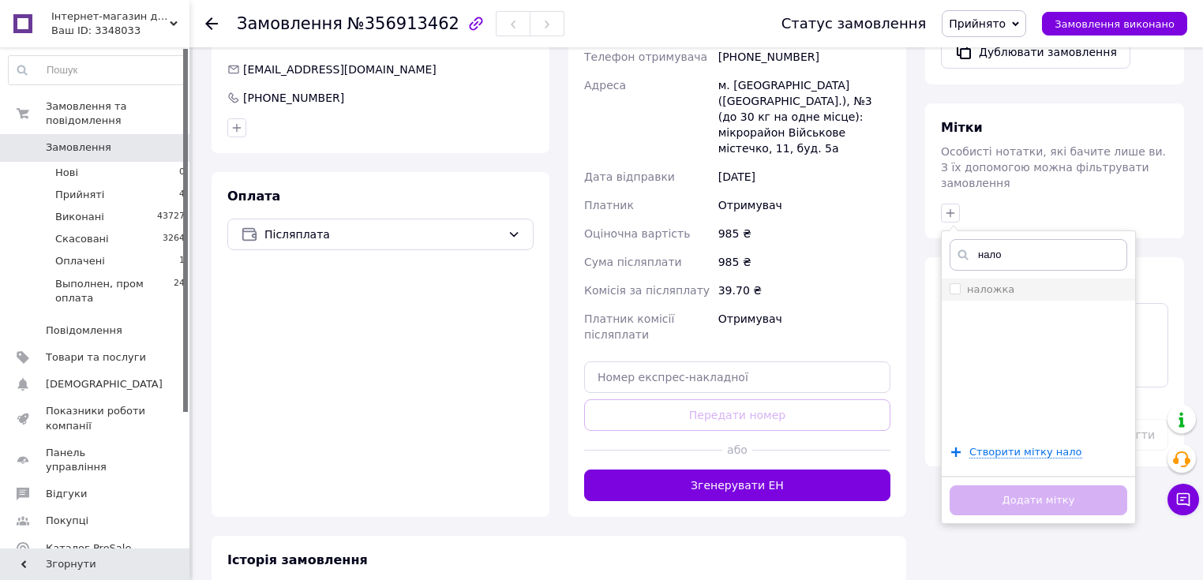
type input "нало"
click at [981, 283] on label "наложка" at bounding box center [990, 289] width 47 height 12
checkbox input "true"
click at [984, 485] on button "Додати мітку" at bounding box center [1038, 500] width 178 height 31
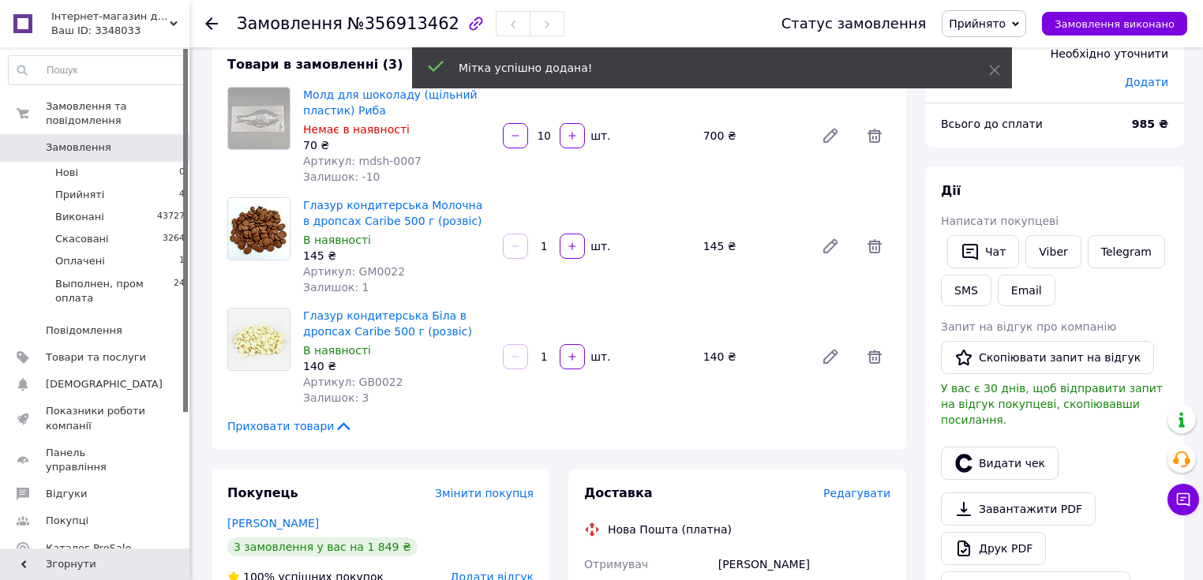
scroll to position [0, 0]
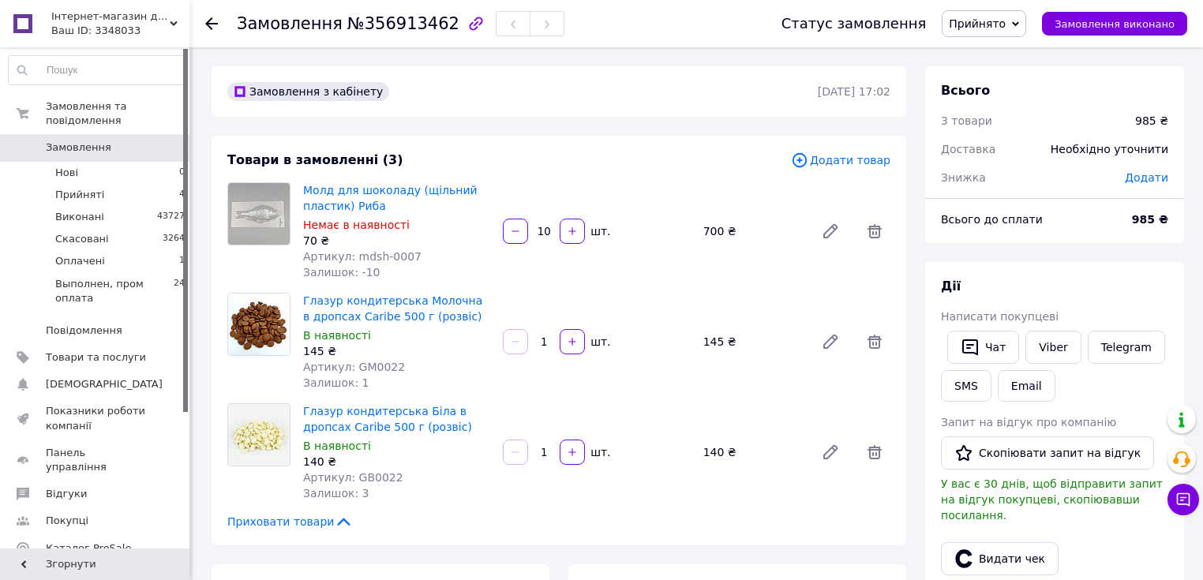
click at [211, 27] on icon at bounding box center [211, 23] width 13 height 13
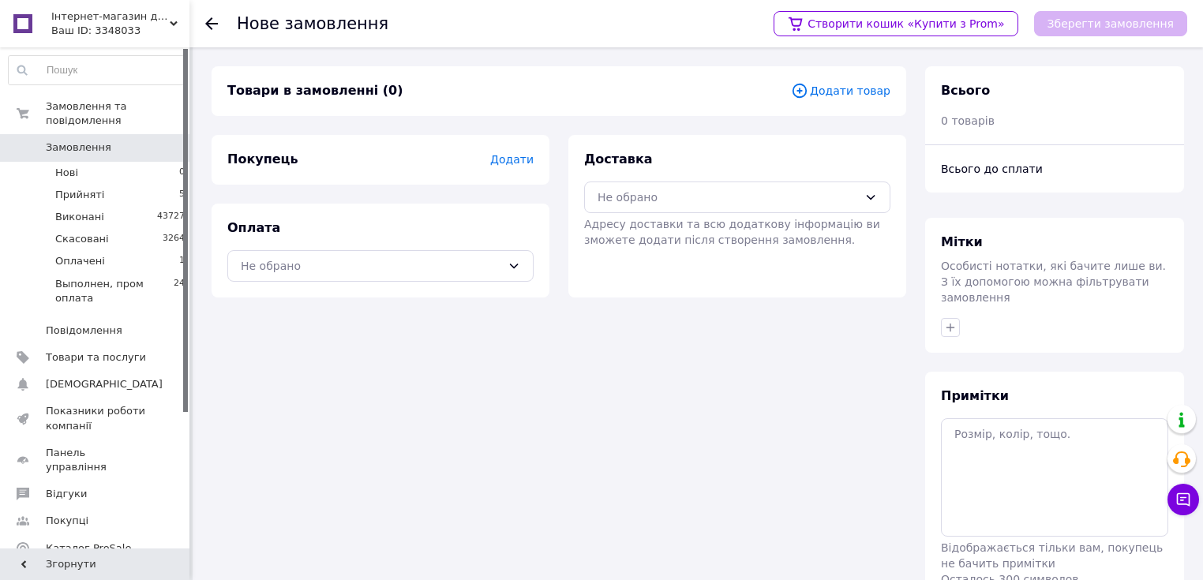
click at [64, 140] on span "Замовлення" at bounding box center [78, 147] width 65 height 14
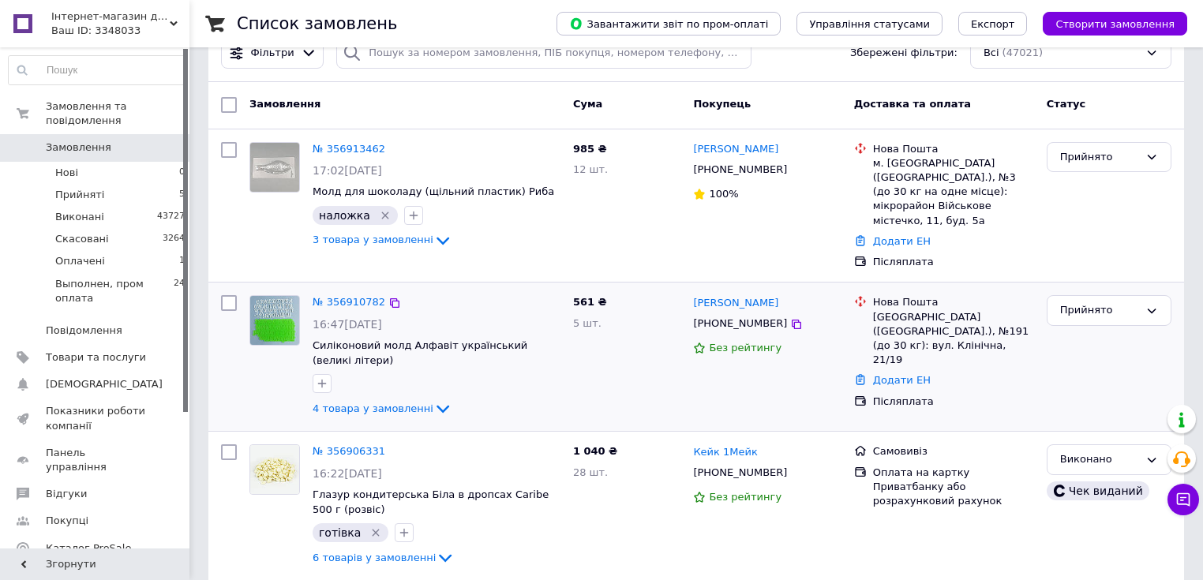
scroll to position [63, 0]
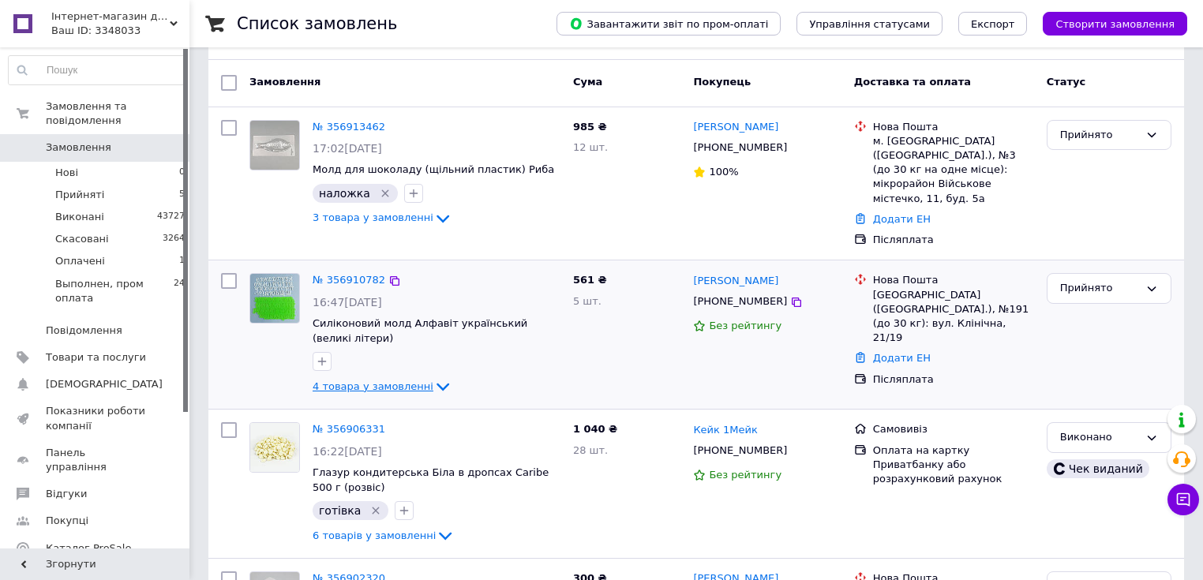
click at [433, 377] on icon at bounding box center [442, 386] width 19 height 19
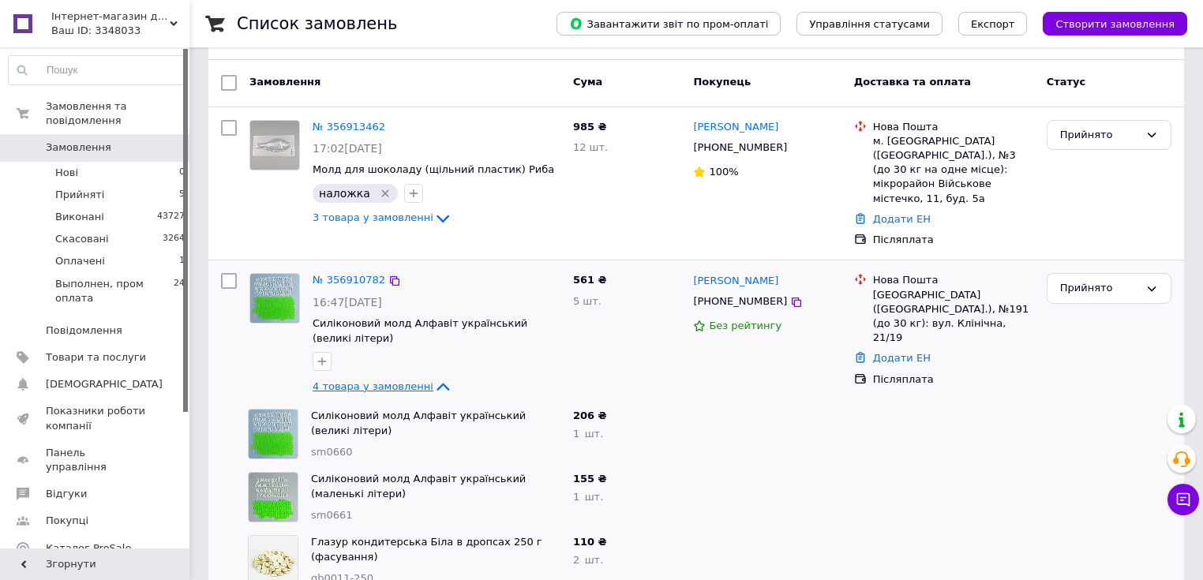
click at [433, 377] on icon at bounding box center [442, 386] width 19 height 19
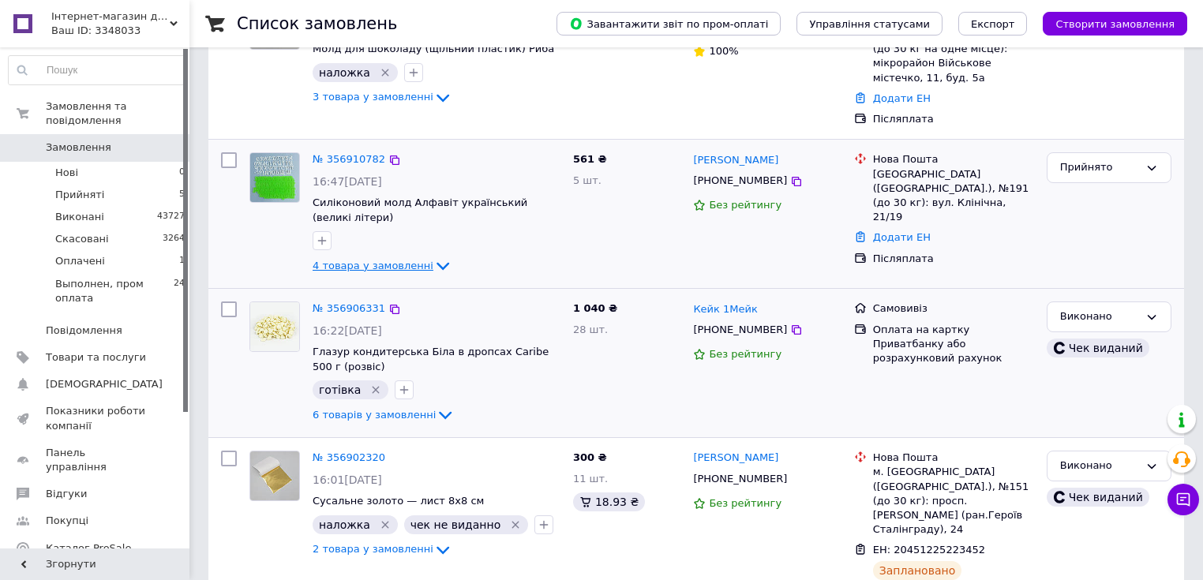
scroll to position [189, 0]
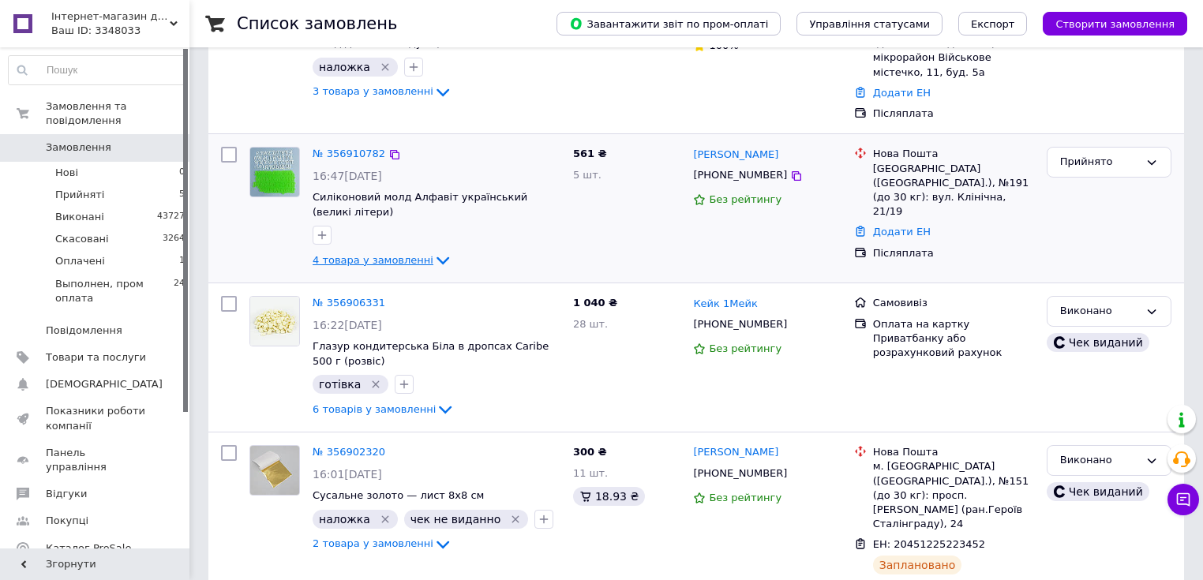
click at [433, 251] on icon at bounding box center [442, 260] width 19 height 19
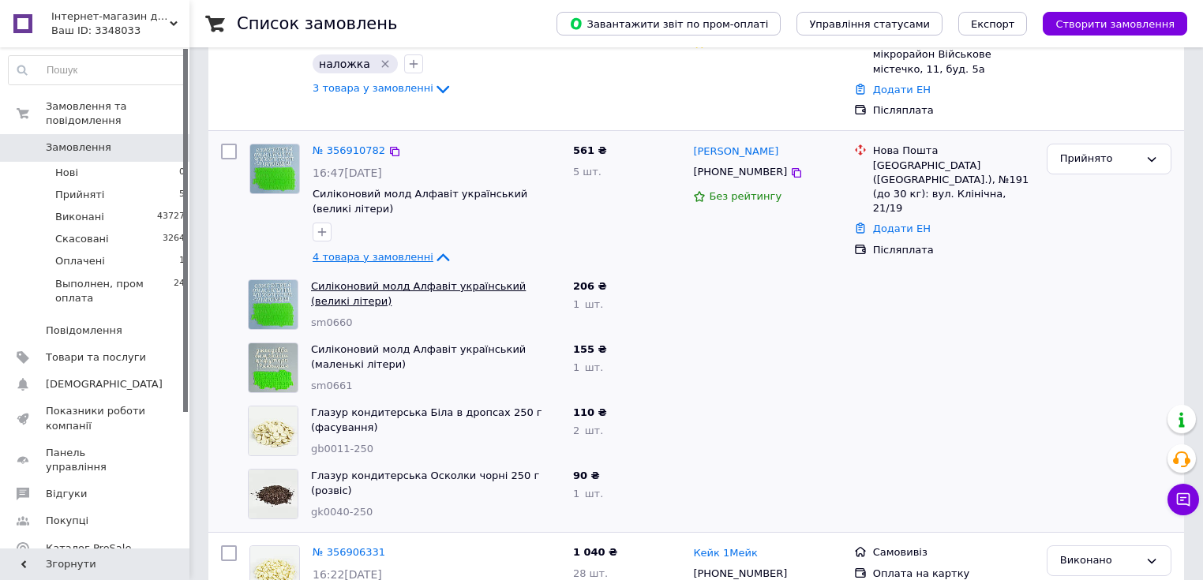
scroll to position [253, 0]
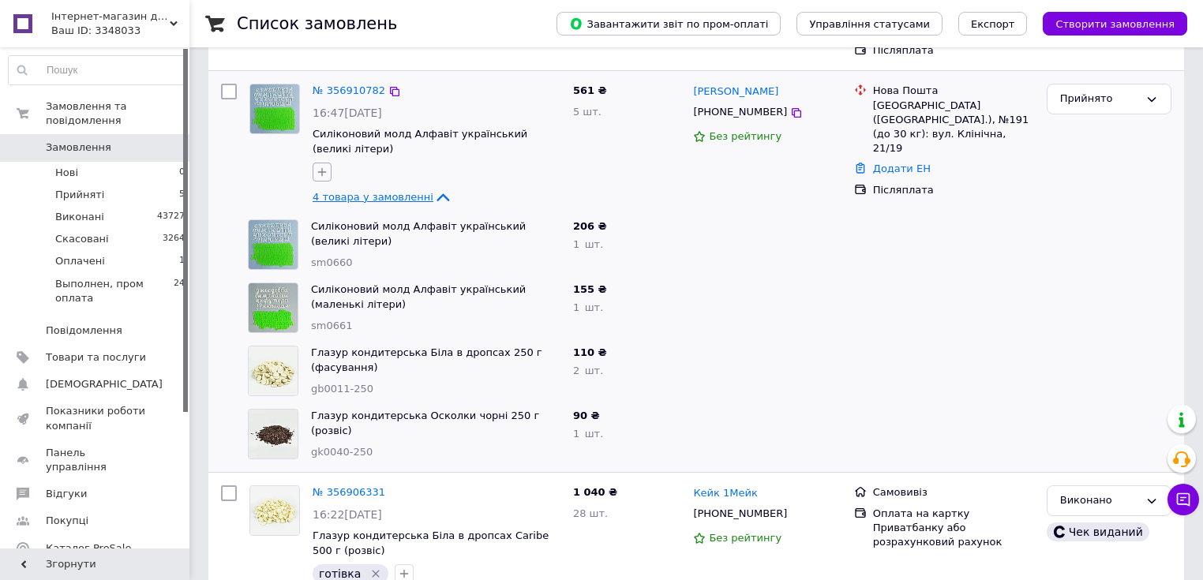
click at [325, 166] on icon "button" at bounding box center [322, 172] width 13 height 13
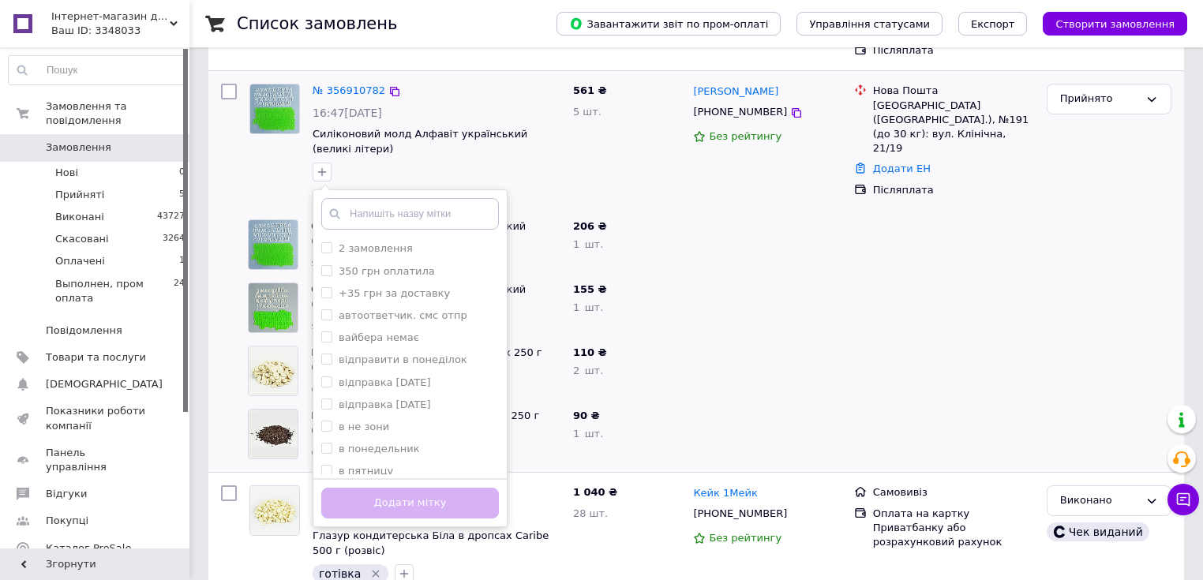
click at [499, 159] on div "2 замовлення 350 грн оплатила +35 грн за доставку автоответчик. смс отпр вайбер…" at bounding box center [436, 171] width 254 height 25
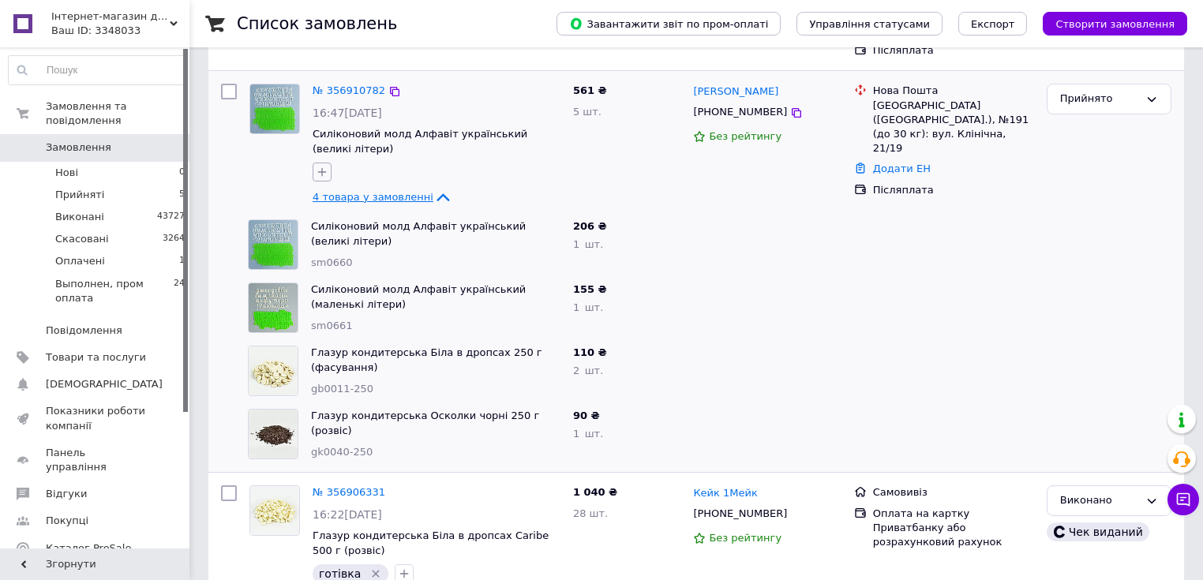
click at [317, 166] on icon "button" at bounding box center [322, 172] width 13 height 13
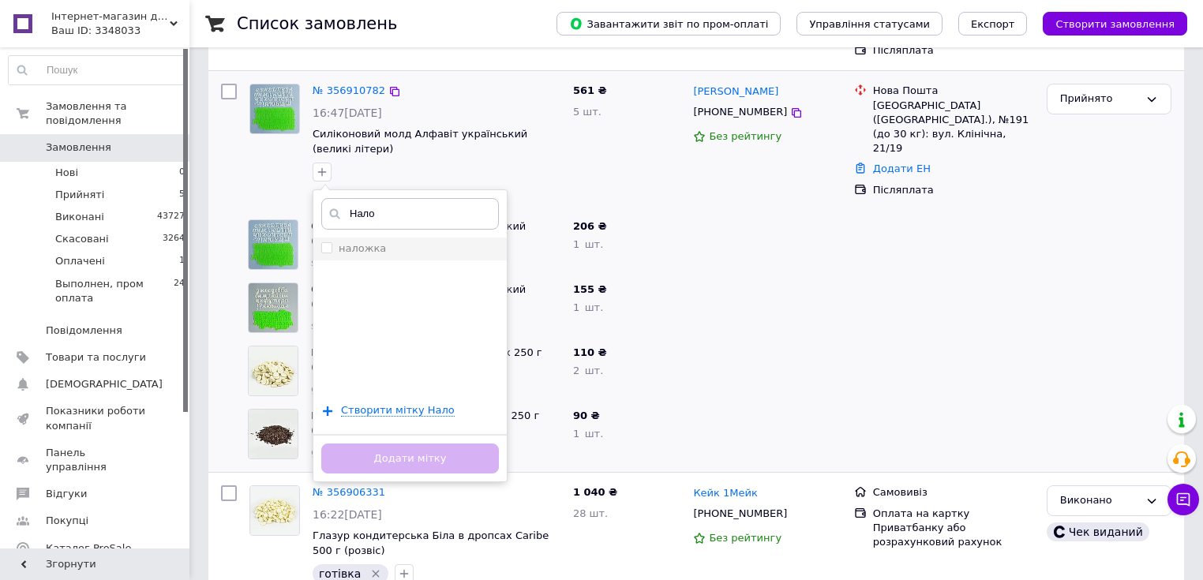
type input "Нало"
click at [374, 242] on label "наложка" at bounding box center [362, 248] width 47 height 12
checkbox input "true"
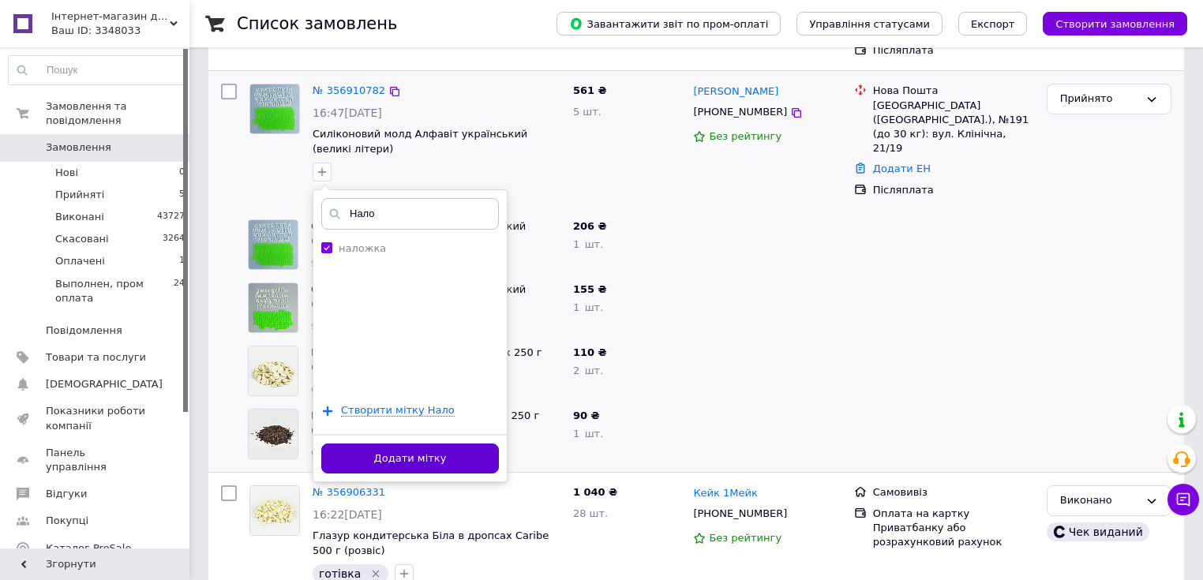
click at [423, 443] on button "Додати мітку" at bounding box center [410, 458] width 178 height 31
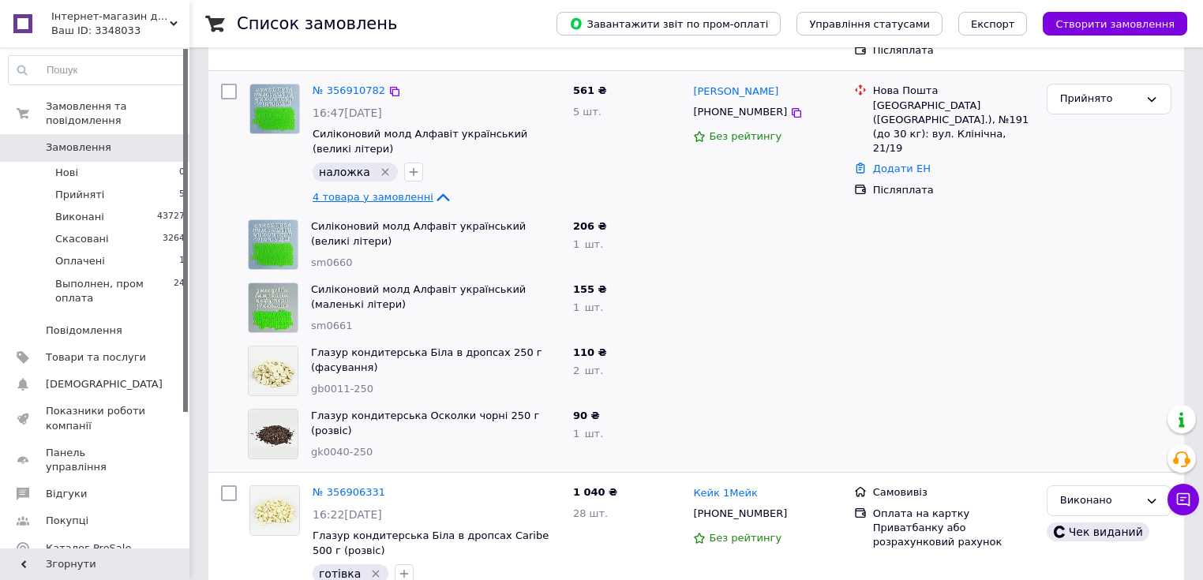
click at [433, 188] on icon at bounding box center [442, 197] width 19 height 19
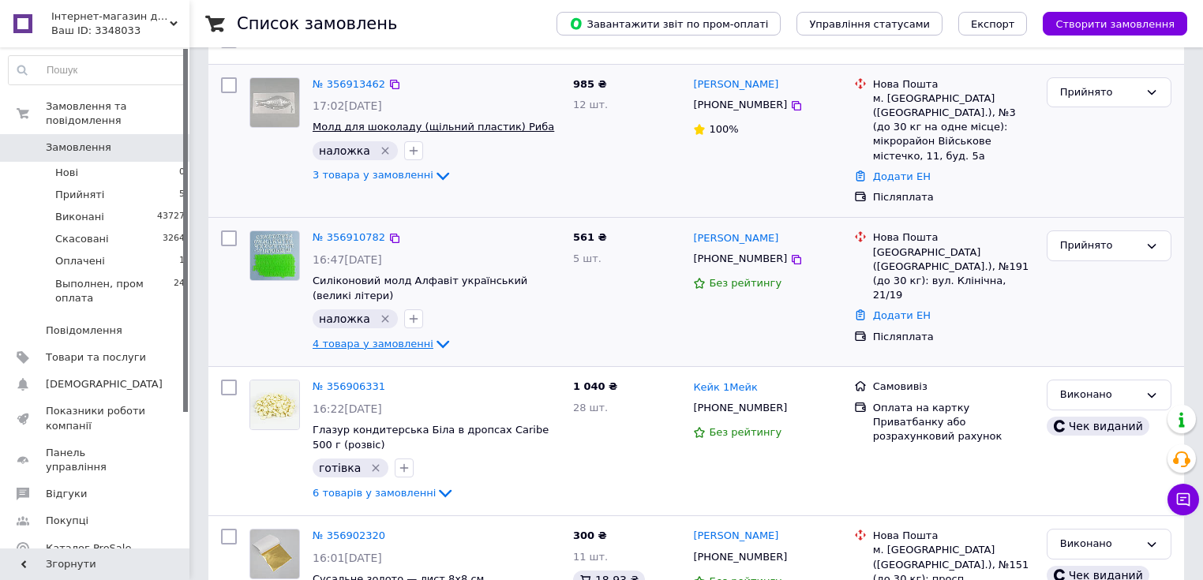
scroll to position [0, 0]
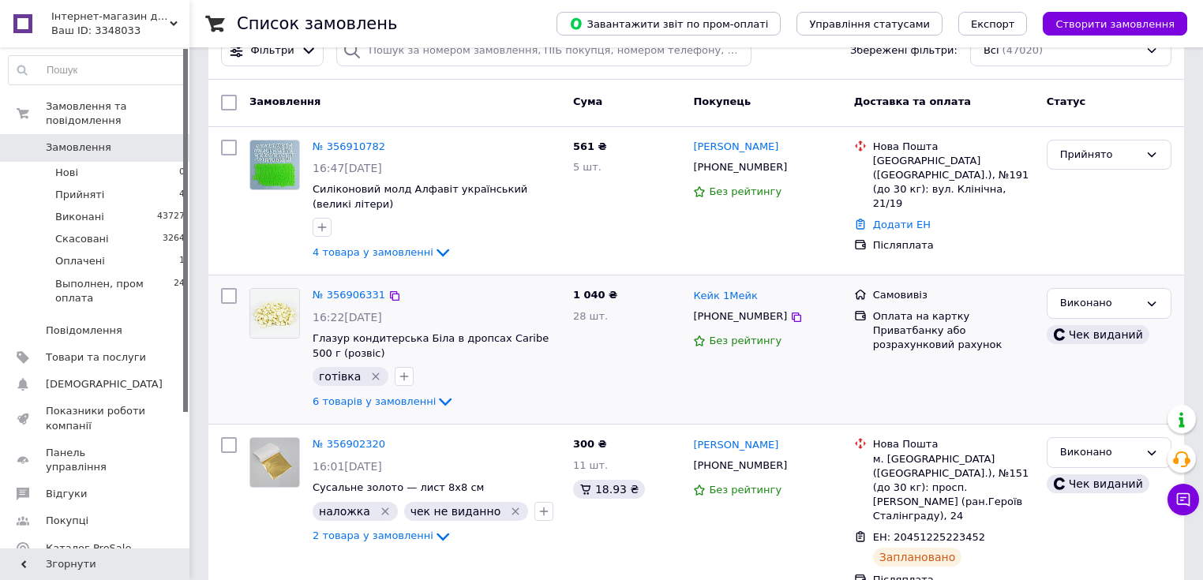
scroll to position [189, 0]
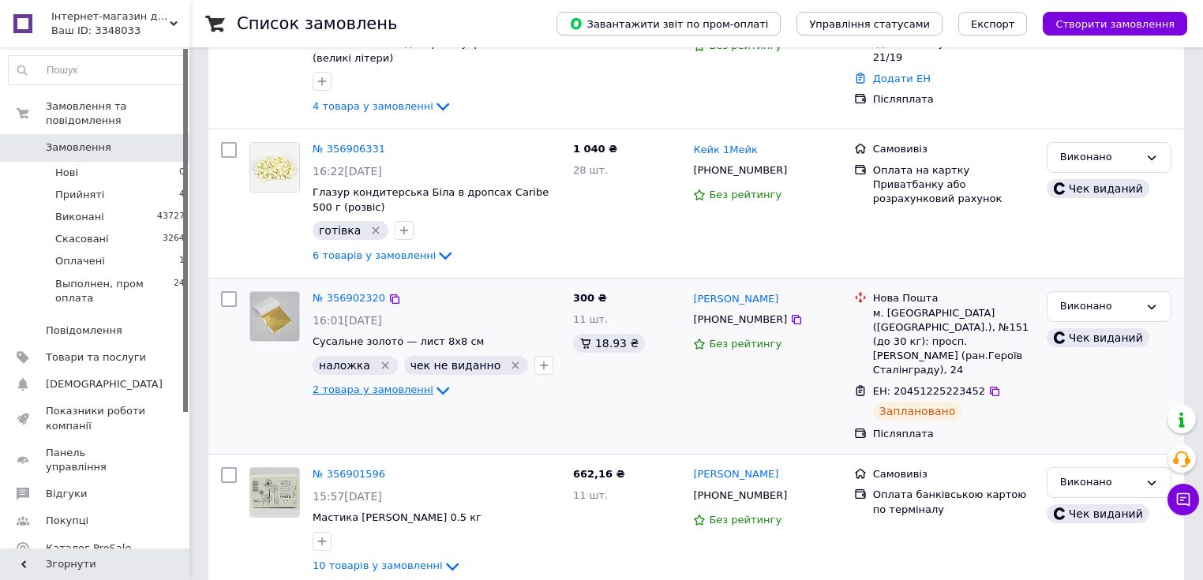
click at [369, 385] on span "2 товара у замовленні" at bounding box center [372, 389] width 121 height 12
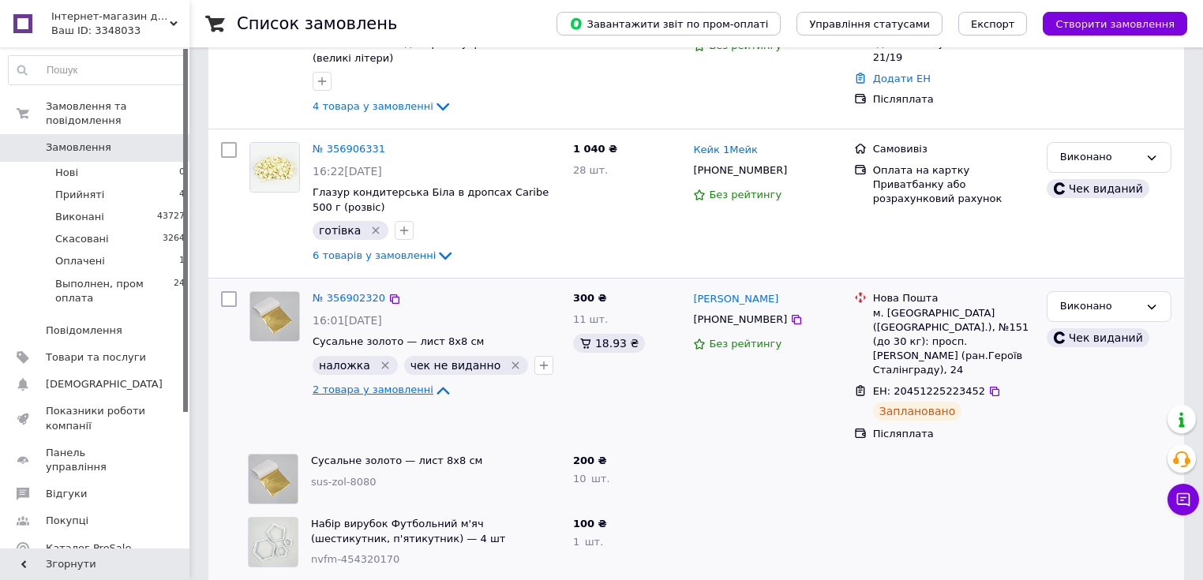
click at [387, 388] on span "2 товара у замовленні" at bounding box center [372, 389] width 121 height 12
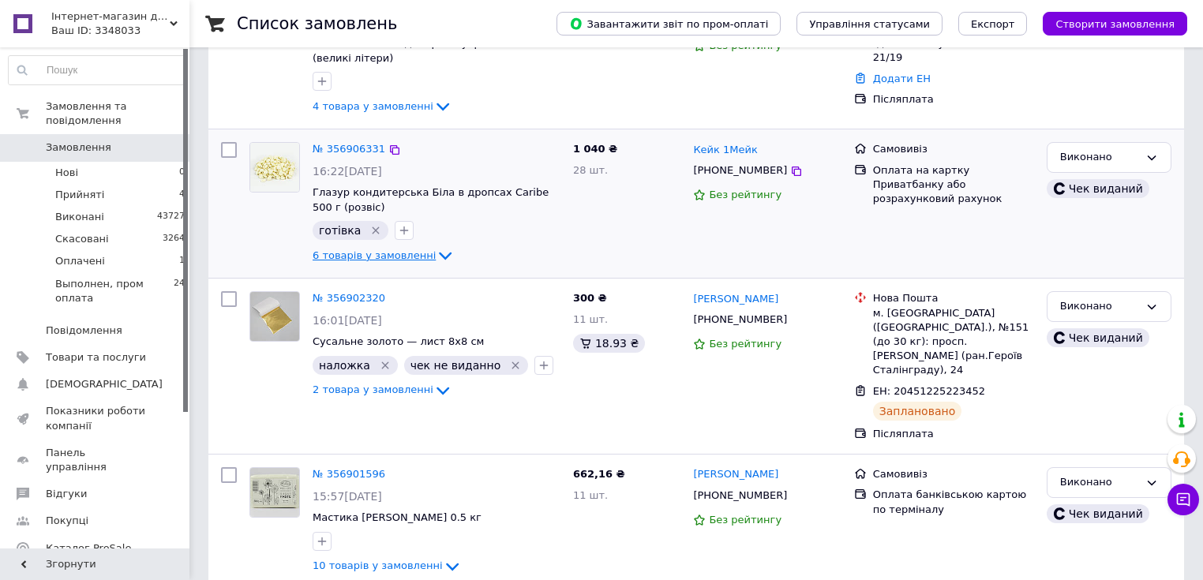
click at [363, 256] on span "6 товарів у замовленні" at bounding box center [373, 255] width 123 height 12
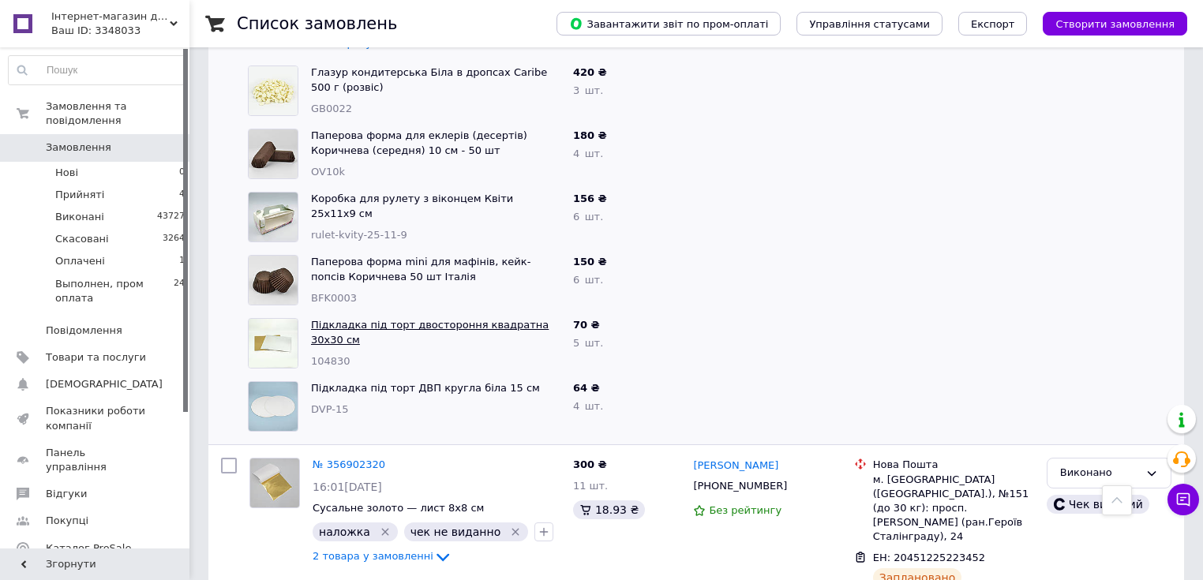
scroll to position [568, 0]
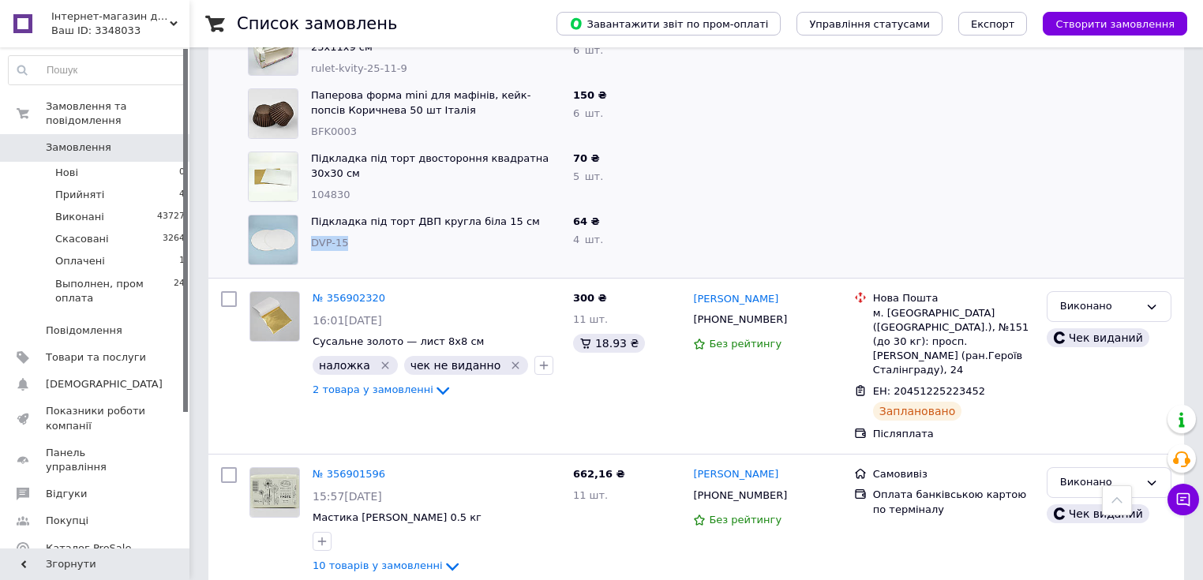
drag, startPoint x: 346, startPoint y: 245, endPoint x: 306, endPoint y: 243, distance: 40.3
click at [306, 243] on div "Підкладка під торт ДВП кругла біла 15 см DVP-15" at bounding box center [436, 239] width 262 height 63
copy span "DVP-15"
click at [87, 350] on span "Товари та послуги" at bounding box center [96, 357] width 100 height 14
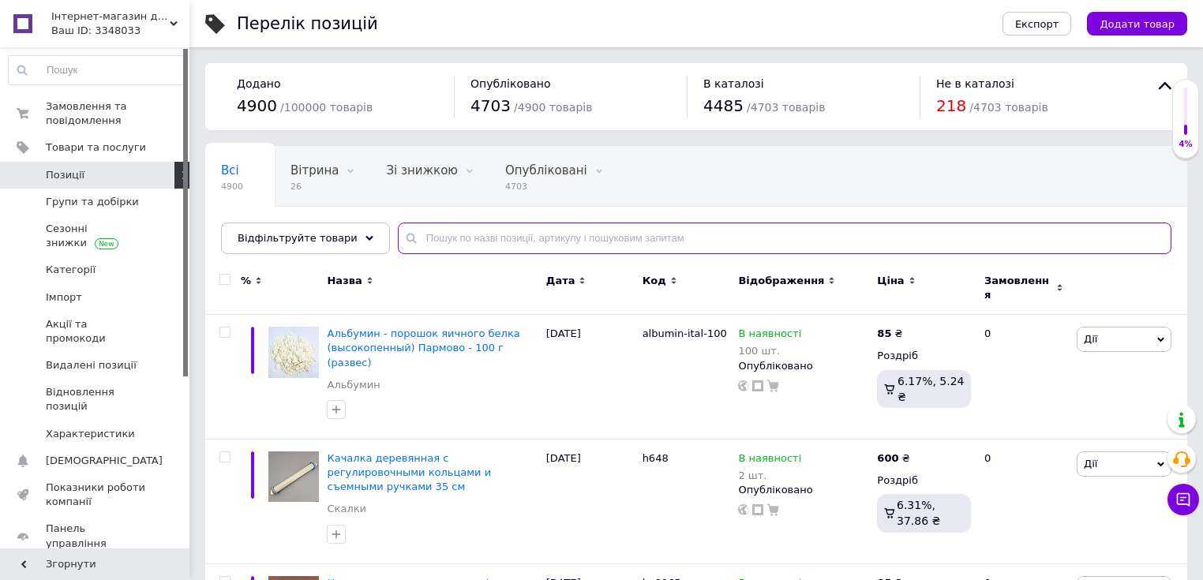
click at [469, 224] on input "text" at bounding box center [784, 239] width 773 height 32
paste input "DVP-15"
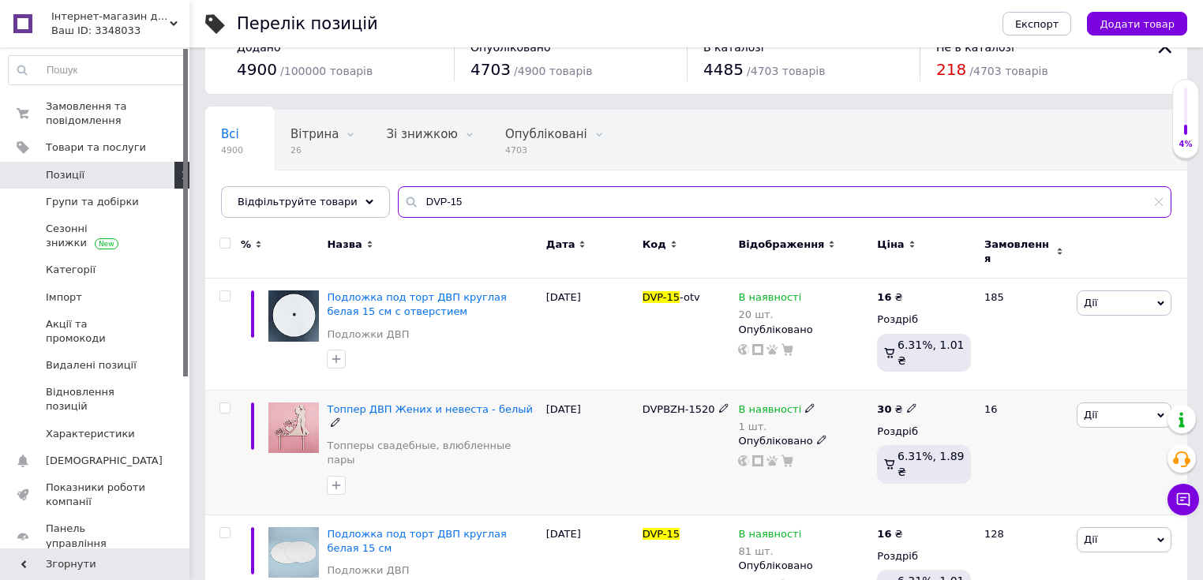
scroll to position [55, 0]
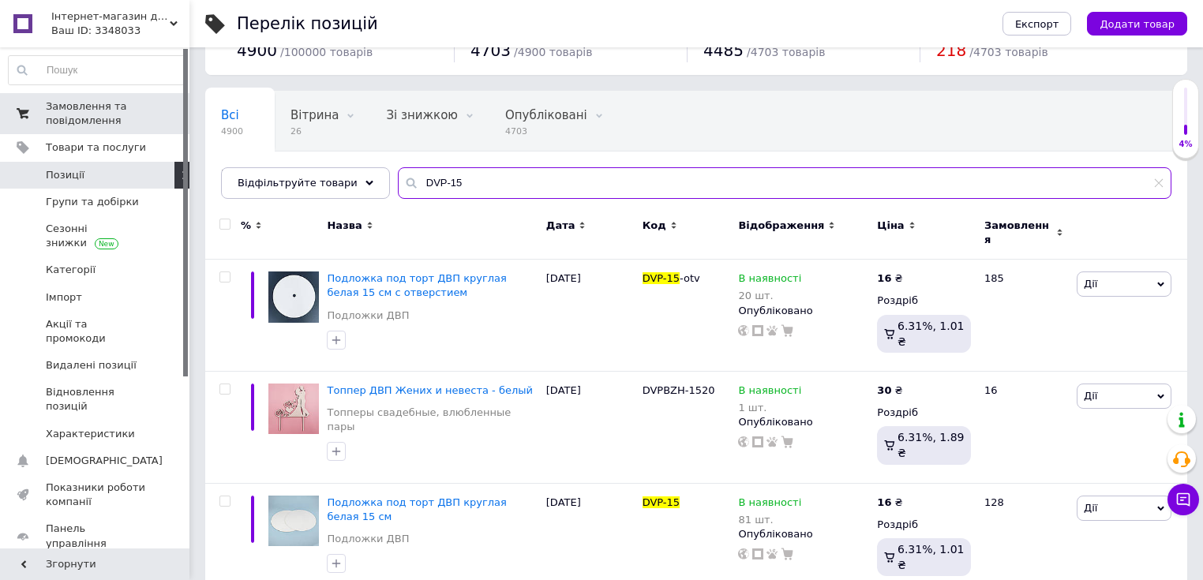
type input "DVP-15"
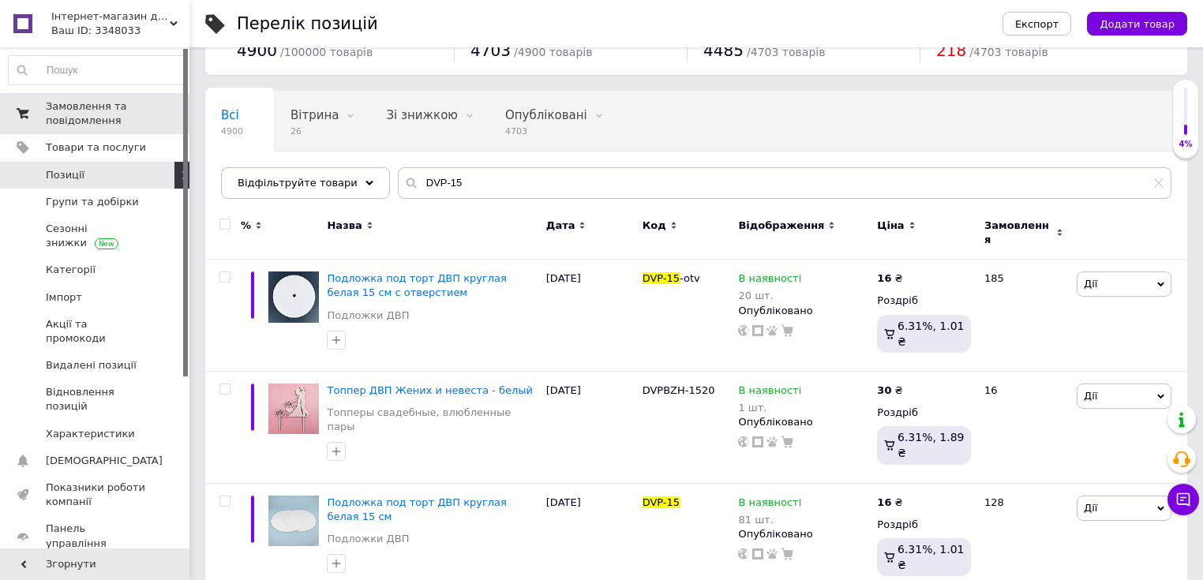
click at [66, 107] on span "Замовлення та повідомлення" at bounding box center [96, 113] width 100 height 28
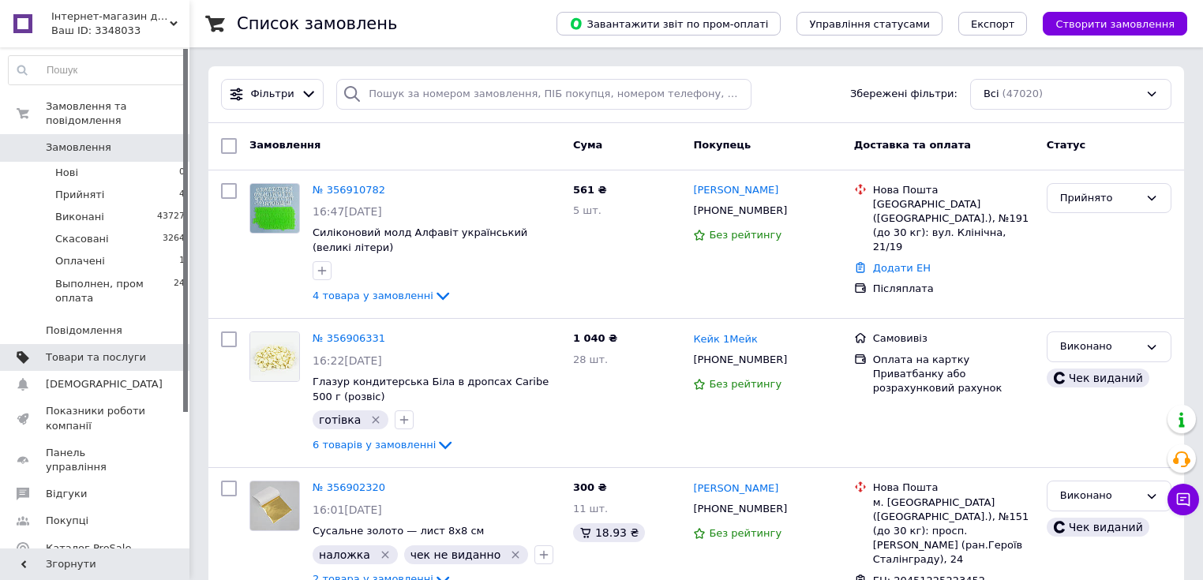
click at [143, 350] on span "Товари та послуги" at bounding box center [96, 357] width 100 height 14
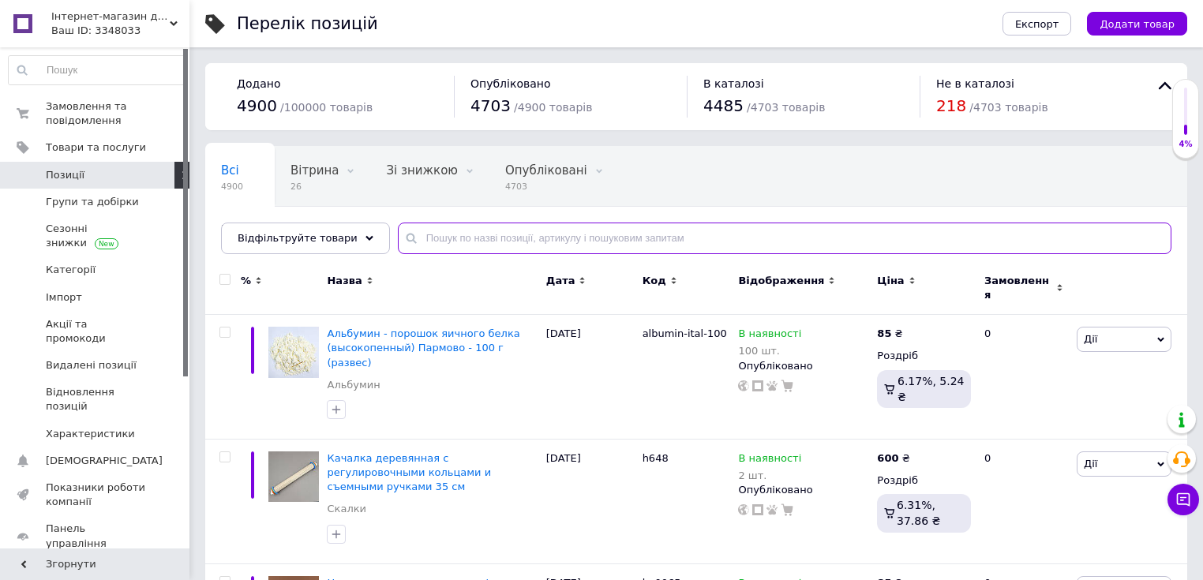
click at [434, 238] on input "text" at bounding box center [784, 239] width 773 height 32
paste input "mdsh-0007"
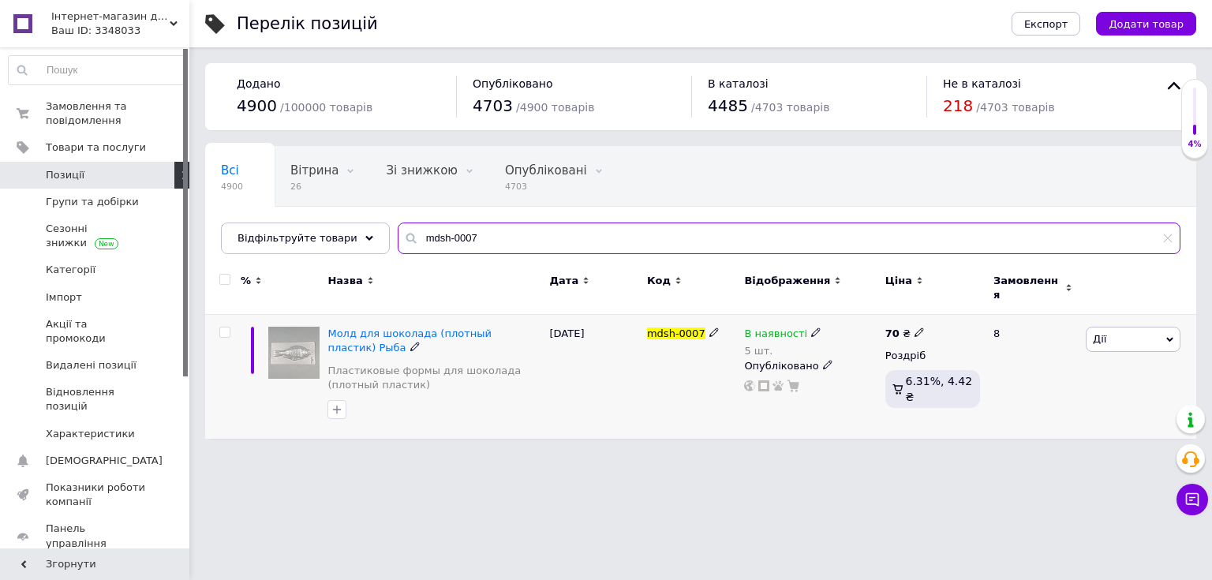
type input "mdsh-0007"
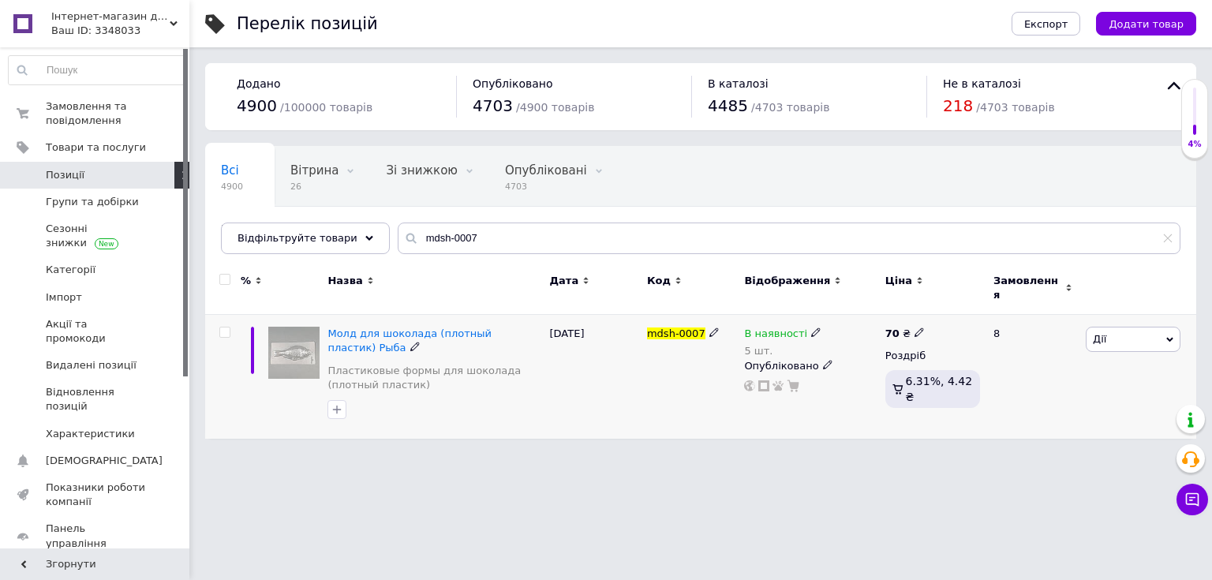
click at [811, 327] on icon at bounding box center [815, 331] width 9 height 9
click at [908, 346] on li "Немає в наявності" at bounding box center [902, 355] width 150 height 22
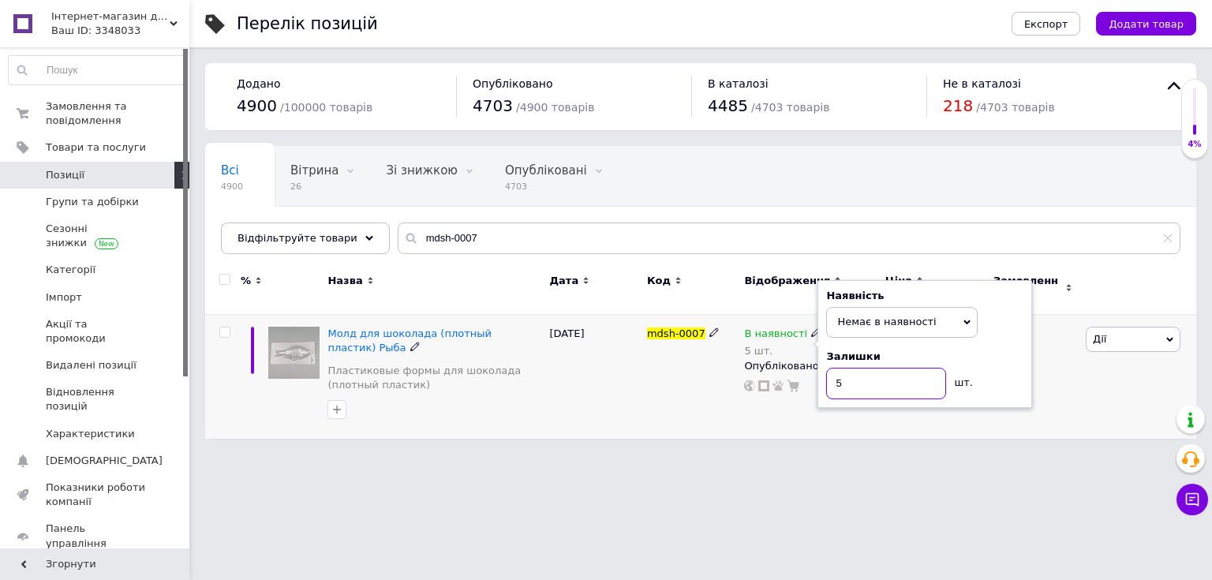
drag, startPoint x: 874, startPoint y: 380, endPoint x: 812, endPoint y: 376, distance: 61.7
click at [814, 380] on div "В наявності 5 шт. Наявність Немає в наявності В наявності Під замовлення Готово…" at bounding box center [810, 359] width 133 height 65
type input "0"
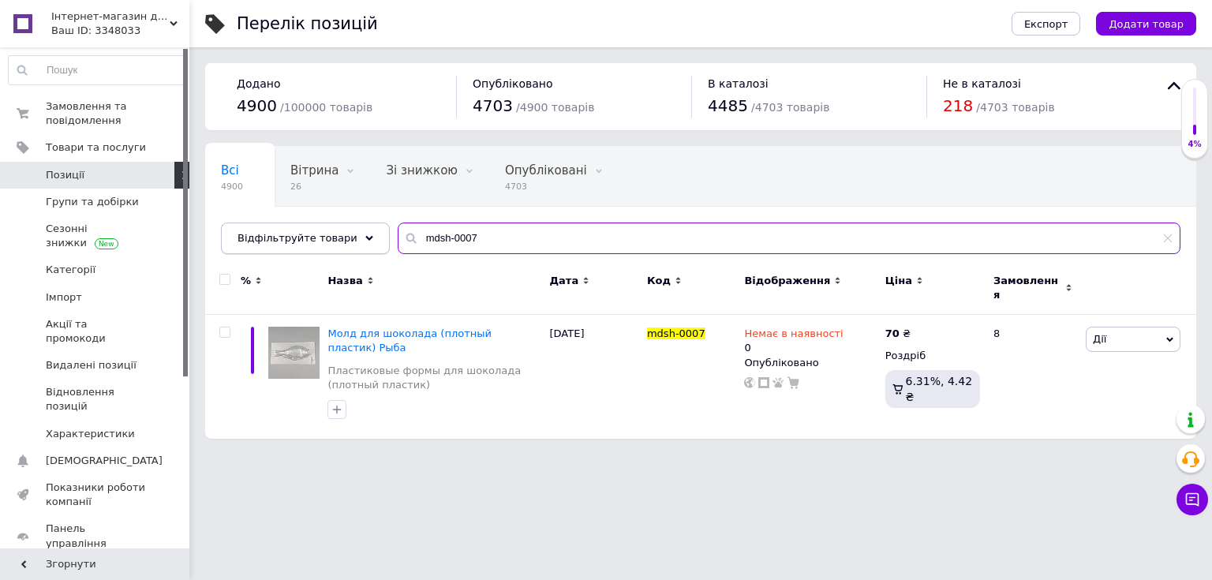
drag, startPoint x: 484, startPoint y: 246, endPoint x: 368, endPoint y: 233, distance: 116.0
click at [398, 235] on input "mdsh-0007" at bounding box center [789, 239] width 783 height 32
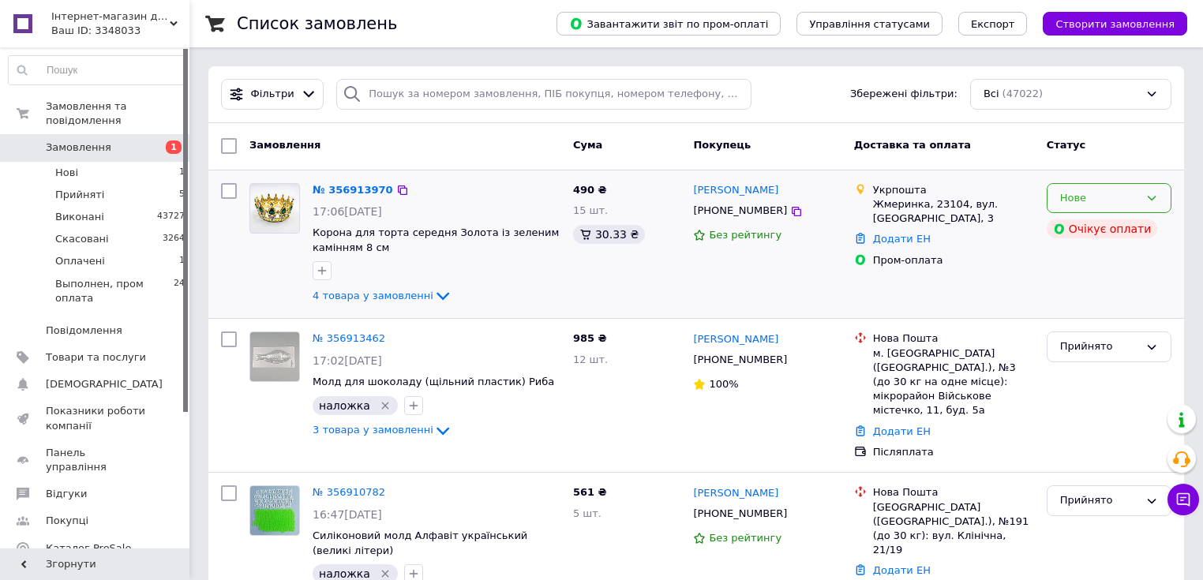
click at [1086, 191] on div "Нове" at bounding box center [1099, 198] width 79 height 17
click at [1072, 226] on li "Прийнято" at bounding box center [1108, 230] width 123 height 29
click at [223, 191] on input "checkbox" at bounding box center [229, 191] width 16 height 16
checkbox input "true"
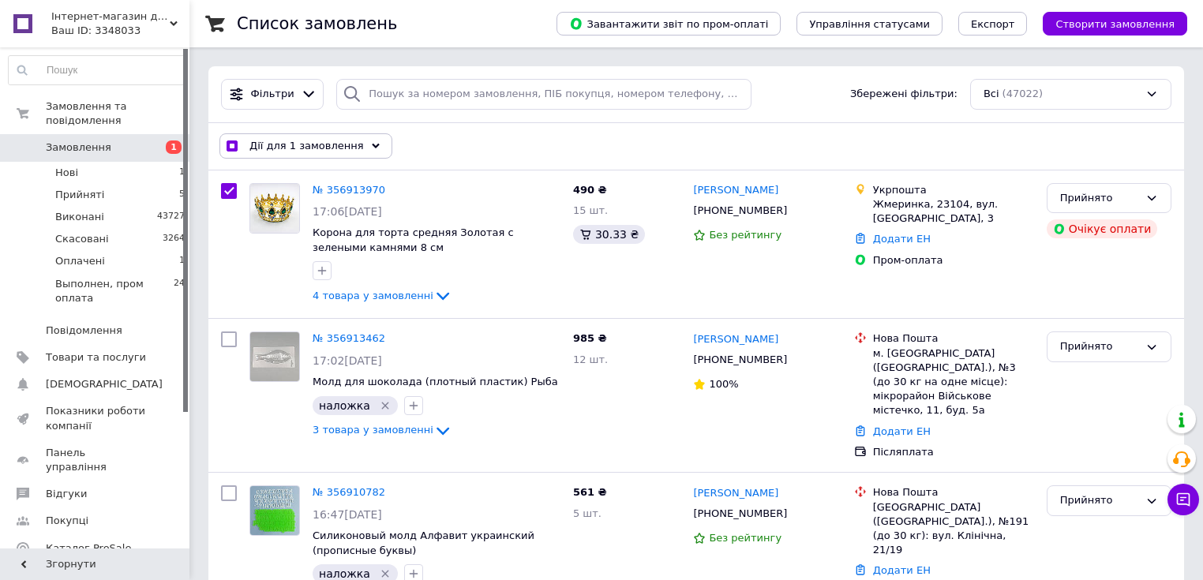
click at [265, 144] on span "Дії для 1 замовлення" at bounding box center [306, 146] width 114 height 14
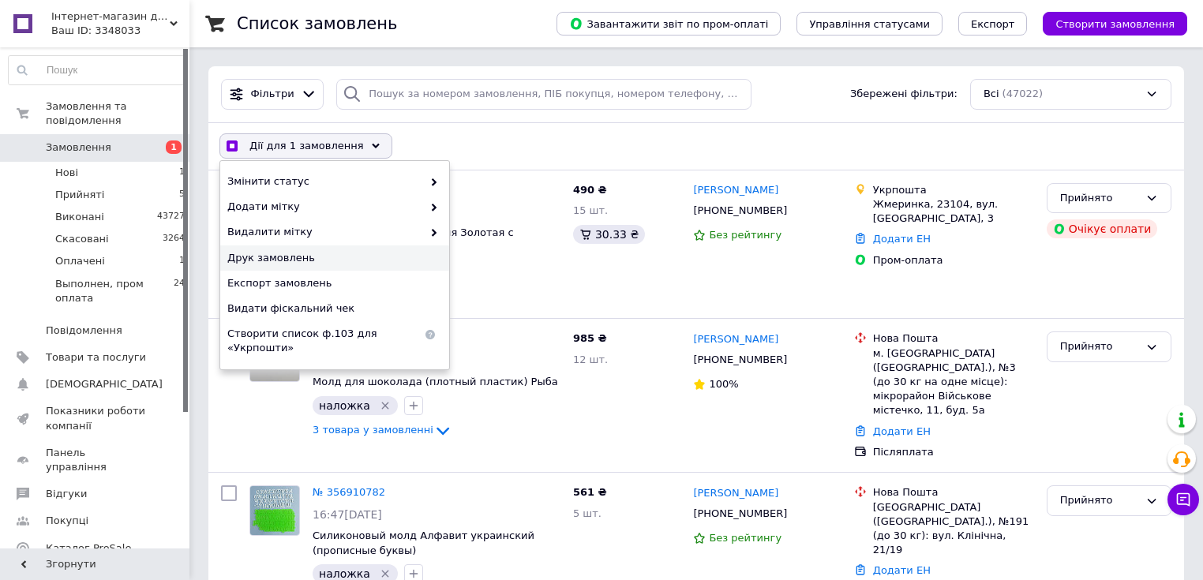
click at [279, 253] on span "Друк замовлень" at bounding box center [332, 258] width 211 height 14
drag, startPoint x: 428, startPoint y: 146, endPoint x: 397, endPoint y: 149, distance: 31.7
click at [426, 146] on div "Дії для 1 замовлення Вибрати все 47022 замовлень Вибрані всі 47022 замовлень Ск…" at bounding box center [695, 145] width 969 height 41
checkbox input "true"
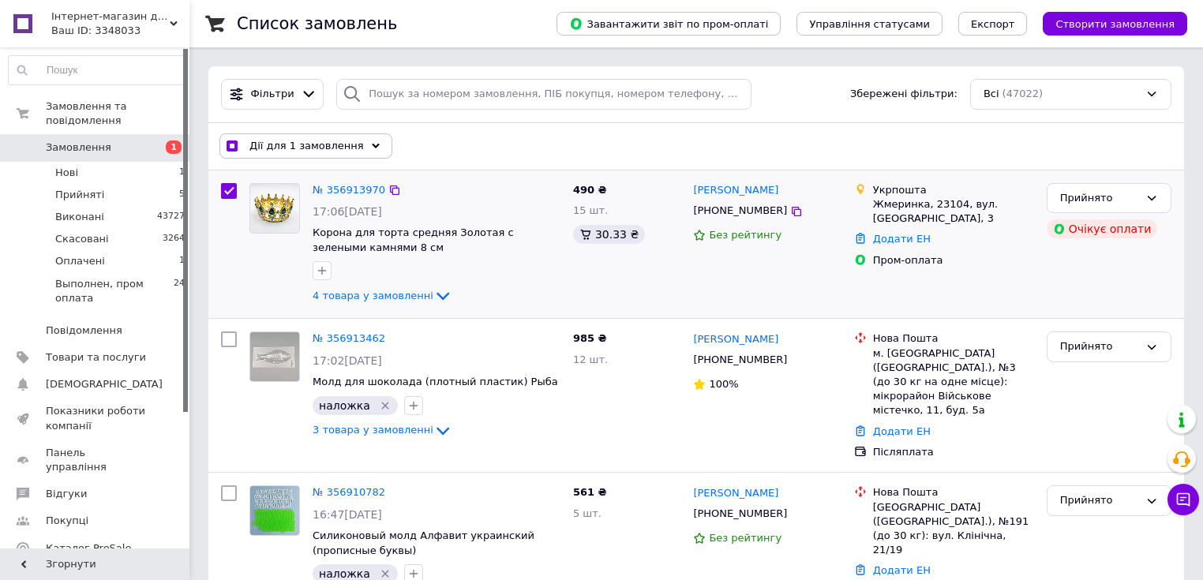
click at [225, 187] on input "checkbox" at bounding box center [229, 191] width 16 height 16
checkbox input "false"
click at [436, 297] on icon at bounding box center [442, 297] width 13 height 8
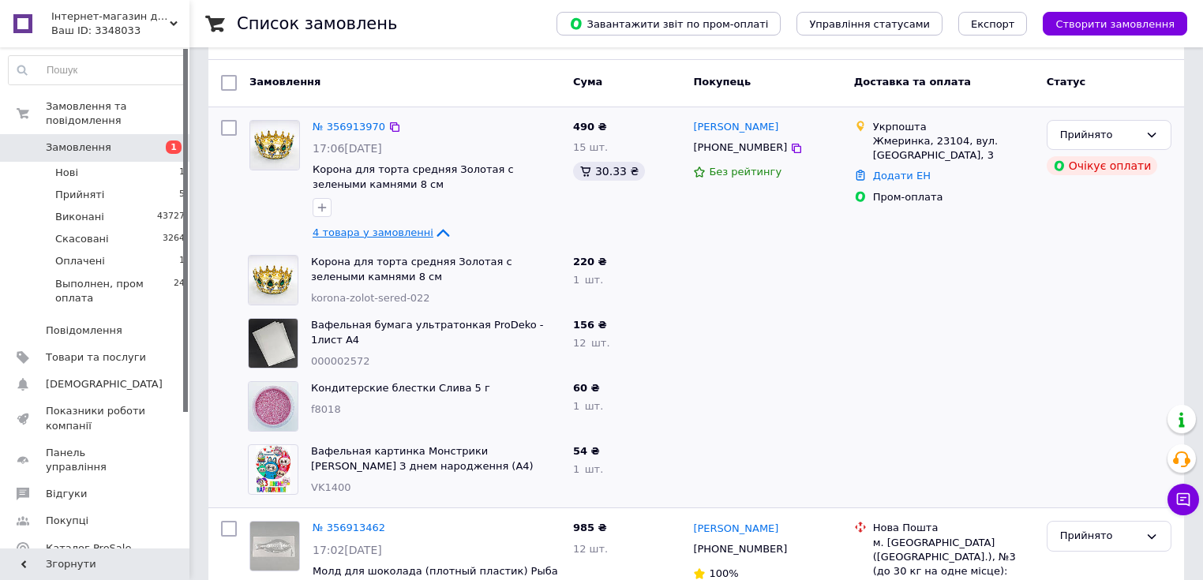
scroll to position [126, 0]
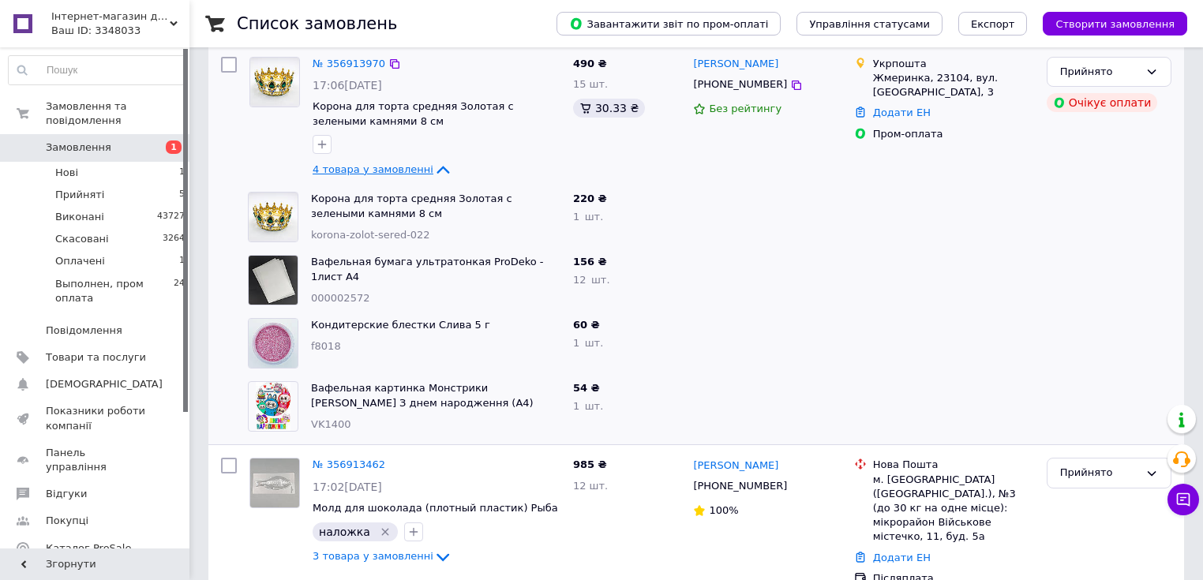
click at [405, 167] on span "4 товара у замовленні" at bounding box center [372, 169] width 121 height 12
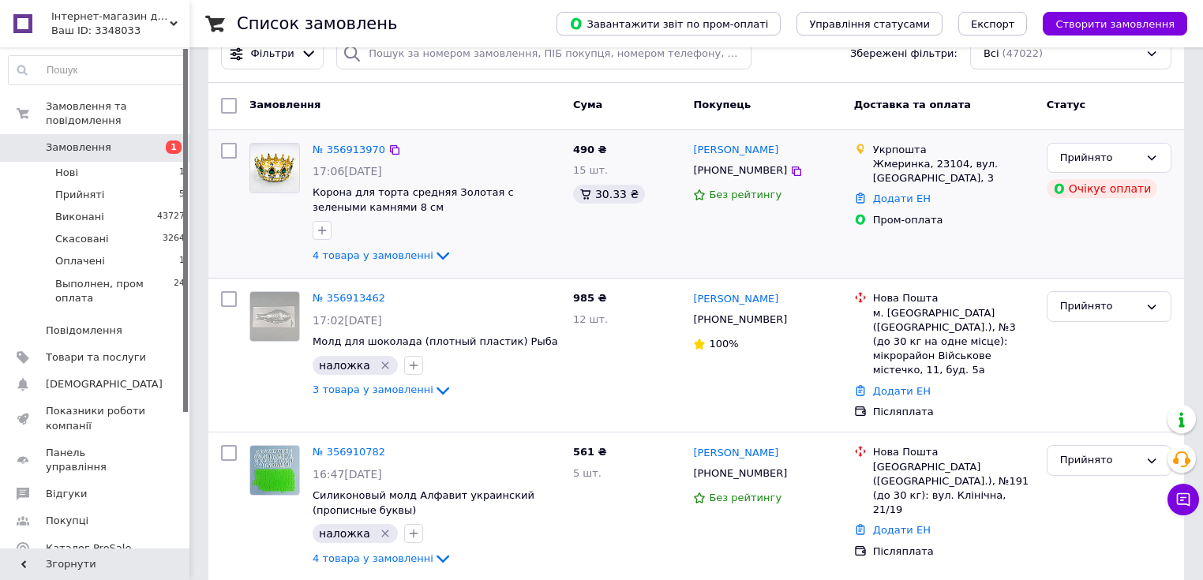
scroll to position [0, 0]
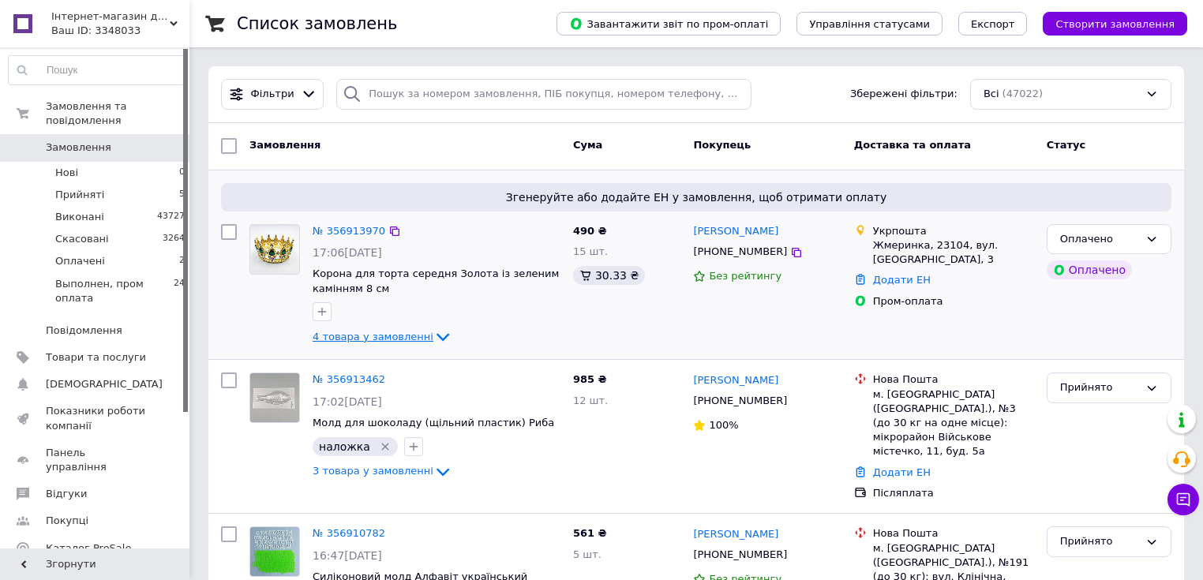
click at [433, 335] on icon at bounding box center [442, 336] width 19 height 19
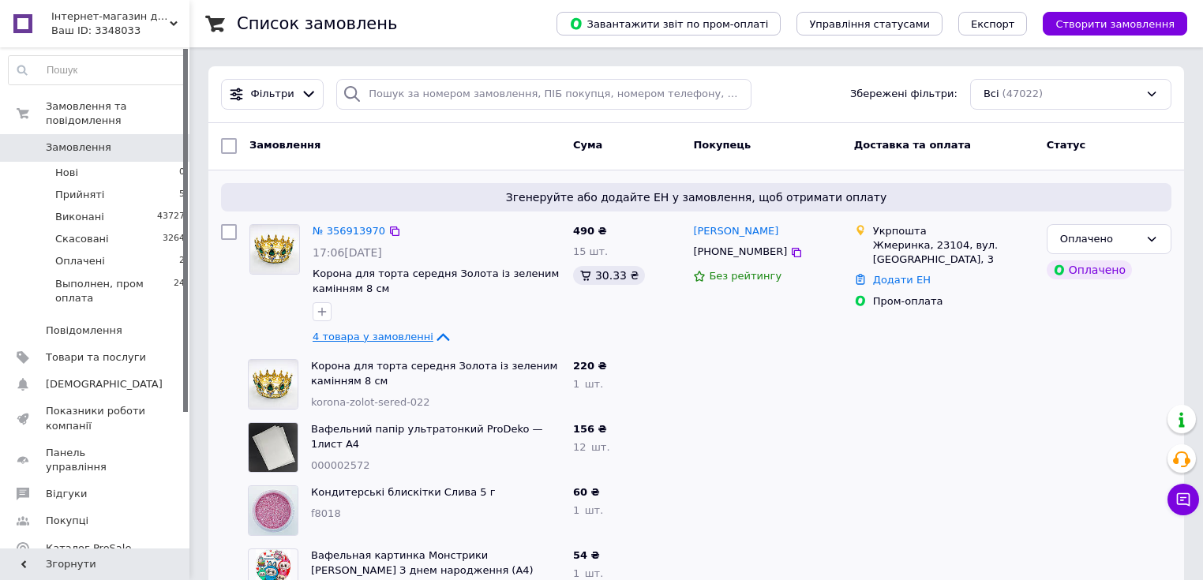
click at [436, 335] on icon at bounding box center [442, 338] width 13 height 8
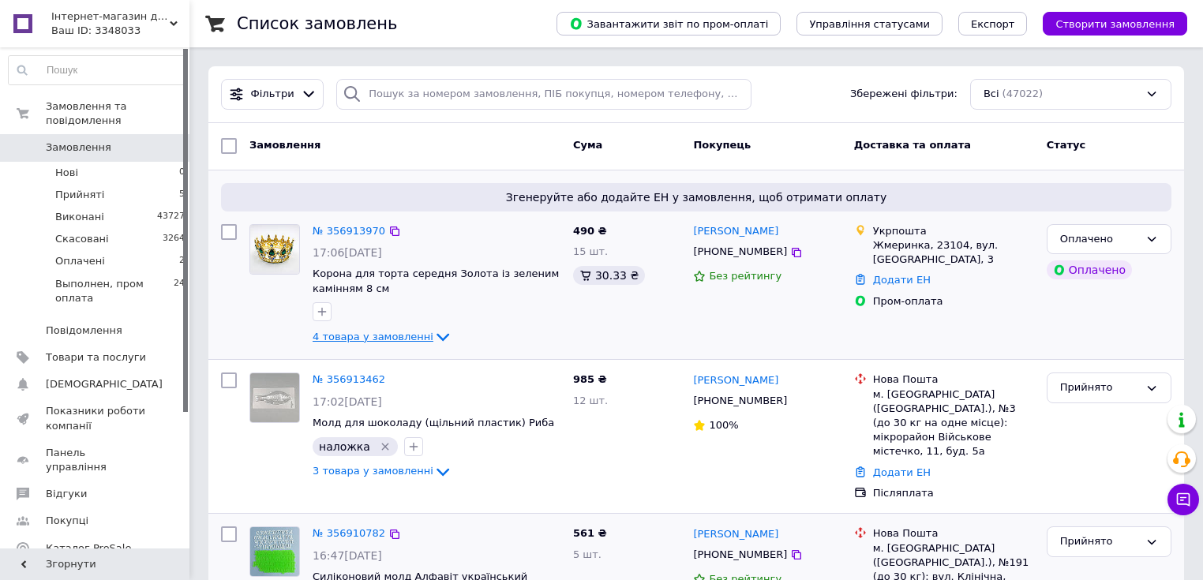
click at [1070, 24] on span "Створити замовлення" at bounding box center [1114, 24] width 119 height 12
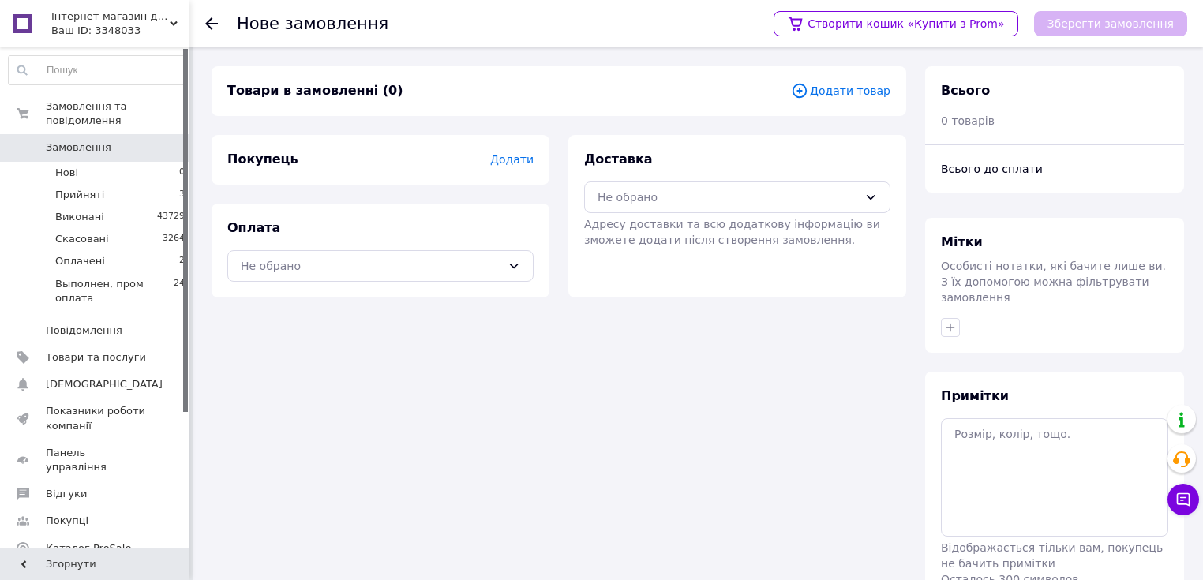
click at [840, 93] on span "Додати товар" at bounding box center [840, 90] width 99 height 17
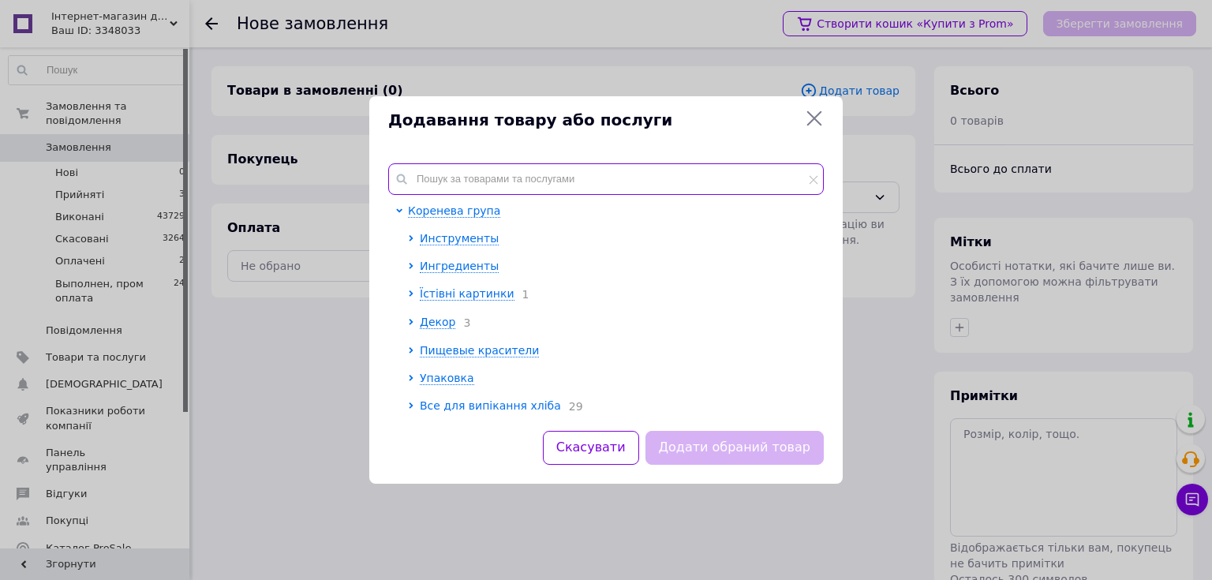
click at [429, 181] on input "text" at bounding box center [606, 179] width 436 height 32
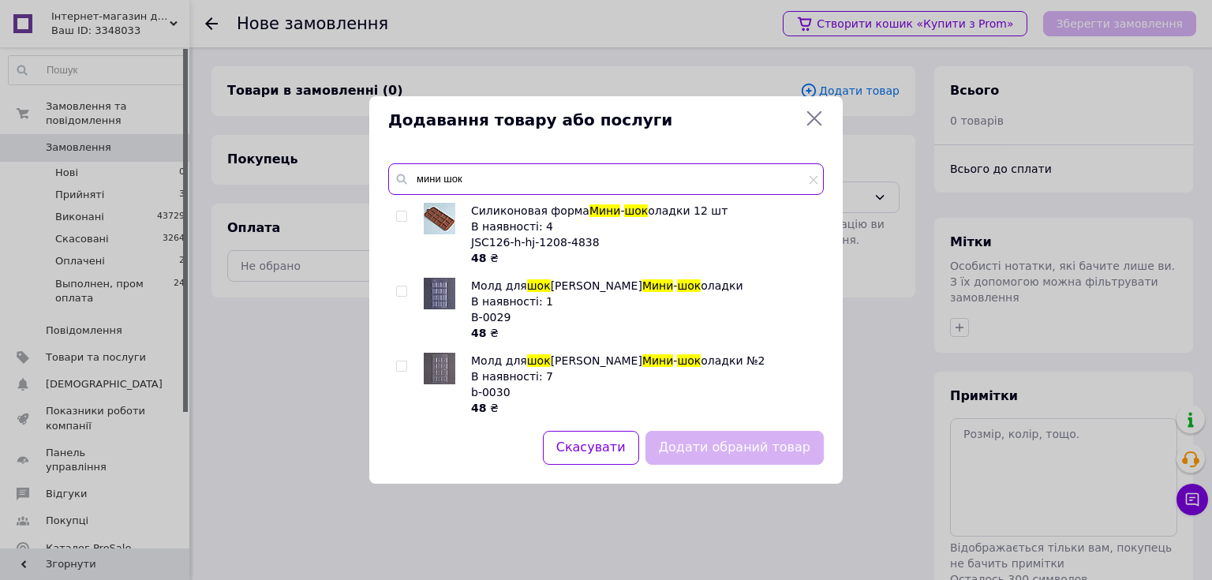
drag, startPoint x: 479, startPoint y: 178, endPoint x: 417, endPoint y: 181, distance: 62.4
click at [417, 181] on input "мини шок" at bounding box center [606, 179] width 436 height 32
type input "мини шок"
click at [810, 181] on icon at bounding box center [813, 179] width 9 height 9
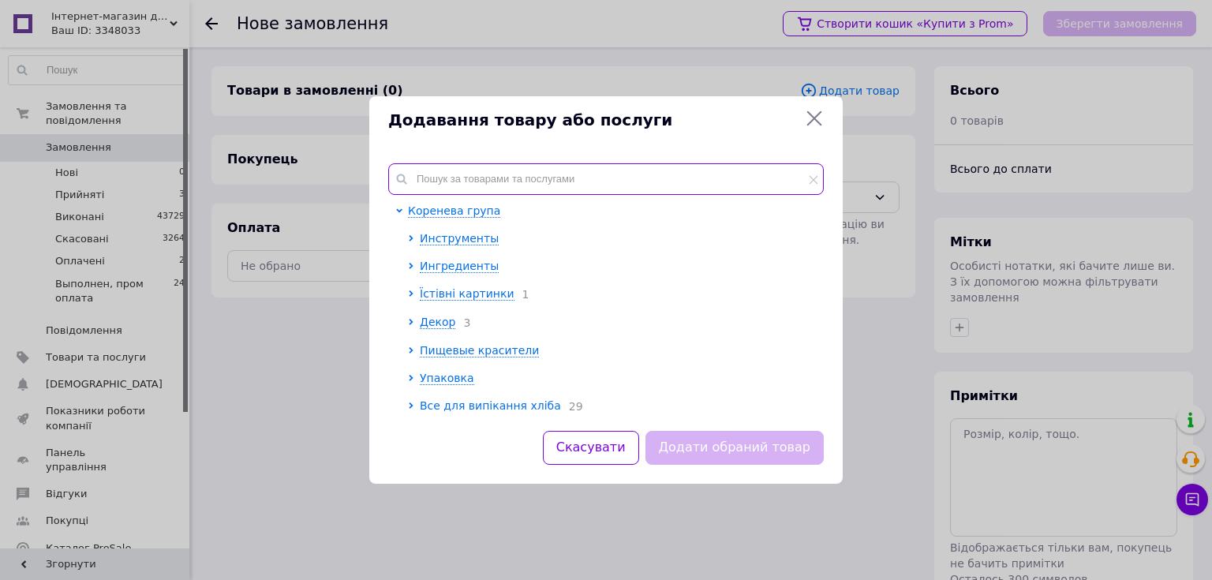
drag, startPoint x: 525, startPoint y: 178, endPoint x: 513, endPoint y: 158, distance: 23.7
click at [525, 177] on input "text" at bounding box center [606, 179] width 436 height 32
paste input "mm-1221-d0966-5991"
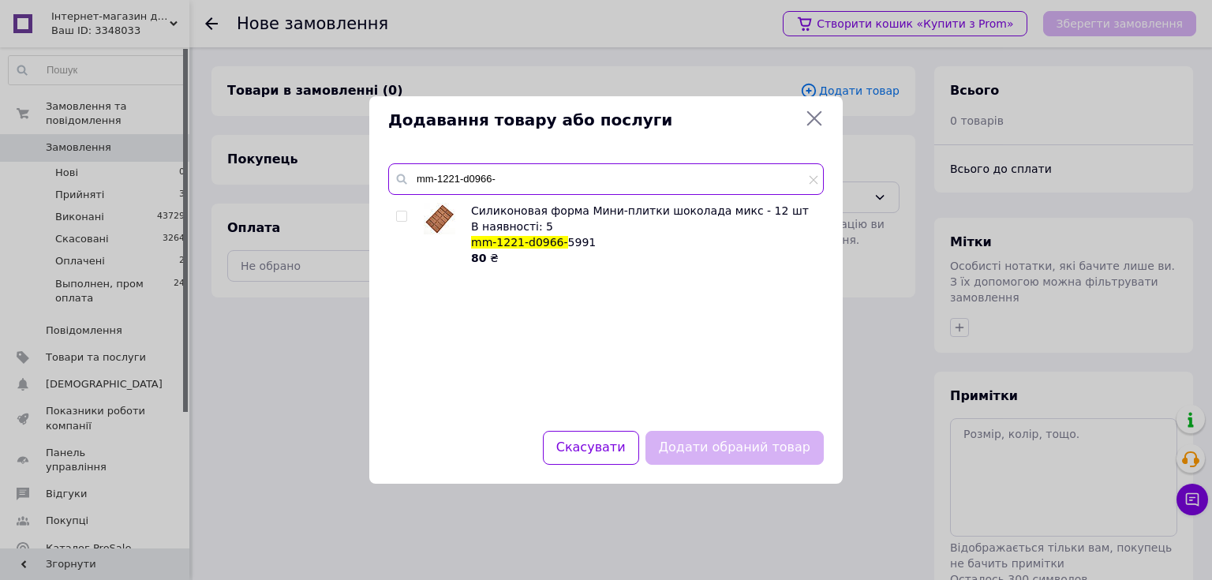
drag, startPoint x: 533, startPoint y: 192, endPoint x: 410, endPoint y: 170, distance: 125.7
click at [410, 170] on input "mm-1221-d0966-" at bounding box center [606, 179] width 436 height 32
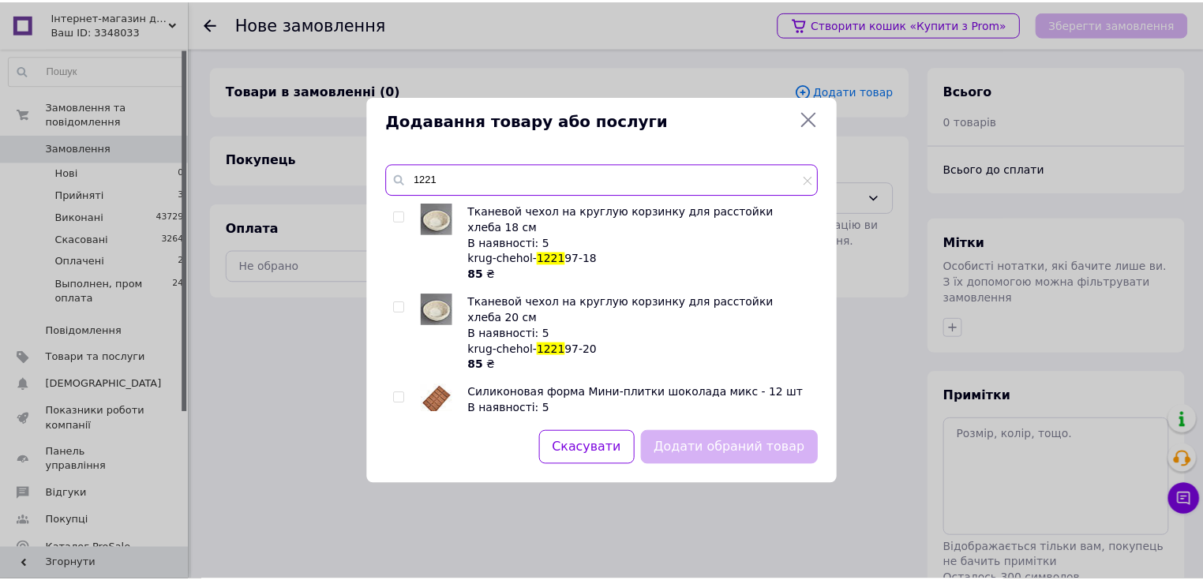
scroll to position [4, 0]
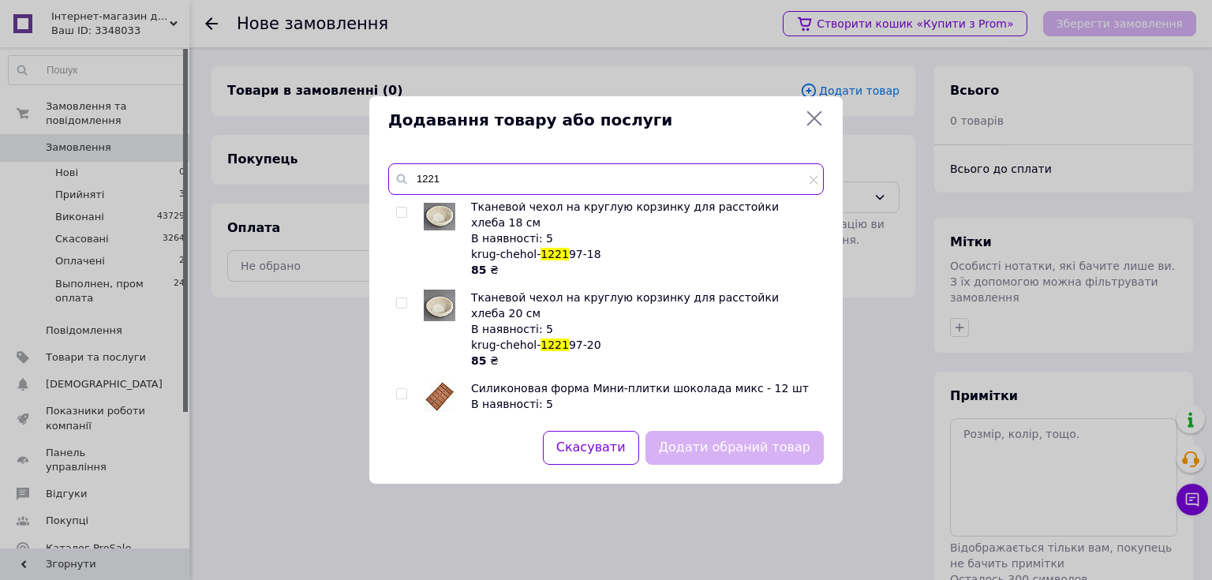
type input "1221"
click at [806, 112] on icon at bounding box center [814, 118] width 19 height 19
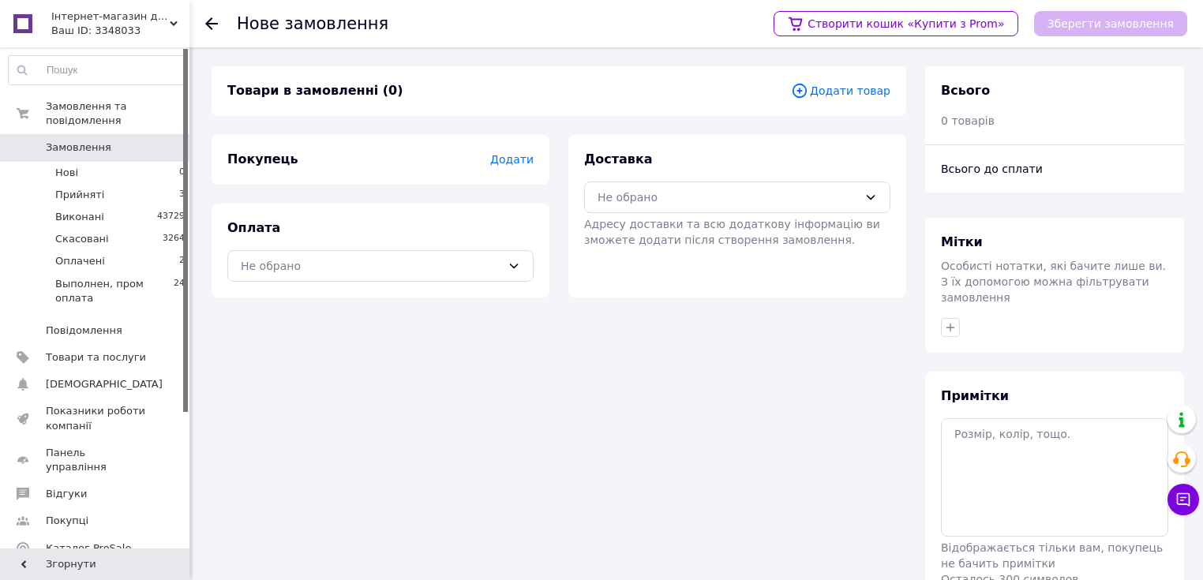
click at [153, 140] on span "0" at bounding box center [167, 147] width 43 height 14
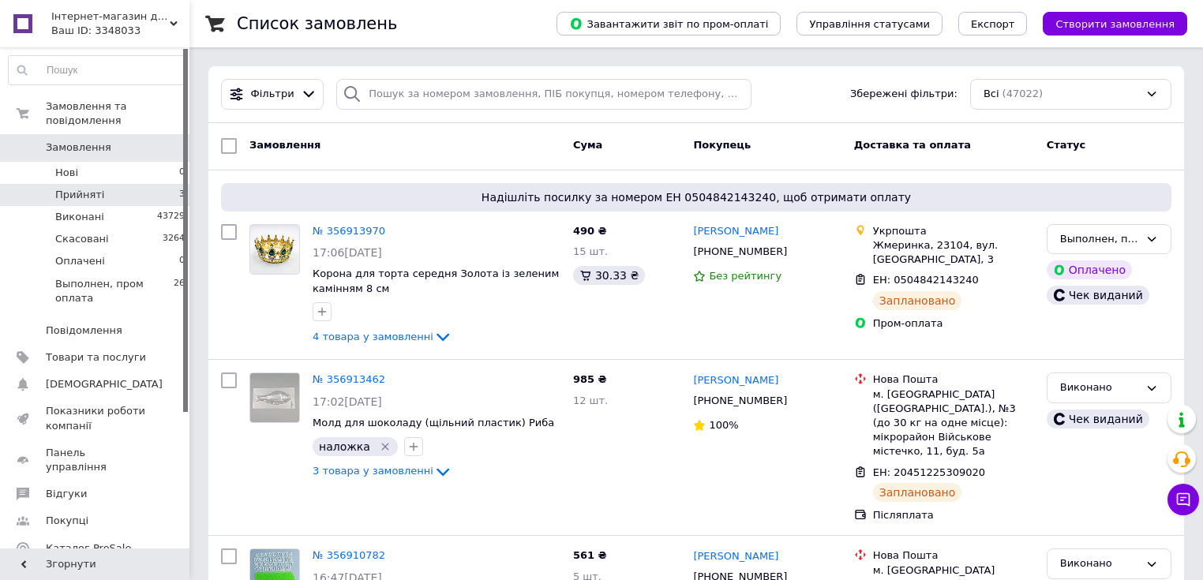
click at [142, 184] on li "Прийняті 3" at bounding box center [97, 195] width 194 height 22
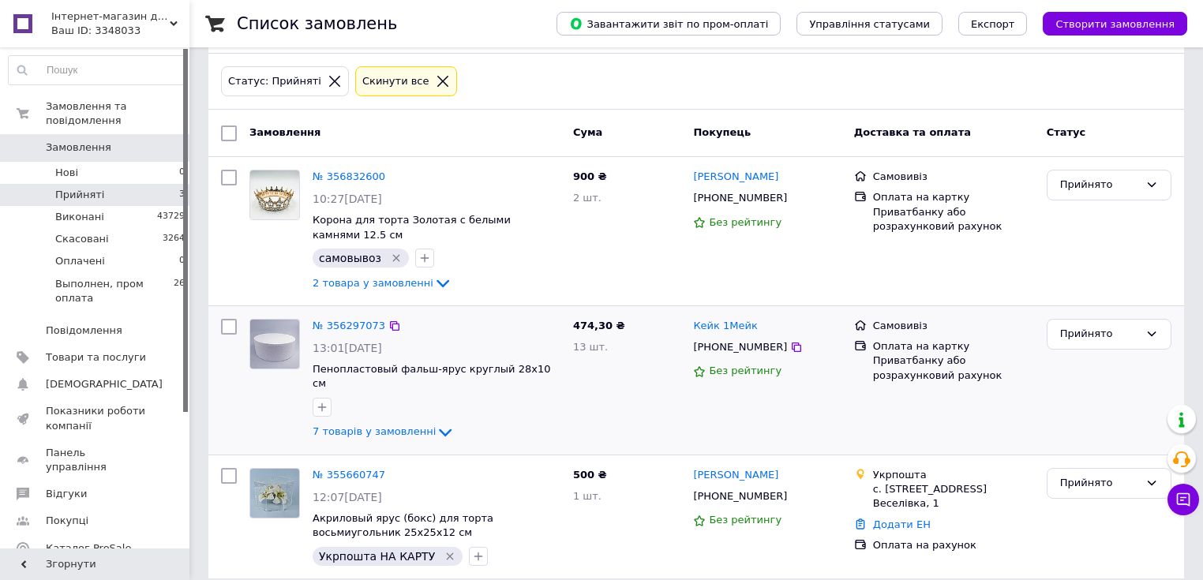
scroll to position [69, 0]
click at [406, 426] on span "7 товарів у замовленні" at bounding box center [373, 432] width 123 height 12
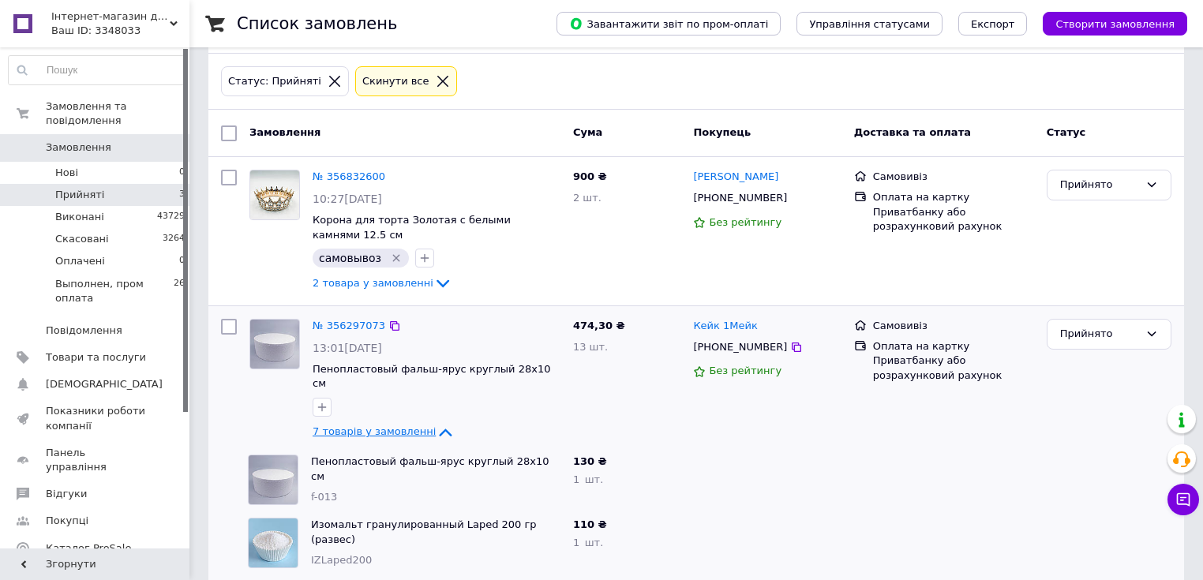
click at [389, 426] on span "7 товарів у замовленні" at bounding box center [373, 432] width 123 height 12
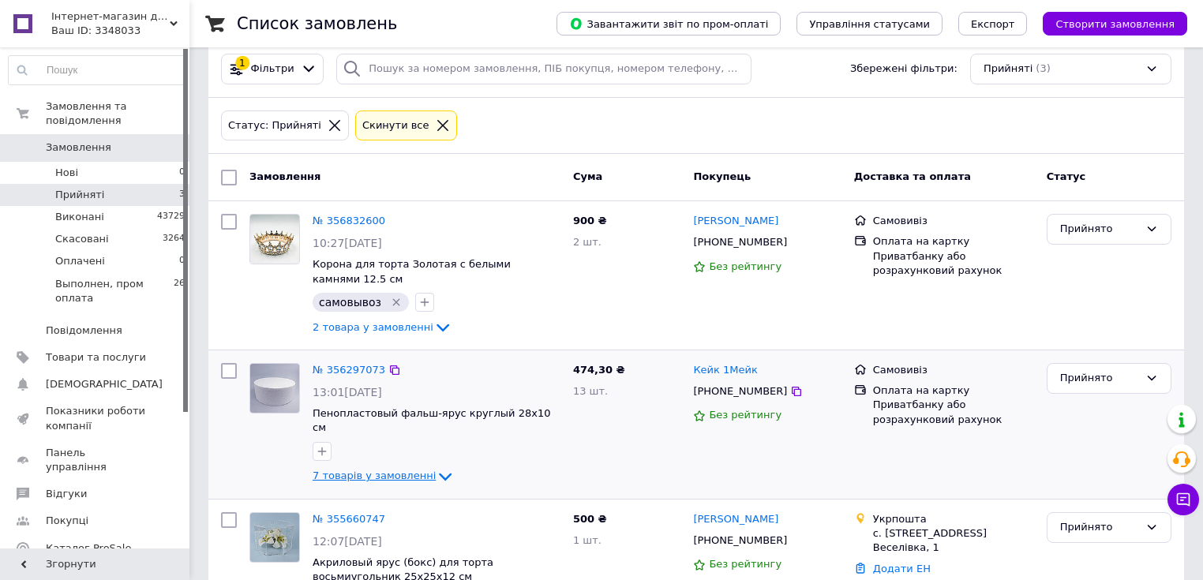
scroll to position [0, 0]
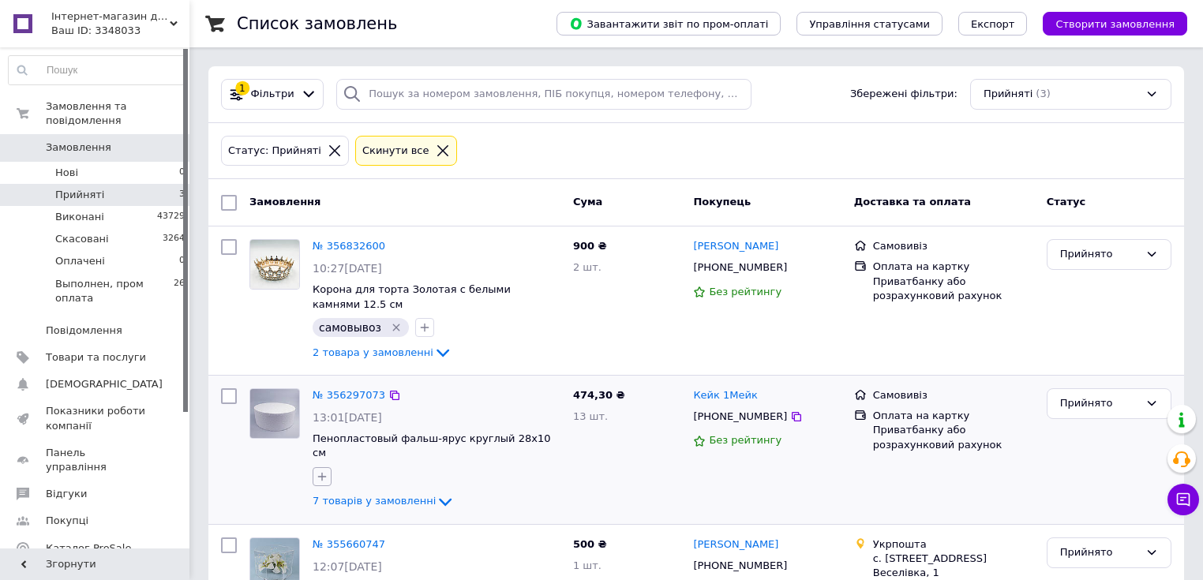
click at [328, 467] on button "button" at bounding box center [321, 476] width 19 height 19
type input "самовы"
click at [366, 545] on li "самовывоз" at bounding box center [409, 553] width 193 height 22
checkbox input "true"
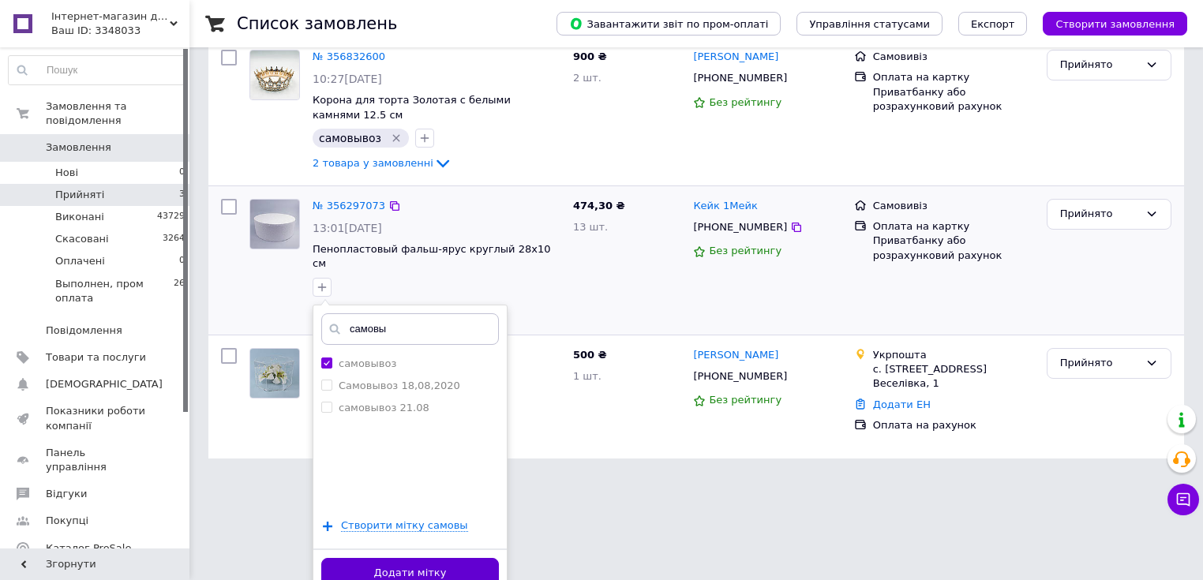
click at [410, 558] on button "Додати мітку" at bounding box center [410, 573] width 178 height 31
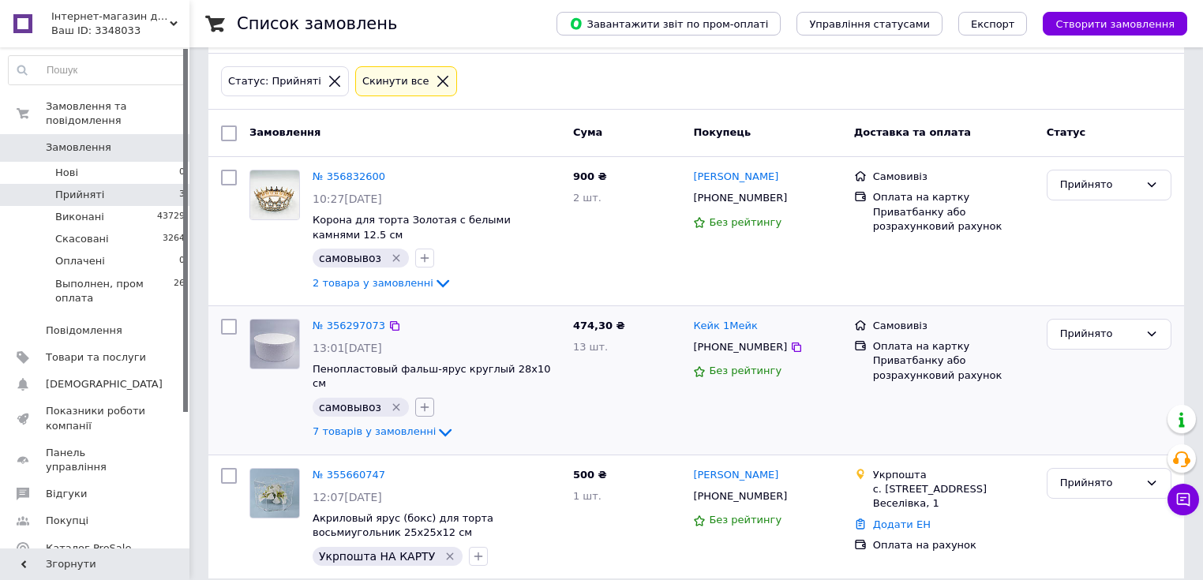
click at [423, 401] on icon "button" at bounding box center [424, 407] width 13 height 13
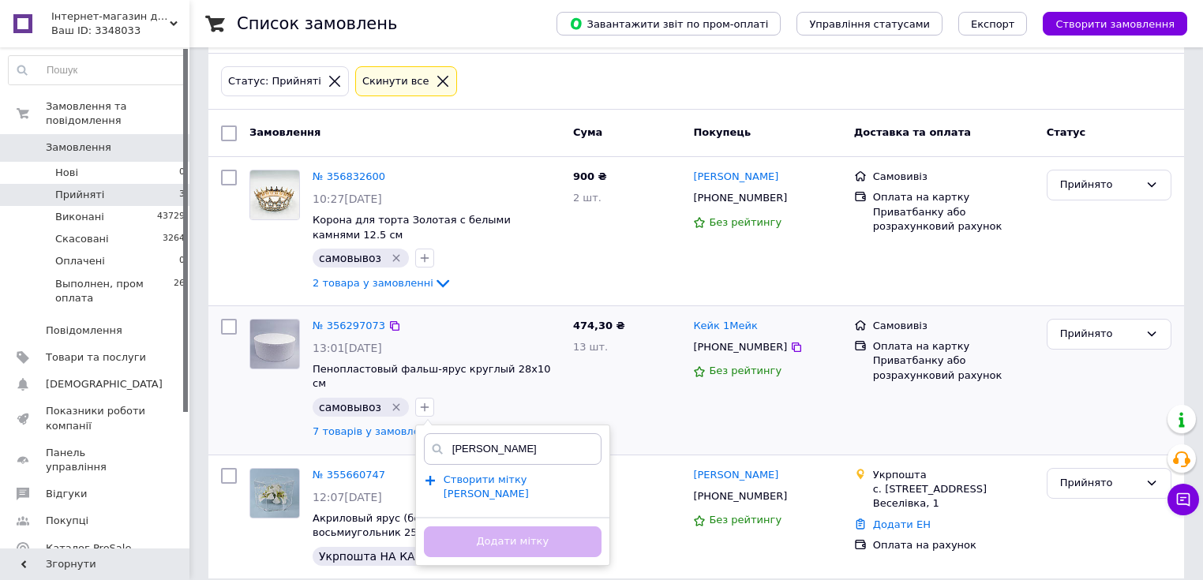
type input "[PERSON_NAME]"
click at [471, 473] on span "Створити мітку [PERSON_NAME]" at bounding box center [485, 486] width 85 height 27
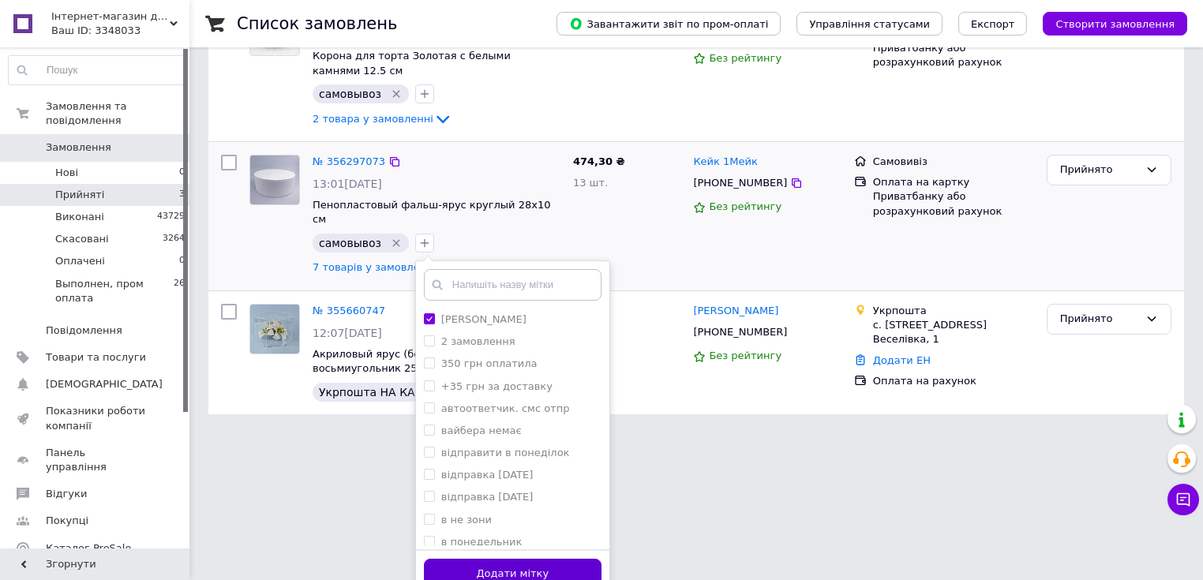
click at [549, 559] on button "Додати мітку" at bounding box center [513, 574] width 178 height 31
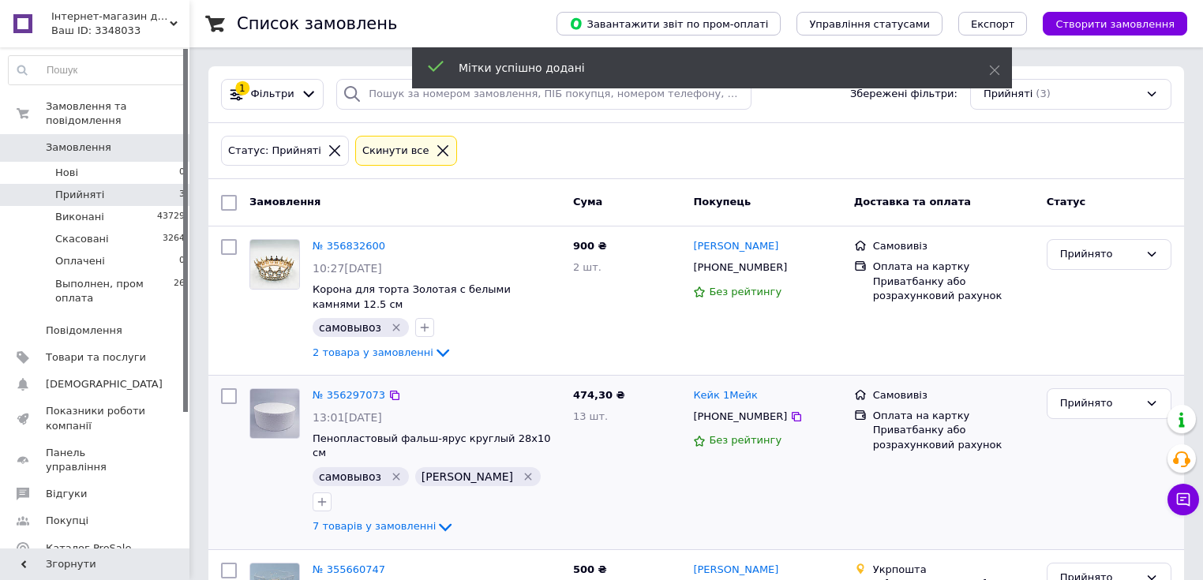
scroll to position [0, 0]
click at [407, 521] on span "7 товарів у замовленні" at bounding box center [373, 527] width 123 height 12
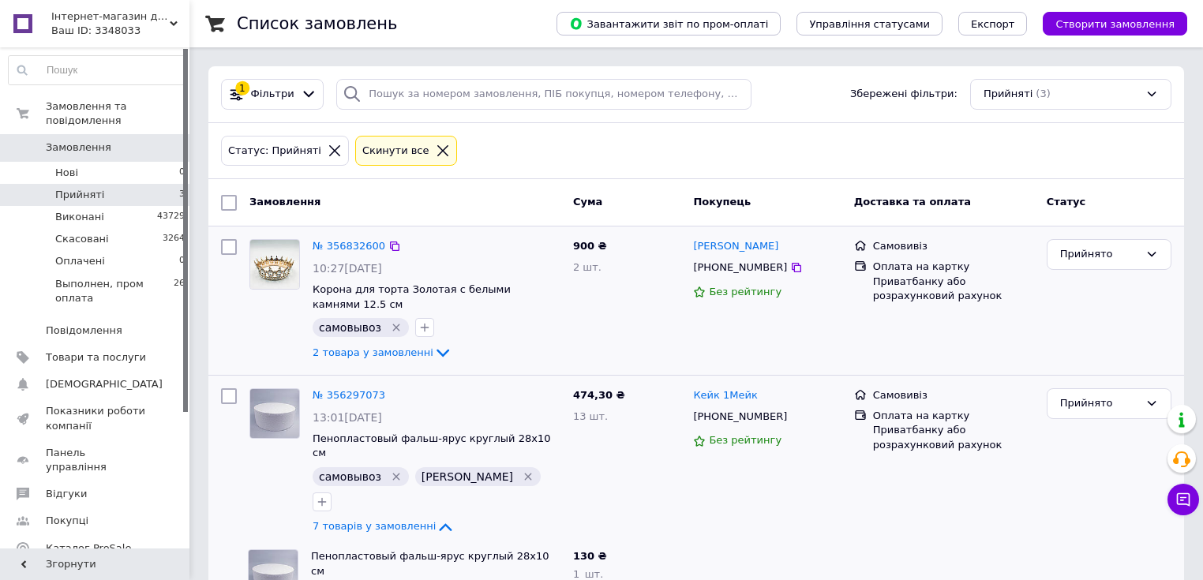
click at [604, 310] on div "900 ₴ 2 шт." at bounding box center [627, 301] width 121 height 136
click at [401, 521] on span "7 товарів у замовленні" at bounding box center [373, 527] width 123 height 12
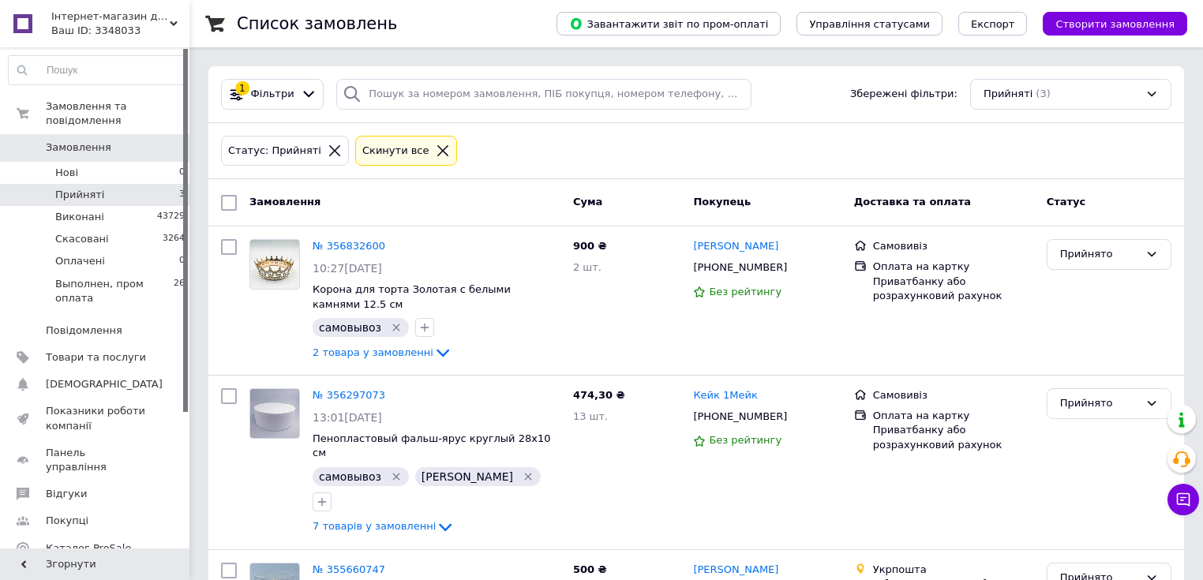
drag, startPoint x: 159, startPoint y: 123, endPoint x: 177, endPoint y: 141, distance: 25.1
click at [159, 134] on link "Замовлення 0" at bounding box center [97, 147] width 194 height 27
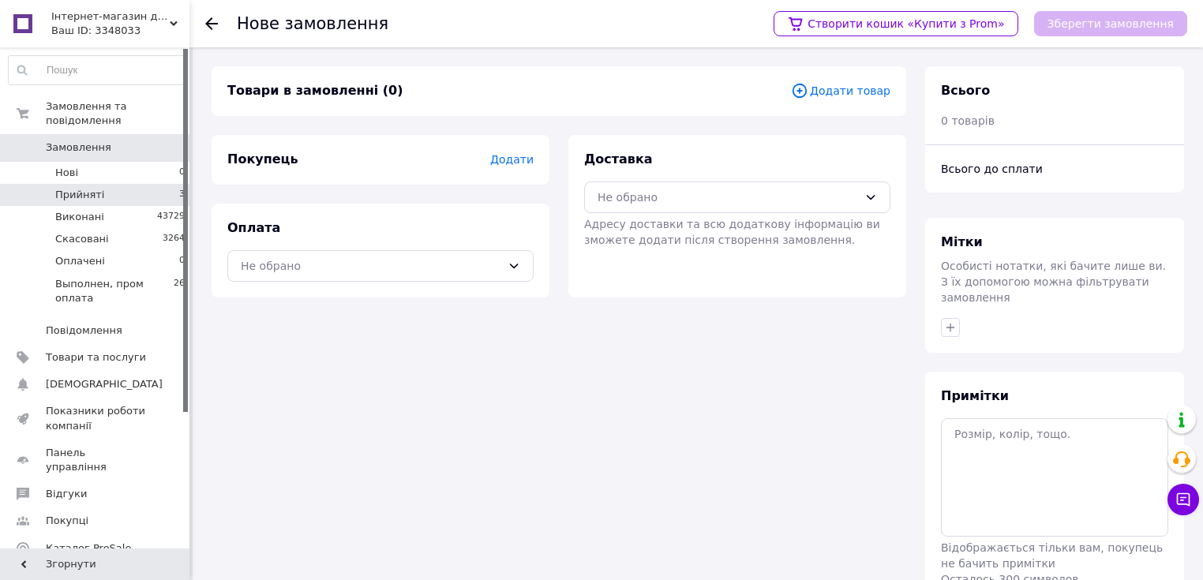
click at [101, 184] on li "Прийняті 3" at bounding box center [97, 195] width 194 height 22
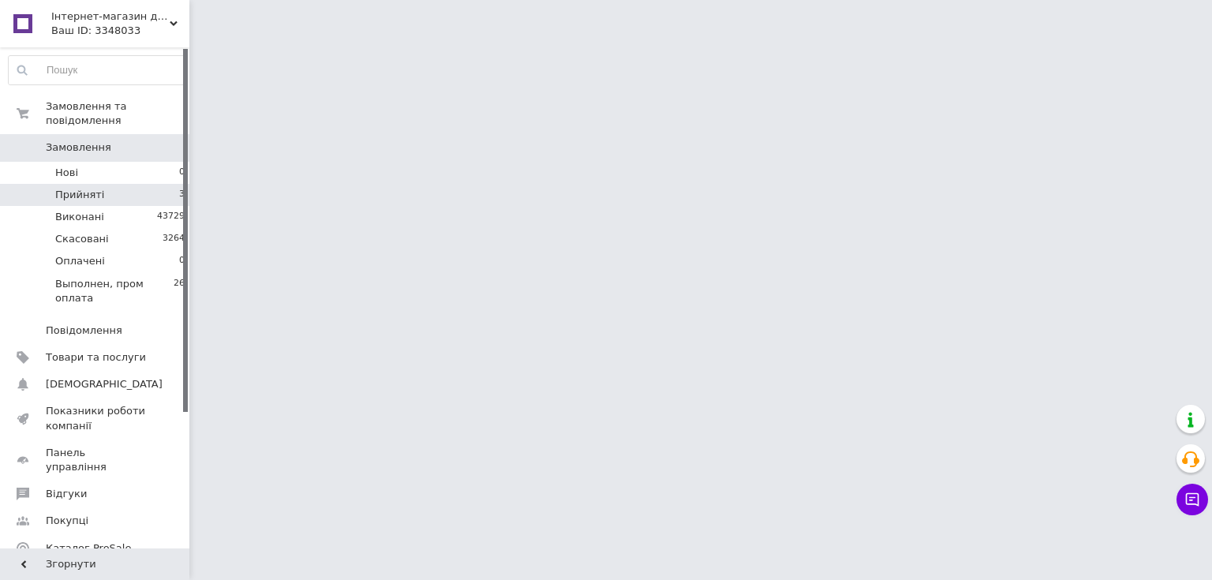
click at [174, 184] on li "Прийняті 3" at bounding box center [97, 195] width 194 height 22
